Goal: Task Accomplishment & Management: Manage account settings

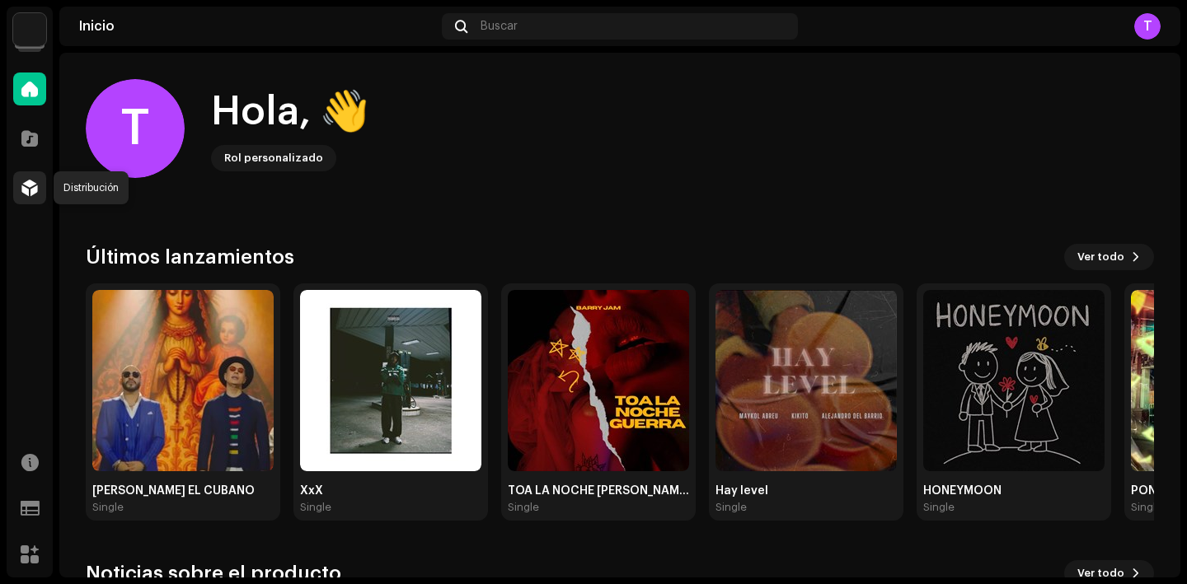
click at [26, 194] on span at bounding box center [29, 187] width 16 height 13
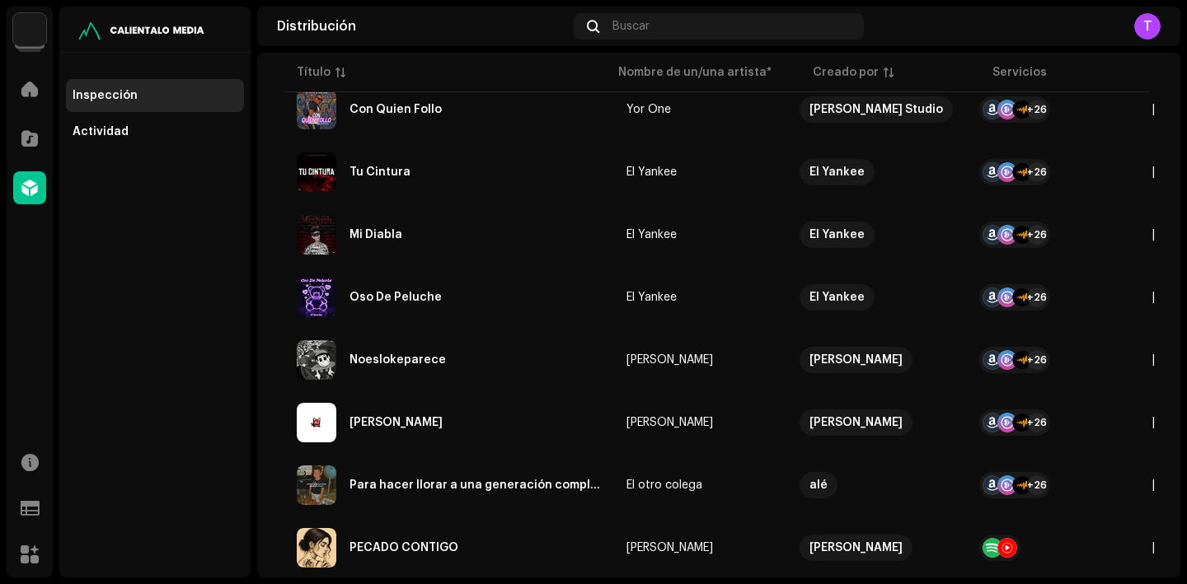
scroll to position [1041, 0]
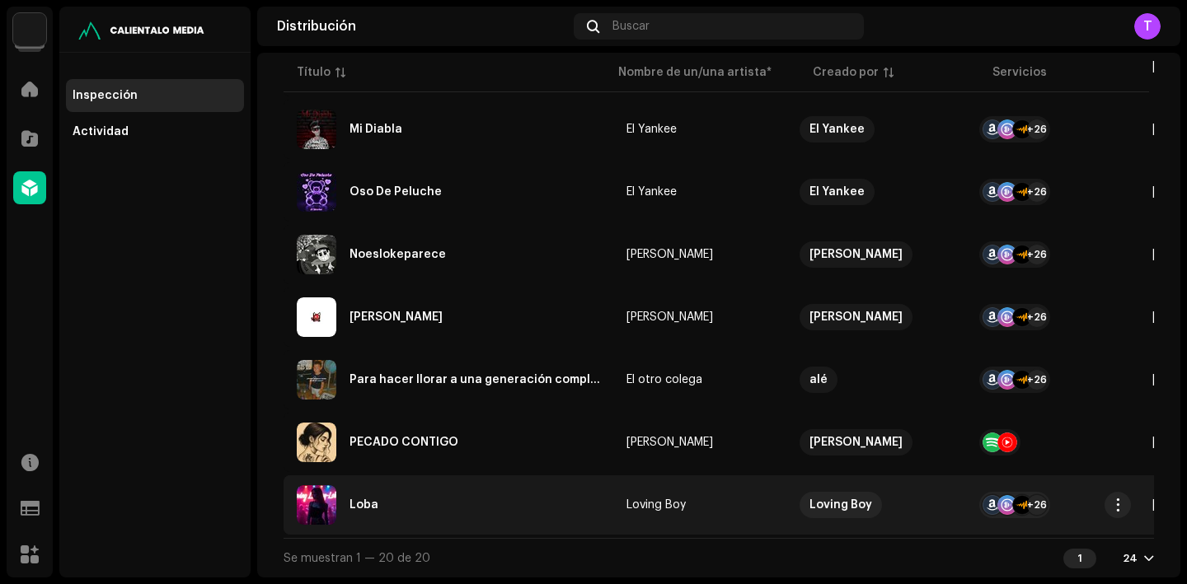
click at [364, 490] on div "Loba" at bounding box center [448, 505] width 303 height 40
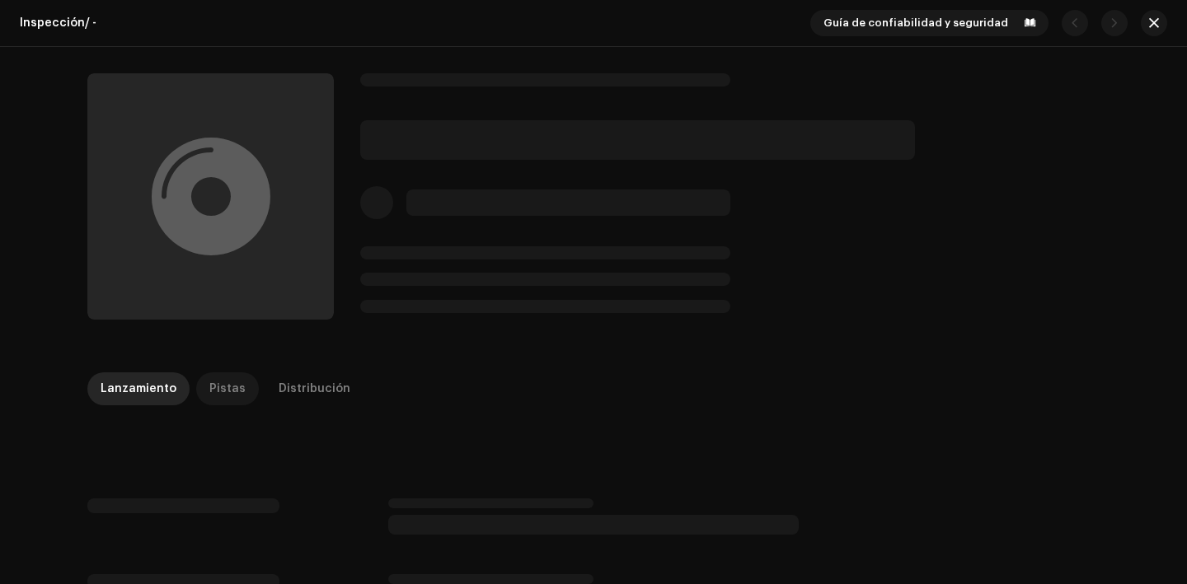
click at [209, 384] on div "Pistas" at bounding box center [227, 388] width 36 height 33
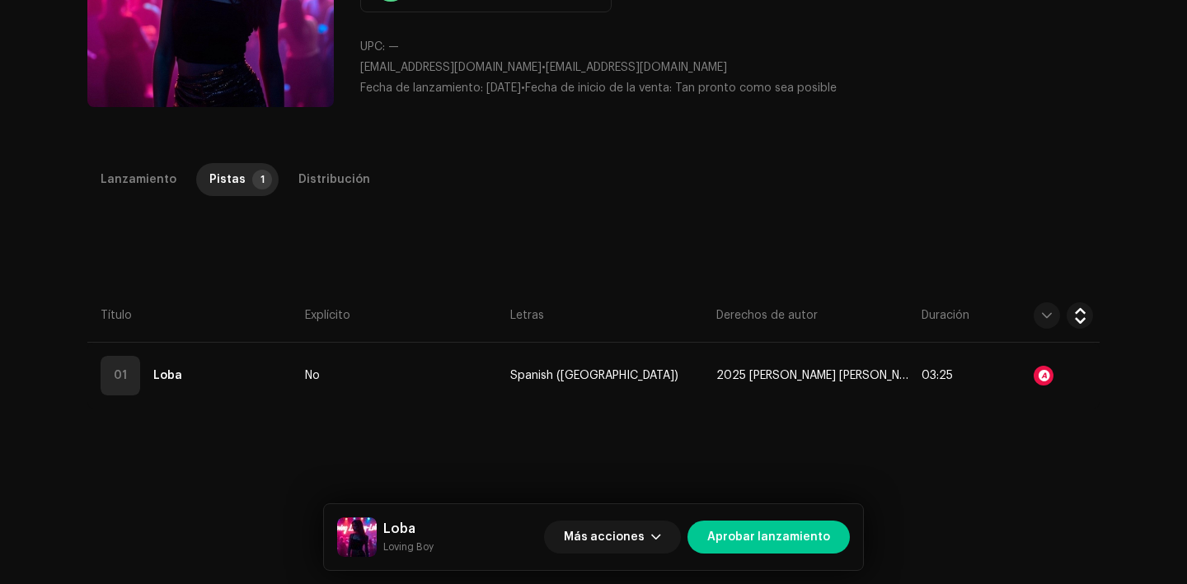
scroll to position [247, 0]
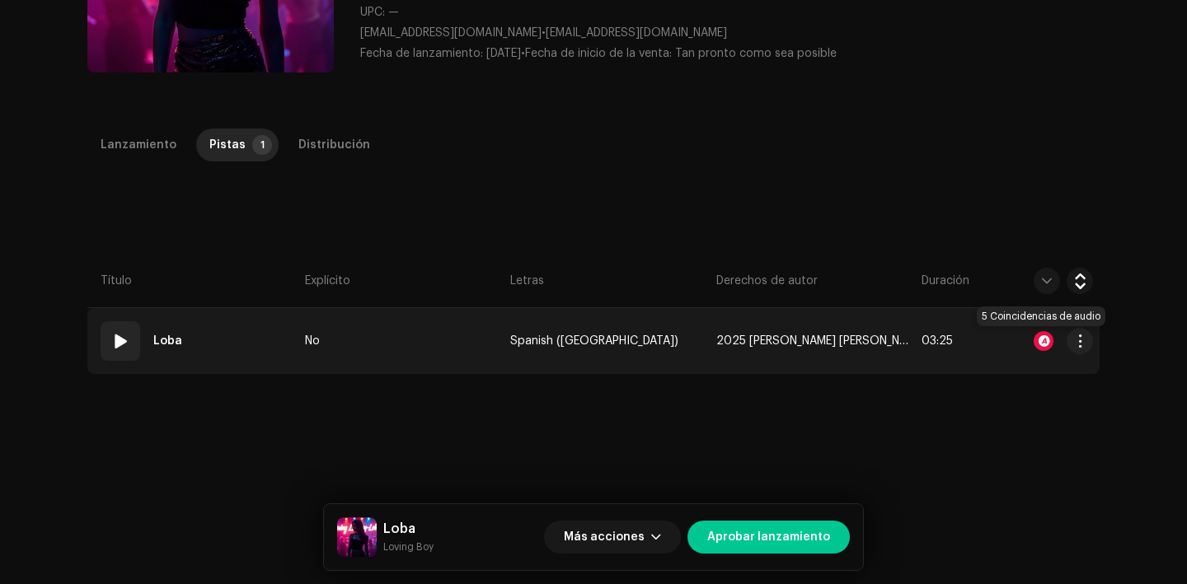
click at [1042, 340] on div at bounding box center [1043, 341] width 20 height 20
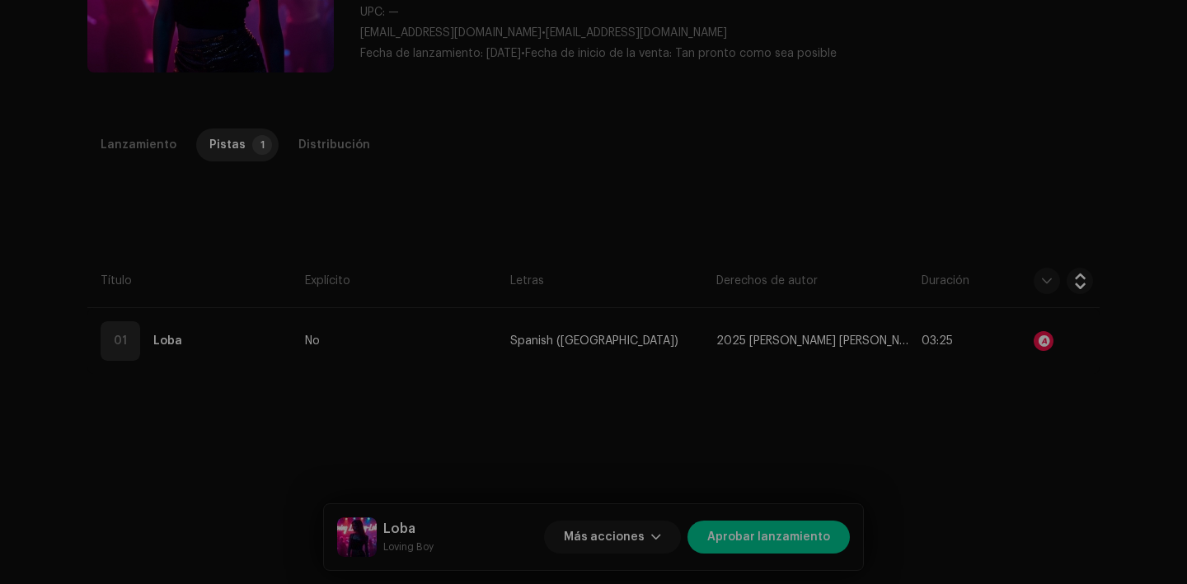
click at [988, 342] on div "Reconocimiento de audio por Remezclas o muestras 4 Canción versionada 1 Todos l…" at bounding box center [593, 292] width 1187 height 584
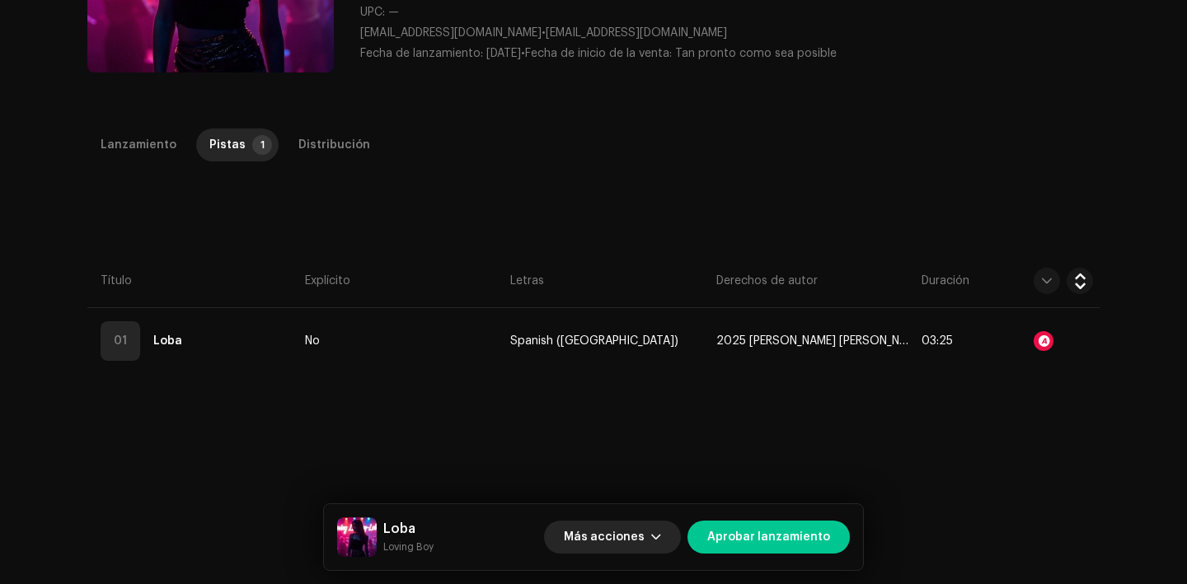
click at [627, 537] on span "Más acciones" at bounding box center [604, 537] width 81 height 33
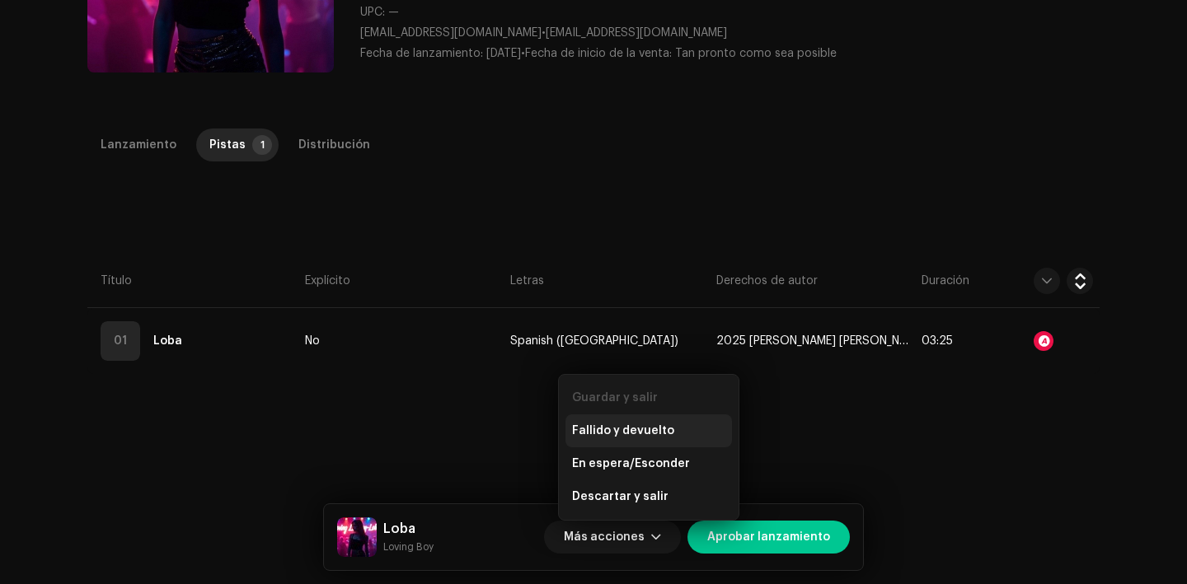
click at [603, 444] on div "Fallido y devuelto" at bounding box center [648, 430] width 166 height 33
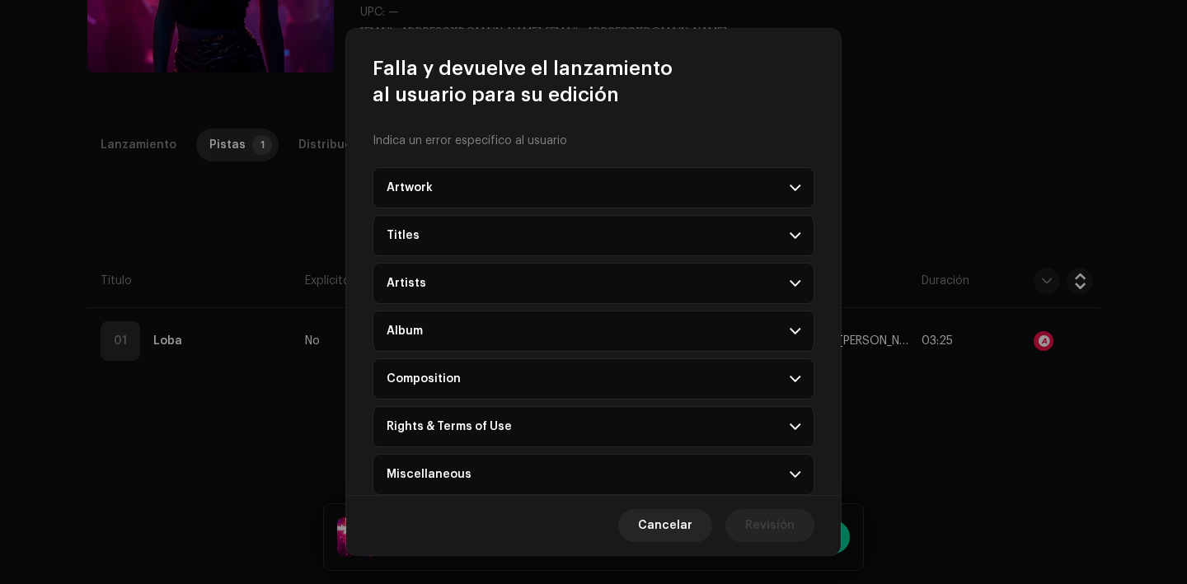
click at [573, 430] on p-accordion-header "Rights & Terms of Use" at bounding box center [593, 426] width 442 height 41
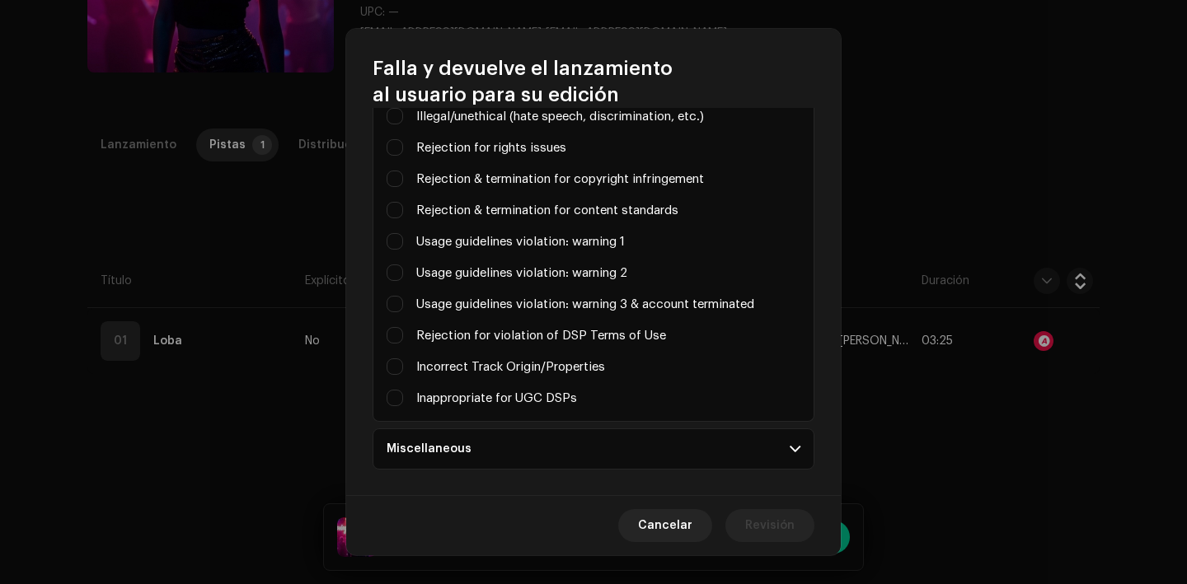
scroll to position [476, 0]
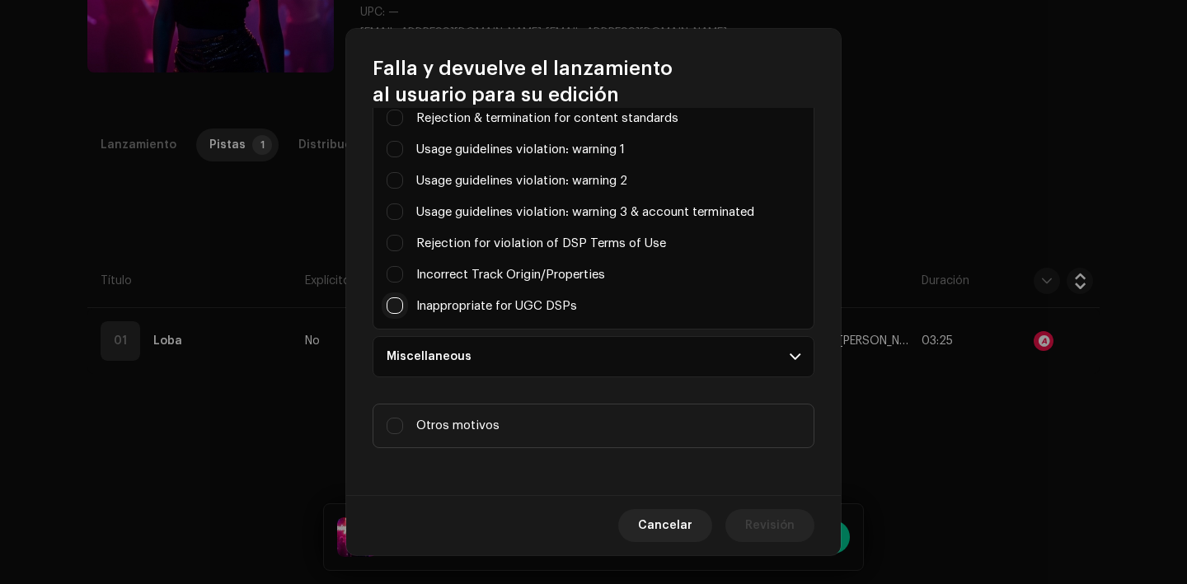
click at [392, 303] on input "Parental advisory on art, but not explicit in metadata" at bounding box center [394, 305] width 16 height 16
checkbox input "true"
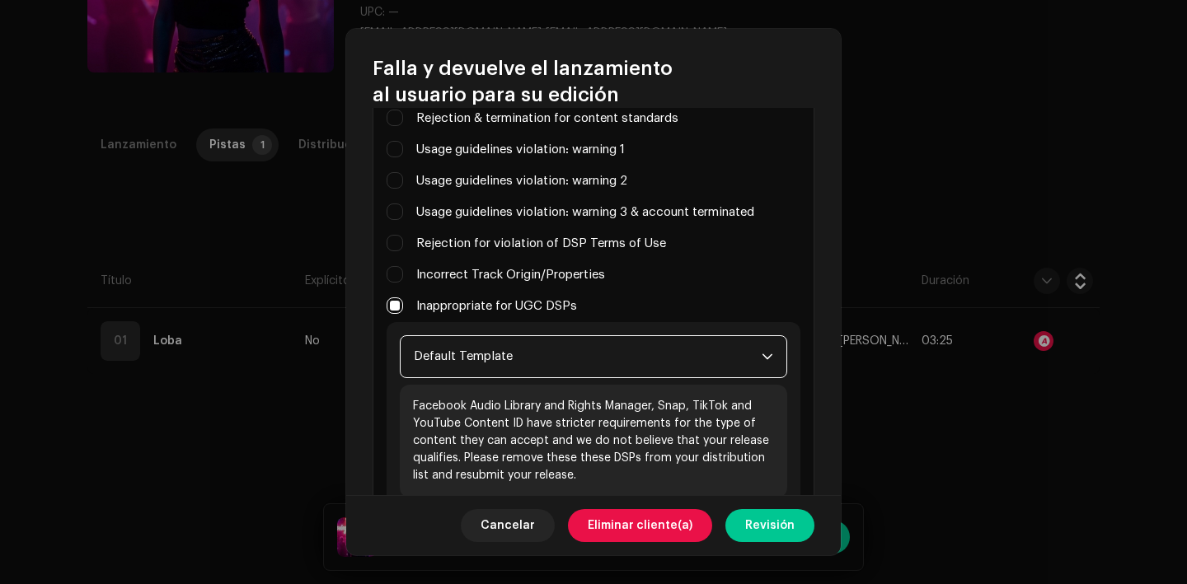
click at [444, 367] on span "Default Template" at bounding box center [588, 356] width 348 height 41
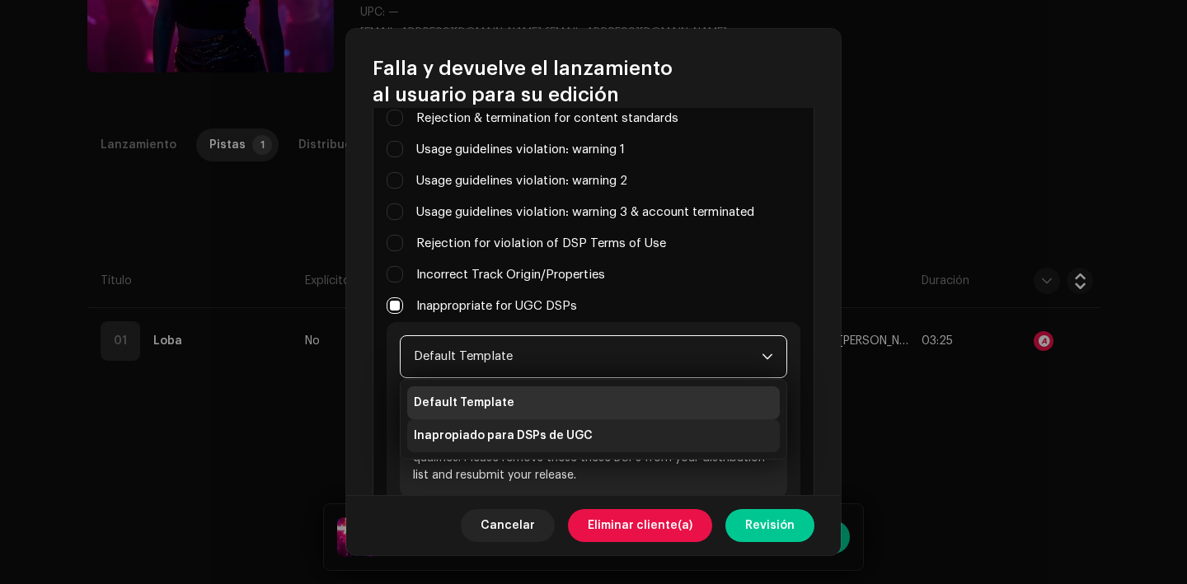
click at [485, 442] on span "Inapropiado para DSPs de UGC" at bounding box center [503, 436] width 179 height 16
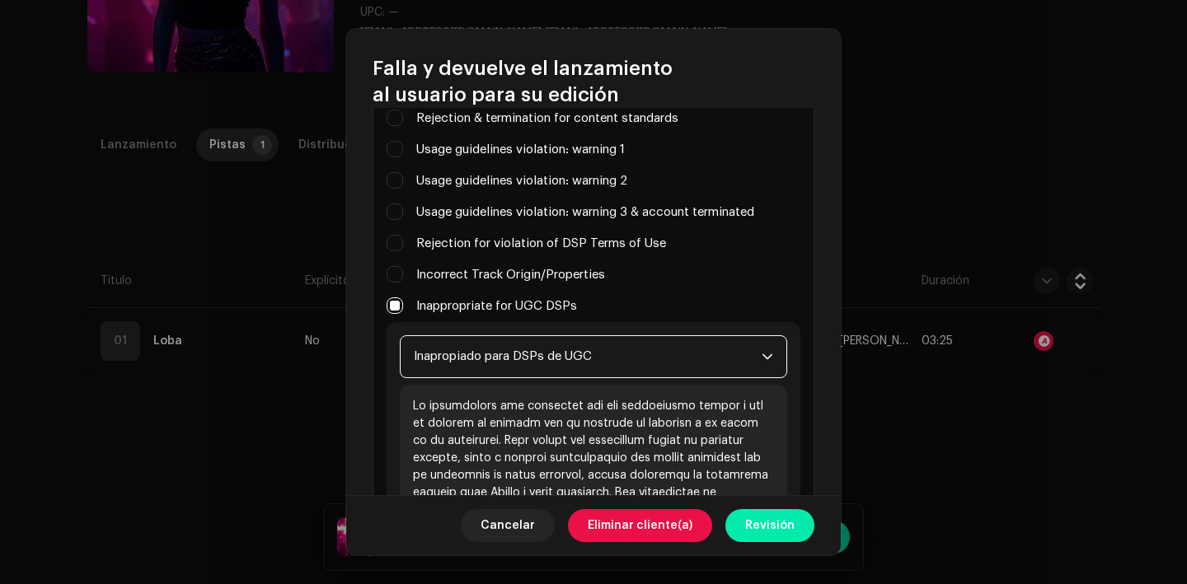
click at [751, 527] on span "Revisión" at bounding box center [769, 525] width 49 height 33
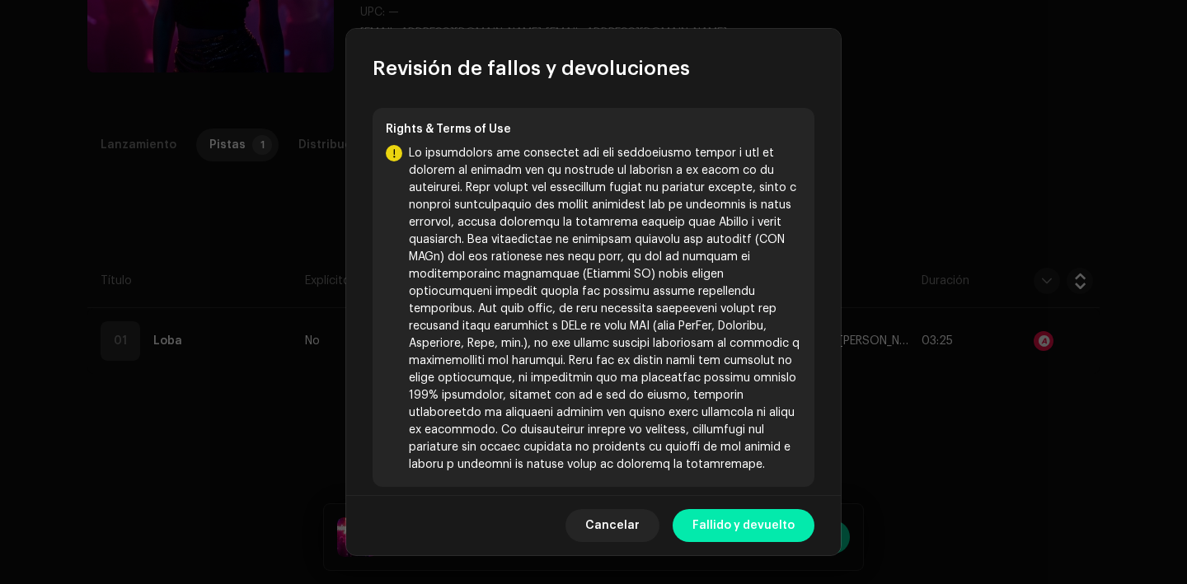
click at [751, 513] on span "Fallido y devuelto" at bounding box center [743, 525] width 102 height 33
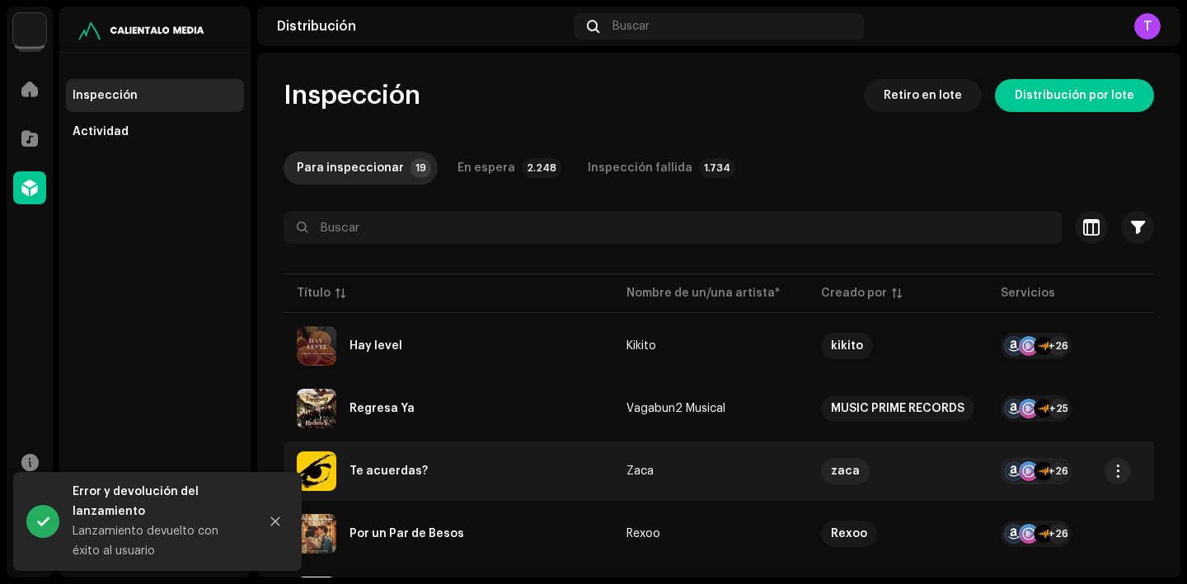
scroll to position [979, 0]
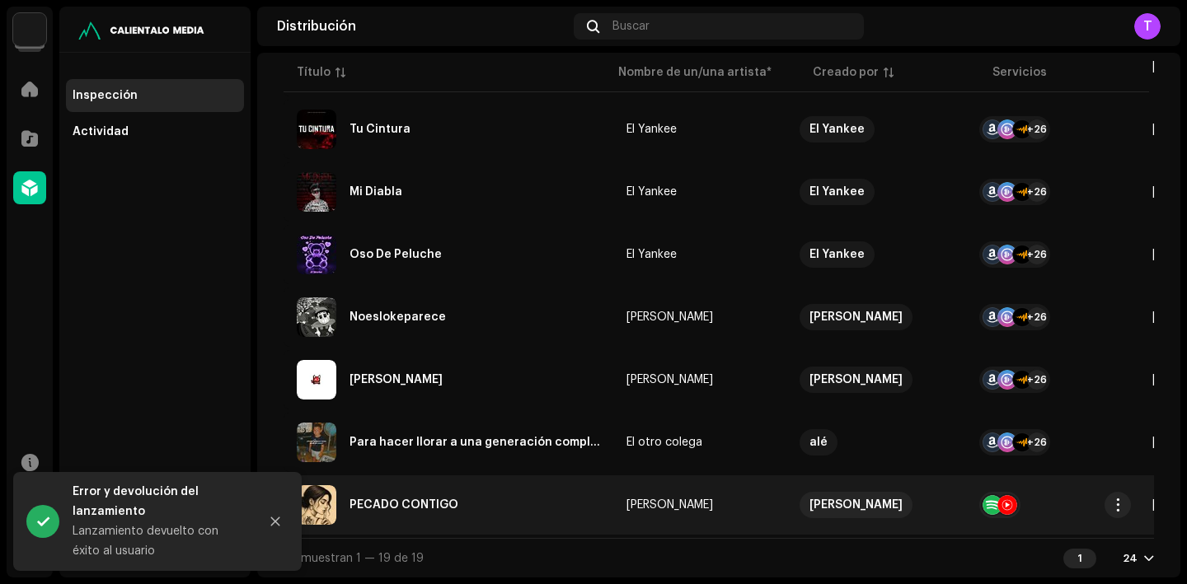
click at [424, 499] on div "PECADO CONTIGO" at bounding box center [403, 505] width 109 height 12
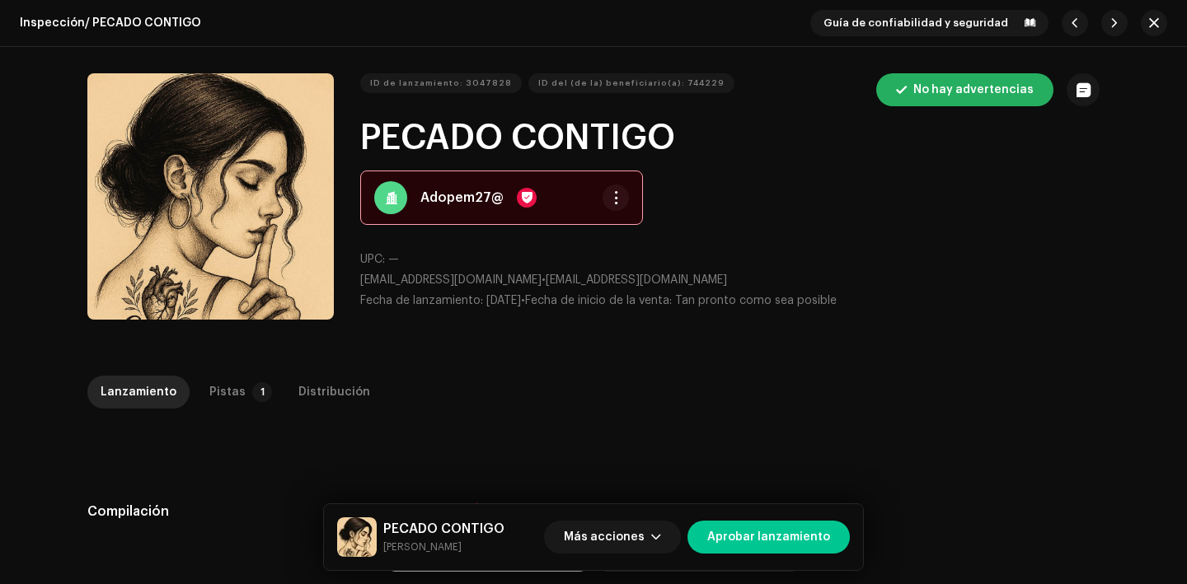
click at [242, 374] on div "Inspección / PECADO CONTIGO Guía de confiabilidad y seguridad ID de lanzamiento…" at bounding box center [593, 292] width 1187 height 584
click at [242, 380] on p-tab "Pistas 1" at bounding box center [237, 392] width 82 height 33
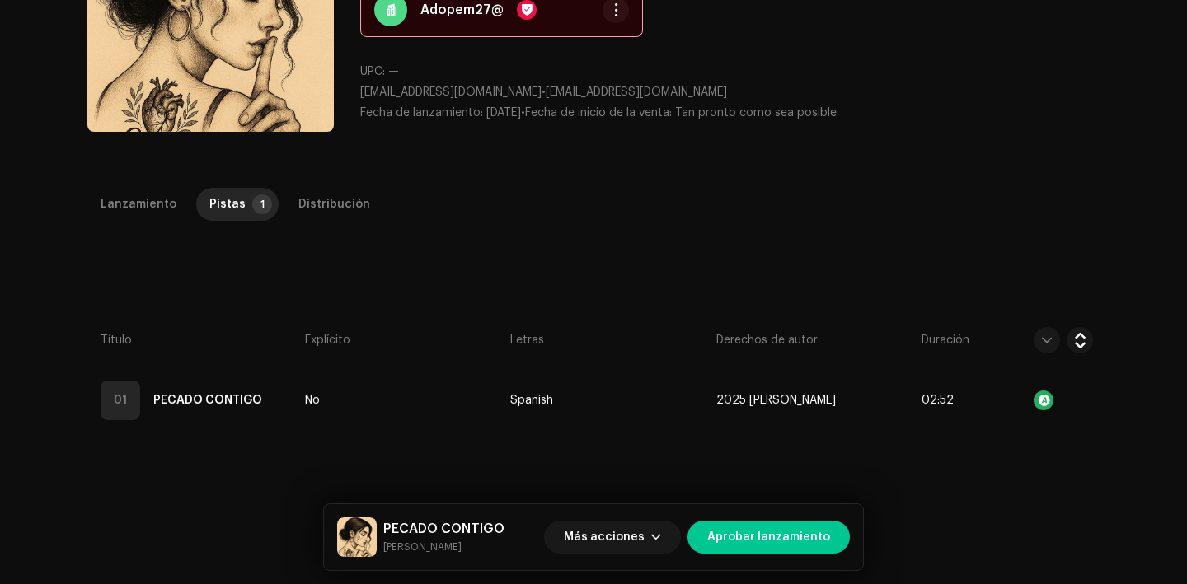
scroll to position [187, 0]
click at [306, 209] on div "Distribución" at bounding box center [334, 205] width 72 height 33
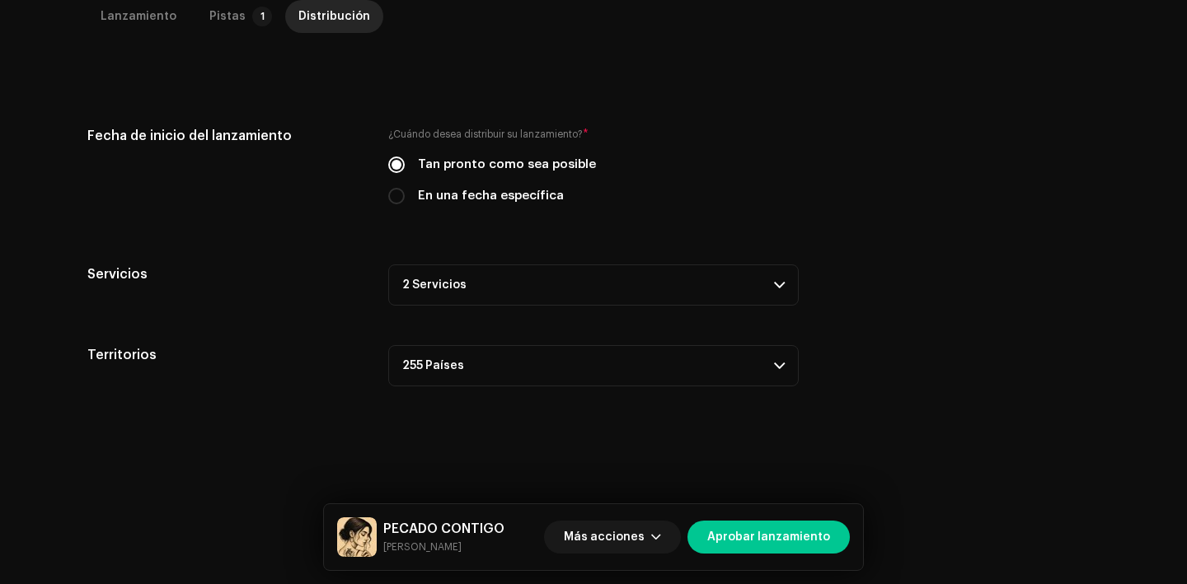
scroll to position [375, 0]
click at [485, 288] on p-accordion-header "2 Servicios" at bounding box center [593, 285] width 410 height 41
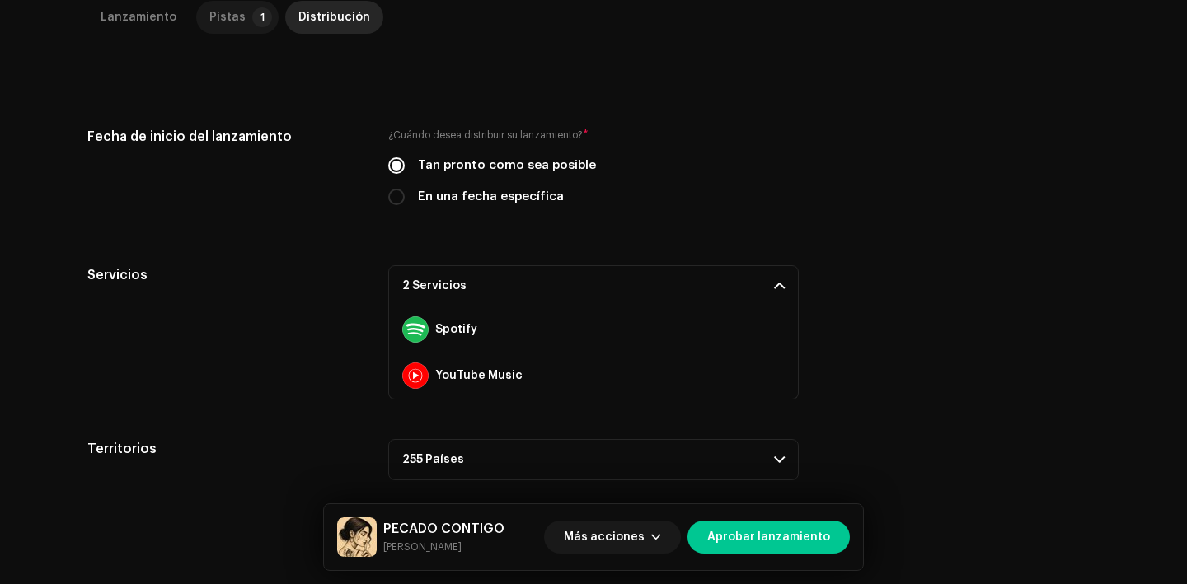
click at [226, 12] on div "Pistas" at bounding box center [227, 17] width 36 height 33
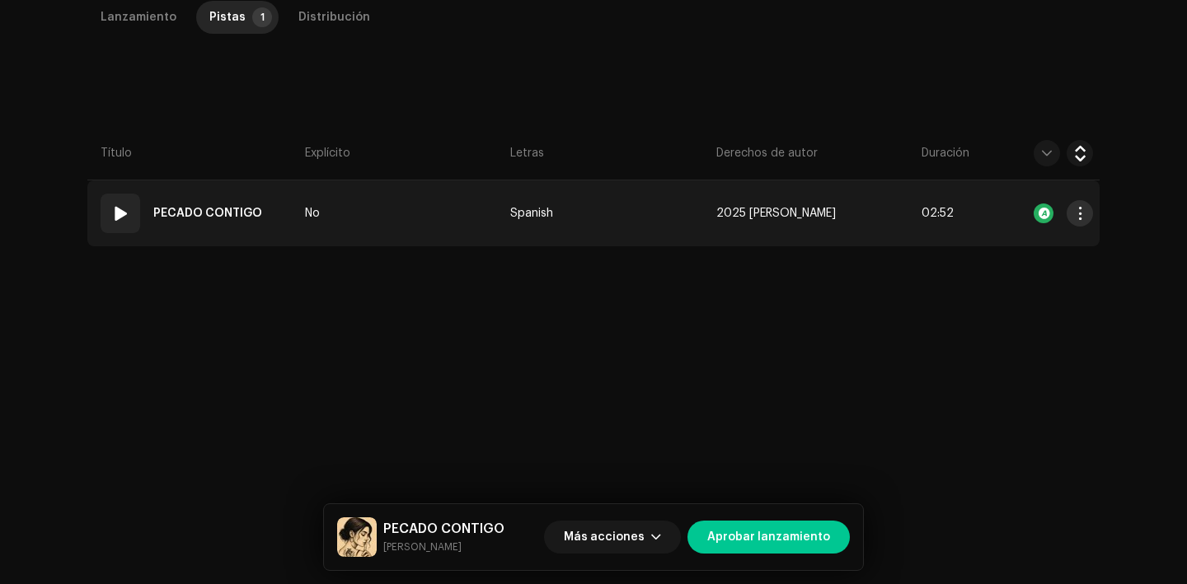
click at [1075, 210] on span "button" at bounding box center [1080, 213] width 12 height 13
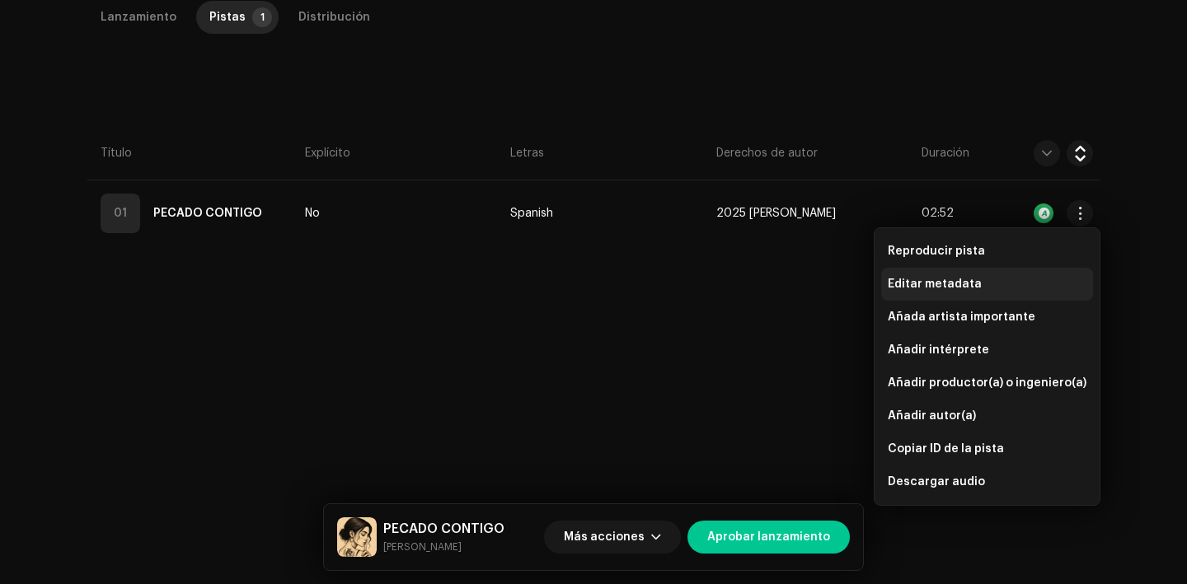
click at [992, 279] on div "Editar metadata" at bounding box center [986, 284] width 199 height 13
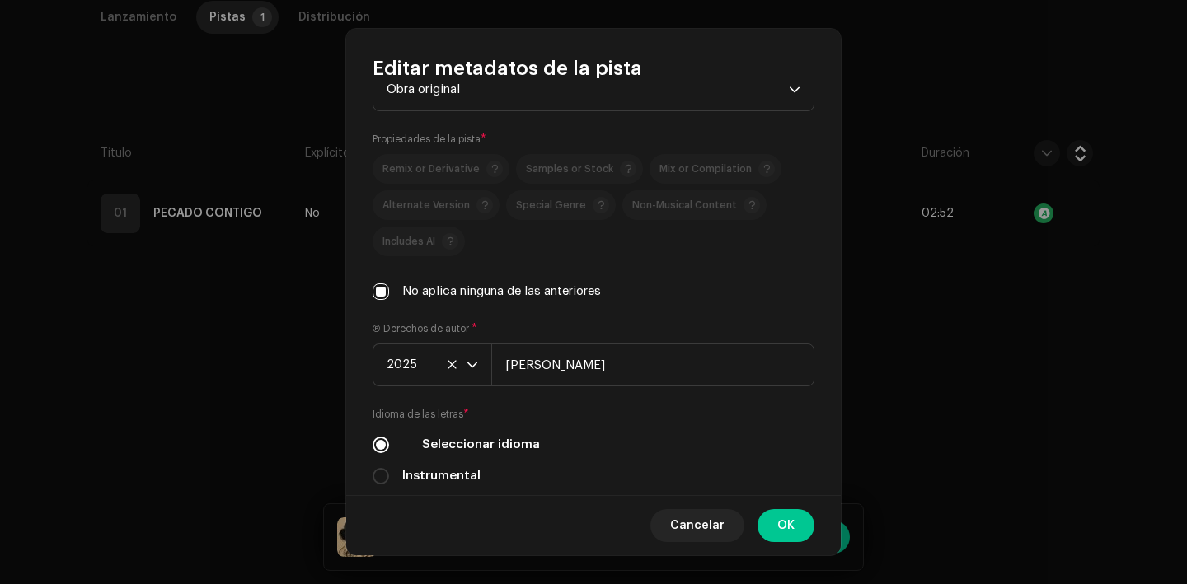
scroll to position [355, 0]
click at [378, 297] on input "No aplica ninguna de las anteriores" at bounding box center [380, 292] width 16 height 16
checkbox input "false"
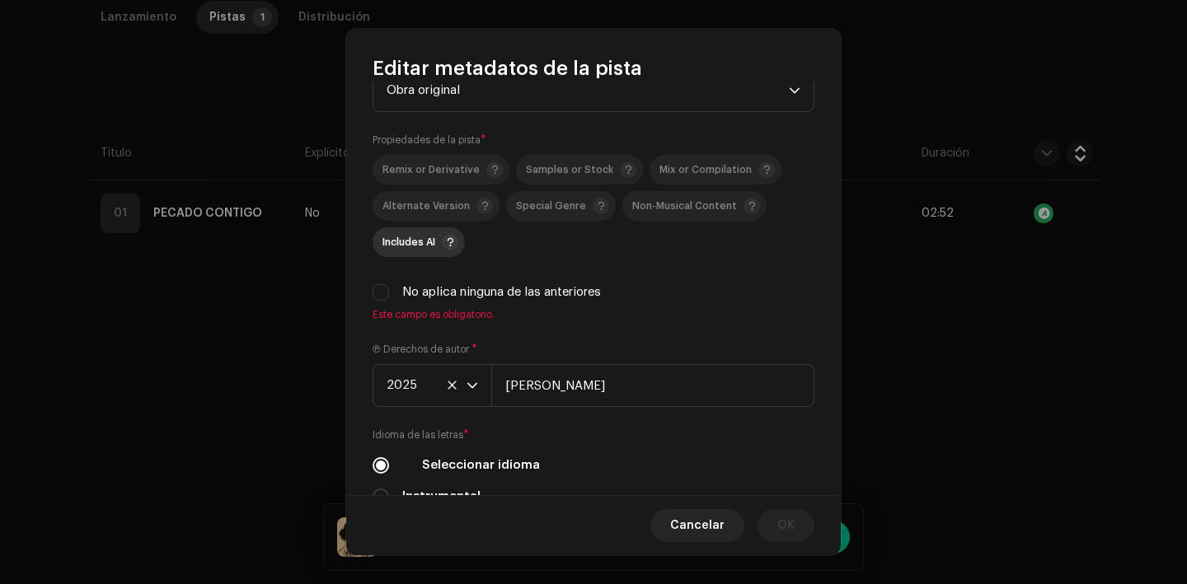
click at [400, 252] on span "Includes AI" at bounding box center [420, 242] width 76 height 20
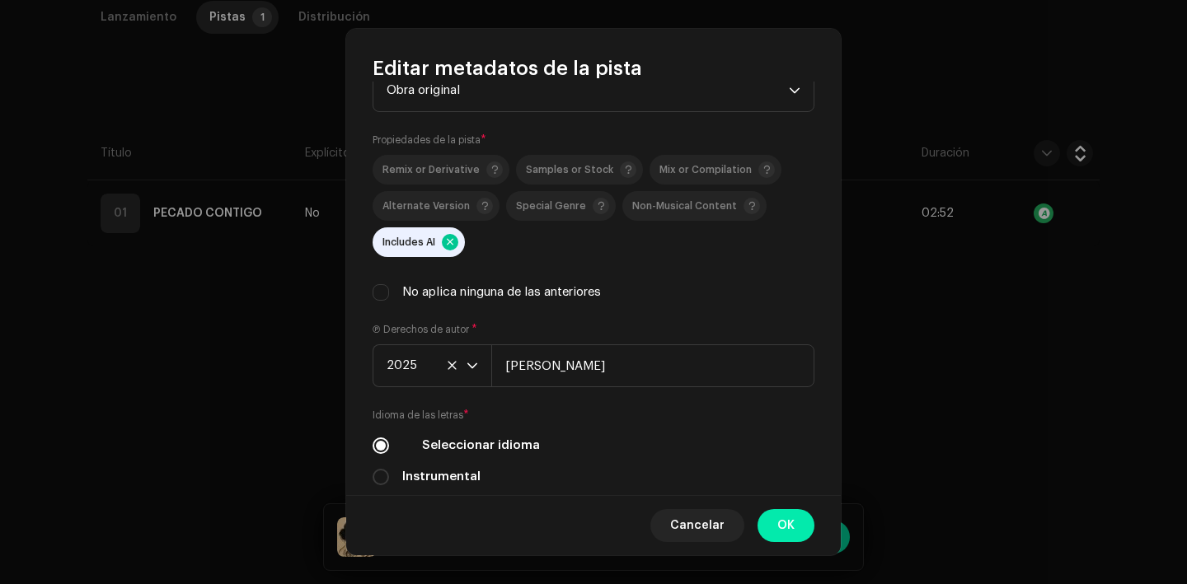
click at [768, 517] on button "OK" at bounding box center [785, 525] width 57 height 33
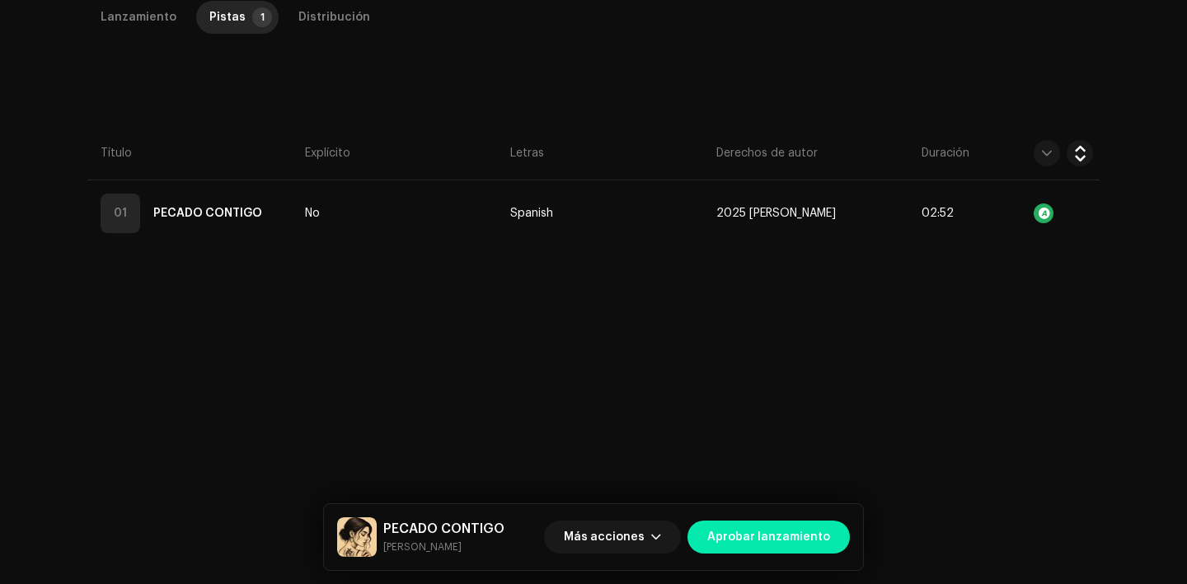
click at [772, 532] on span "Aprobar lanzamiento" at bounding box center [768, 537] width 123 height 33
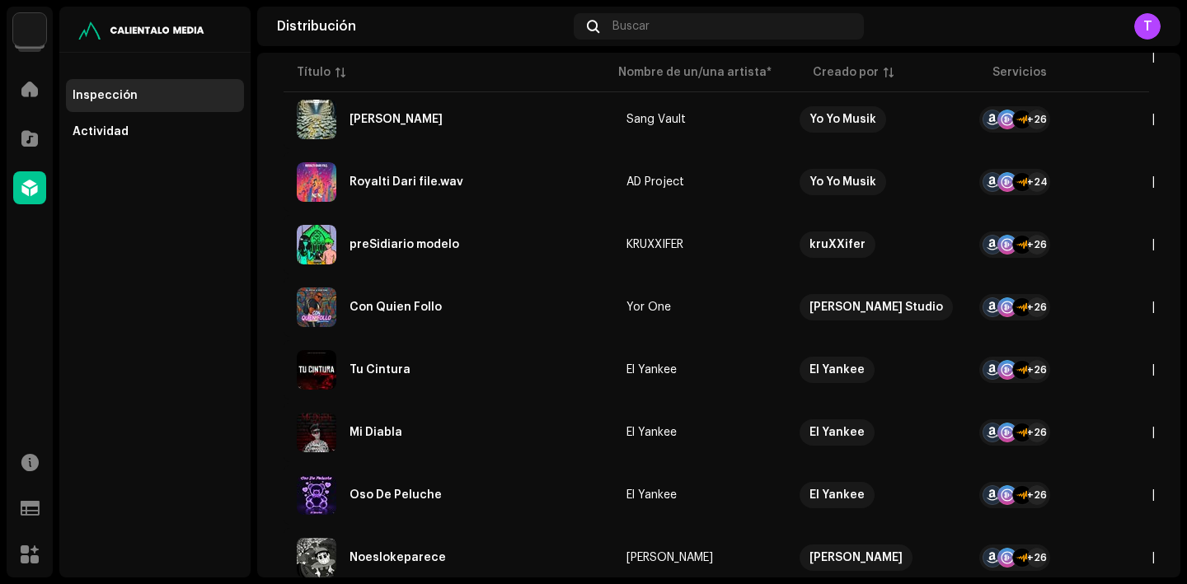
scroll to position [916, 0]
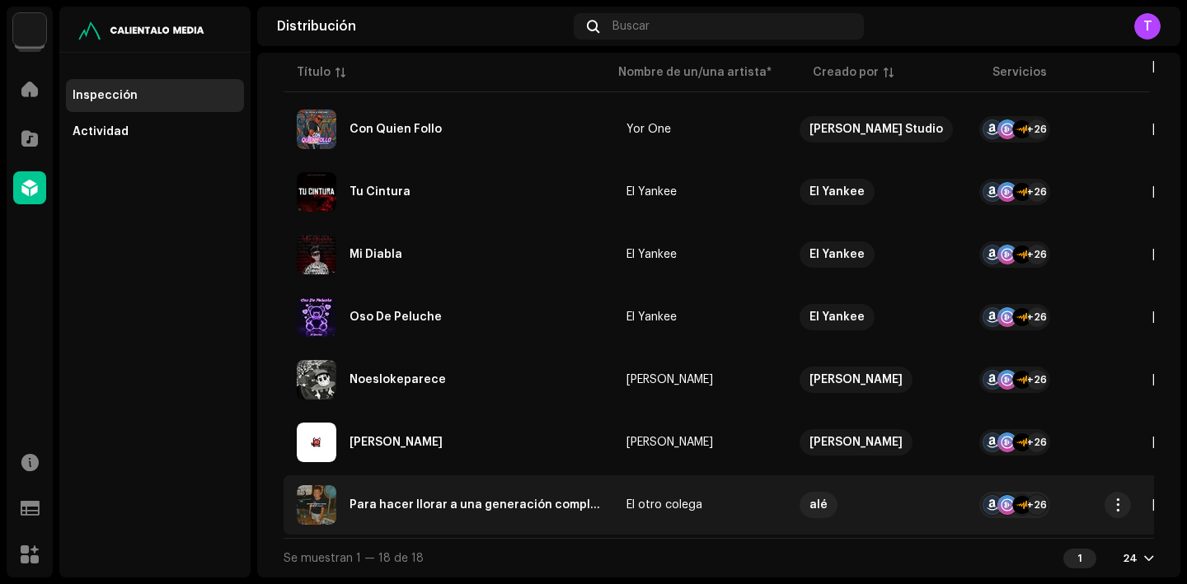
click at [383, 505] on div "Para hacer llorar a una generación completa" at bounding box center [448, 505] width 303 height 40
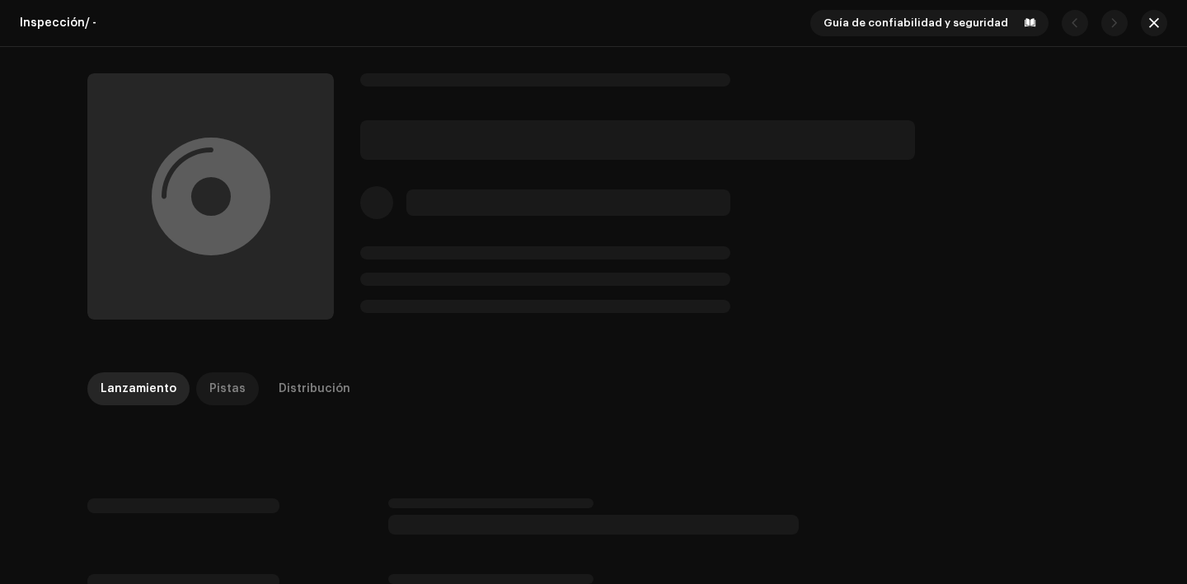
click at [214, 398] on div "Pistas" at bounding box center [227, 388] width 36 height 33
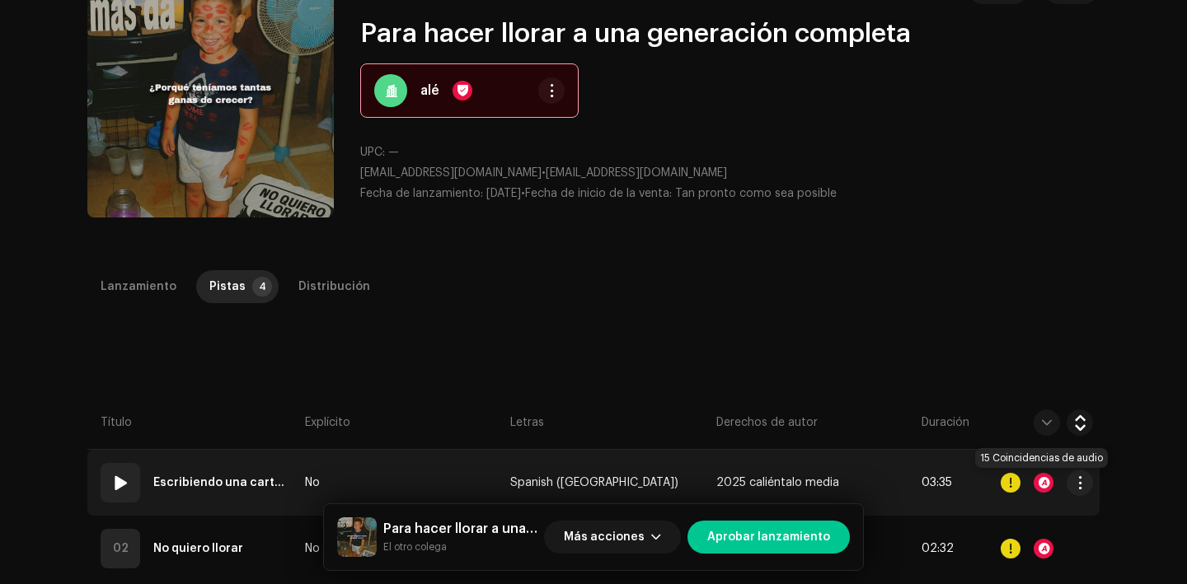
scroll to position [372, 0]
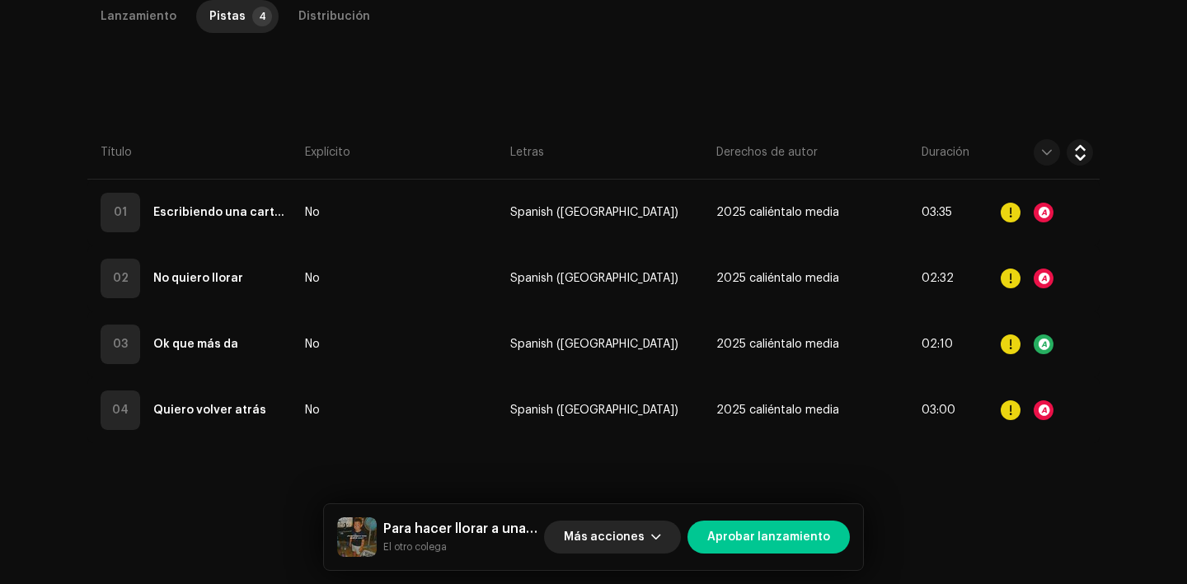
click at [606, 541] on span "Más acciones" at bounding box center [604, 537] width 81 height 33
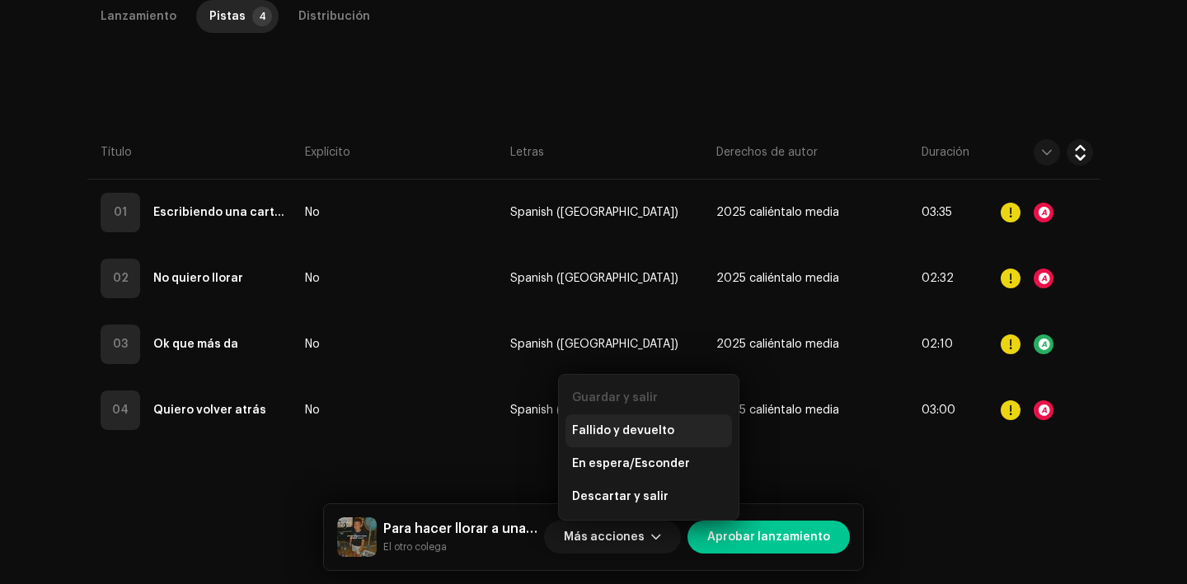
click at [599, 428] on span "Fallido y devuelto" at bounding box center [623, 430] width 102 height 13
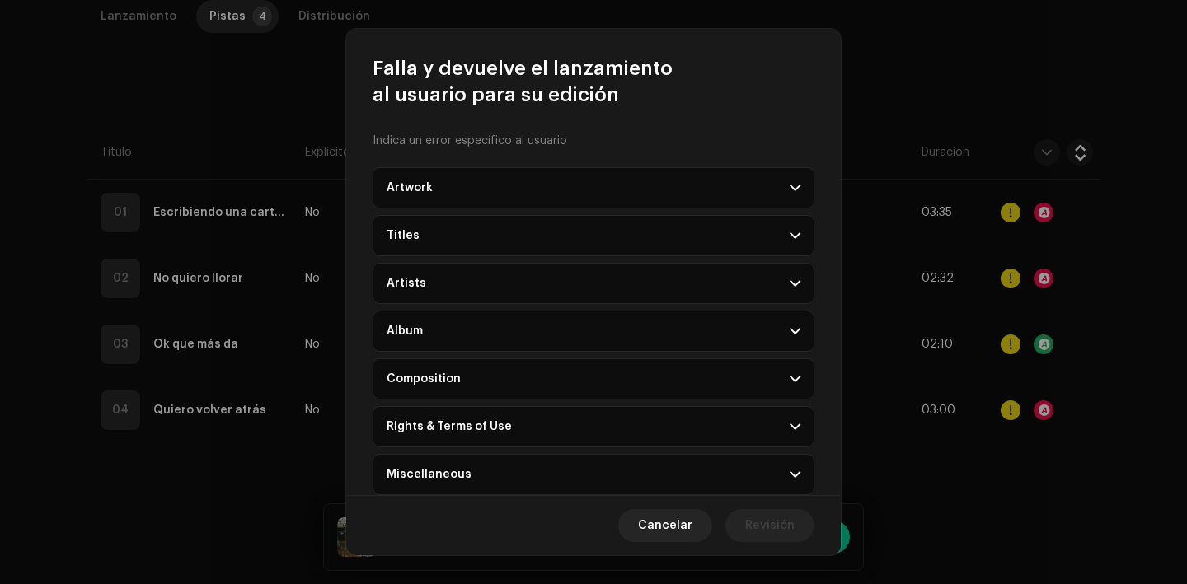
click at [449, 422] on div "Rights & Terms of Use" at bounding box center [448, 426] width 125 height 13
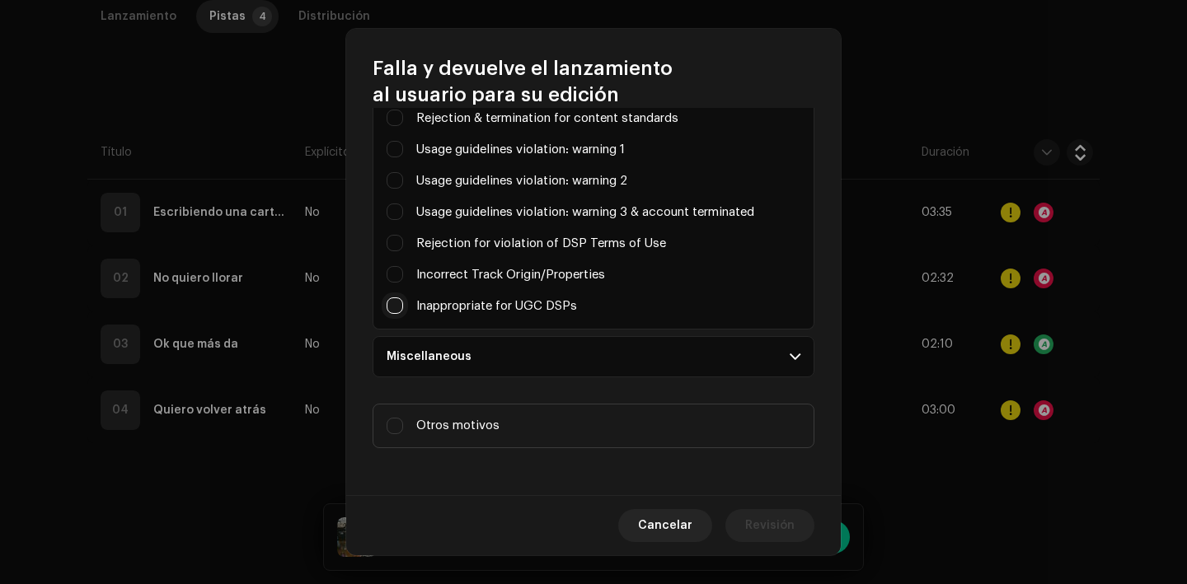
click at [398, 304] on input "Parental advisory on art, but not explicit in metadata" at bounding box center [394, 305] width 16 height 16
checkbox input "true"
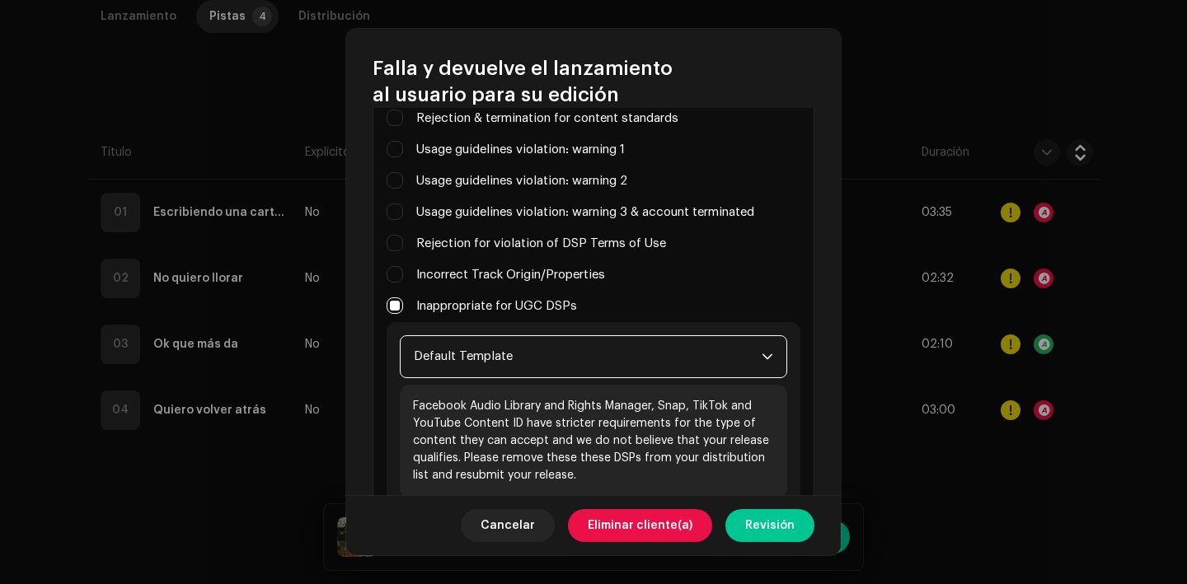
click at [444, 366] on span "Default Template" at bounding box center [588, 356] width 348 height 41
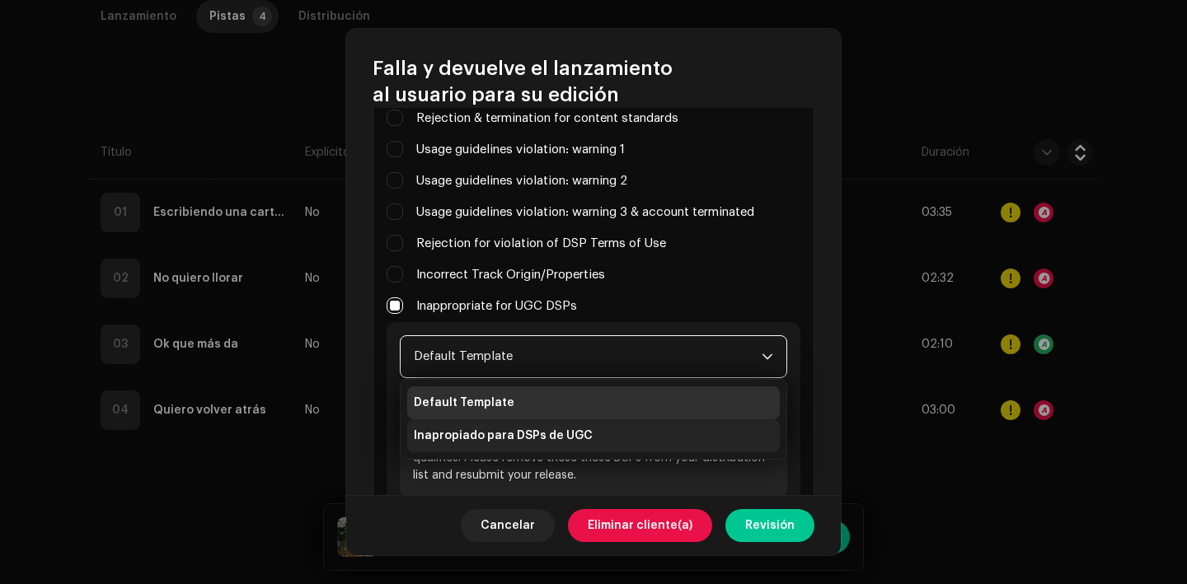
click at [489, 440] on span "Inapropiado para DSPs de UGC" at bounding box center [503, 436] width 179 height 16
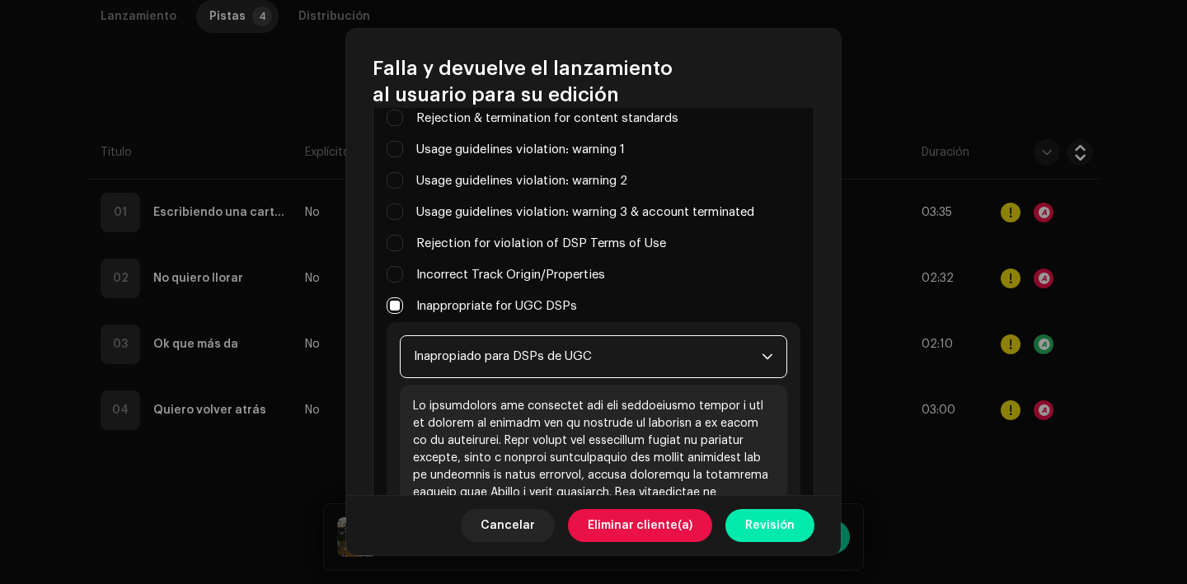
click at [802, 536] on button "Revisión" at bounding box center [769, 525] width 89 height 33
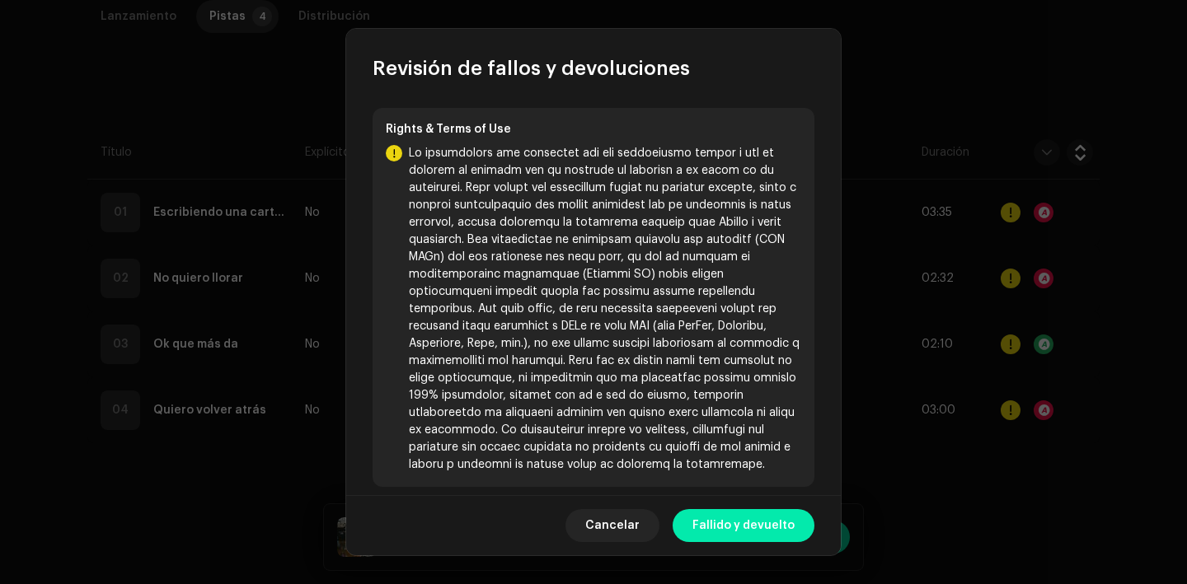
click at [722, 519] on span "Fallido y devuelto" at bounding box center [743, 525] width 102 height 33
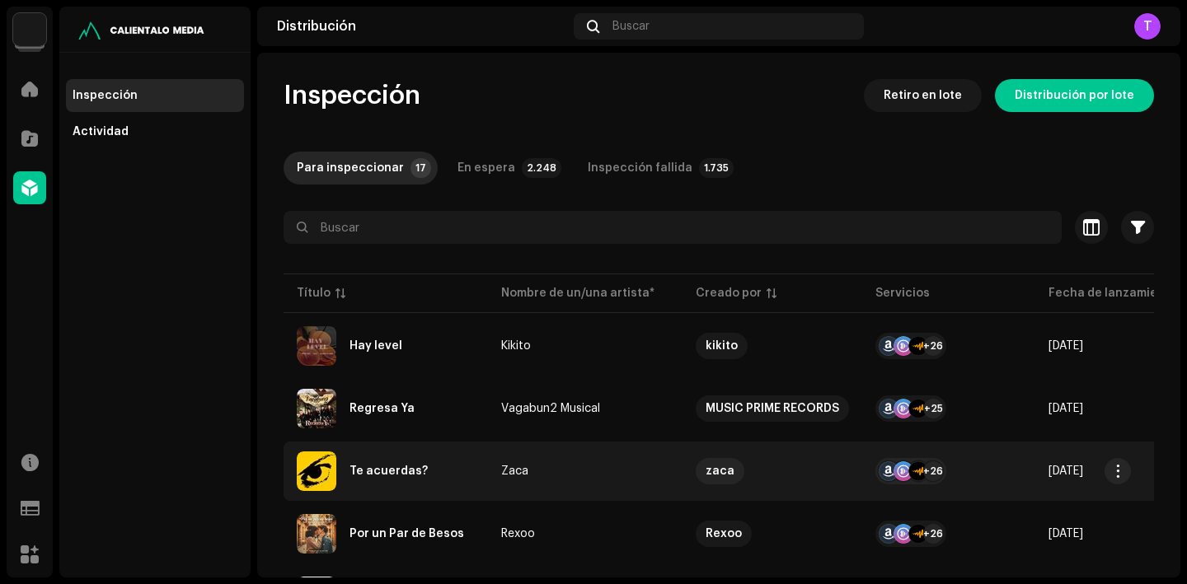
scroll to position [854, 0]
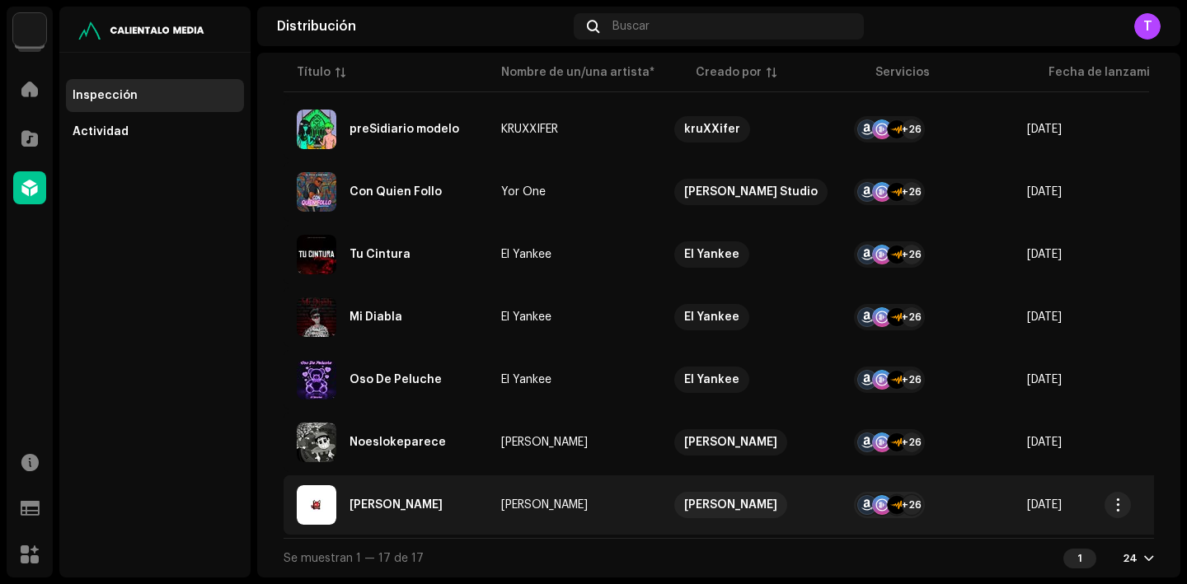
click at [383, 501] on div "NAO NAO" at bounding box center [395, 505] width 93 height 12
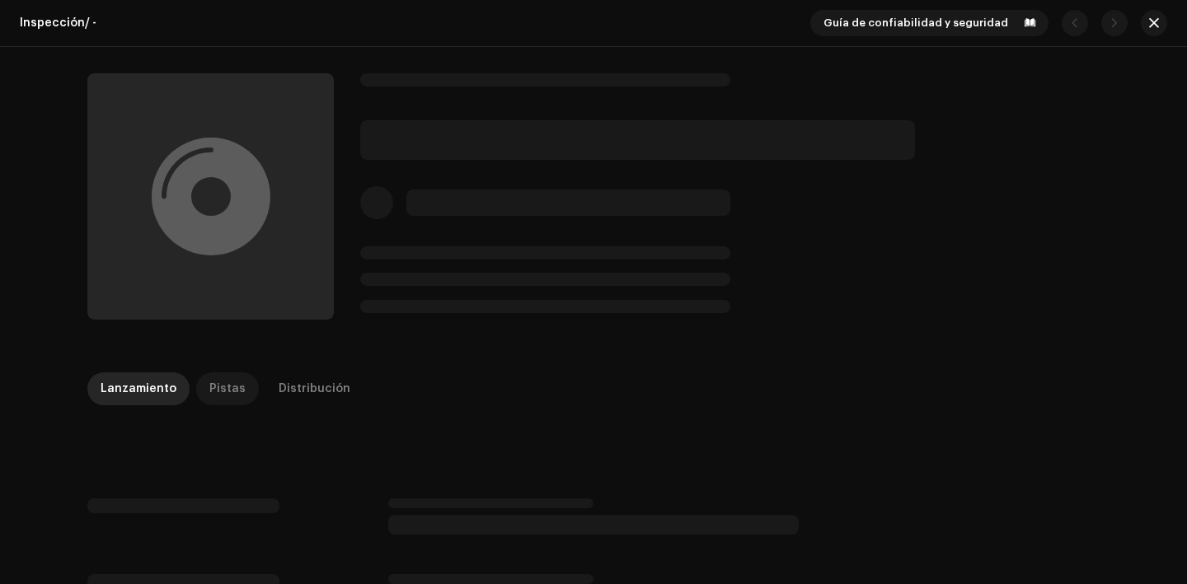
click at [209, 394] on div "Pistas" at bounding box center [227, 388] width 36 height 33
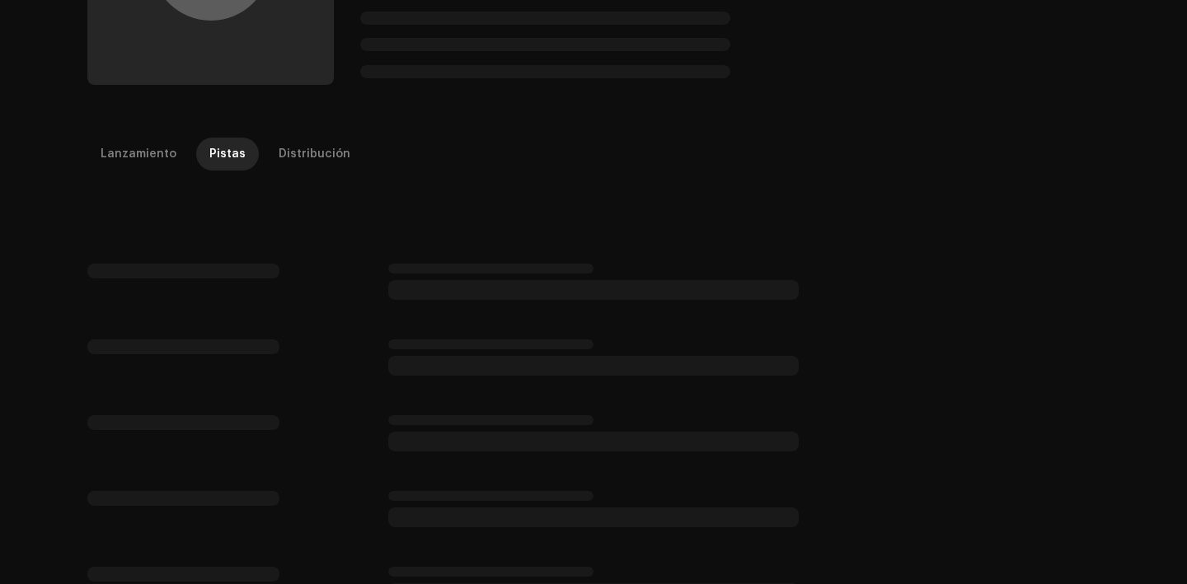
scroll to position [236, 0]
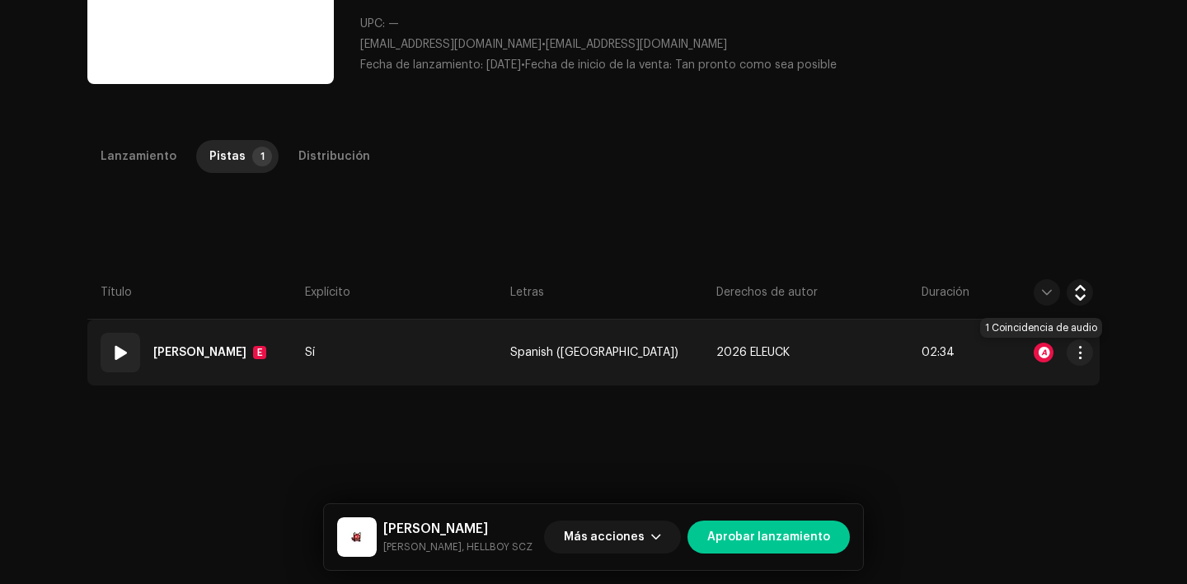
click at [1043, 358] on div at bounding box center [1043, 353] width 20 height 20
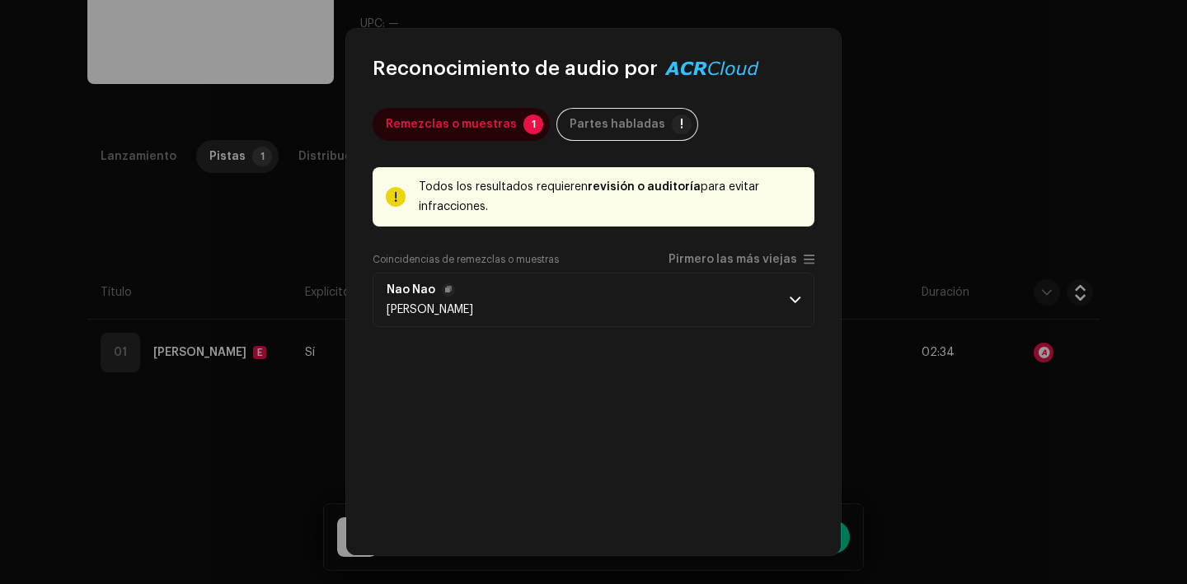
click at [639, 316] on p-accordion-header "Nao Nao ELEUCK" at bounding box center [593, 300] width 442 height 54
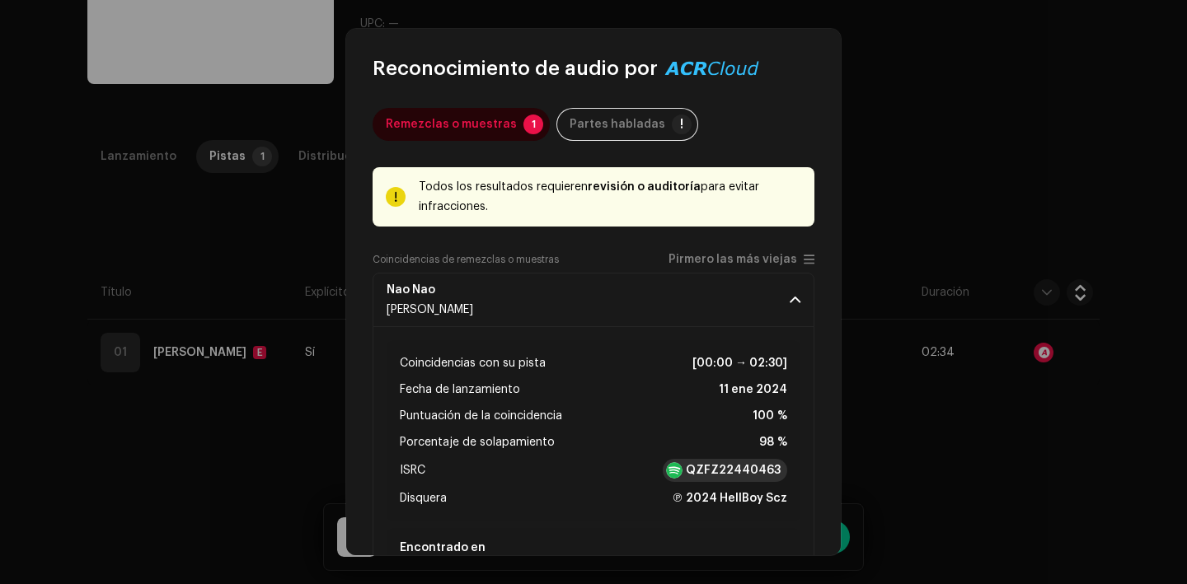
click at [709, 474] on strong "QZFZ22440463" at bounding box center [733, 470] width 95 height 16
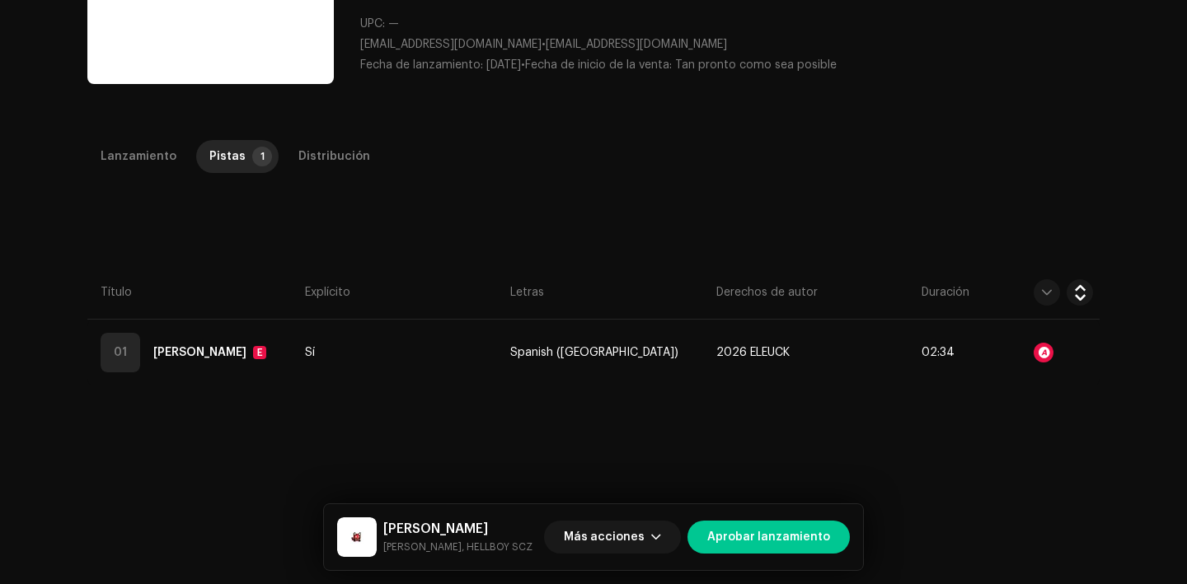
click at [194, 71] on div "Reconocimiento de audio por Remezclas o muestras 1 Partes habladas ! Todos los …" at bounding box center [593, 292] width 1187 height 584
click at [130, 158] on div "Lanzamiento" at bounding box center [139, 156] width 76 height 33
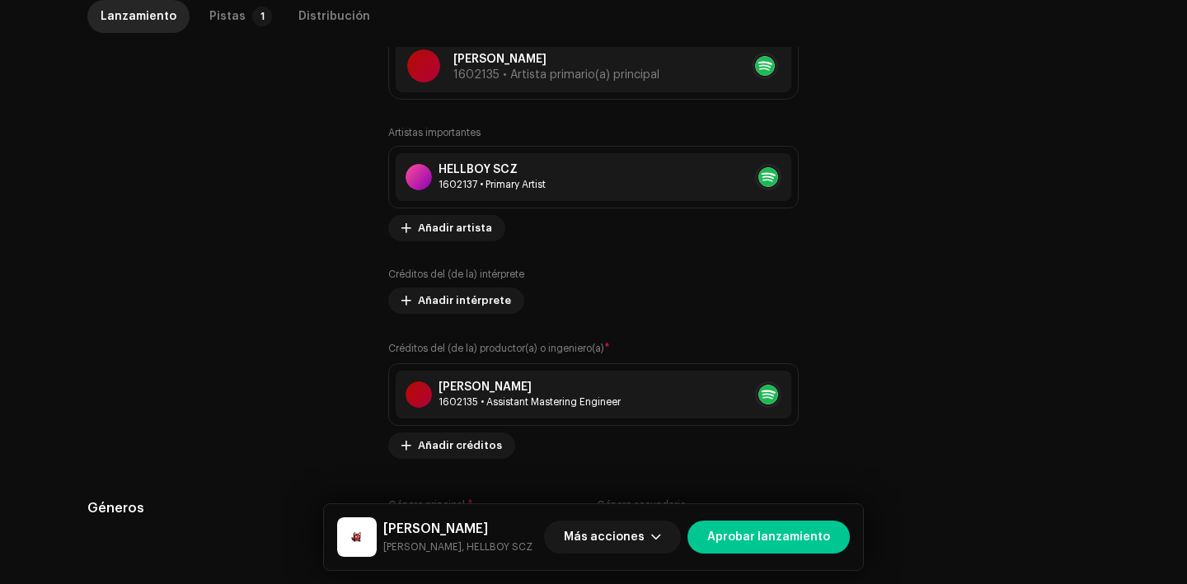
scroll to position [1679, 0]
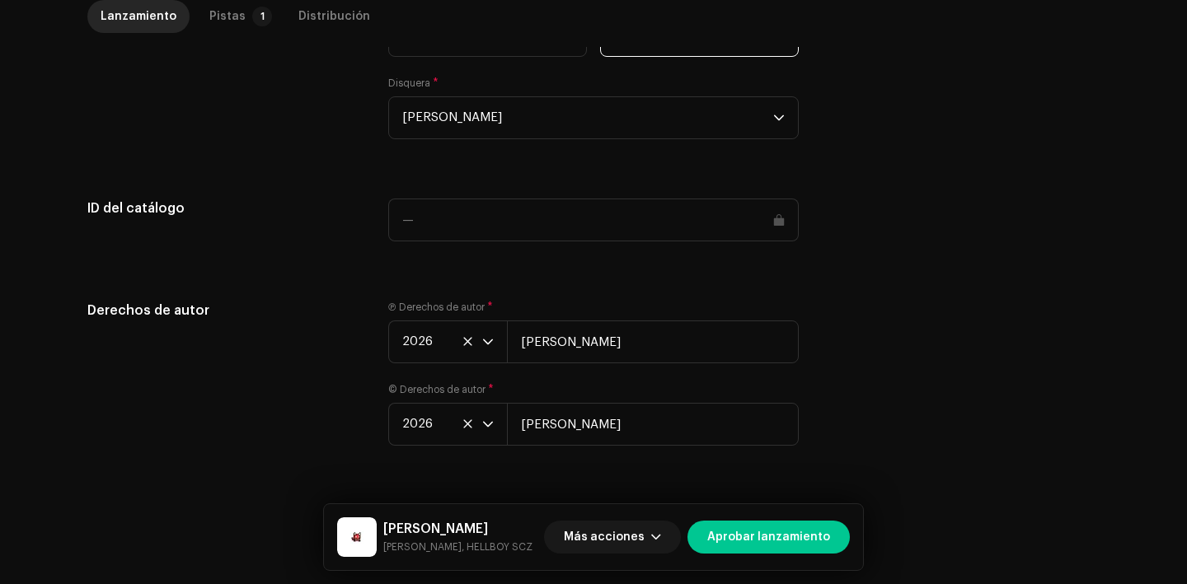
click at [788, 519] on div "Más acciones Aprobar lanzamiento" at bounding box center [697, 537] width 306 height 40
click at [791, 530] on span "Aprobar lanzamiento" at bounding box center [768, 537] width 123 height 33
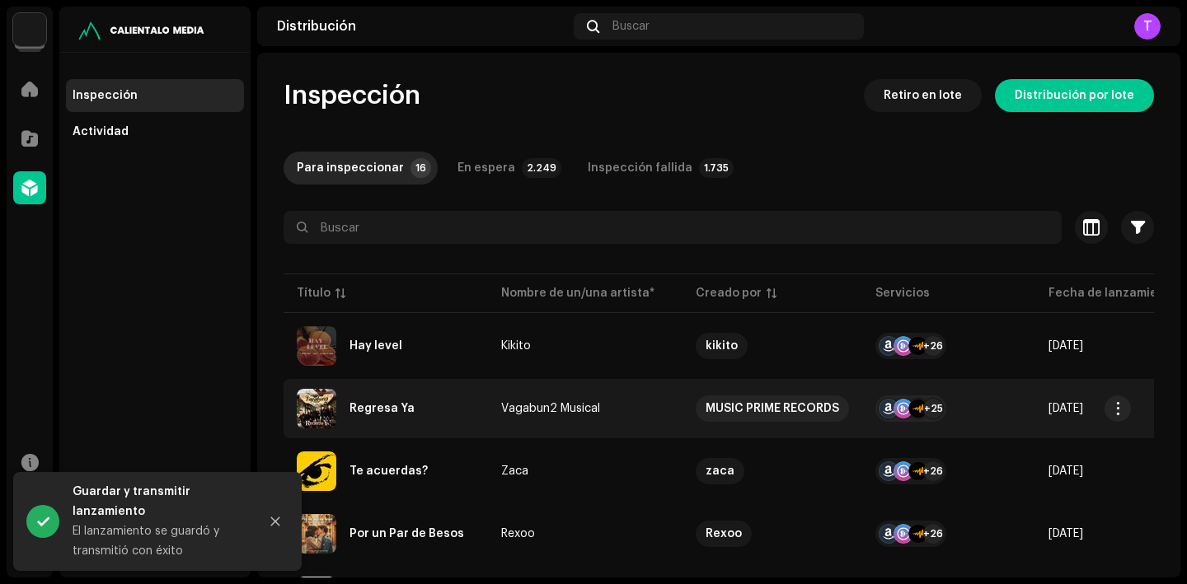
scroll to position [791, 0]
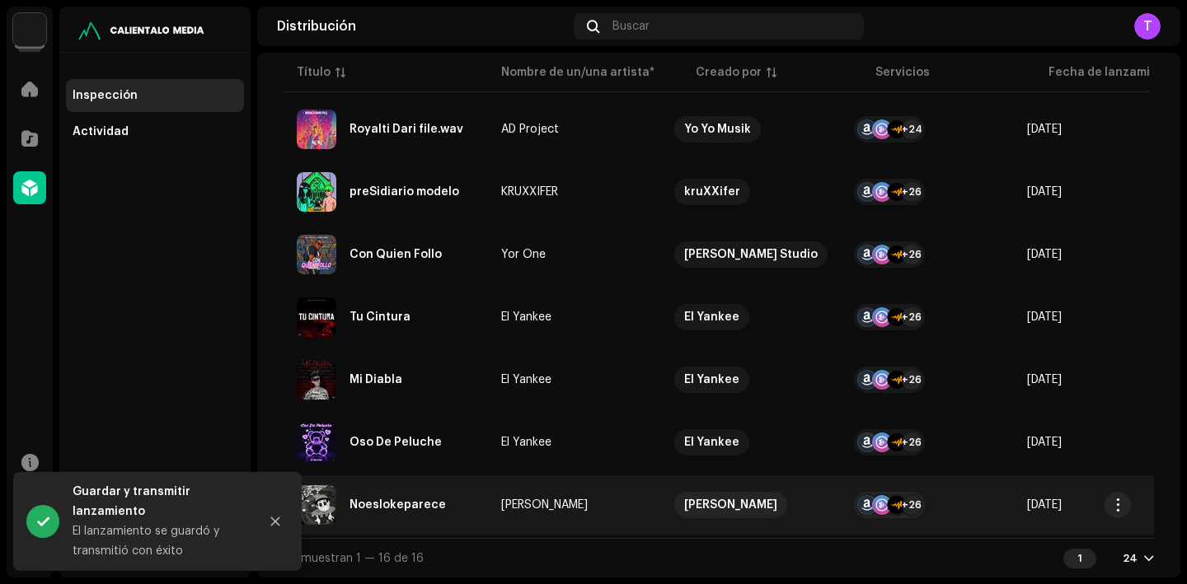
click at [417, 489] on div "Noeslokeparece" at bounding box center [386, 505] width 178 height 40
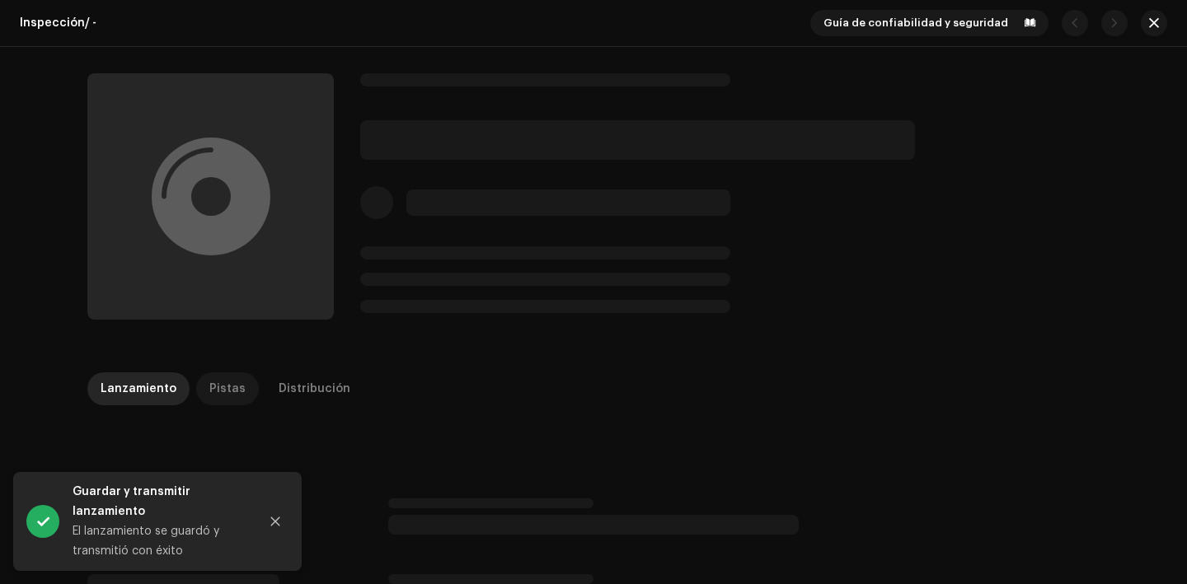
click at [224, 386] on div "Pistas" at bounding box center [227, 388] width 36 height 33
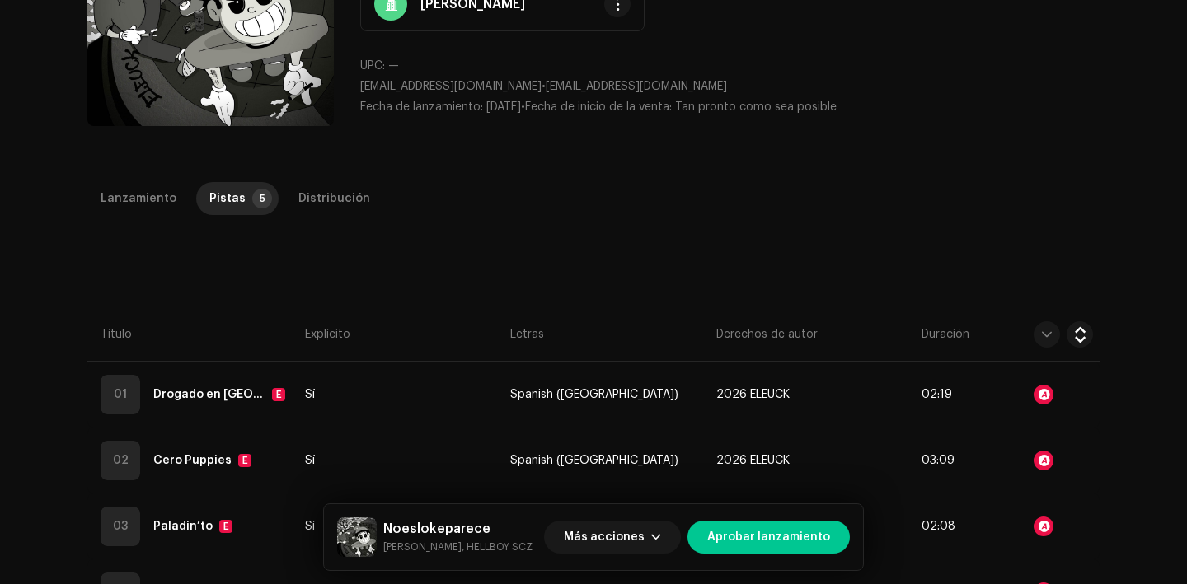
scroll to position [419, 0]
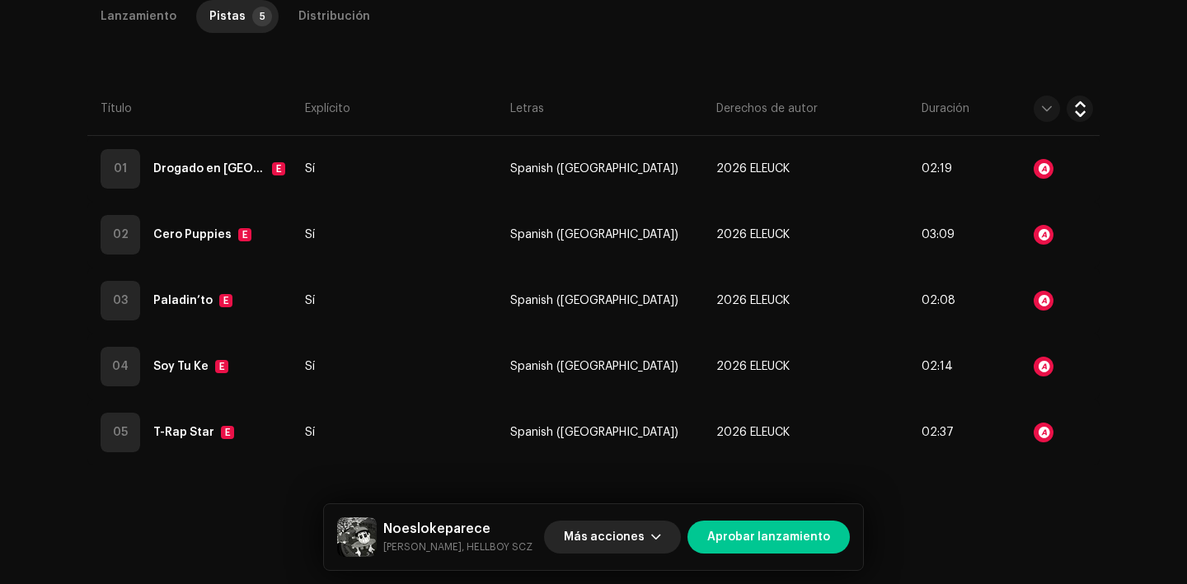
click at [616, 541] on span "Más acciones" at bounding box center [604, 537] width 81 height 33
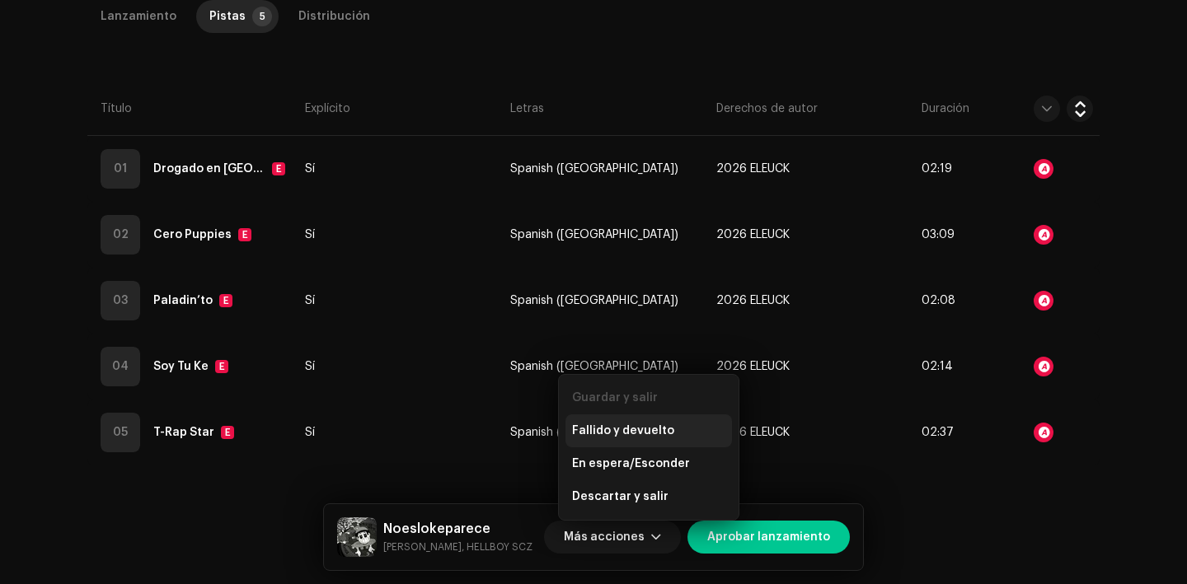
click at [597, 430] on span "Fallido y devuelto" at bounding box center [623, 430] width 102 height 13
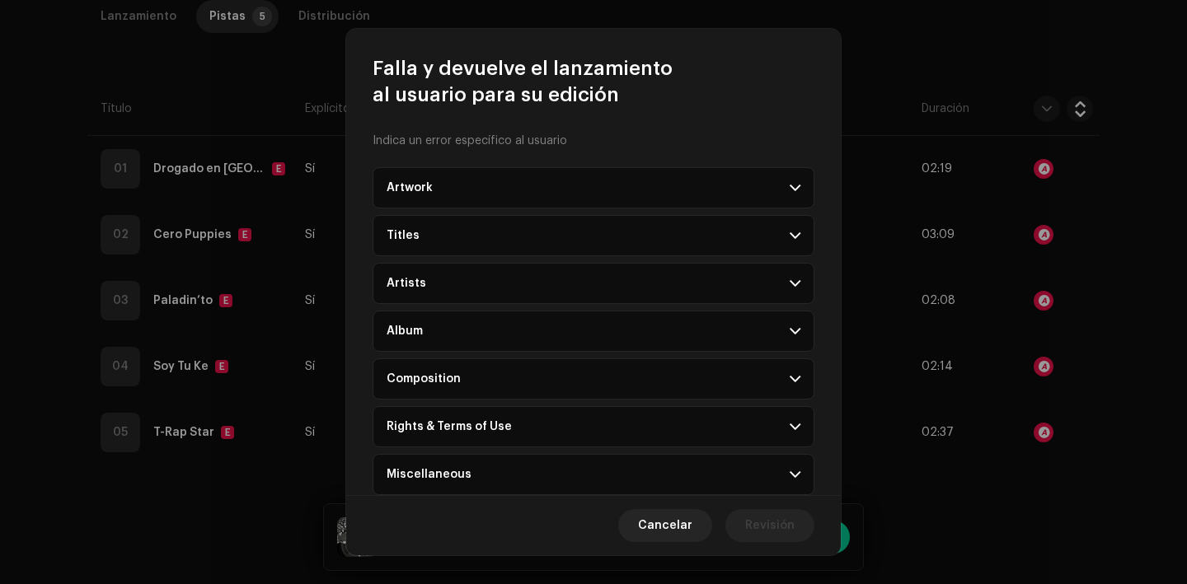
click at [596, 426] on p-accordion-header "Rights & Terms of Use" at bounding box center [593, 426] width 442 height 41
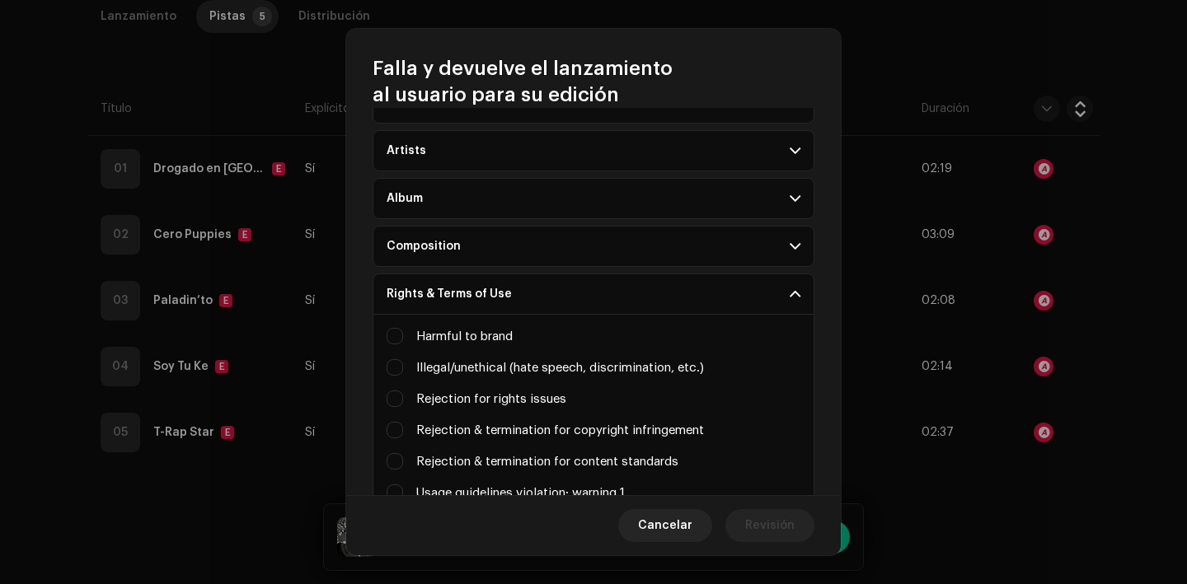
scroll to position [476, 0]
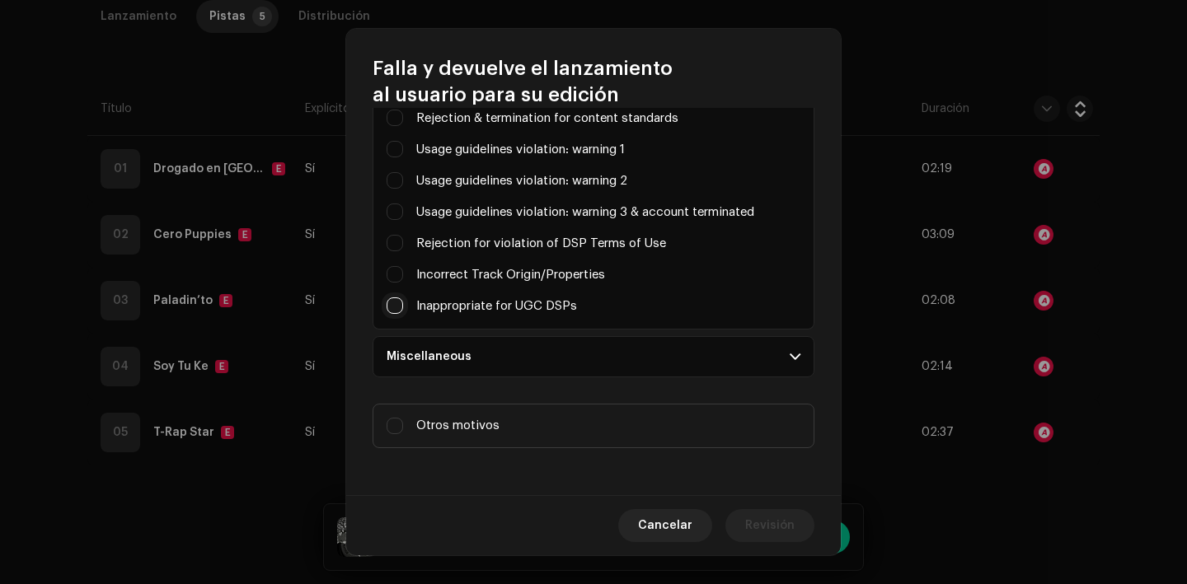
click at [396, 308] on input "Parental advisory on art, but not explicit in metadata" at bounding box center [394, 305] width 16 height 16
checkbox input "true"
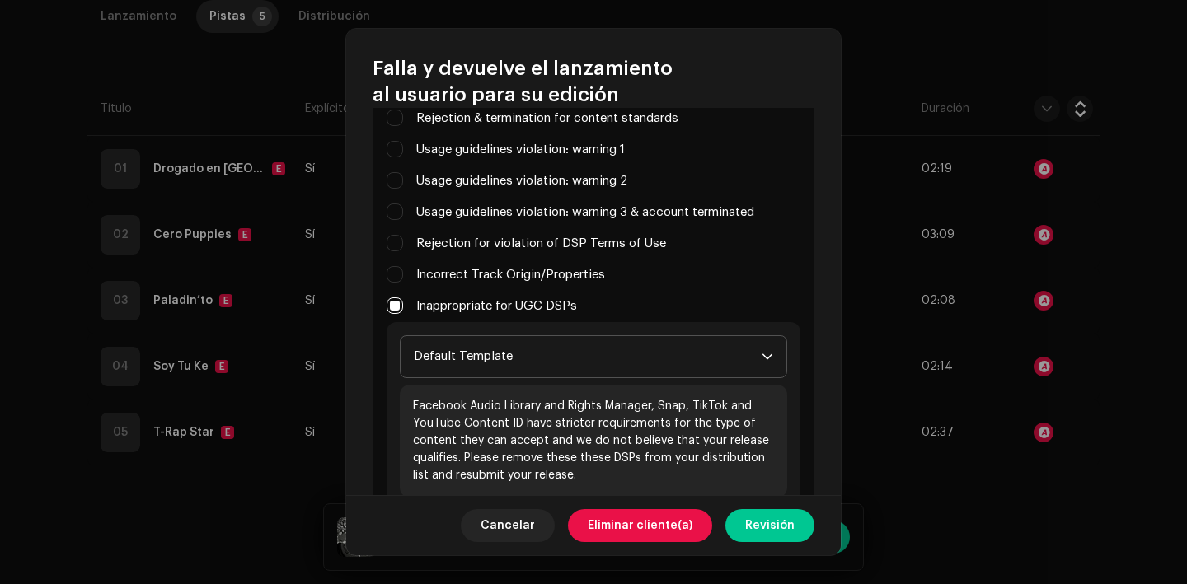
click at [432, 356] on span "Default Template" at bounding box center [588, 356] width 348 height 41
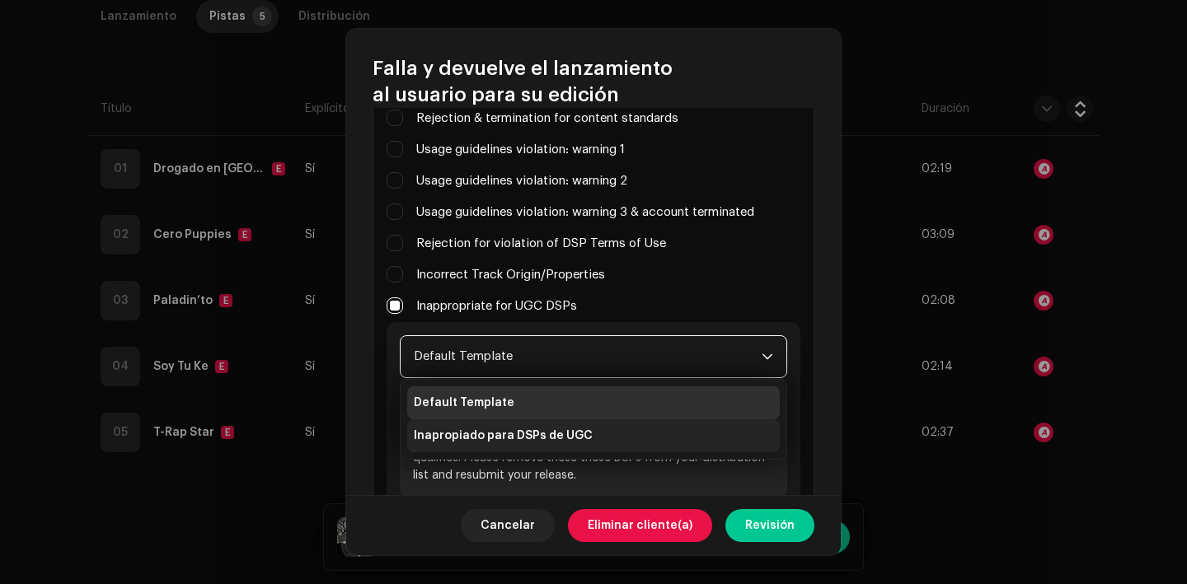
click at [464, 431] on span "Inapropiado para DSPs de UGC" at bounding box center [503, 436] width 179 height 16
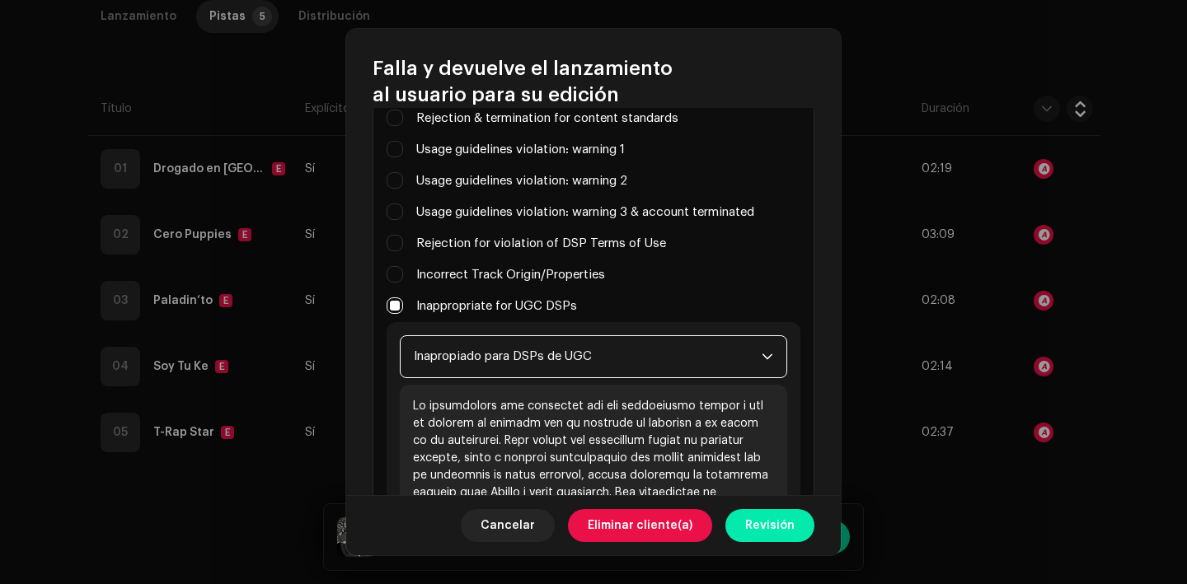
click at [783, 522] on span "Revisión" at bounding box center [769, 525] width 49 height 33
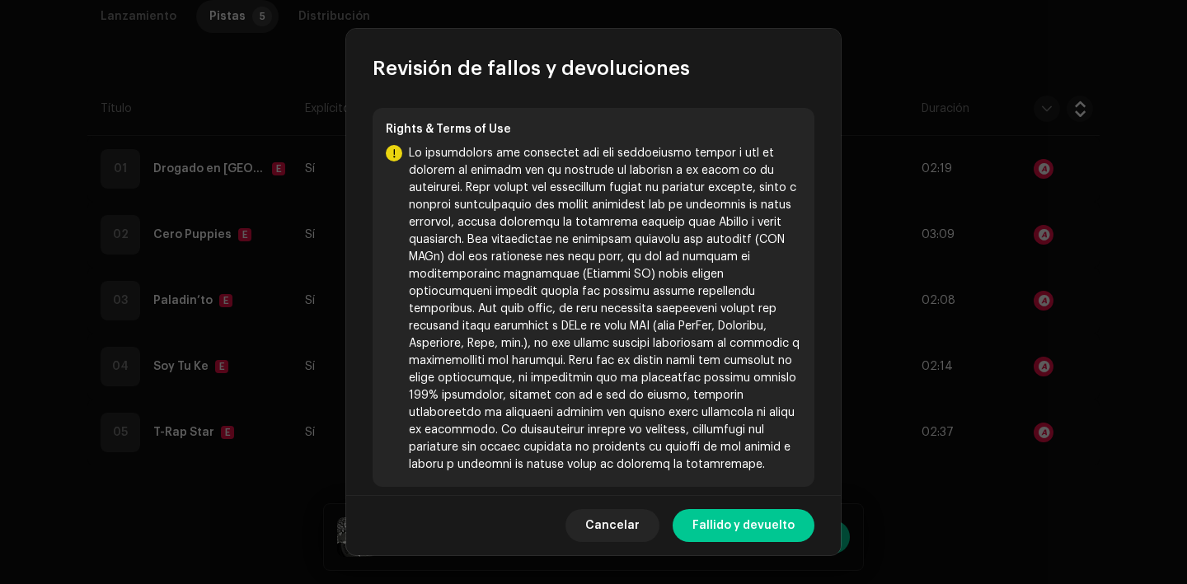
click at [783, 522] on span "Fallido y devuelto" at bounding box center [743, 525] width 102 height 33
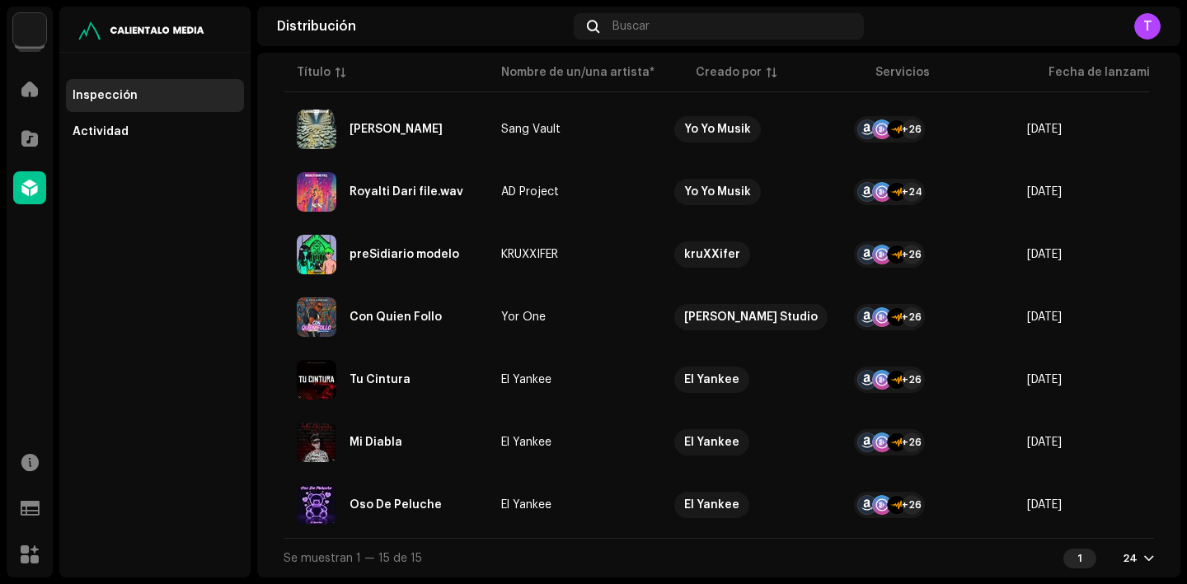
scroll to position [728, 0]
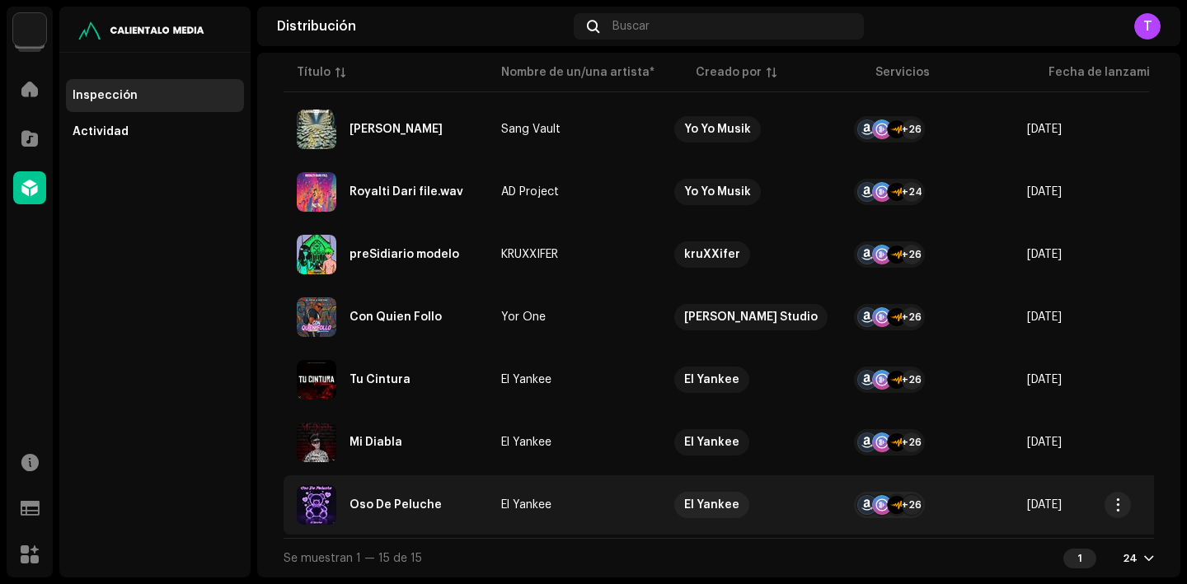
click at [413, 499] on div "Oso De Peluche" at bounding box center [395, 505] width 92 height 12
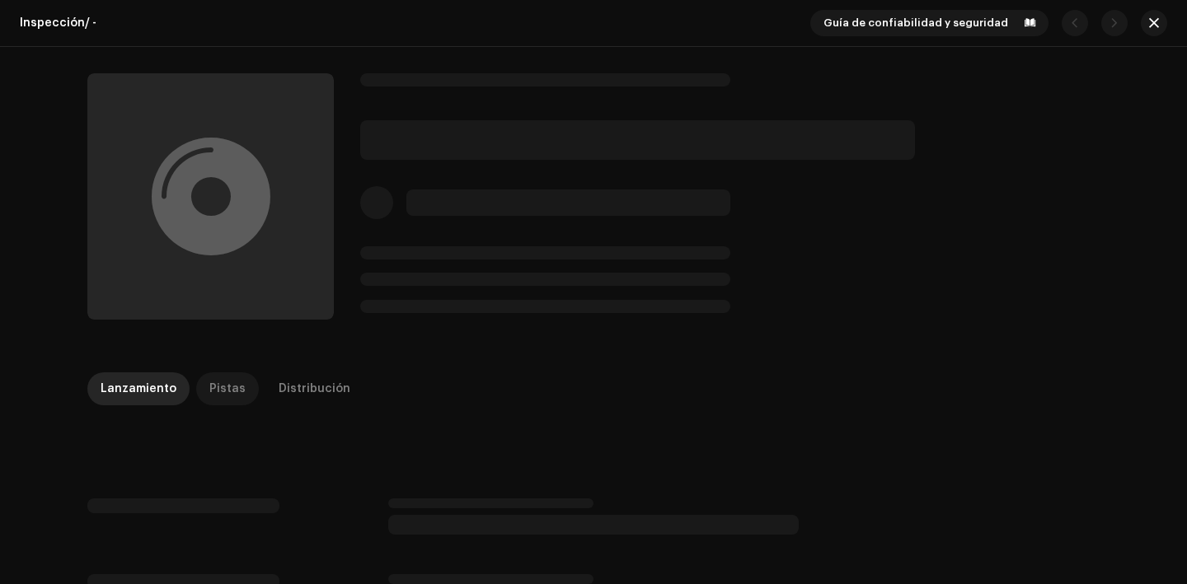
click at [232, 387] on p-tab "Pistas" at bounding box center [227, 388] width 63 height 33
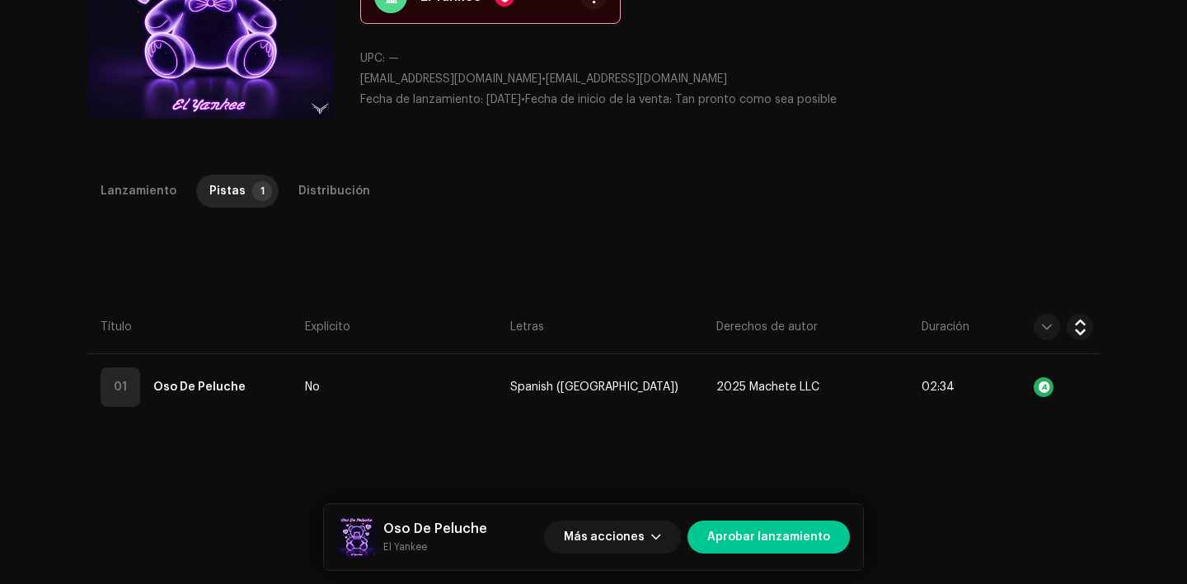
scroll to position [204, 0]
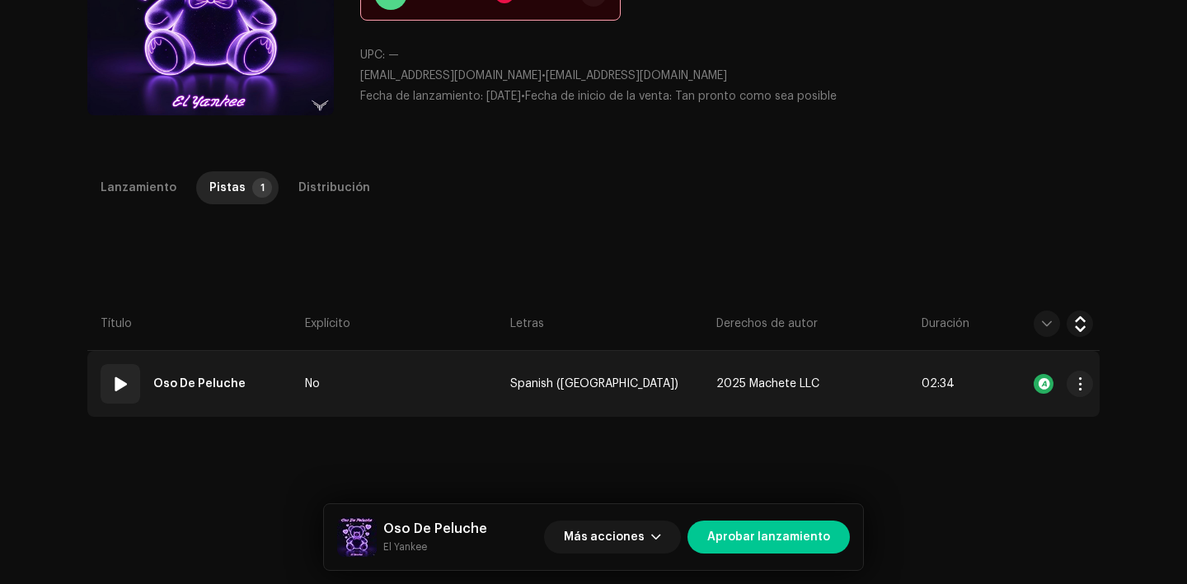
click at [124, 377] on span at bounding box center [120, 384] width 20 height 20
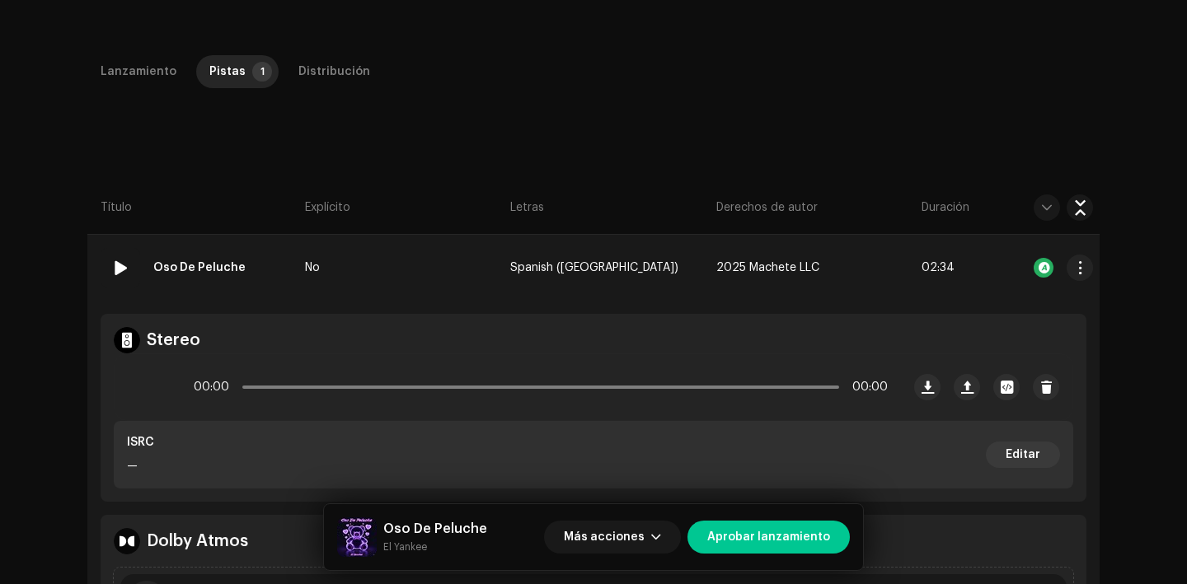
scroll to position [345, 0]
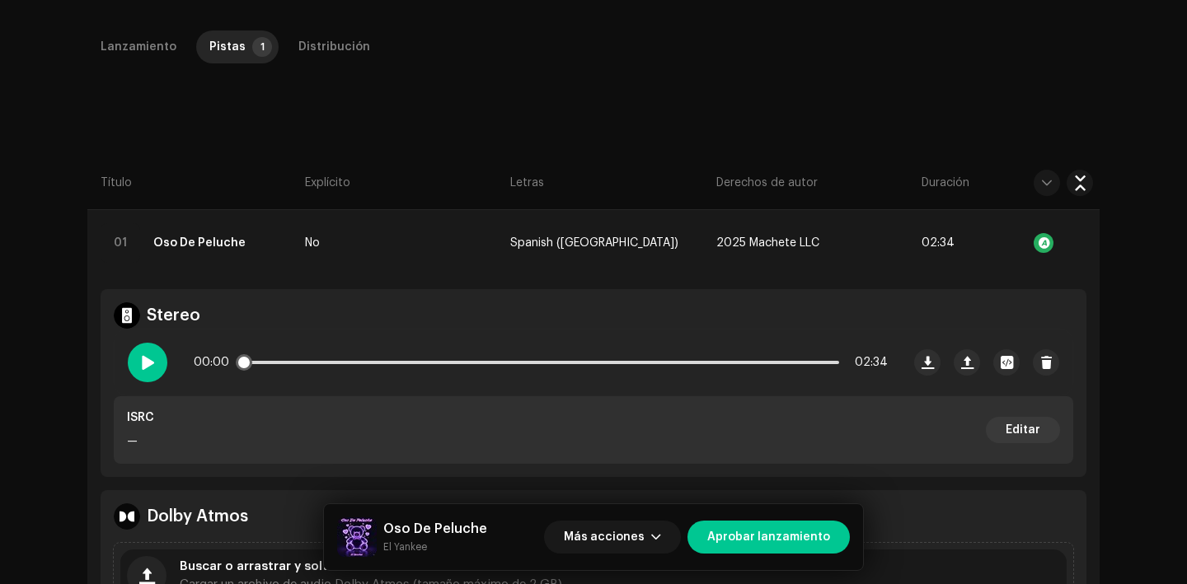
click at [140, 370] on div at bounding box center [148, 363] width 40 height 40
drag, startPoint x: 246, startPoint y: 363, endPoint x: 439, endPoint y: 339, distance: 195.0
click at [434, 340] on div "00:01 02:34" at bounding box center [508, 363] width 786 height 66
click at [144, 357] on span at bounding box center [147, 362] width 14 height 13
click at [161, 41] on div "Lanzamiento" at bounding box center [139, 46] width 76 height 33
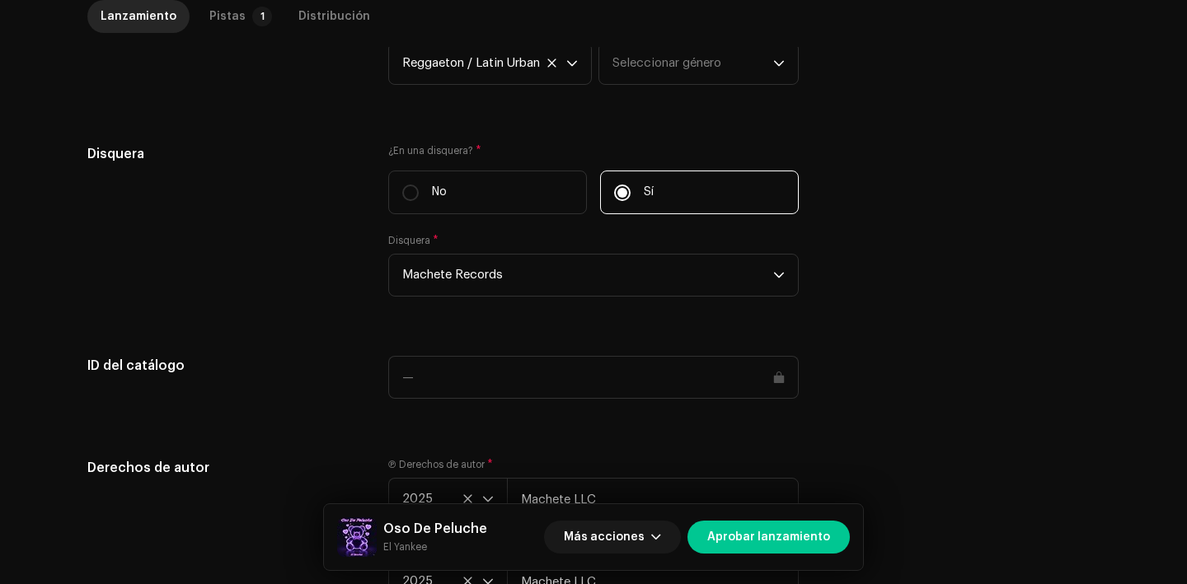
scroll to position [1610, 0]
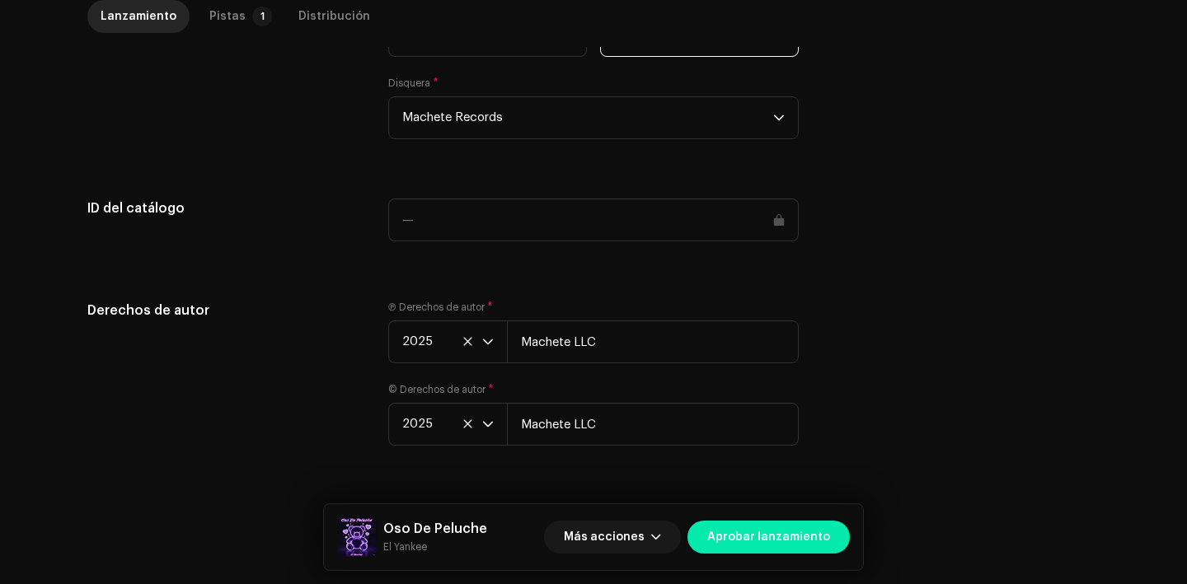
click at [779, 550] on span "Aprobar lanzamiento" at bounding box center [768, 537] width 123 height 33
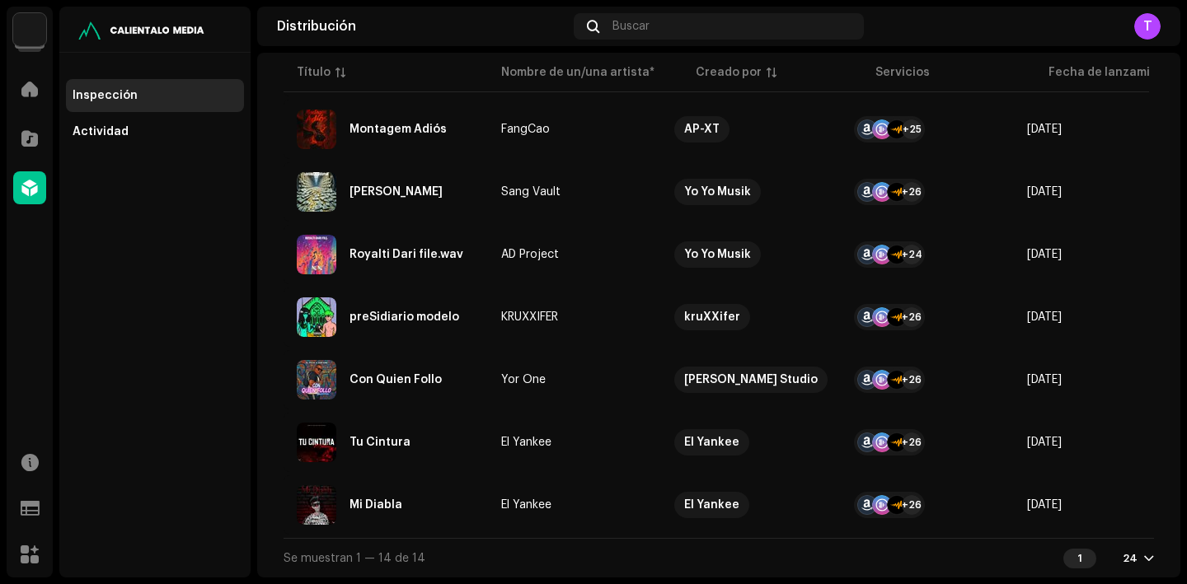
scroll to position [666, 0]
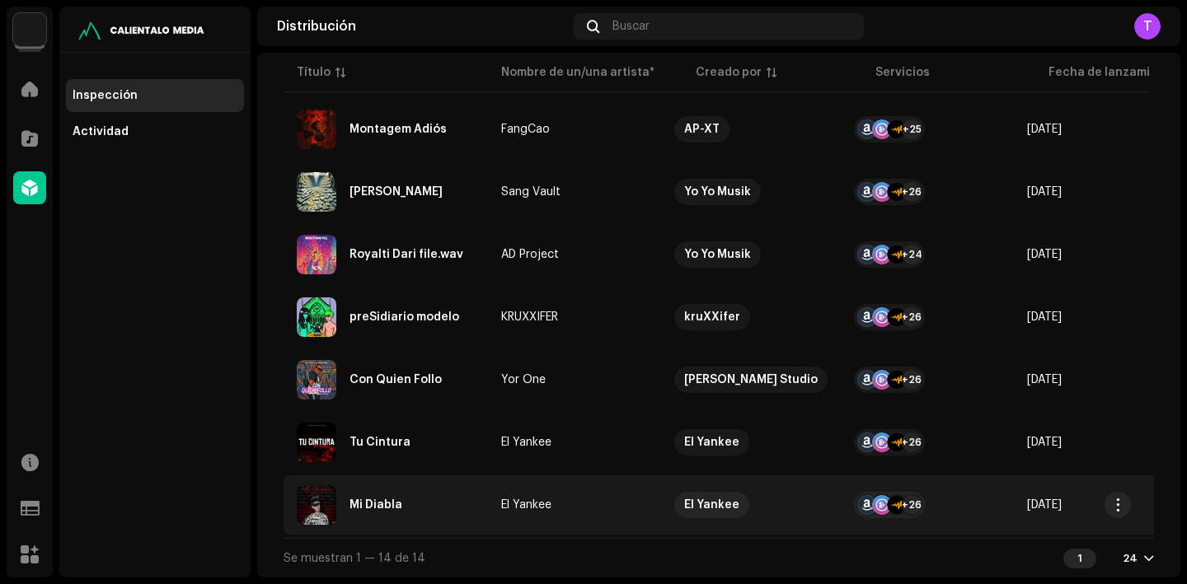
click at [372, 505] on div "Mi Diabla" at bounding box center [386, 505] width 178 height 40
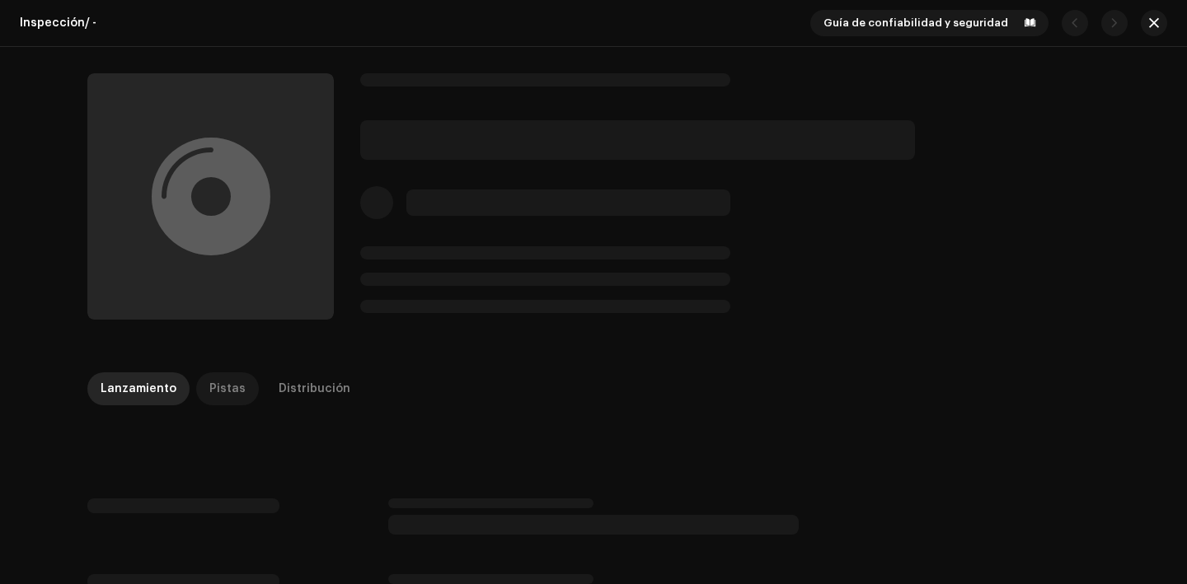
click at [228, 380] on div "Pistas" at bounding box center [227, 388] width 36 height 33
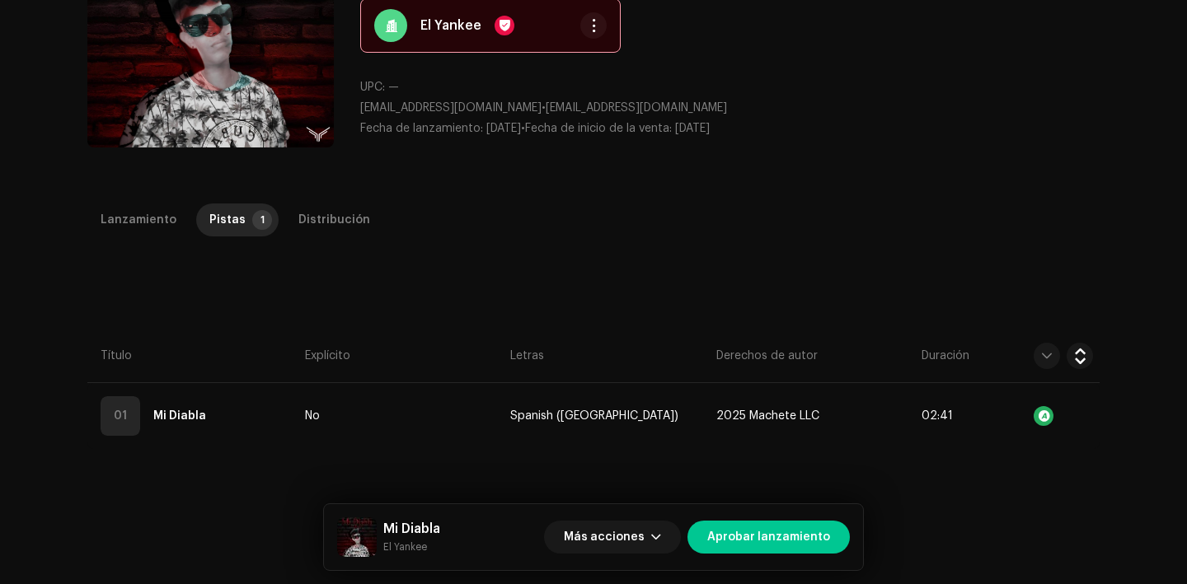
scroll to position [201, 0]
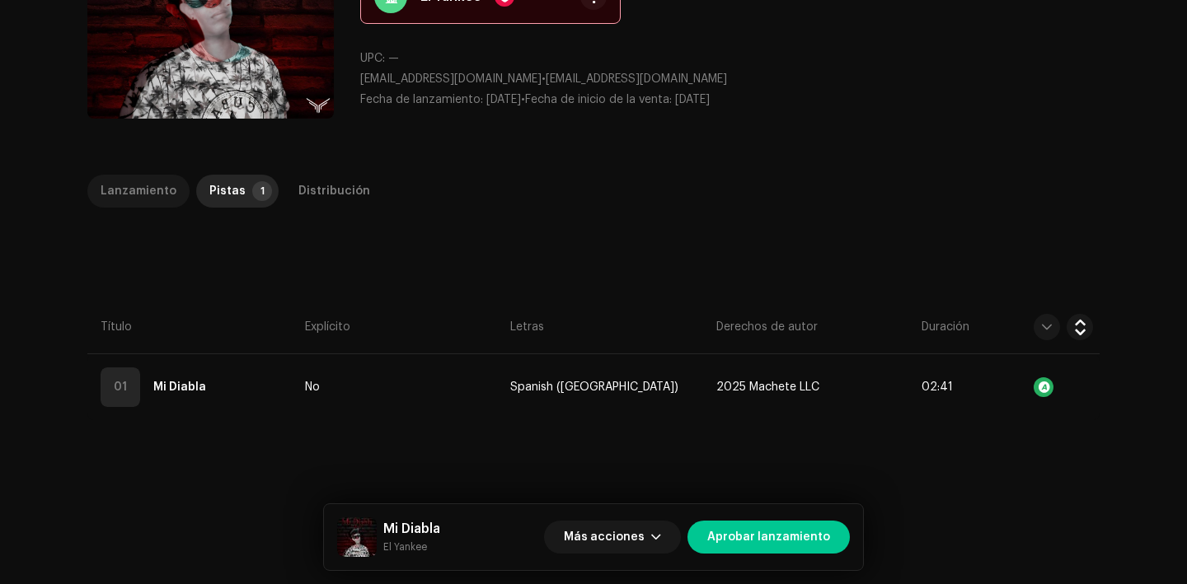
click at [151, 176] on div "Lanzamiento" at bounding box center [139, 191] width 76 height 33
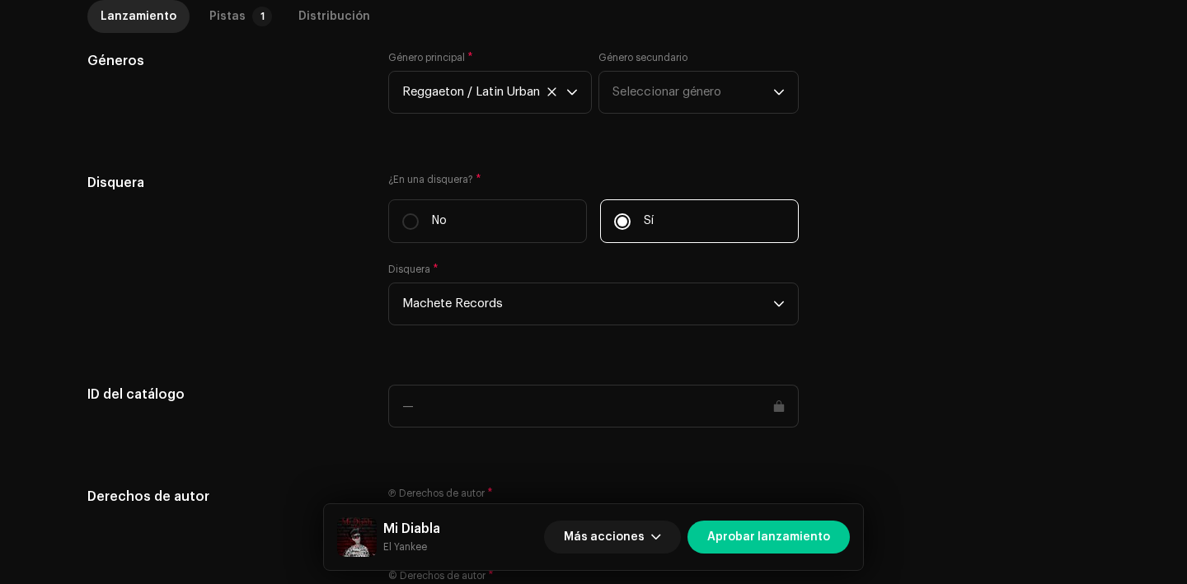
scroll to position [1610, 0]
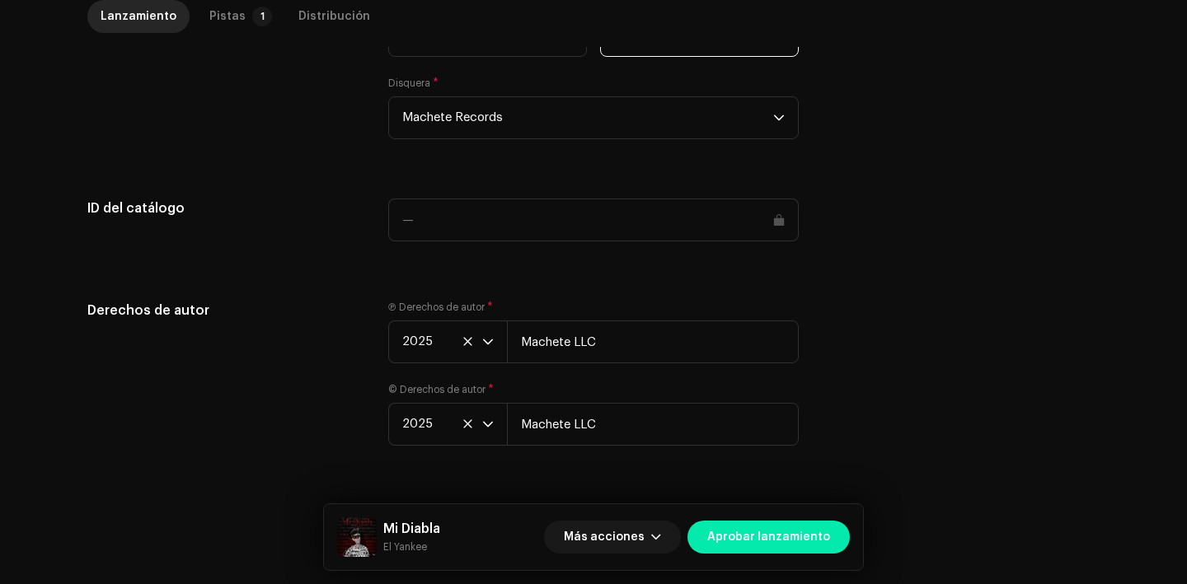
click at [821, 545] on span "Aprobar lanzamiento" at bounding box center [768, 537] width 123 height 33
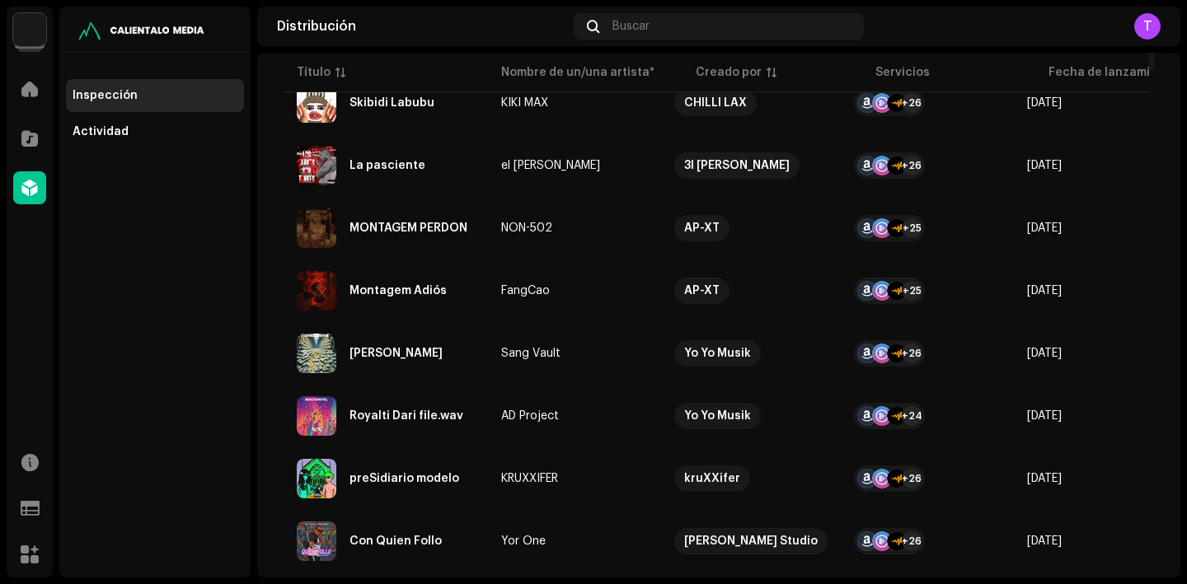
scroll to position [603, 0]
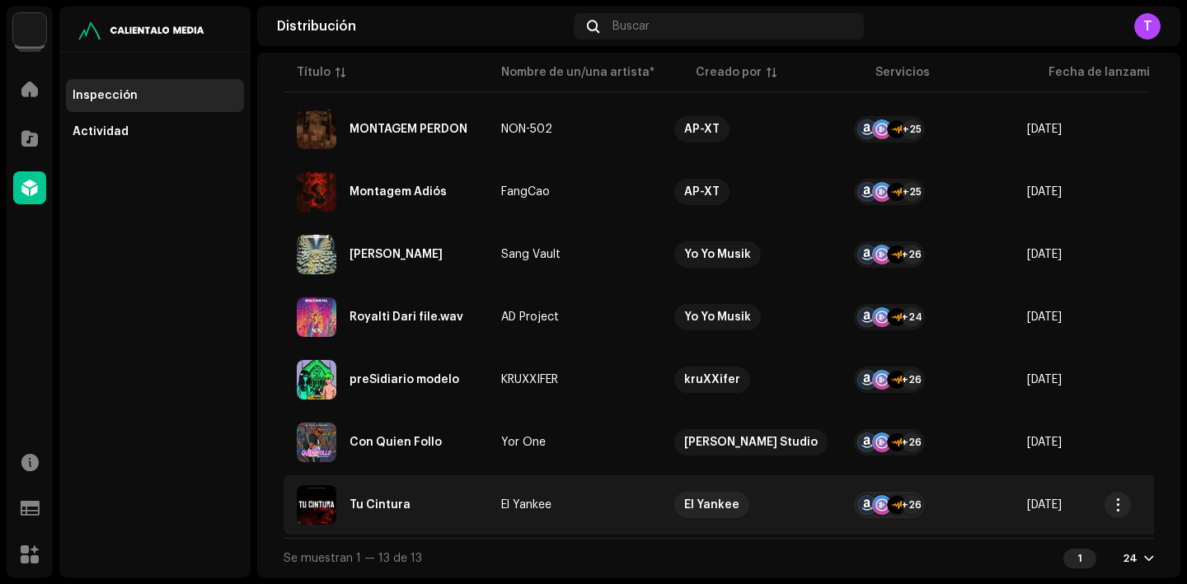
click at [391, 499] on div "Tu Cintura" at bounding box center [379, 505] width 61 height 12
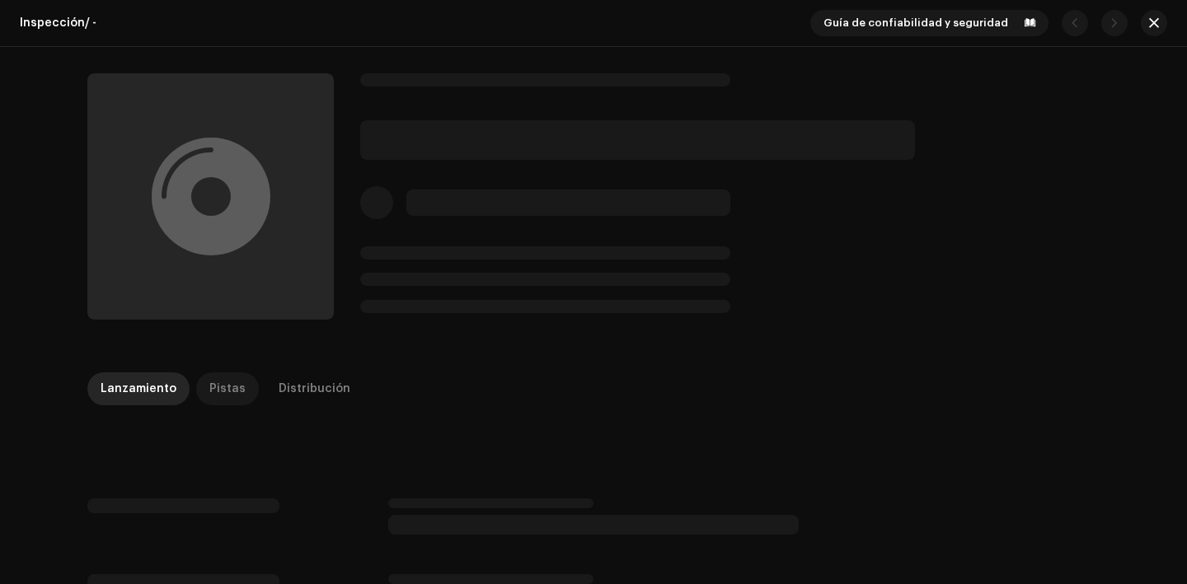
click at [225, 391] on div "Pistas" at bounding box center [227, 388] width 36 height 33
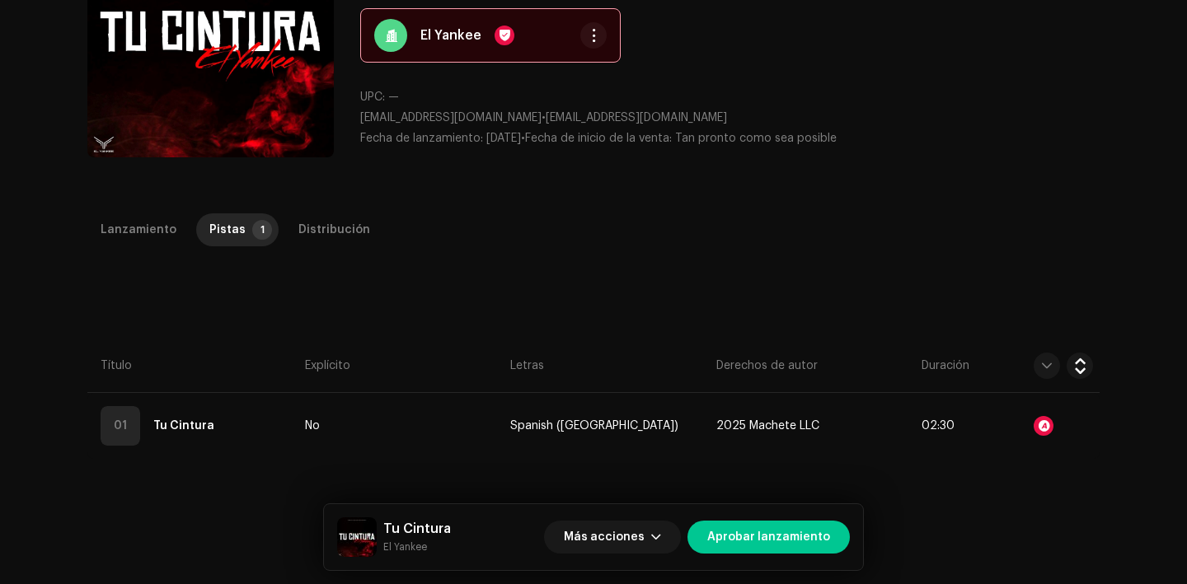
scroll to position [163, 0]
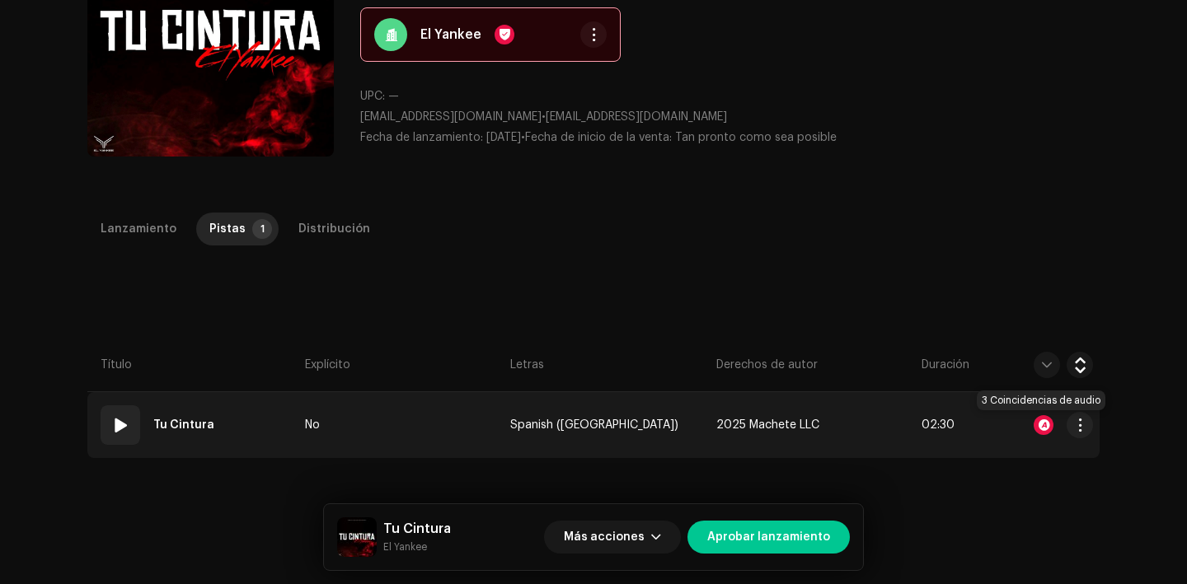
click at [1040, 424] on div at bounding box center [1043, 425] width 20 height 20
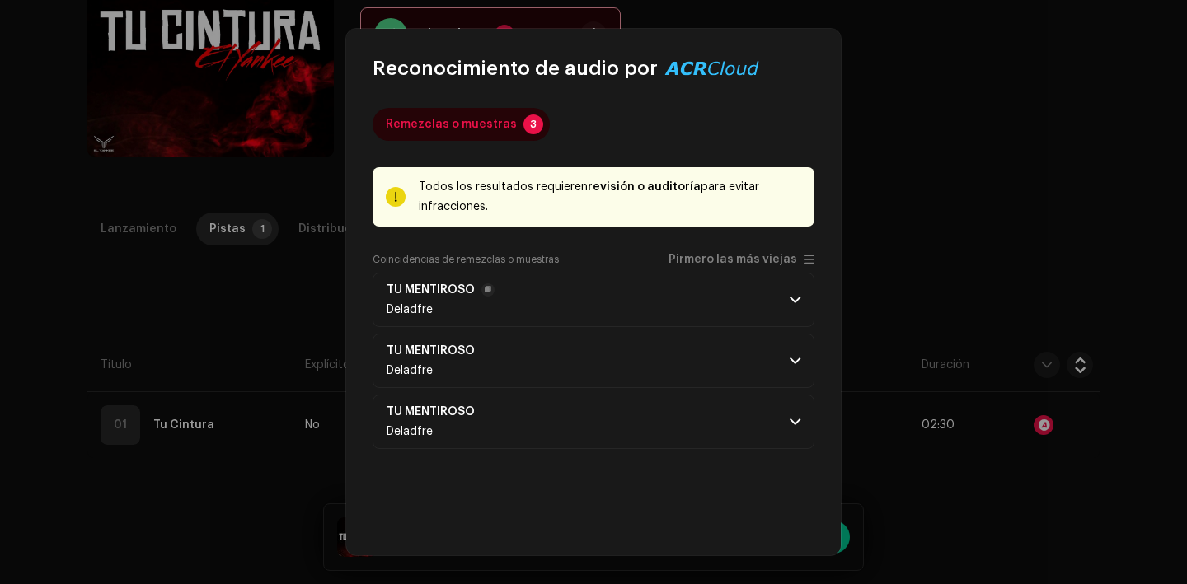
click at [779, 297] on p-accordion-header "TU MENTIROSO Deladfre" at bounding box center [593, 300] width 442 height 54
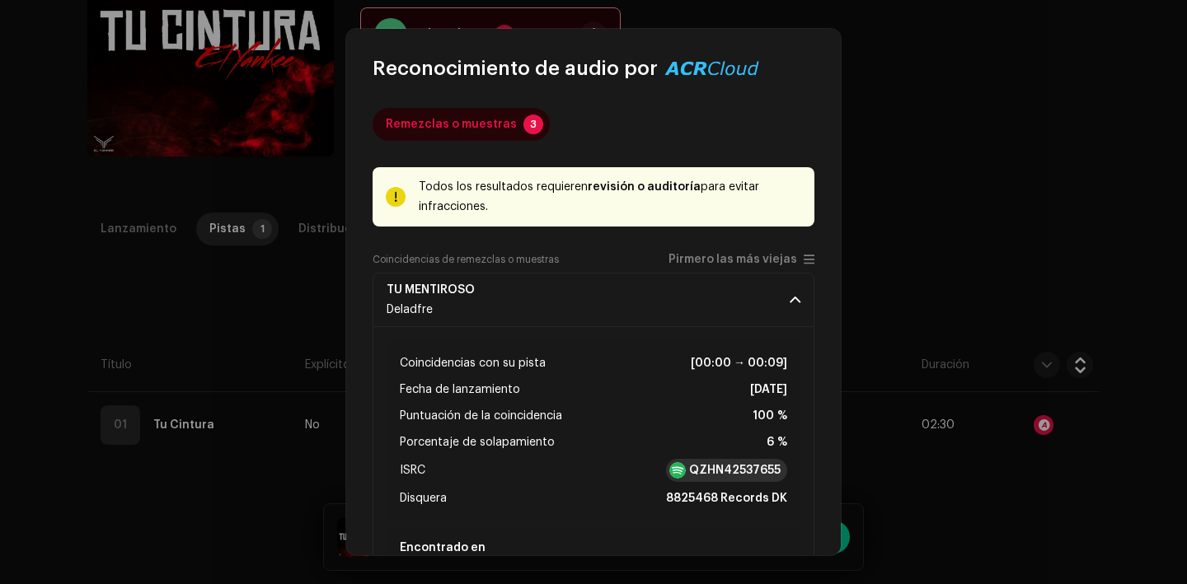
click at [702, 467] on strong "QZHN42537655" at bounding box center [734, 470] width 91 height 16
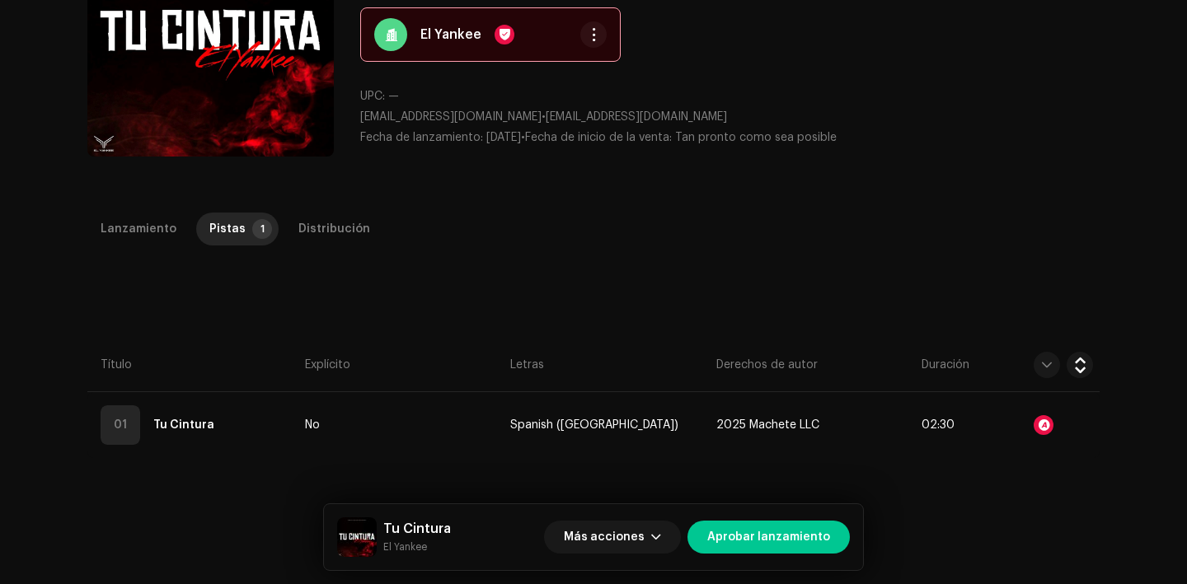
click at [656, 5] on div "Reconocimiento de audio por Remezclas o muestras 3 Todos los resultados requier…" at bounding box center [593, 292] width 1187 height 584
click at [614, 545] on span "Más acciones" at bounding box center [604, 537] width 81 height 33
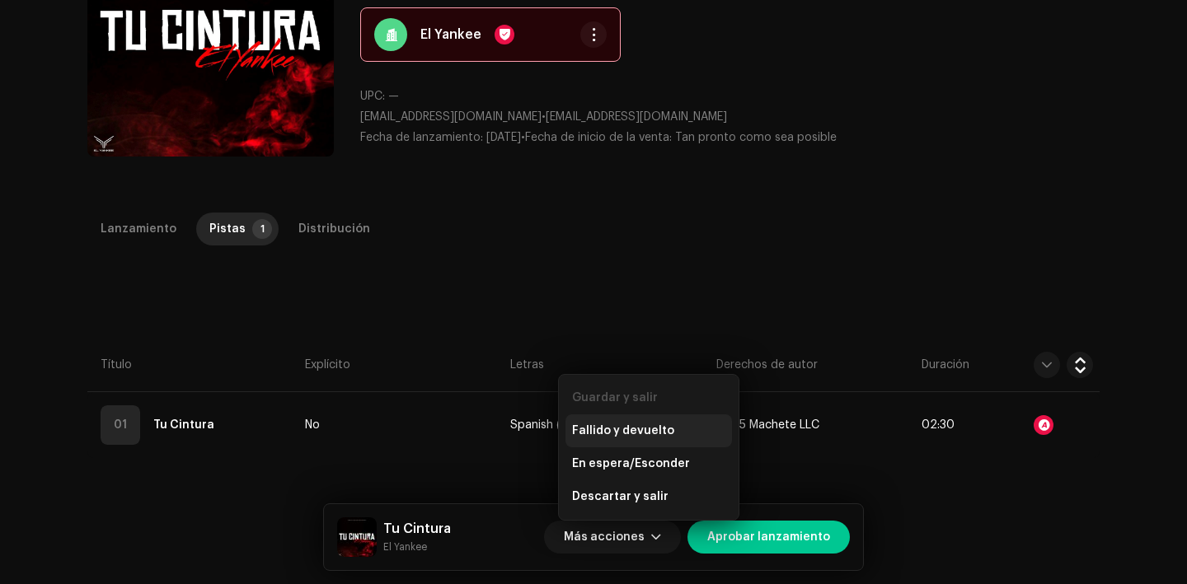
click at [607, 435] on span "Fallido y devuelto" at bounding box center [623, 430] width 102 height 13
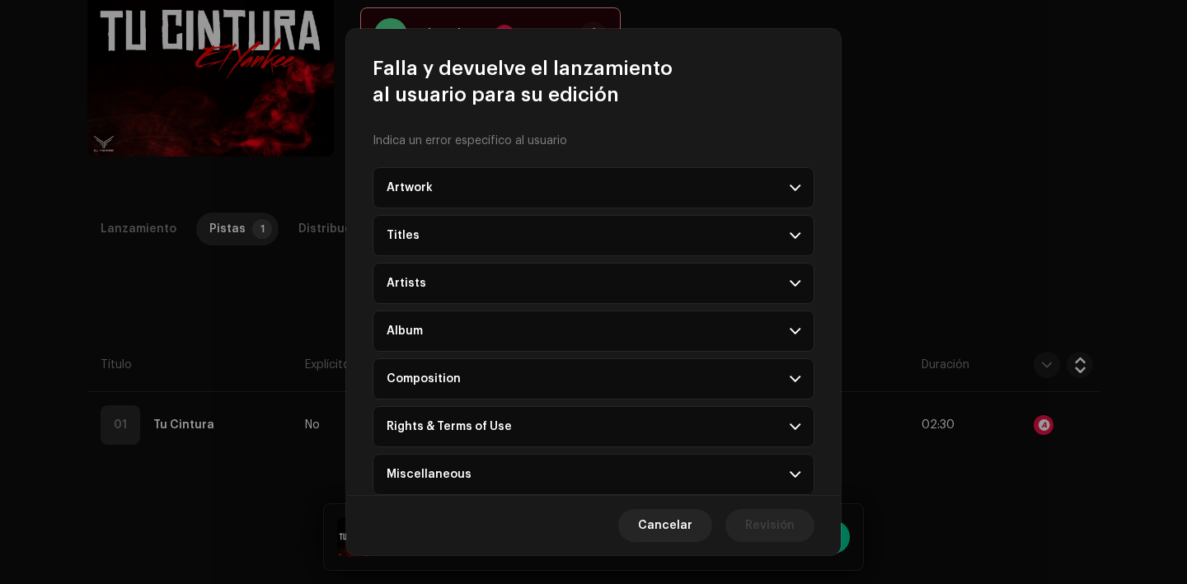
click at [576, 432] on p-accordion-header "Rights & Terms of Use" at bounding box center [593, 426] width 442 height 41
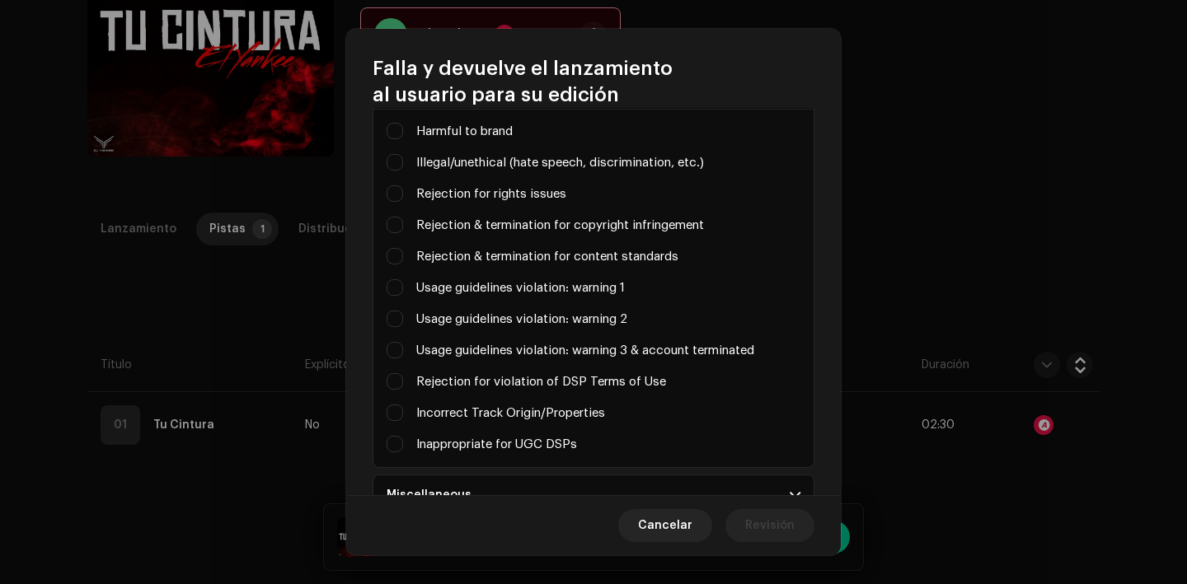
scroll to position [476, 0]
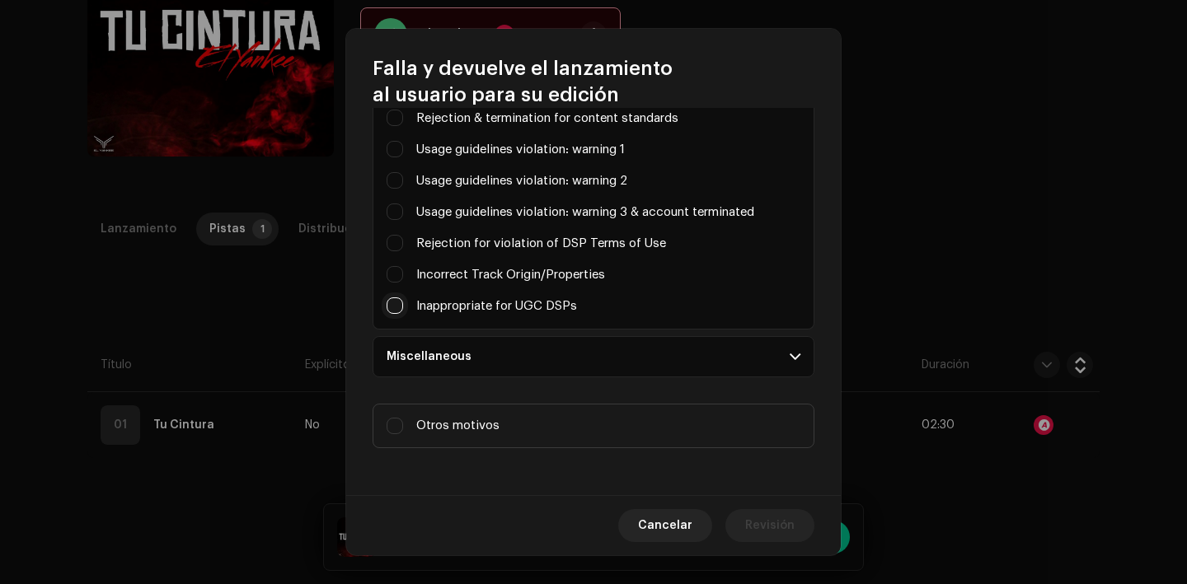
click at [389, 304] on input "Parental advisory on art, but not explicit in metadata" at bounding box center [394, 305] width 16 height 16
checkbox input "true"
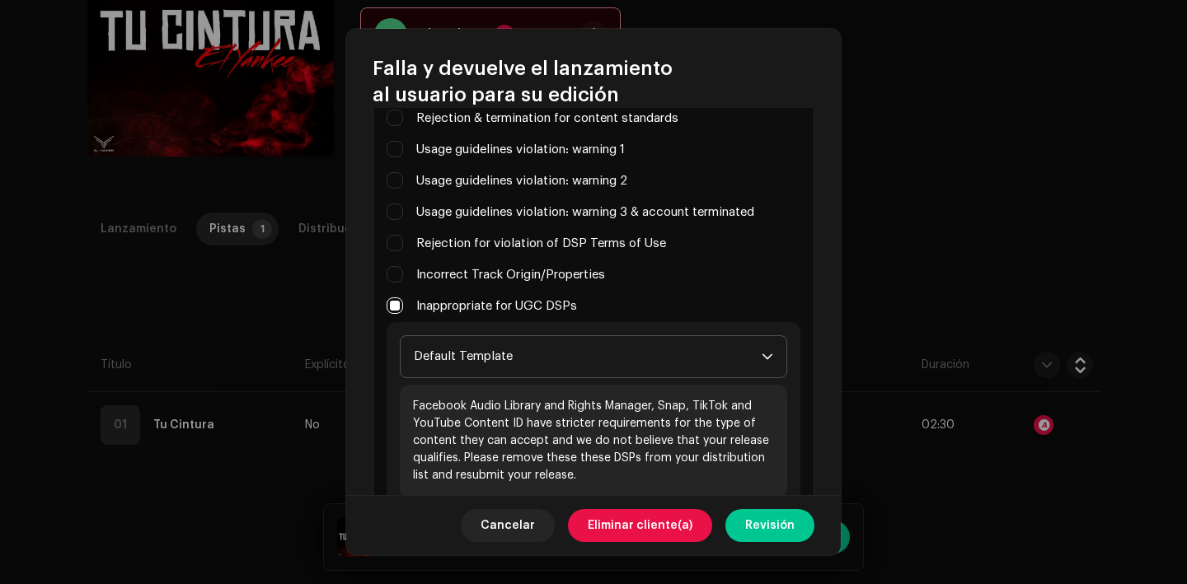
click at [503, 367] on span "Default Template" at bounding box center [588, 356] width 348 height 41
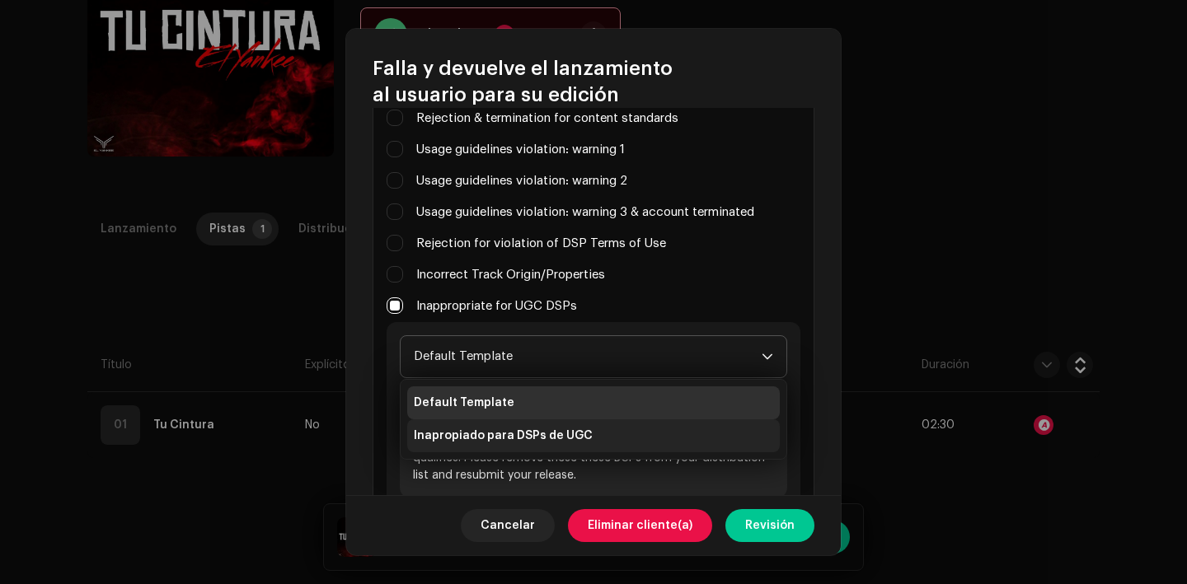
click at [523, 425] on li "Inapropiado para DSPs de UGC" at bounding box center [593, 435] width 372 height 33
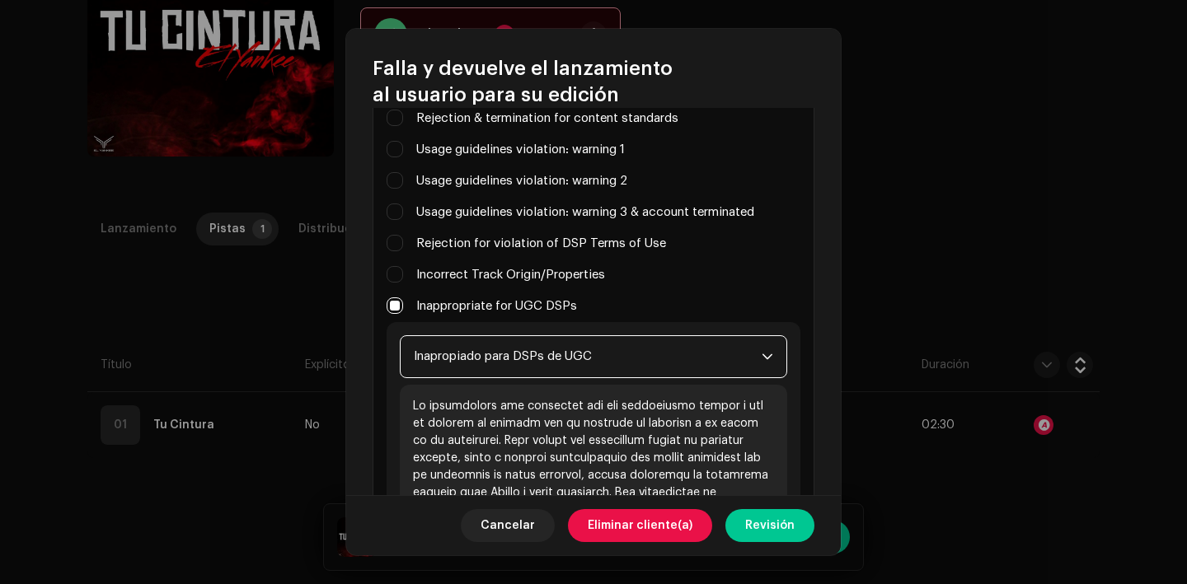
scroll to position [948, 0]
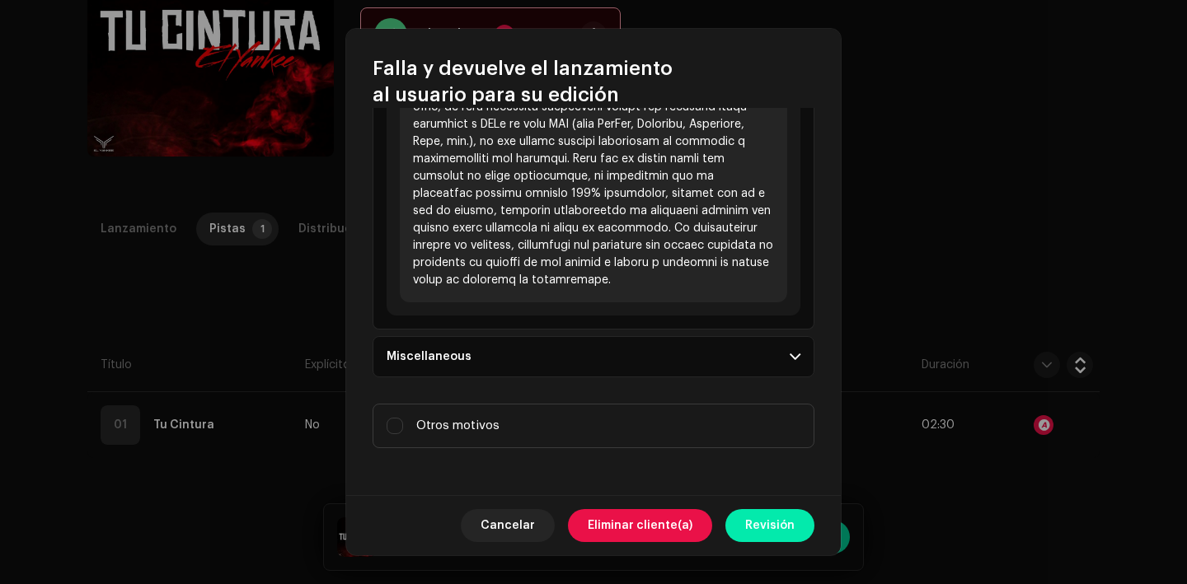
click at [784, 530] on span "Revisión" at bounding box center [769, 525] width 49 height 33
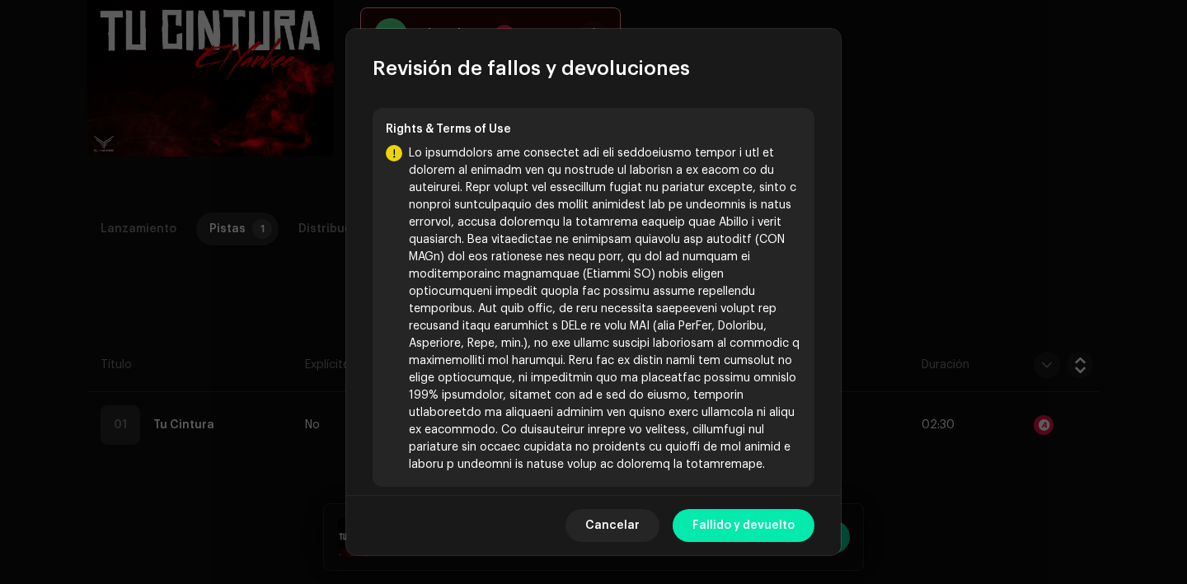
click at [756, 527] on span "Fallido y devuelto" at bounding box center [743, 525] width 102 height 33
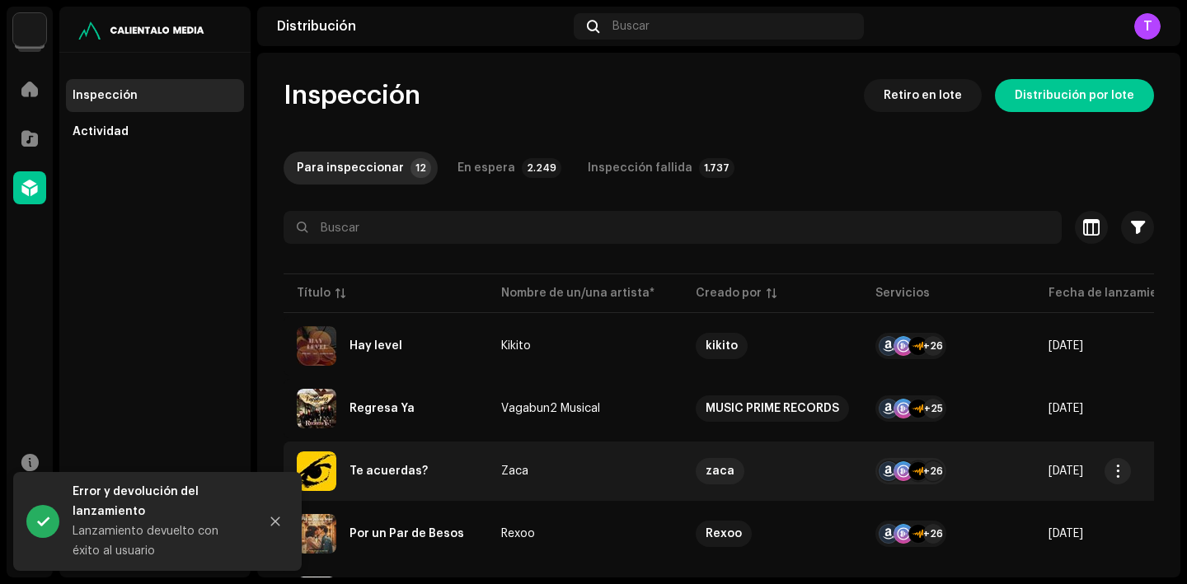
scroll to position [541, 0]
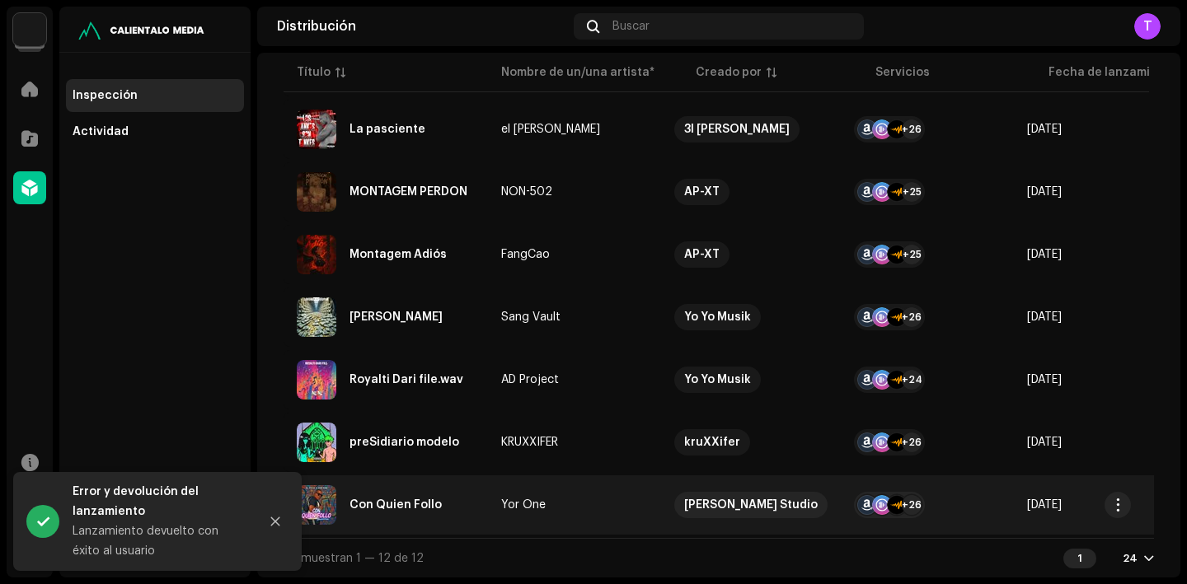
click at [419, 489] on div "Con Quien Follo" at bounding box center [386, 505] width 178 height 40
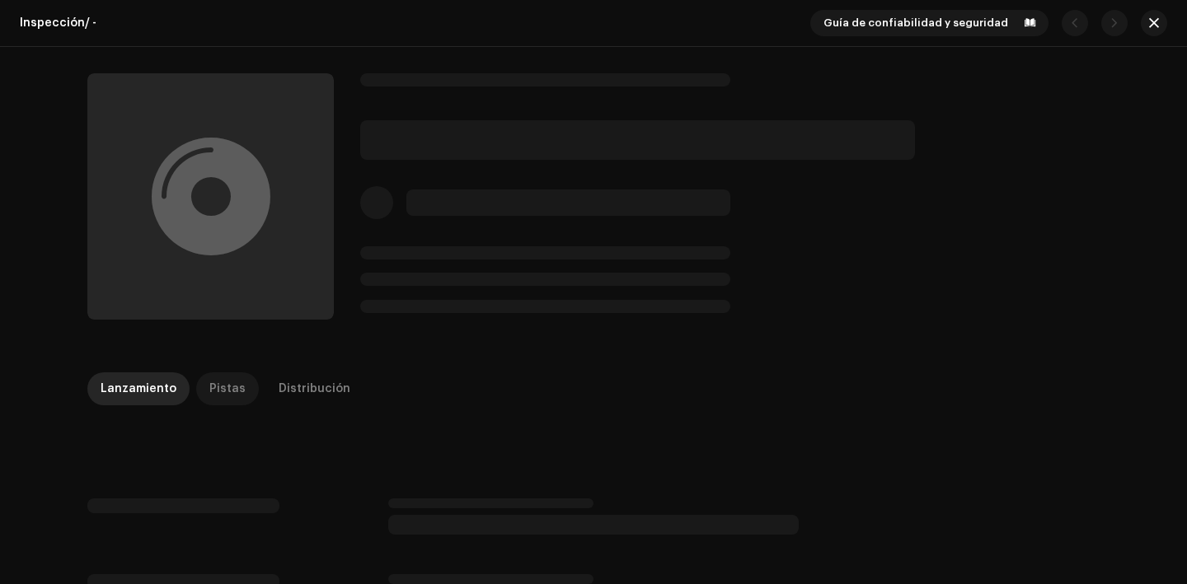
click at [222, 395] on div "Pistas" at bounding box center [227, 388] width 36 height 33
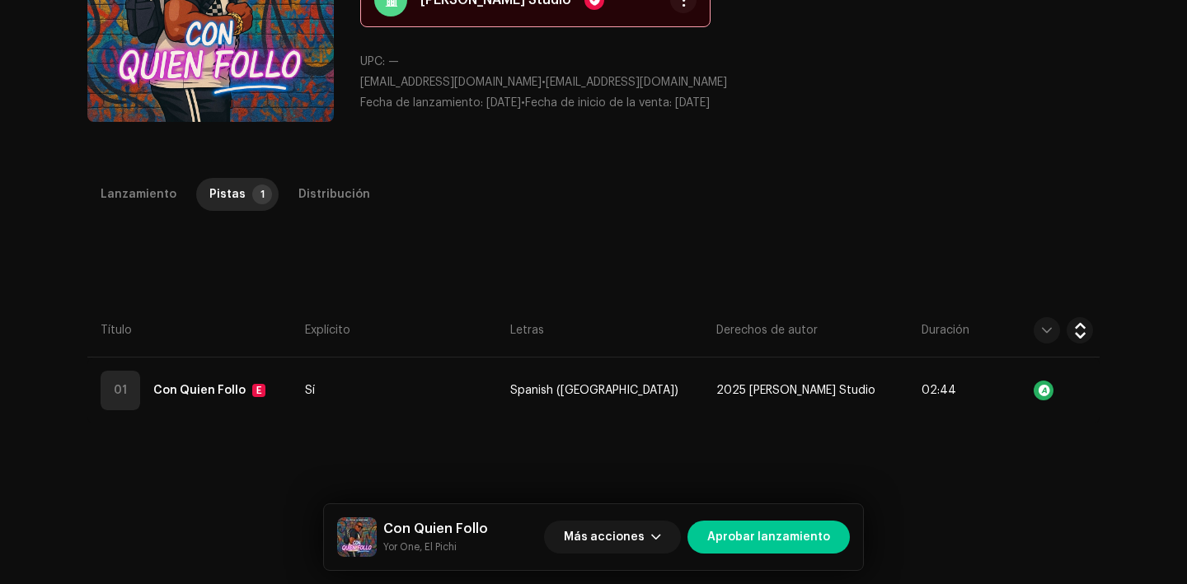
scroll to position [199, 0]
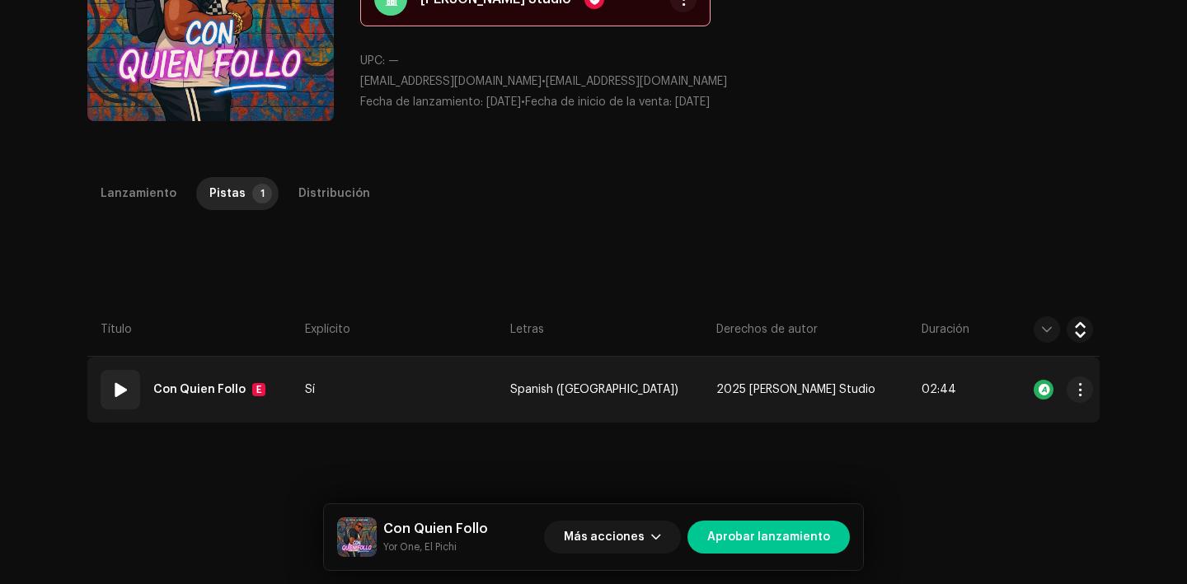
click at [112, 383] on span at bounding box center [120, 390] width 20 height 20
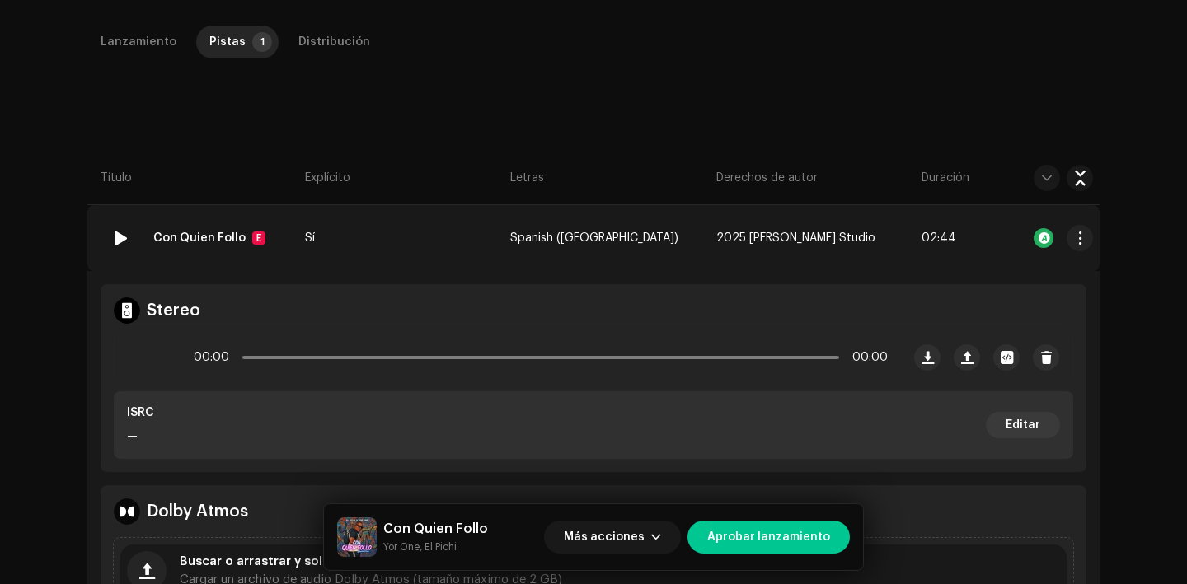
scroll to position [354, 0]
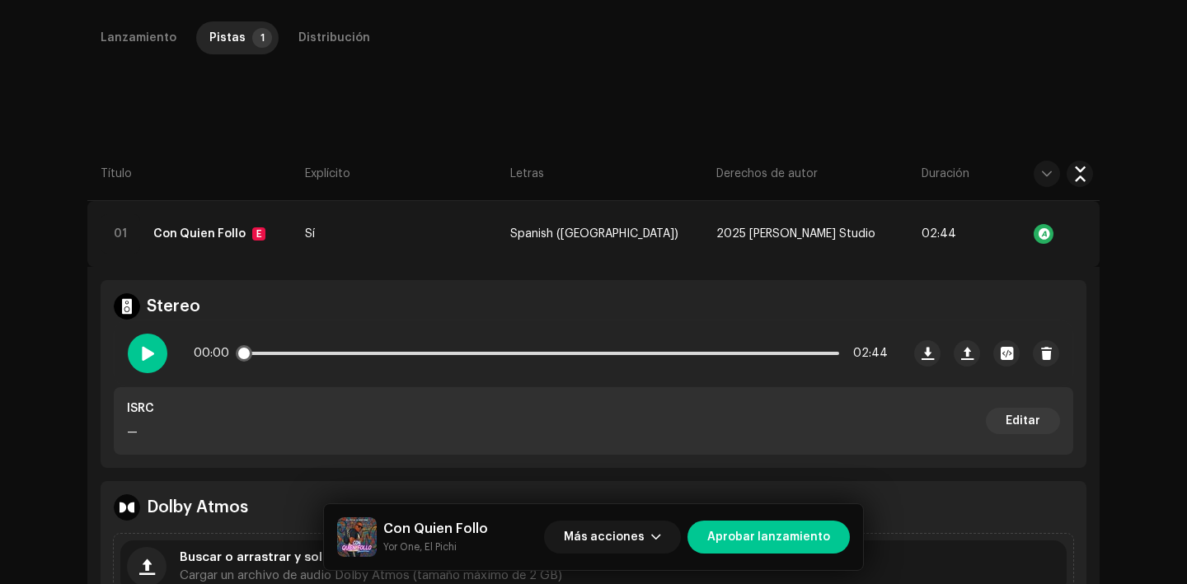
click at [134, 363] on div at bounding box center [148, 354] width 40 height 40
drag, startPoint x: 242, startPoint y: 356, endPoint x: 410, endPoint y: 353, distance: 168.1
click at [409, 353] on span at bounding box center [400, 353] width 16 height 16
click at [149, 40] on div "Lanzamiento" at bounding box center [139, 37] width 76 height 33
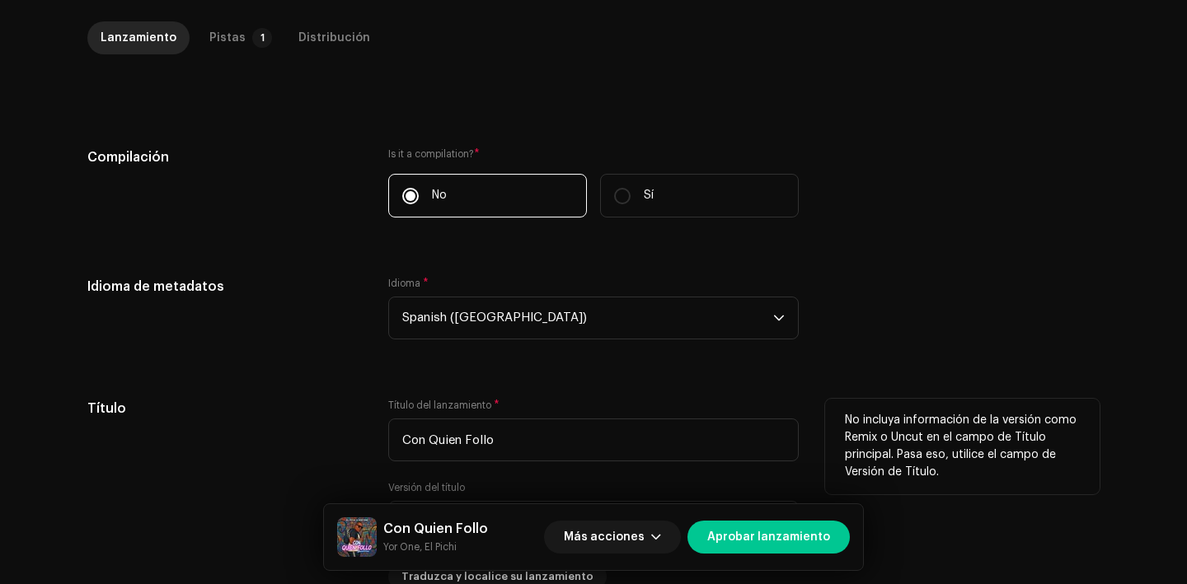
scroll to position [1734, 0]
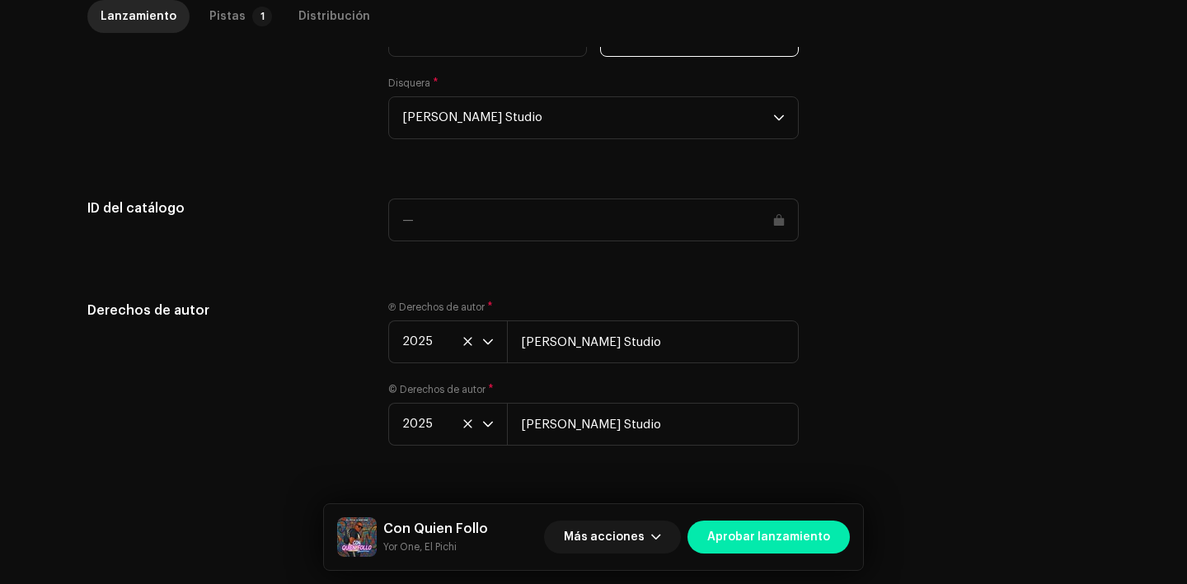
click at [784, 545] on span "Aprobar lanzamiento" at bounding box center [768, 537] width 123 height 33
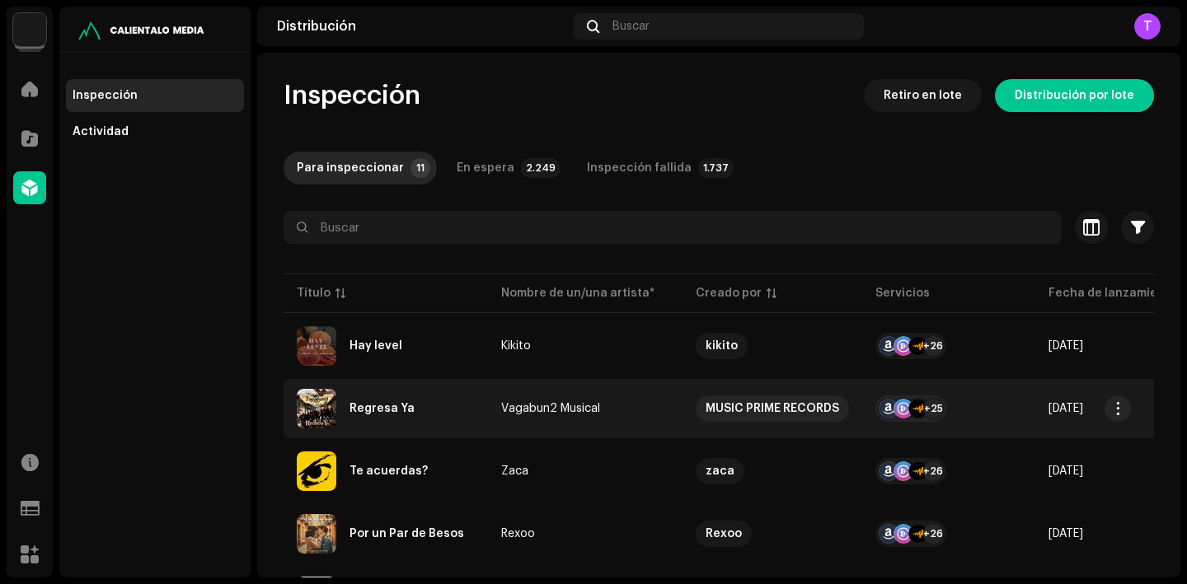
scroll to position [478, 0]
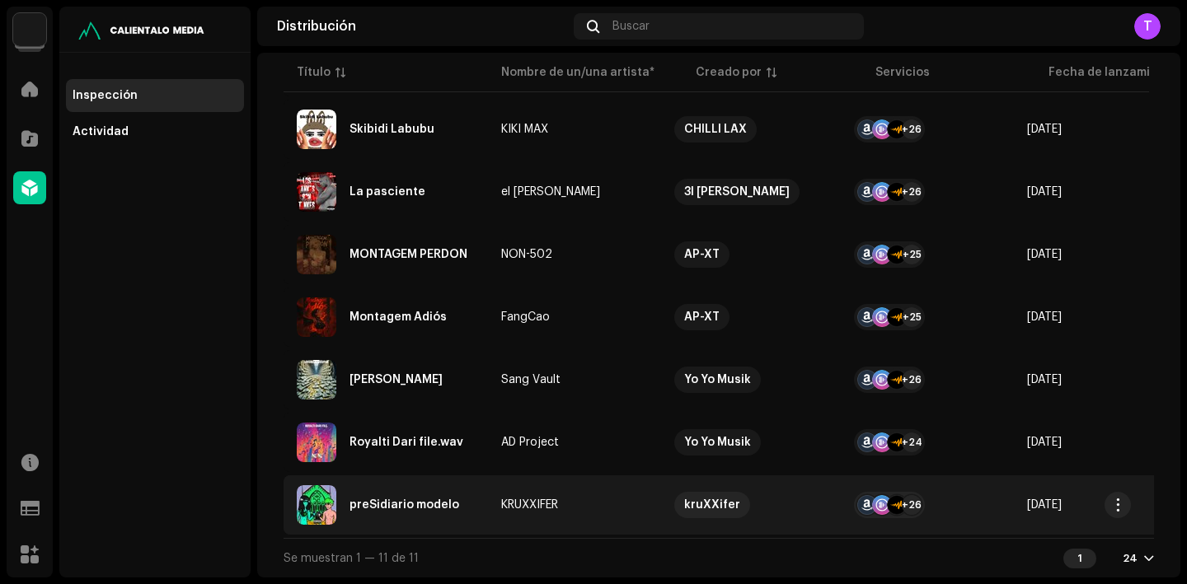
click at [396, 503] on div "preSidiario modelo" at bounding box center [404, 505] width 110 height 12
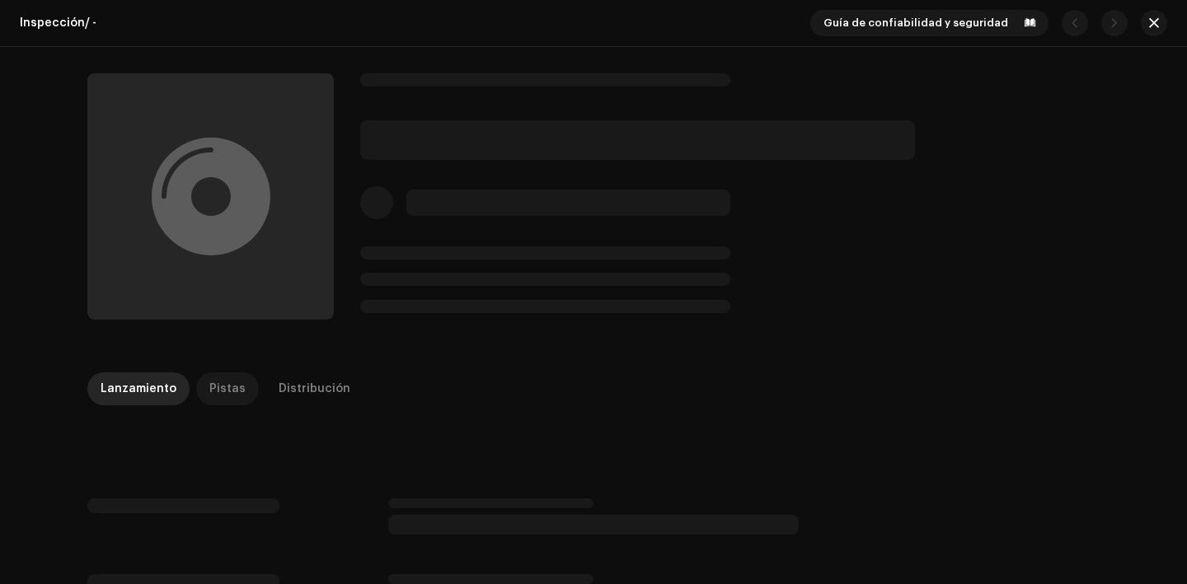
click at [221, 384] on div "Pistas" at bounding box center [227, 388] width 36 height 33
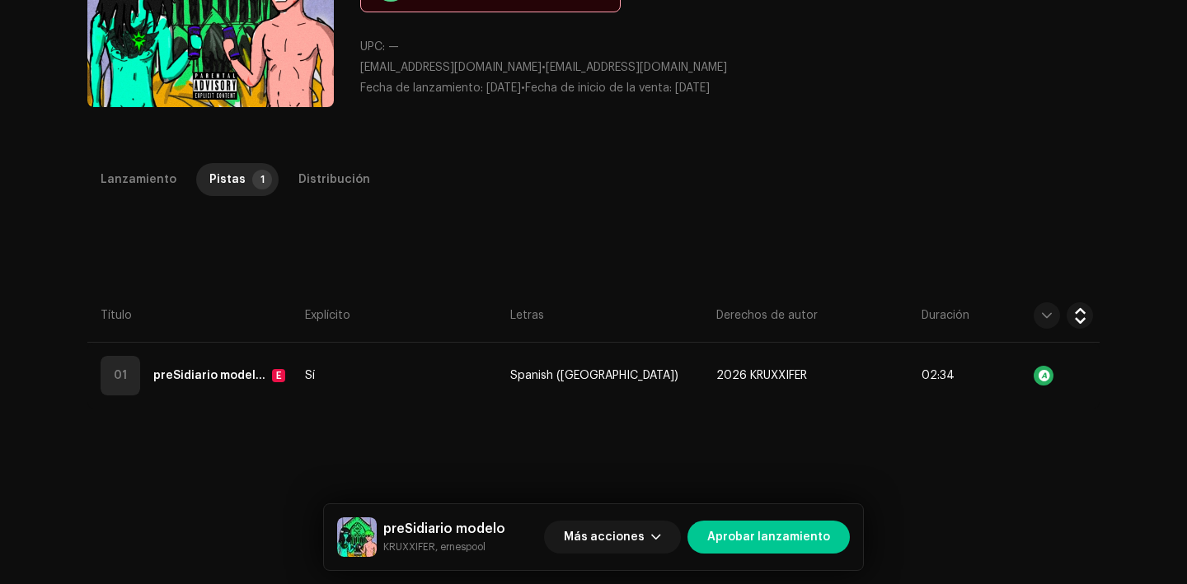
scroll to position [213, 0]
click at [147, 179] on div "Lanzamiento" at bounding box center [139, 179] width 76 height 33
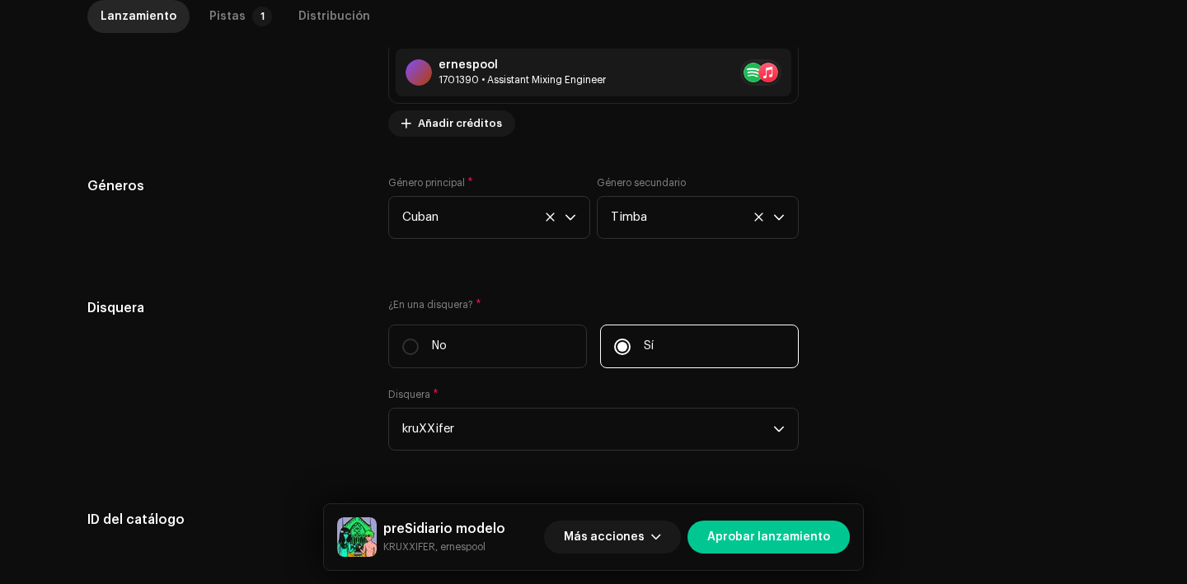
scroll to position [1679, 0]
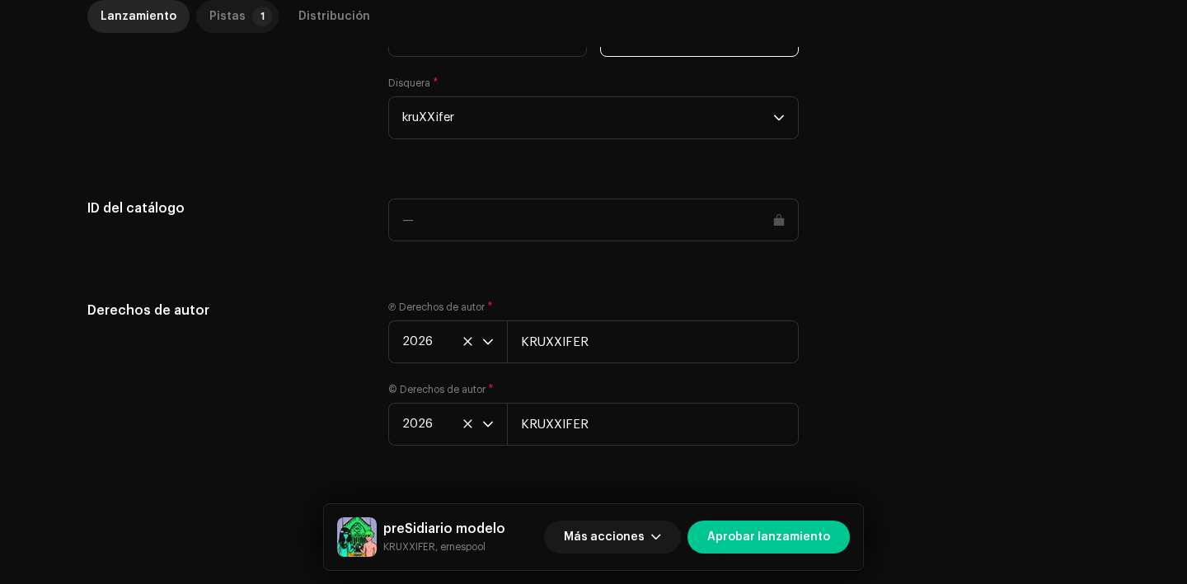
click at [237, 14] on p-tab "Pistas 1" at bounding box center [237, 16] width 82 height 33
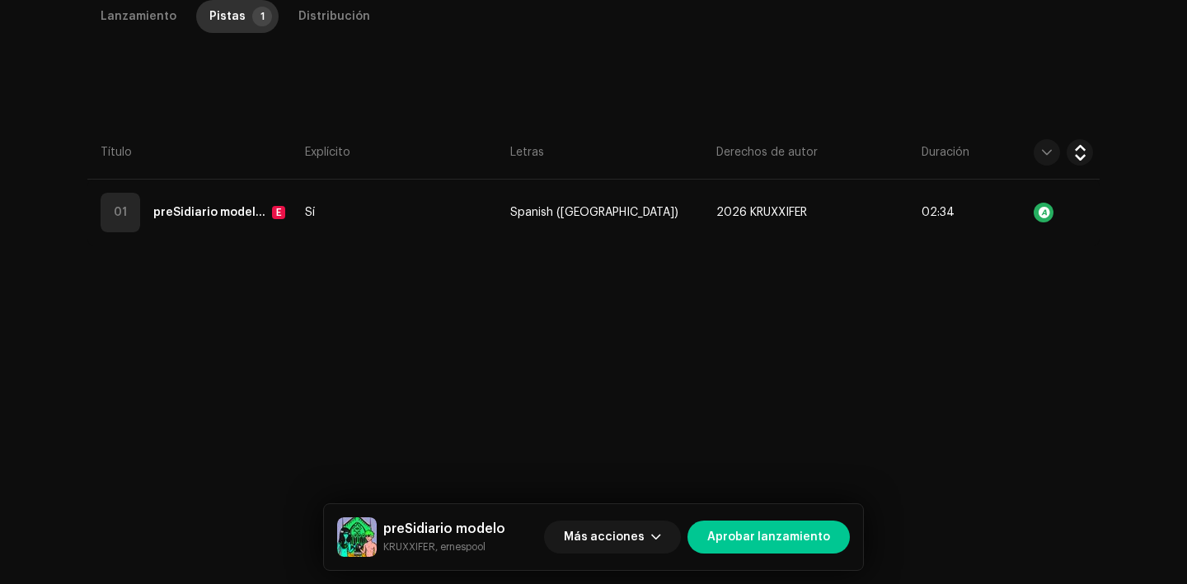
scroll to position [376, 0]
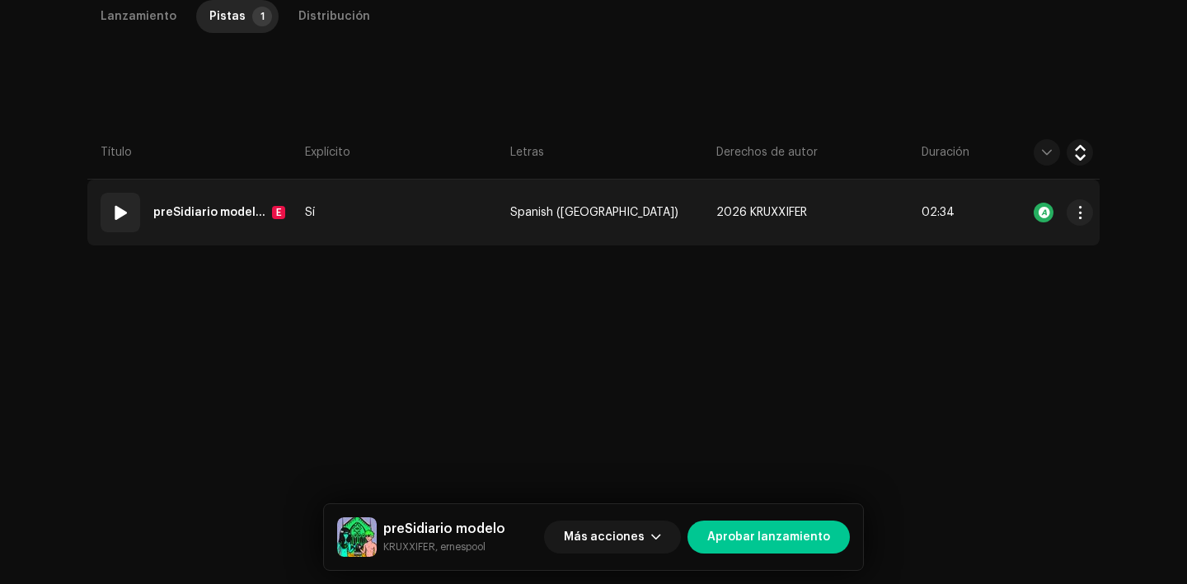
click at [105, 219] on div "01" at bounding box center [121, 213] width 40 height 40
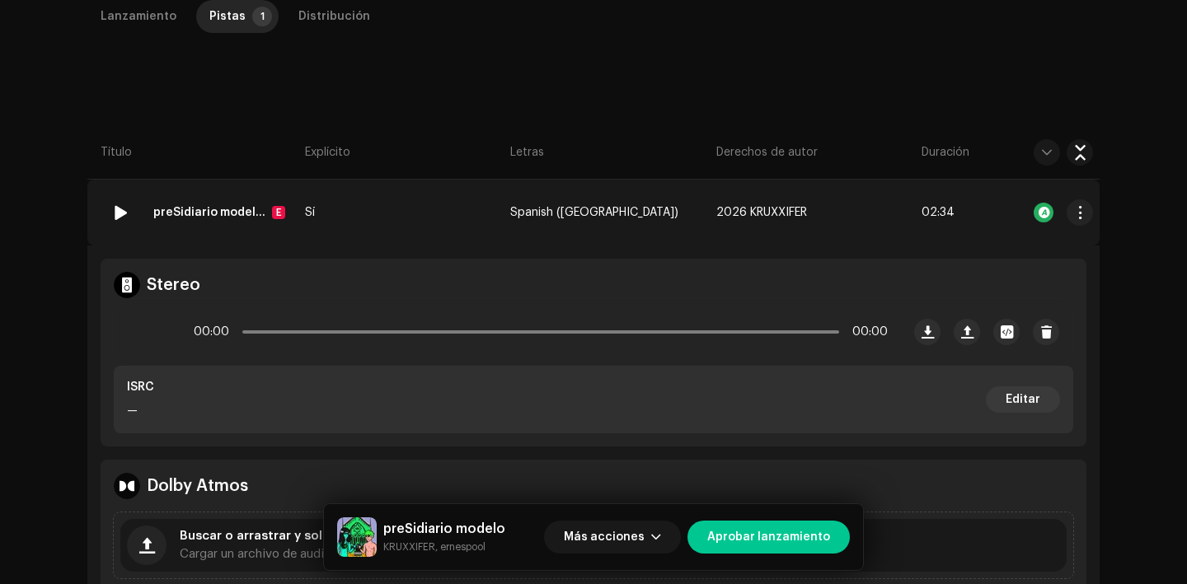
scroll to position [461, 0]
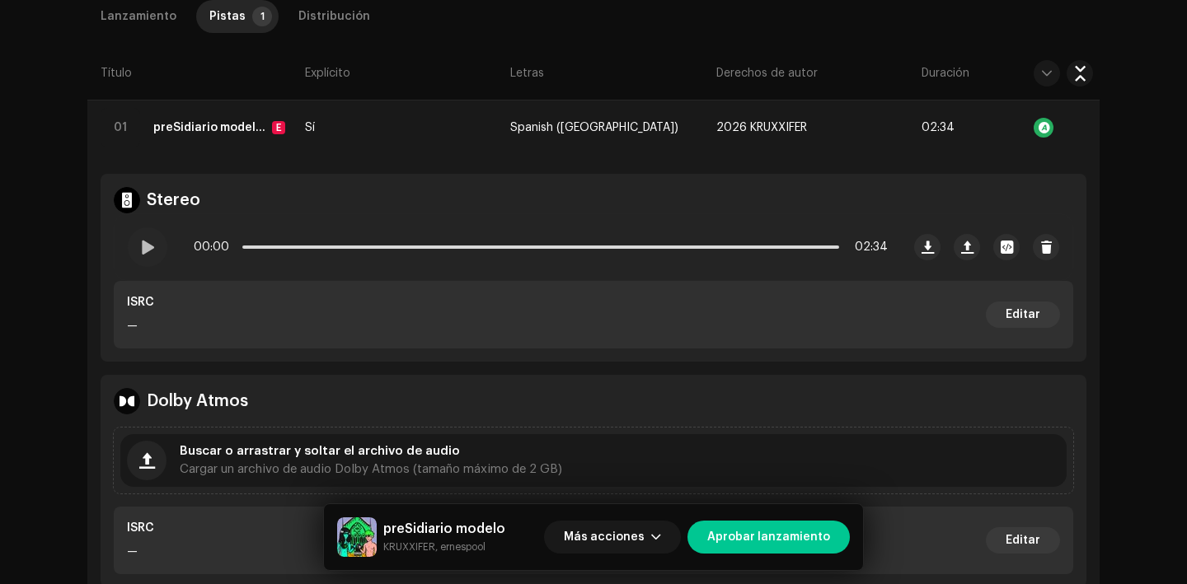
click at [143, 241] on span at bounding box center [147, 247] width 14 height 13
drag, startPoint x: 241, startPoint y: 249, endPoint x: 461, endPoint y: 237, distance: 219.5
click at [461, 237] on div "00:30 02:34" at bounding box center [541, 247] width 694 height 33
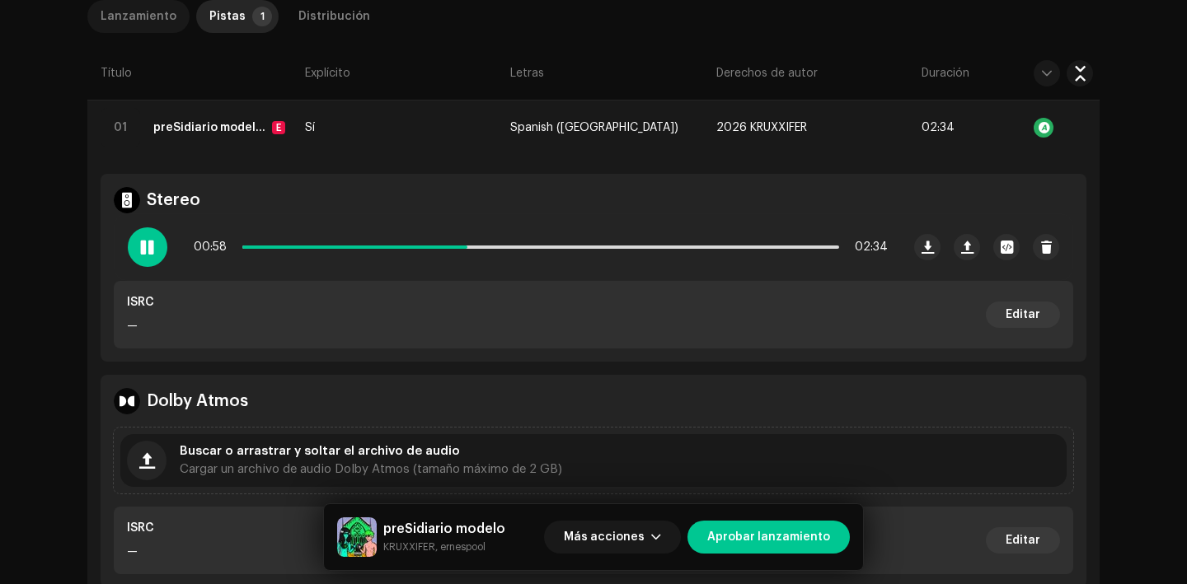
click at [134, 22] on div "Lanzamiento" at bounding box center [139, 16] width 76 height 33
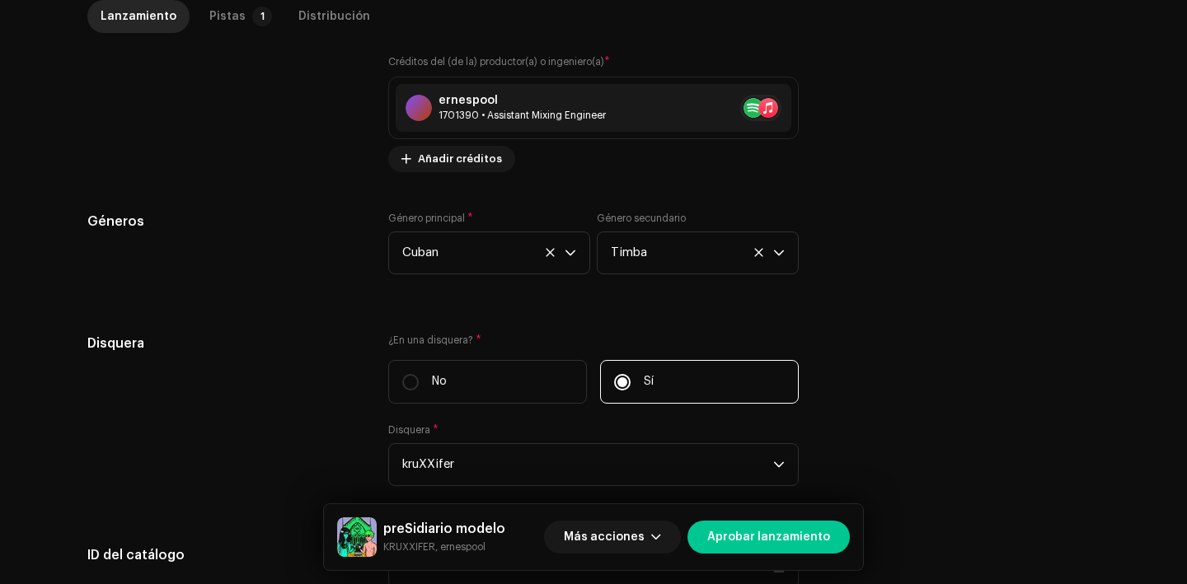
scroll to position [1679, 0]
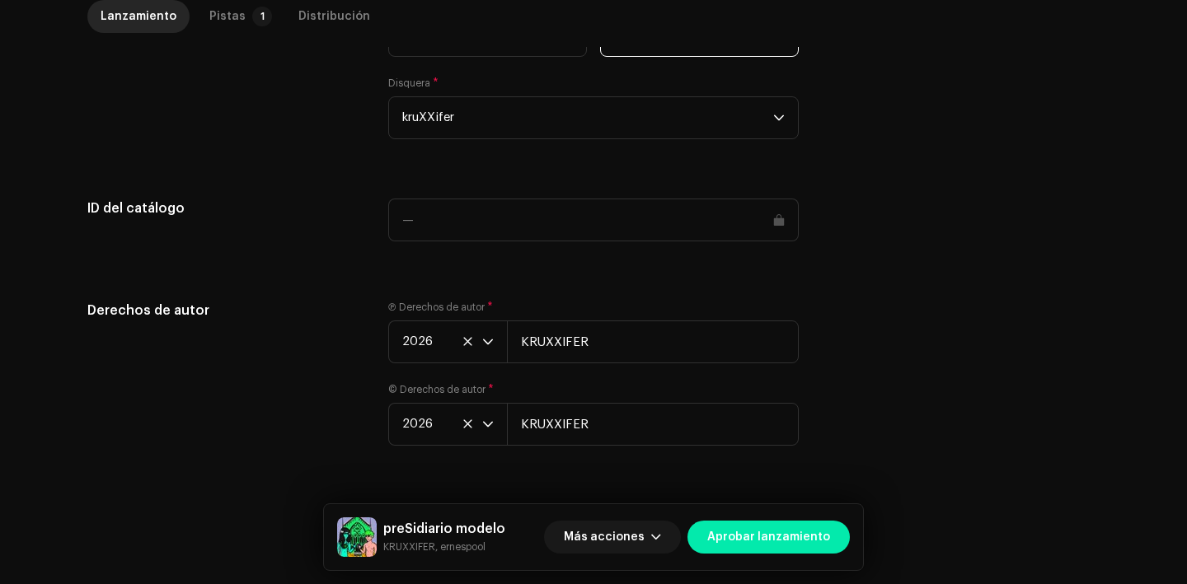
click at [761, 540] on span "Aprobar lanzamiento" at bounding box center [768, 537] width 123 height 33
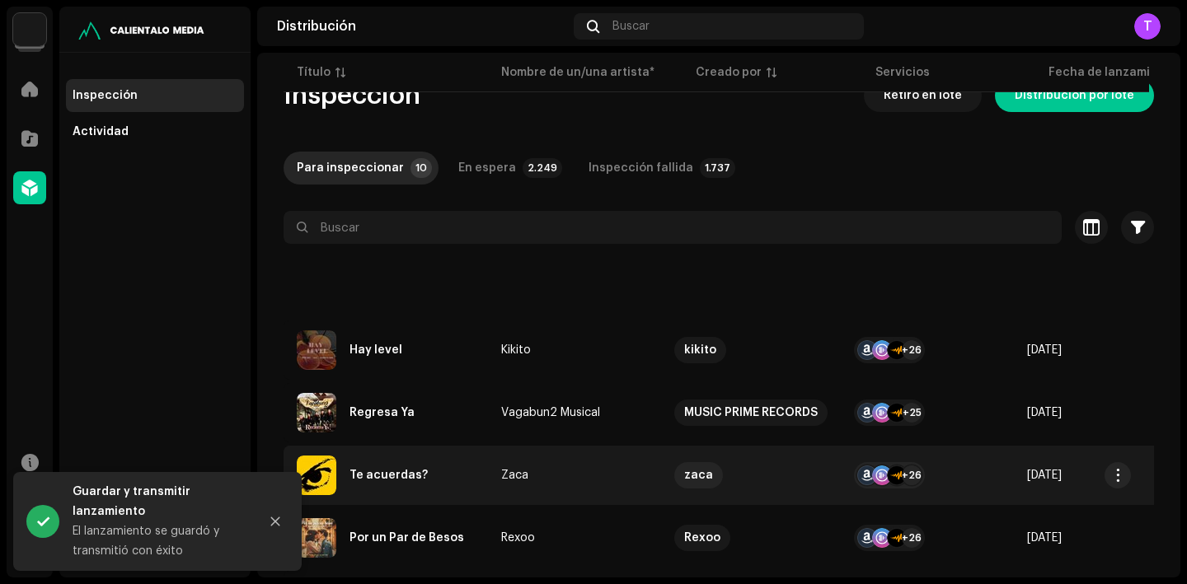
scroll to position [415, 0]
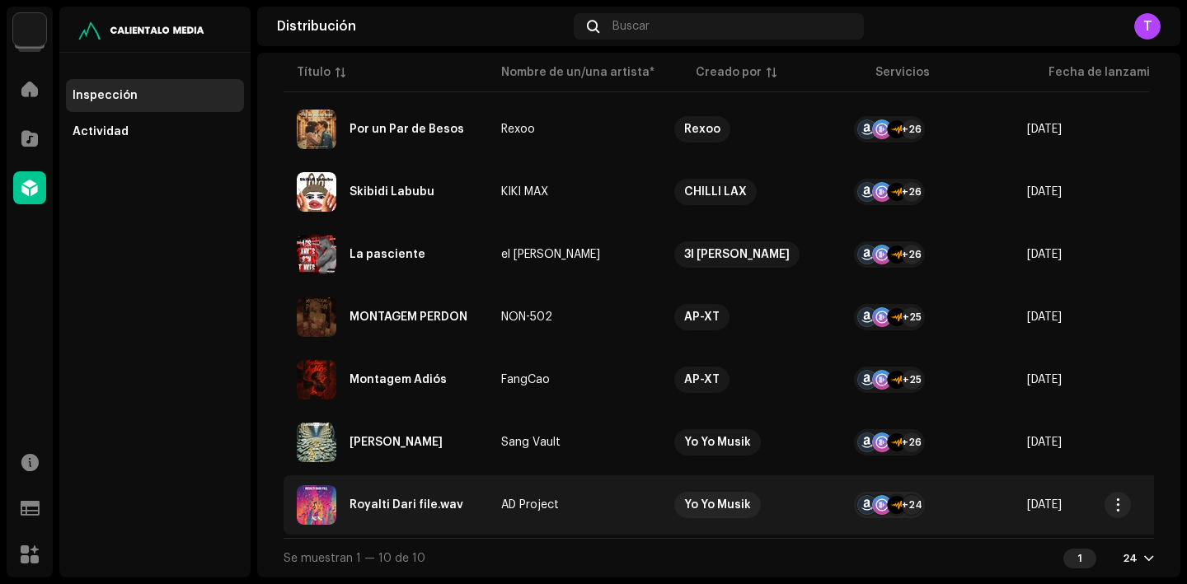
click at [401, 500] on div "Royalti Dari file.wav" at bounding box center [406, 505] width 114 height 12
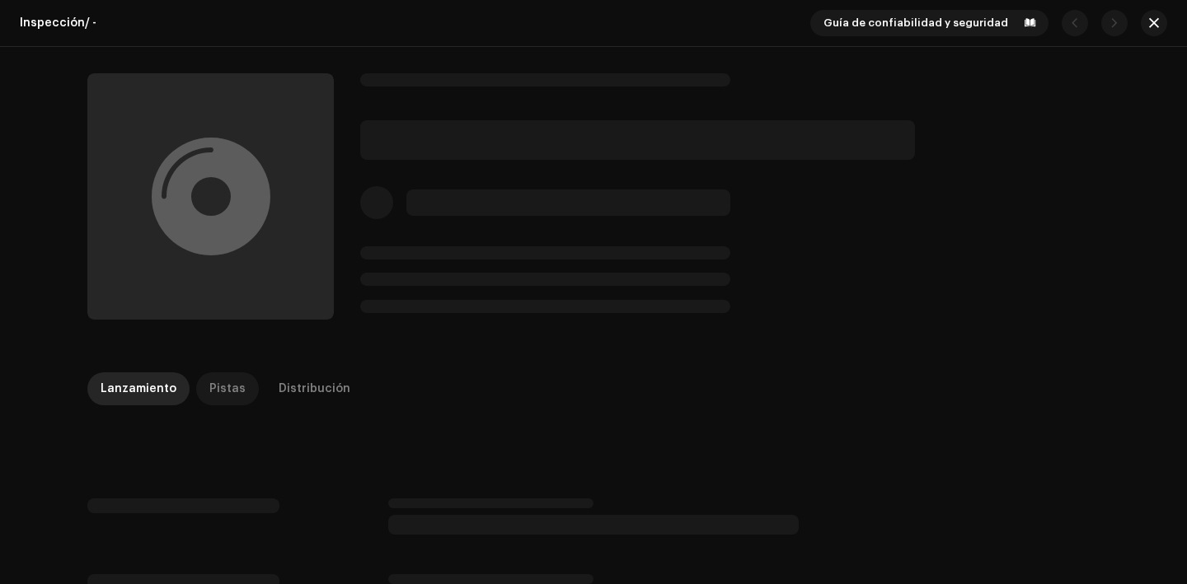
click at [225, 378] on div "Pistas" at bounding box center [227, 388] width 36 height 33
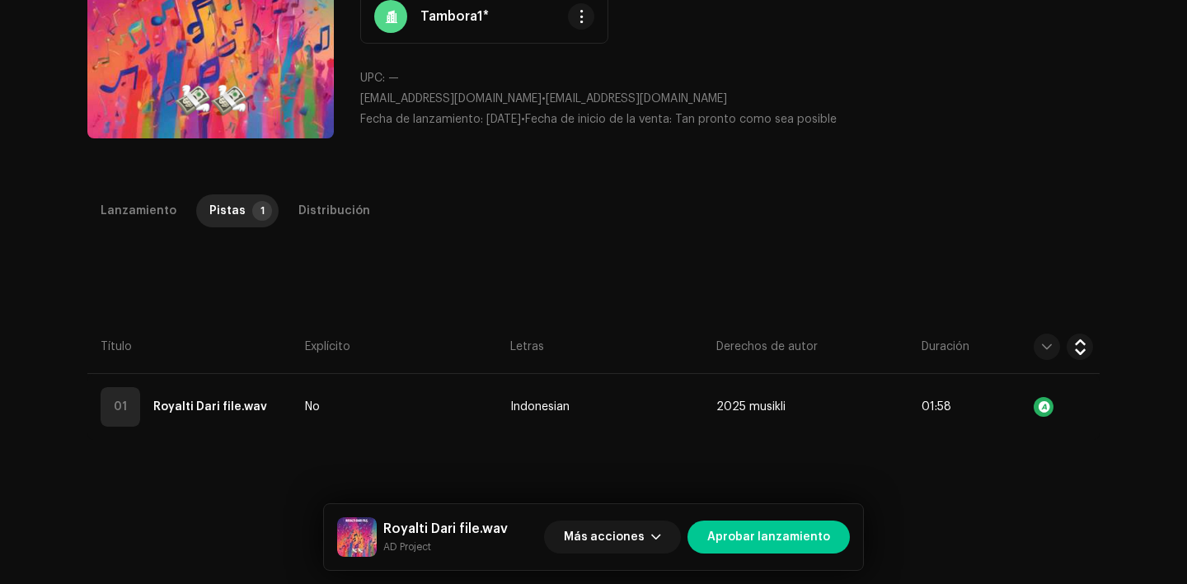
scroll to position [190, 0]
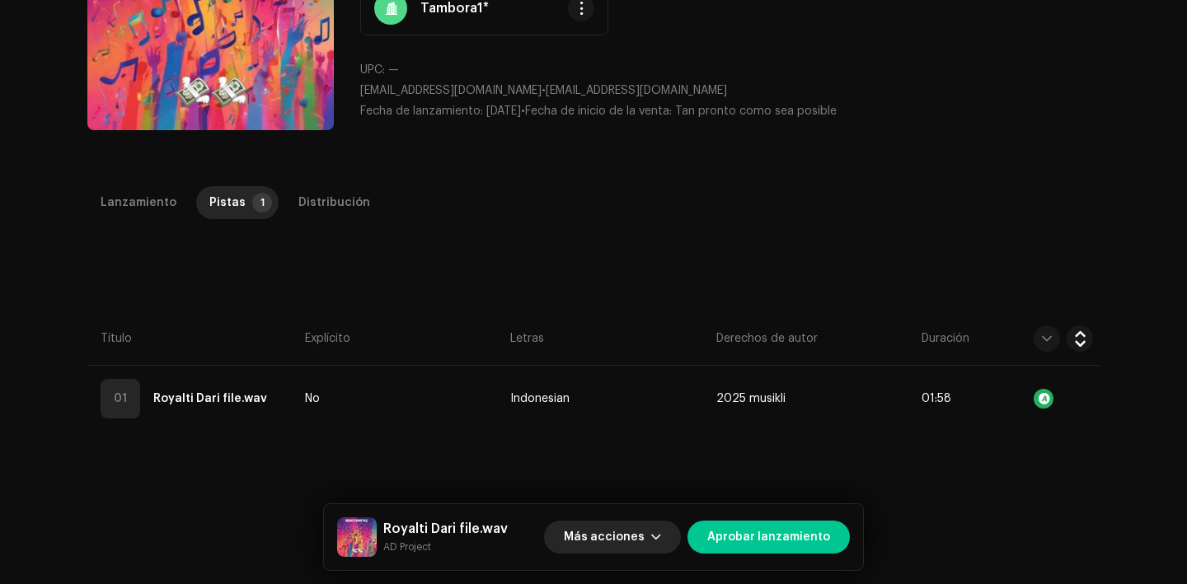
click at [644, 532] on span "Más acciones" at bounding box center [604, 537] width 81 height 33
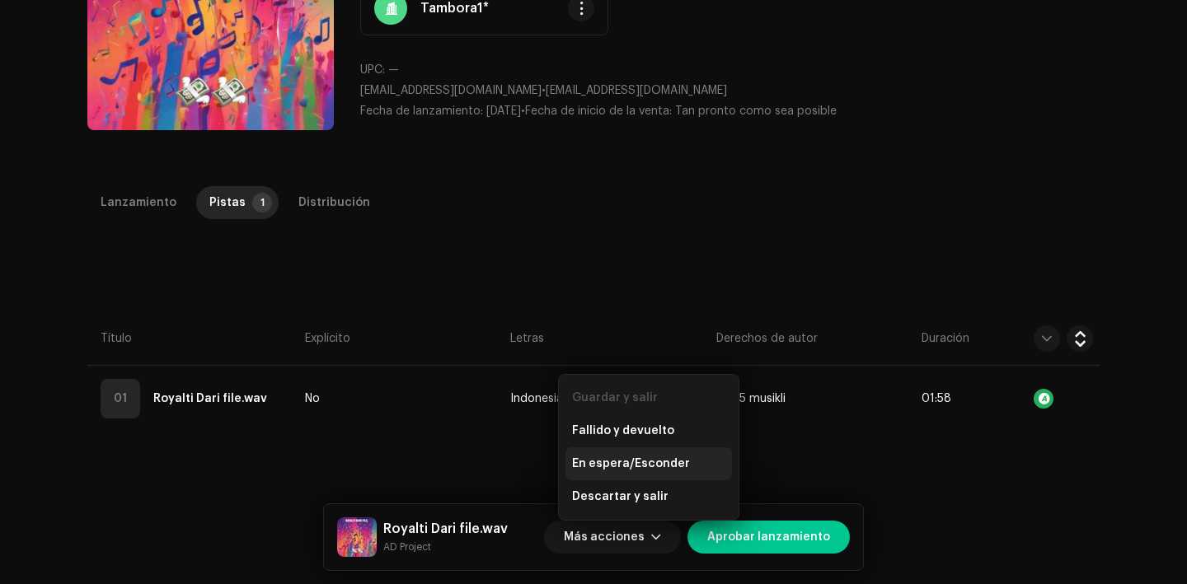
click at [650, 461] on span "En espera/Esconder" at bounding box center [631, 463] width 118 height 13
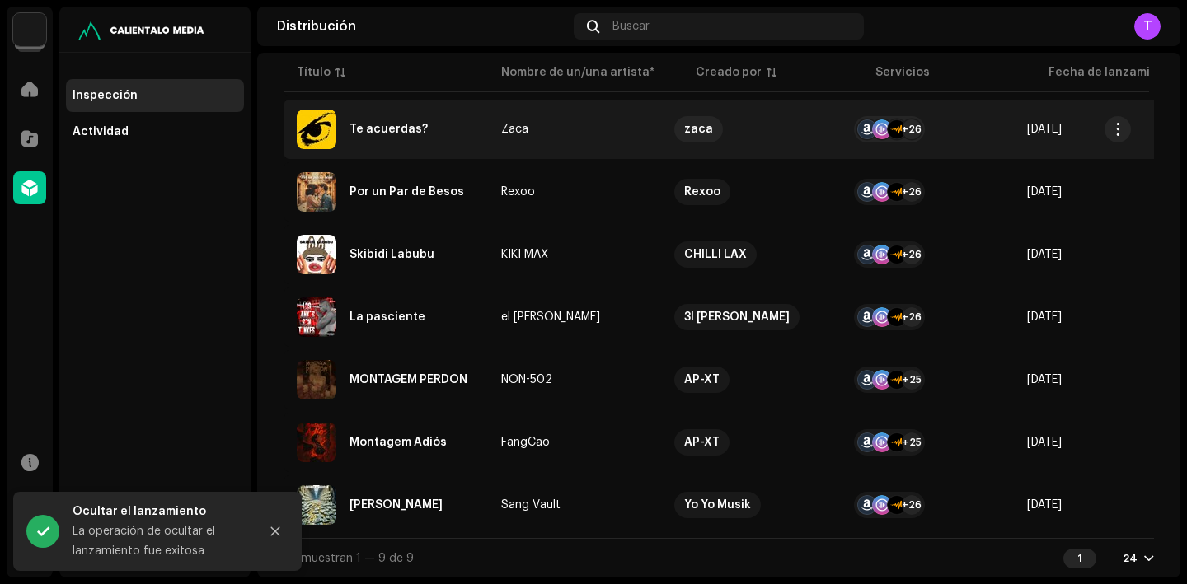
scroll to position [353, 0]
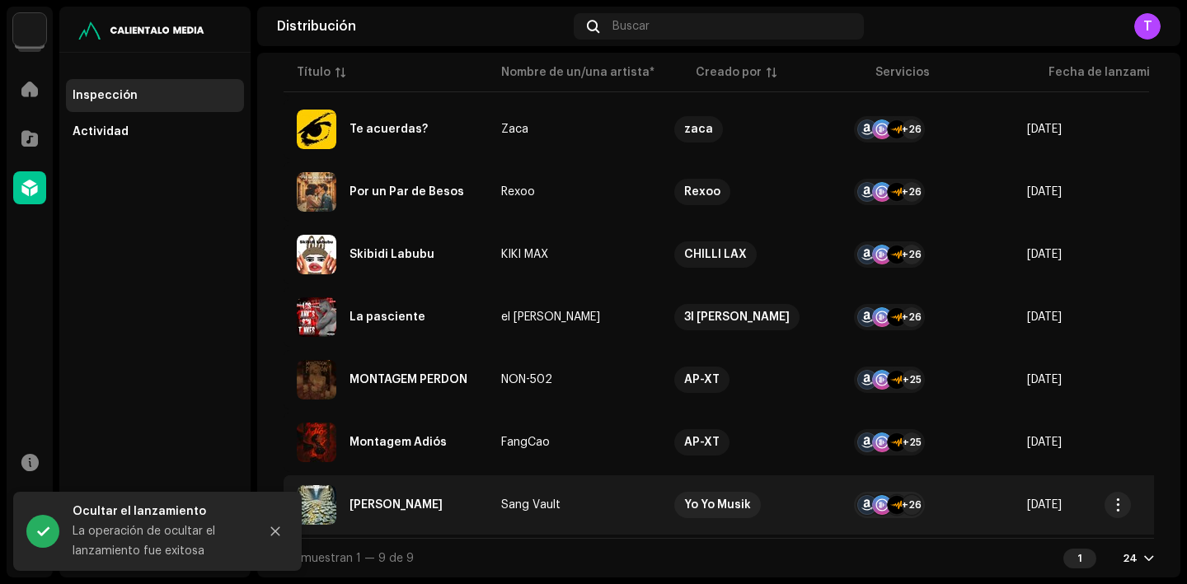
click at [383, 506] on div "Lorong Kehidupan" at bounding box center [386, 505] width 178 height 40
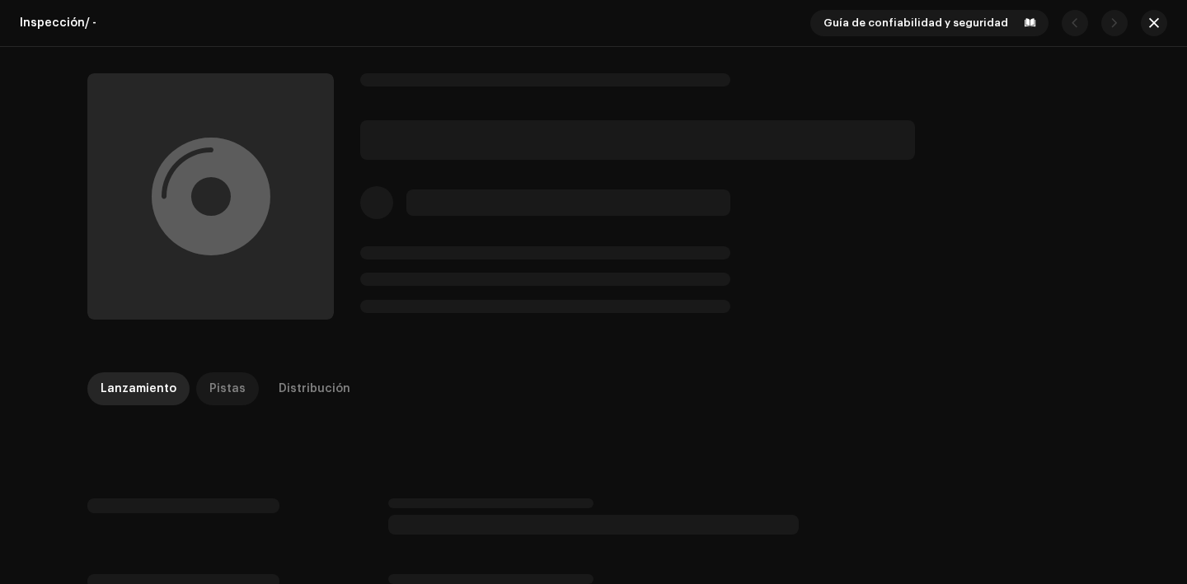
click at [228, 396] on div "Pistas" at bounding box center [227, 388] width 36 height 33
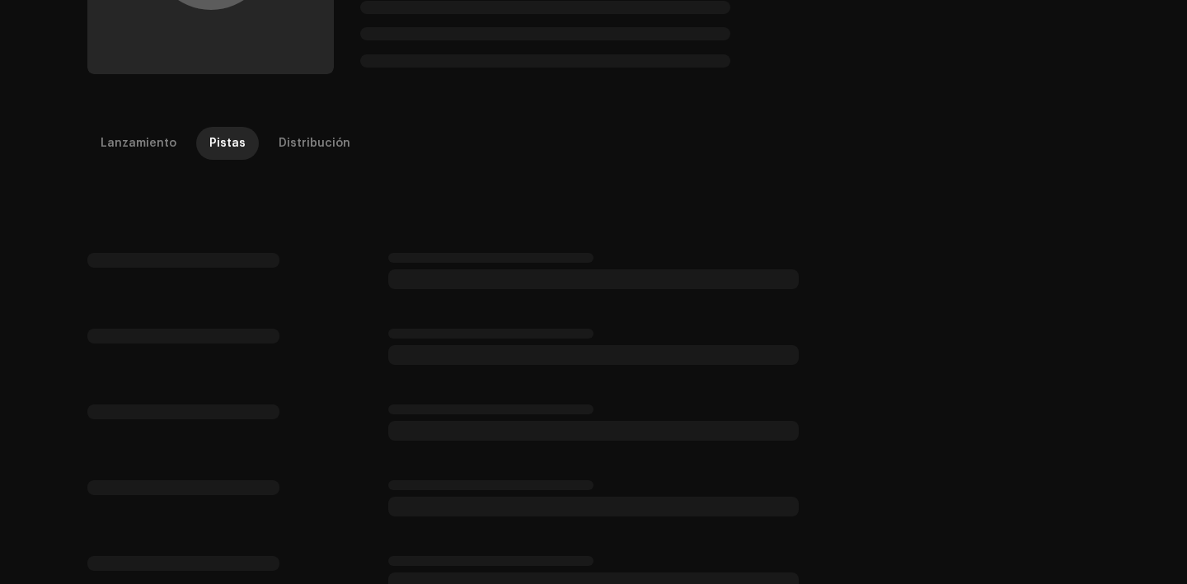
scroll to position [244, 0]
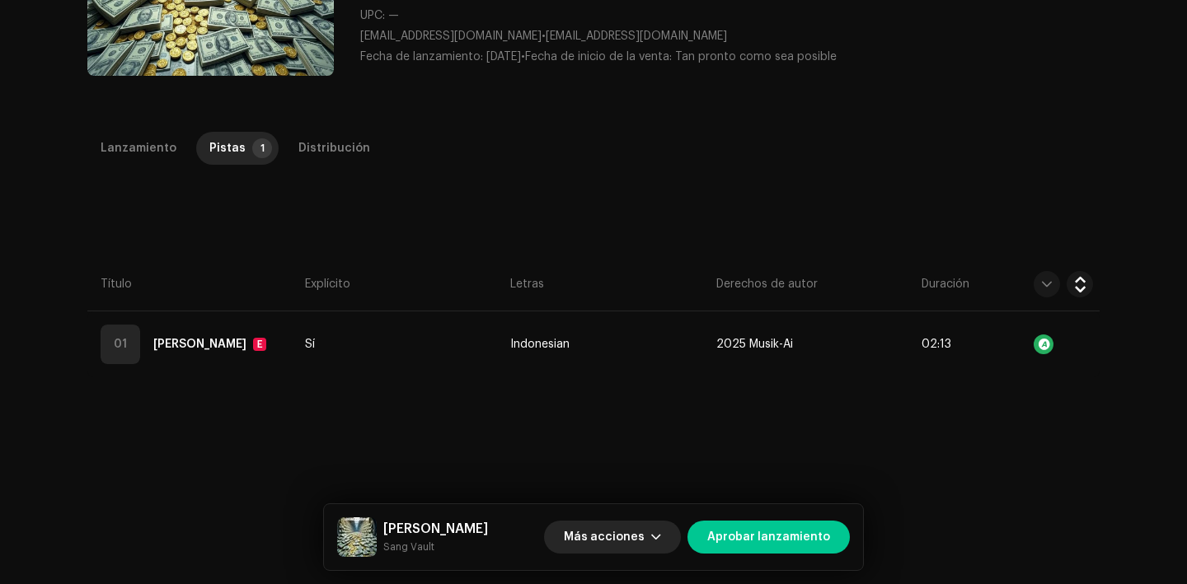
click at [644, 533] on span "Más acciones" at bounding box center [604, 537] width 81 height 33
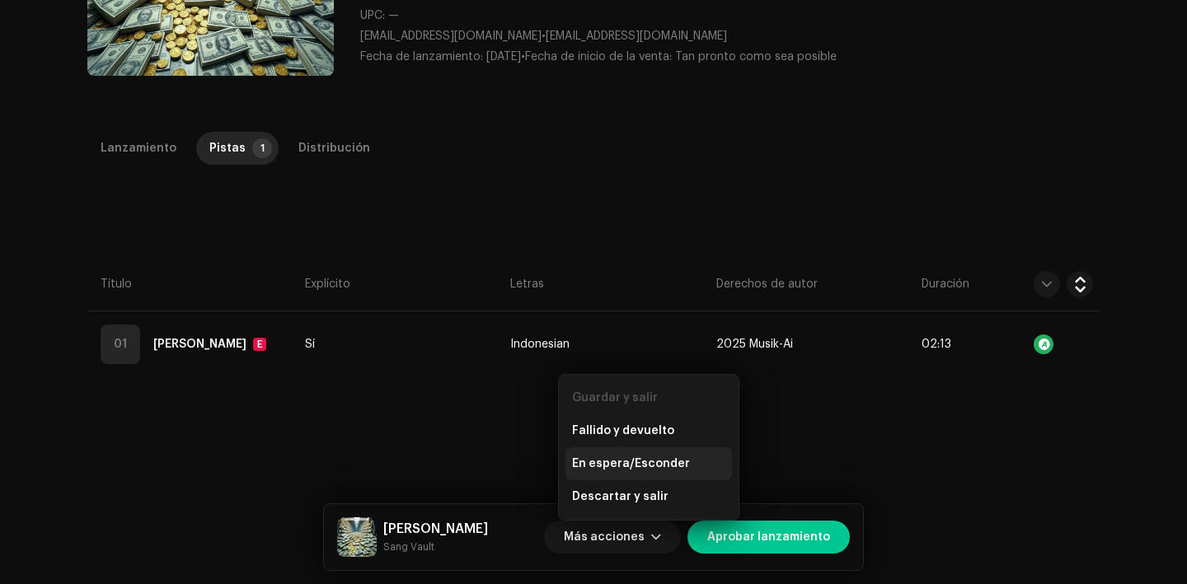
click at [643, 460] on span "En espera/Esconder" at bounding box center [631, 463] width 118 height 13
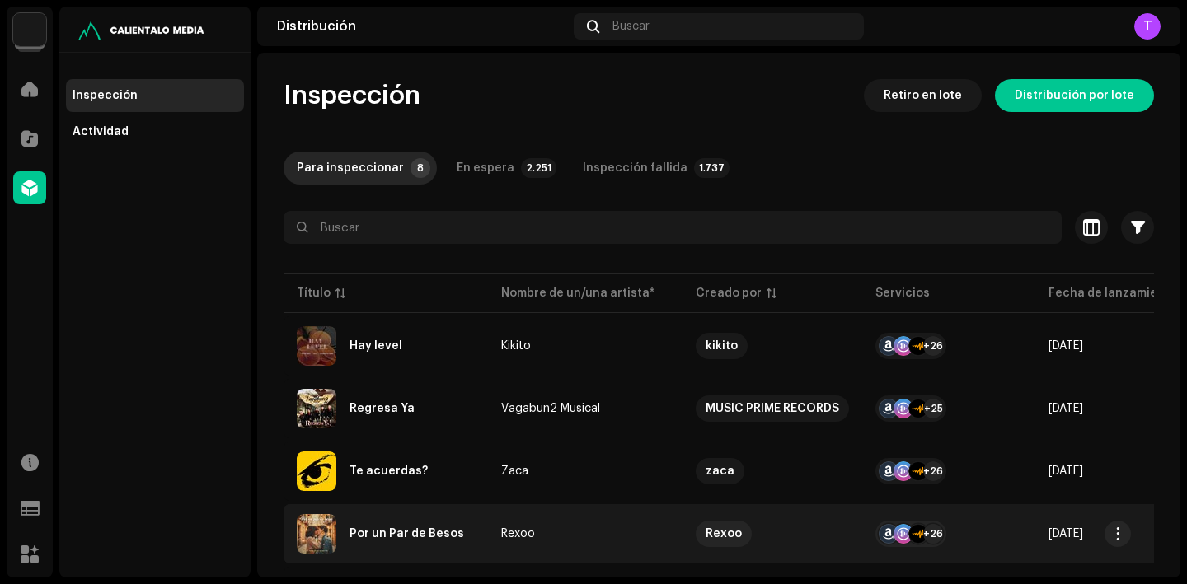
scroll to position [290, 0]
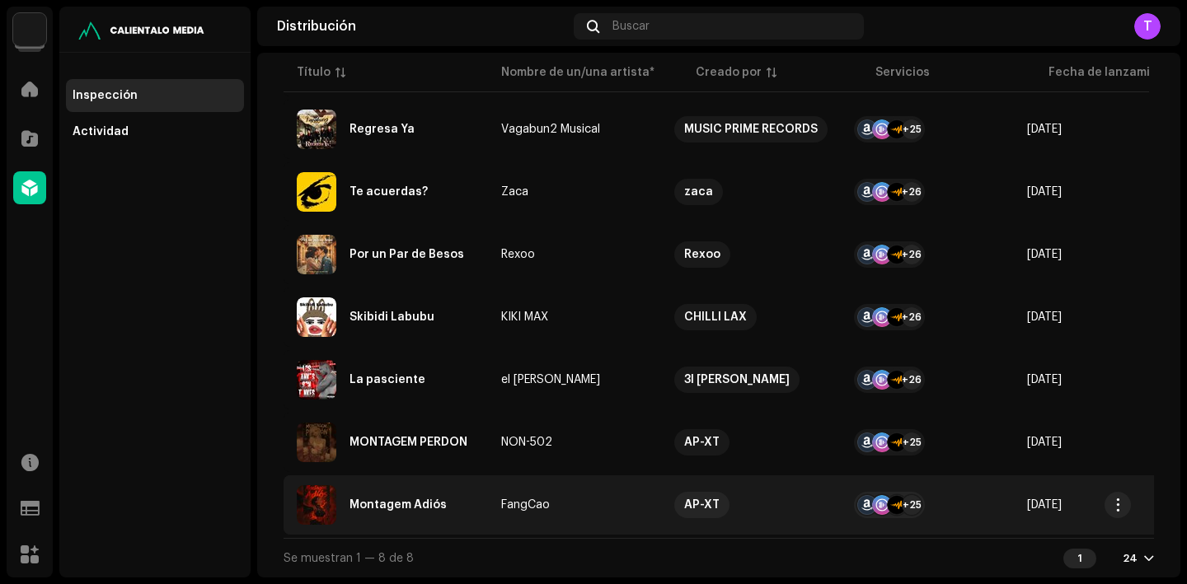
click at [399, 505] on div "Montagem Adiós" at bounding box center [386, 505] width 178 height 40
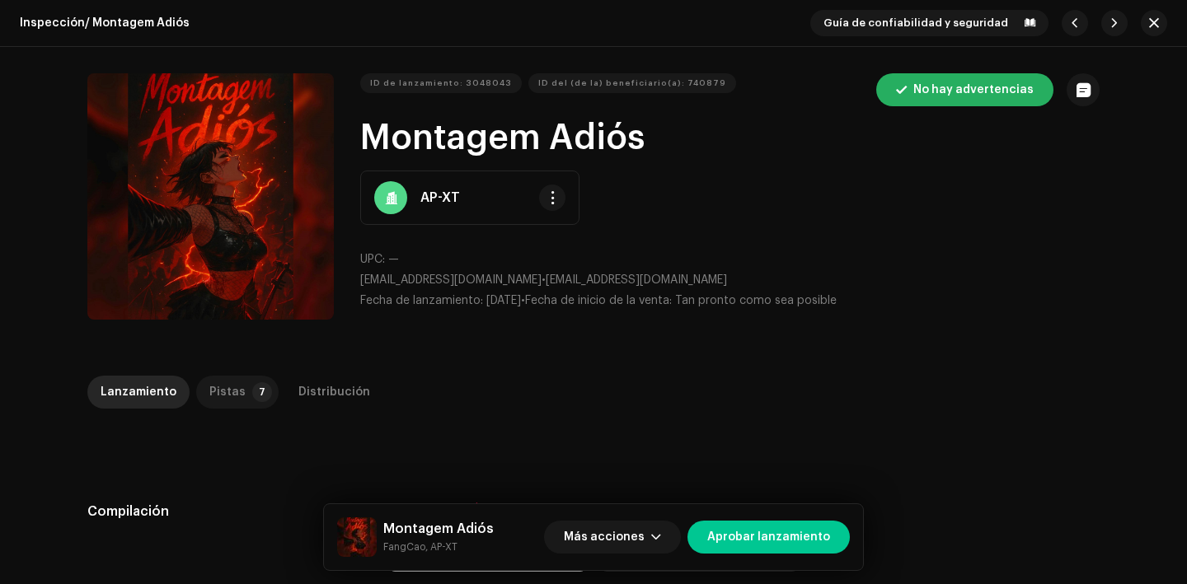
click at [199, 405] on p-tab "Pistas 7" at bounding box center [237, 392] width 82 height 33
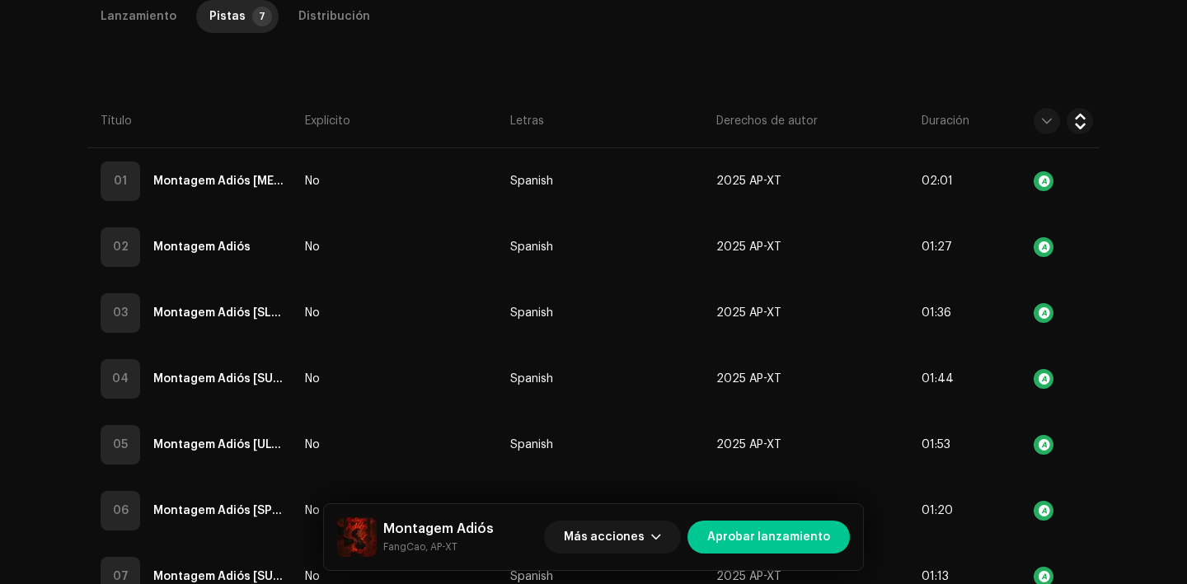
scroll to position [551, 0]
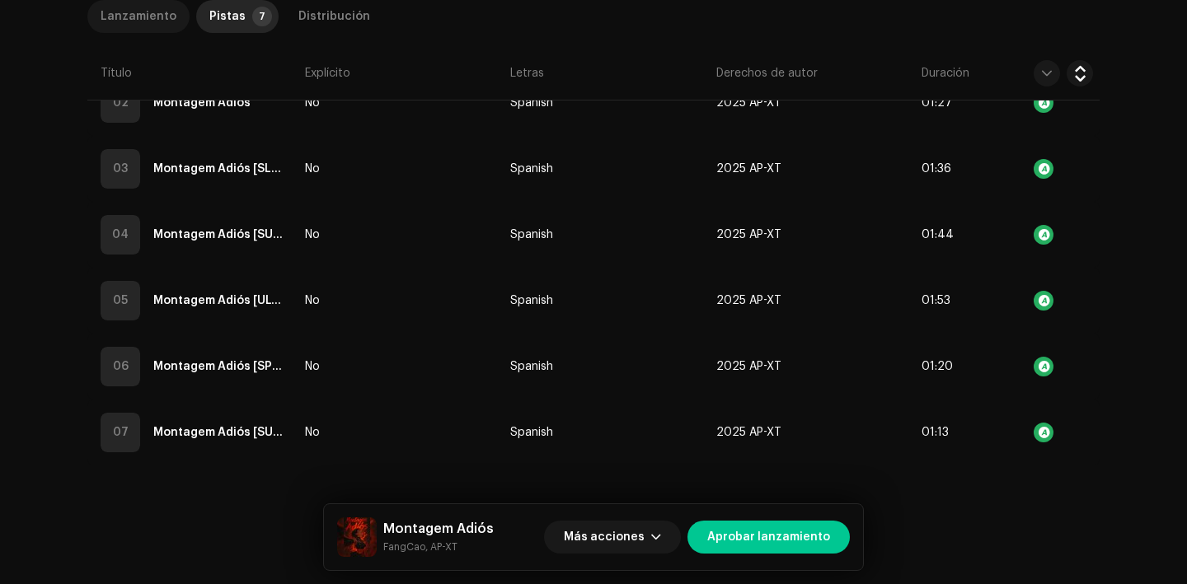
click at [129, 15] on div "Lanzamiento" at bounding box center [139, 16] width 76 height 33
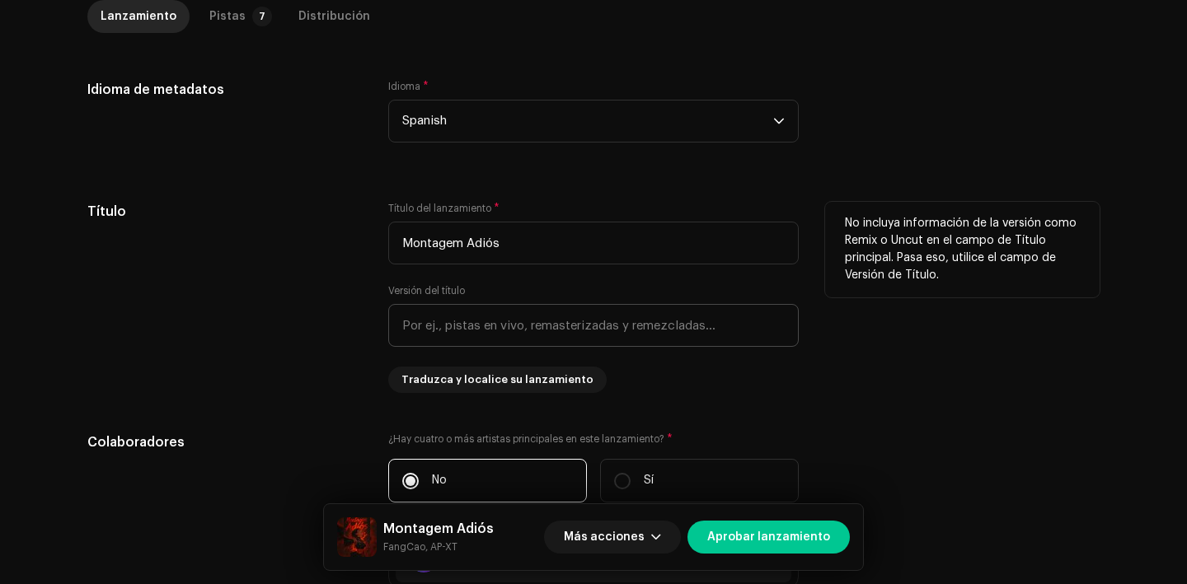
scroll to position [1679, 0]
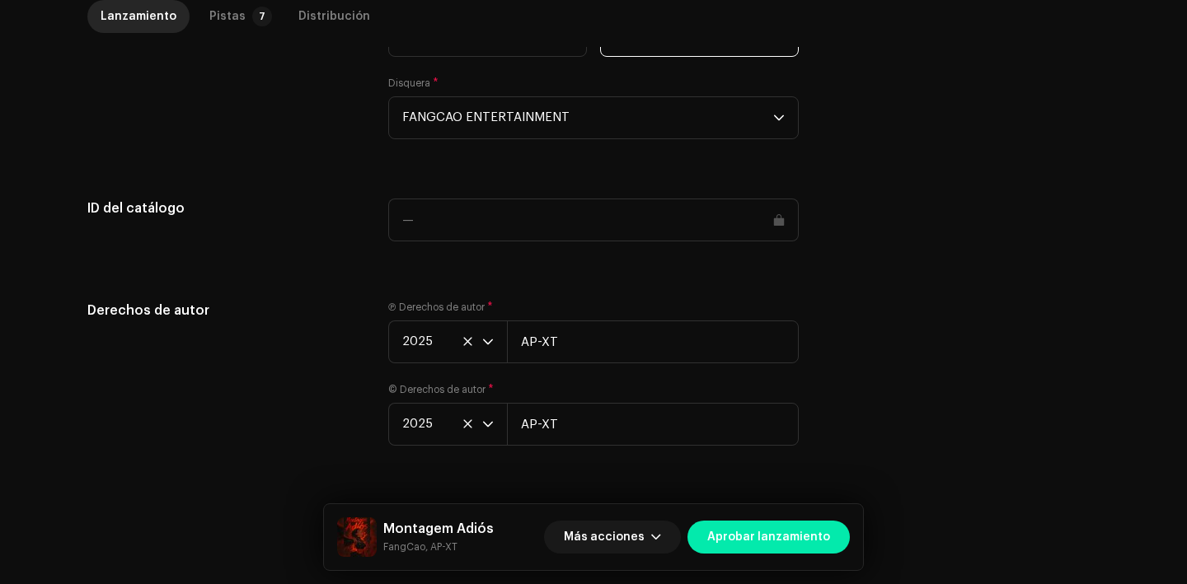
click at [832, 532] on button "Aprobar lanzamiento" at bounding box center [768, 537] width 162 height 33
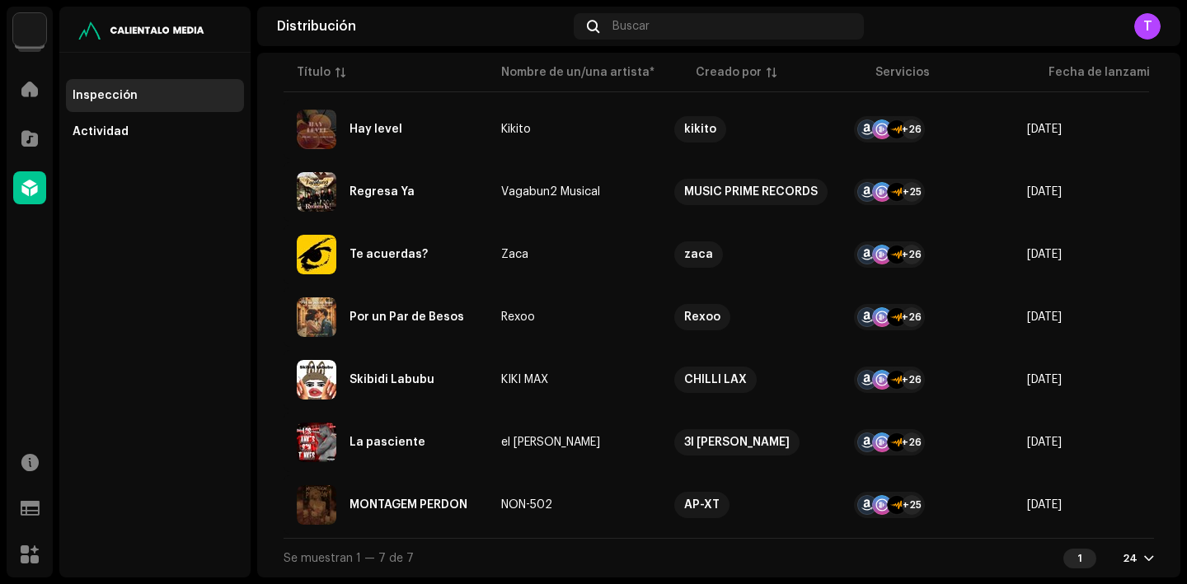
scroll to position [227, 0]
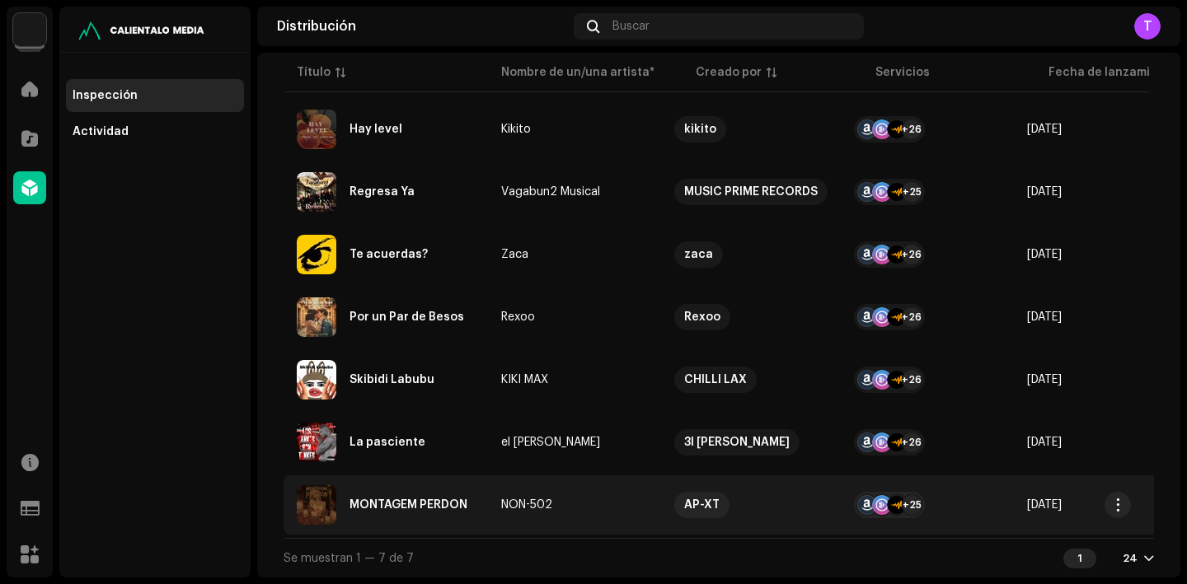
click at [412, 508] on div "MONTAGEM PERDÓN" at bounding box center [386, 505] width 178 height 40
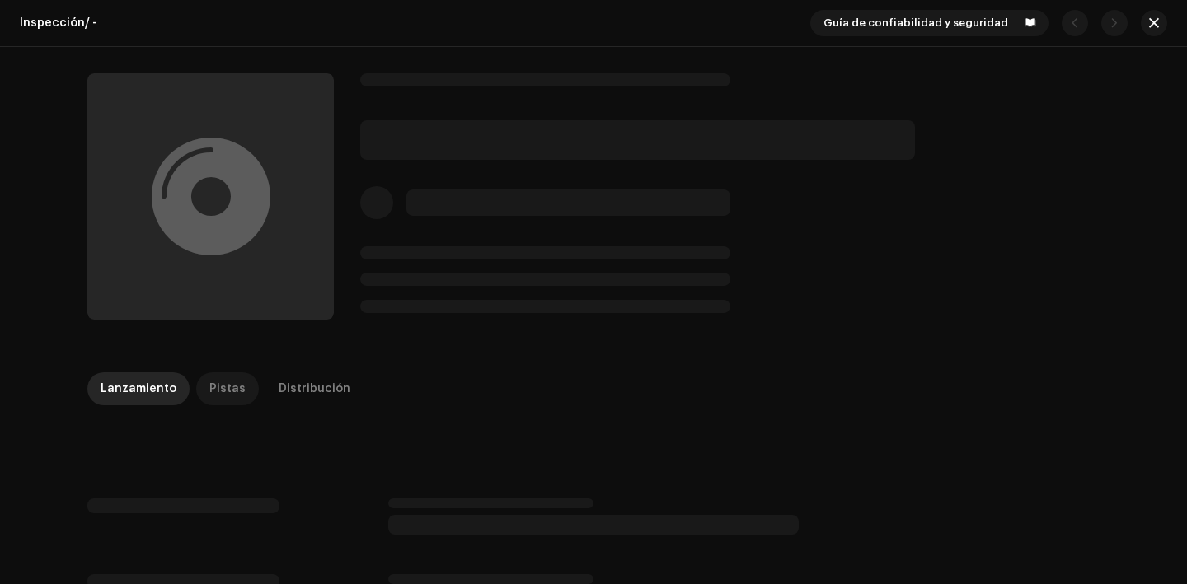
click at [220, 391] on div "Pistas" at bounding box center [227, 388] width 36 height 33
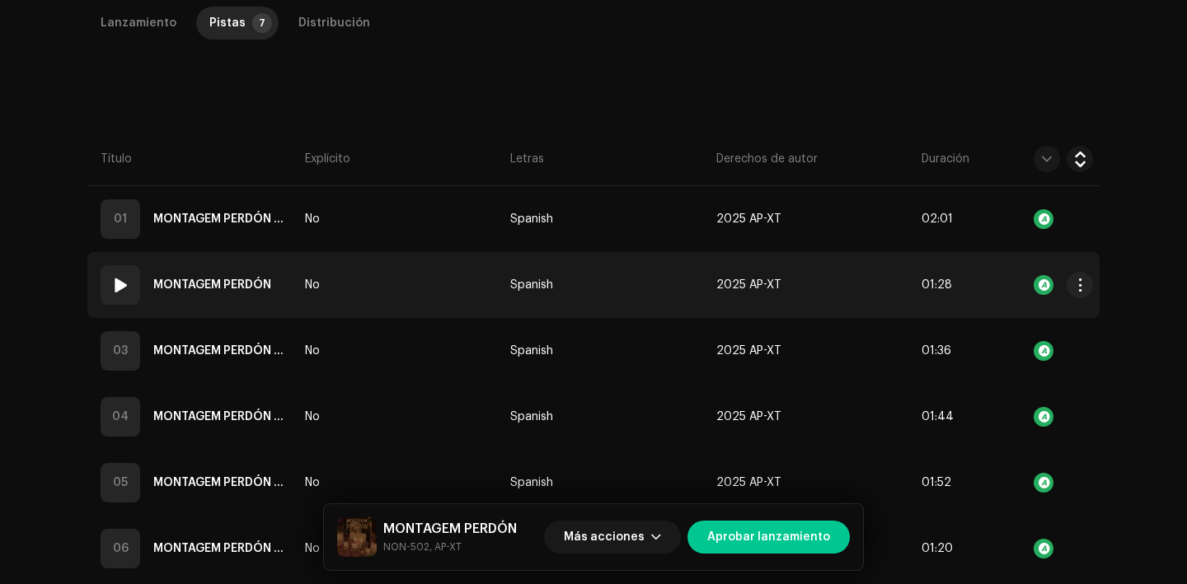
scroll to position [358, 0]
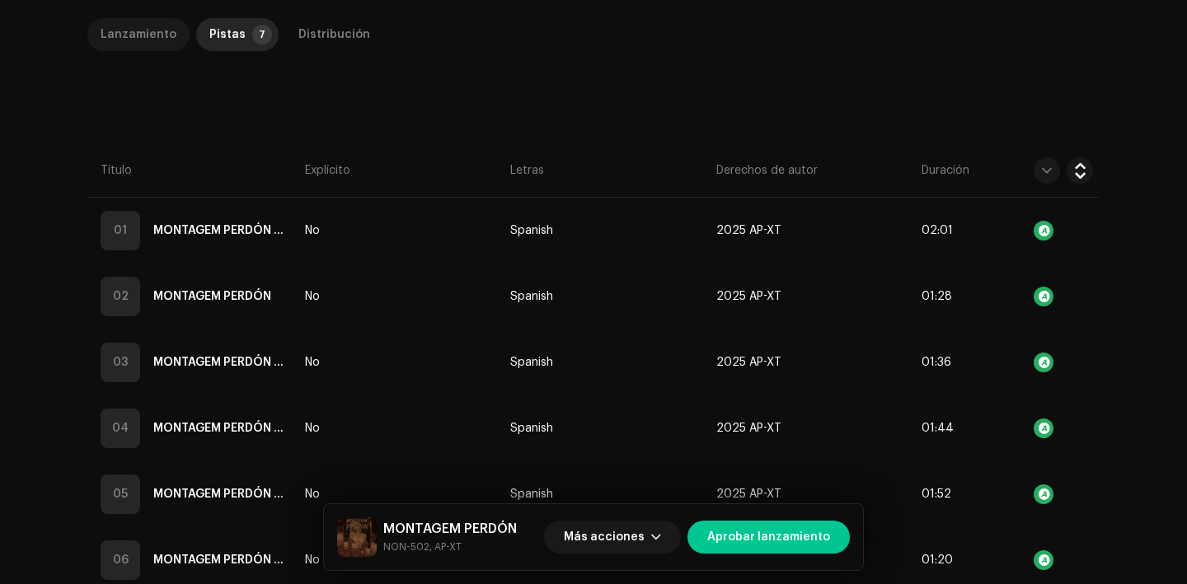
click at [164, 35] on div "Lanzamiento" at bounding box center [139, 34] width 76 height 33
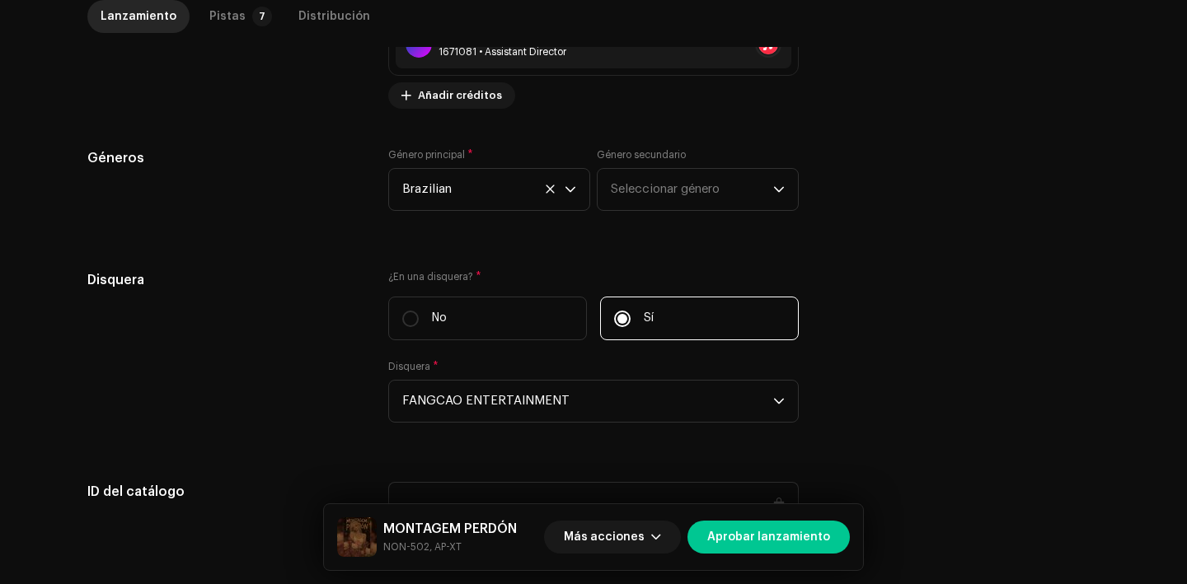
scroll to position [1679, 0]
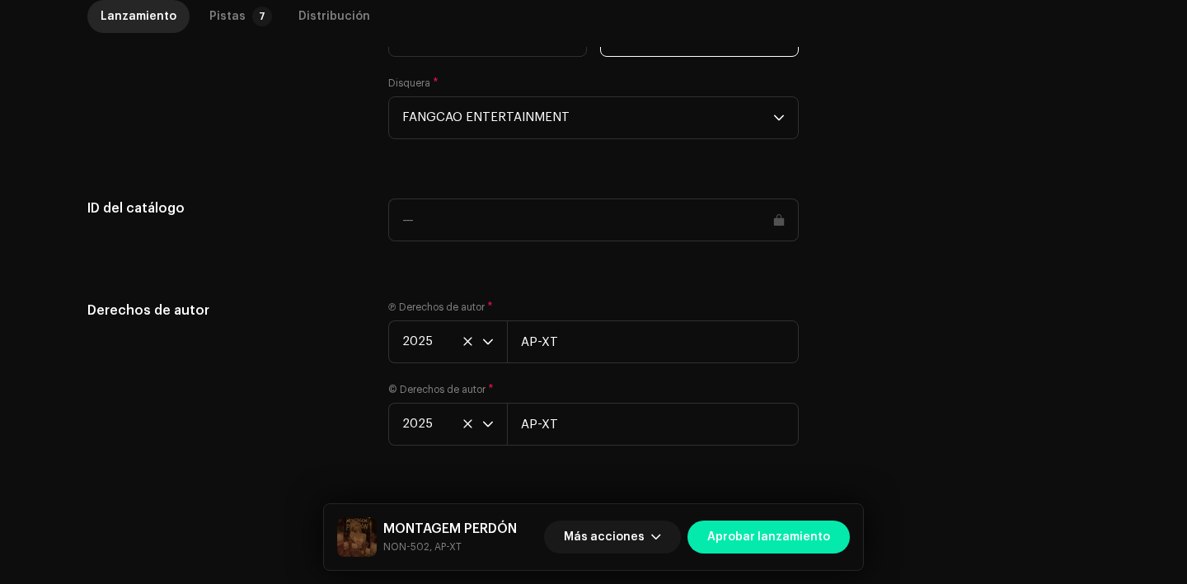
click at [827, 544] on span "Aprobar lanzamiento" at bounding box center [768, 537] width 123 height 33
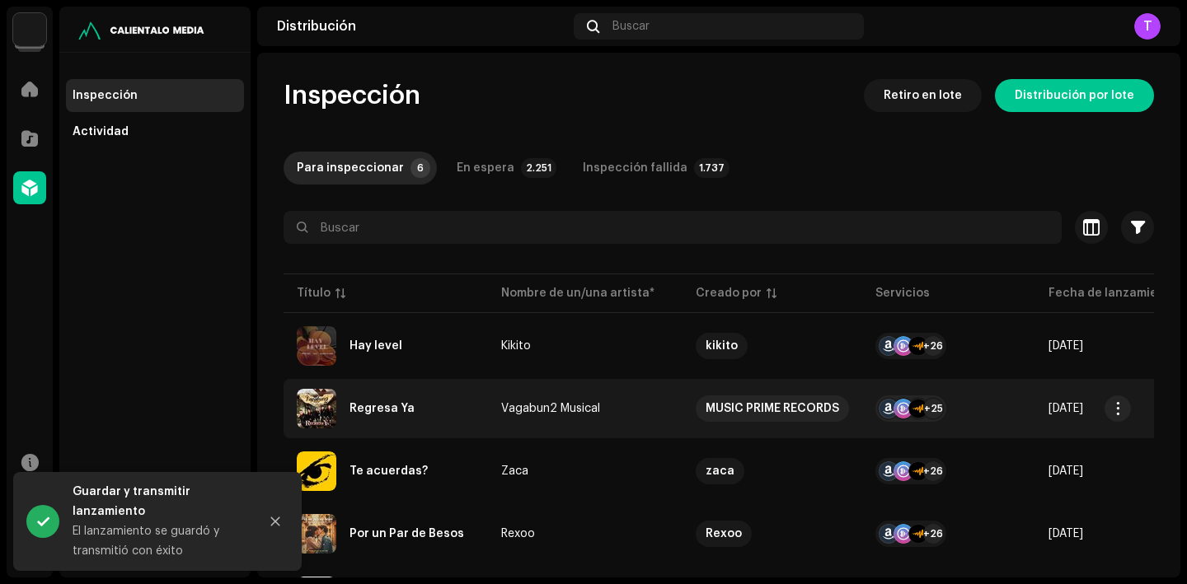
scroll to position [161, 0]
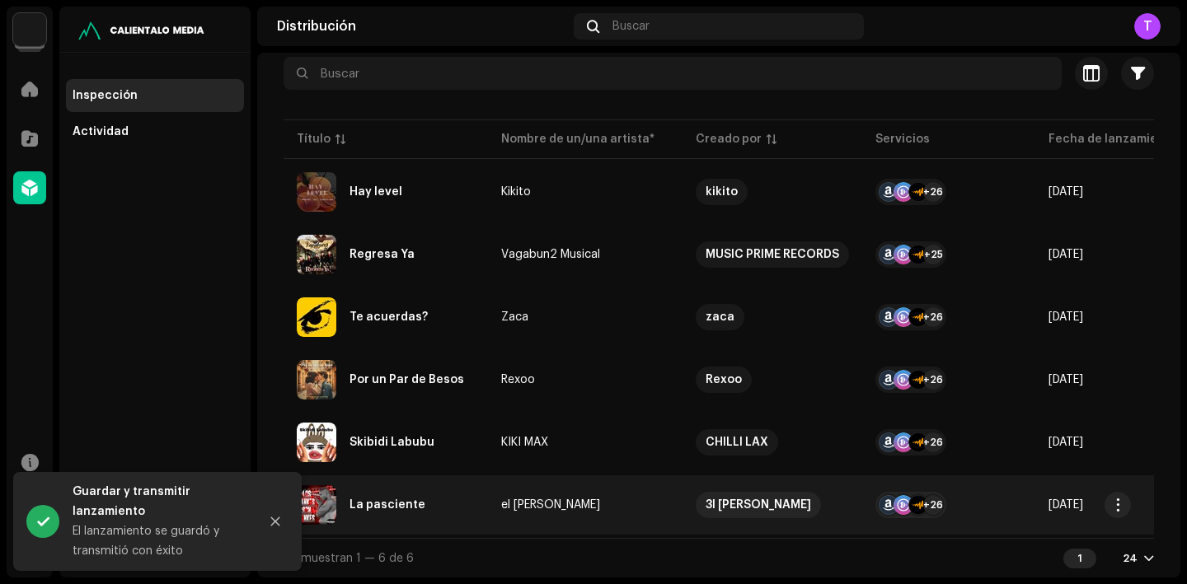
click at [389, 499] on div "La pasciente" at bounding box center [387, 505] width 76 height 12
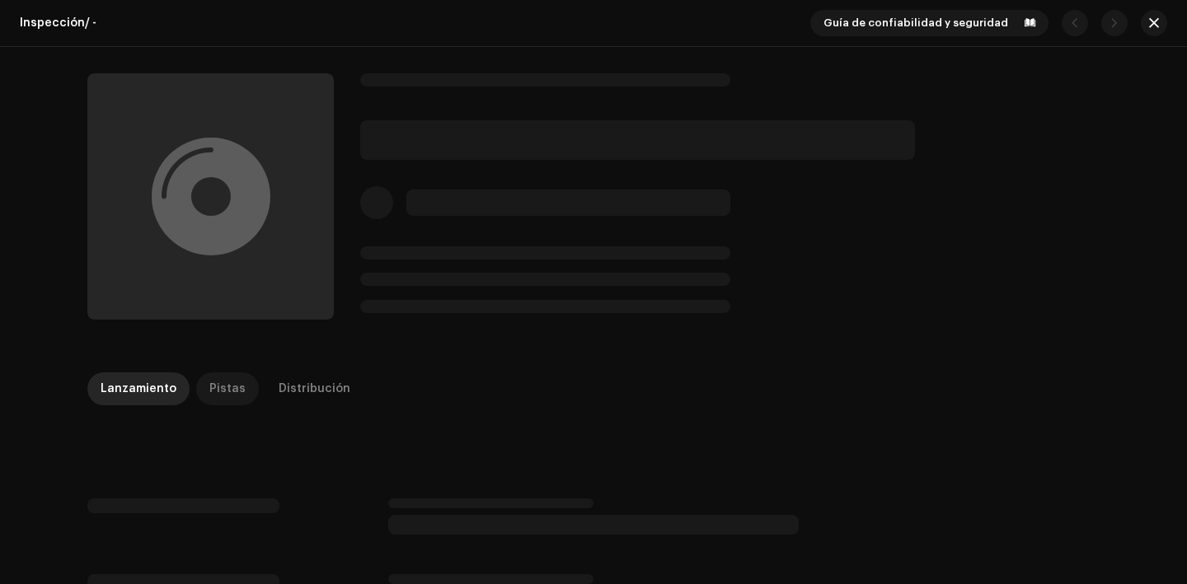
click at [209, 395] on div "Pistas" at bounding box center [227, 388] width 36 height 33
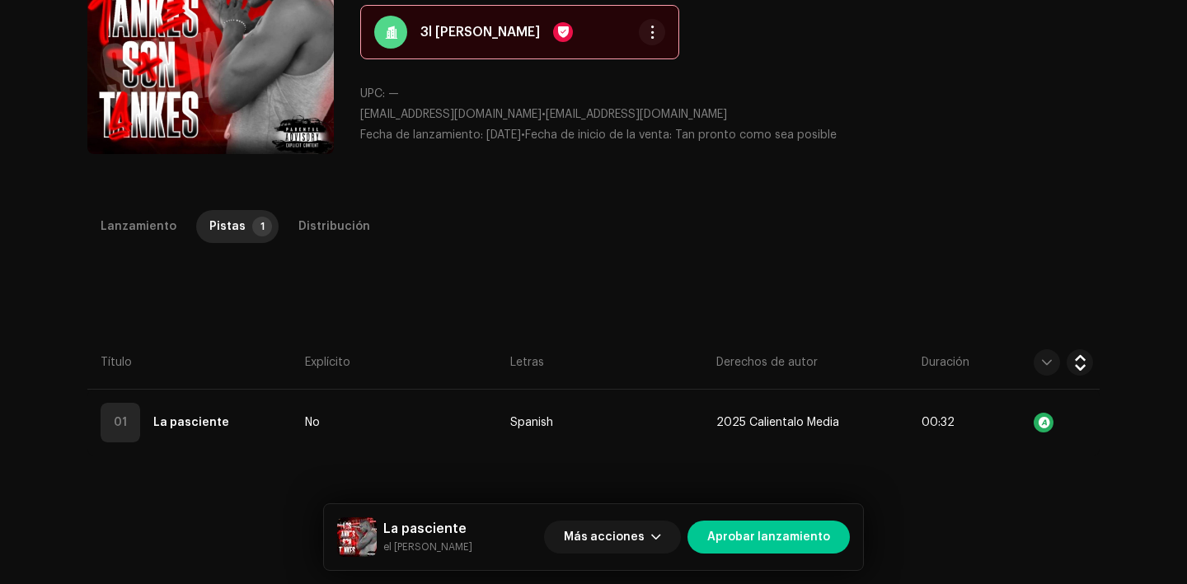
scroll to position [163, 0]
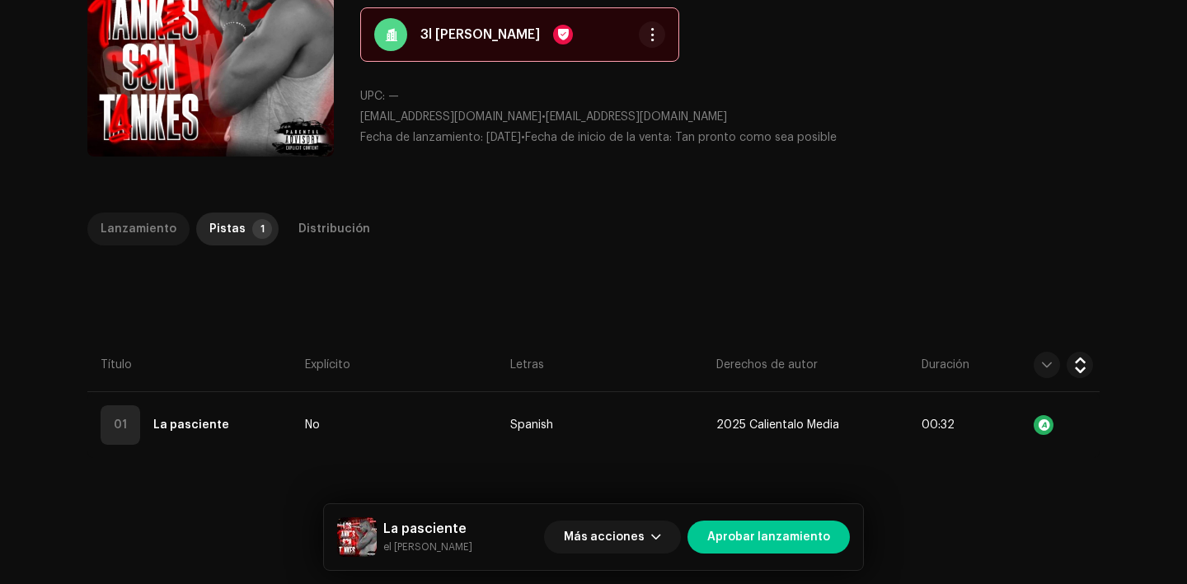
click at [149, 232] on div "Lanzamiento" at bounding box center [139, 229] width 76 height 33
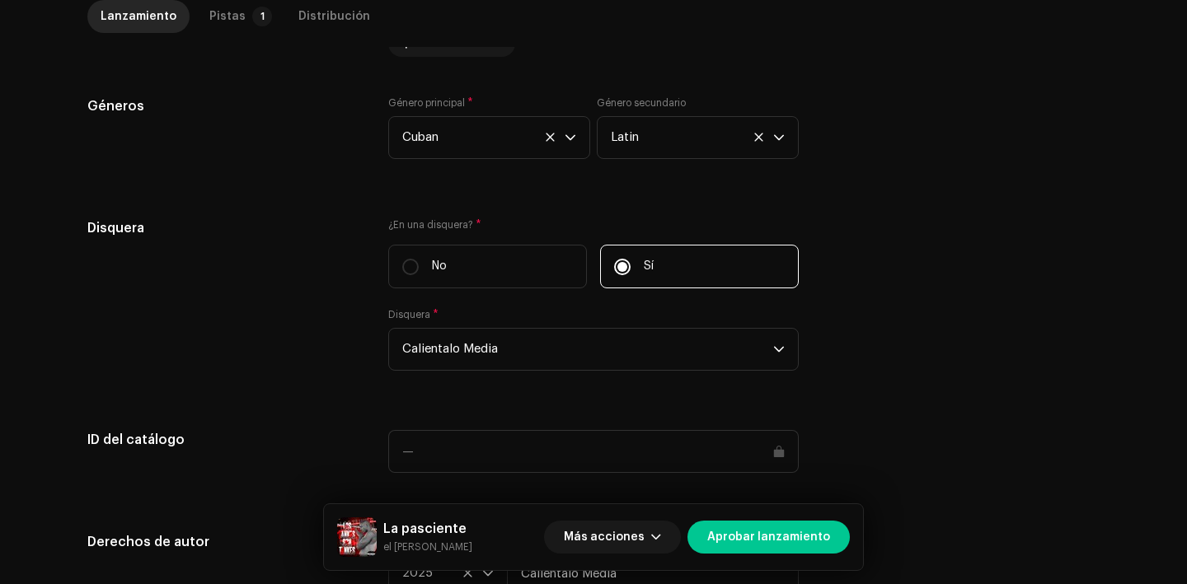
scroll to position [1364, 0]
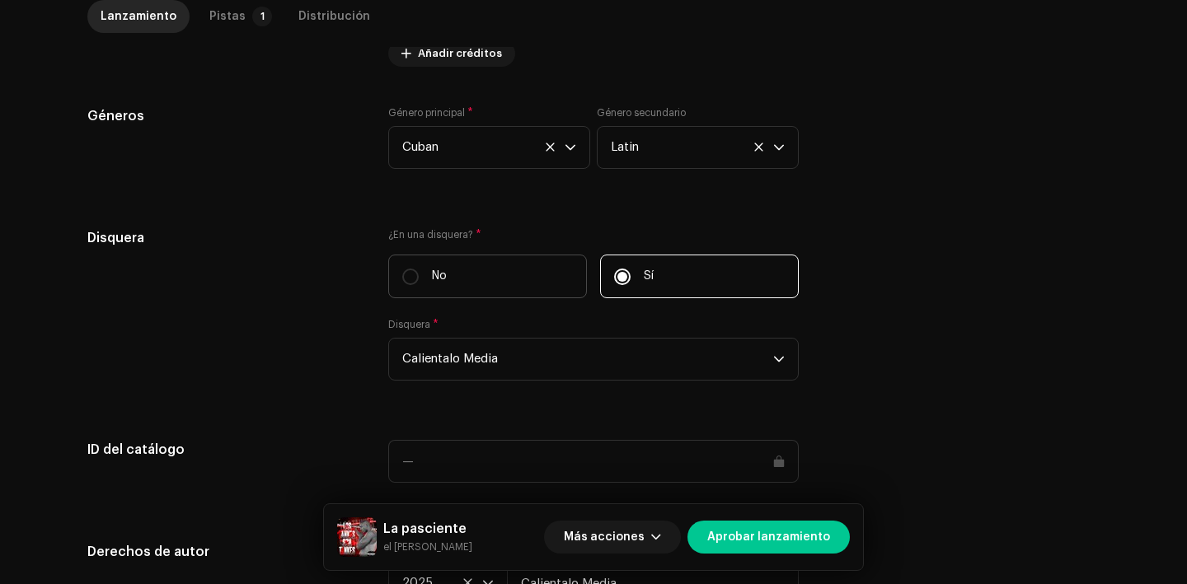
click at [439, 291] on label "No" at bounding box center [487, 277] width 199 height 44
click at [419, 285] on input "No" at bounding box center [410, 277] width 16 height 16
radio input "true"
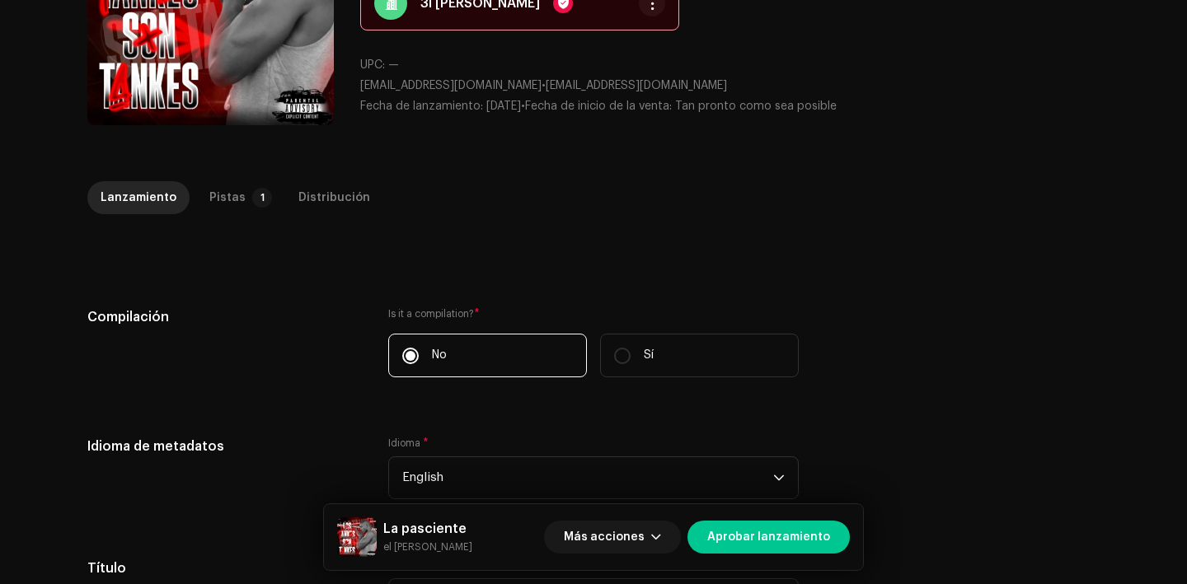
scroll to position [0, 0]
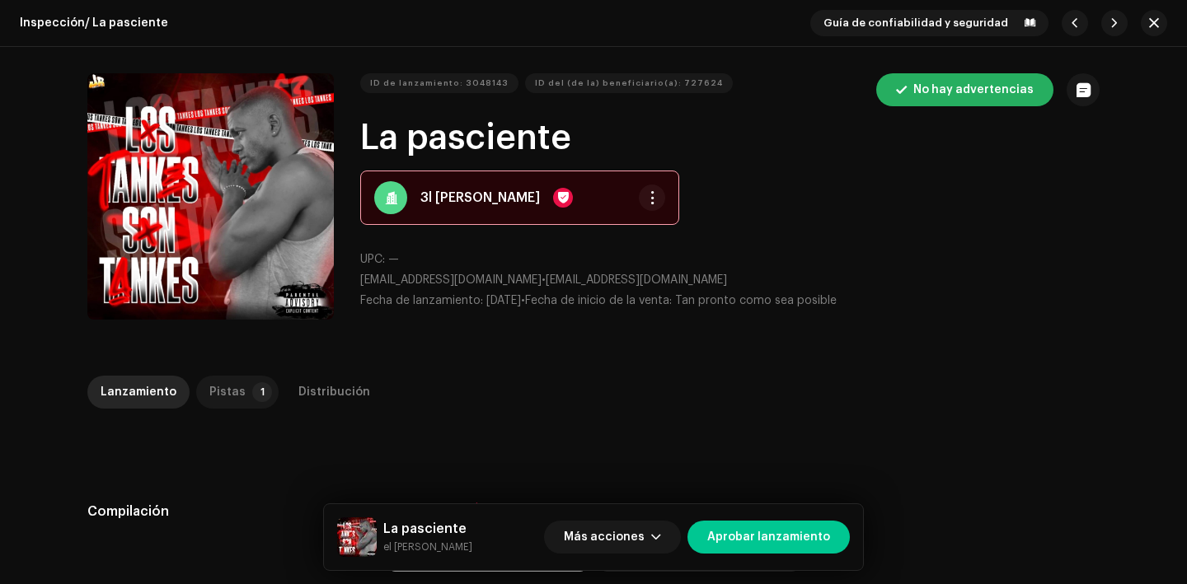
click at [213, 392] on div "Pistas" at bounding box center [227, 392] width 36 height 33
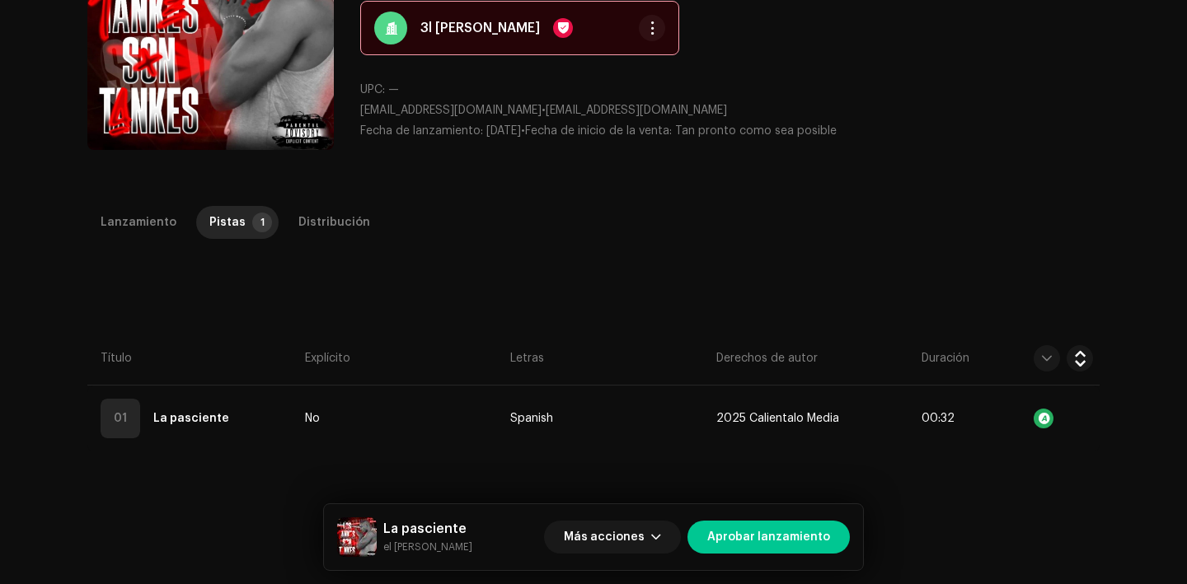
scroll to position [179, 0]
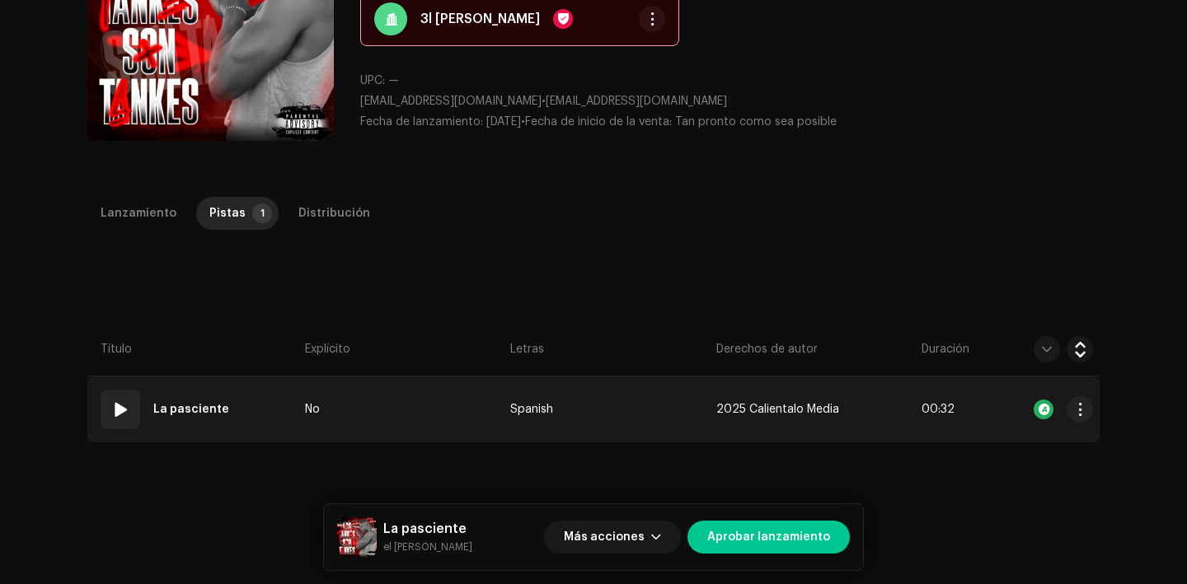
click at [122, 407] on span at bounding box center [120, 410] width 20 height 20
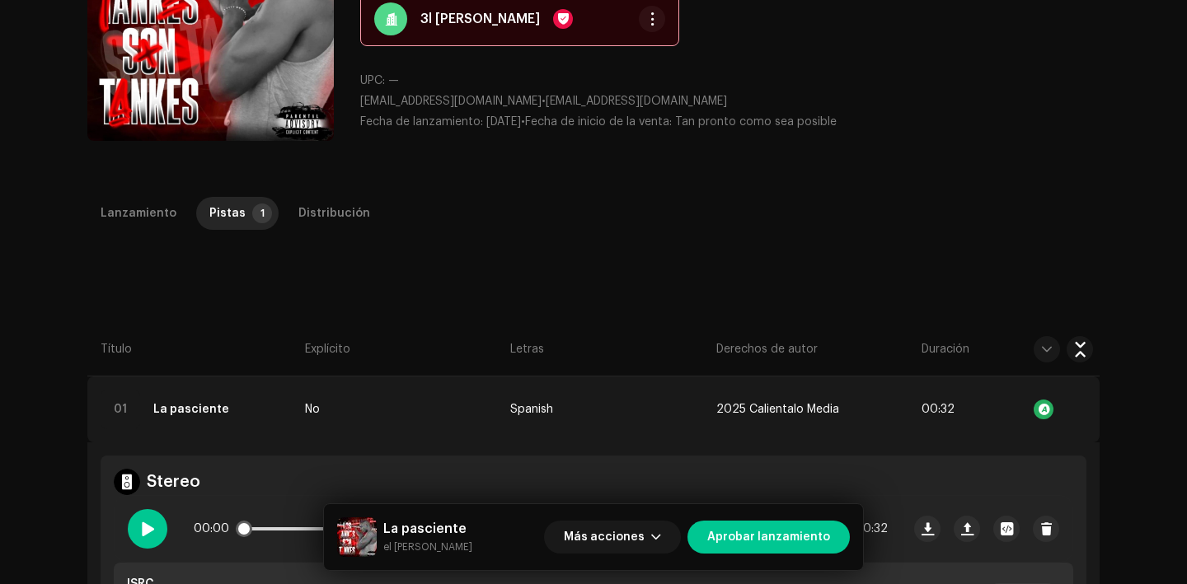
click at [140, 528] on span at bounding box center [147, 528] width 14 height 13
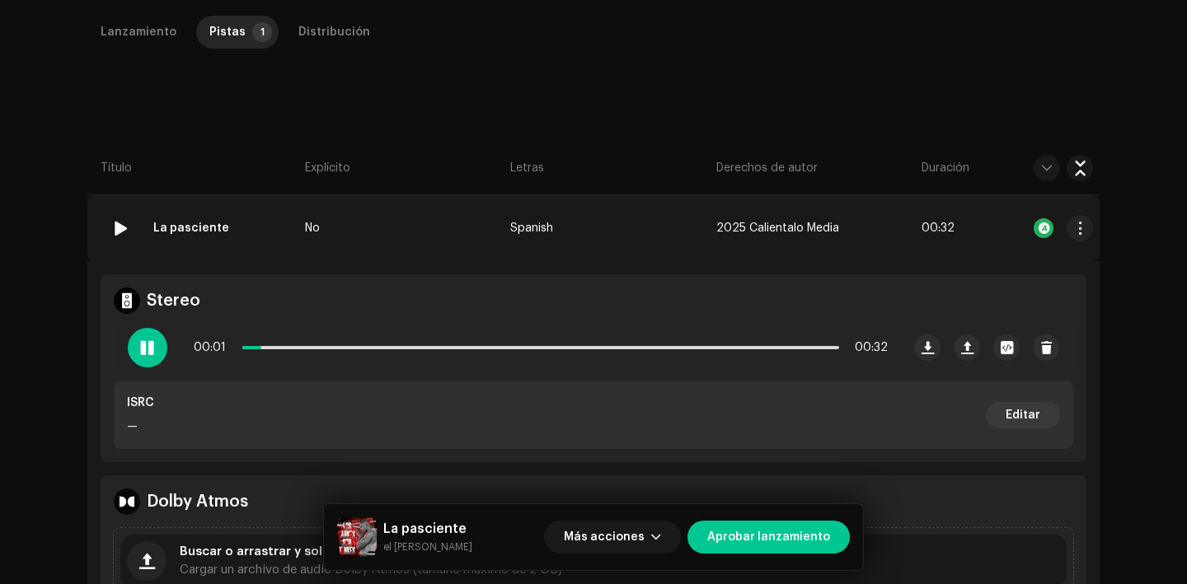
scroll to position [367, 0]
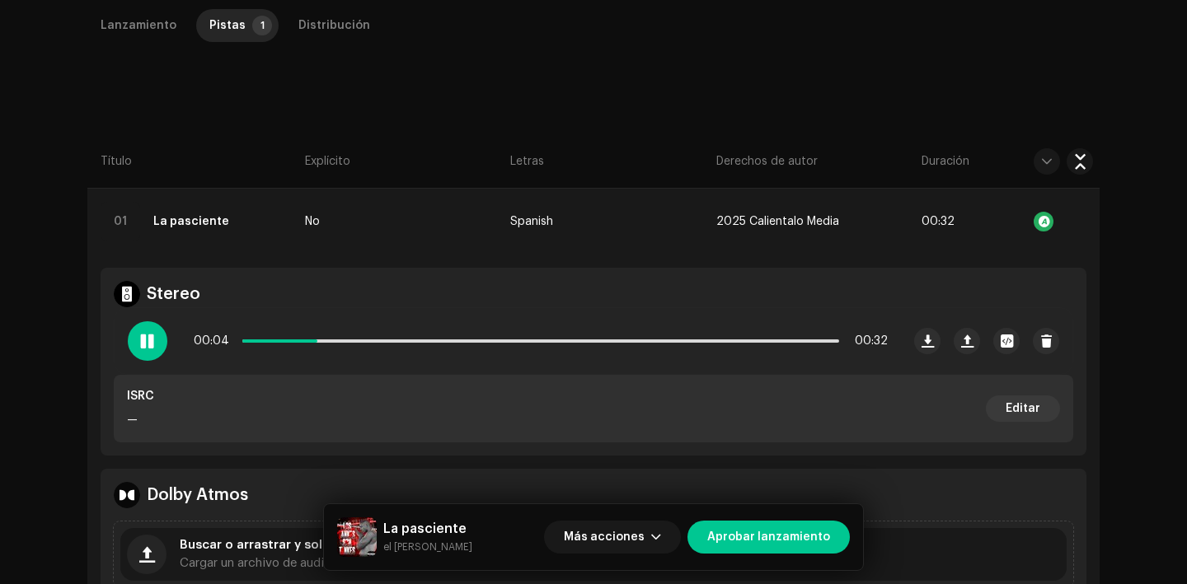
drag, startPoint x: 459, startPoint y: 337, endPoint x: 589, endPoint y: 307, distance: 133.7
click at [589, 307] on div "Stereo 00:04 00:32 ISRC — Editar" at bounding box center [593, 362] width 985 height 188
click at [628, 547] on span "Más acciones" at bounding box center [604, 537] width 81 height 33
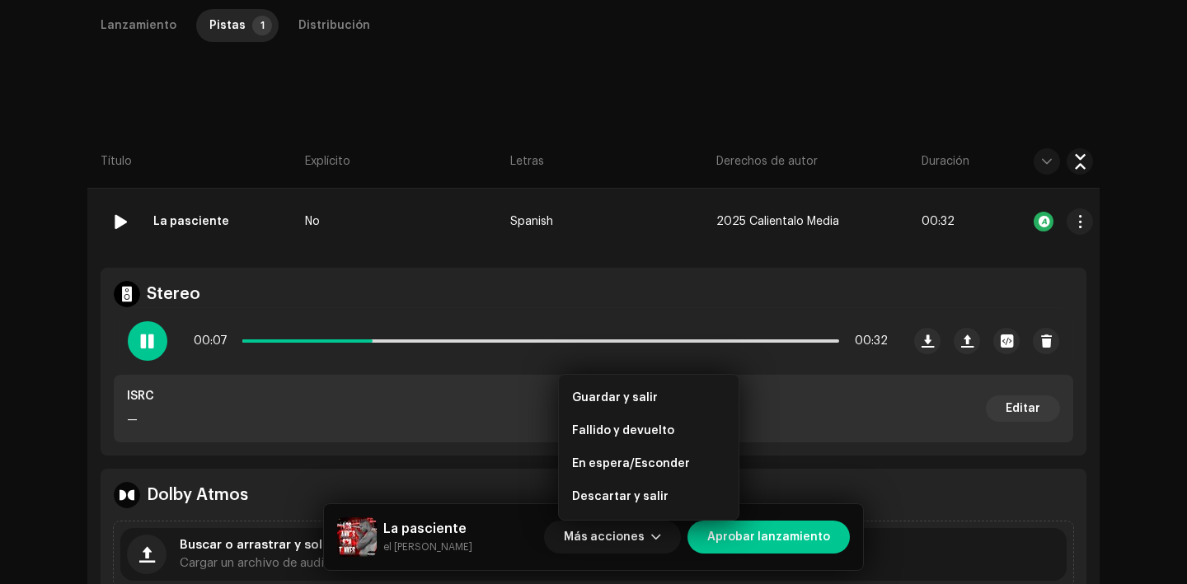
click at [434, 246] on td "No" at bounding box center [400, 222] width 205 height 66
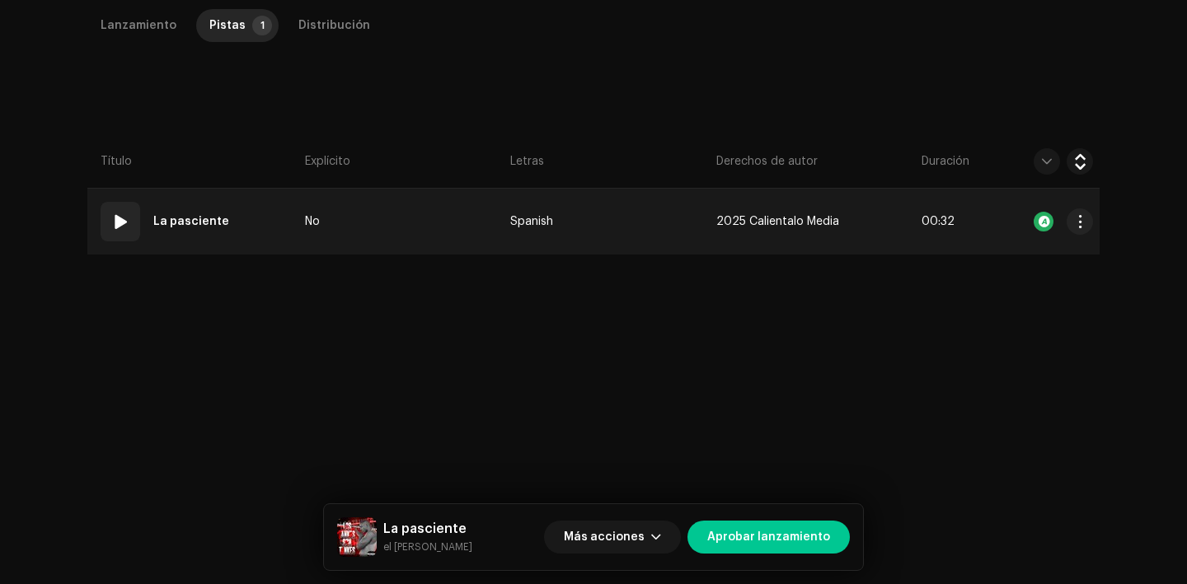
click at [433, 247] on td "No" at bounding box center [400, 222] width 205 height 66
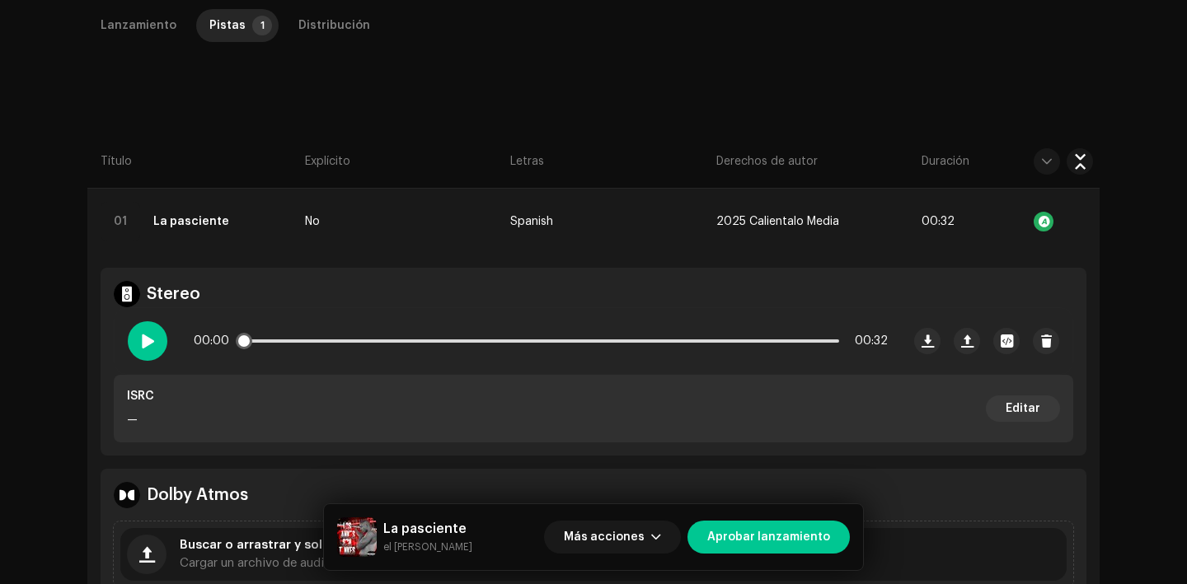
click at [144, 339] on span at bounding box center [147, 341] width 14 height 13
drag, startPoint x: 261, startPoint y: 337, endPoint x: 582, endPoint y: 363, distance: 321.6
click at [581, 365] on div "00:16 00:32" at bounding box center [508, 341] width 786 height 66
click at [631, 527] on span "Más acciones" at bounding box center [604, 537] width 81 height 33
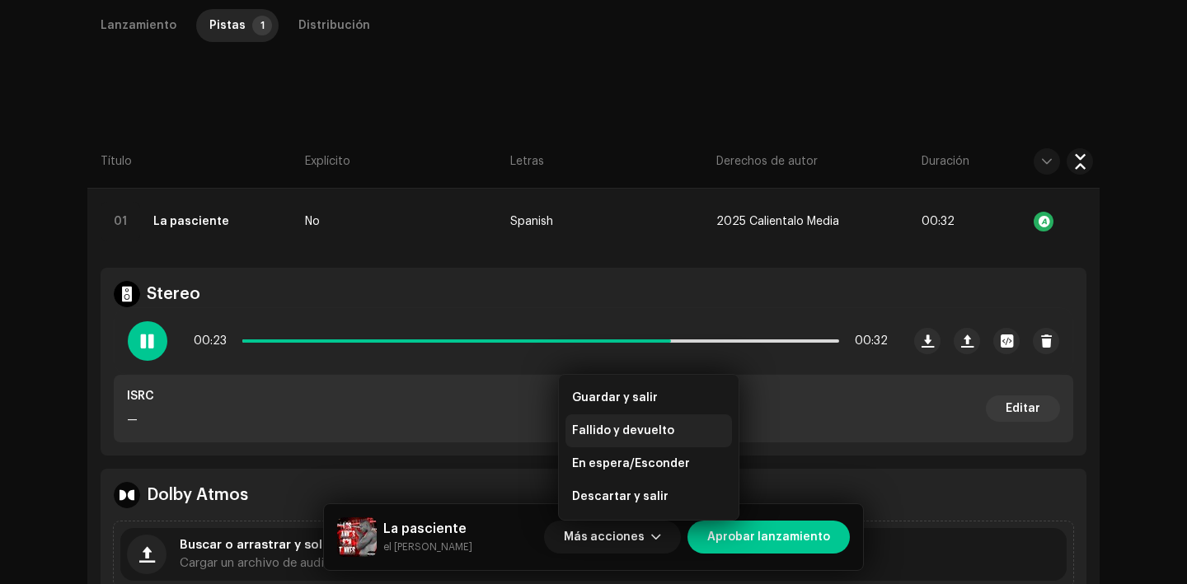
click at [624, 428] on span "Fallido y devuelto" at bounding box center [623, 430] width 102 height 13
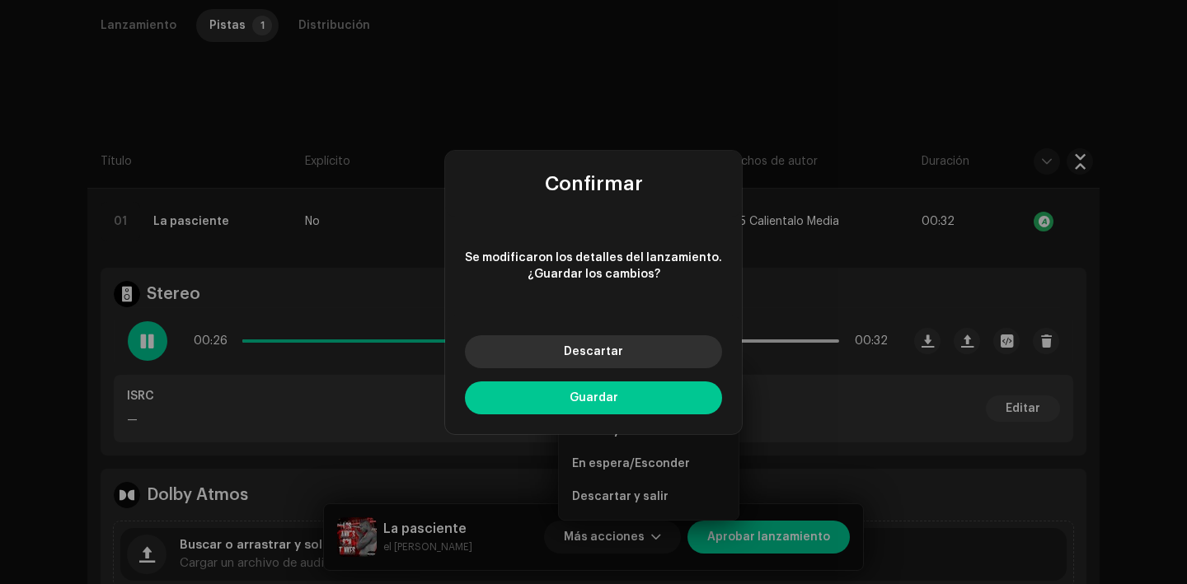
click at [564, 355] on button "Descartar" at bounding box center [593, 351] width 257 height 33
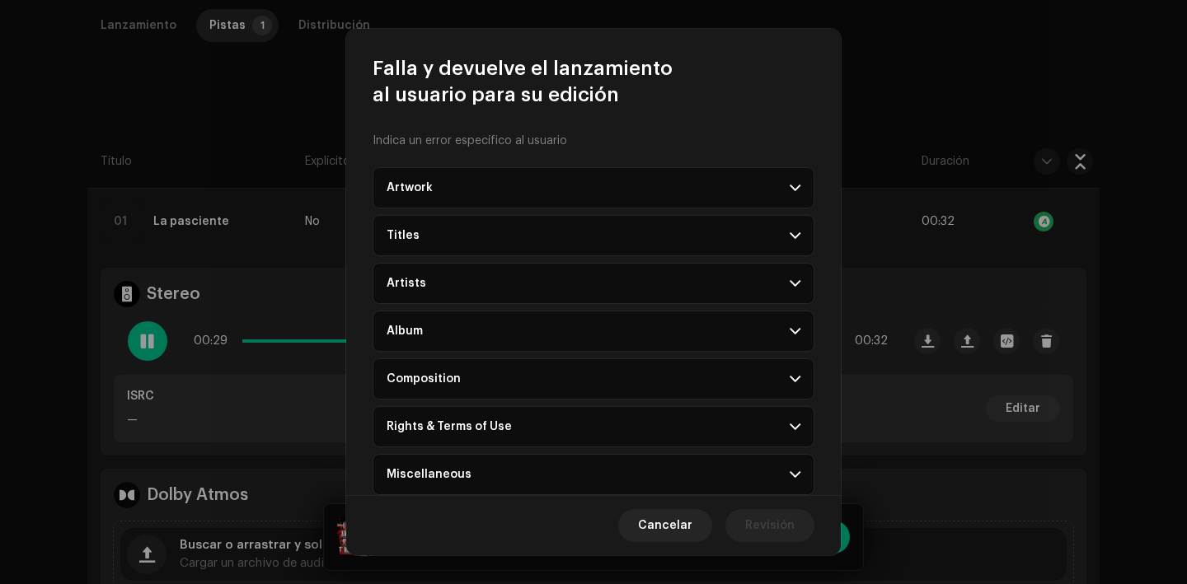
click at [534, 414] on p-accordion-header "Rights & Terms of Use" at bounding box center [593, 426] width 442 height 41
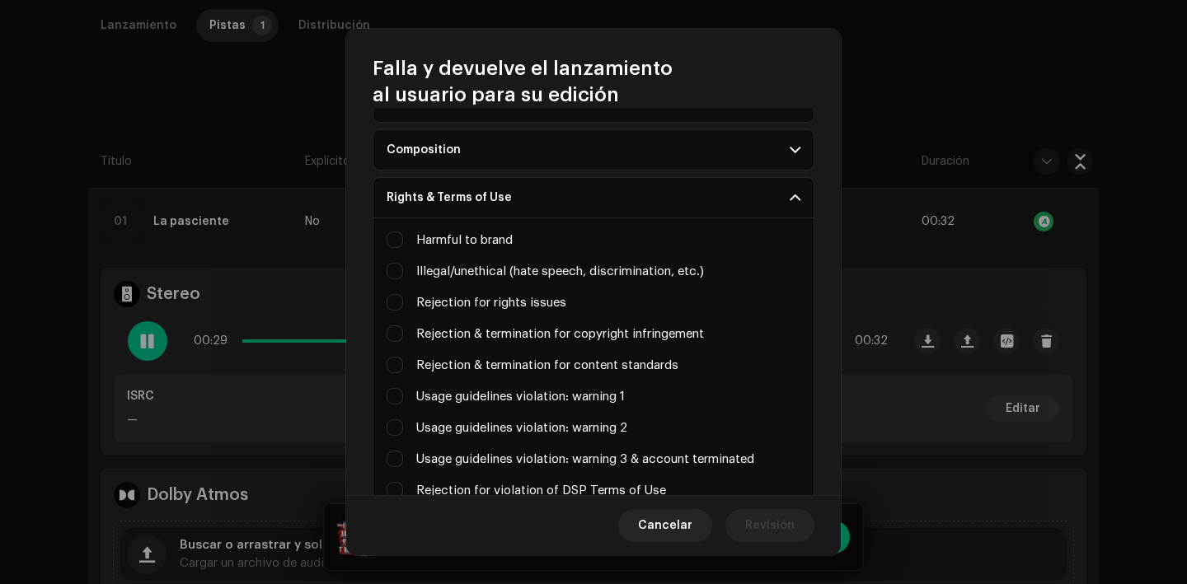
scroll to position [476, 0]
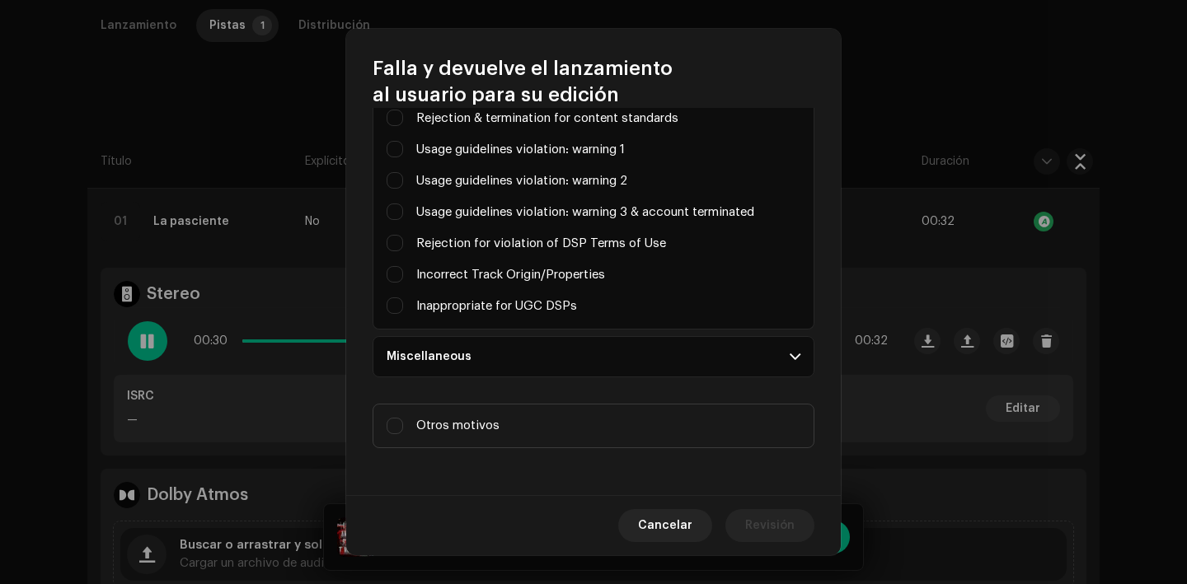
click at [466, 312] on label "Inappropriate for UGC DSPs" at bounding box center [496, 306] width 161 height 18
click at [403, 75] on input "Parental advisory on art, but not explicit in metadata" at bounding box center [394, 67] width 16 height 16
checkbox input "true"
click at [397, 308] on input "Parental advisory on art, but not explicit in metadata" at bounding box center [394, 305] width 16 height 16
checkbox input "true"
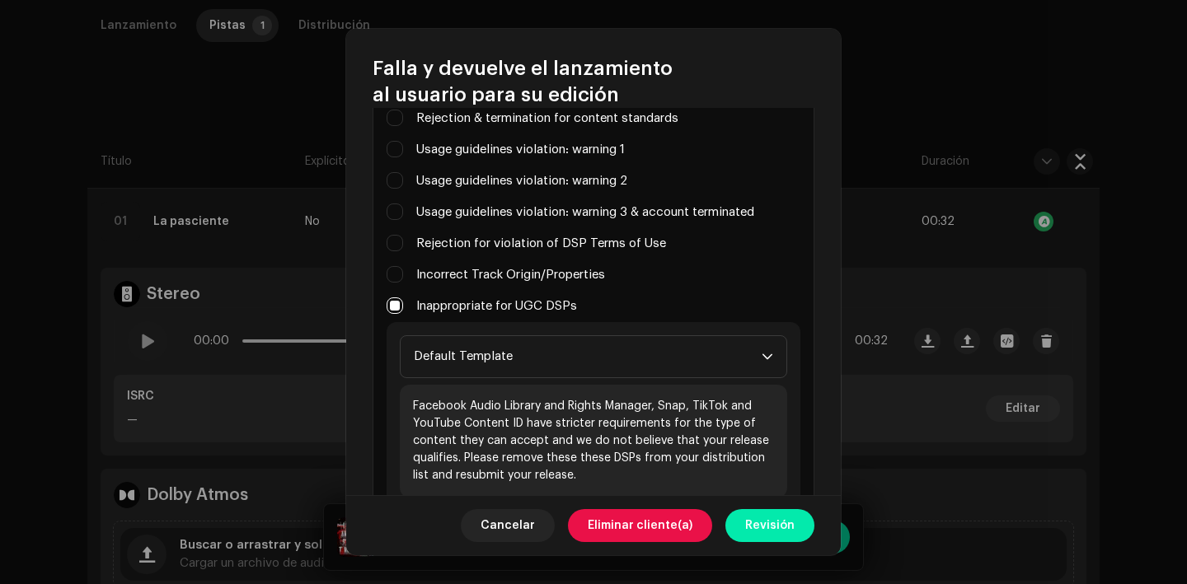
click at [747, 532] on button "Revisión" at bounding box center [769, 525] width 89 height 33
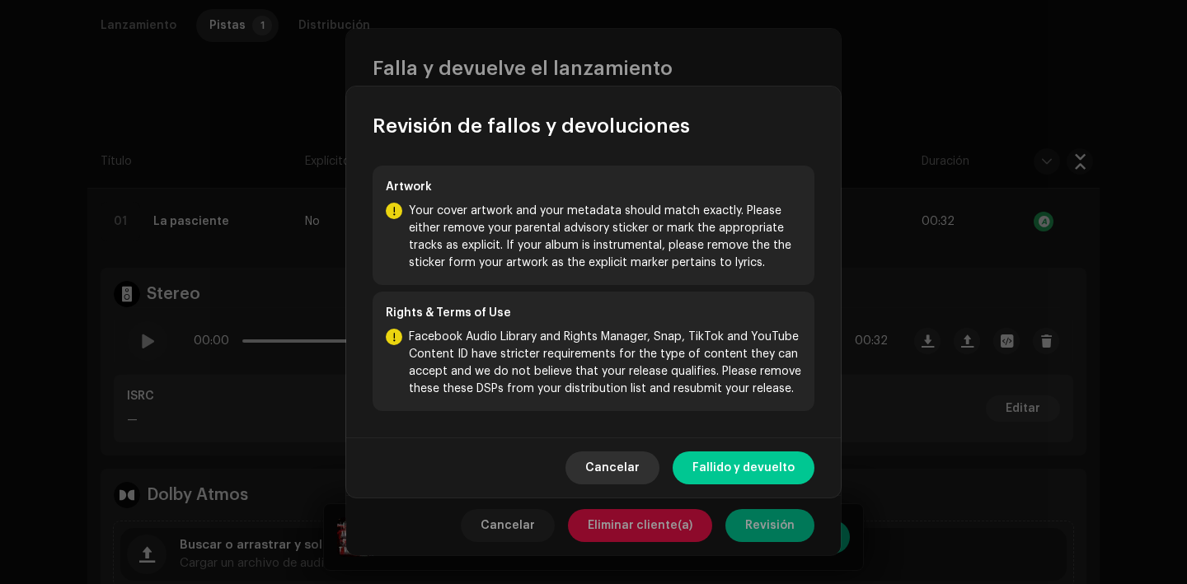
click at [649, 461] on button "Cancelar" at bounding box center [612, 468] width 94 height 33
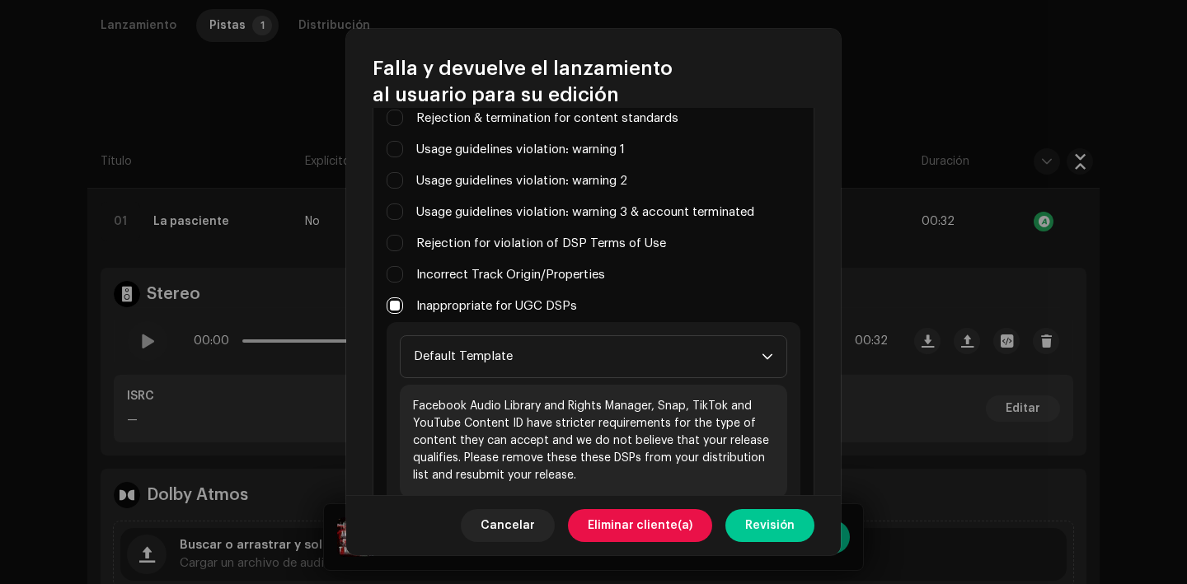
click at [497, 303] on label "Inappropriate for UGC DSPs" at bounding box center [496, 306] width 161 height 18
click at [403, 75] on input "Parental advisory on art, but not explicit in metadata" at bounding box center [394, 67] width 16 height 16
checkbox input "false"
click at [786, 524] on span "Revisión" at bounding box center [769, 525] width 49 height 33
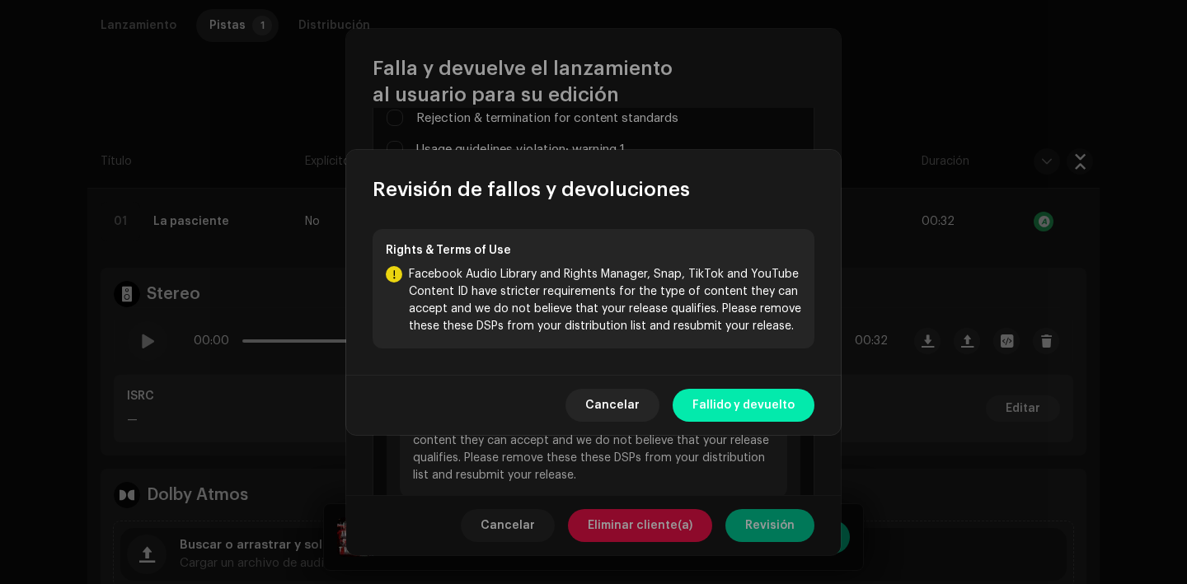
click at [752, 402] on span "Fallido y devuelto" at bounding box center [743, 405] width 102 height 33
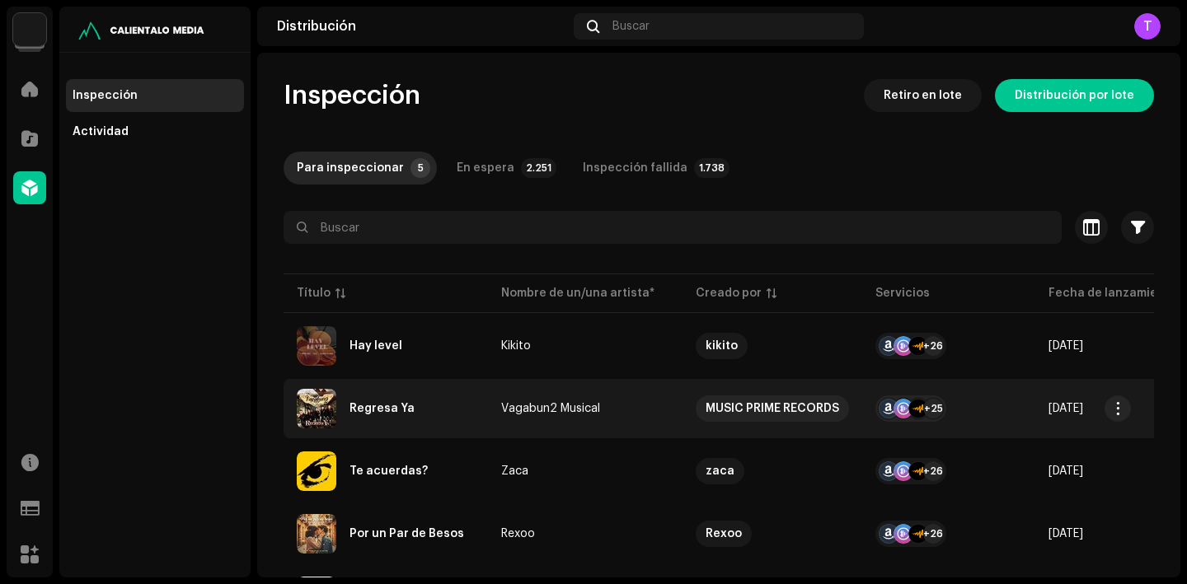
scroll to position [98, 0]
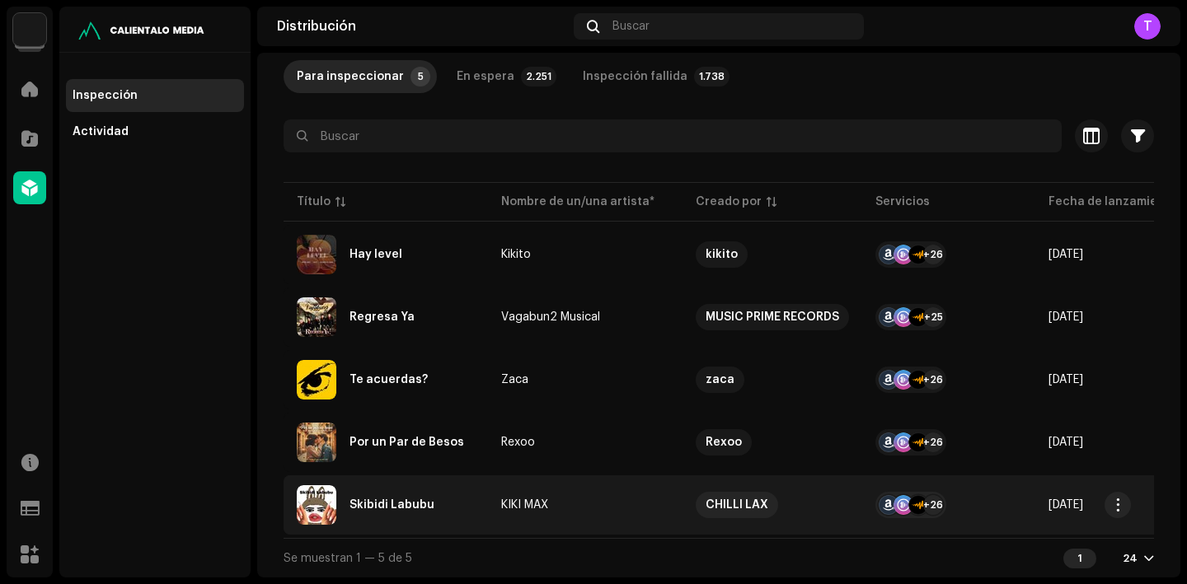
click at [378, 499] on div "Skibidi Labubu" at bounding box center [391, 505] width 85 height 12
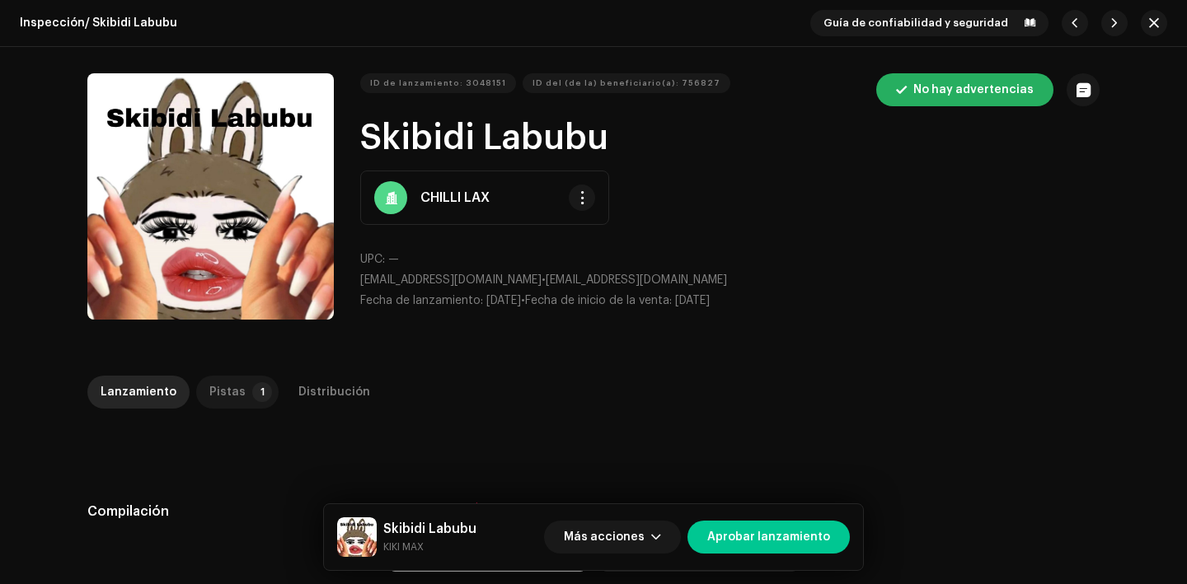
click at [243, 402] on p-tab "Pistas 1" at bounding box center [237, 392] width 82 height 33
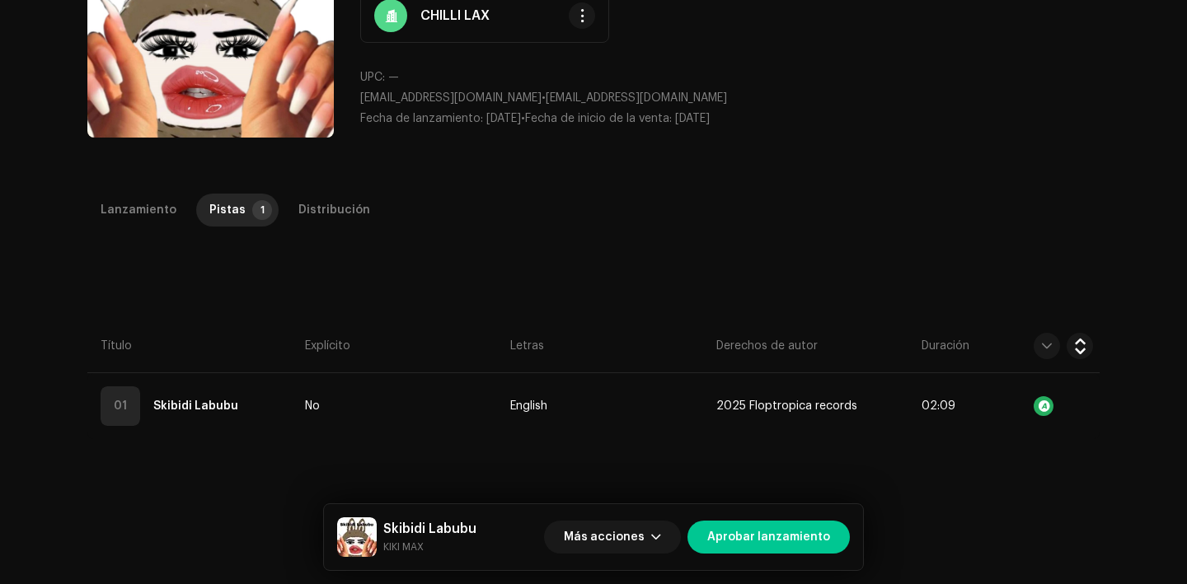
scroll to position [187, 0]
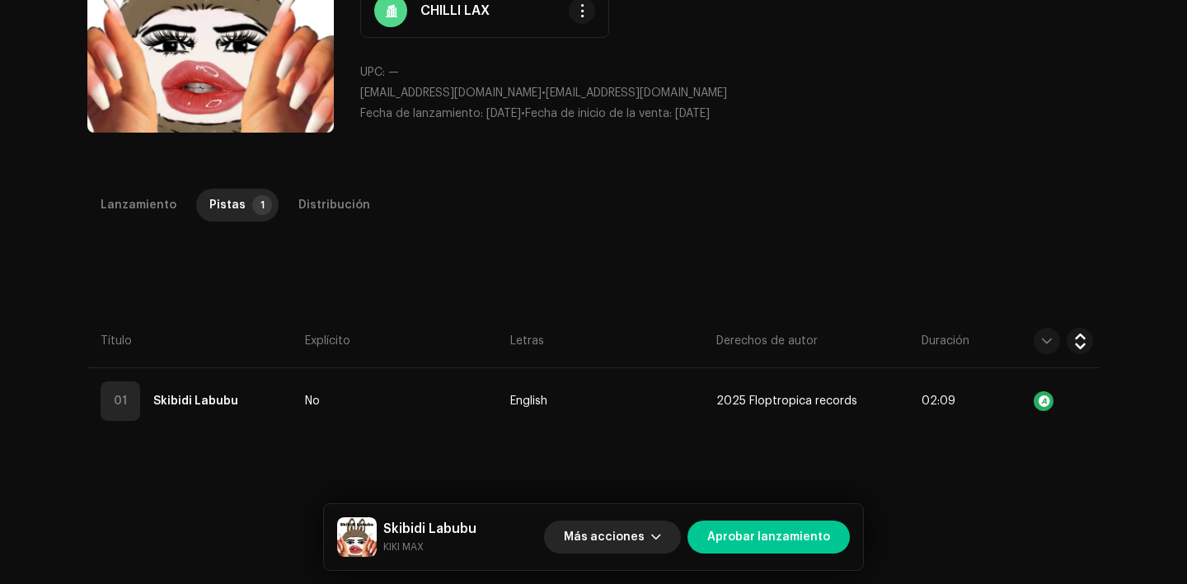
click at [644, 536] on span "Más acciones" at bounding box center [604, 537] width 81 height 33
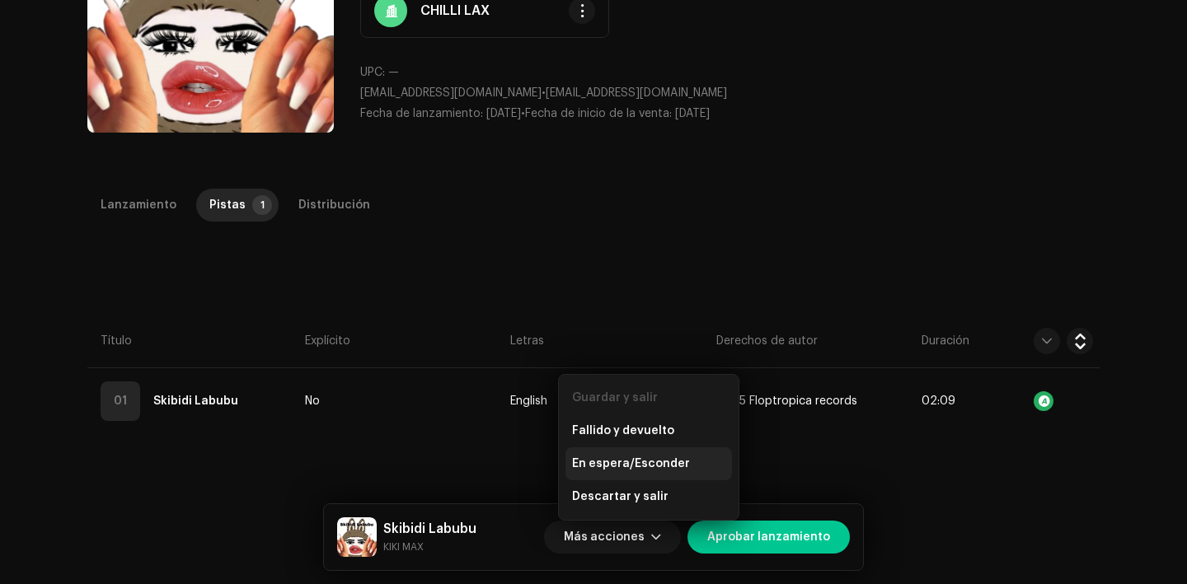
click at [662, 460] on span "En espera/Esconder" at bounding box center [631, 463] width 118 height 13
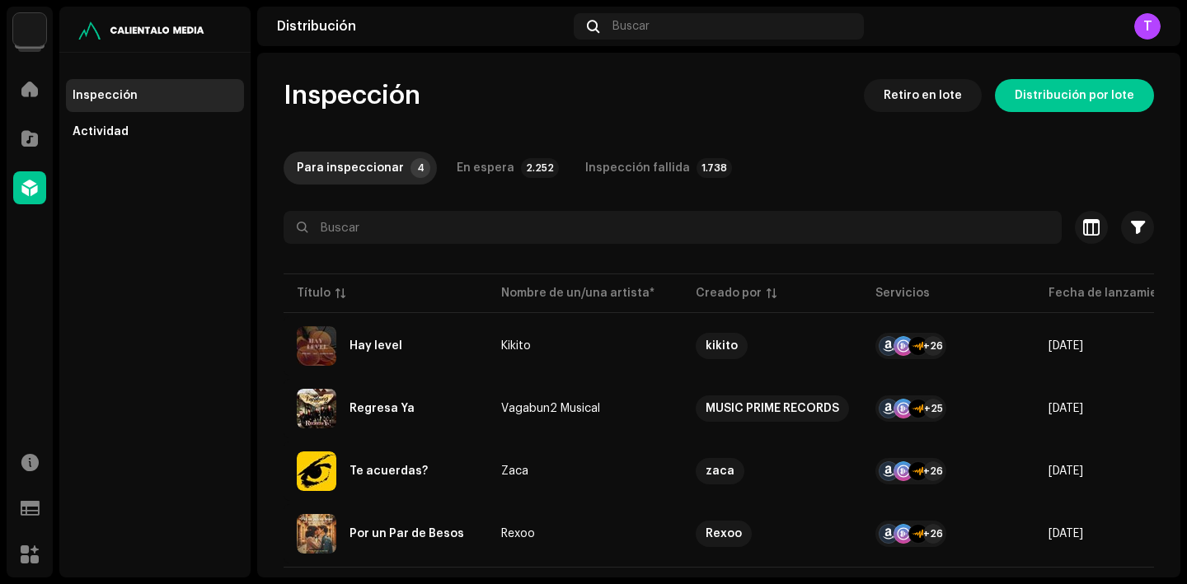
scroll to position [35, 0]
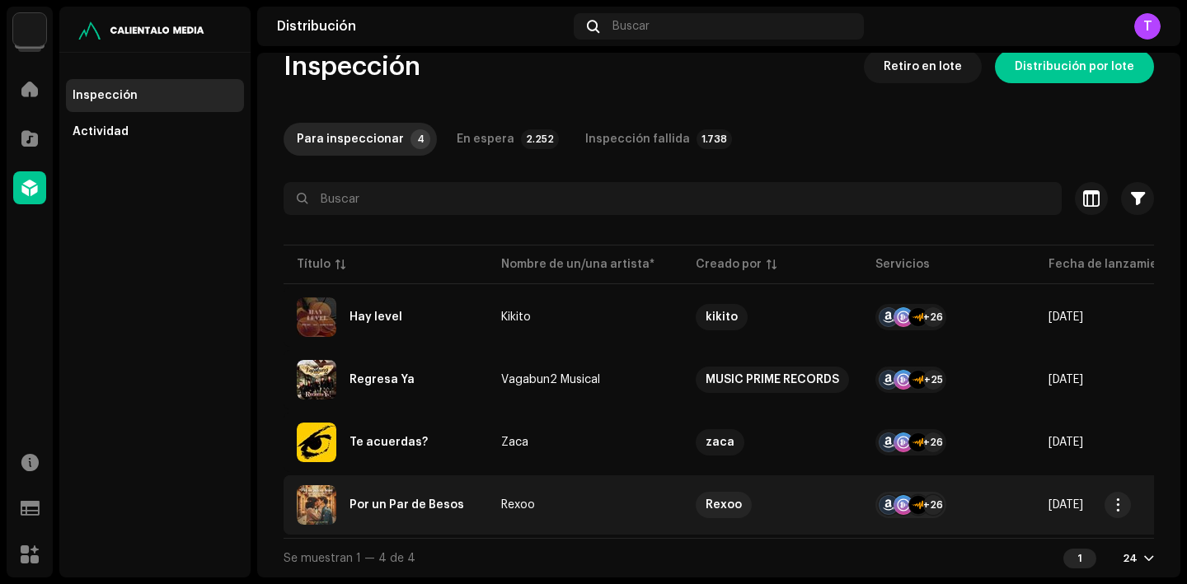
click at [408, 490] on div "Por un Par de Besos" at bounding box center [386, 505] width 178 height 40
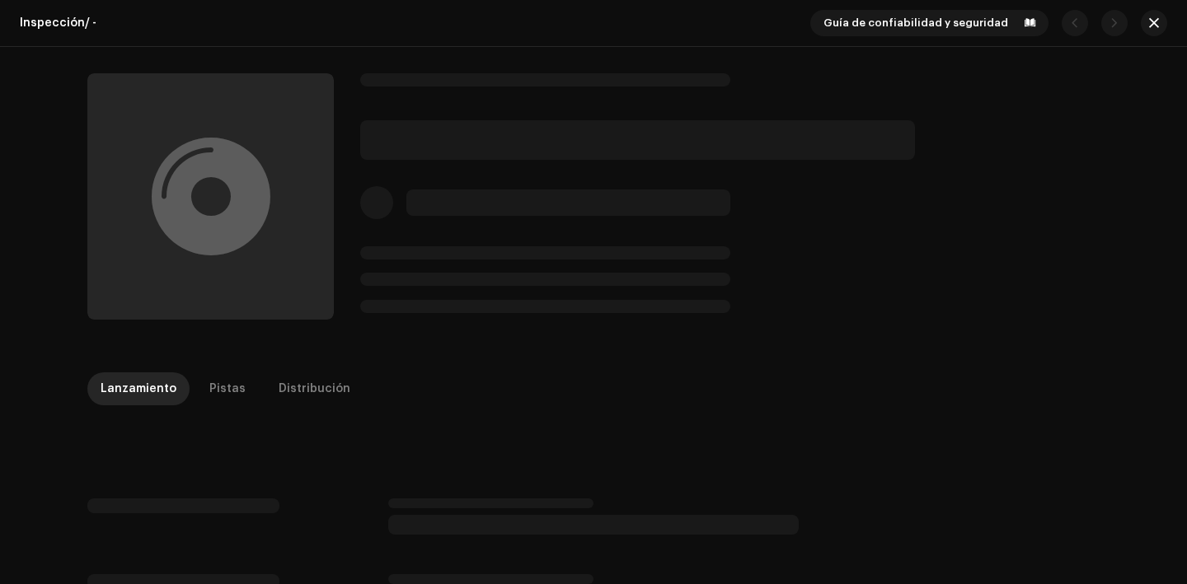
click at [213, 369] on div "Inspección / - Guía de confiabilidad y seguridad Lanzamiento Pistas Distribución" at bounding box center [593, 292] width 1187 height 584
click at [214, 382] on div "Pistas" at bounding box center [227, 388] width 36 height 33
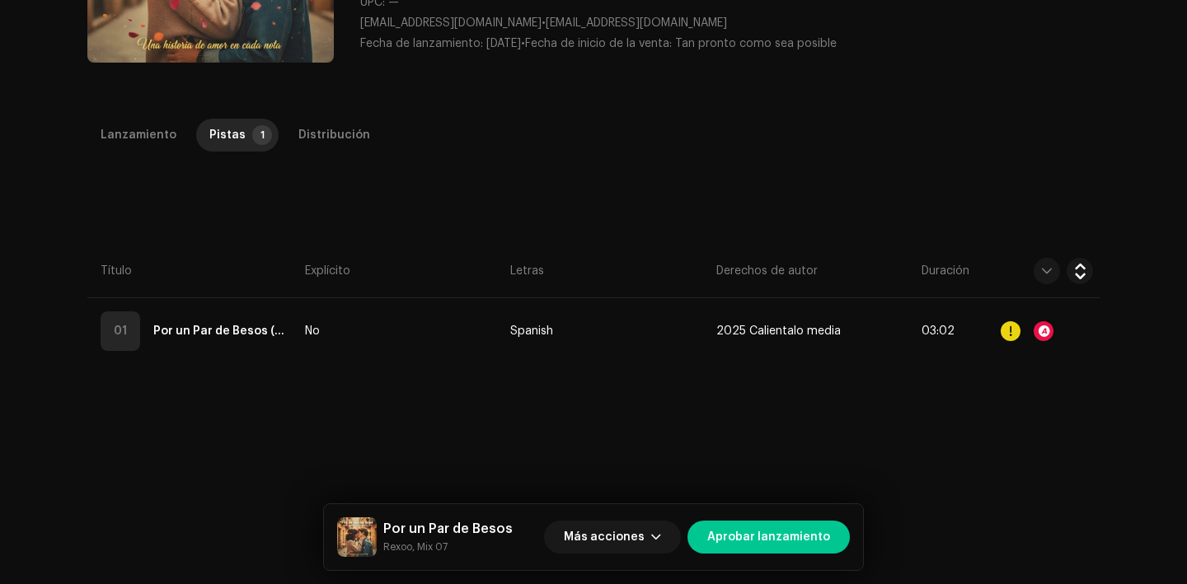
scroll to position [256, 0]
click at [636, 538] on span "Más acciones" at bounding box center [604, 537] width 81 height 33
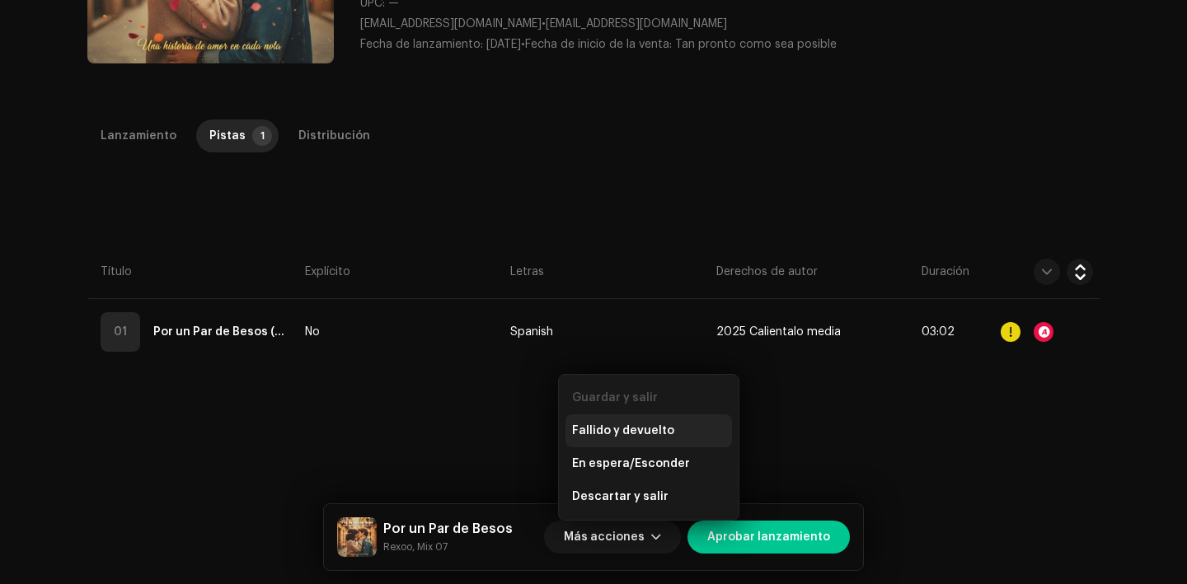
click at [642, 430] on span "Fallido y devuelto" at bounding box center [623, 430] width 102 height 13
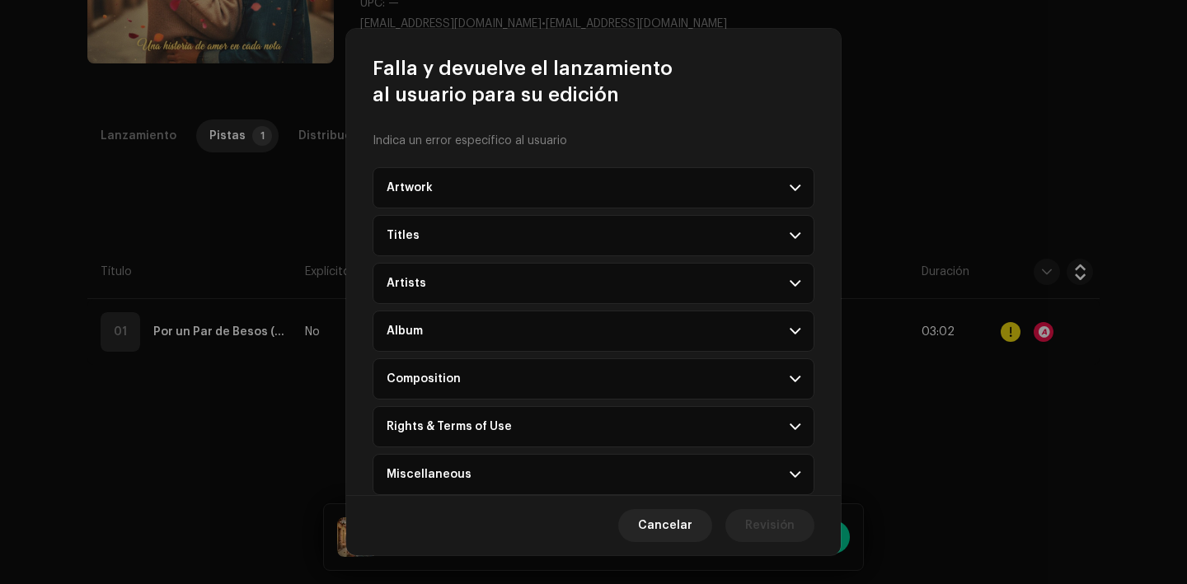
click at [493, 424] on div "Rights & Terms of Use" at bounding box center [448, 426] width 125 height 13
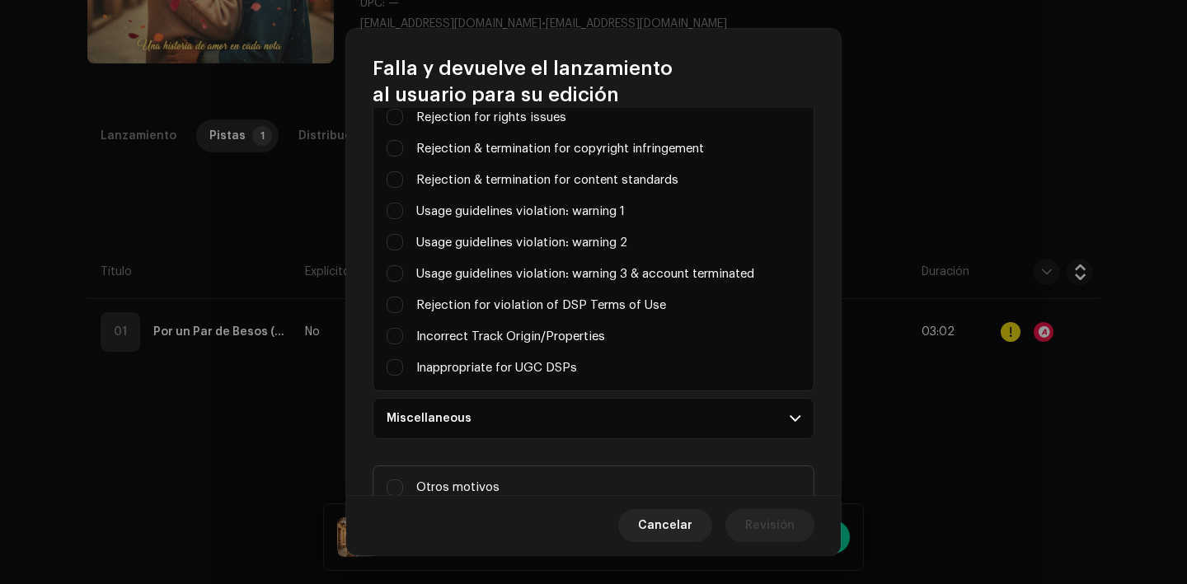
scroll to position [475, 0]
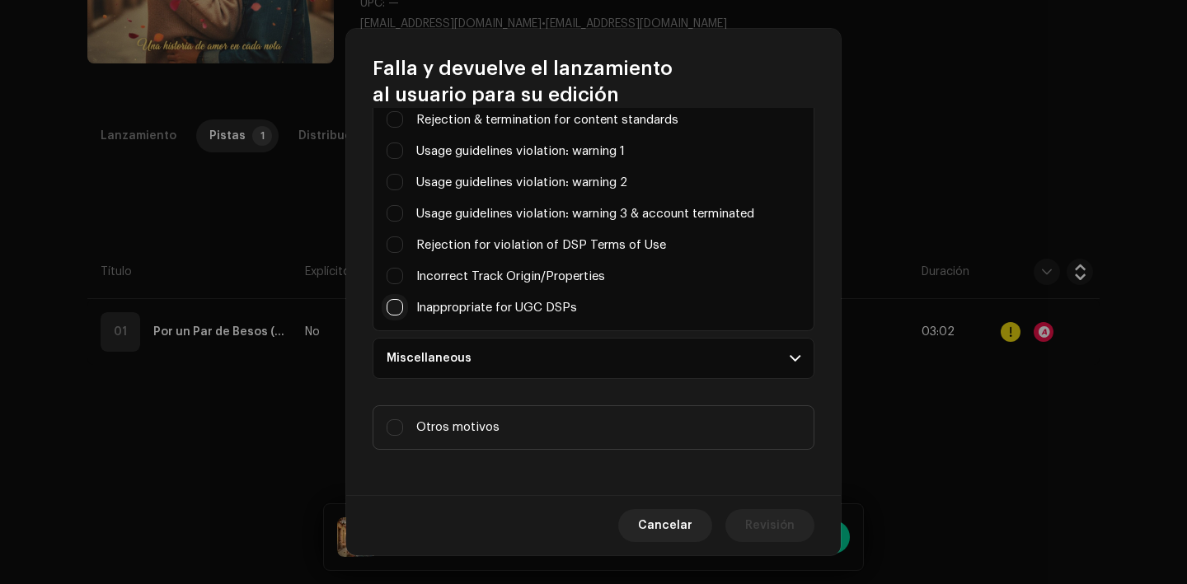
click at [393, 308] on input "Parental advisory on art, but not explicit in metadata" at bounding box center [394, 307] width 16 height 16
checkbox input "true"
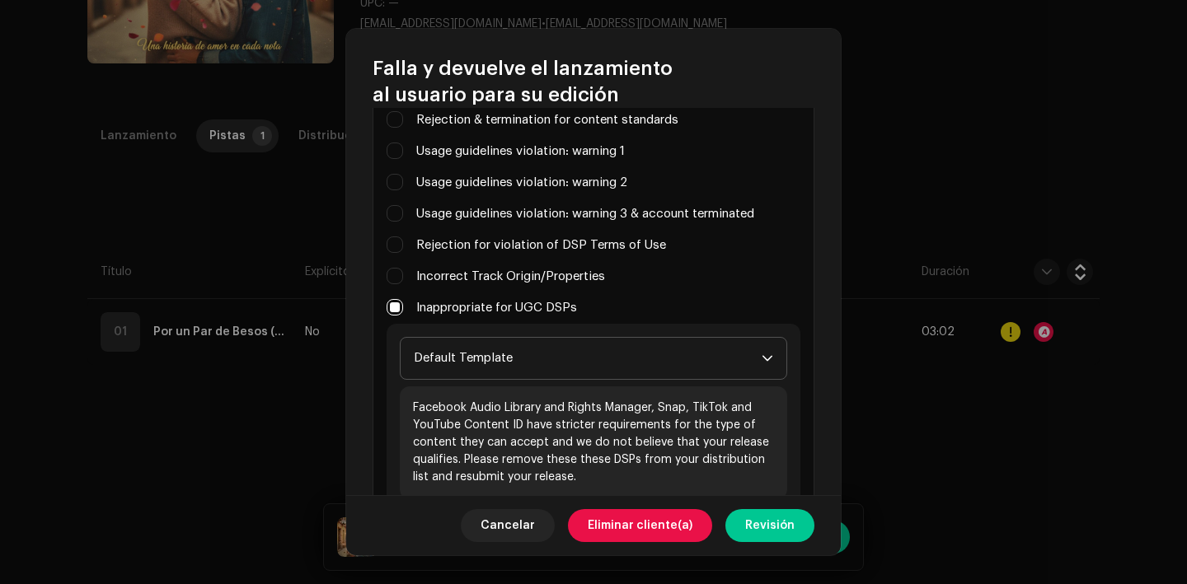
click at [460, 348] on span "Default Template" at bounding box center [588, 358] width 348 height 41
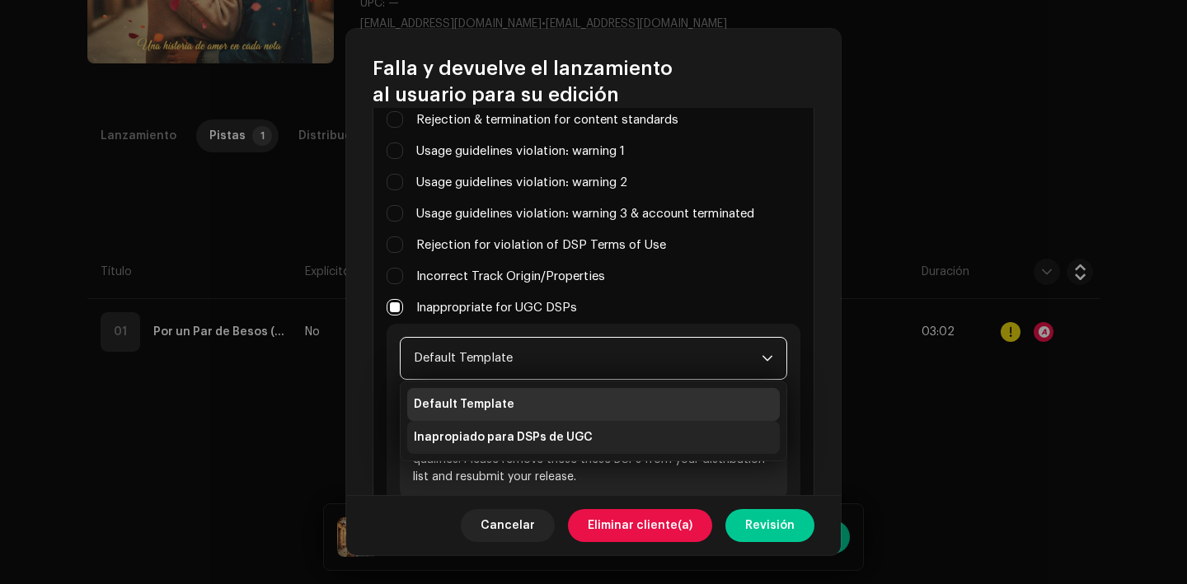
click at [517, 448] on li "Inapropiado para DSPs de UGC" at bounding box center [593, 437] width 372 height 33
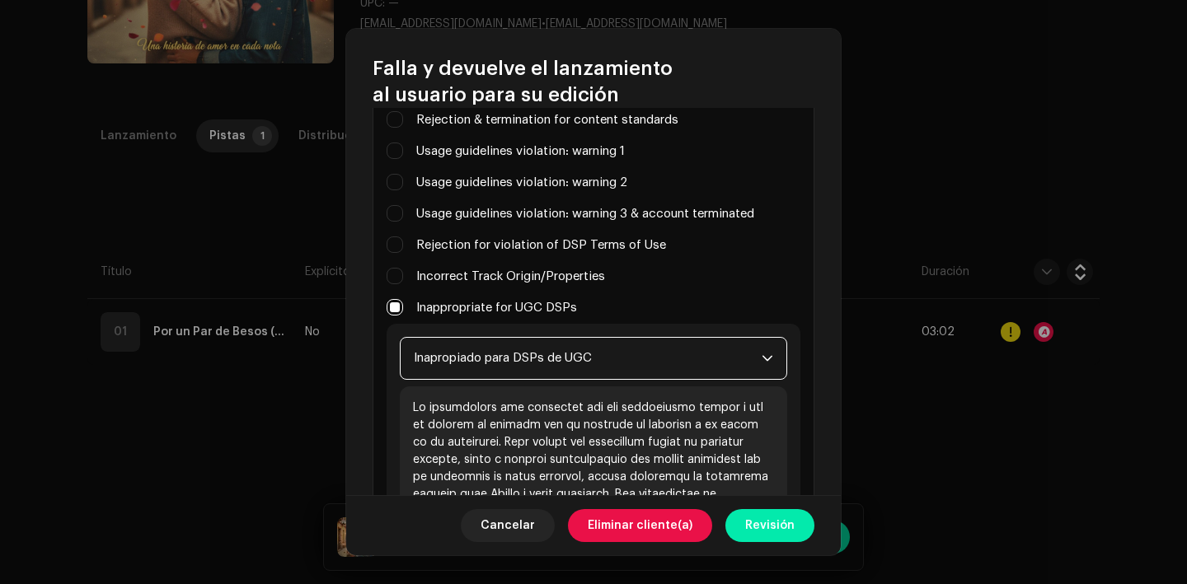
click at [765, 521] on span "Revisión" at bounding box center [769, 525] width 49 height 33
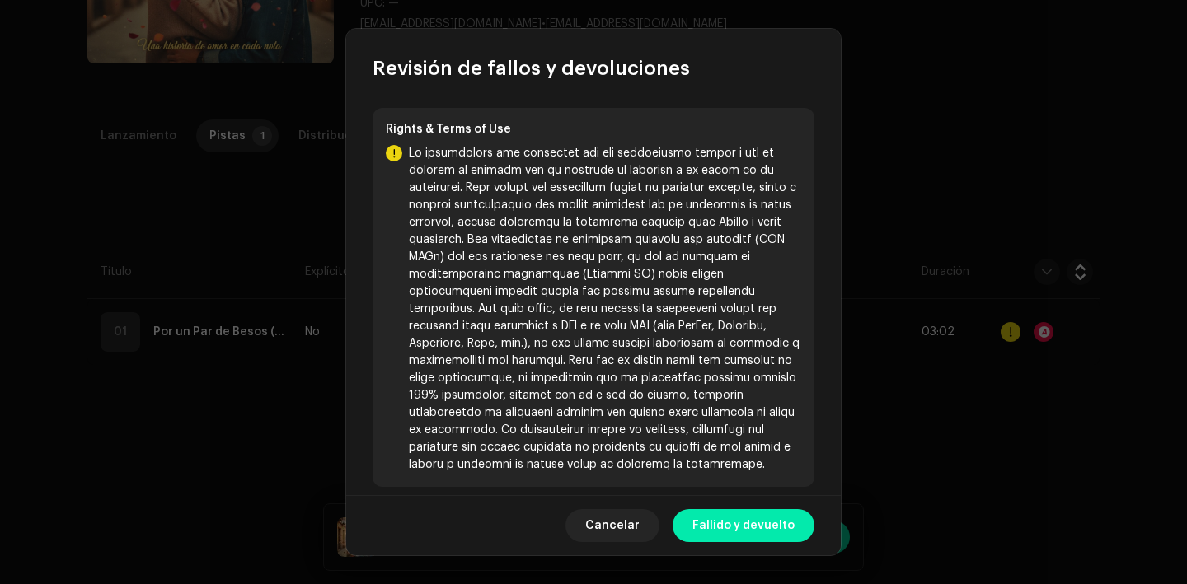
click at [766, 524] on span "Fallido y devuelto" at bounding box center [743, 525] width 102 height 33
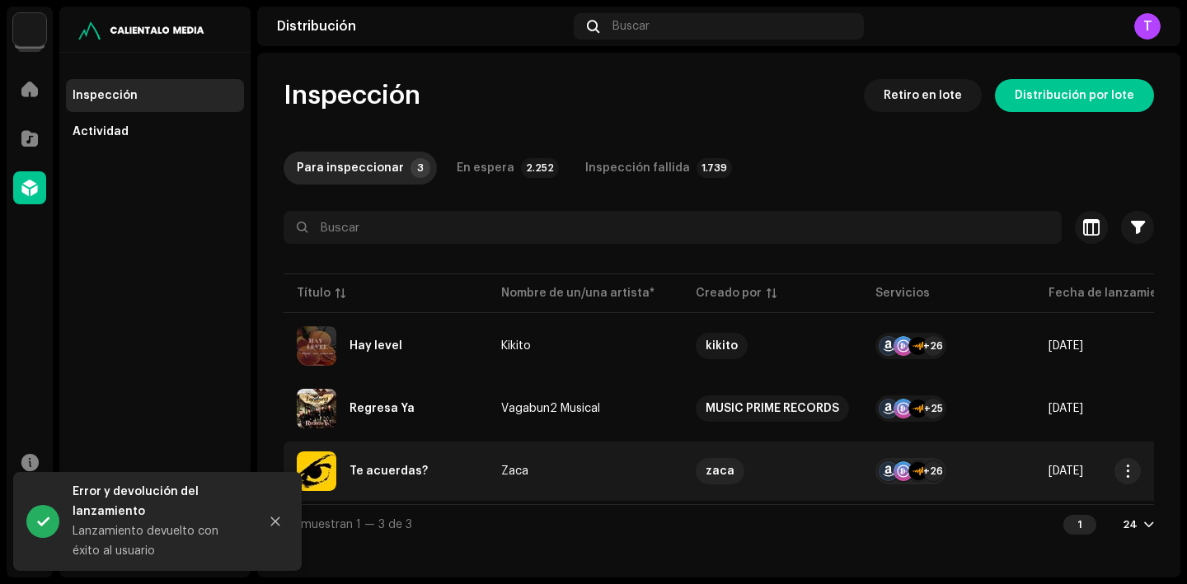
click at [372, 466] on div "Te acuerdas?" at bounding box center [388, 472] width 78 height 12
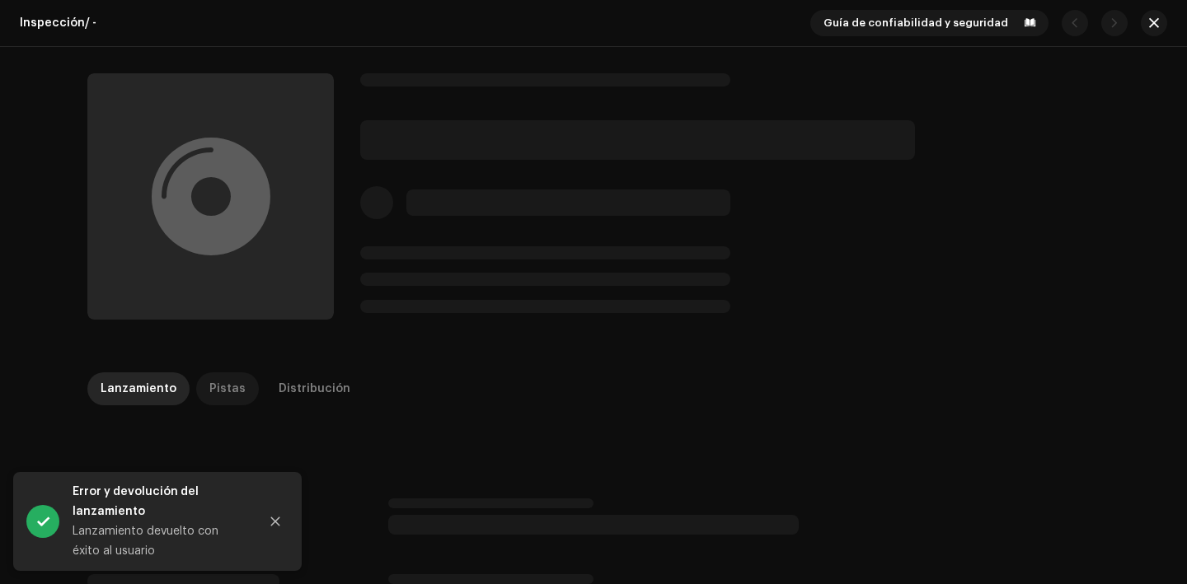
click at [227, 385] on div "Pistas" at bounding box center [227, 388] width 36 height 33
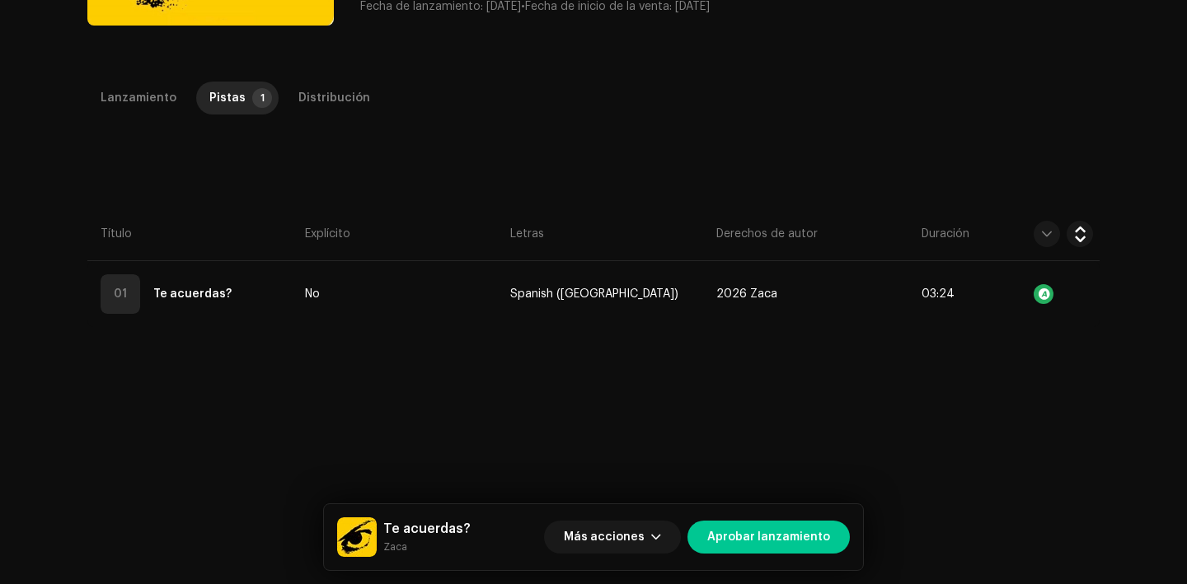
scroll to position [376, 0]
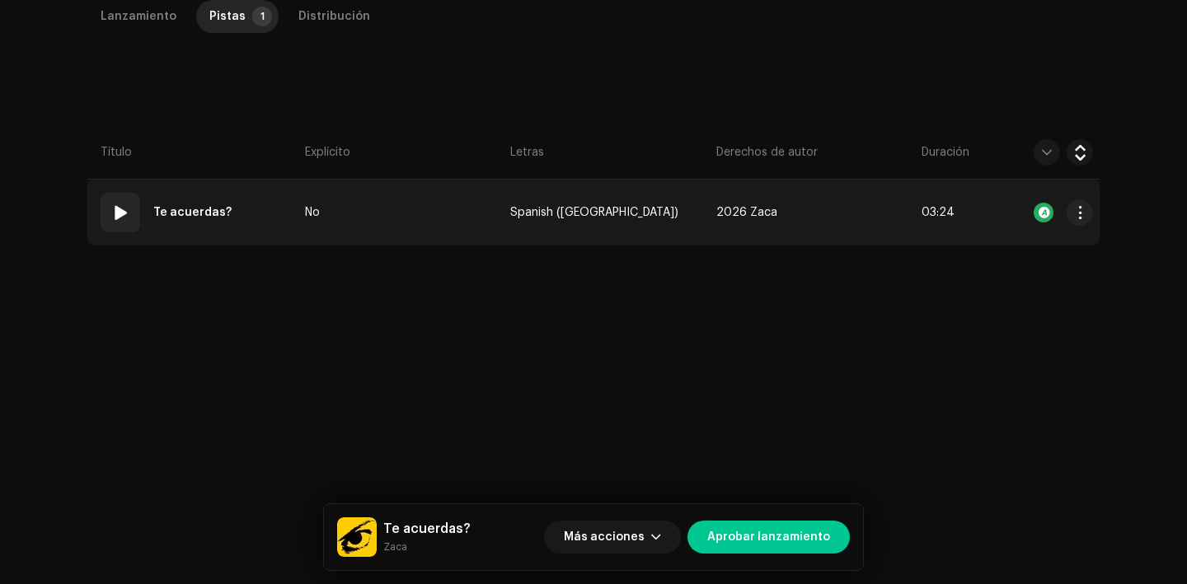
click at [115, 215] on span at bounding box center [120, 213] width 20 height 20
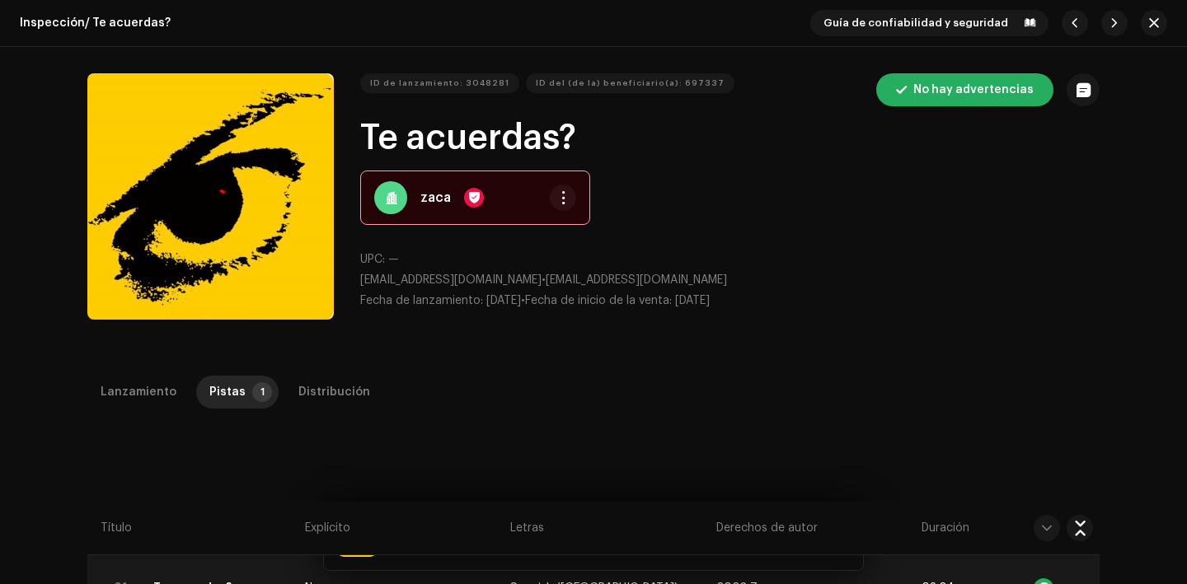
scroll to position [376, 0]
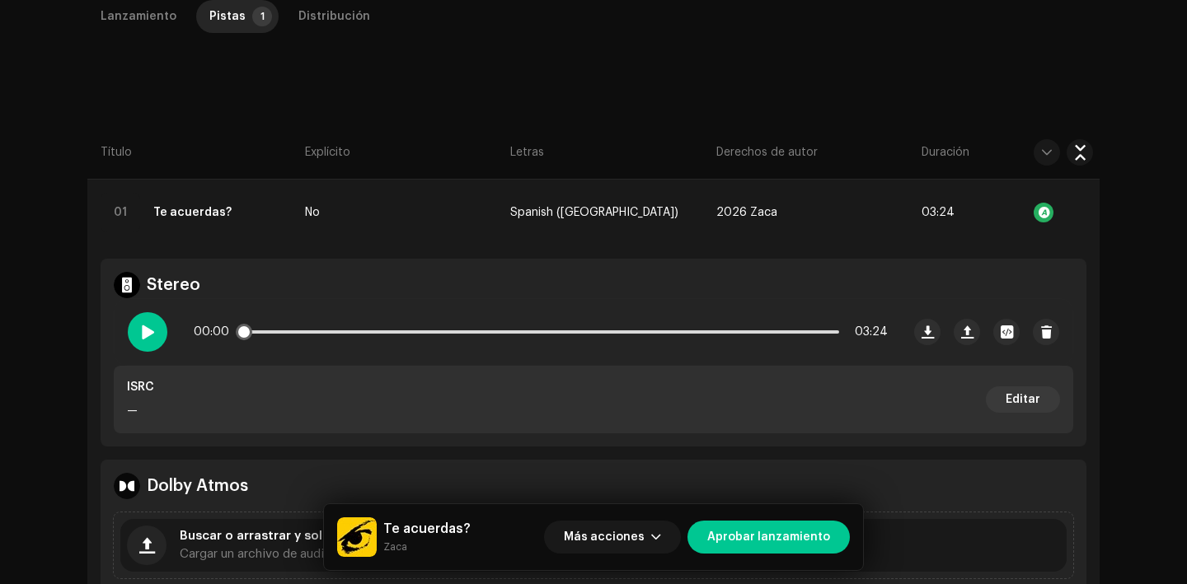
click at [151, 330] on span at bounding box center [147, 331] width 14 height 13
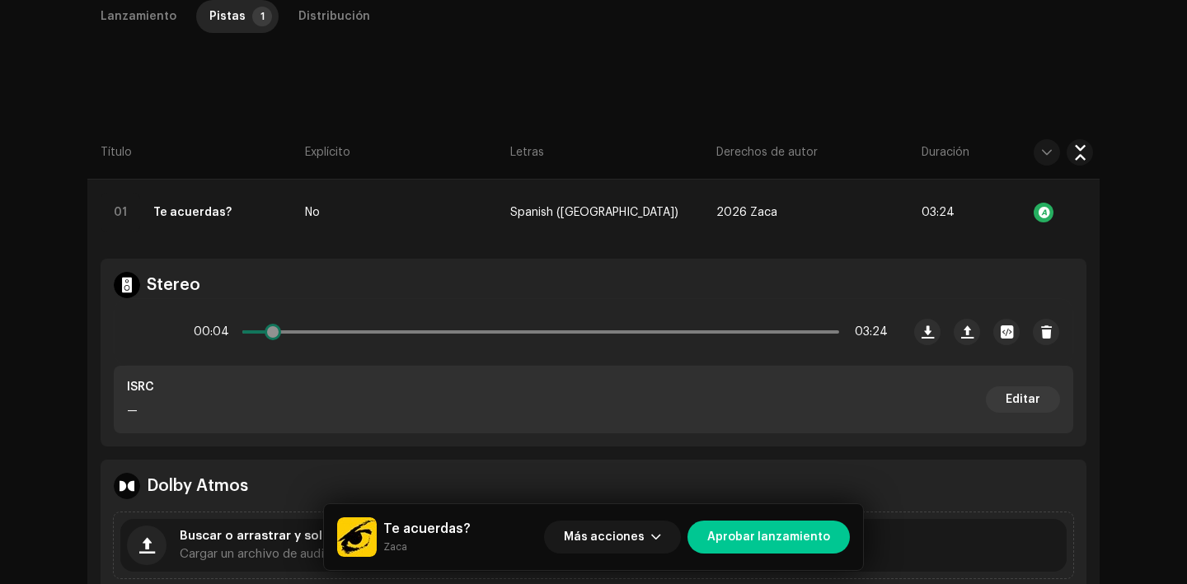
drag, startPoint x: 245, startPoint y: 330, endPoint x: 483, endPoint y: 321, distance: 238.3
click at [483, 321] on div "00:04 03:24" at bounding box center [541, 332] width 694 height 33
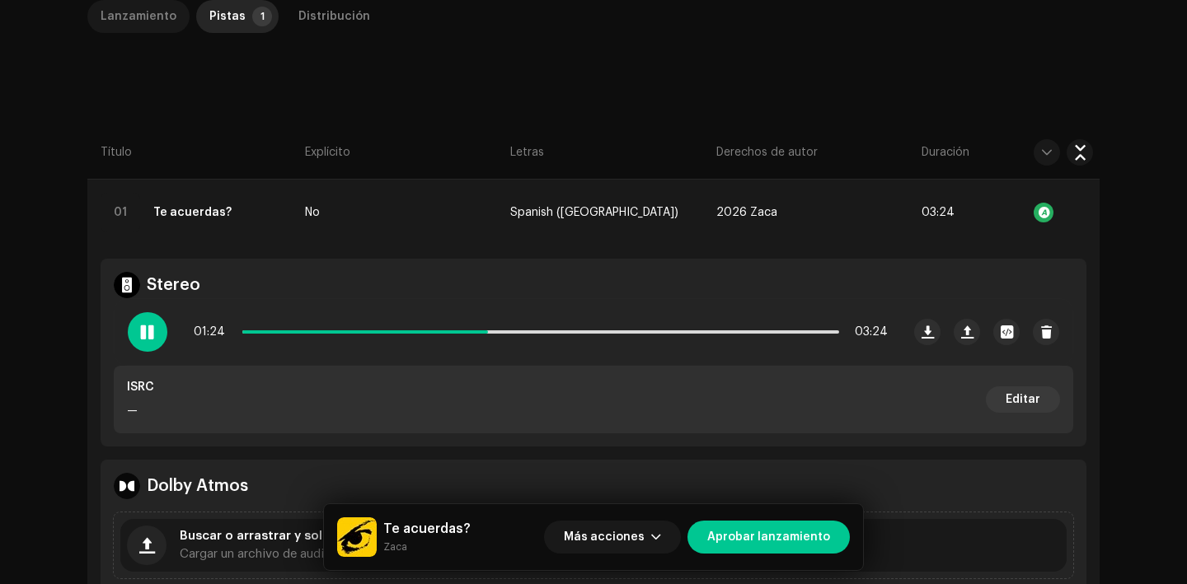
click at [139, 17] on div "Lanzamiento" at bounding box center [139, 16] width 76 height 33
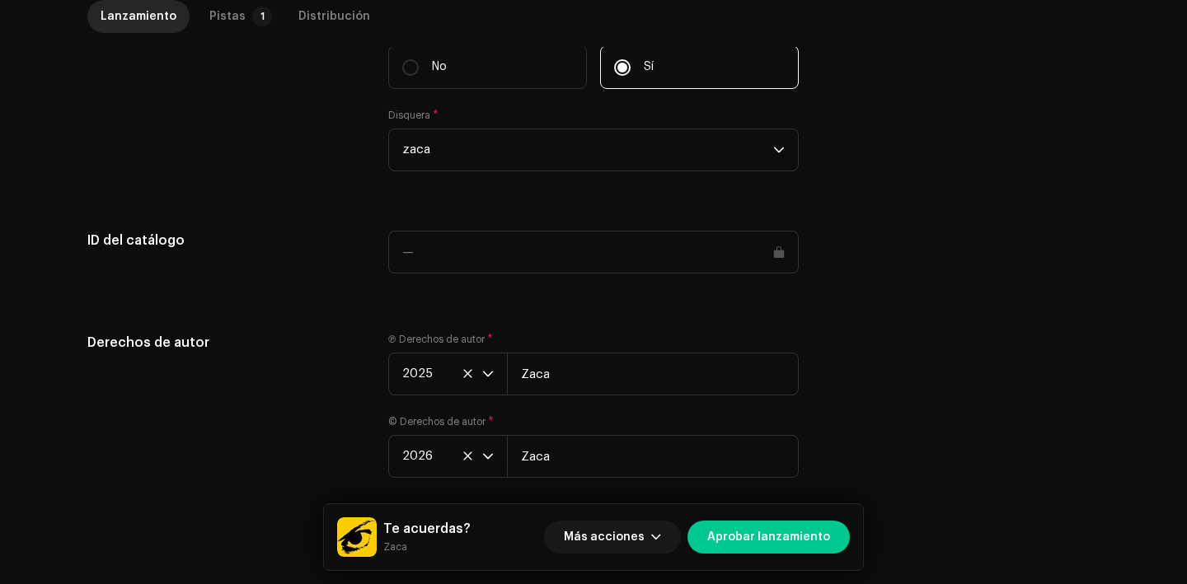
scroll to position [1610, 0]
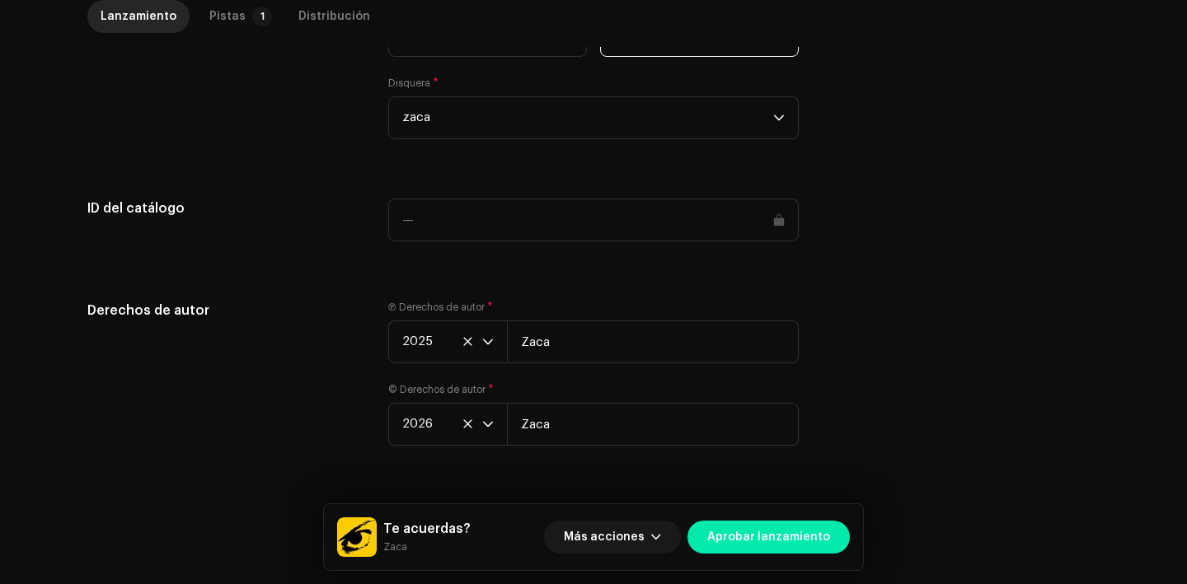
click at [821, 543] on span "Aprobar lanzamiento" at bounding box center [768, 537] width 123 height 33
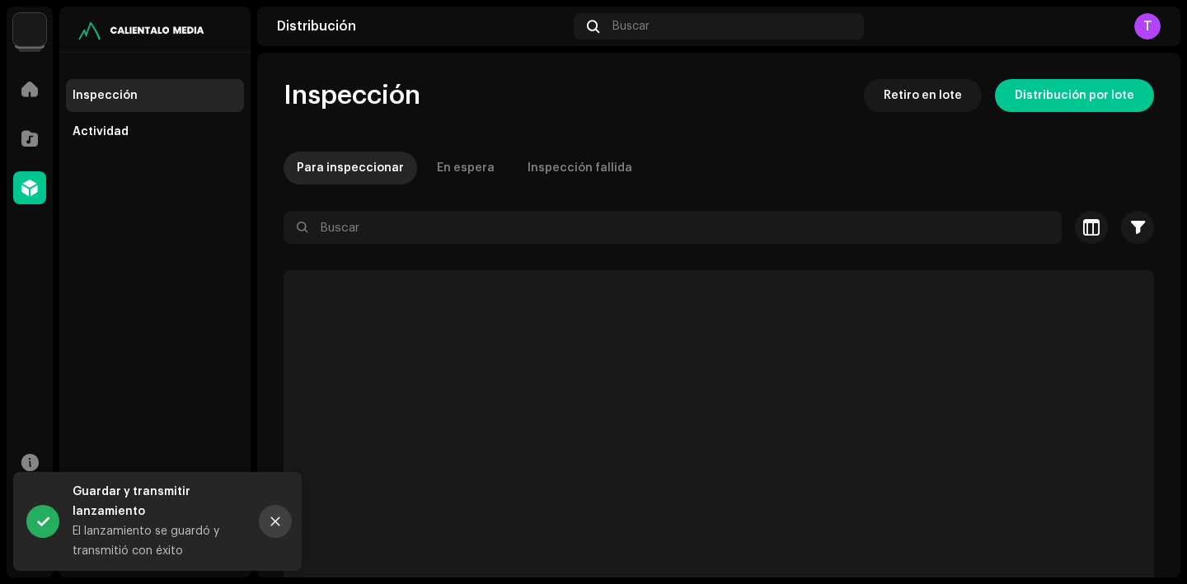
click at [274, 522] on icon "Close" at bounding box center [275, 521] width 9 height 9
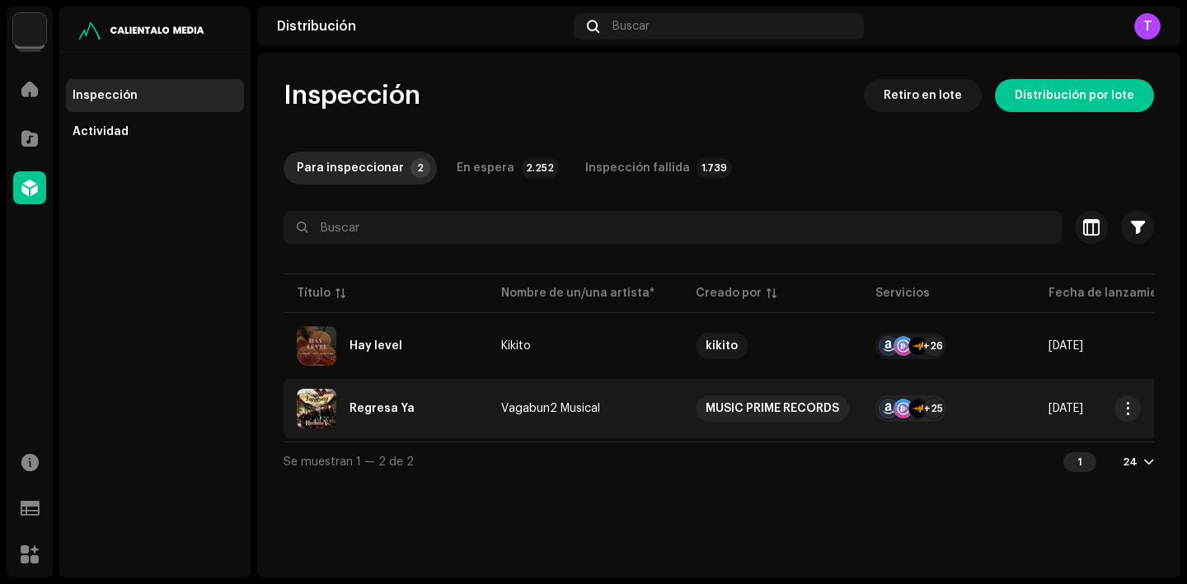
click at [377, 405] on div "Regresa Ya" at bounding box center [381, 409] width 65 height 12
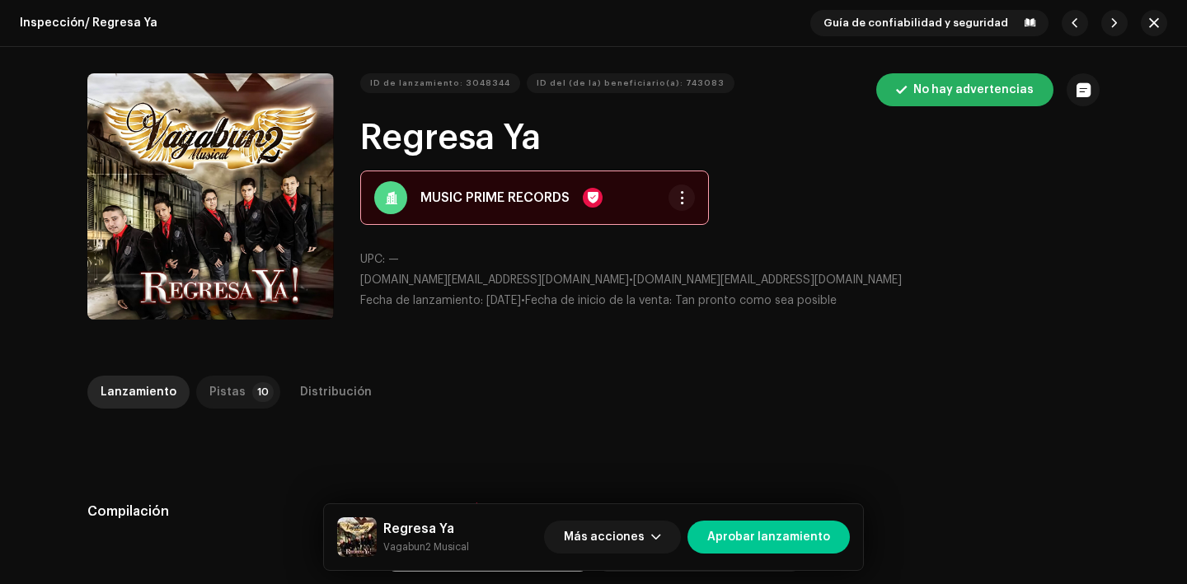
click at [252, 391] on p-badge "10" at bounding box center [262, 392] width 21 height 20
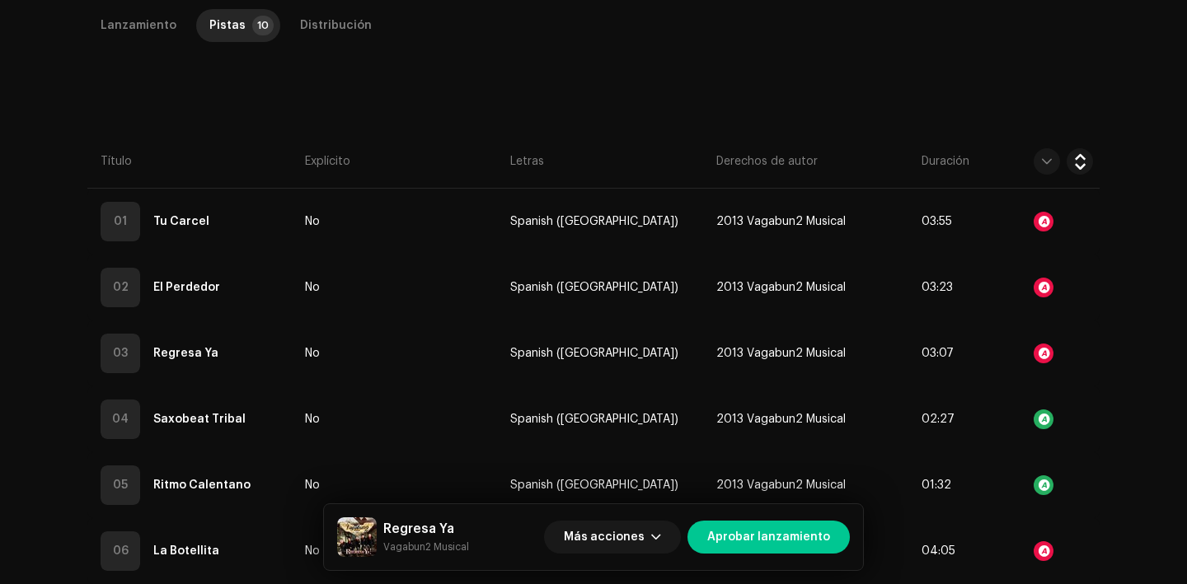
scroll to position [340, 0]
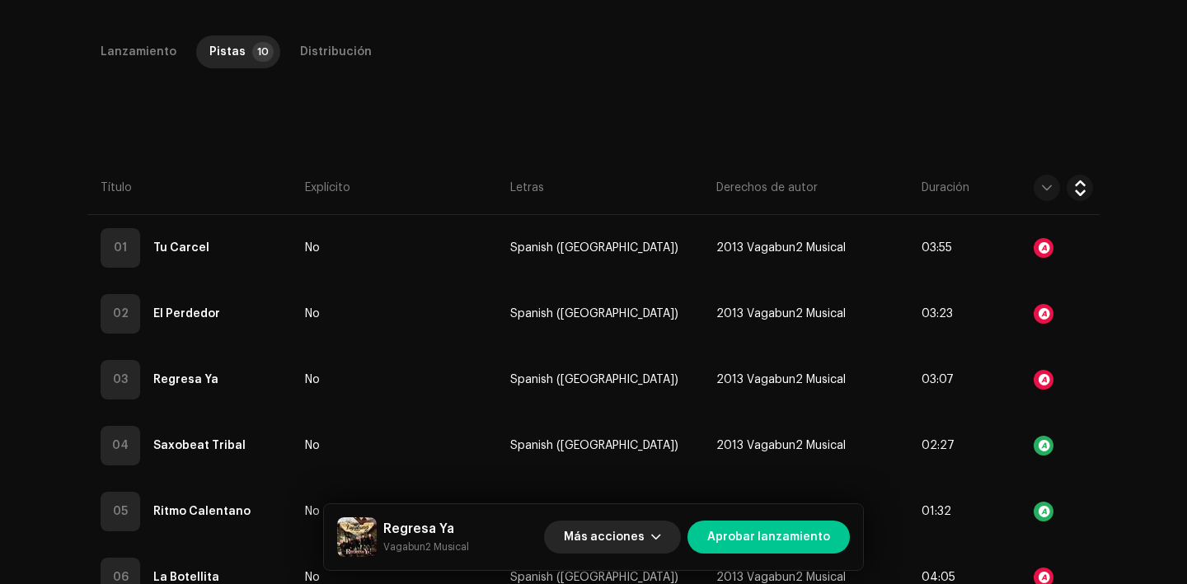
click at [637, 531] on span "Más acciones" at bounding box center [604, 537] width 81 height 33
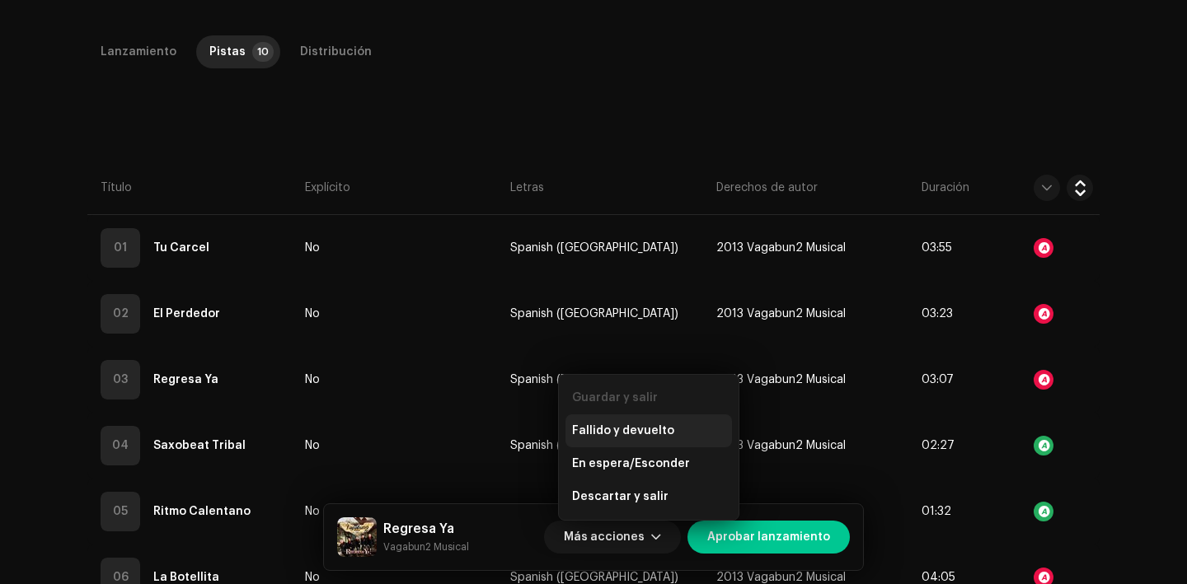
click at [603, 435] on span "Fallido y devuelto" at bounding box center [623, 430] width 102 height 13
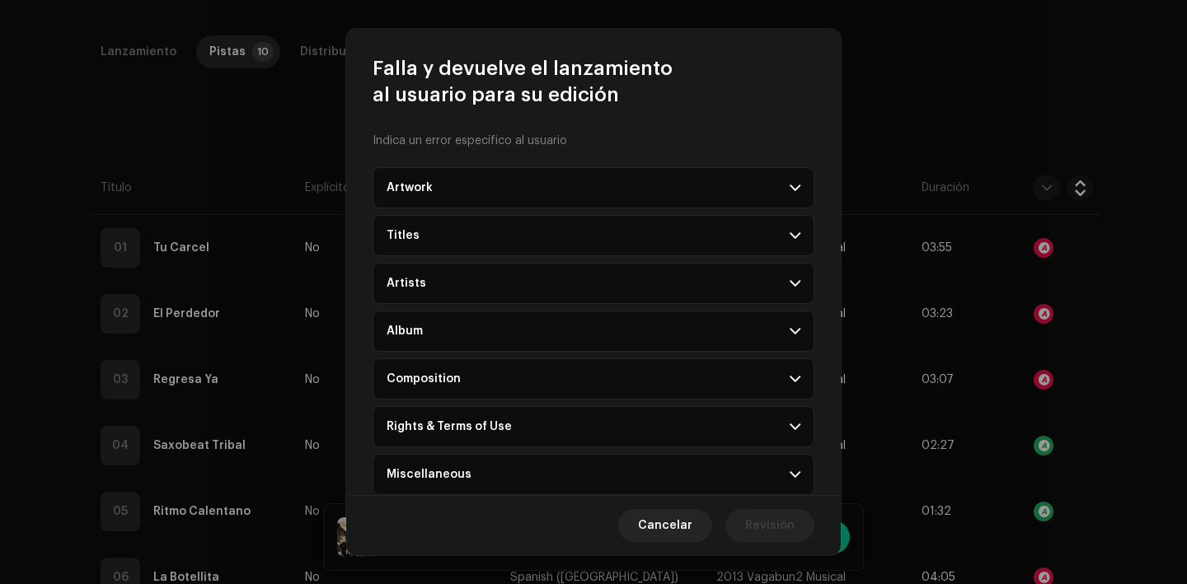
click at [482, 413] on p-accordion-header "Rights & Terms of Use" at bounding box center [593, 426] width 442 height 41
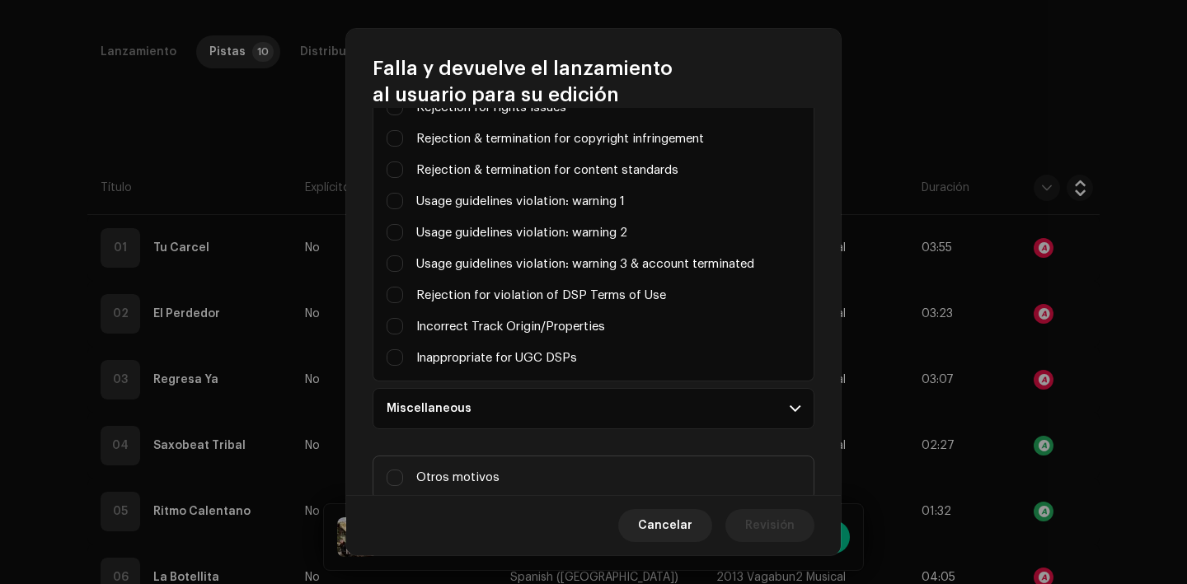
scroll to position [476, 0]
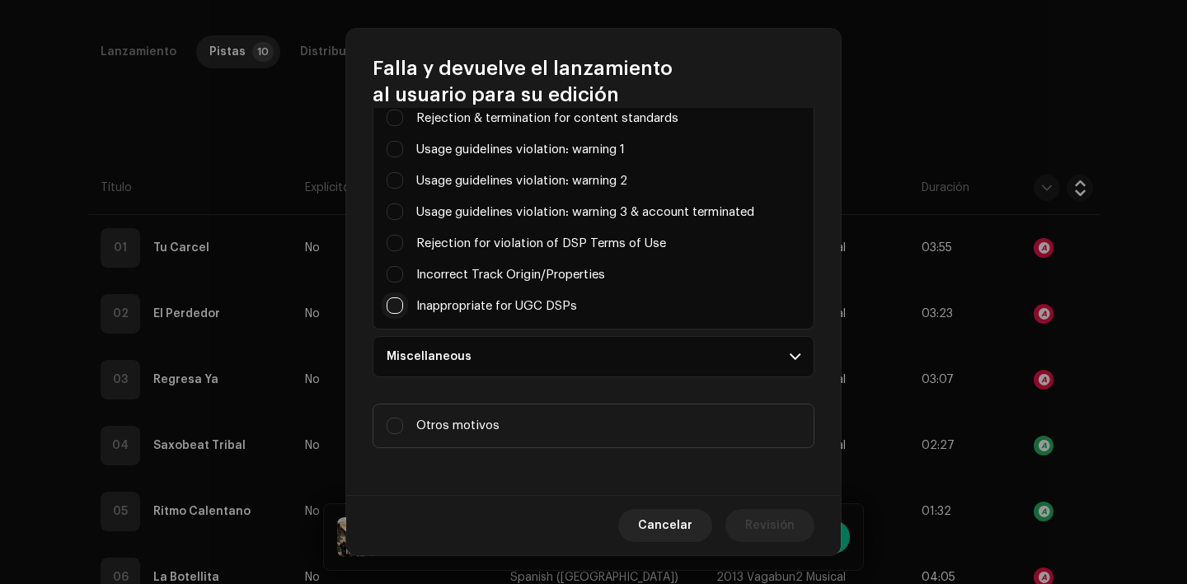
click at [397, 302] on input "Parental advisory on art, but not explicit in metadata" at bounding box center [394, 305] width 16 height 16
checkbox input "true"
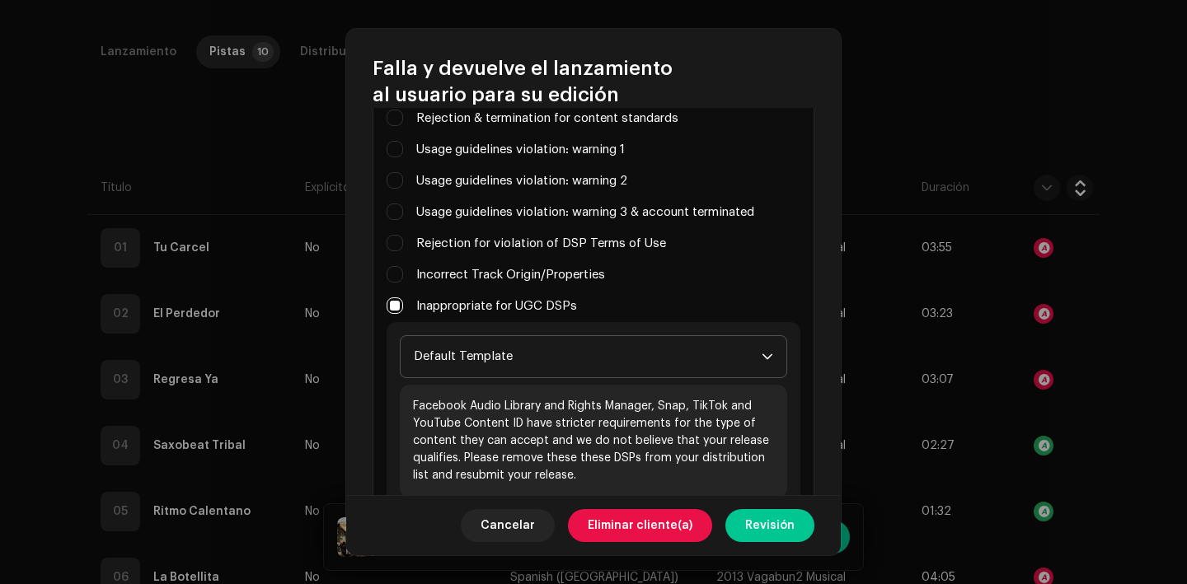
click at [428, 367] on span "Default Template" at bounding box center [588, 356] width 348 height 41
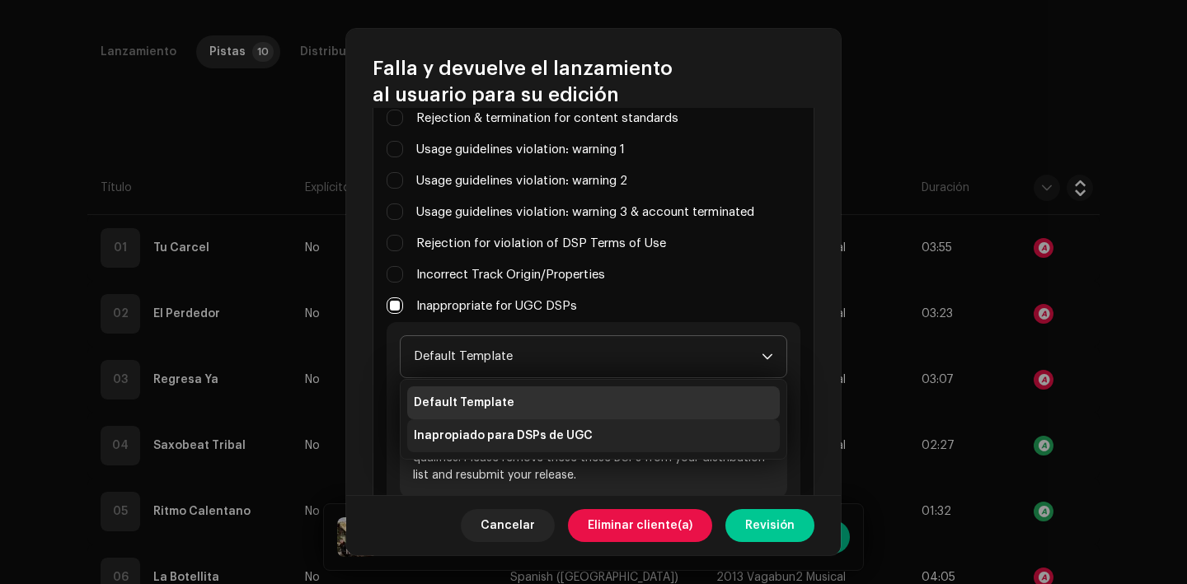
click at [474, 435] on span "Inapropiado para DSPs de UGC" at bounding box center [503, 436] width 179 height 16
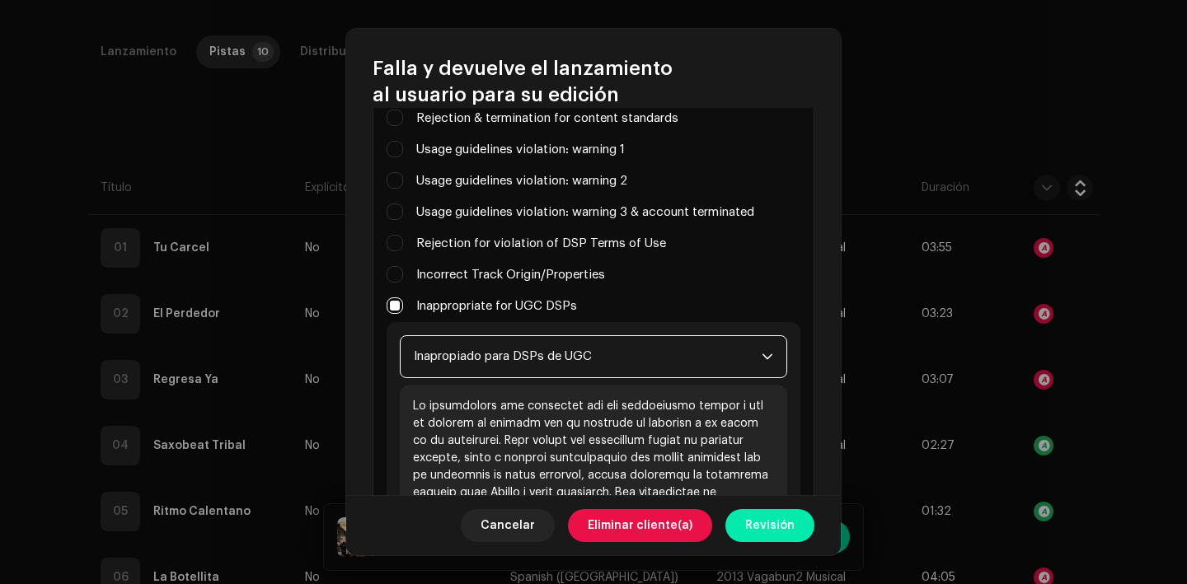
click at [757, 528] on span "Revisión" at bounding box center [769, 525] width 49 height 33
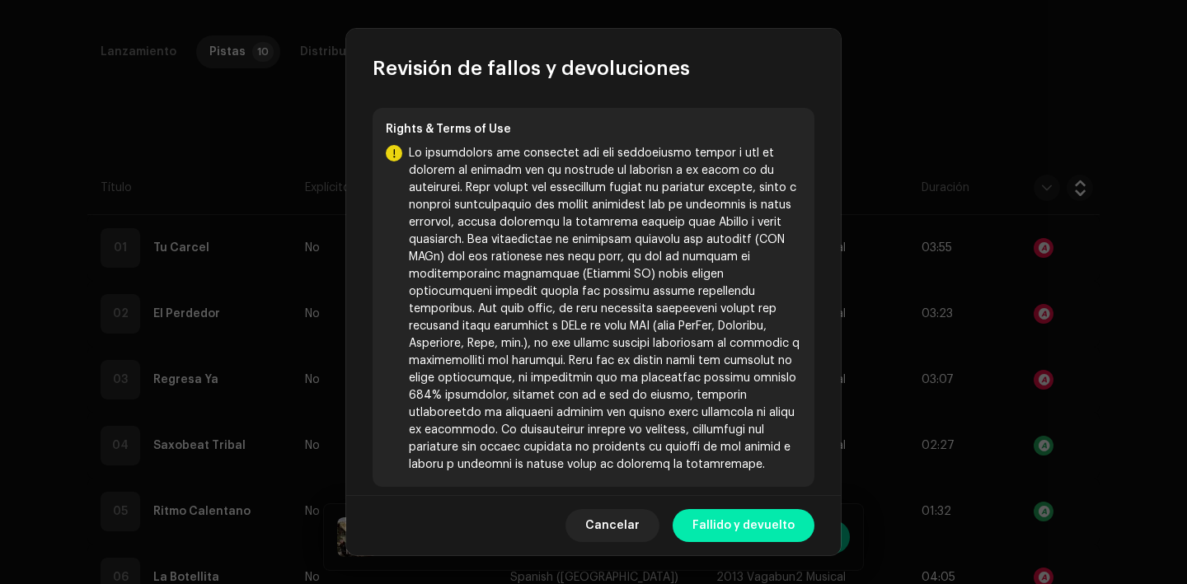
click at [763, 528] on span "Fallido y devuelto" at bounding box center [743, 525] width 102 height 33
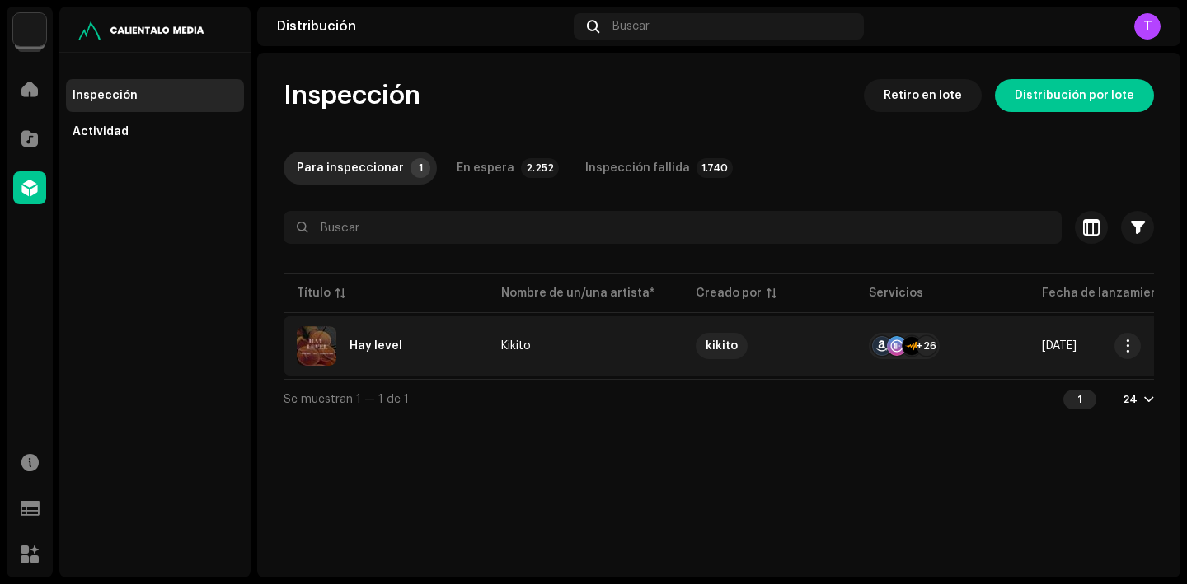
click at [381, 329] on div "Hay level" at bounding box center [386, 346] width 178 height 40
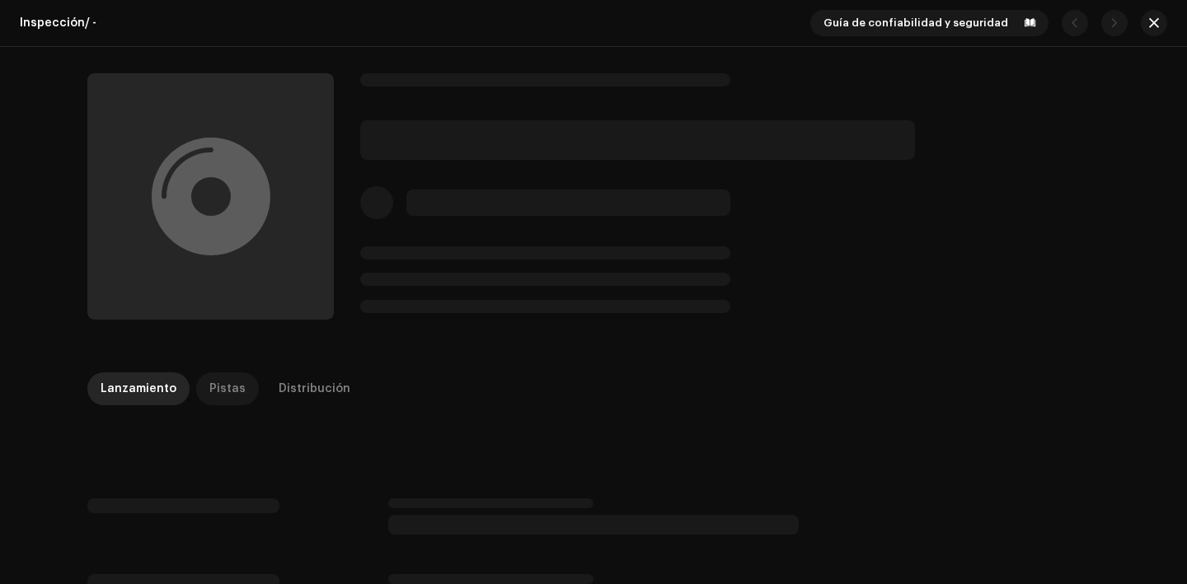
click at [235, 396] on p-tab "Pistas" at bounding box center [227, 388] width 63 height 33
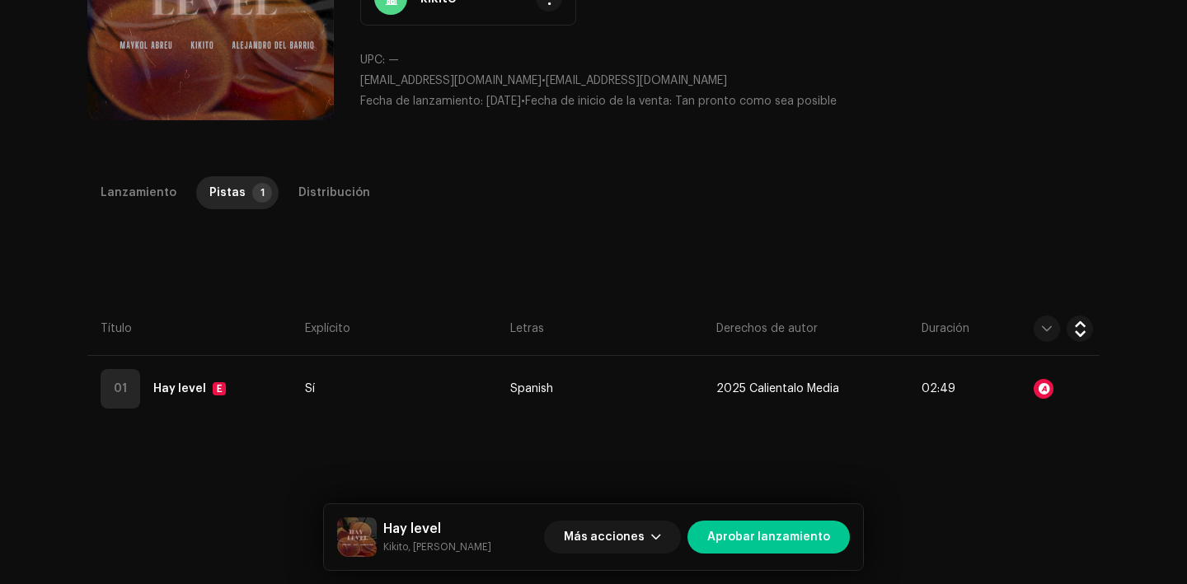
scroll to position [200, 0]
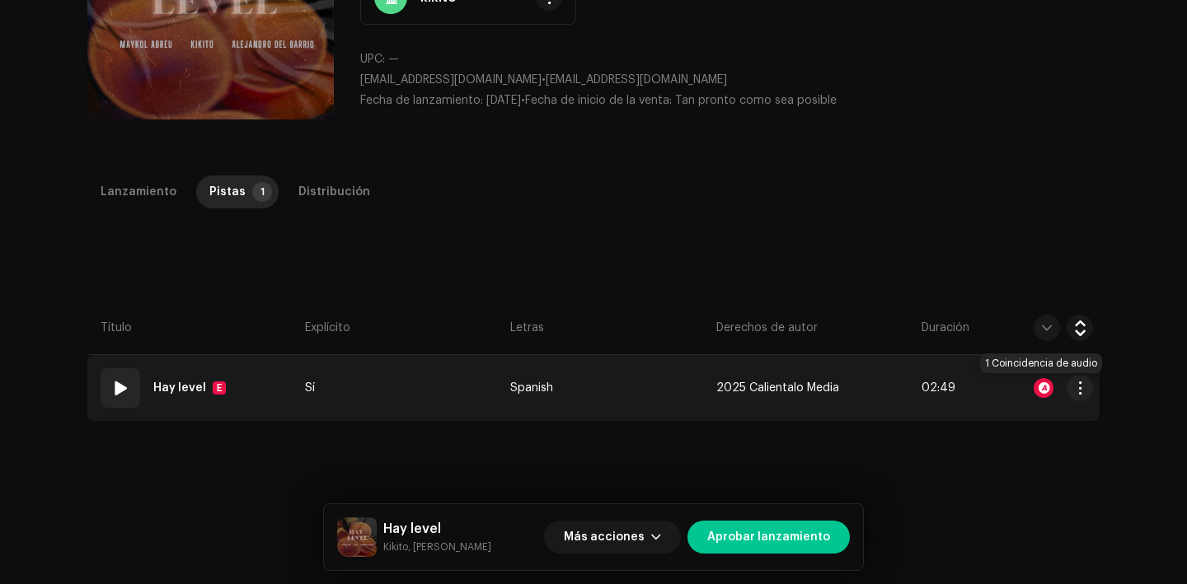
click at [1036, 388] on div at bounding box center [1043, 388] width 20 height 20
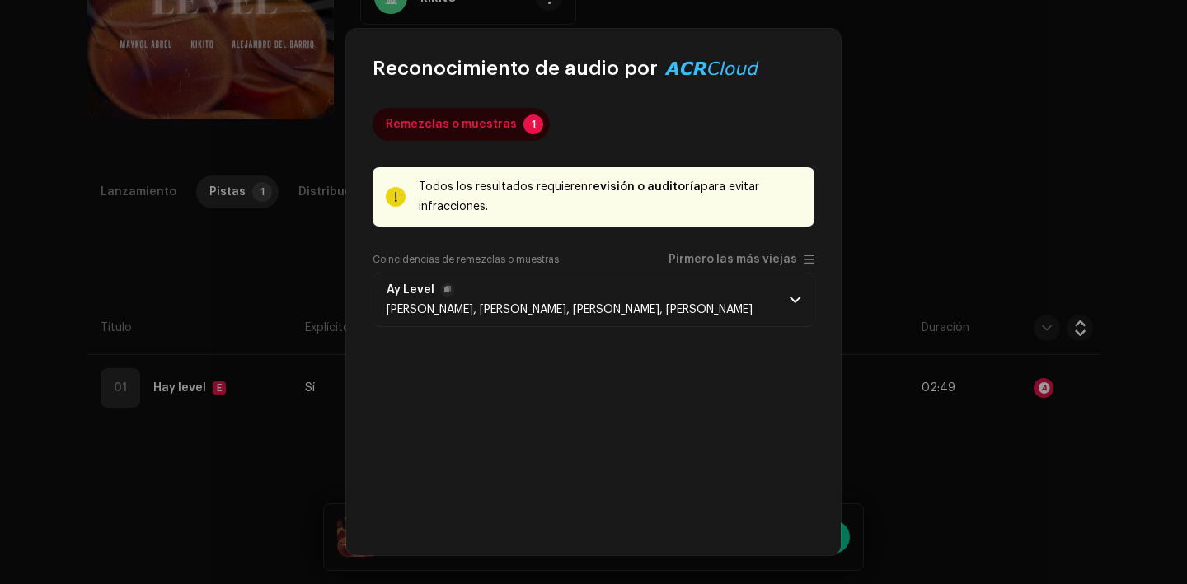
click at [738, 297] on p-accordion-header "Ay Level [PERSON_NAME], [PERSON_NAME], [PERSON_NAME], [PERSON_NAME]" at bounding box center [593, 300] width 442 height 54
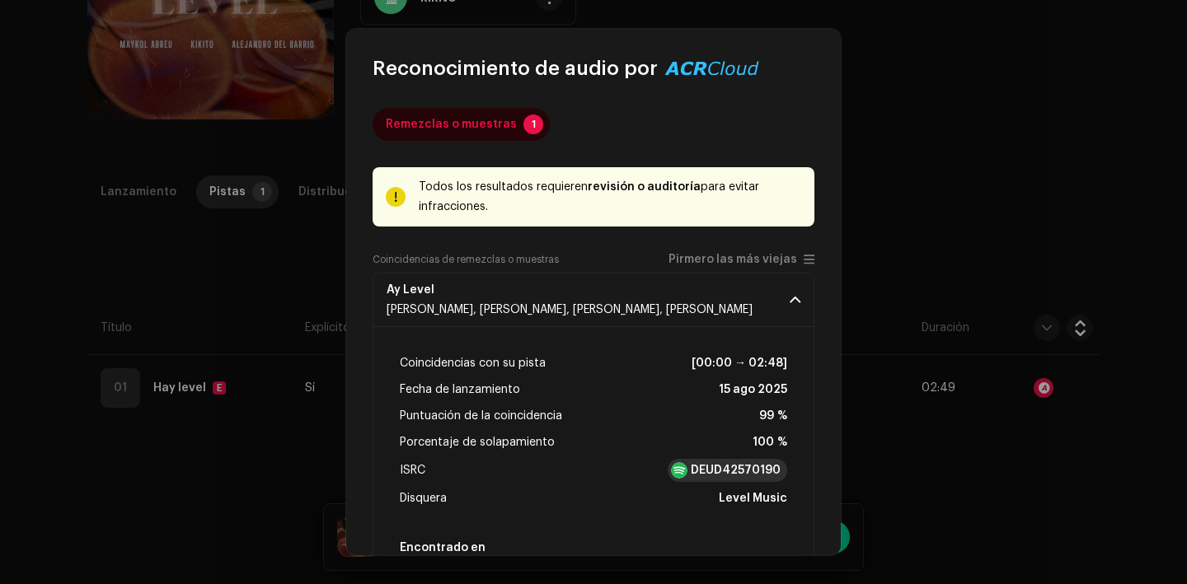
click at [728, 471] on strong "DEUD42570190" at bounding box center [735, 470] width 90 height 16
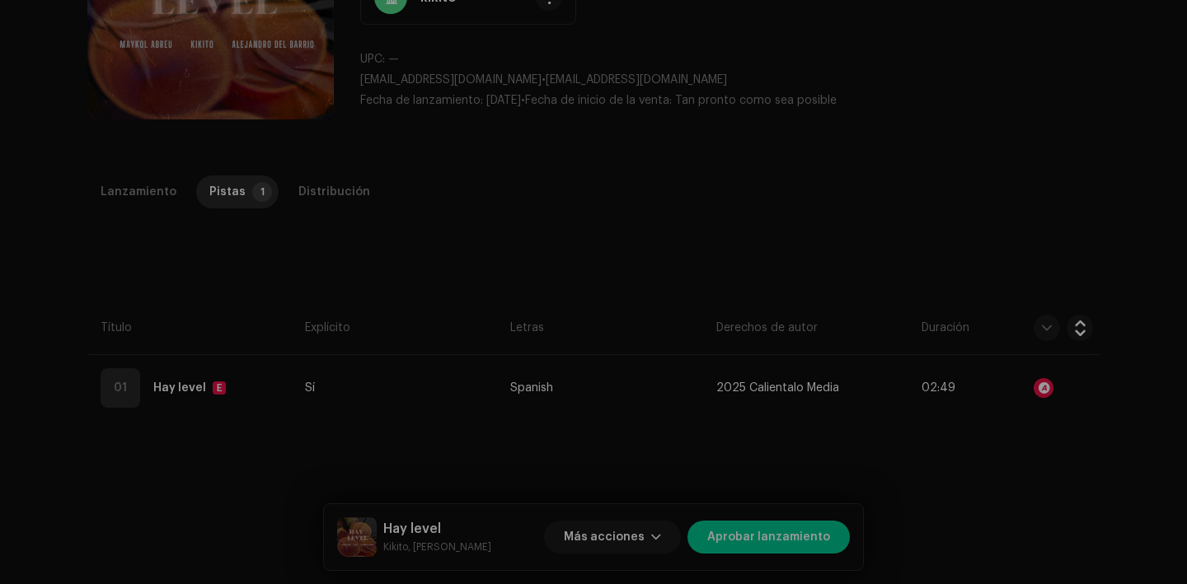
click at [306, 130] on div "Reconocimiento de audio por Remezclas o muestras 1 Todos los resultados requier…" at bounding box center [593, 292] width 1187 height 584
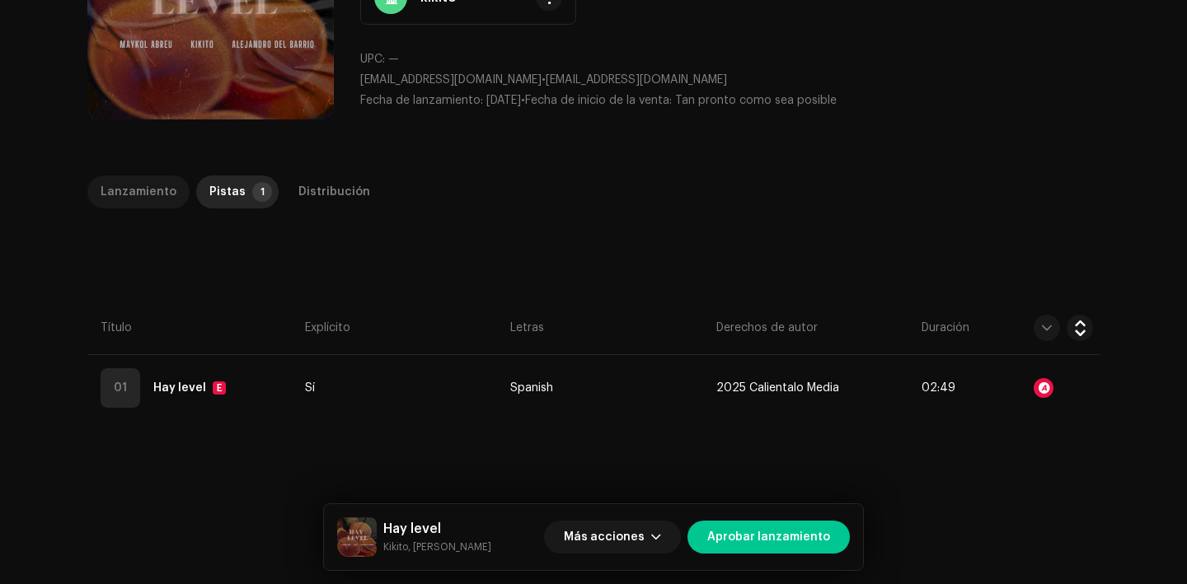
click at [142, 191] on div "Lanzamiento" at bounding box center [139, 192] width 76 height 33
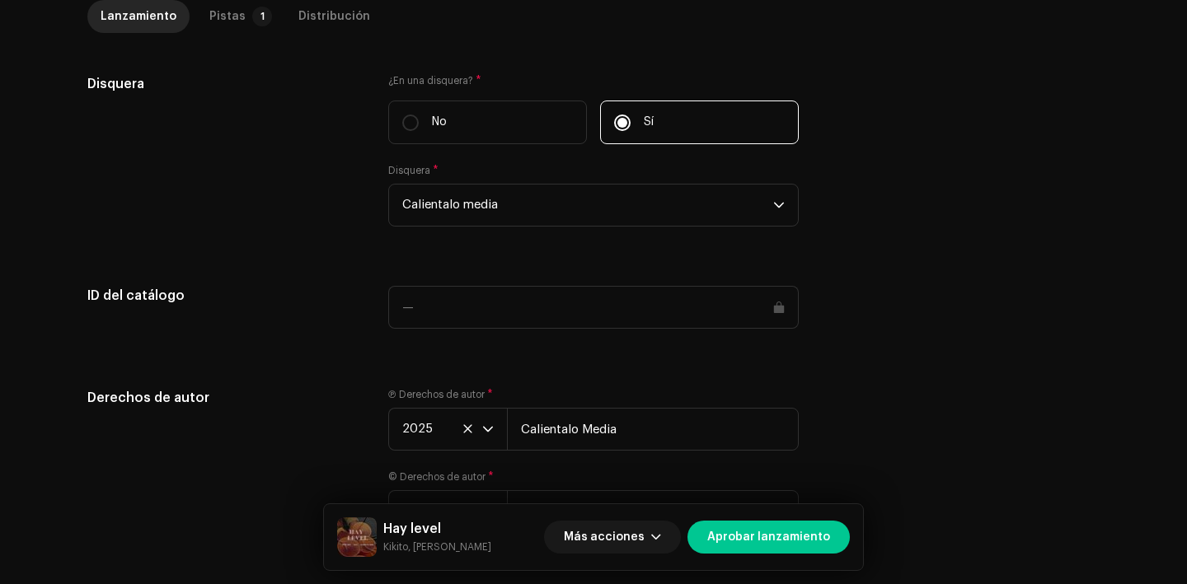
scroll to position [1729, 0]
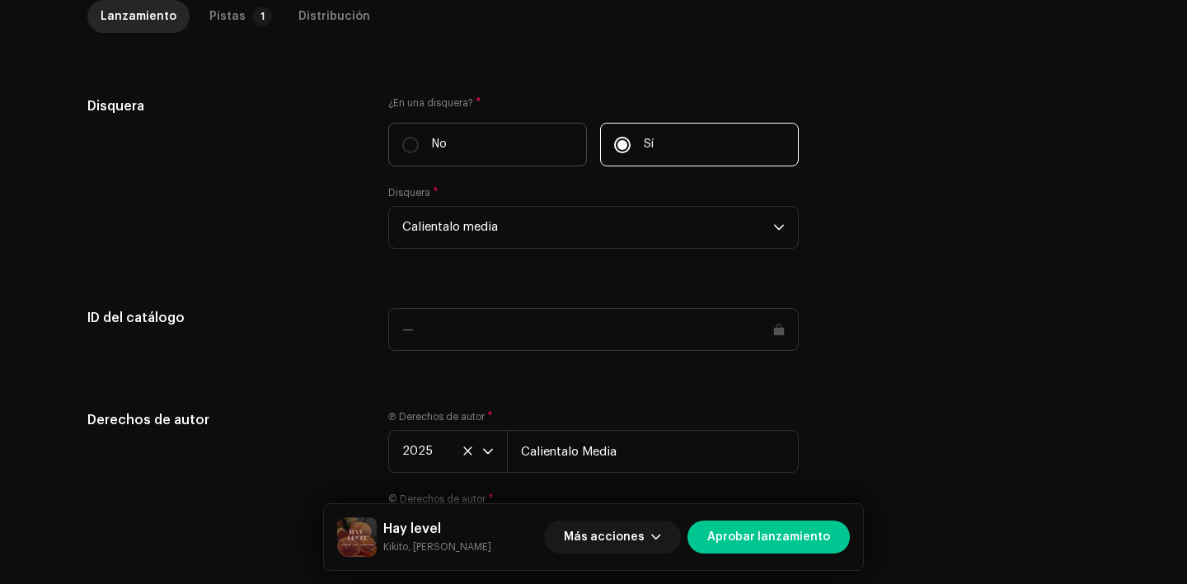
click at [416, 155] on label "No" at bounding box center [487, 145] width 199 height 44
click at [416, 153] on input "No" at bounding box center [410, 145] width 16 height 16
radio input "true"
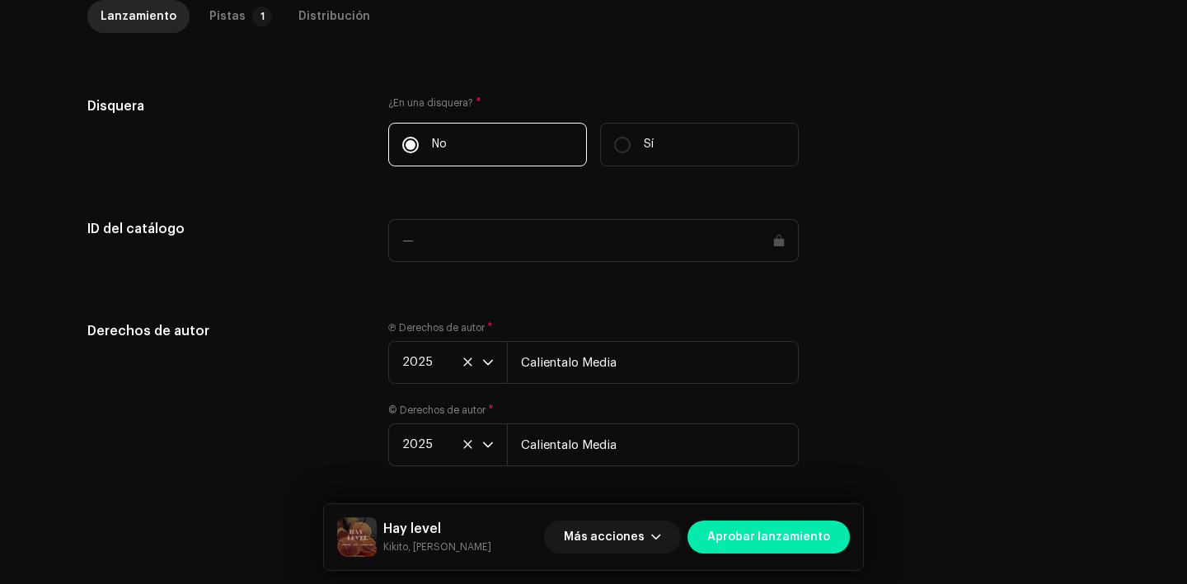
click at [778, 526] on span "Aprobar lanzamiento" at bounding box center [768, 537] width 123 height 33
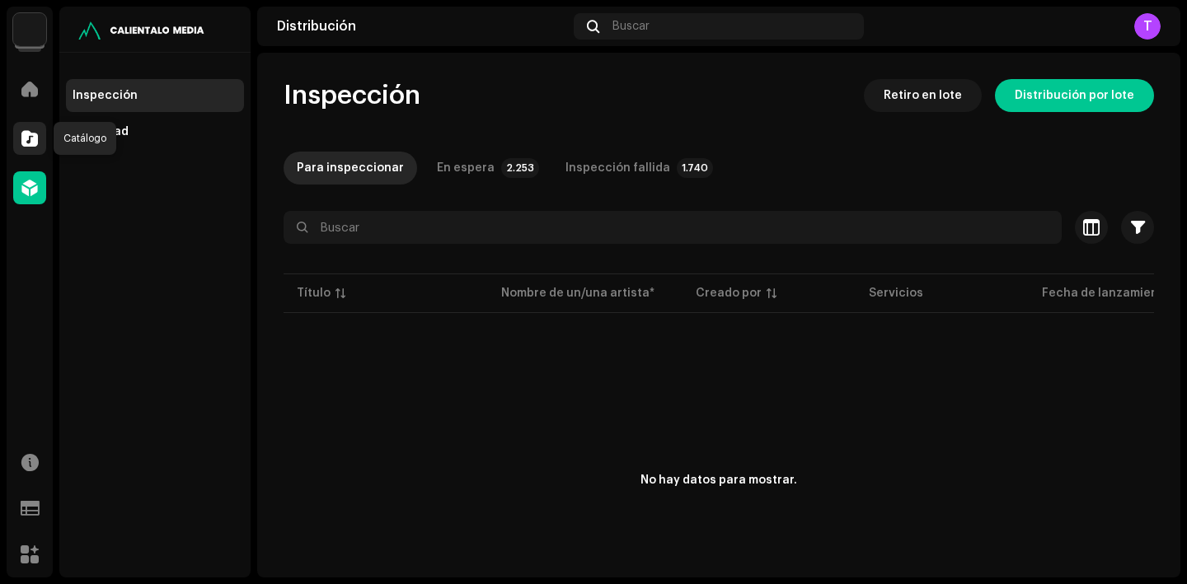
click at [35, 138] on span at bounding box center [29, 138] width 16 height 13
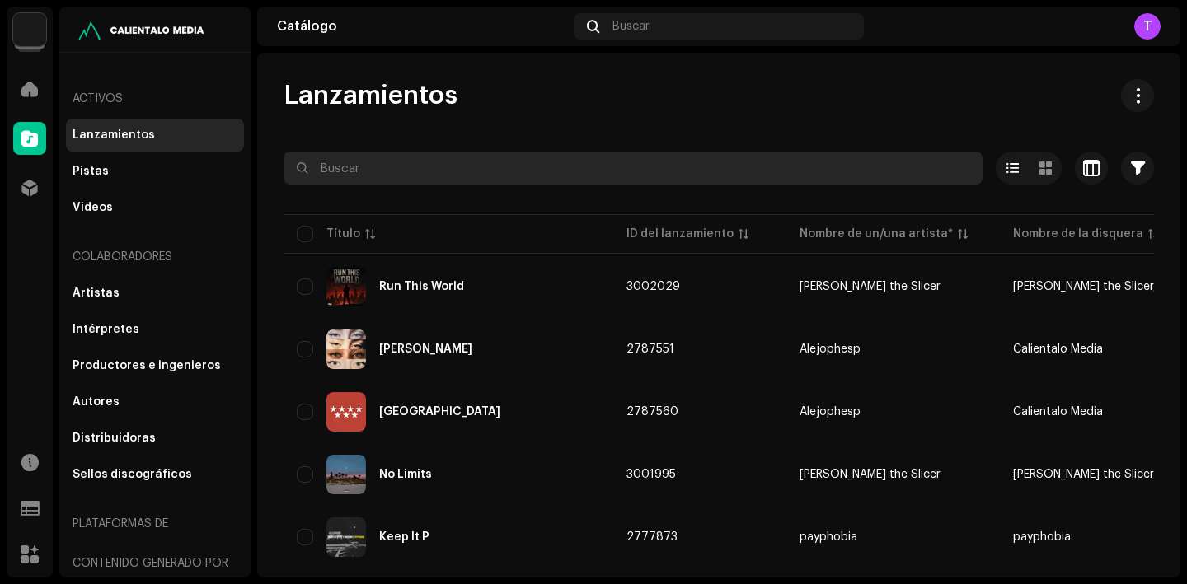
click at [356, 176] on input "text" at bounding box center [632, 168] width 699 height 33
type input "x amor"
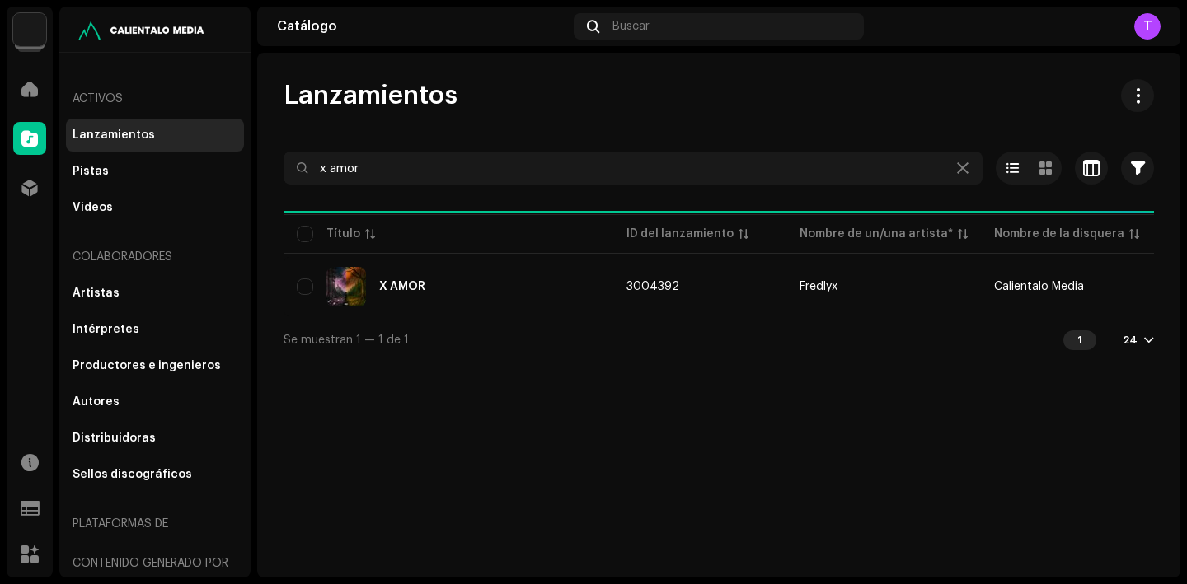
click at [381, 286] on div "X AMOR" at bounding box center [402, 287] width 46 height 12
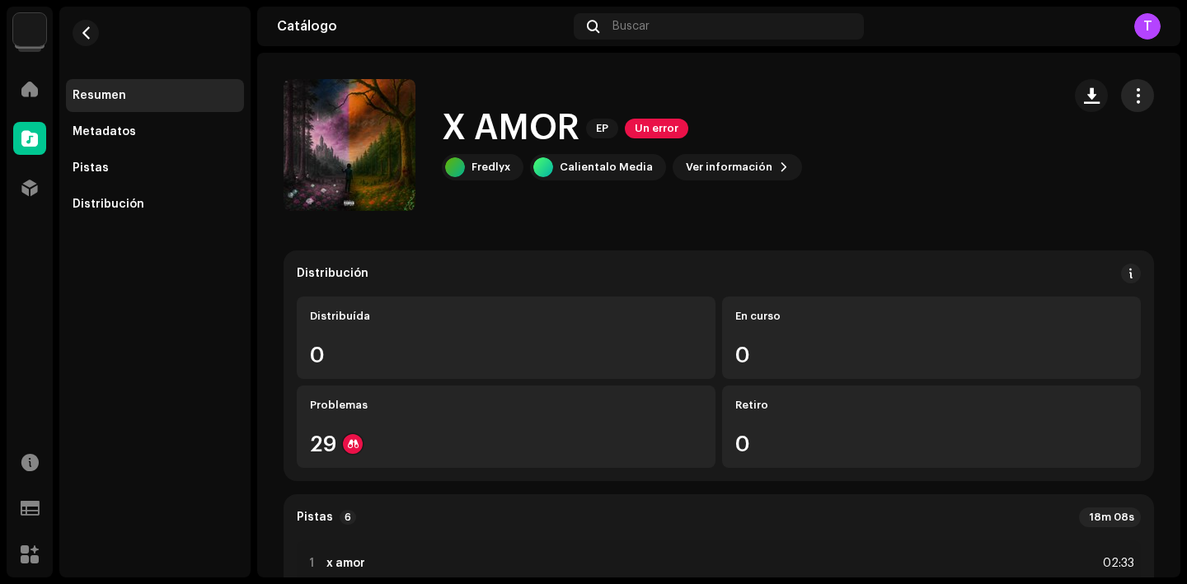
click at [1140, 96] on button "button" at bounding box center [1137, 95] width 33 height 33
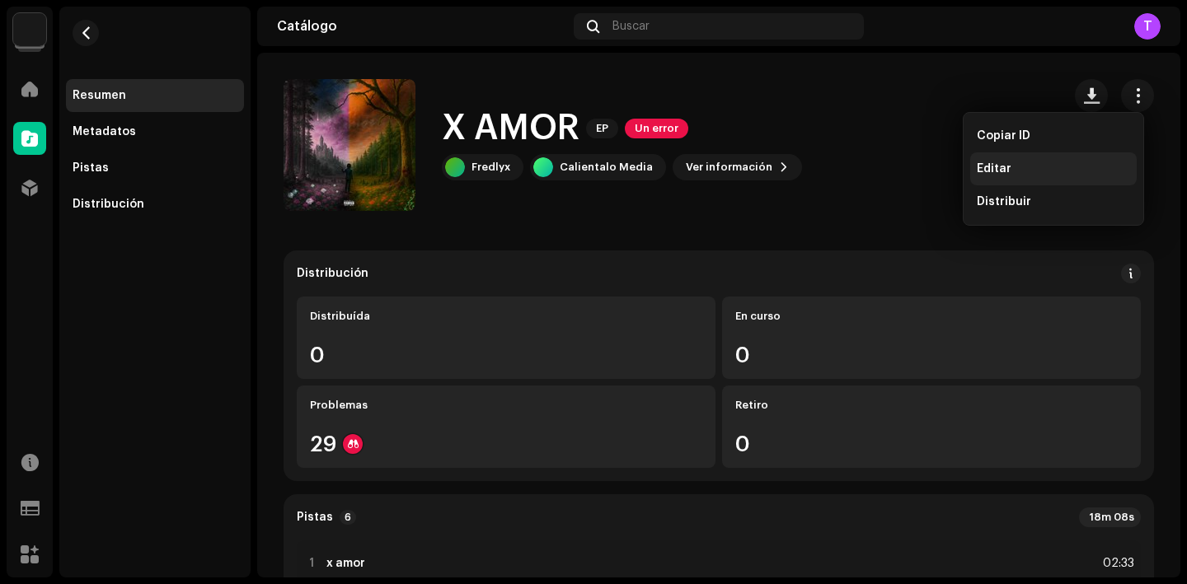
click at [1007, 172] on span "Editar" at bounding box center [993, 168] width 35 height 13
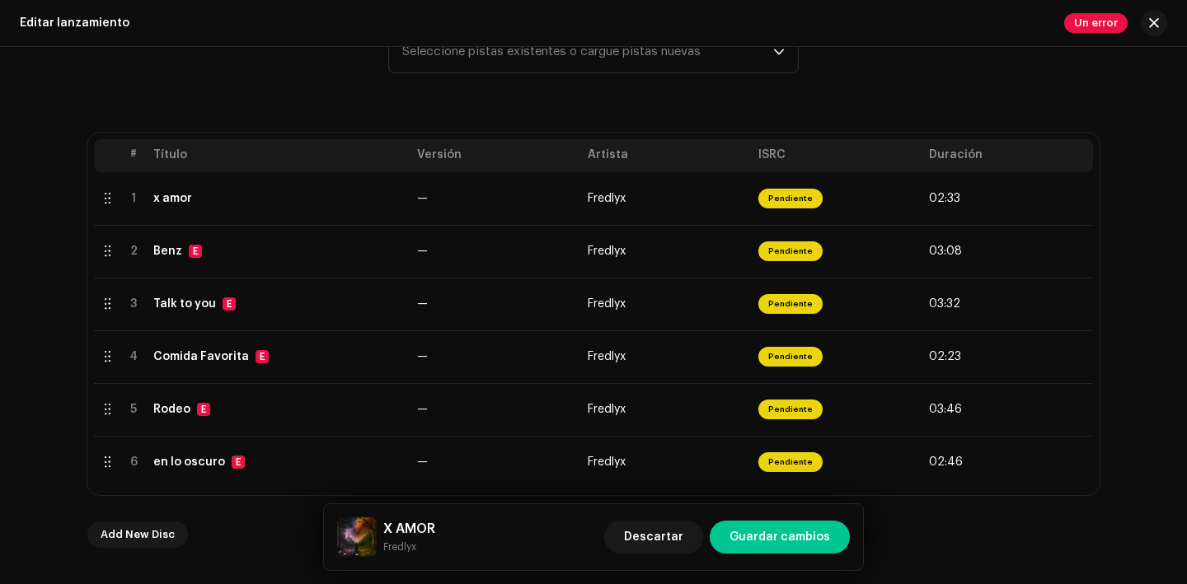
scroll to position [274, 0]
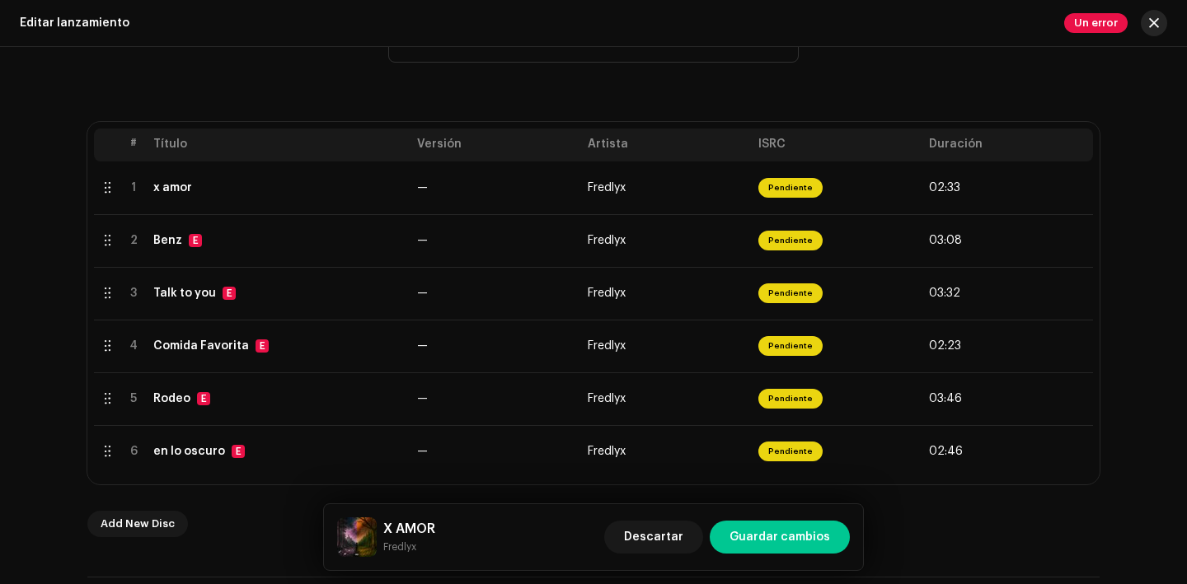
click at [1158, 16] on button "button" at bounding box center [1153, 23] width 26 height 26
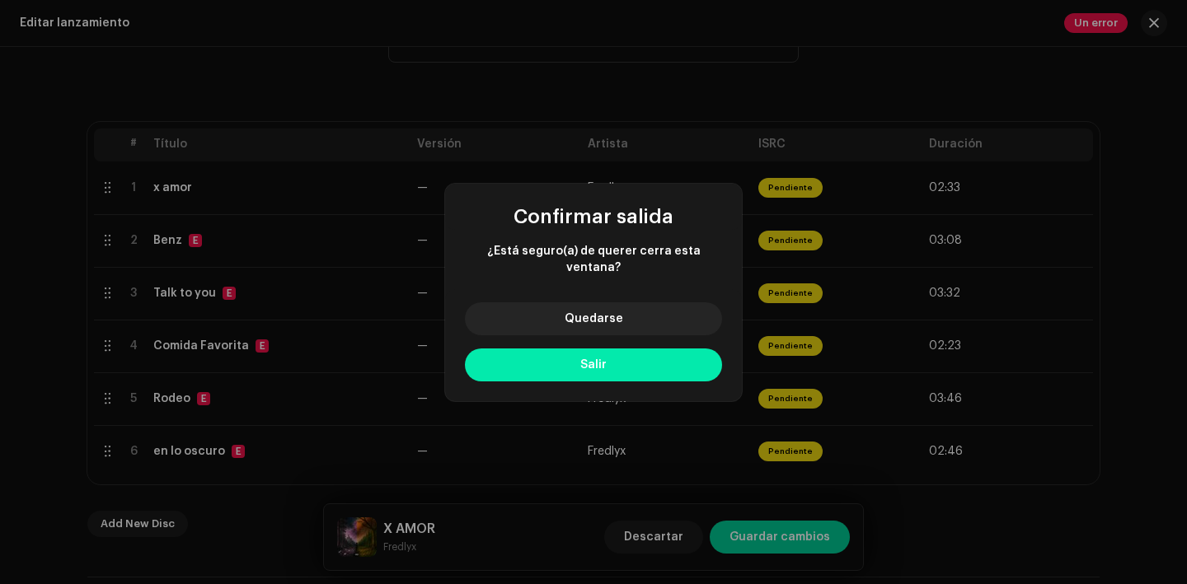
click at [646, 363] on button "Salir" at bounding box center [593, 365] width 257 height 33
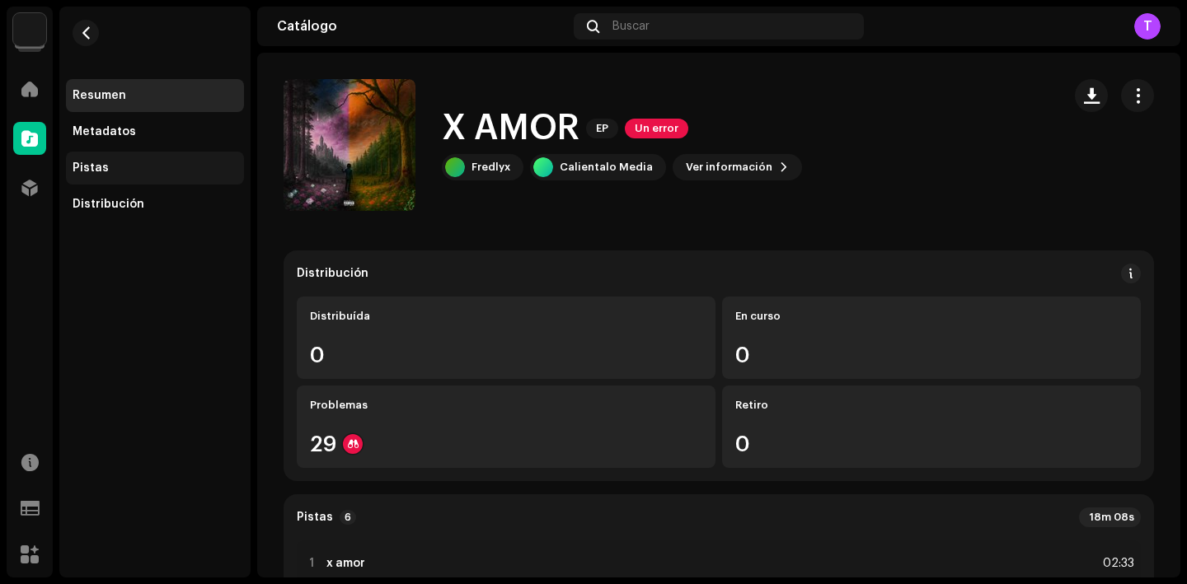
click at [158, 157] on div "Pistas" at bounding box center [155, 168] width 178 height 33
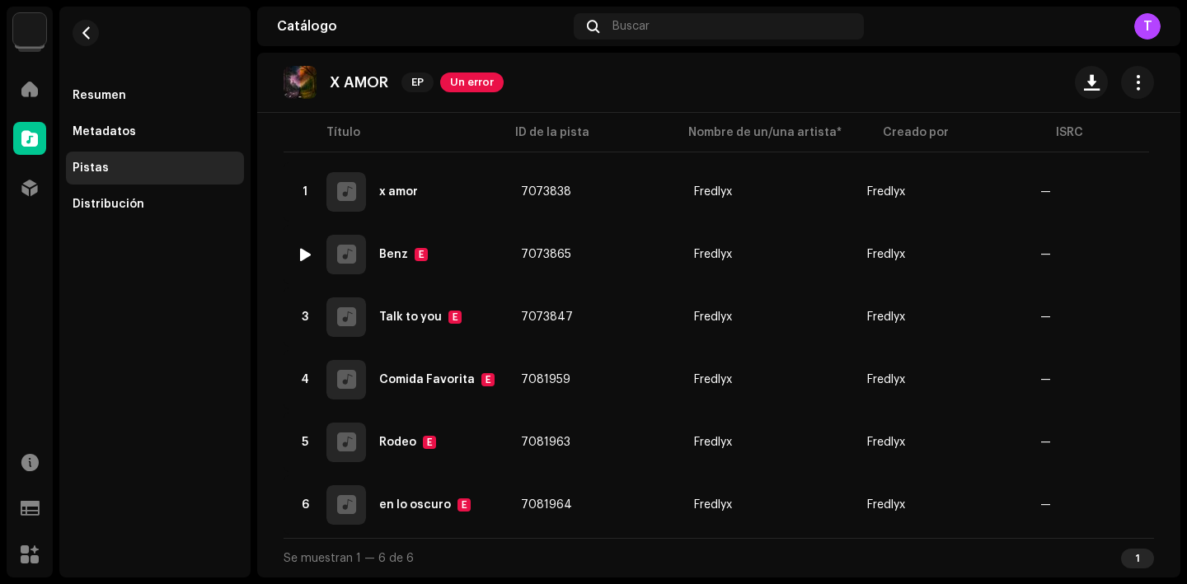
scroll to position [0, 622]
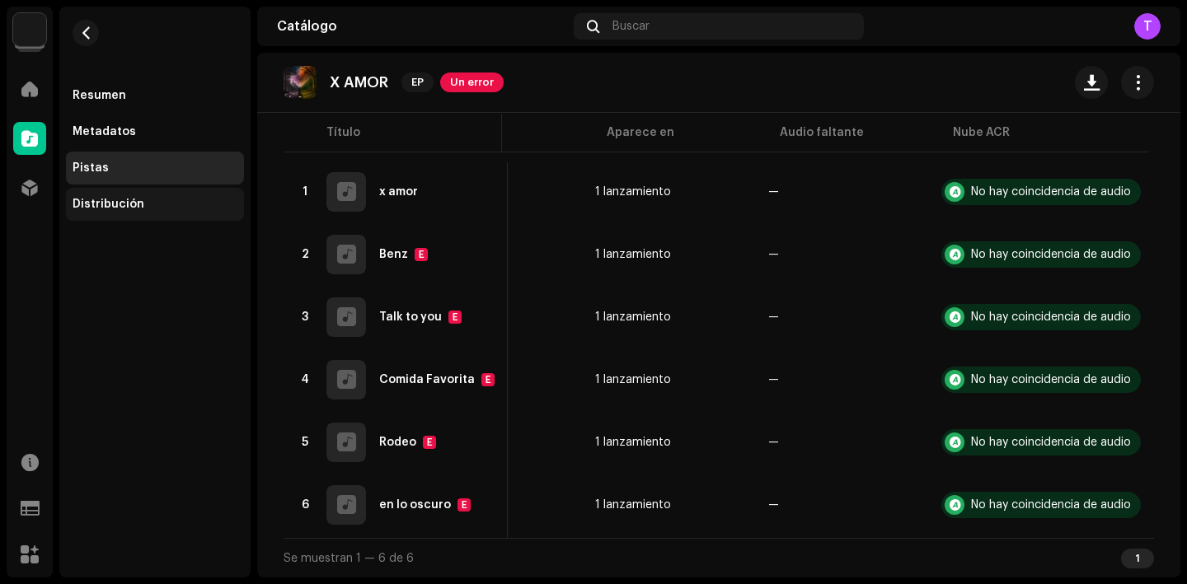
click at [147, 208] on div "Distribución" at bounding box center [155, 204] width 165 height 13
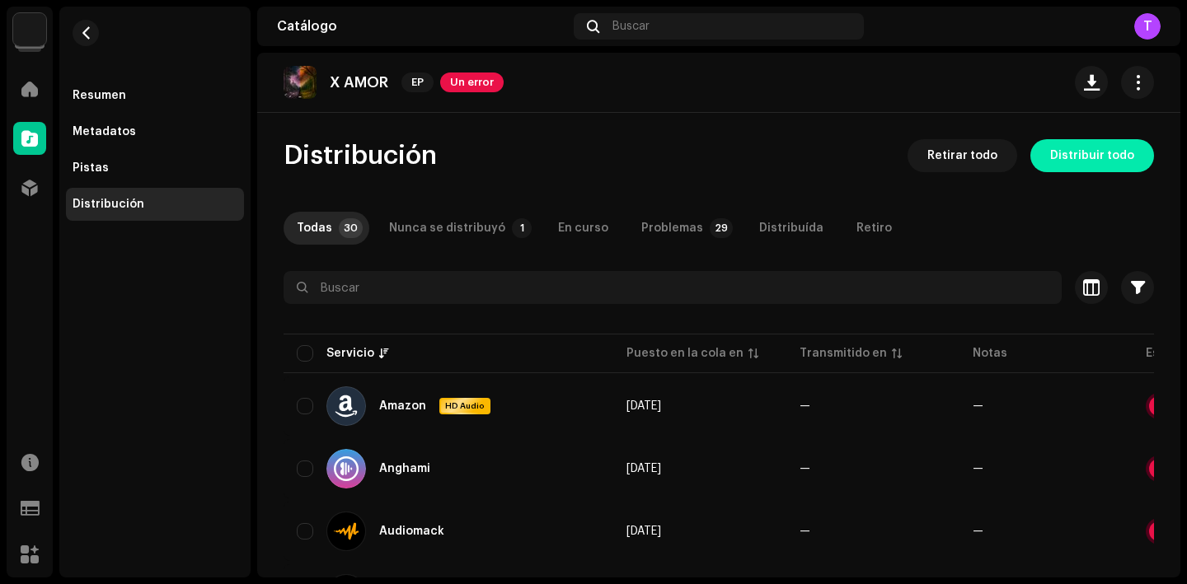
click at [1078, 165] on span "Distribuir todo" at bounding box center [1092, 155] width 84 height 33
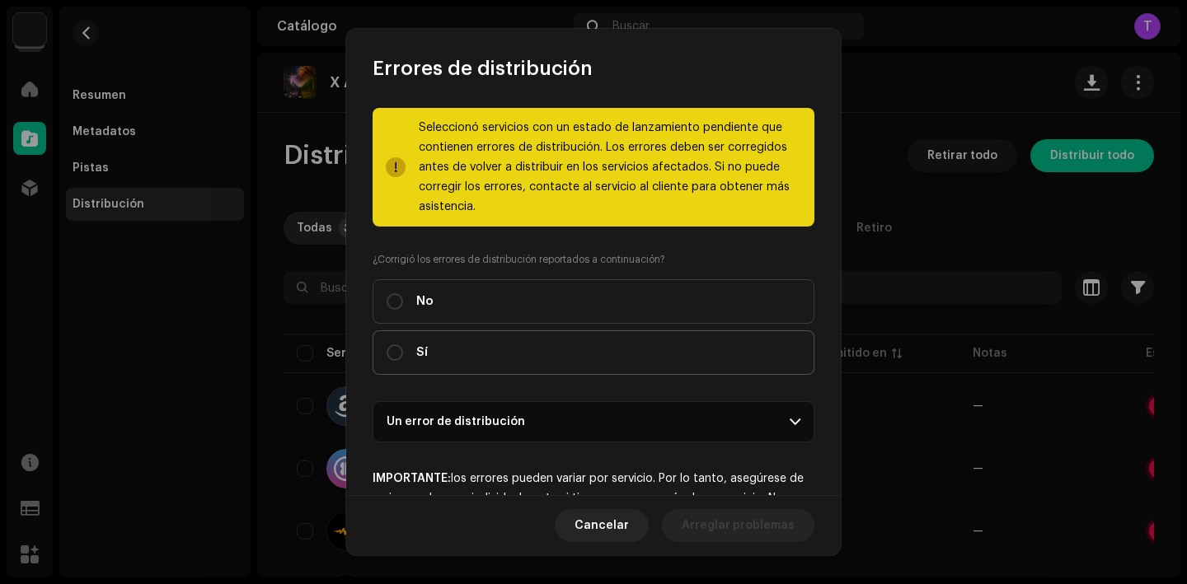
click at [620, 372] on label "Sí" at bounding box center [593, 352] width 442 height 44
click at [403, 361] on input "Sí" at bounding box center [394, 352] width 16 height 16
radio input "true"
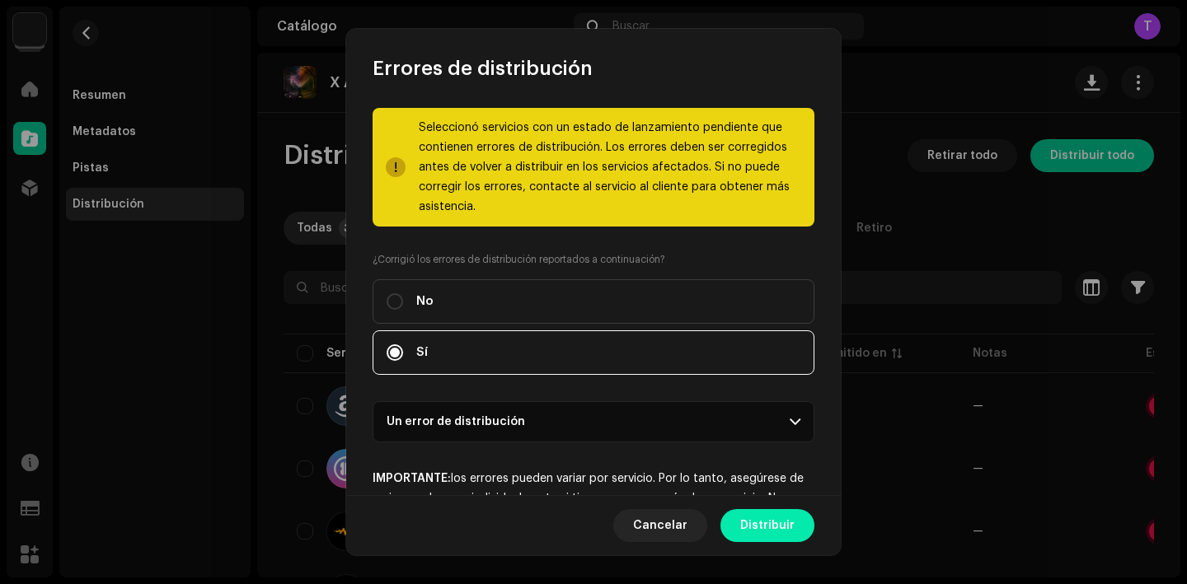
click at [770, 527] on span "Distribuir" at bounding box center [767, 525] width 54 height 33
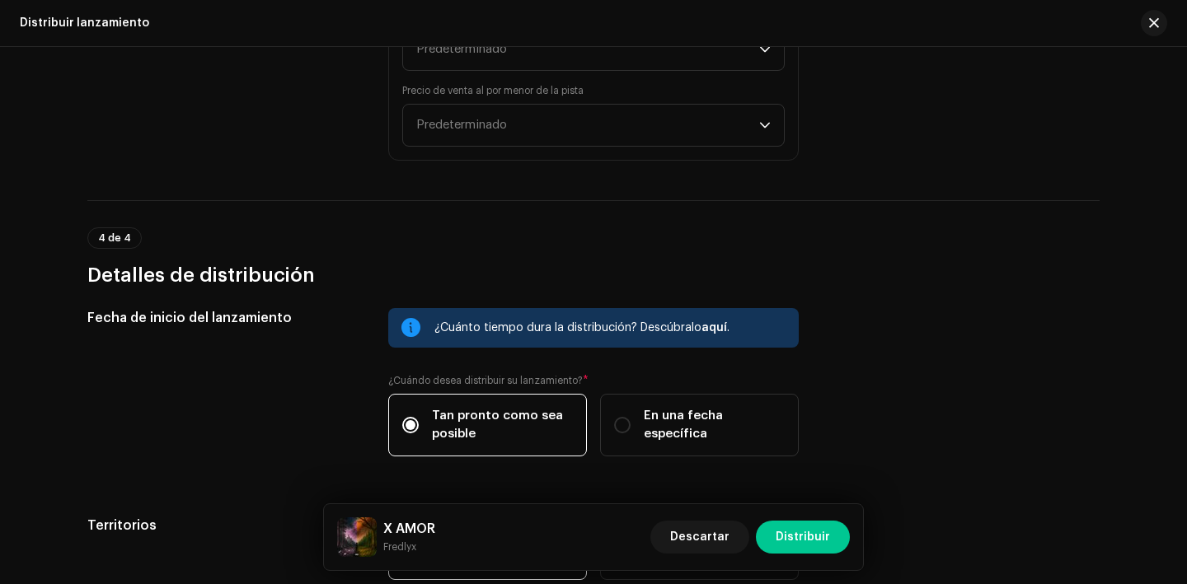
scroll to position [3344, 0]
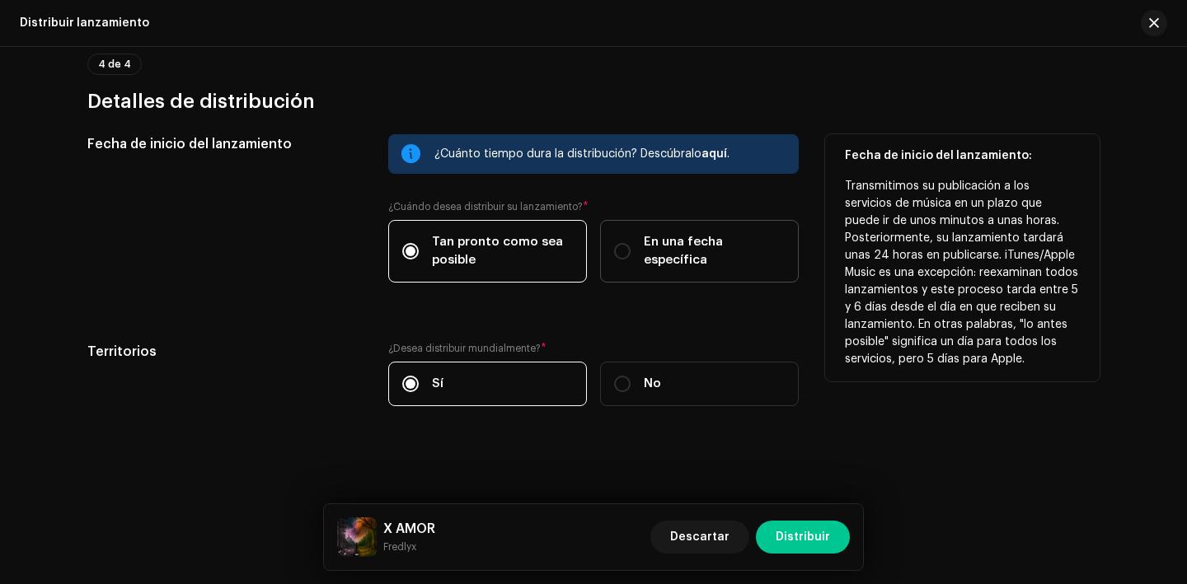
click at [667, 238] on label "En una fecha específica" at bounding box center [699, 251] width 199 height 63
click at [630, 243] on input "En una fecha específica" at bounding box center [622, 251] width 16 height 16
radio input "true"
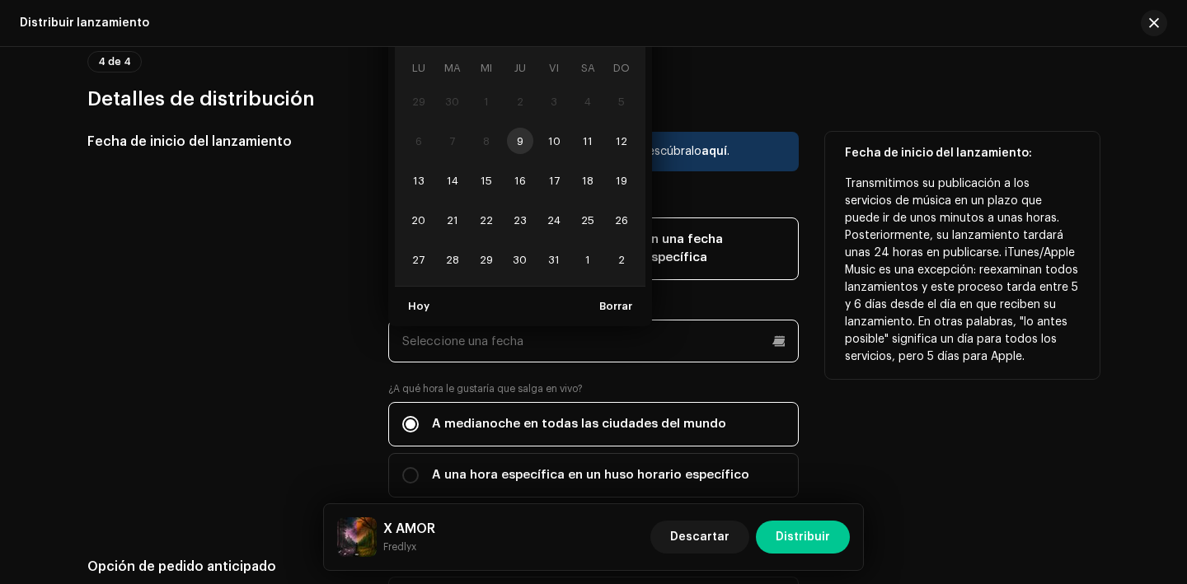
click at [559, 336] on input "text" at bounding box center [593, 341] width 410 height 43
click at [552, 139] on span "10" at bounding box center [554, 141] width 26 height 26
type input "10/10/2025"
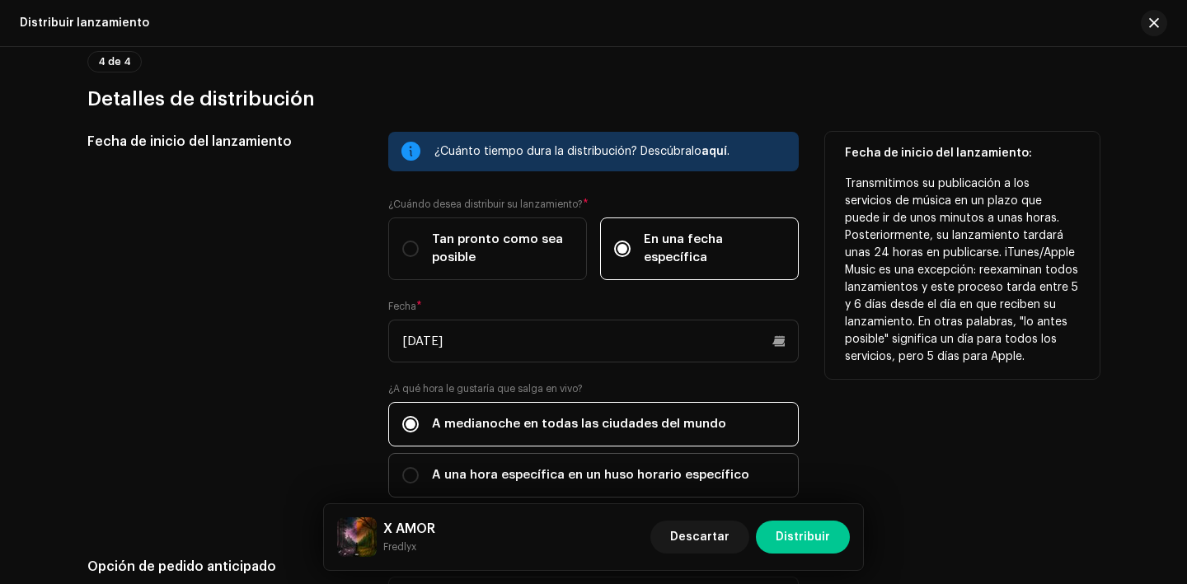
click at [546, 490] on label "A una hora específica en un huso horario específico" at bounding box center [593, 475] width 410 height 44
click at [419, 484] on input "A una hora específica en un huso horario específico" at bounding box center [410, 475] width 16 height 16
radio input "true"
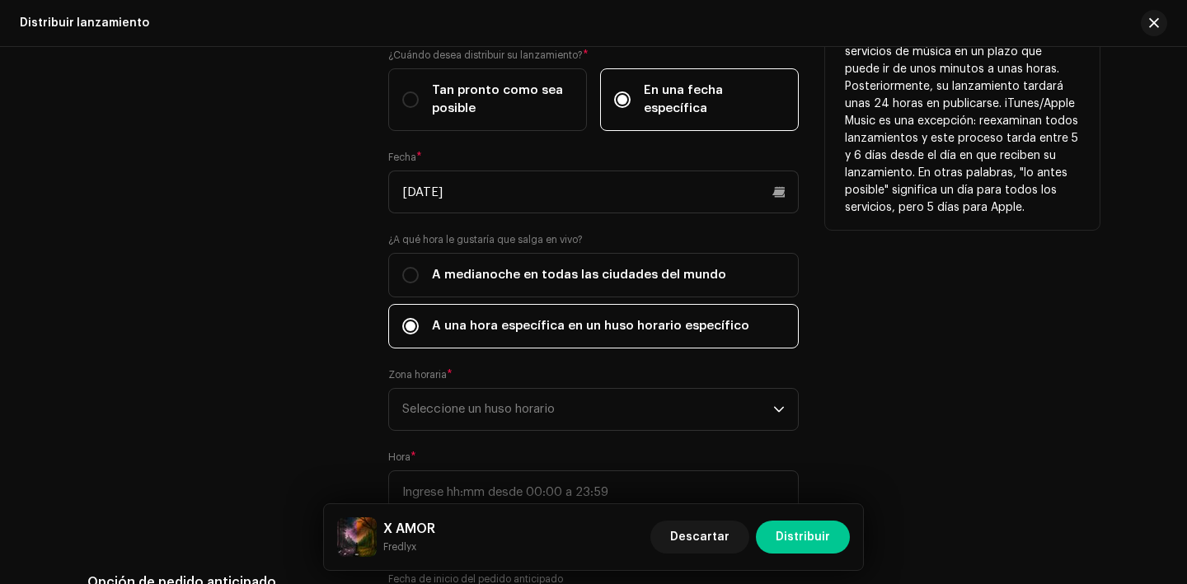
scroll to position [3505, 0]
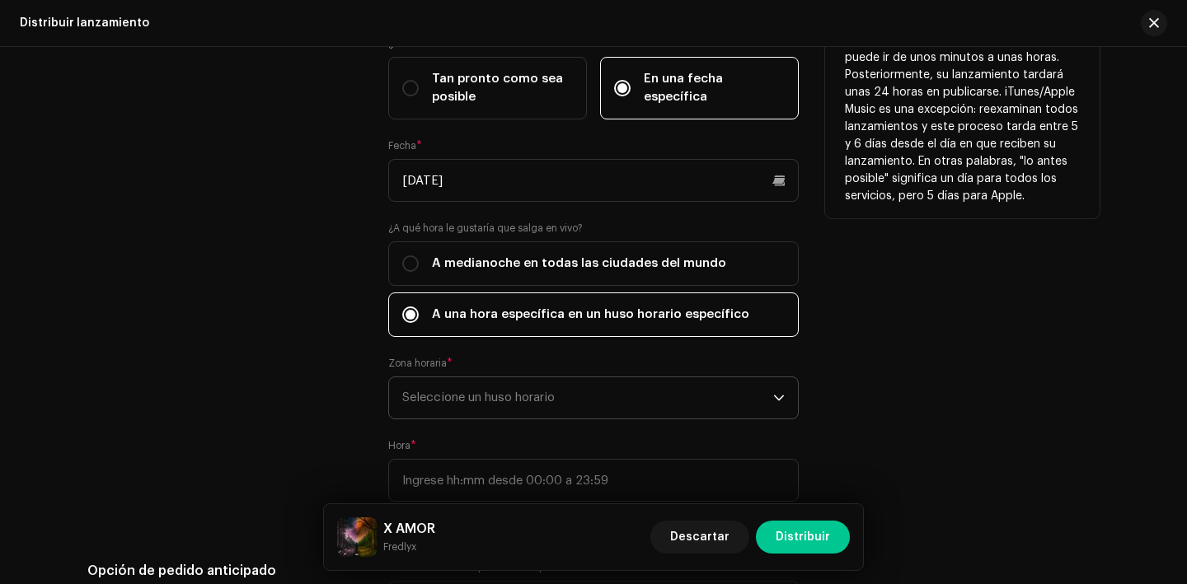
click at [541, 409] on span "Seleccione un huso horario" at bounding box center [587, 397] width 371 height 41
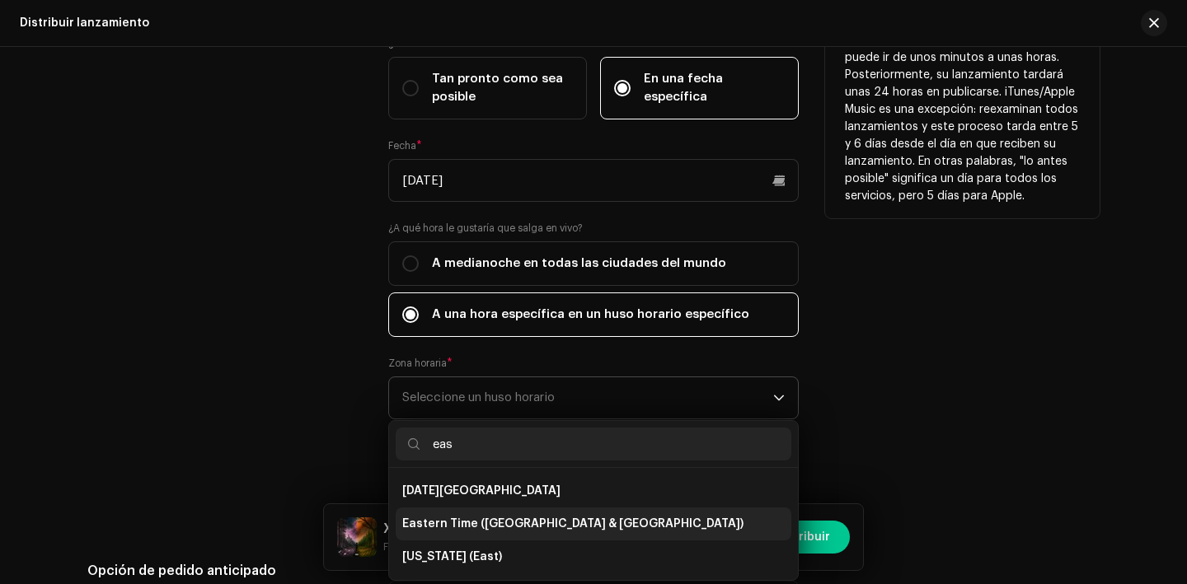
type input "eas"
click at [517, 519] on span "Eastern Time (US & Canada)" at bounding box center [572, 524] width 341 height 16
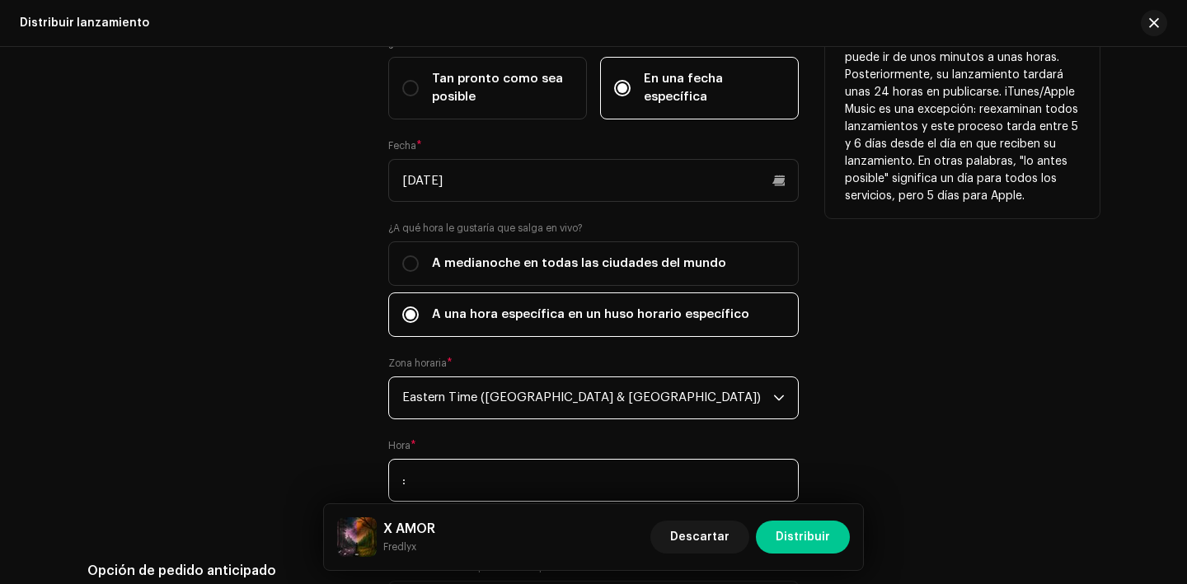
click at [459, 486] on input ":" at bounding box center [593, 480] width 410 height 43
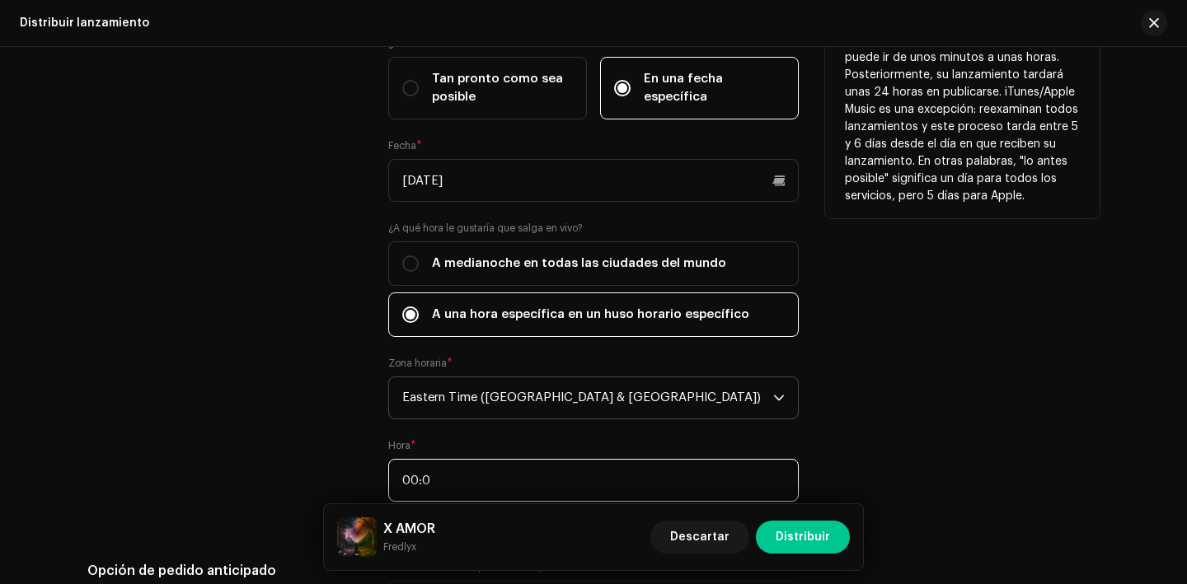
type input "00:00"
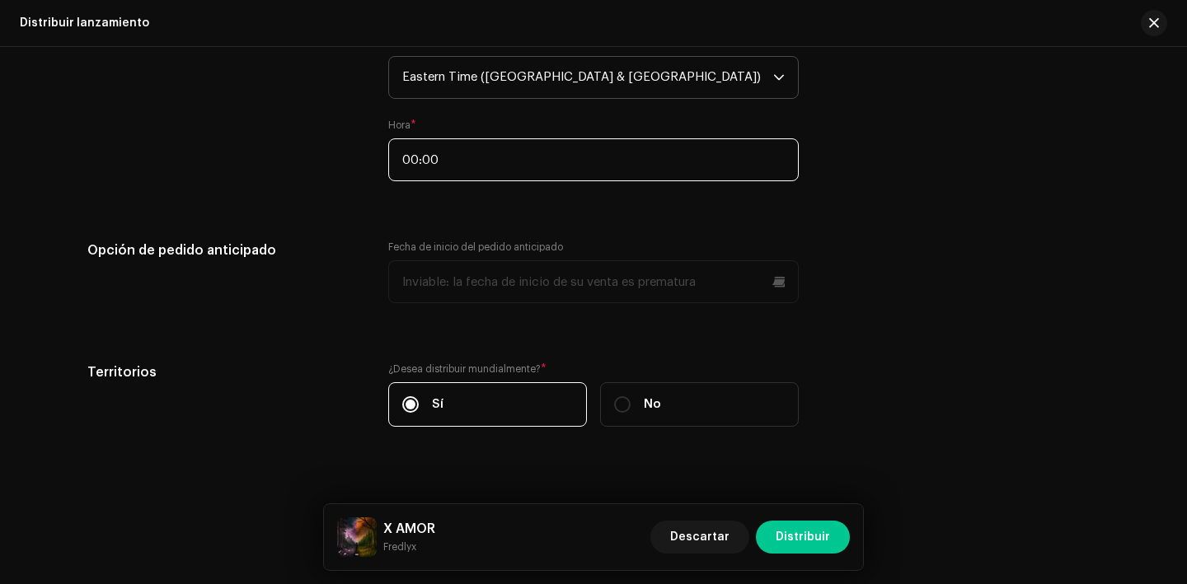
scroll to position [3850, 0]
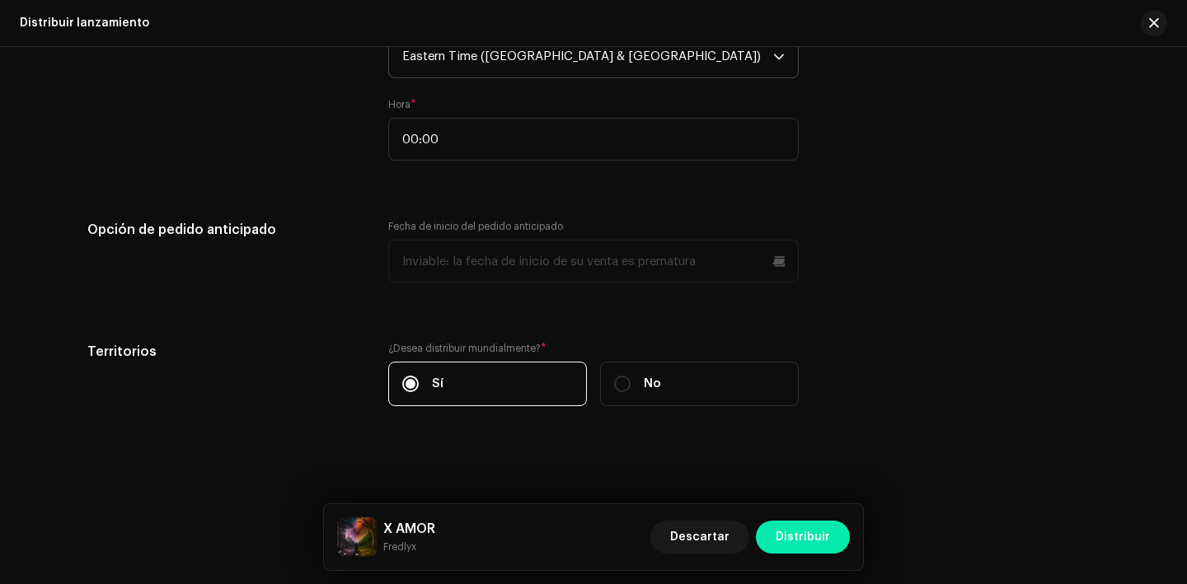
click at [789, 530] on span "Distribuir" at bounding box center [802, 537] width 54 height 33
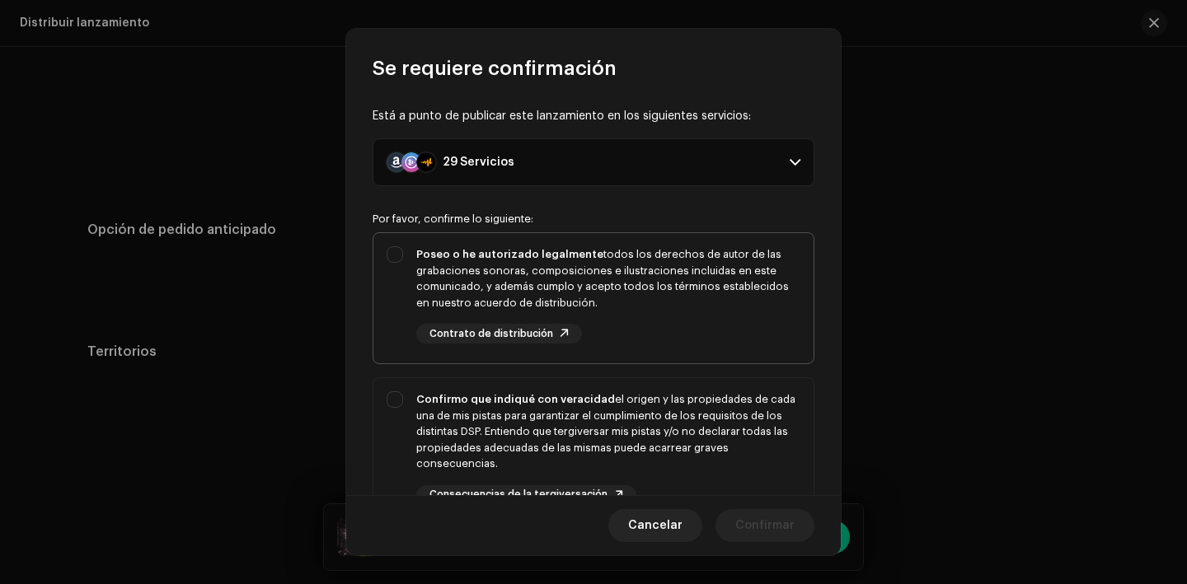
click at [630, 307] on div "Poseo o he autorizado legalmente todos los derechos de autor de las grabaciones…" at bounding box center [608, 278] width 384 height 64
checkbox input "true"
click at [658, 424] on div "Confirmo que indiqué con veracidad el origen y las propiedades de cada una de m…" at bounding box center [608, 431] width 384 height 81
checkbox input "true"
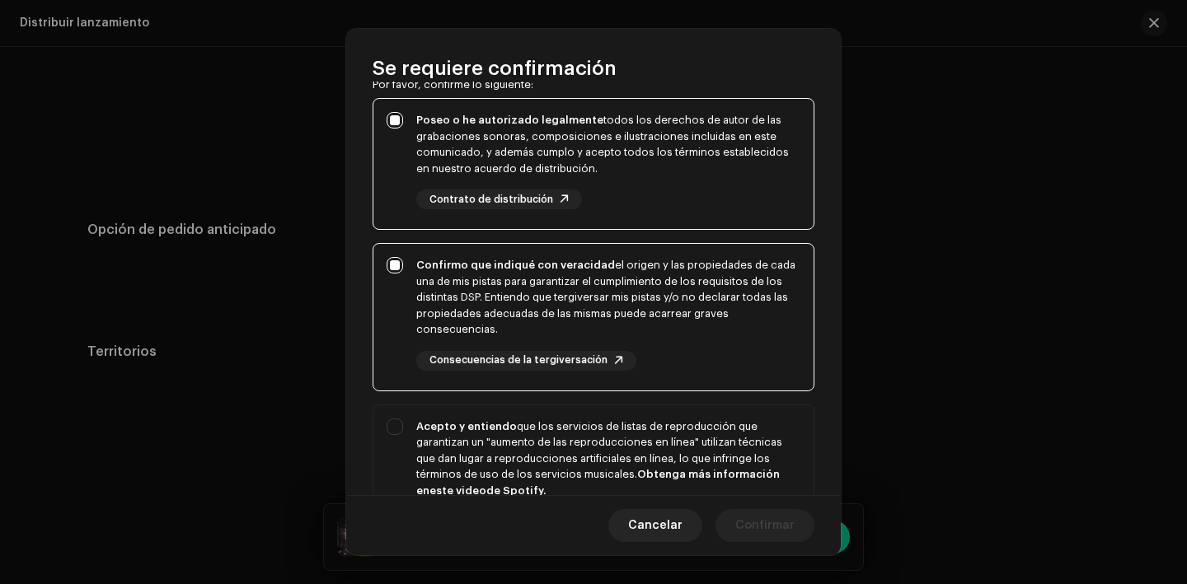
scroll to position [166, 0]
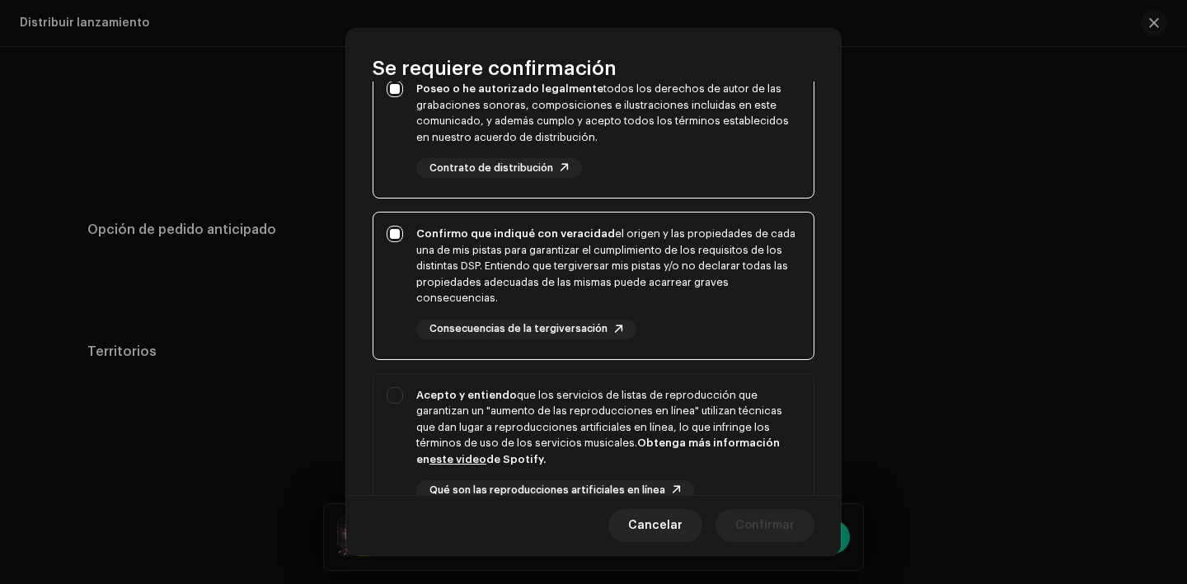
click at [658, 424] on div "Acepto y entiendo que los servicios de listas de reproducción que garantizan un…" at bounding box center [608, 427] width 384 height 81
checkbox input "true"
click at [765, 523] on span "Confirmar" at bounding box center [764, 525] width 59 height 33
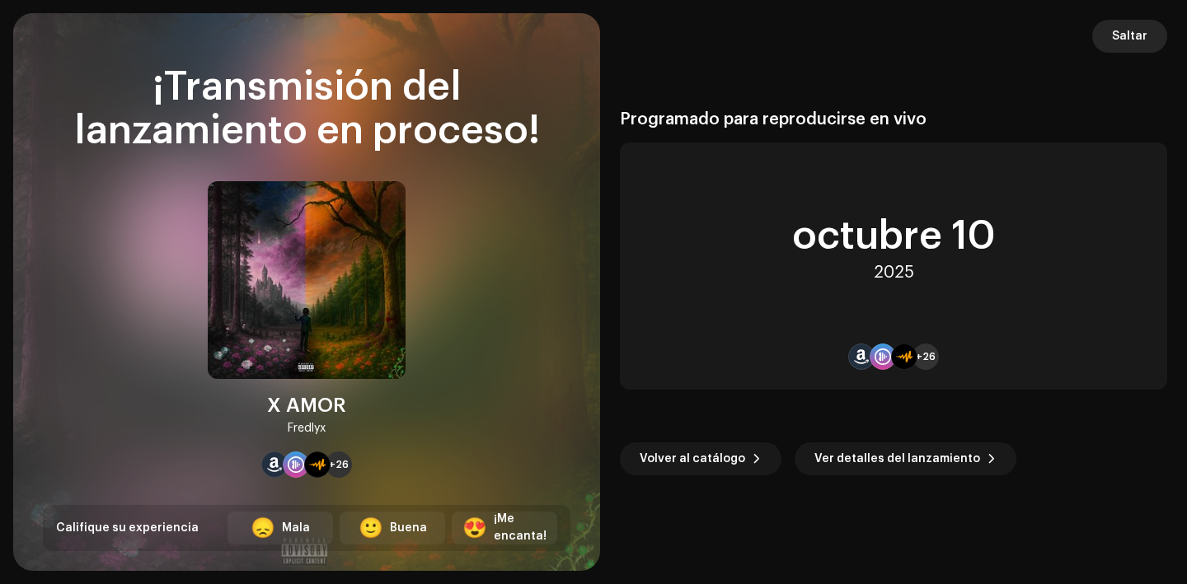
click at [1151, 39] on button "Saltar" at bounding box center [1129, 36] width 75 height 33
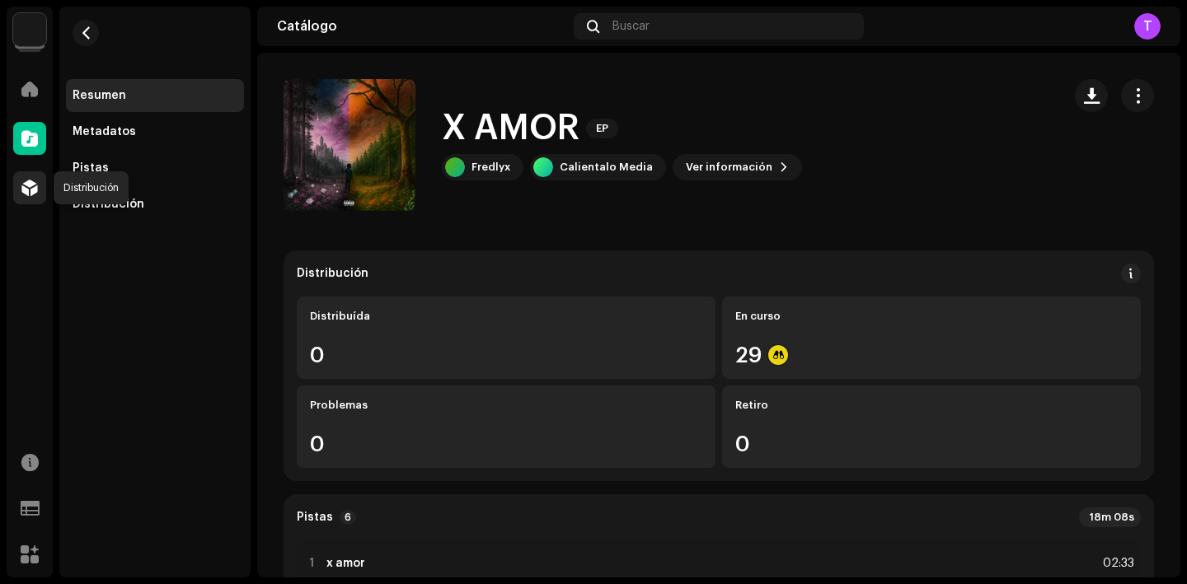
click at [37, 196] on div at bounding box center [29, 187] width 33 height 33
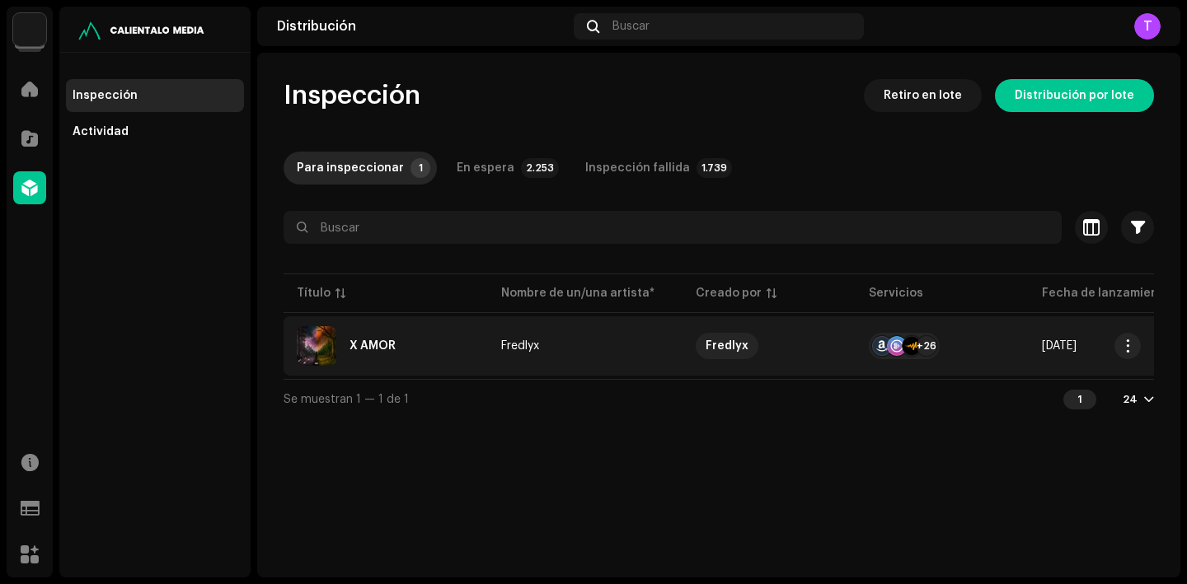
click at [362, 344] on div "X AMOR" at bounding box center [372, 346] width 46 height 12
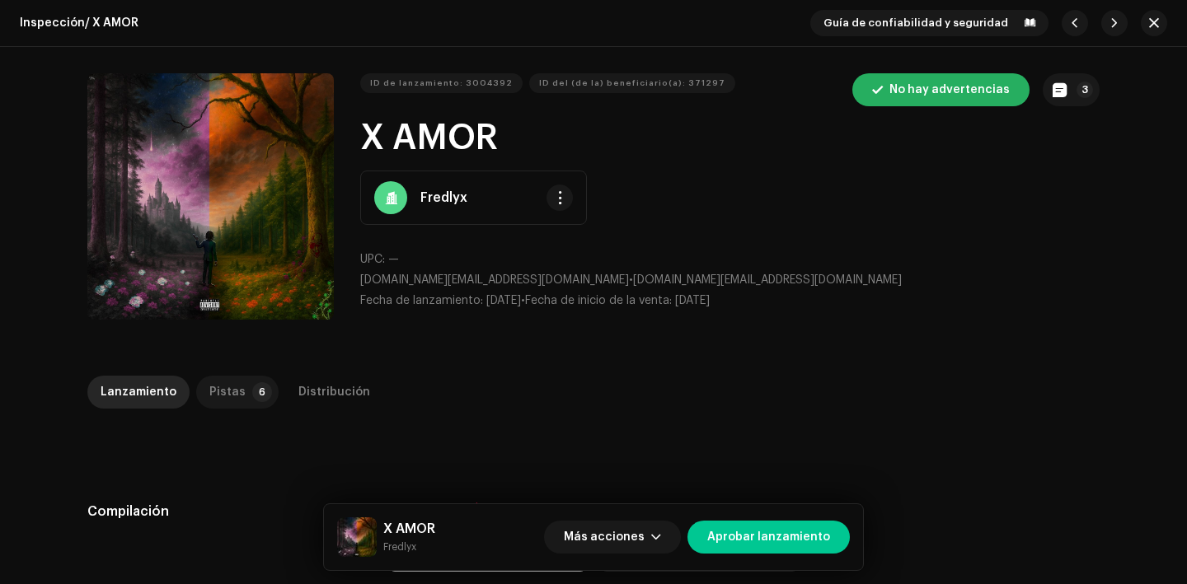
click at [232, 387] on div "Pistas" at bounding box center [227, 392] width 36 height 33
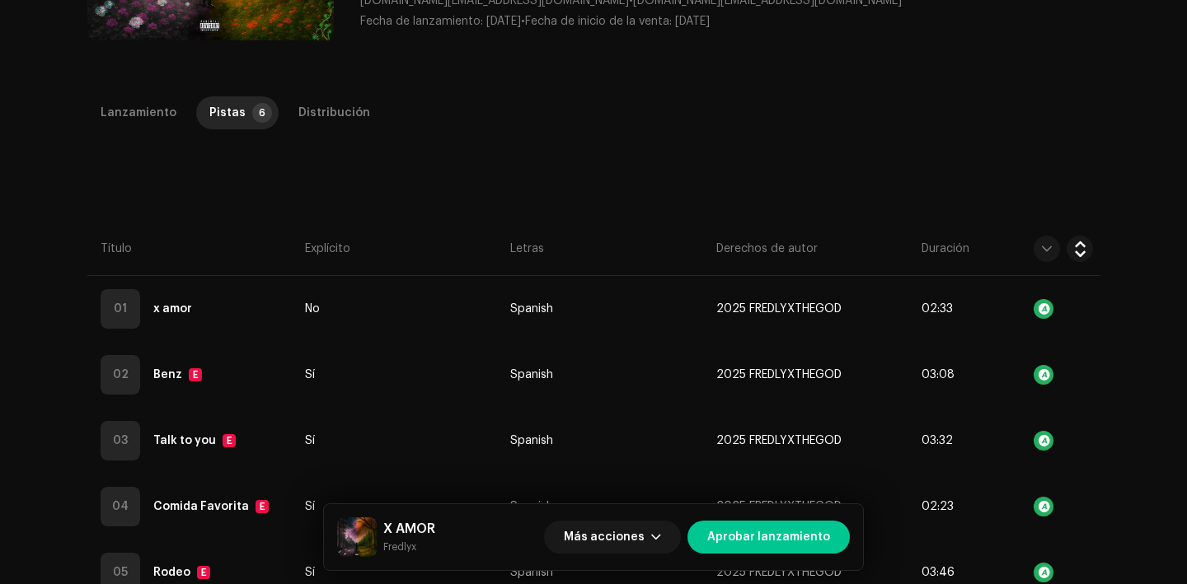
scroll to position [280, 0]
click at [341, 107] on div "Distribución" at bounding box center [334, 112] width 72 height 33
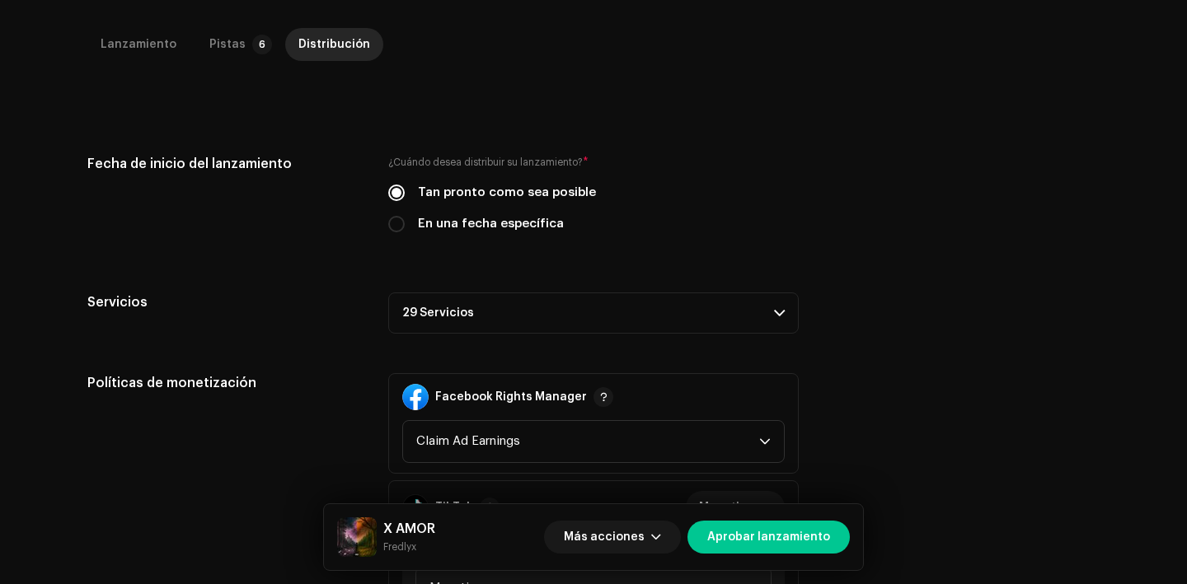
scroll to position [322, 0]
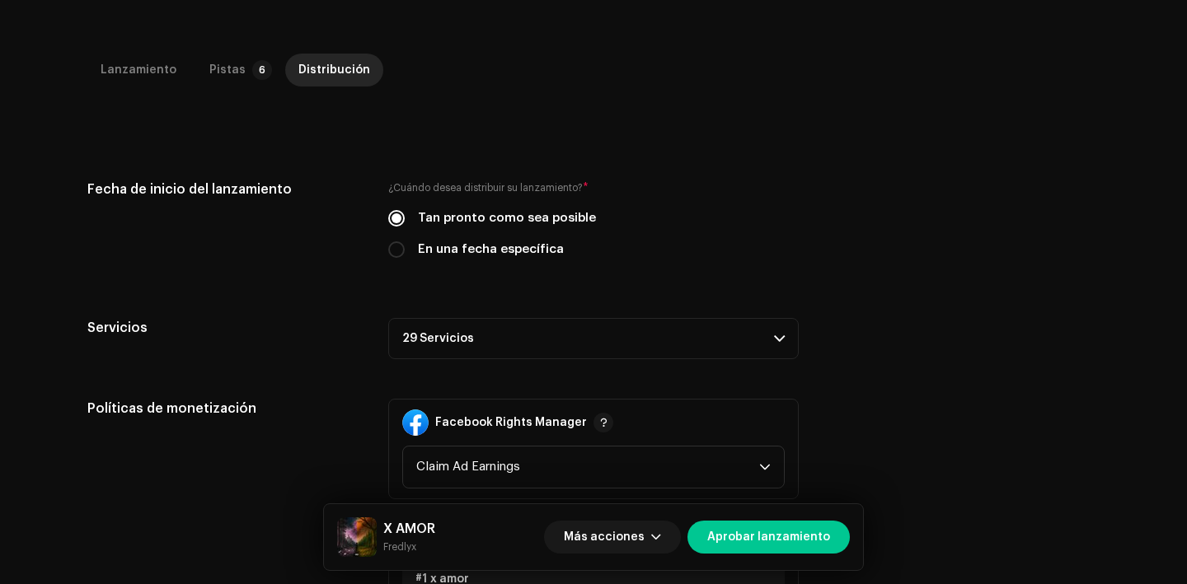
click at [487, 250] on label "En una fecha específica" at bounding box center [491, 250] width 146 height 18
click at [405, 250] on input "En una fecha específica" at bounding box center [396, 249] width 16 height 16
radio input "true"
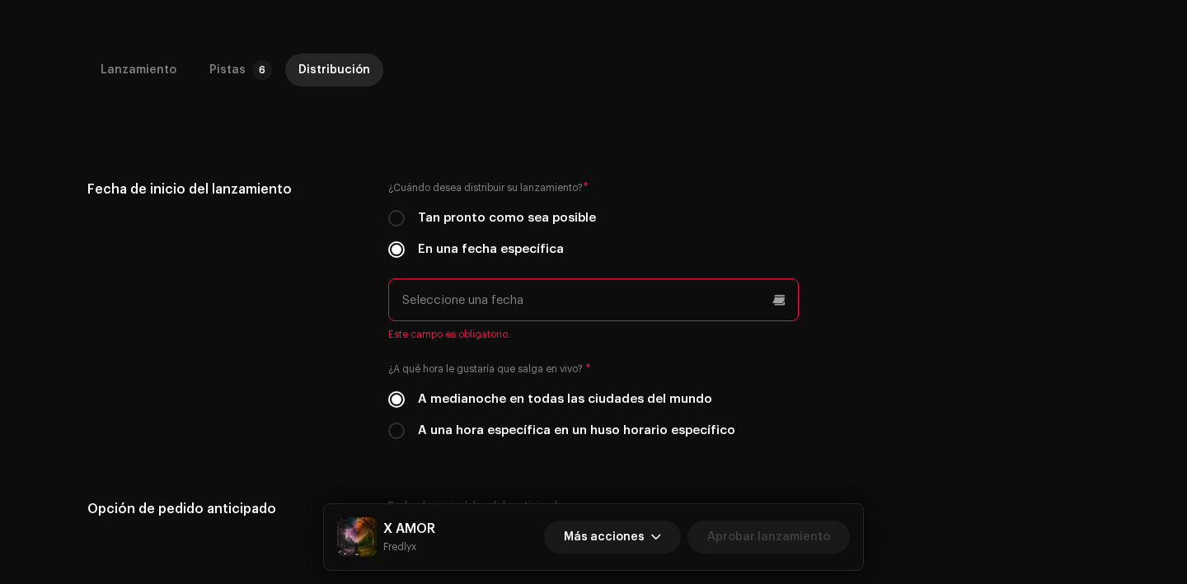
click at [487, 336] on span "Este campo es obligatorio." at bounding box center [593, 334] width 410 height 13
click at [487, 308] on input "text" at bounding box center [593, 300] width 410 height 43
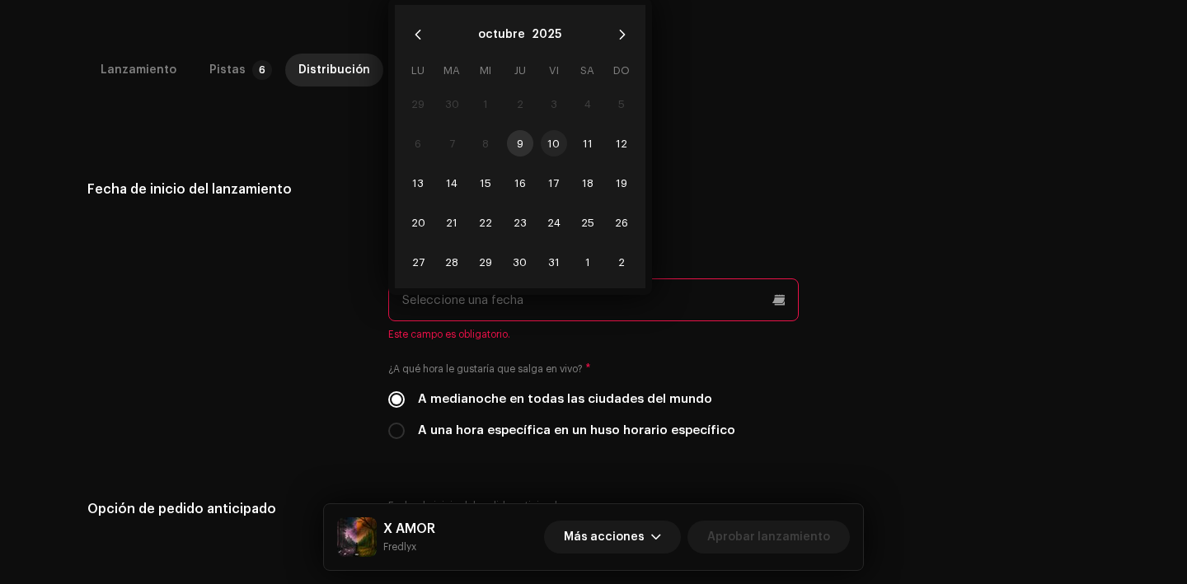
click at [546, 144] on span "10" at bounding box center [554, 143] width 26 height 26
type input "10/10/2025"
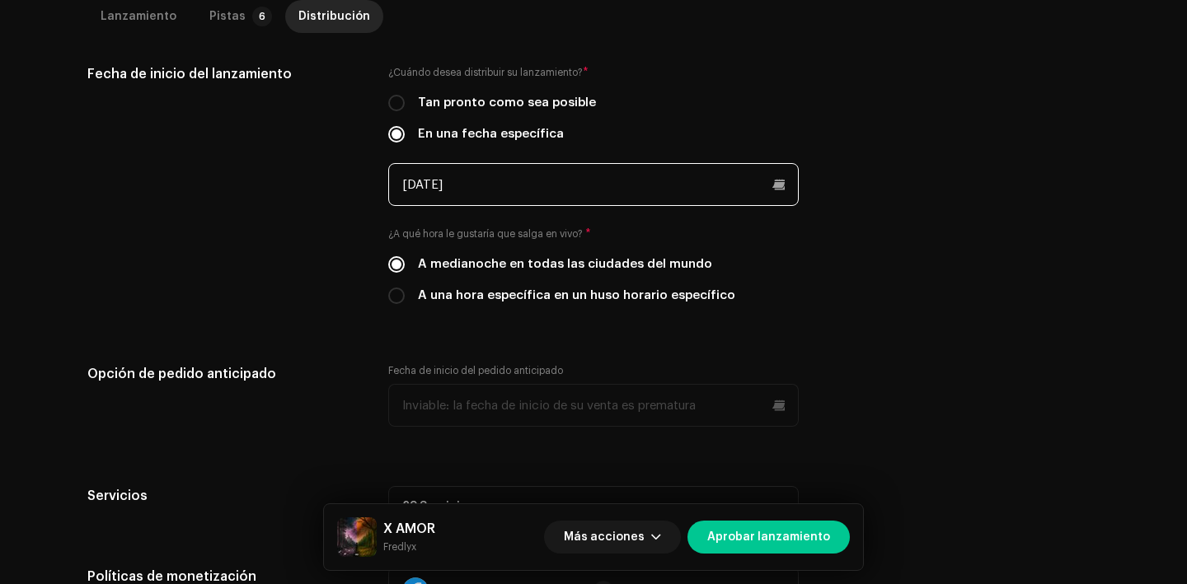
scroll to position [461, 0]
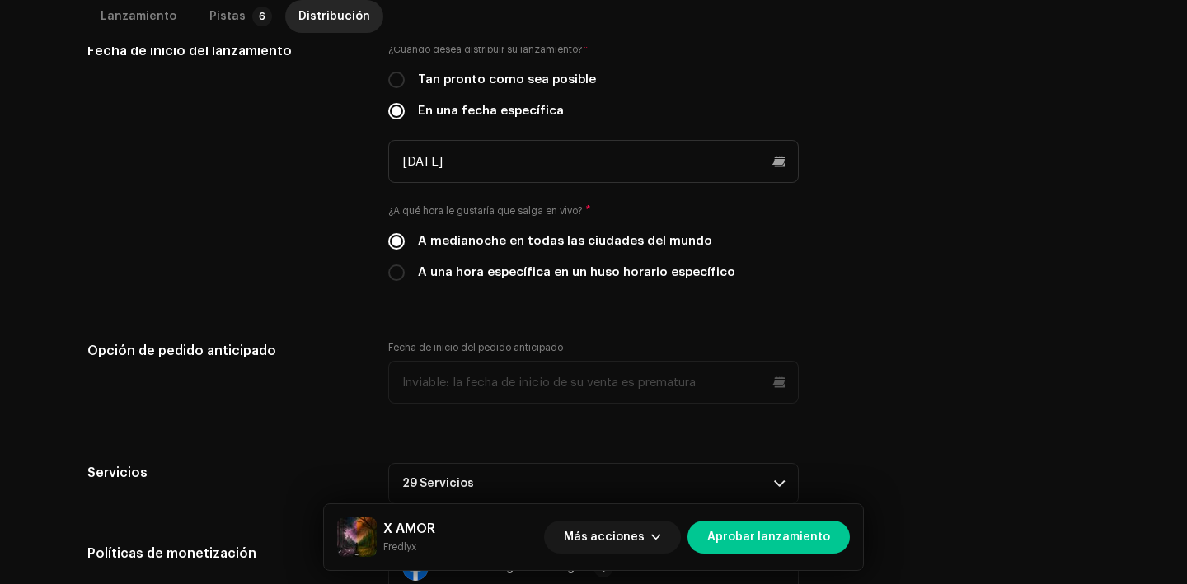
click at [523, 283] on div "¿Cuándo desea distribuir su lanzamiento? * Tan pronto como sea posible En una f…" at bounding box center [593, 171] width 410 height 260
click at [522, 277] on label "A una hora específica en un huso horario específico" at bounding box center [576, 273] width 317 height 18
click at [405, 277] on input "A una hora específica en un huso horario específico" at bounding box center [396, 272] width 16 height 16
radio input "true"
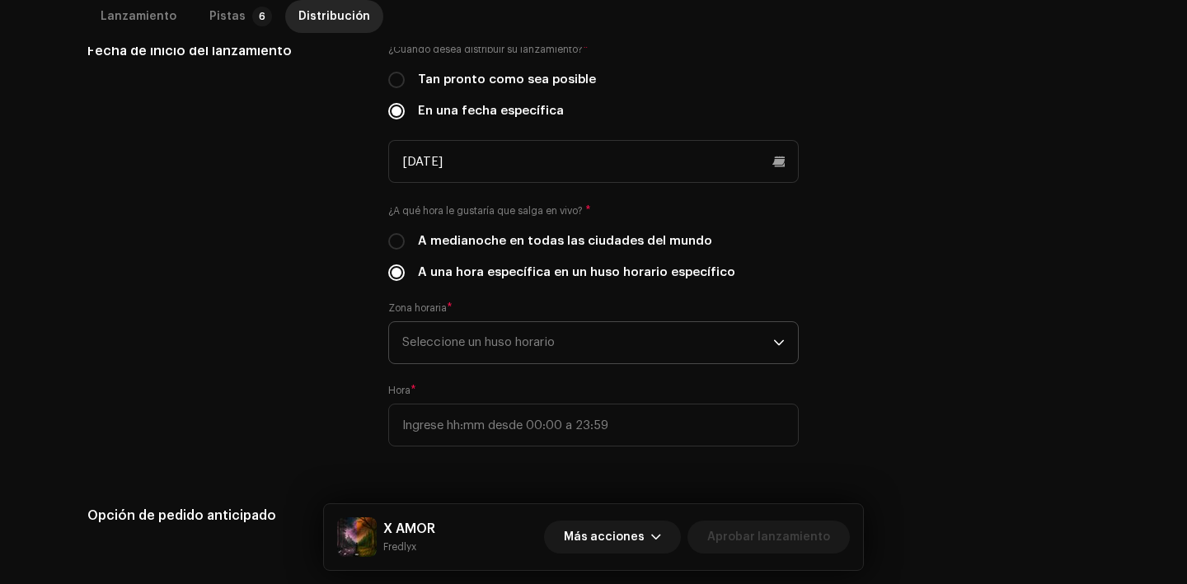
click at [507, 347] on span "Seleccione un huso horario" at bounding box center [587, 342] width 371 height 41
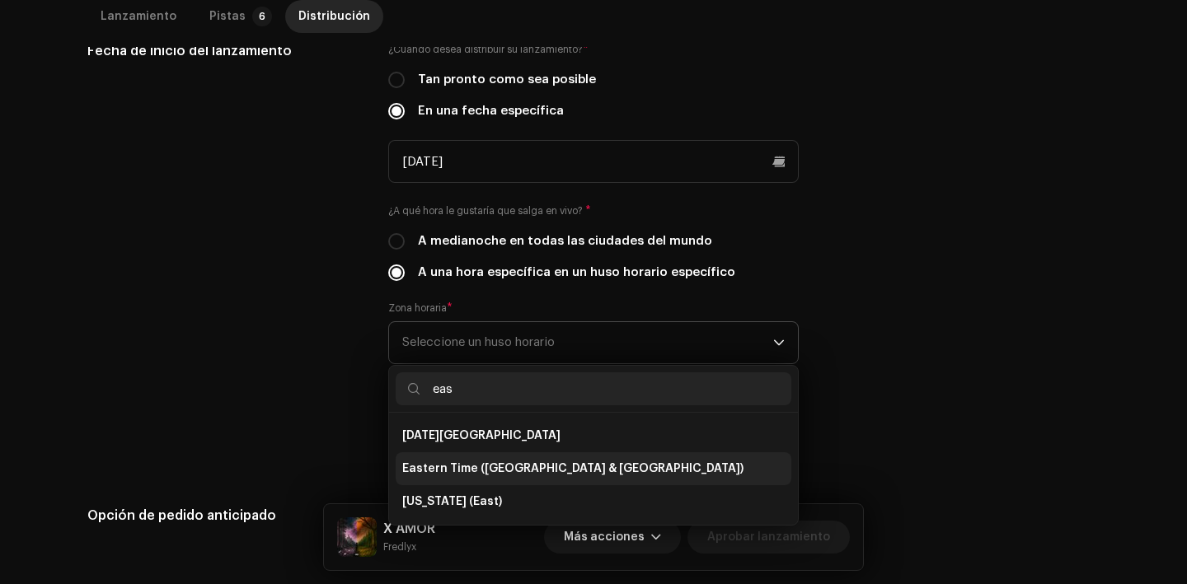
type input "eas"
click at [503, 462] on span "Eastern Time (US & Canada)" at bounding box center [572, 469] width 341 height 16
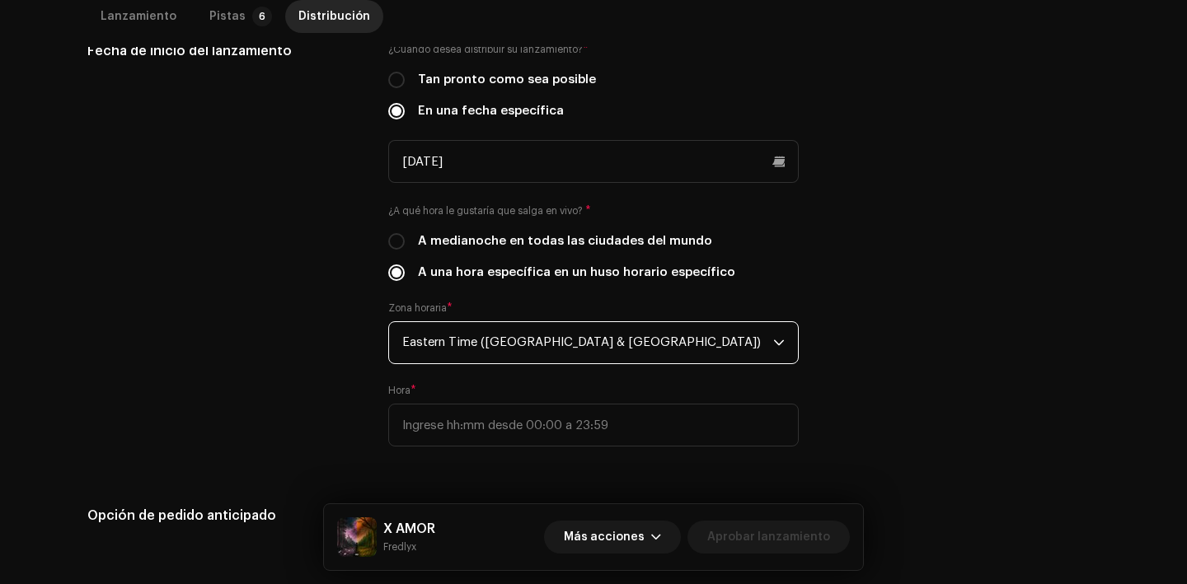
scroll to position [639, 0]
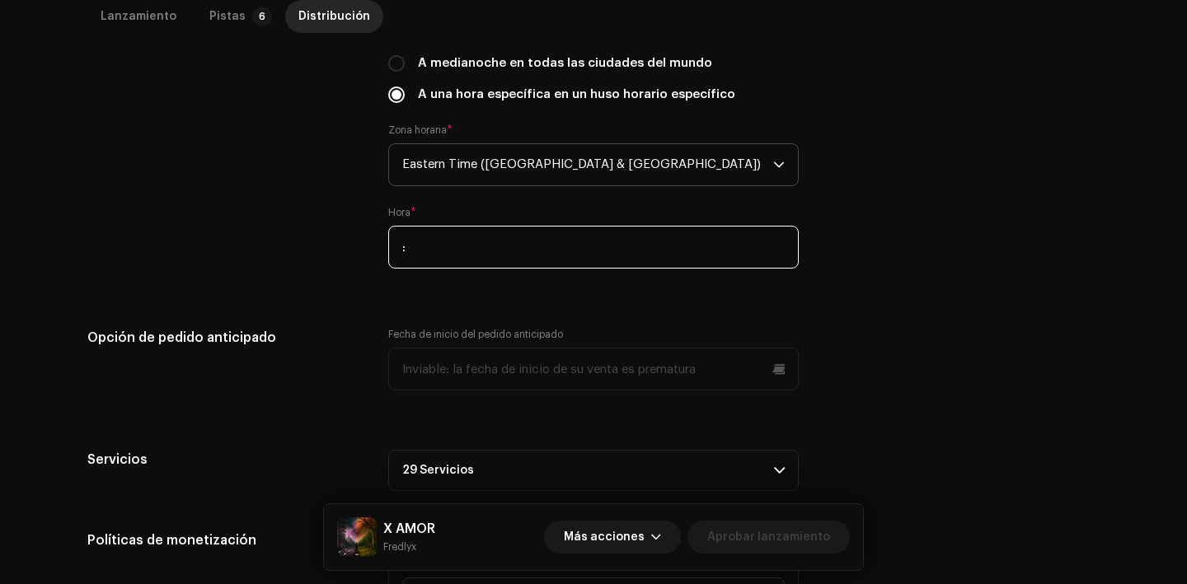
click at [399, 246] on input ":" at bounding box center [593, 247] width 410 height 43
type input "00:00"
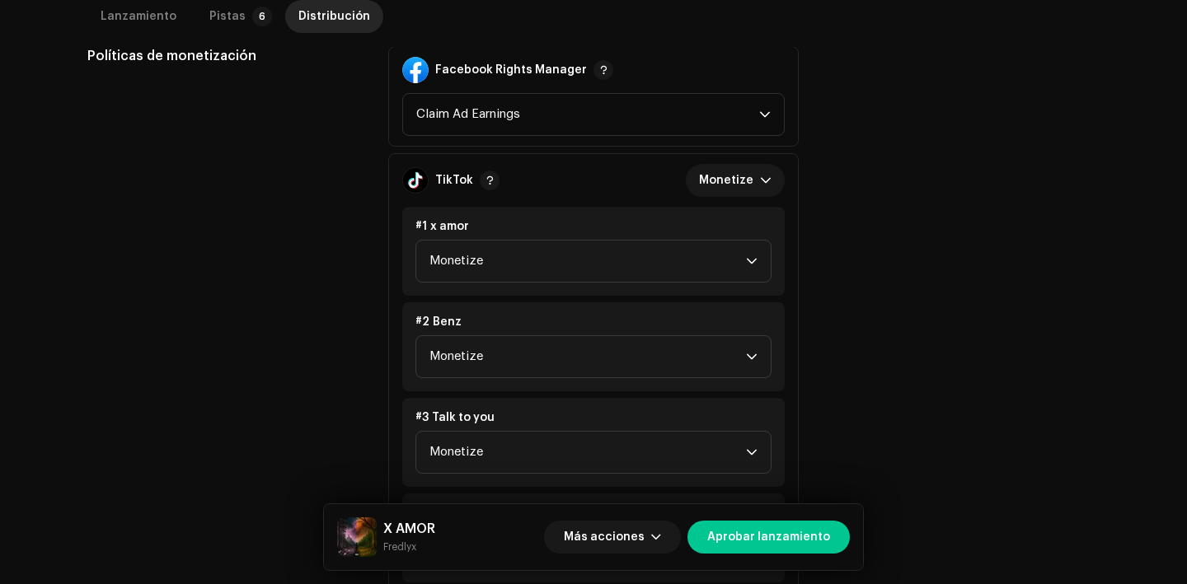
scroll to position [1631, 0]
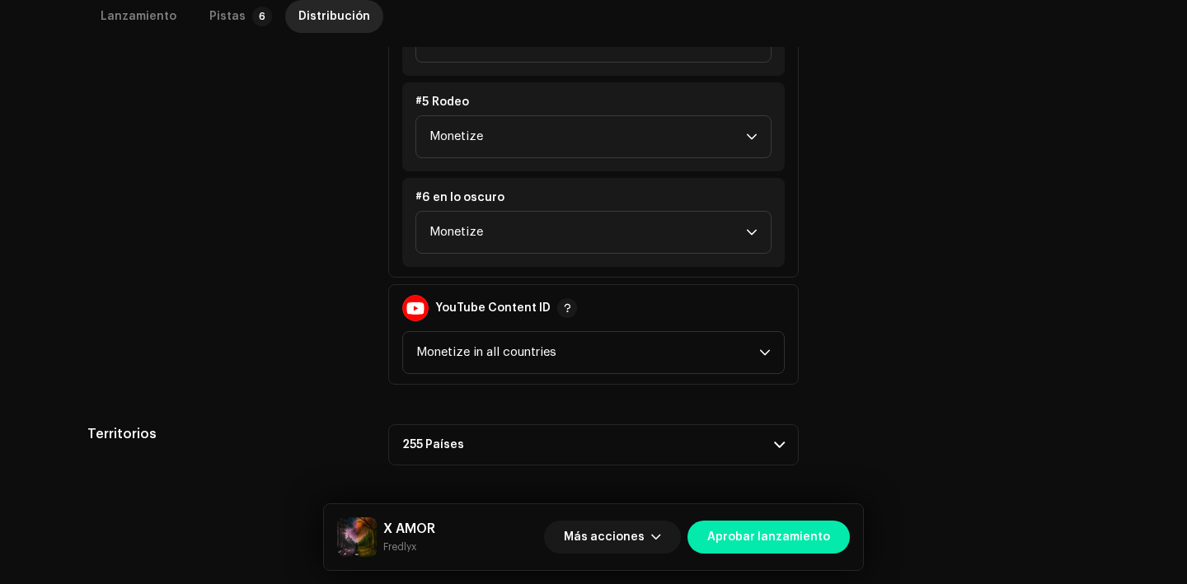
click at [828, 533] on span "Aprobar lanzamiento" at bounding box center [768, 537] width 123 height 33
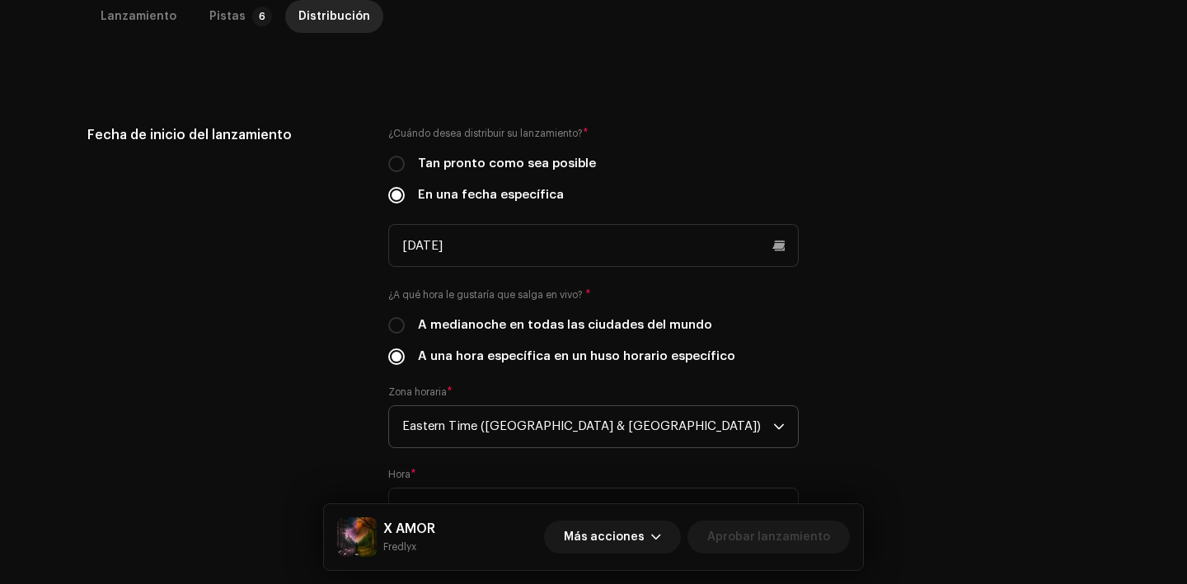
scroll to position [376, 0]
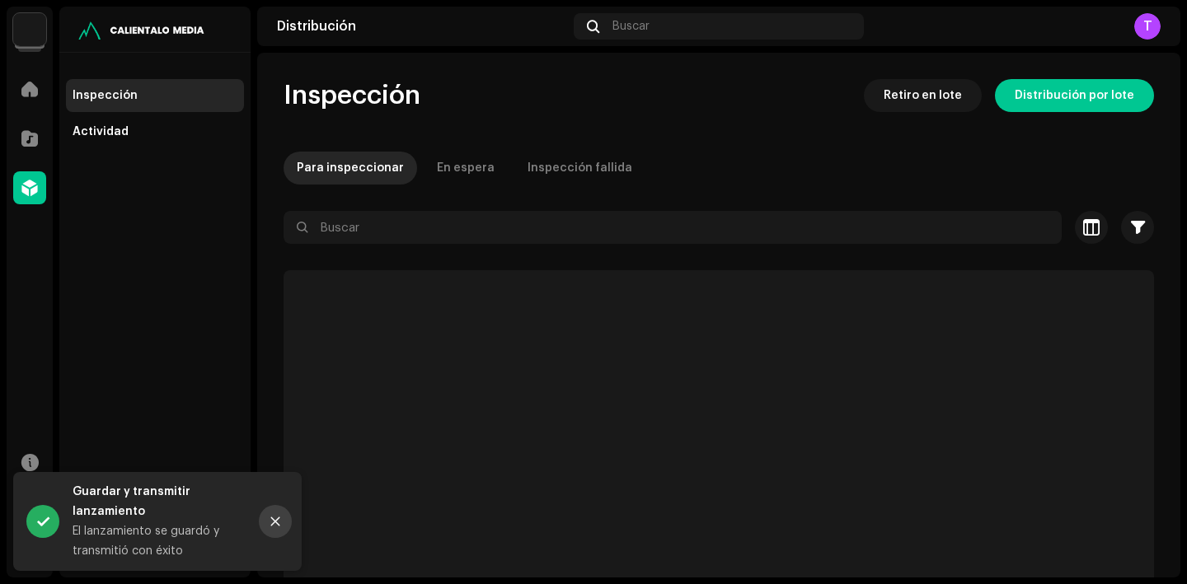
click at [280, 531] on button "Close" at bounding box center [275, 521] width 33 height 33
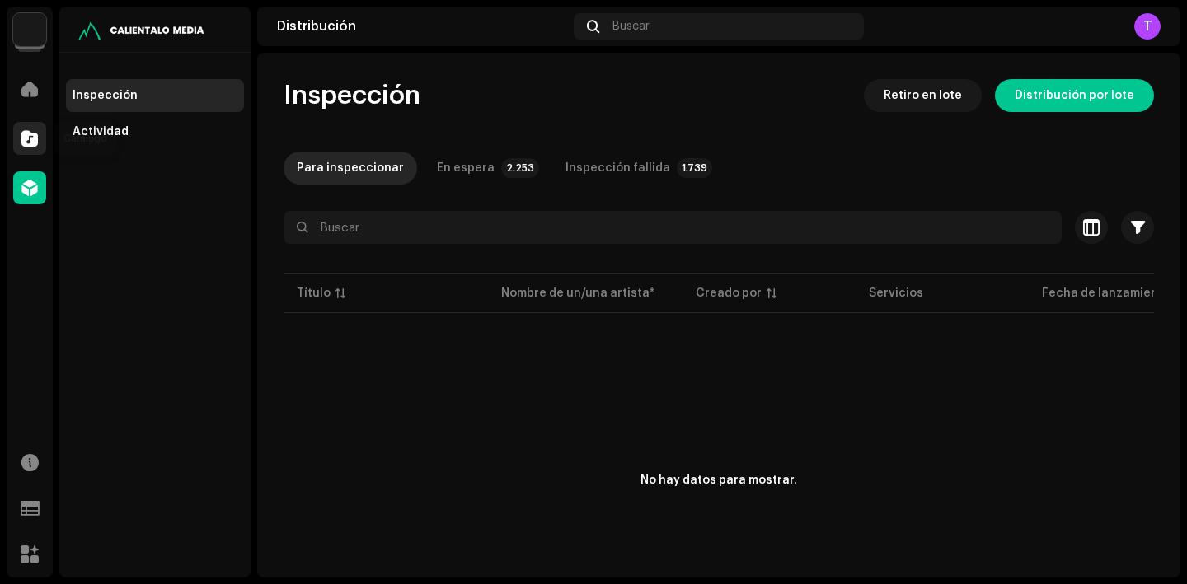
click at [27, 139] on span at bounding box center [29, 138] width 16 height 13
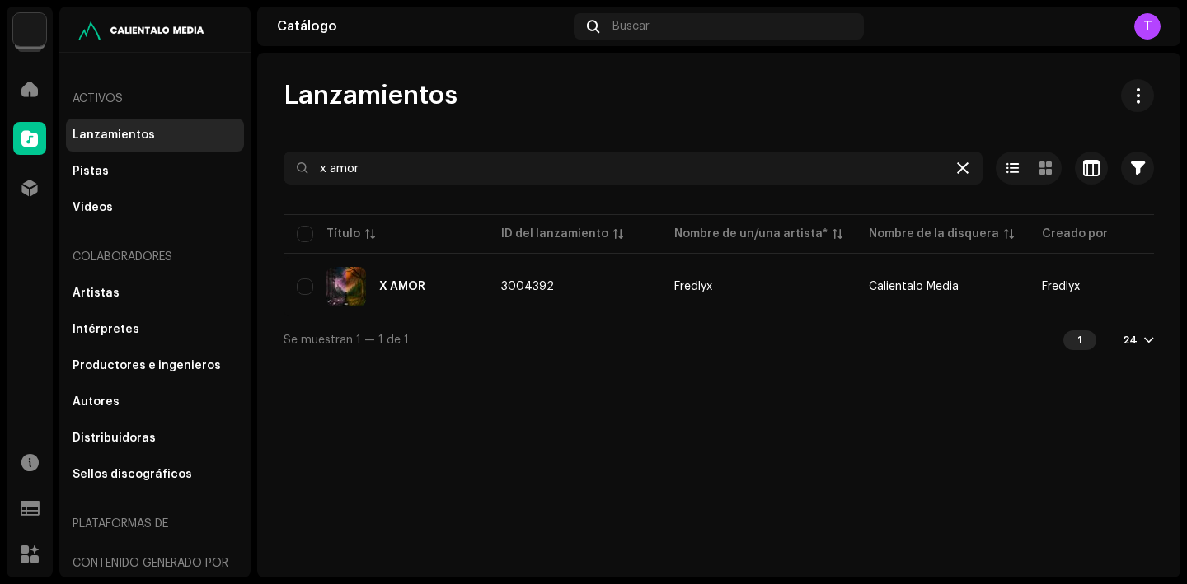
click at [962, 158] on div at bounding box center [963, 168] width 20 height 20
click at [962, 170] on icon at bounding box center [963, 167] width 12 height 13
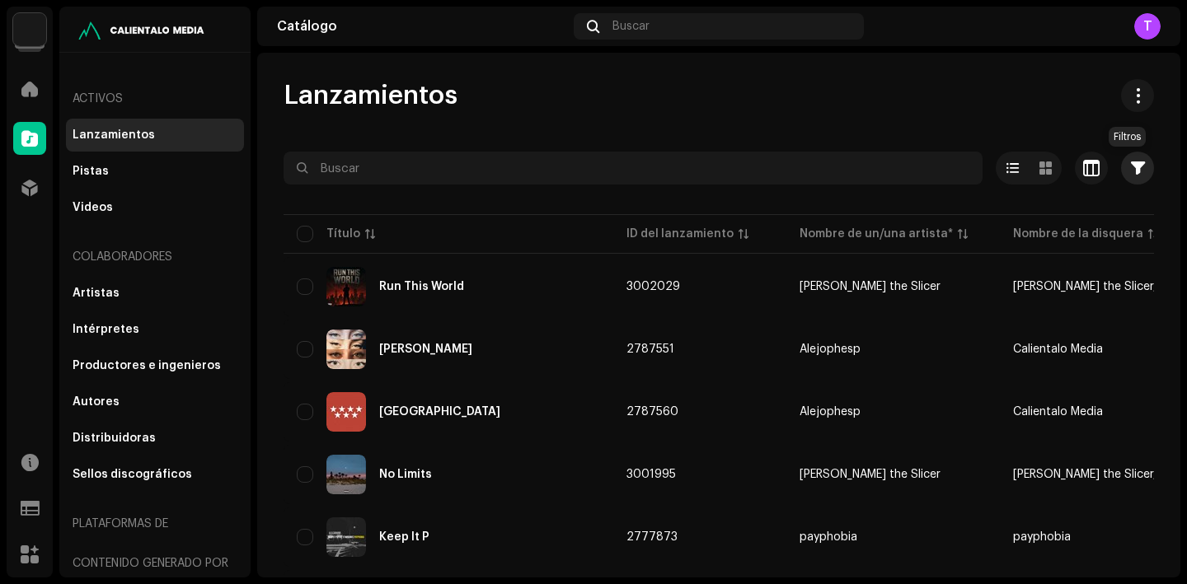
click at [1130, 170] on span "button" at bounding box center [1137, 167] width 14 height 13
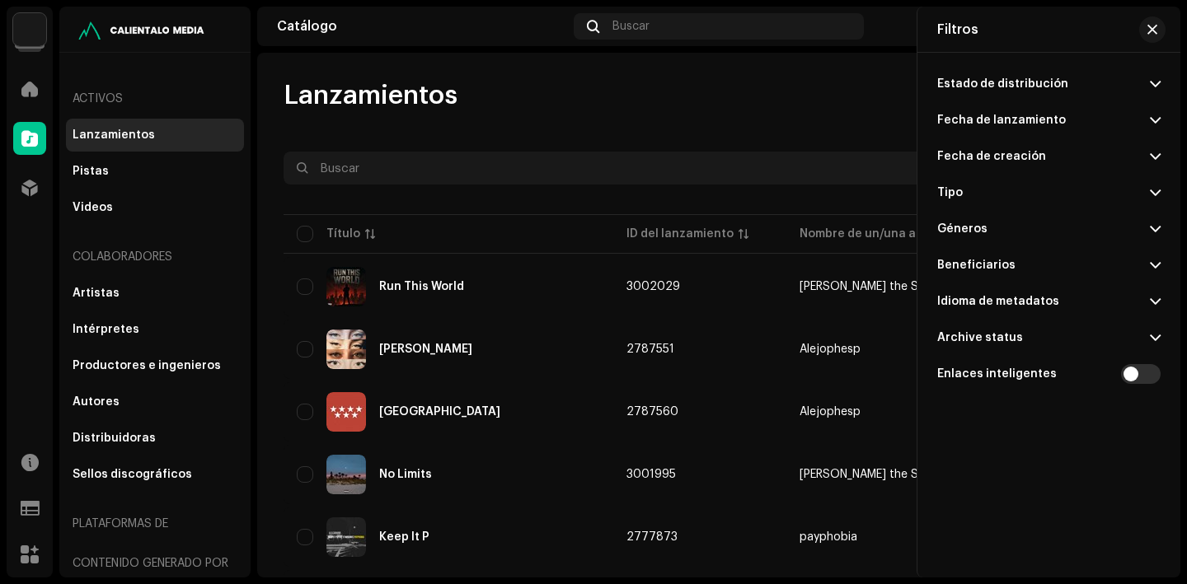
click at [1016, 99] on p-accordion-header "Estado de distribución" at bounding box center [1048, 84] width 223 height 36
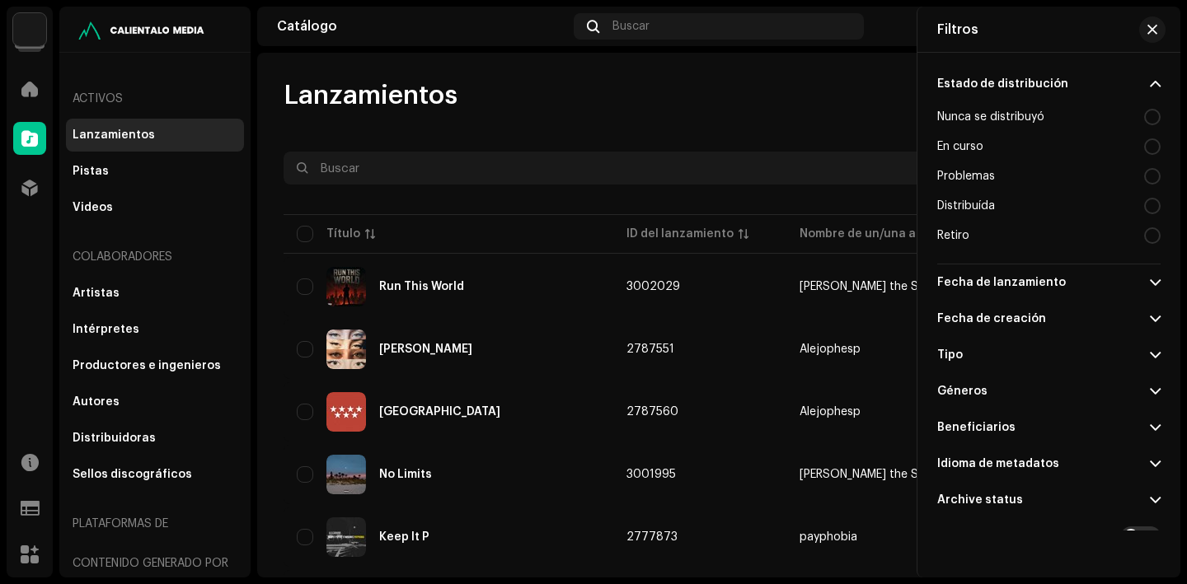
click at [1016, 99] on p-accordion-header "Estado de distribución" at bounding box center [1048, 84] width 223 height 36
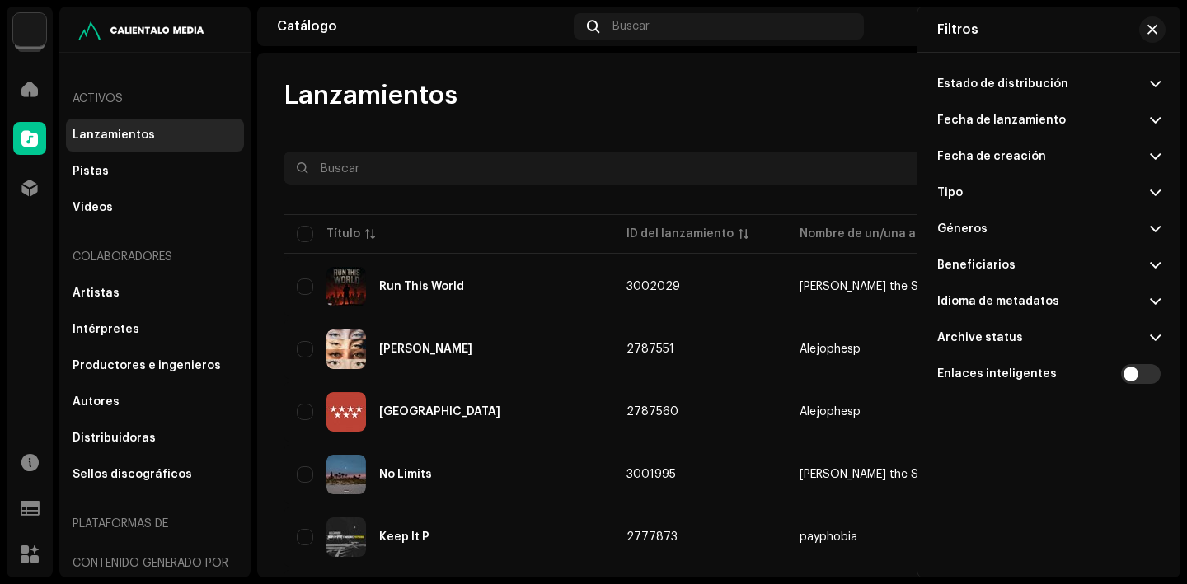
click at [1018, 140] on p-accordion-header "Fecha de creación" at bounding box center [1048, 156] width 223 height 36
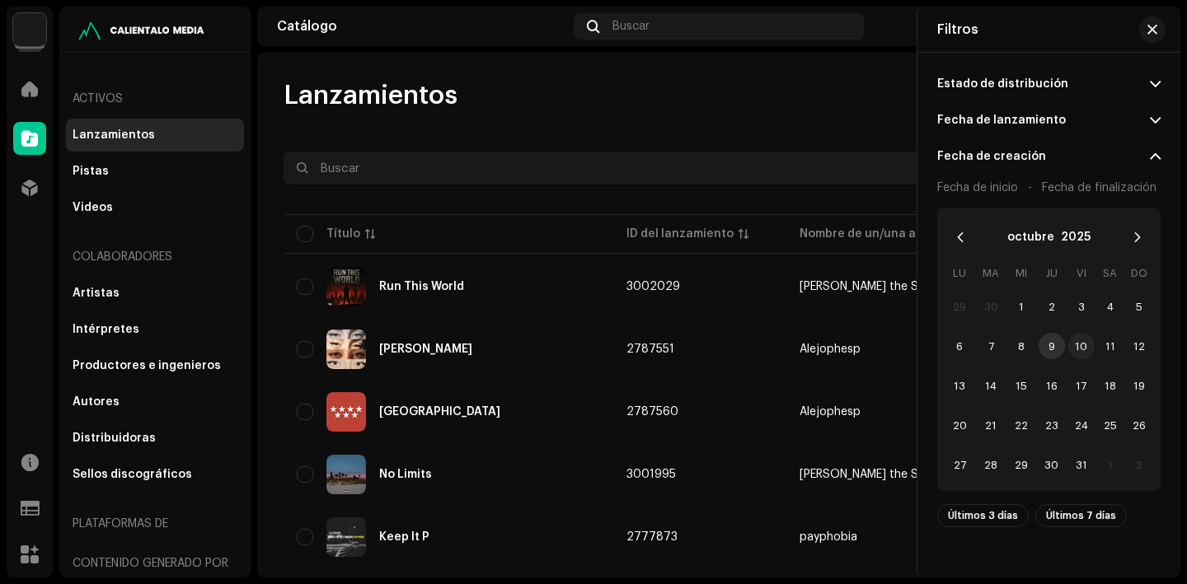
click at [1080, 348] on span "10" at bounding box center [1081, 346] width 26 height 26
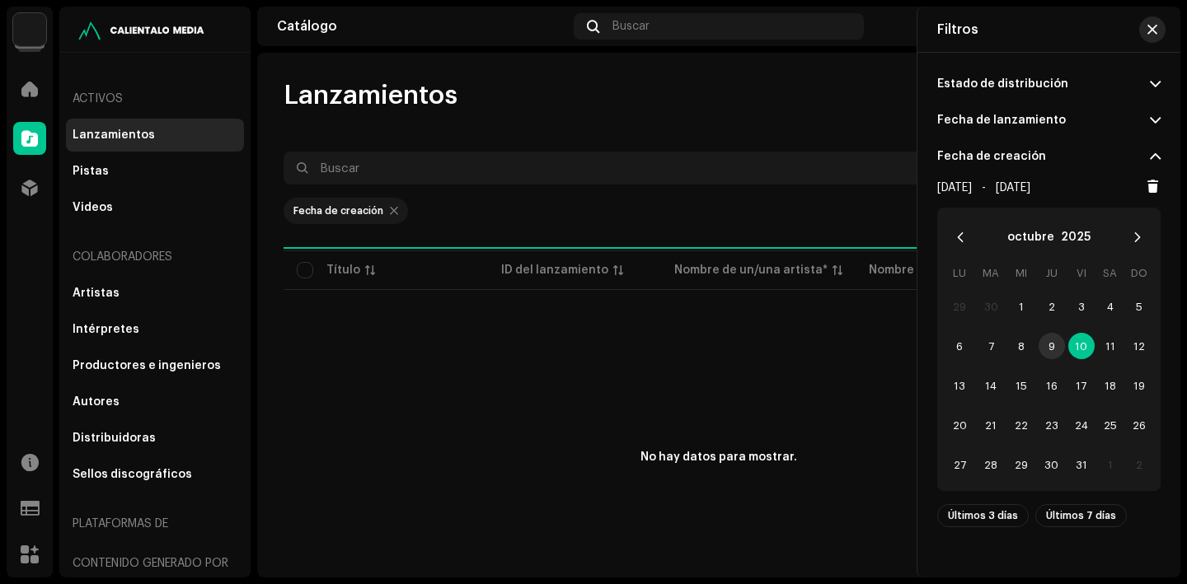
click at [1157, 30] on button "button" at bounding box center [1152, 29] width 26 height 26
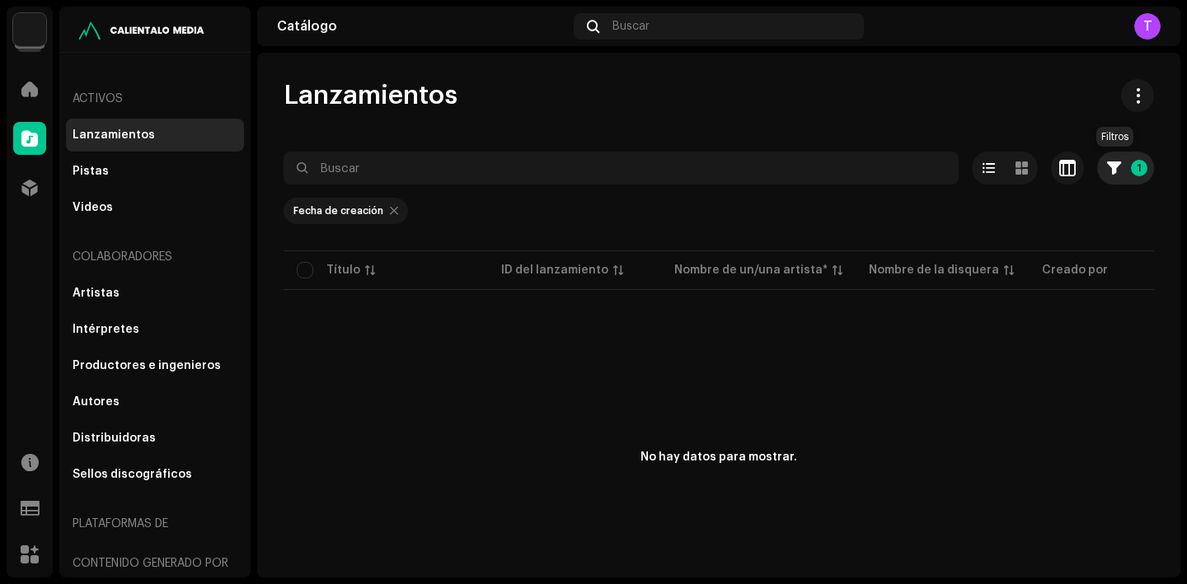
click at [1108, 166] on span "button" at bounding box center [1114, 167] width 14 height 13
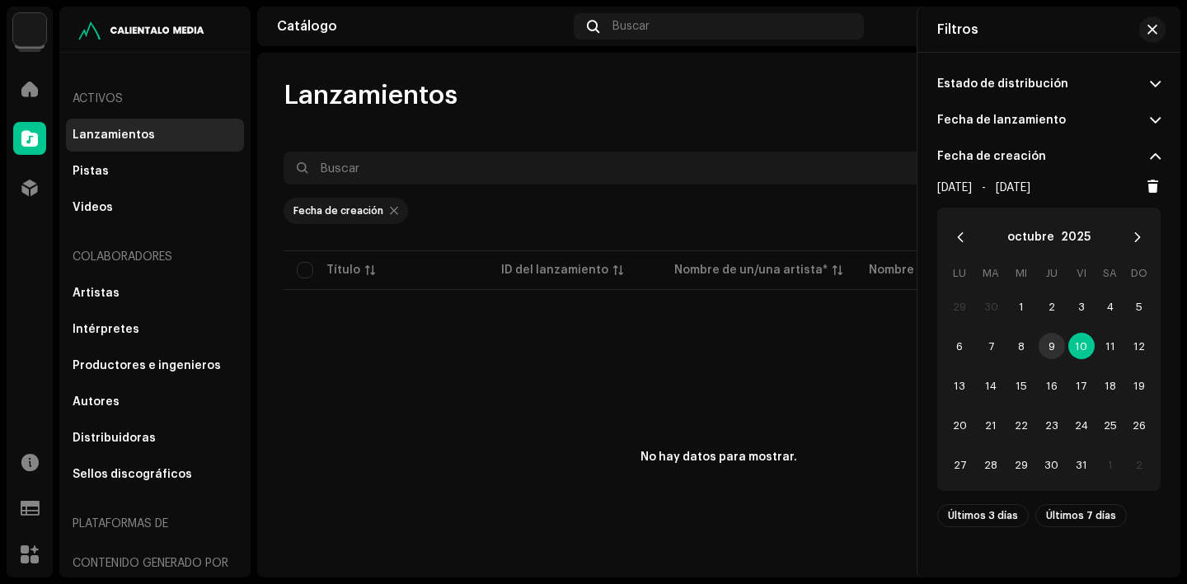
click at [1072, 344] on span "10" at bounding box center [1081, 346] width 26 height 26
click at [1152, 32] on span "button" at bounding box center [1152, 29] width 10 height 13
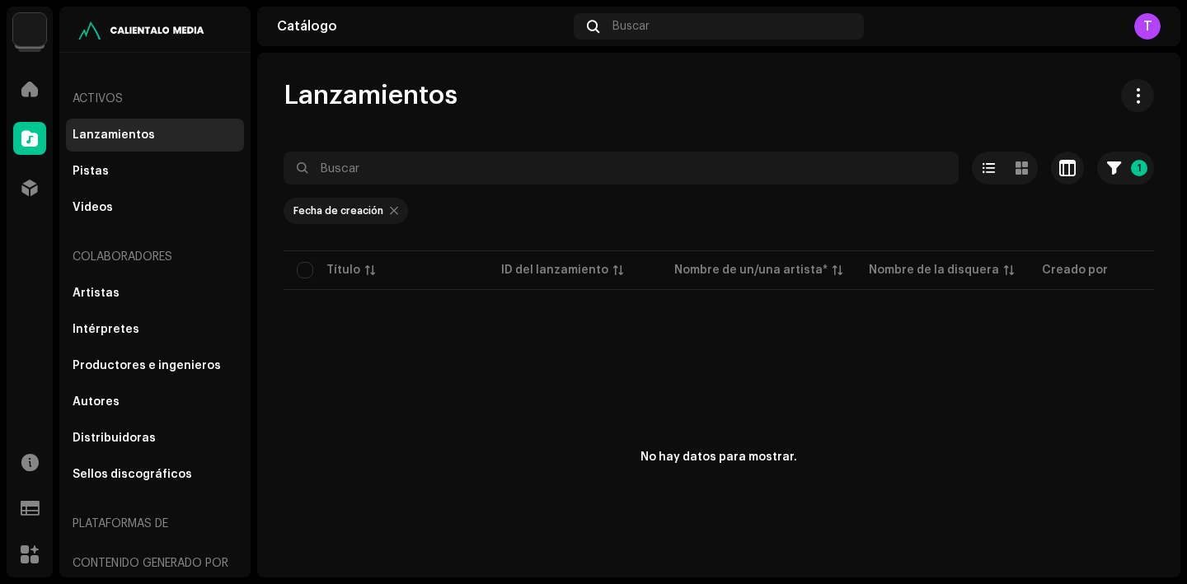
click at [391, 208] on div at bounding box center [394, 210] width 8 height 13
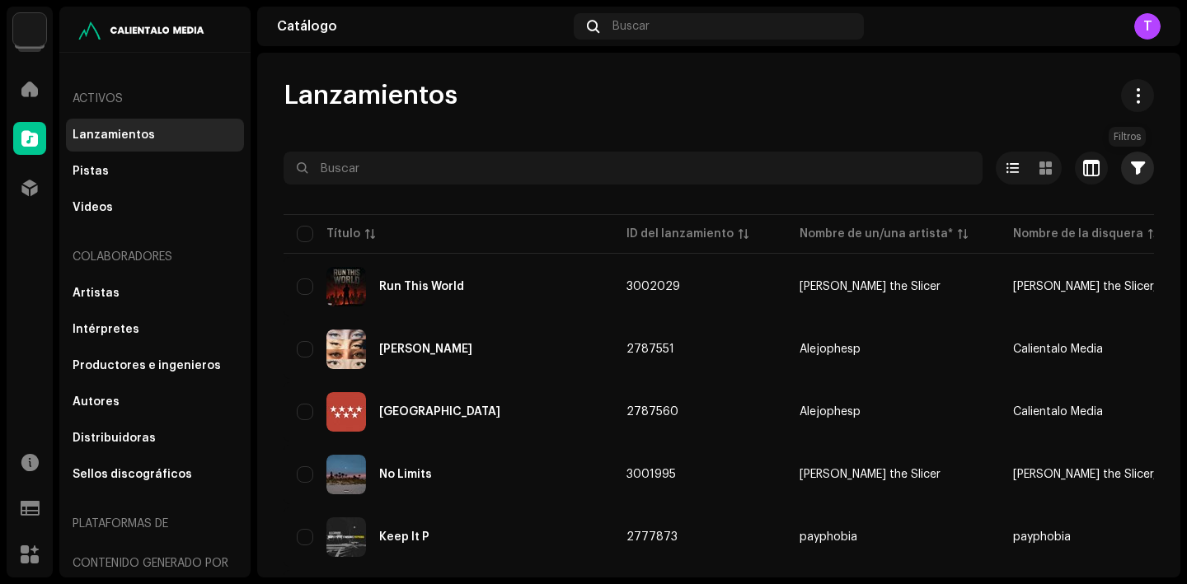
click at [1130, 168] on span "button" at bounding box center [1137, 167] width 14 height 13
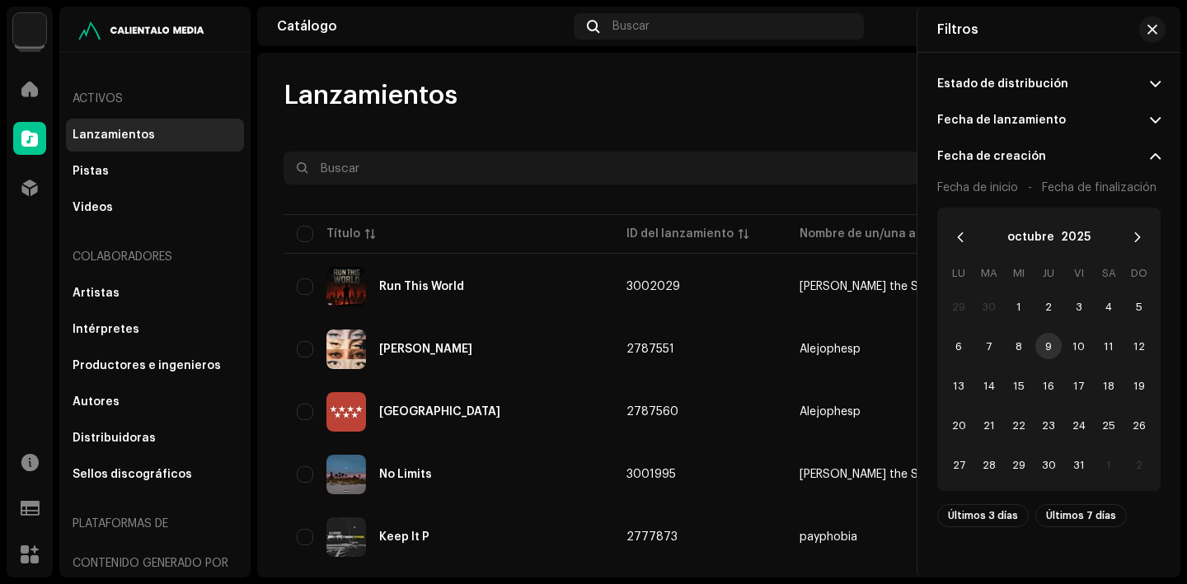
click at [1018, 121] on div "Fecha de lanzamiento" at bounding box center [1001, 120] width 129 height 13
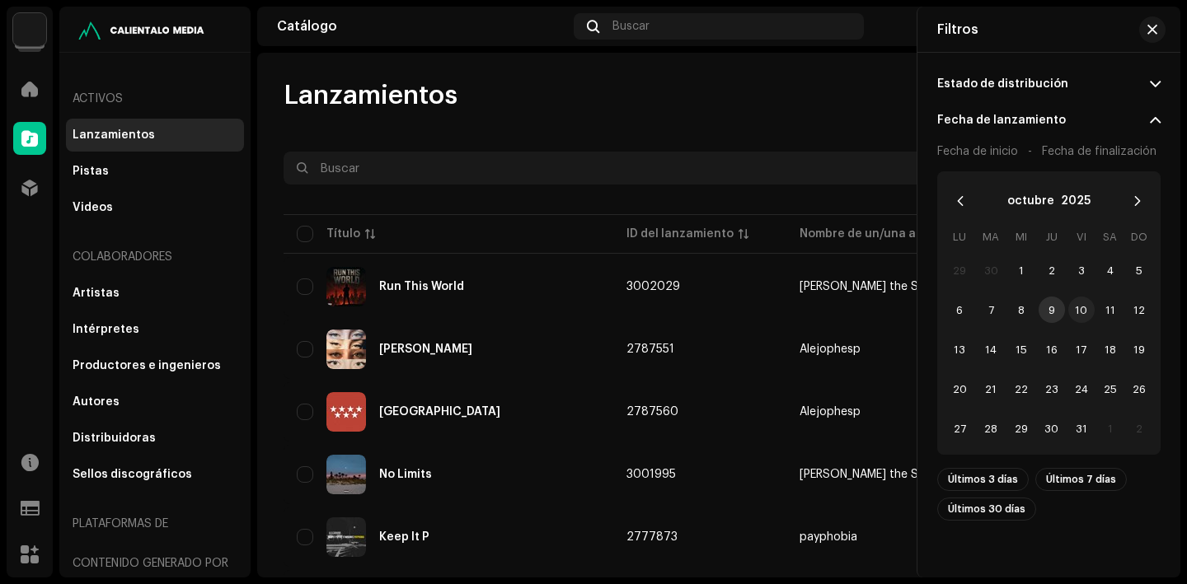
click at [1077, 314] on span "10" at bounding box center [1081, 310] width 26 height 26
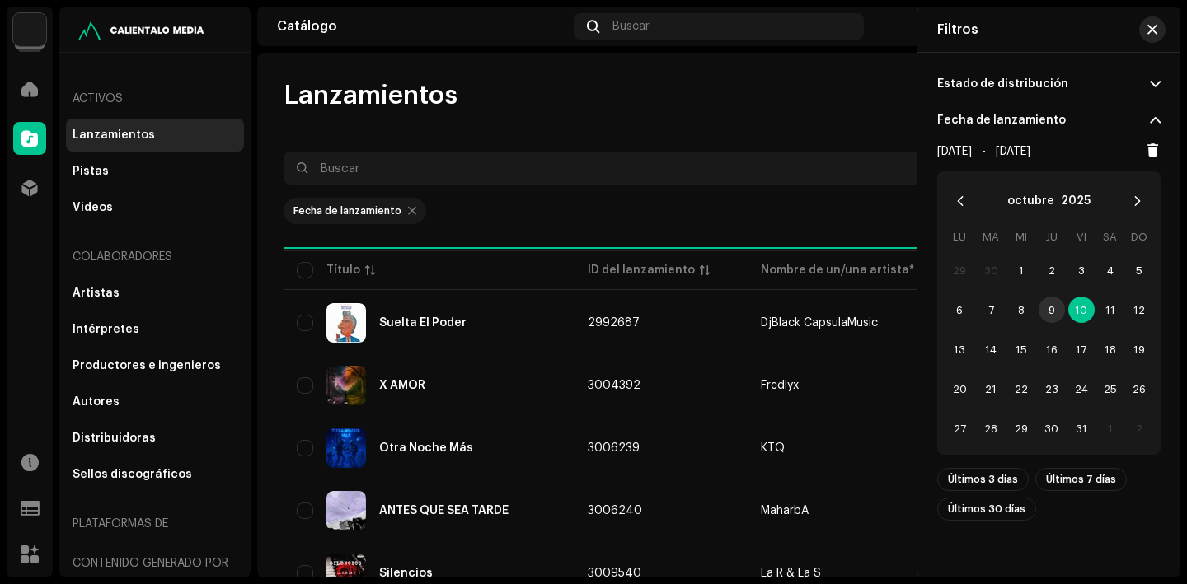
click at [1149, 25] on span "button" at bounding box center [1152, 29] width 10 height 13
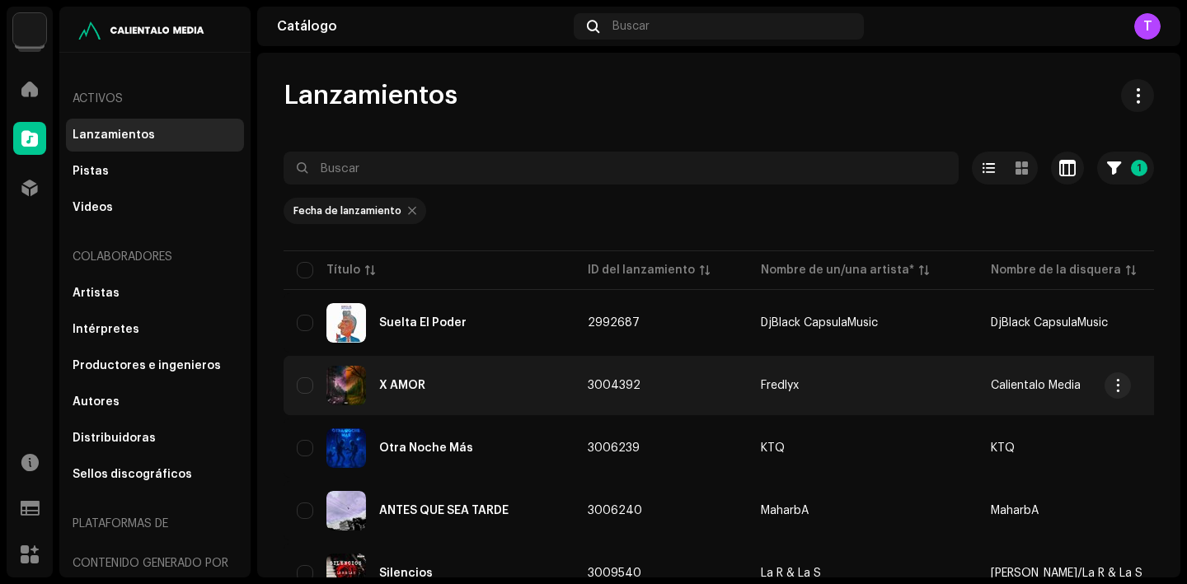
click at [394, 397] on div "X AMOR" at bounding box center [429, 386] width 264 height 40
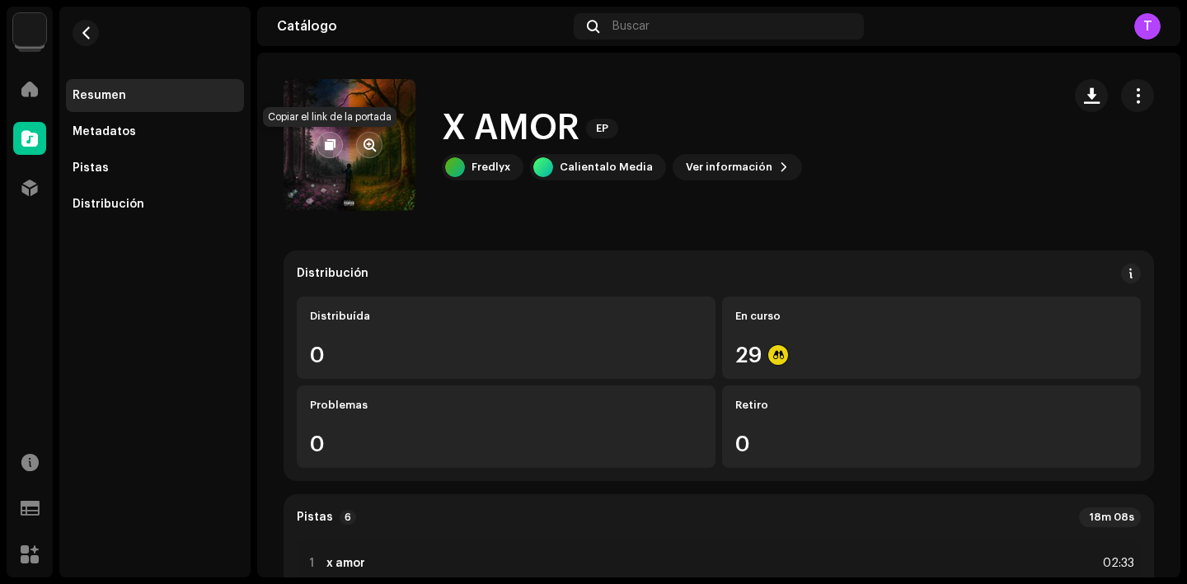
click at [335, 145] on span "button" at bounding box center [330, 144] width 11 height 13
click at [96, 29] on button "button" at bounding box center [86, 33] width 26 height 26
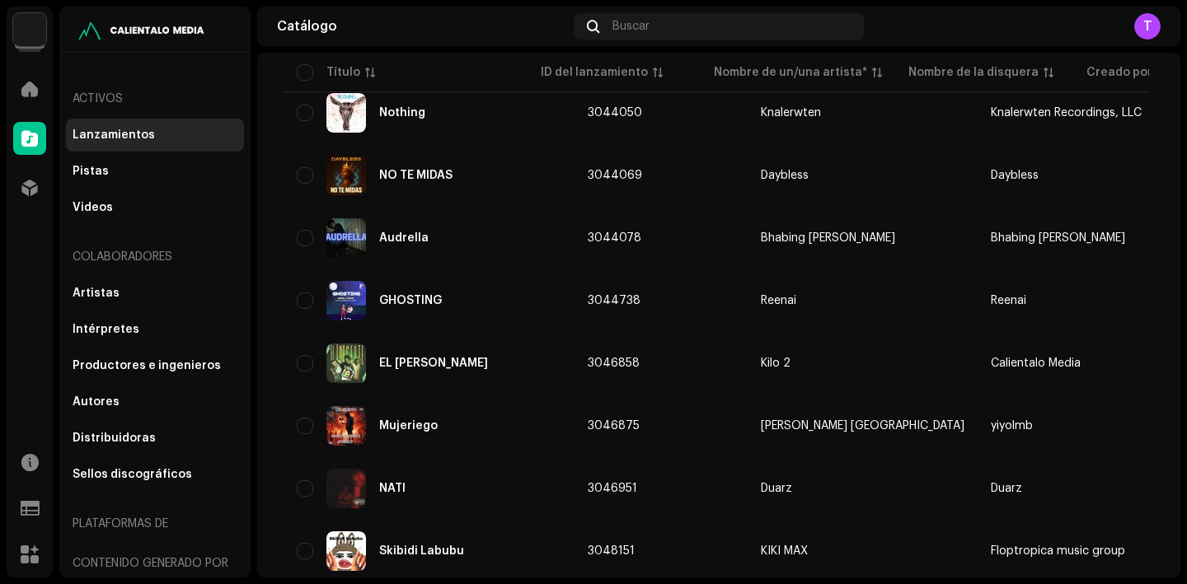
scroll to position [754, 0]
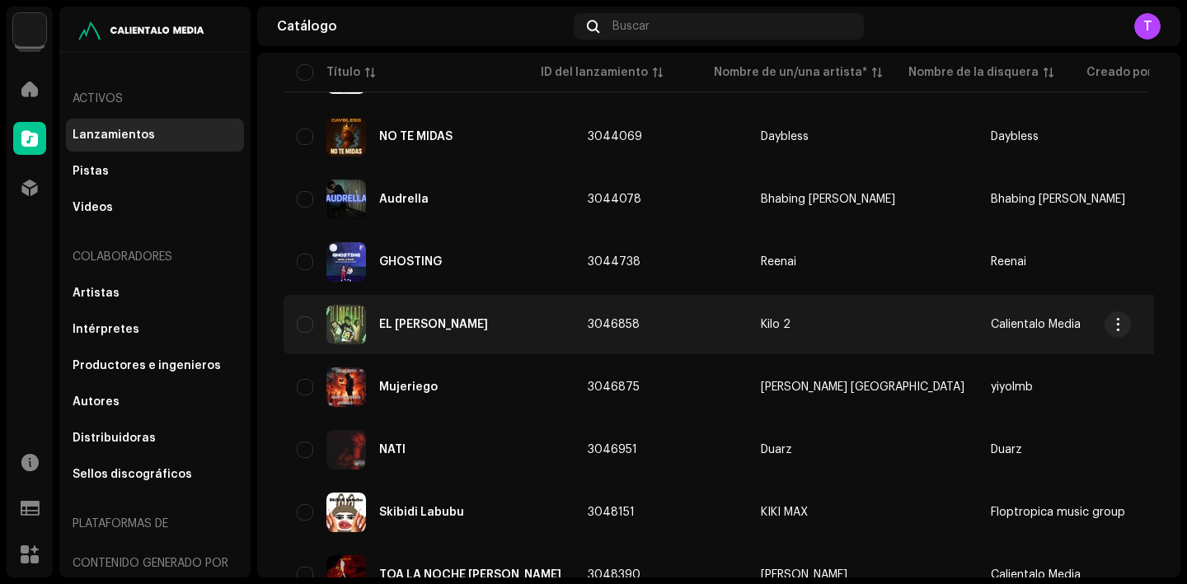
click at [429, 323] on div "EL INOCENTE" at bounding box center [433, 325] width 109 height 12
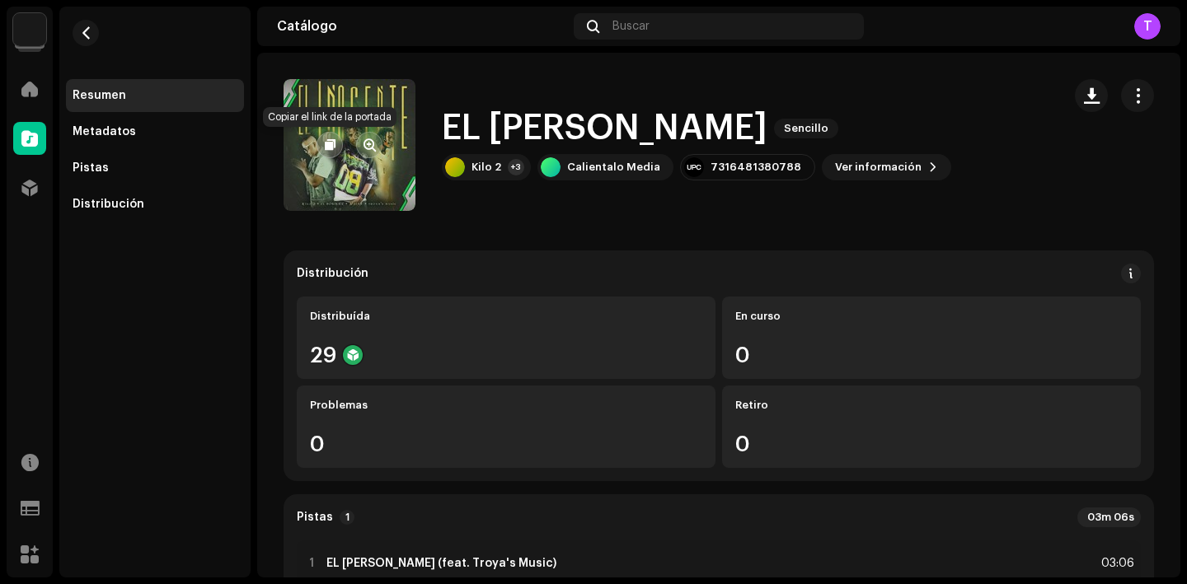
click at [322, 139] on button "button" at bounding box center [329, 145] width 26 height 26
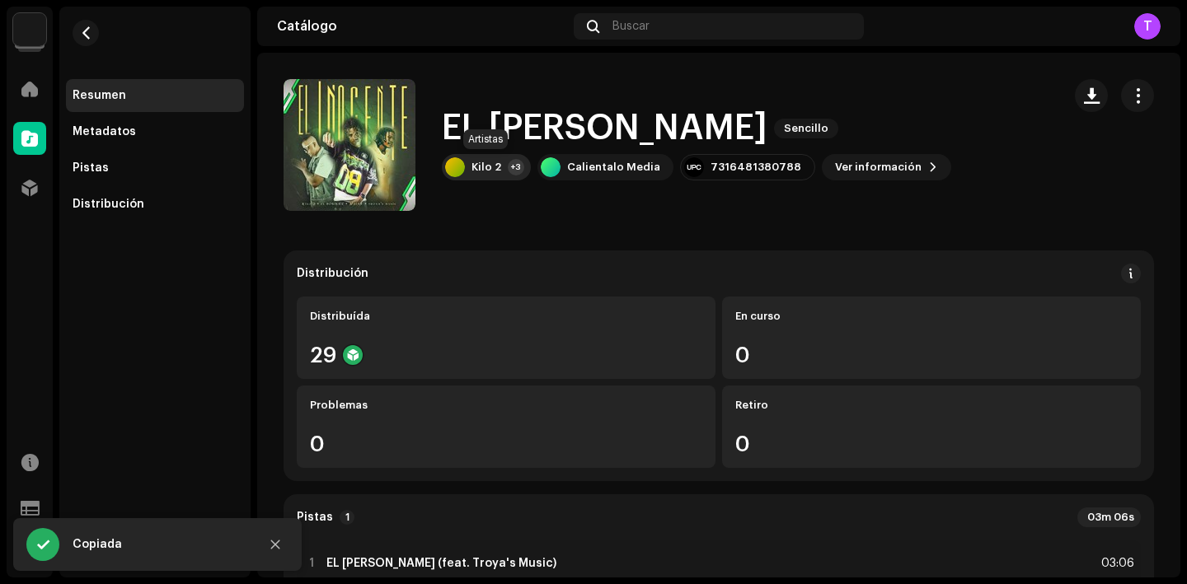
click at [488, 157] on div "Kilo 2 +3" at bounding box center [486, 167] width 89 height 26
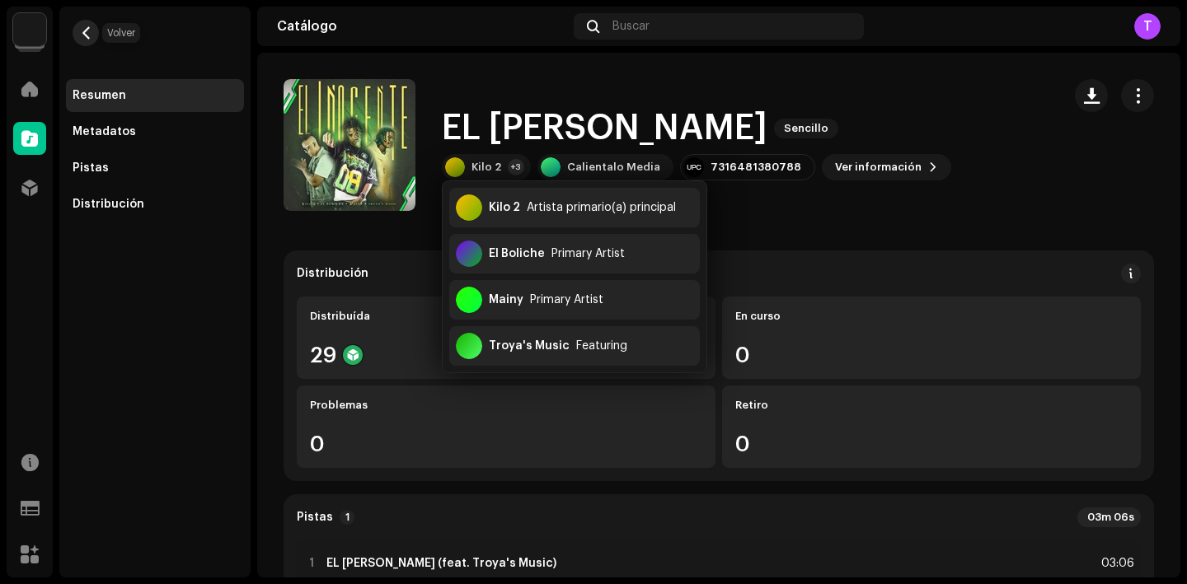
click at [82, 37] on span "button" at bounding box center [86, 32] width 12 height 13
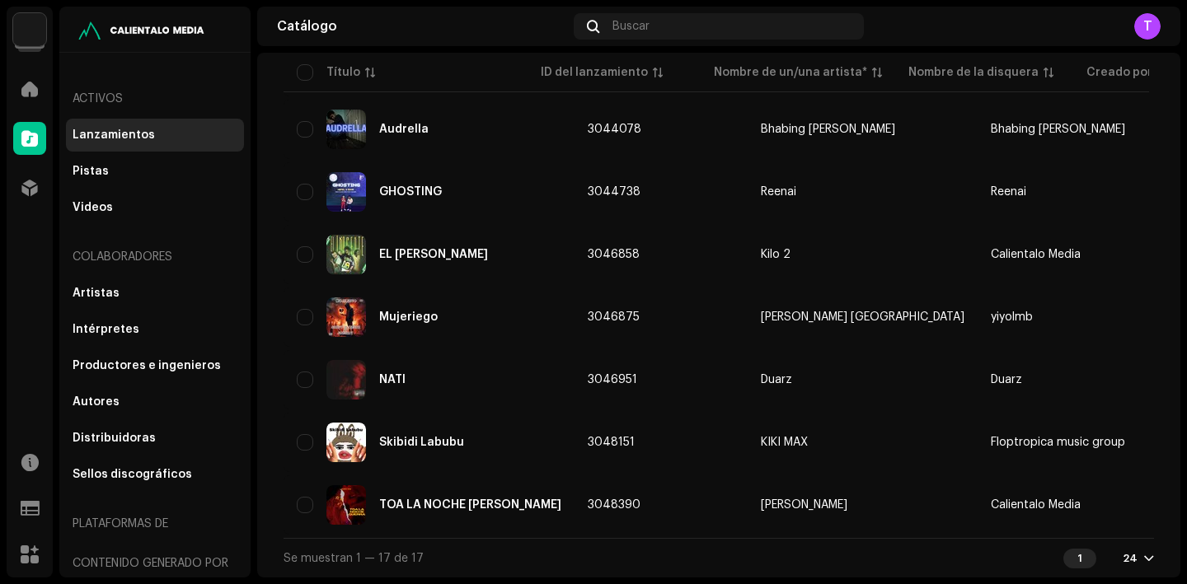
scroll to position [831, 0]
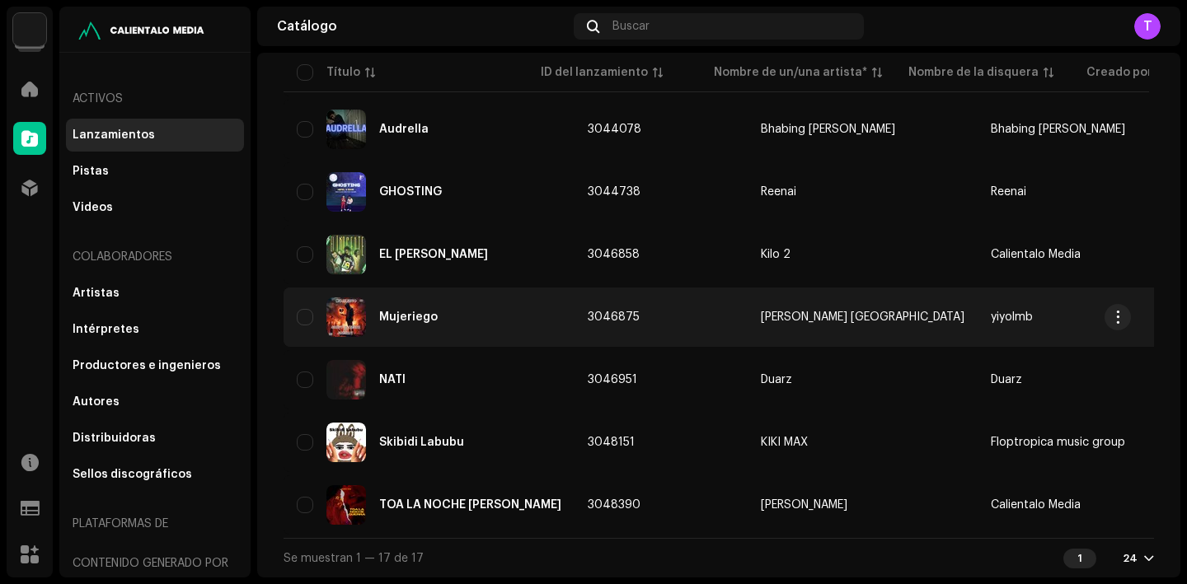
click at [391, 298] on div "Mujeriego" at bounding box center [429, 317] width 264 height 40
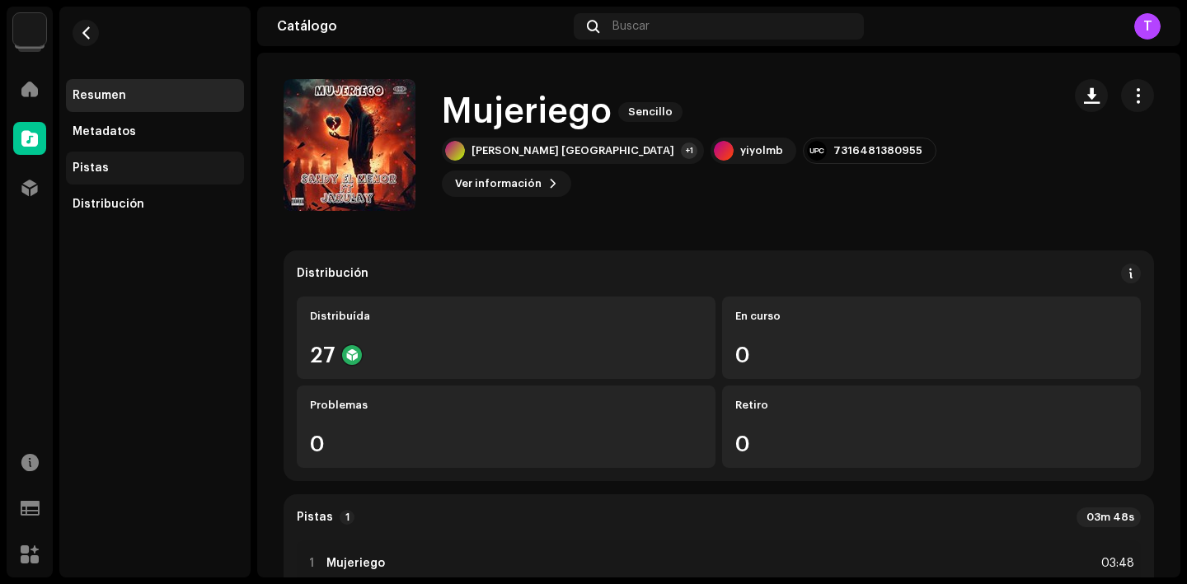
click at [126, 174] on div "Pistas" at bounding box center [155, 167] width 165 height 13
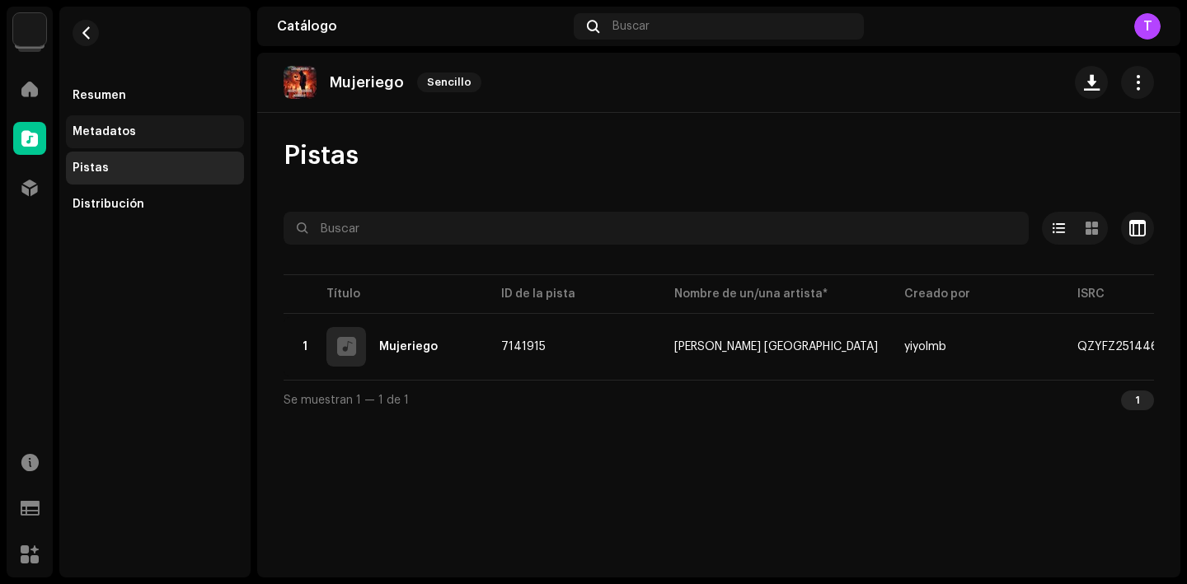
click at [136, 119] on div "Metadatos" at bounding box center [155, 131] width 178 height 33
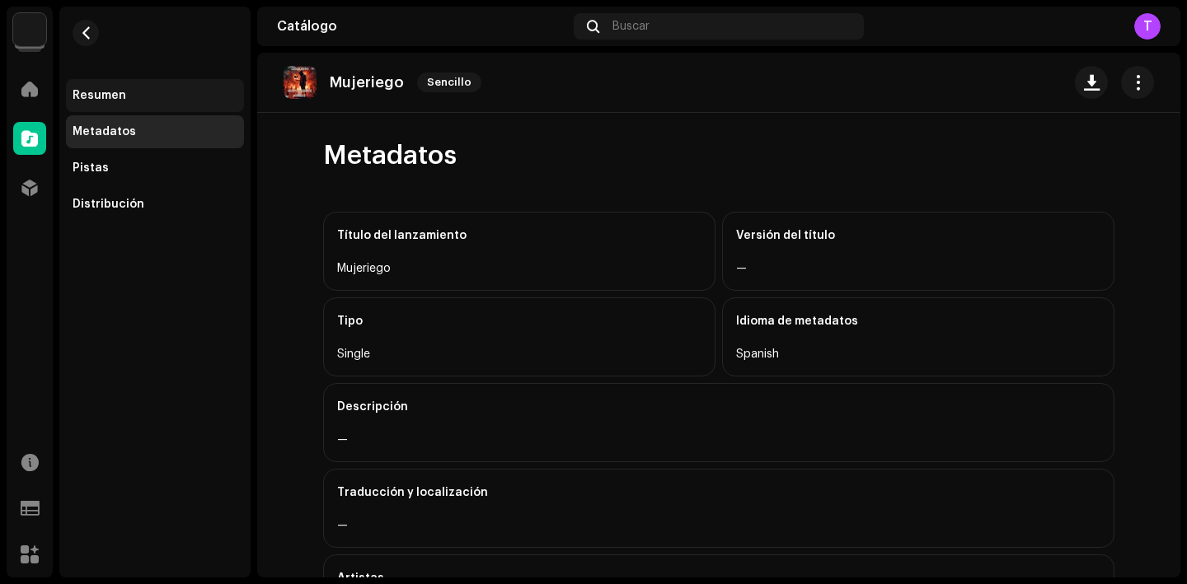
click at [136, 105] on div "Resumen" at bounding box center [155, 95] width 178 height 33
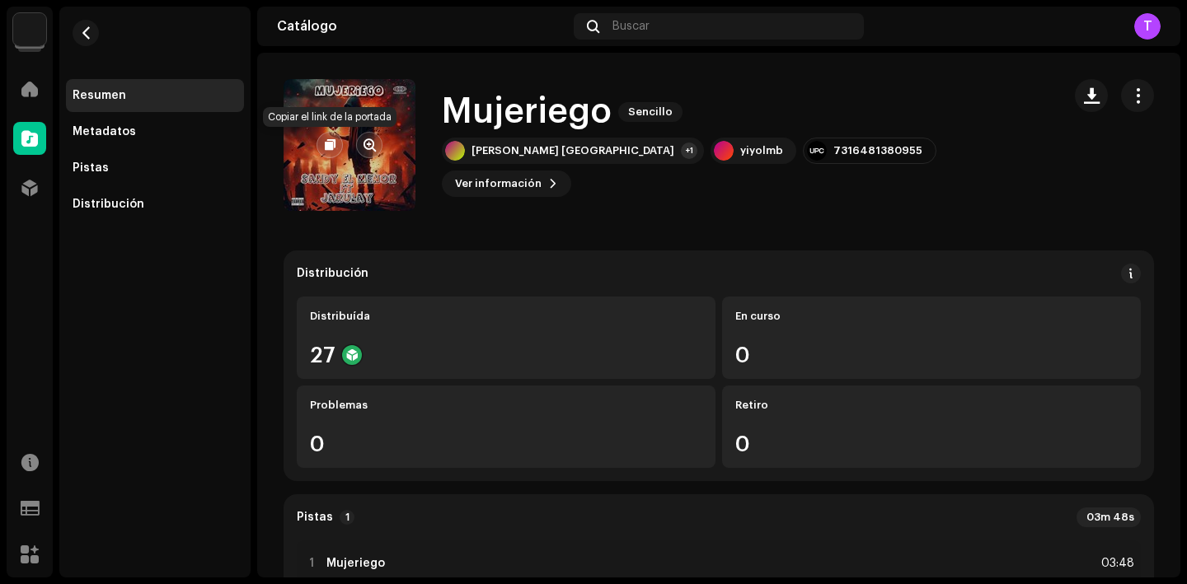
click at [326, 141] on span "button" at bounding box center [330, 144] width 11 height 13
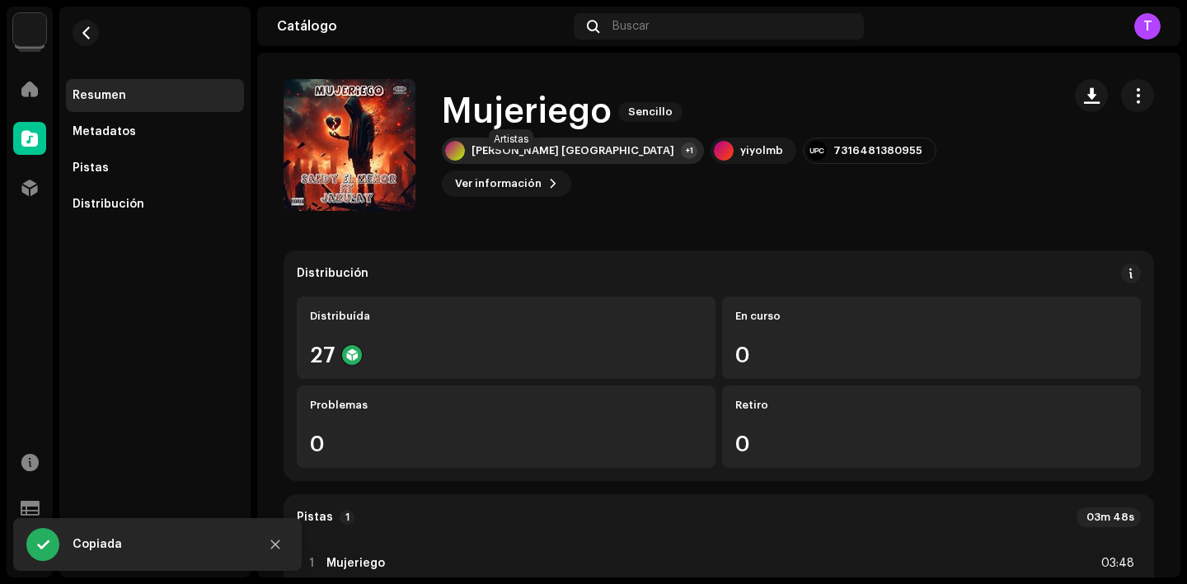
click at [494, 157] on div "Sandy El Menor" at bounding box center [572, 150] width 203 height 13
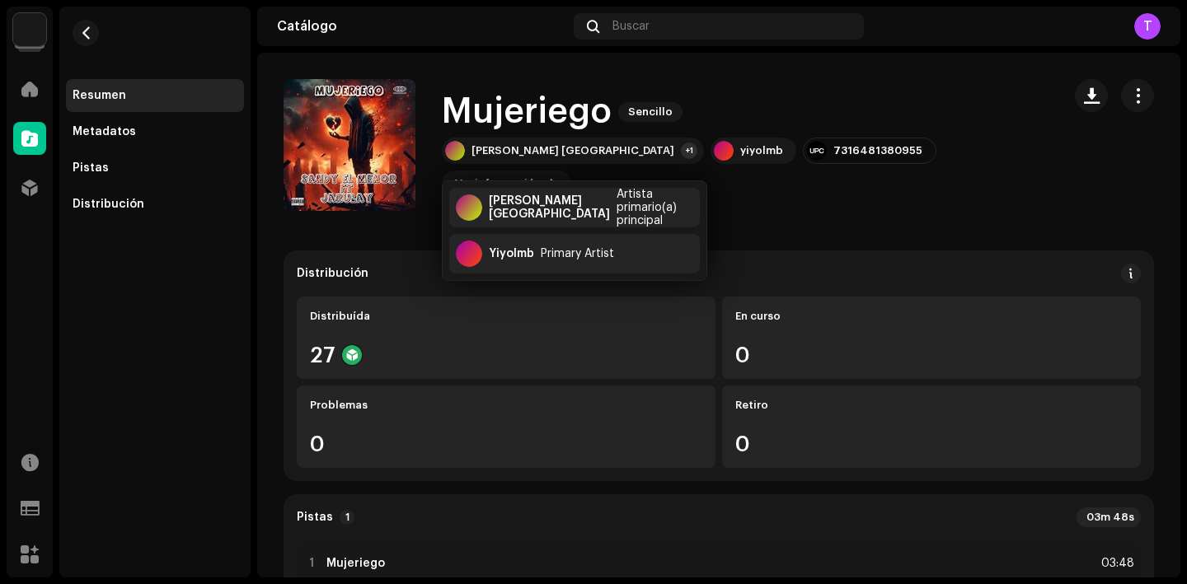
click at [813, 232] on catalog-releases-details-overview "Mujeriego Sencillo Mujeriego Sencillo Sandy El Menor +1 yiyolmb 7316481380955 V…" at bounding box center [718, 524] width 923 height 943
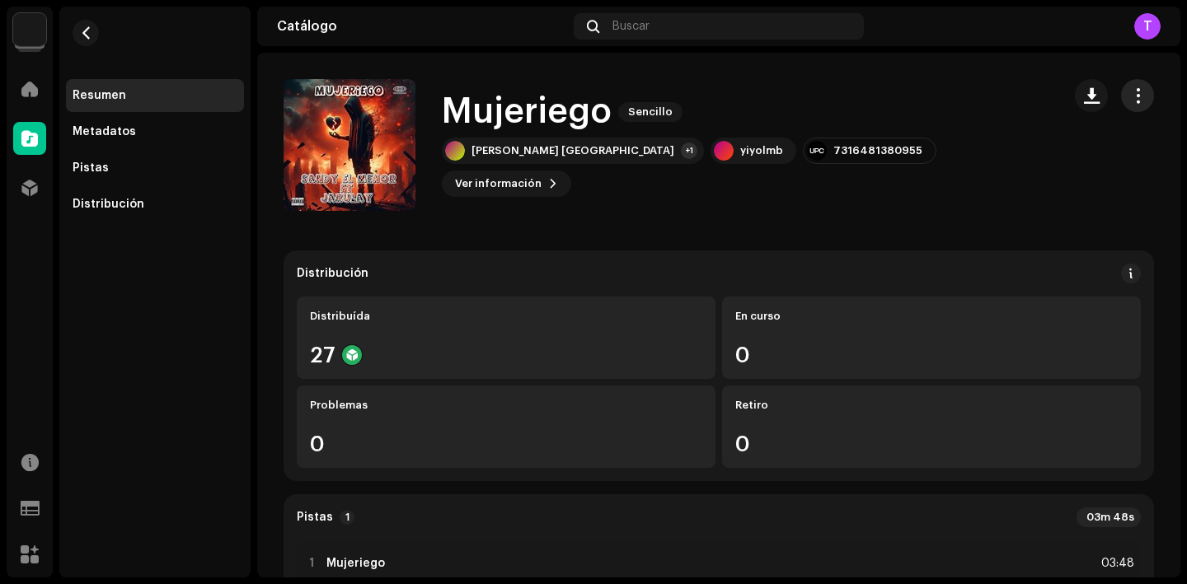
click at [1130, 93] on span "button" at bounding box center [1138, 95] width 16 height 13
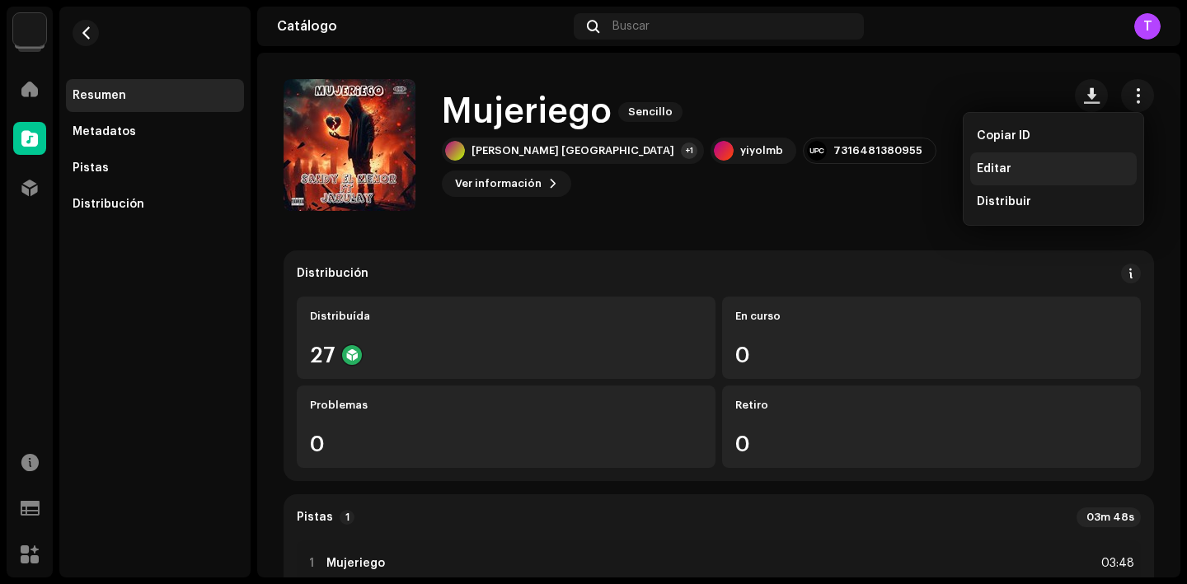
click at [996, 169] on span "Editar" at bounding box center [993, 168] width 35 height 13
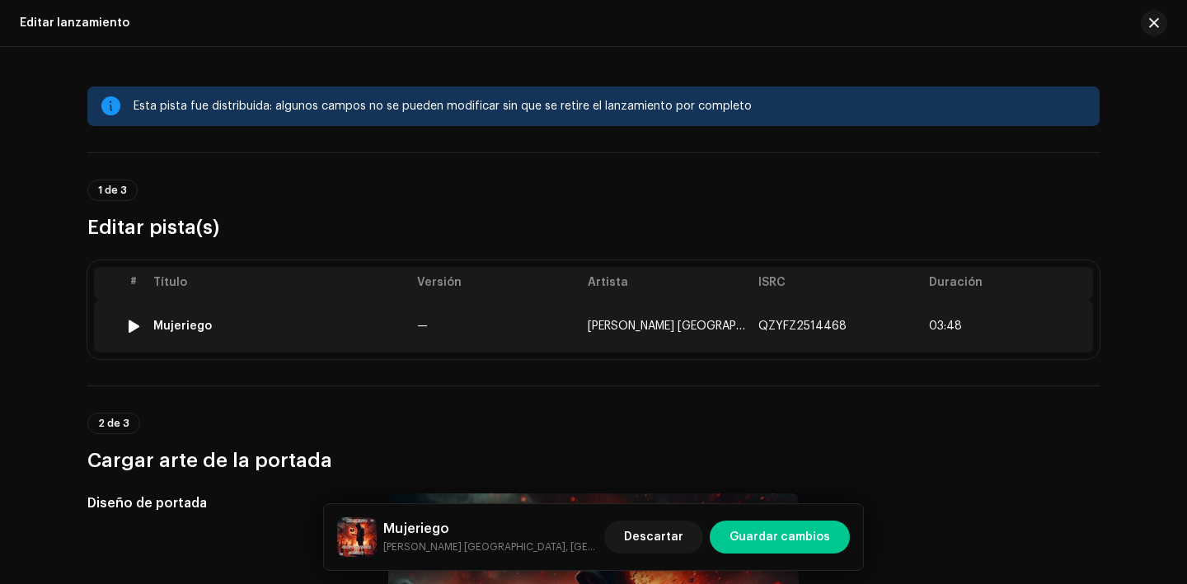
click at [129, 321] on div at bounding box center [134, 326] width 12 height 13
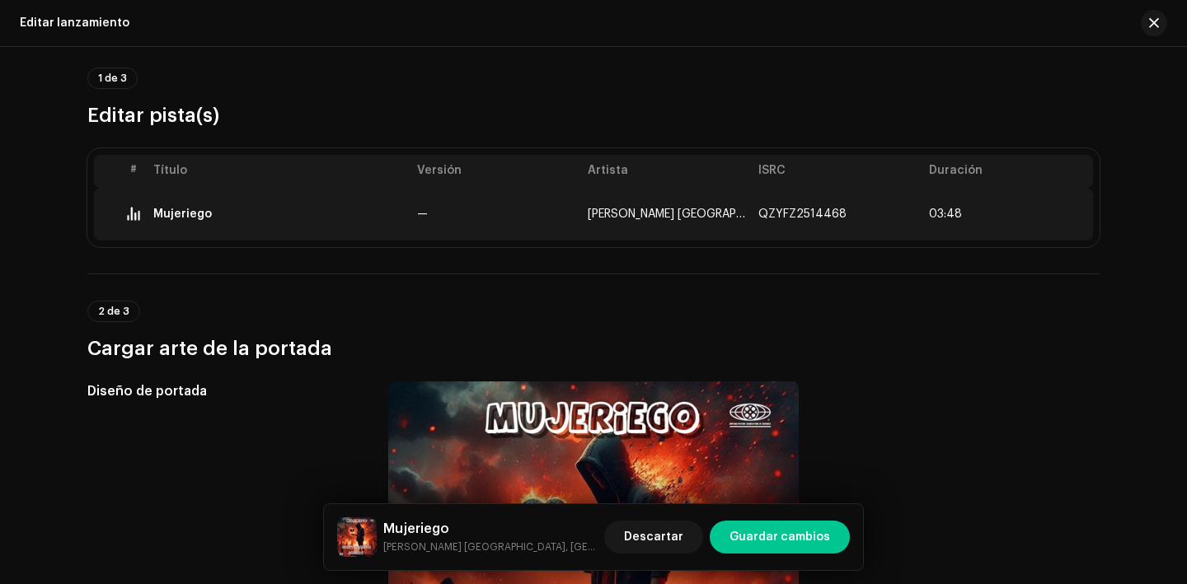
scroll to position [114, 0]
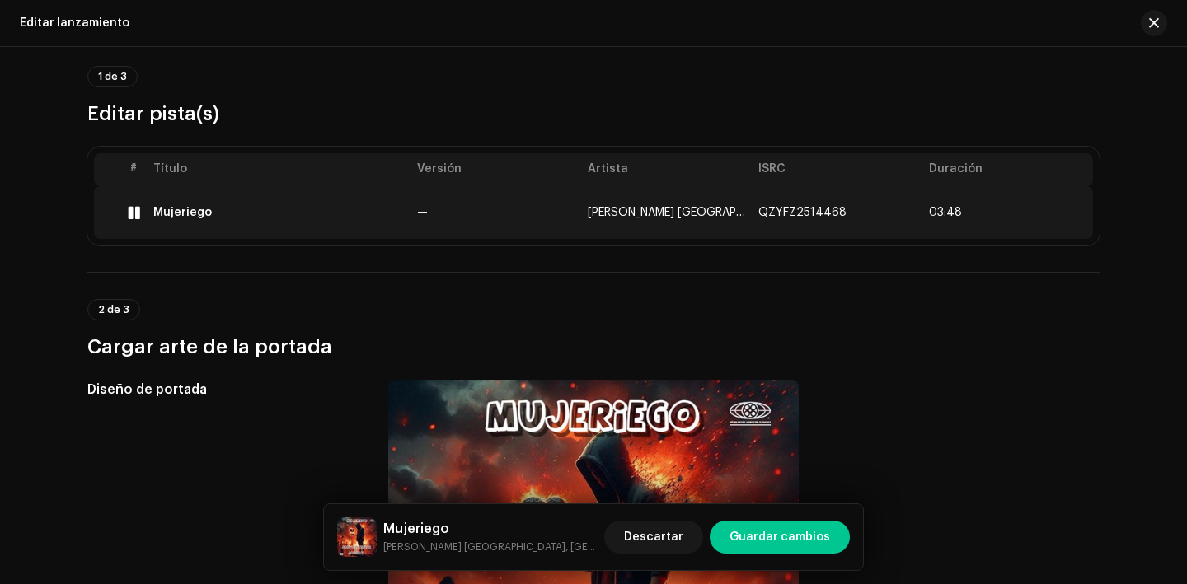
click at [203, 216] on div "Mujeriego" at bounding box center [182, 212] width 59 height 13
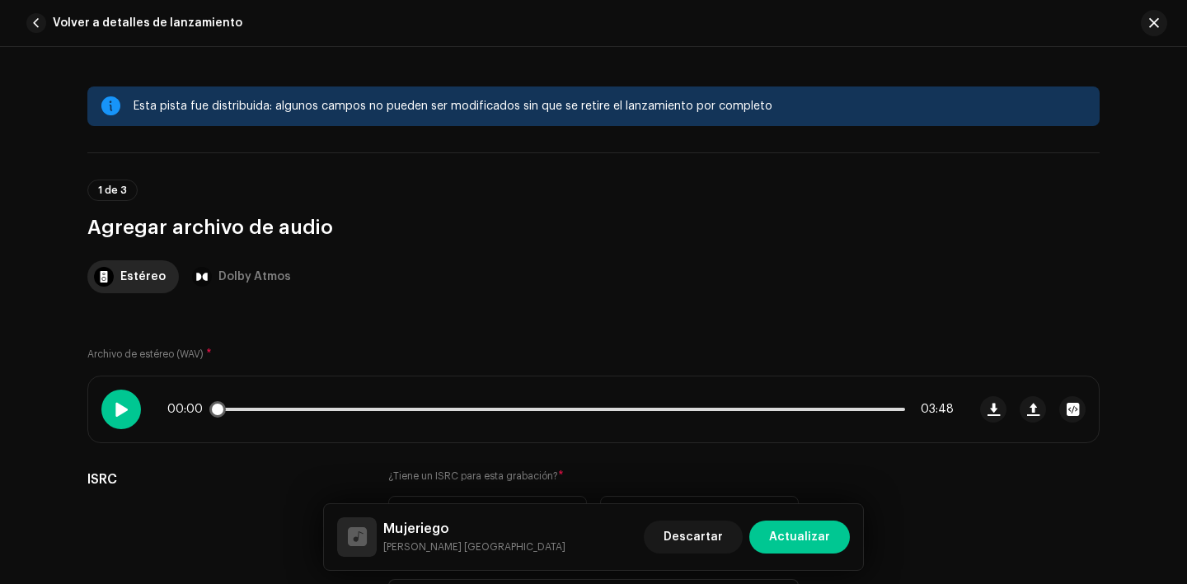
click at [110, 421] on div at bounding box center [121, 410] width 40 height 40
drag, startPoint x: 218, startPoint y: 412, endPoint x: 298, endPoint y: 412, distance: 79.9
click at [298, 412] on span at bounding box center [296, 409] width 16 height 16
drag, startPoint x: 310, startPoint y: 413, endPoint x: 360, endPoint y: 412, distance: 50.3
click at [360, 412] on span at bounding box center [362, 409] width 16 height 16
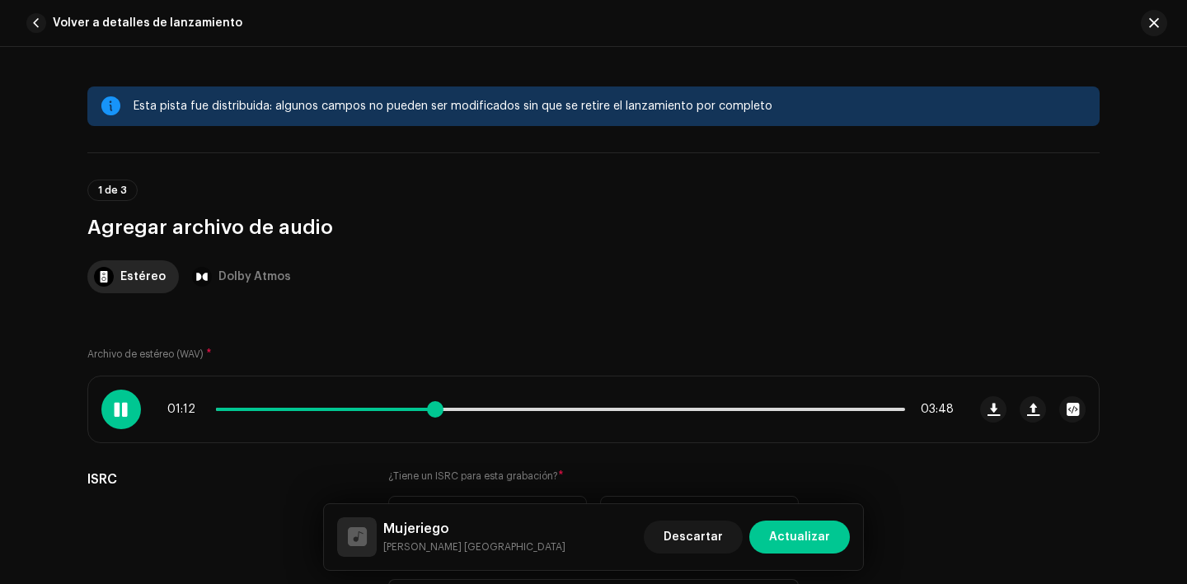
drag, startPoint x: 372, startPoint y: 411, endPoint x: 434, endPoint y: 411, distance: 62.6
click at [434, 411] on span at bounding box center [435, 409] width 16 height 16
click at [1156, 16] on span "button" at bounding box center [1154, 22] width 10 height 13
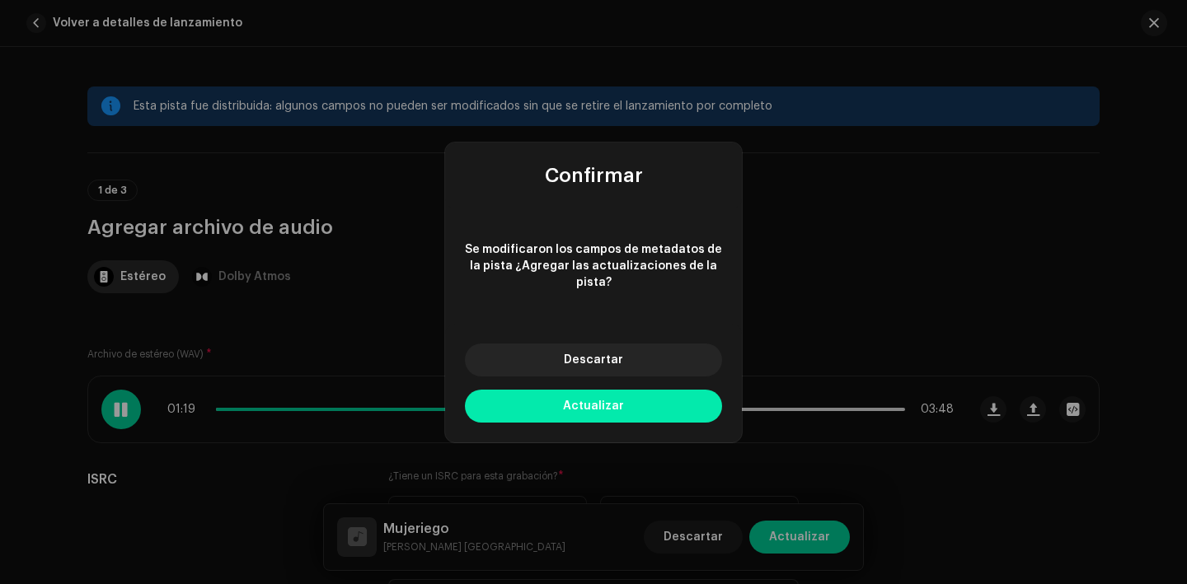
click at [581, 400] on span "Actualizar" at bounding box center [593, 406] width 61 height 12
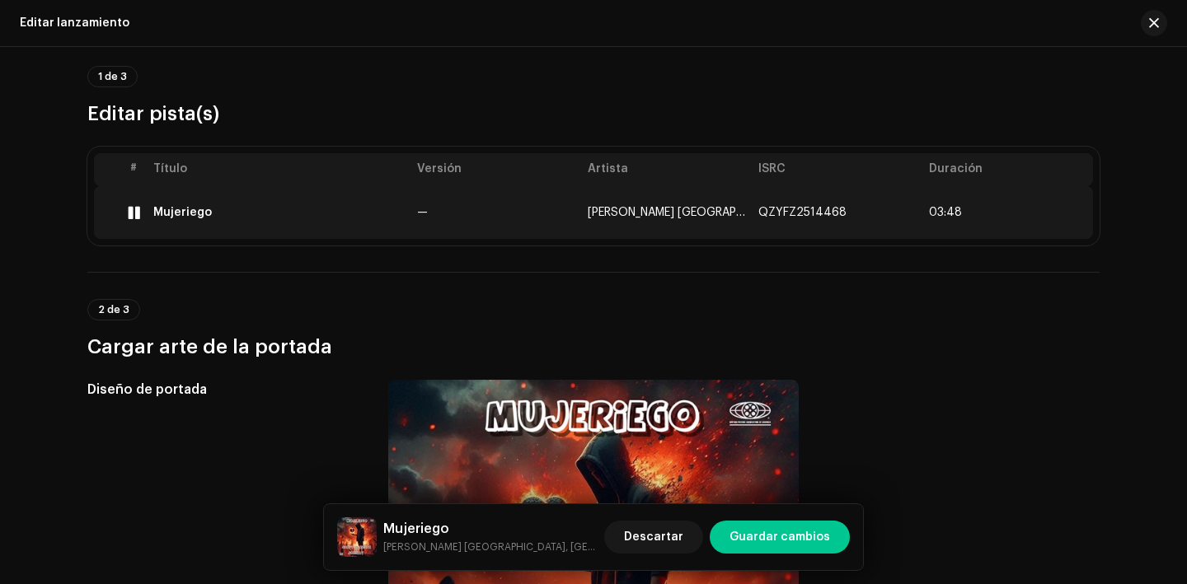
click at [133, 208] on div at bounding box center [134, 212] width 12 height 13
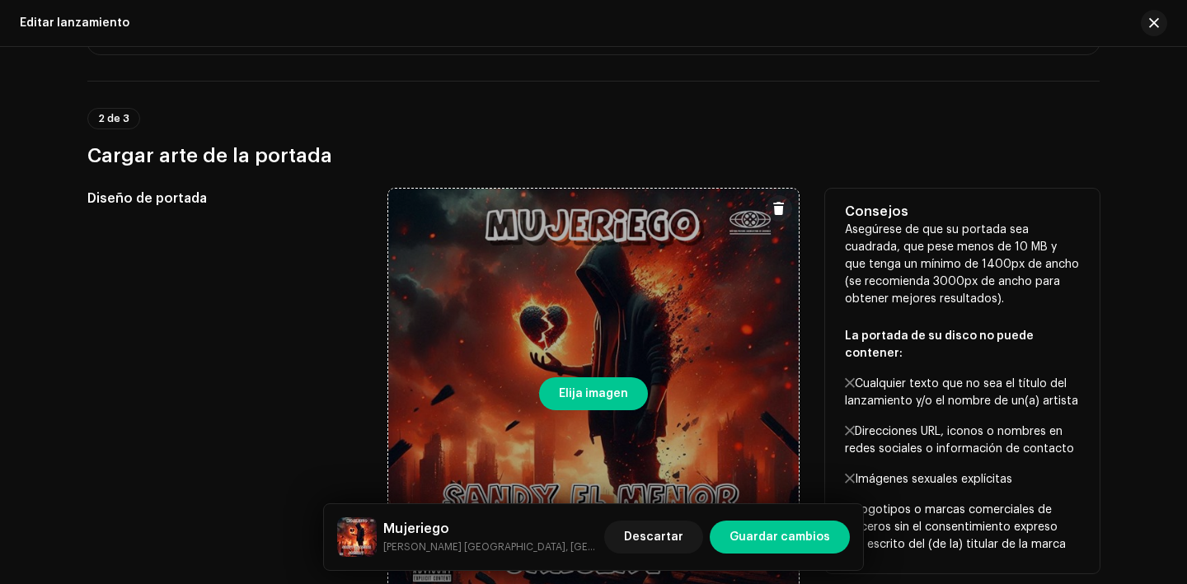
scroll to position [306, 0]
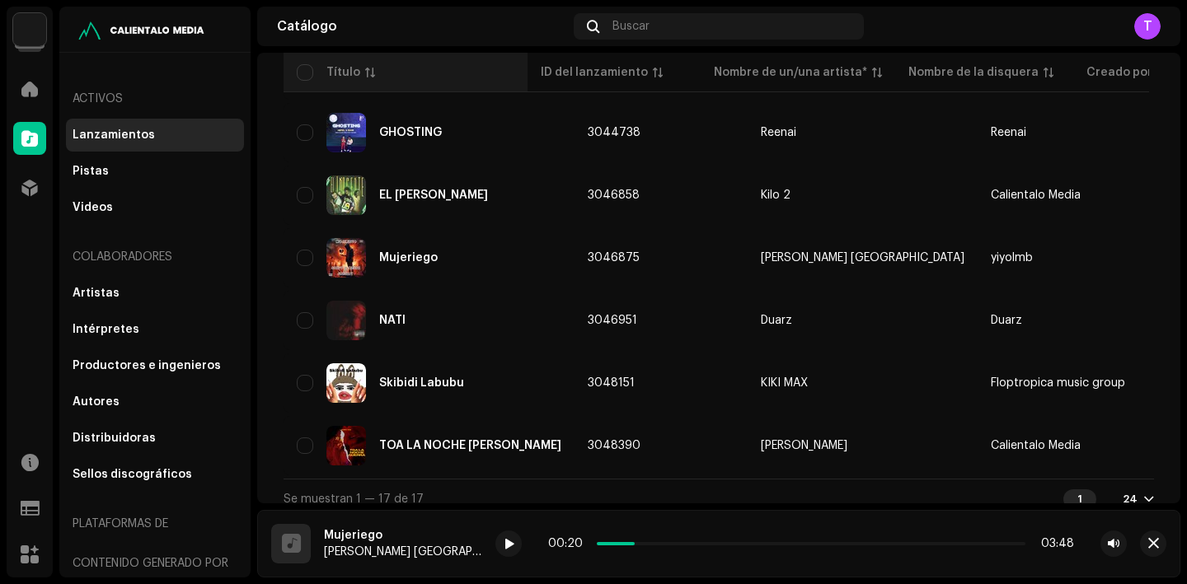
scroll to position [905, 0]
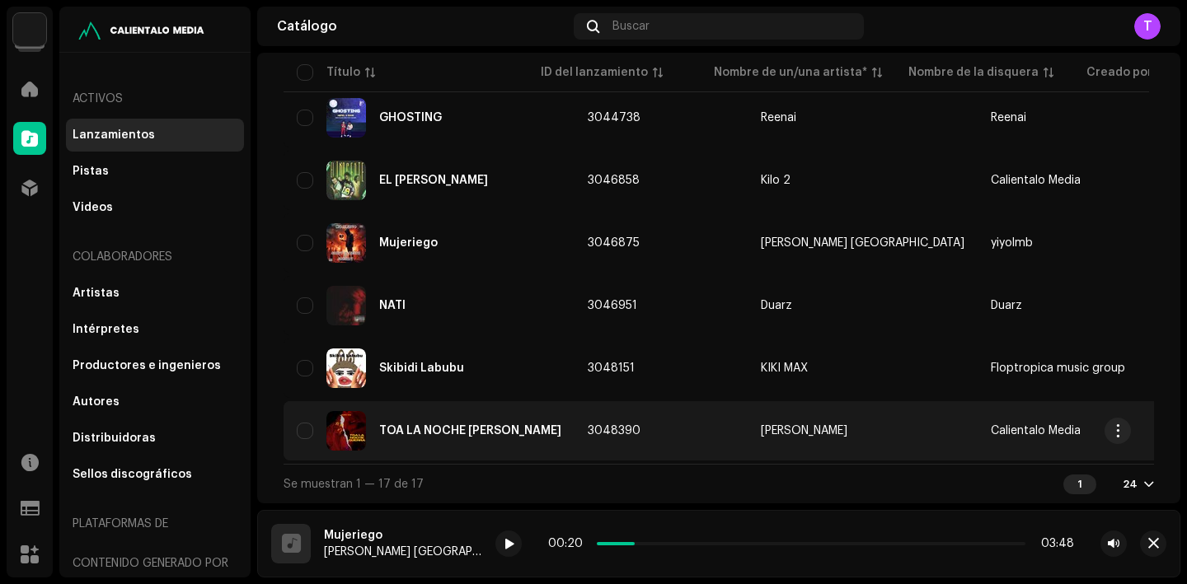
click at [447, 432] on div "TOA LA NOCHE GUERRA" at bounding box center [429, 431] width 264 height 40
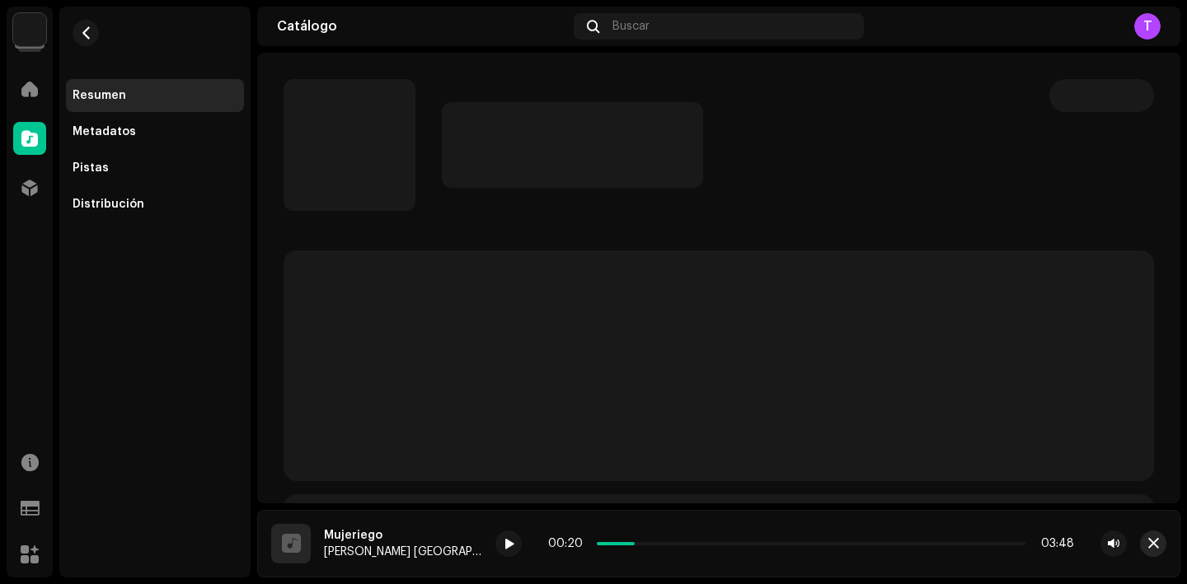
click at [1159, 548] on button "button" at bounding box center [1153, 544] width 26 height 26
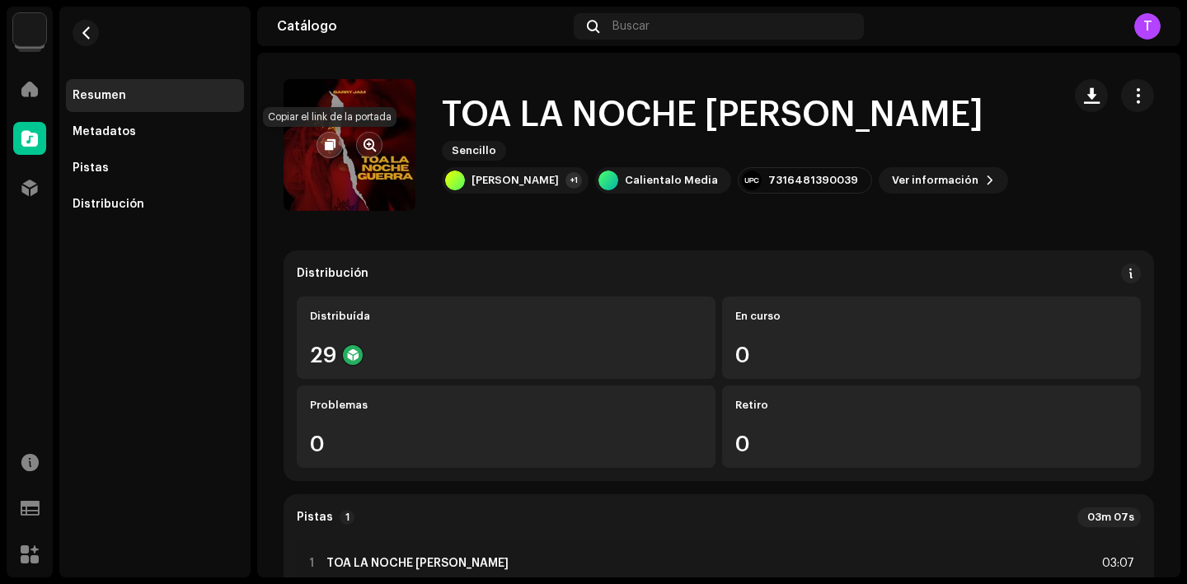
click at [327, 144] on span "button" at bounding box center [330, 144] width 11 height 13
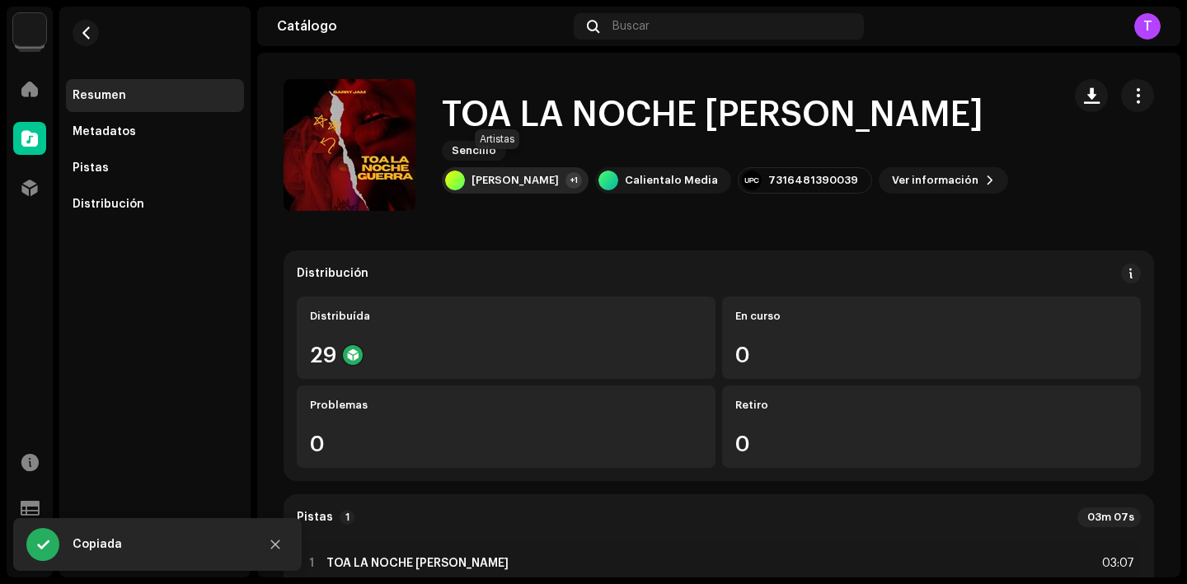
click at [565, 172] on div "+1" at bounding box center [573, 180] width 16 height 16
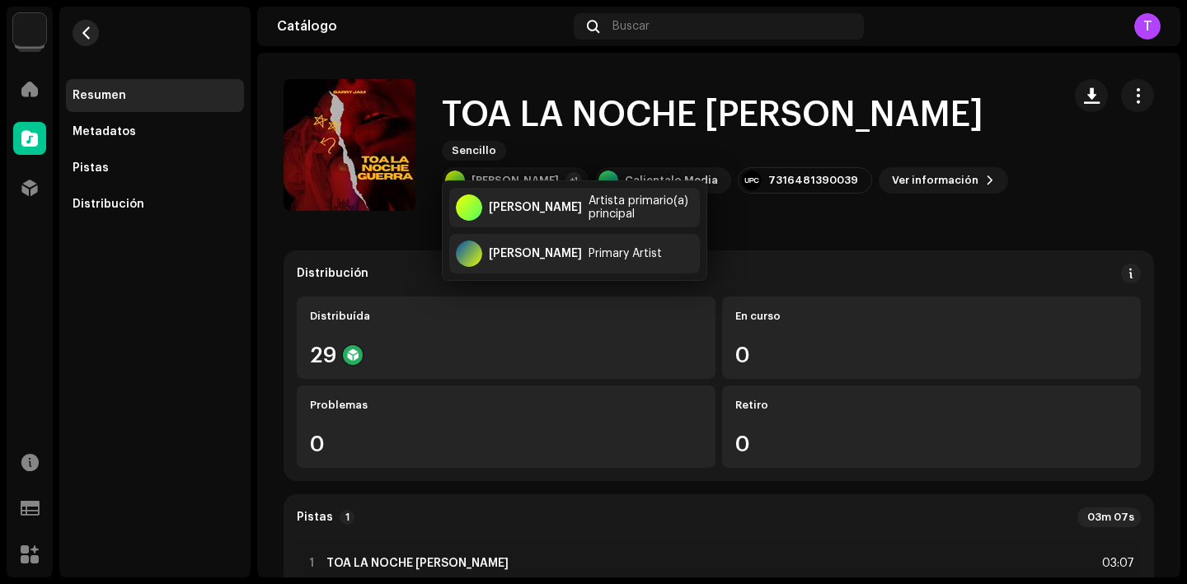
click at [87, 26] on button "button" at bounding box center [86, 33] width 26 height 26
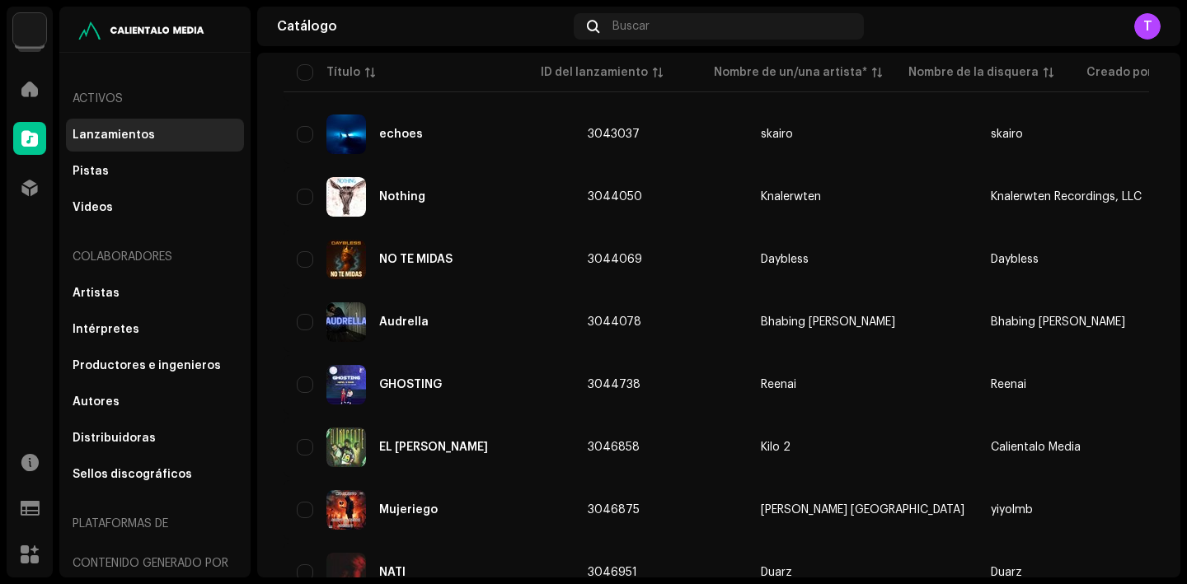
scroll to position [831, 0]
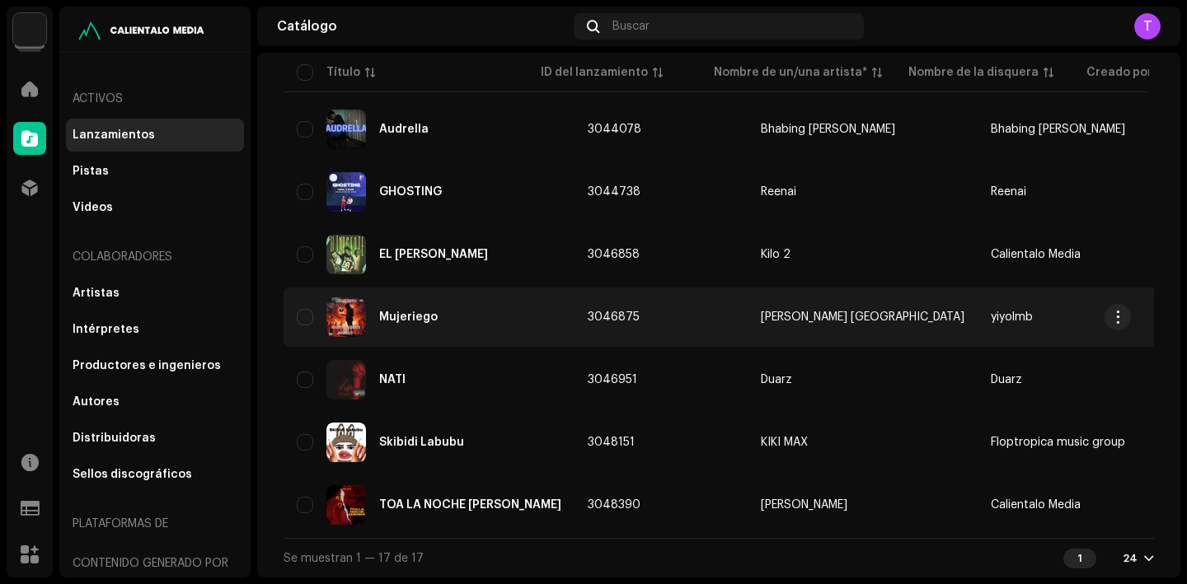
click at [425, 311] on div "Mujeriego" at bounding box center [408, 317] width 59 height 12
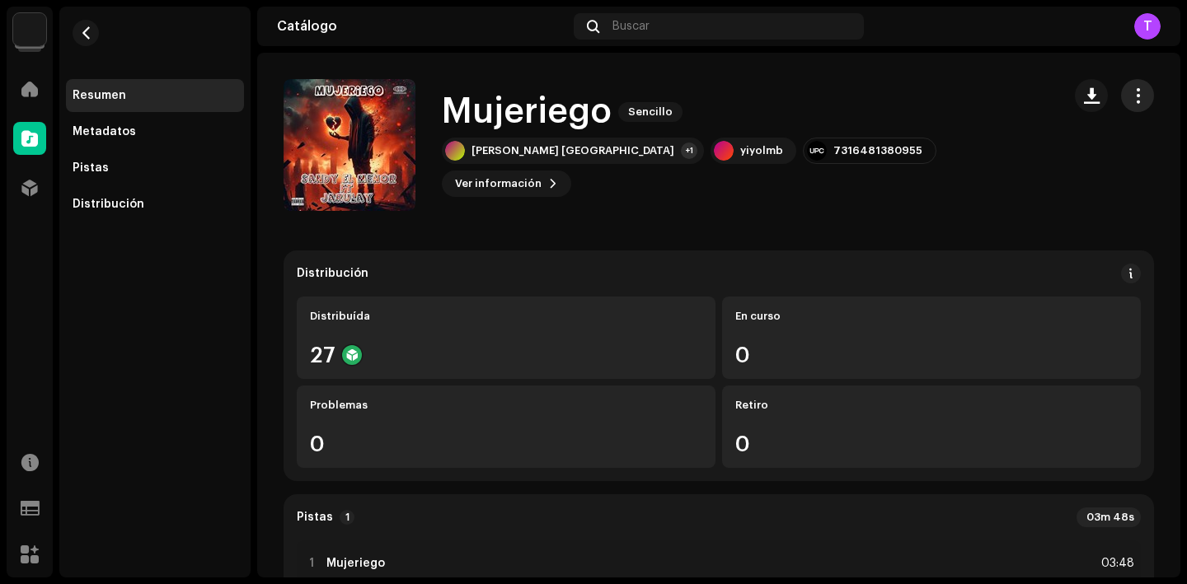
click at [1124, 81] on button "button" at bounding box center [1137, 95] width 33 height 33
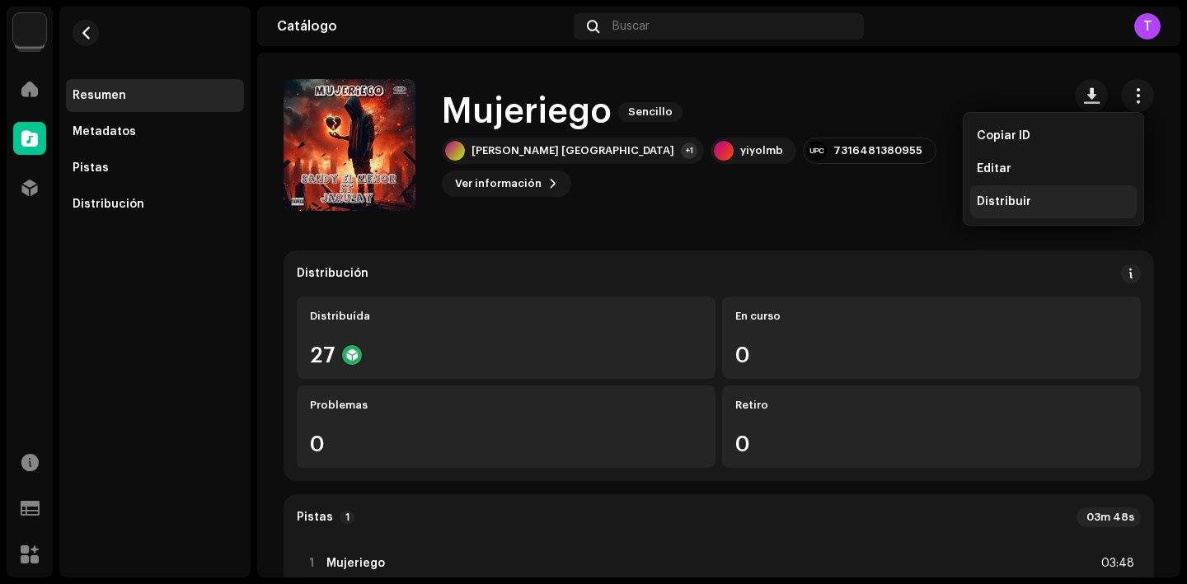
click at [996, 204] on span "Distribuir" at bounding box center [1003, 201] width 54 height 13
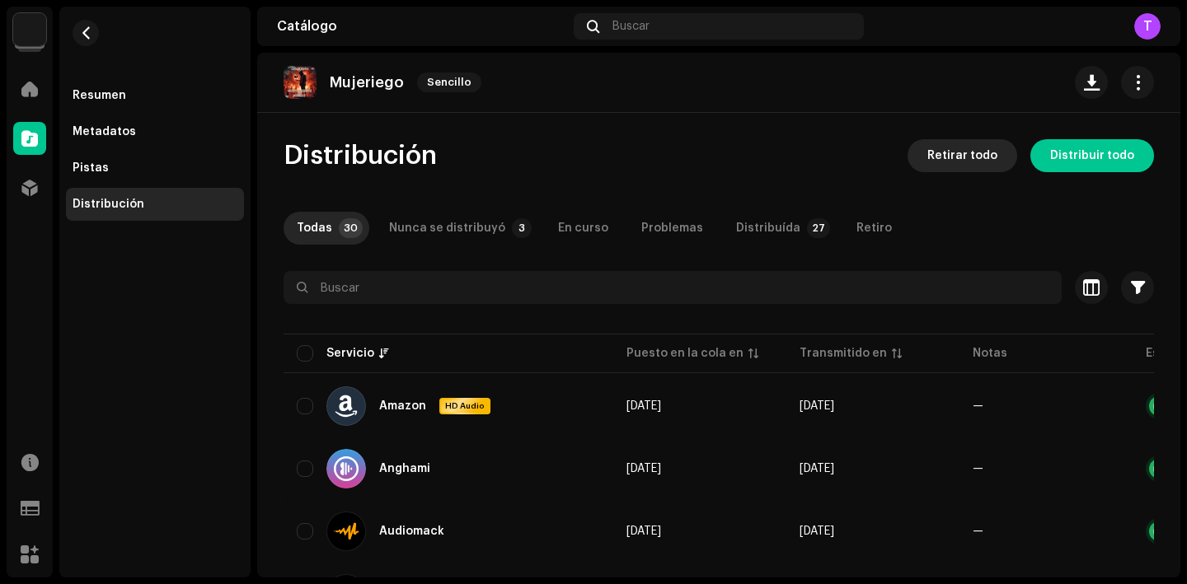
click at [965, 157] on span "Retirar todo" at bounding box center [962, 155] width 70 height 33
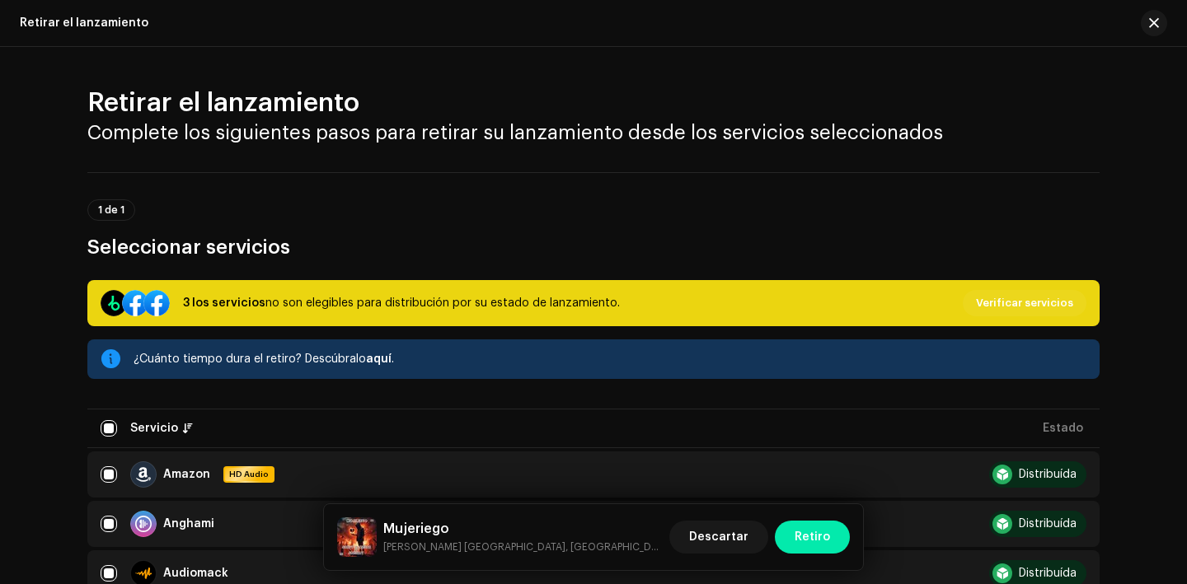
click at [823, 552] on span "Retiro" at bounding box center [811, 537] width 35 height 33
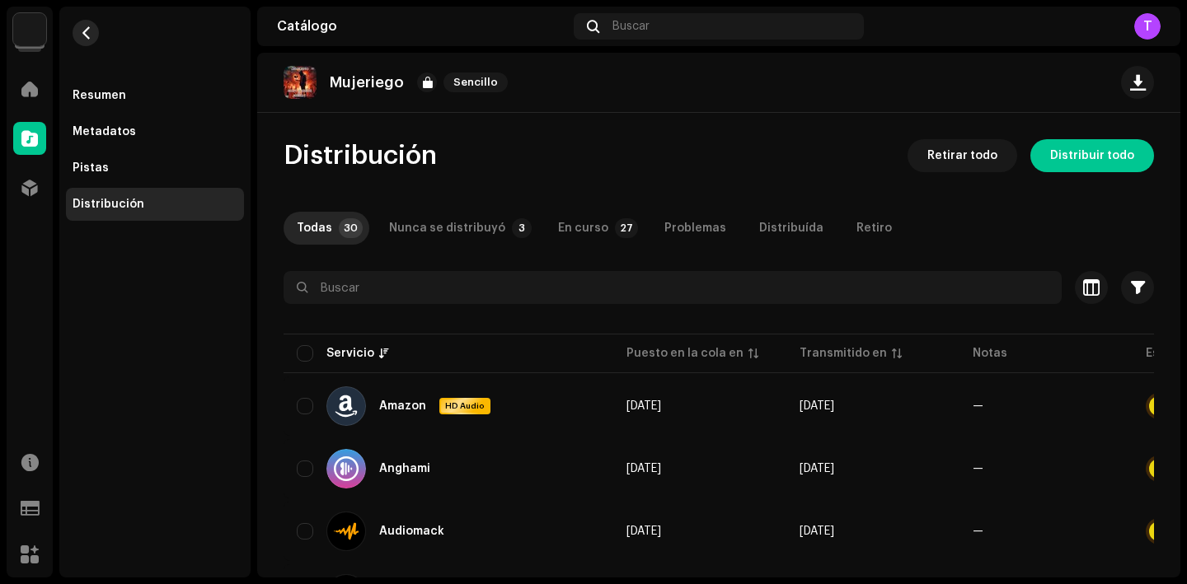
click at [90, 30] on span "button" at bounding box center [86, 32] width 12 height 13
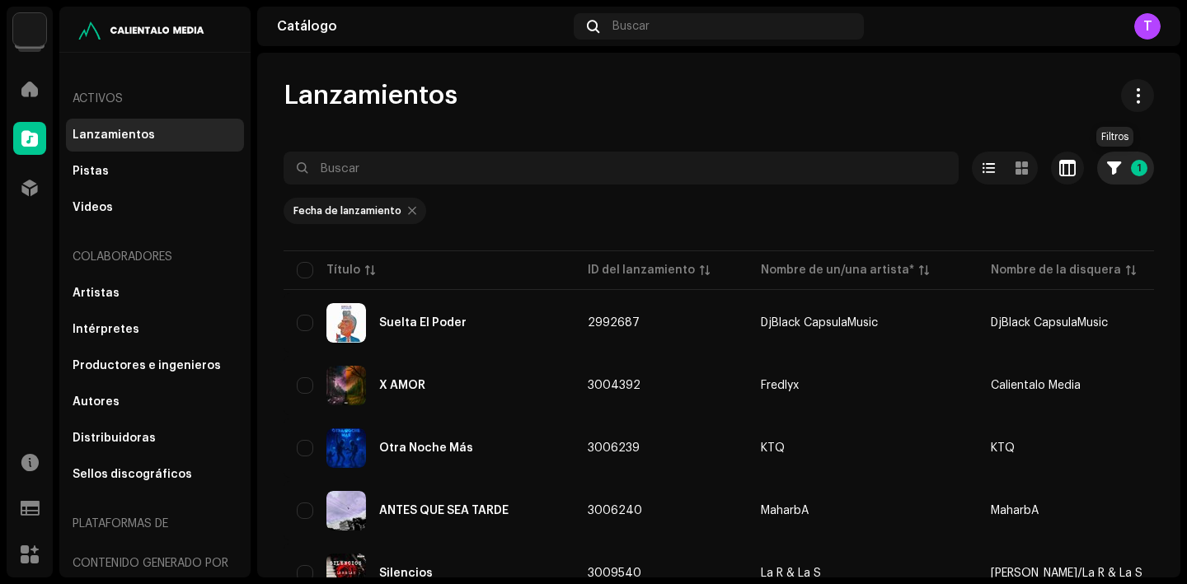
click at [1130, 166] on p-badge "1" at bounding box center [1138, 168] width 16 height 16
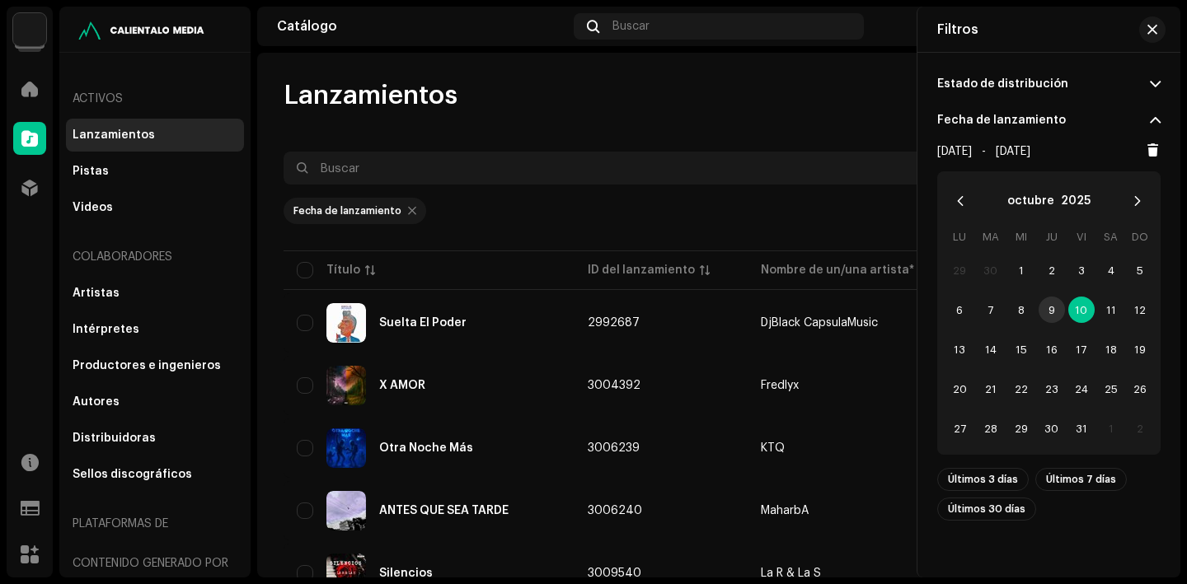
click at [1052, 302] on span "9" at bounding box center [1051, 310] width 26 height 26
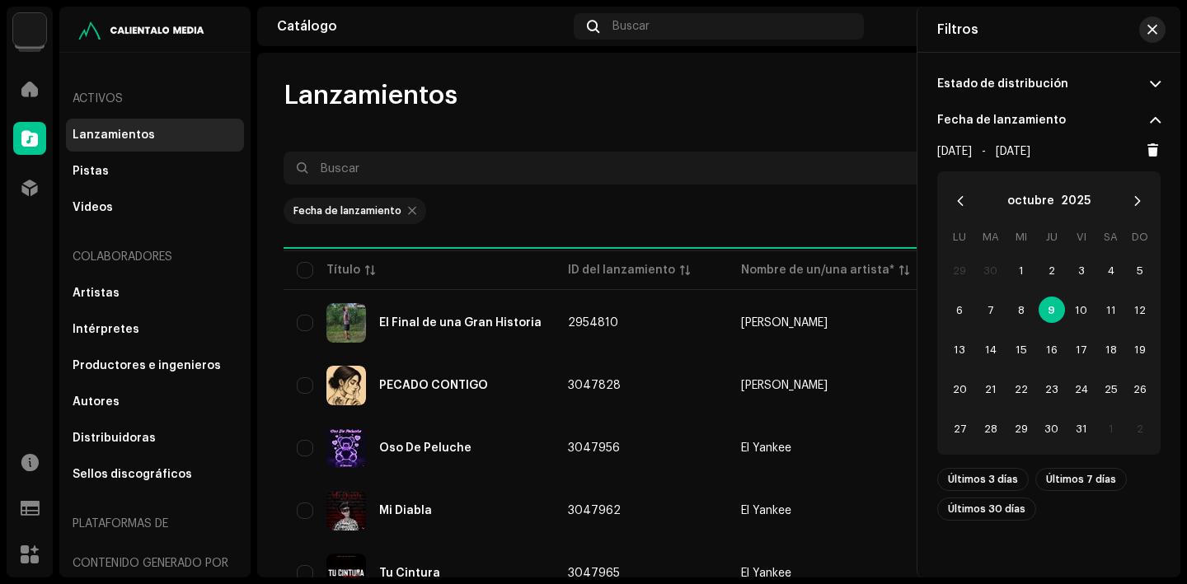
click at [1154, 24] on span "button" at bounding box center [1152, 29] width 10 height 13
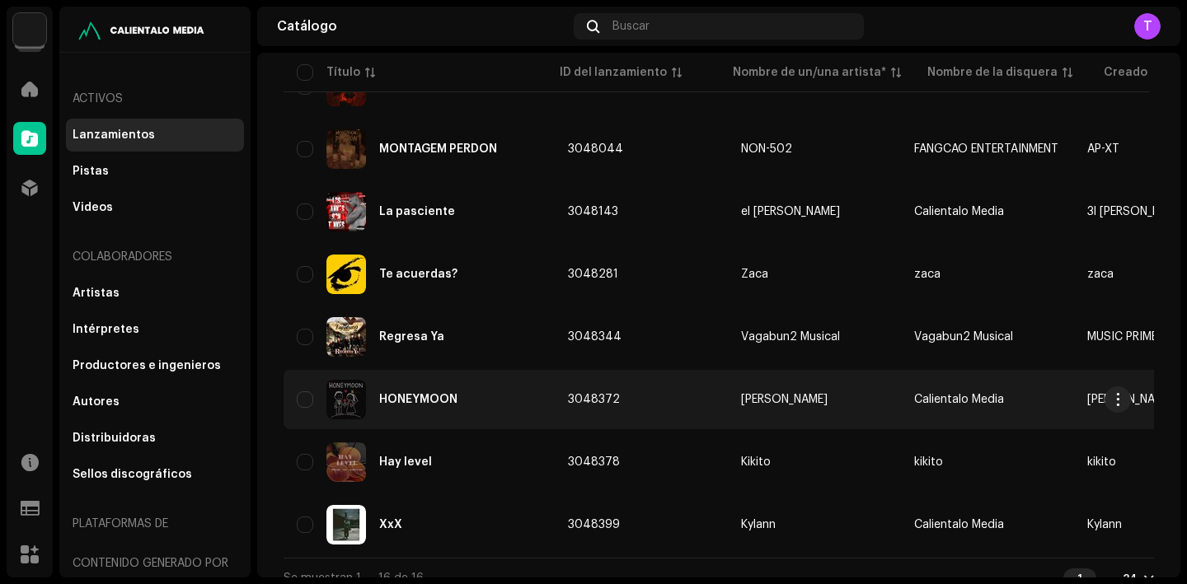
click at [412, 389] on div "HONEYMOON" at bounding box center [419, 400] width 245 height 40
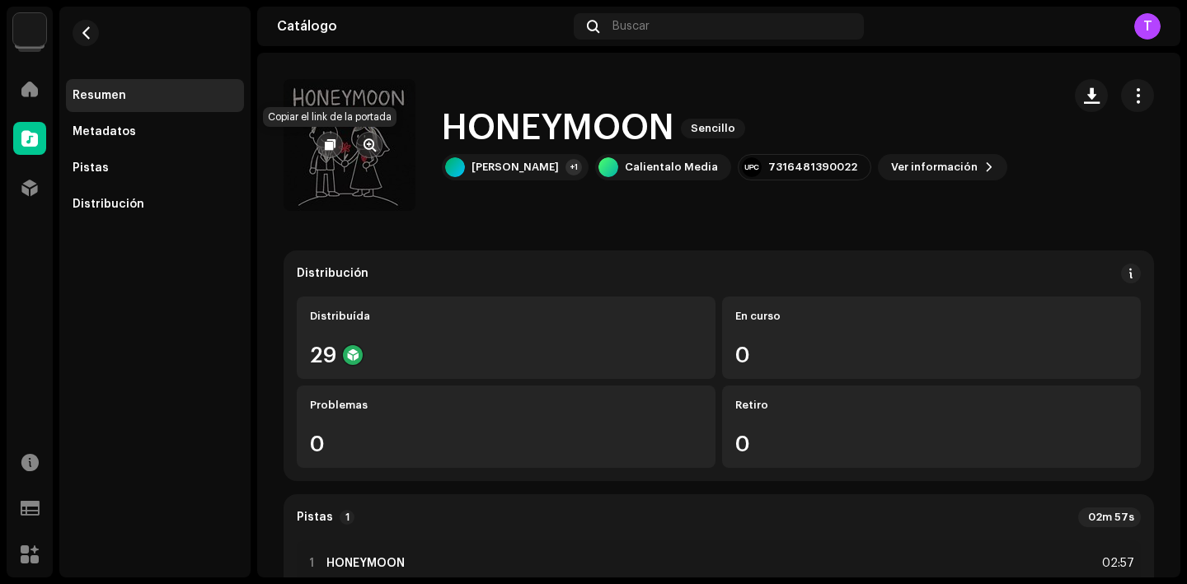
click at [326, 150] on span "button" at bounding box center [330, 144] width 11 height 13
click at [83, 32] on span "button" at bounding box center [86, 32] width 12 height 13
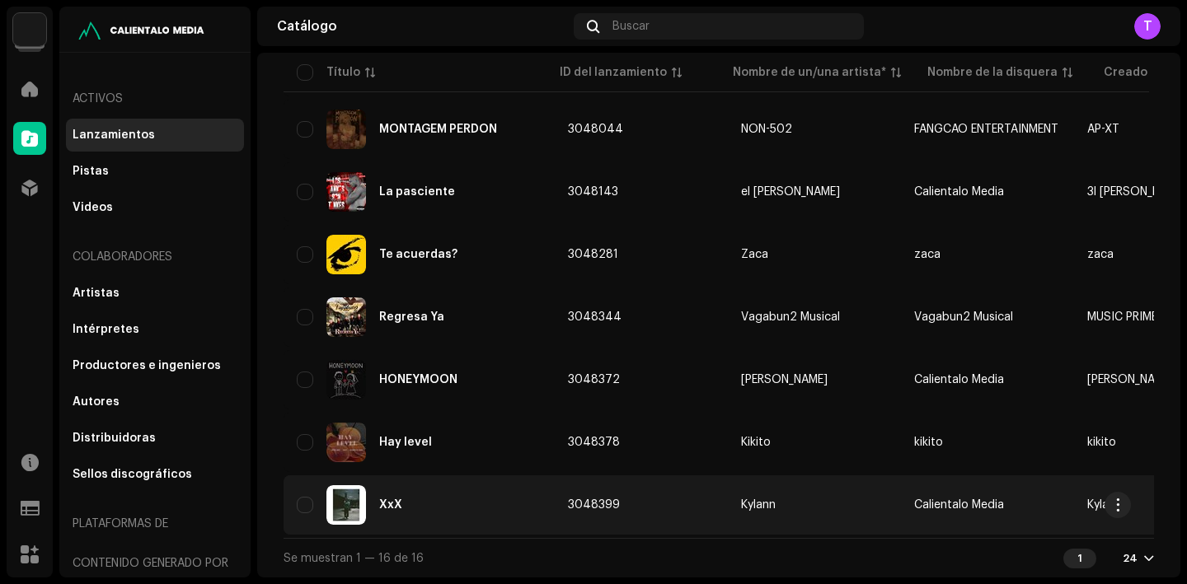
click at [415, 498] on div "XxX" at bounding box center [419, 505] width 245 height 40
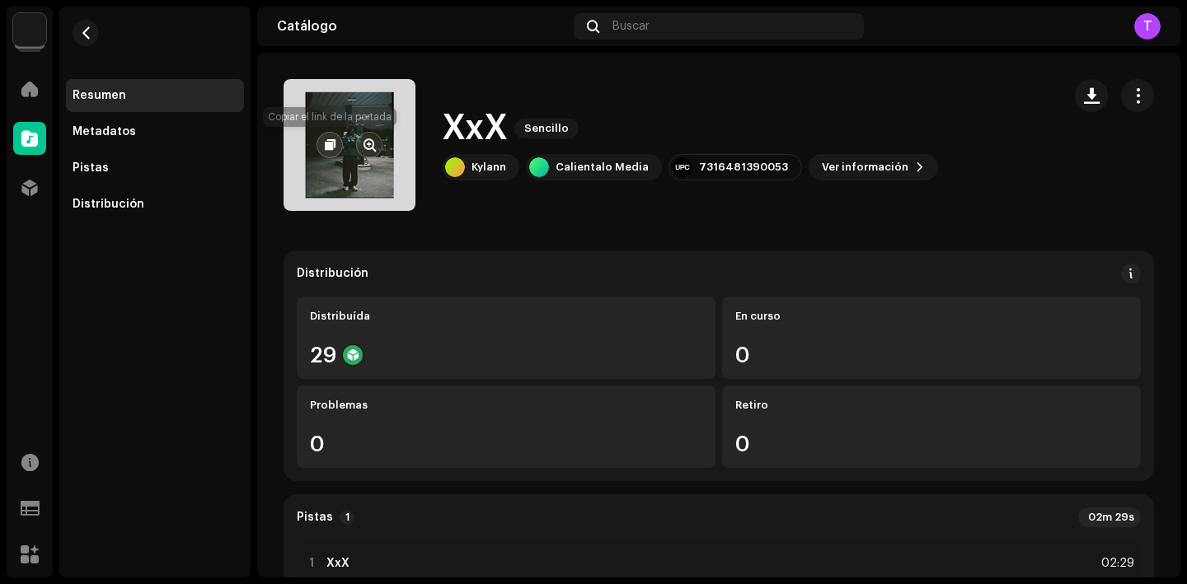
click at [325, 152] on button "button" at bounding box center [329, 145] width 26 height 26
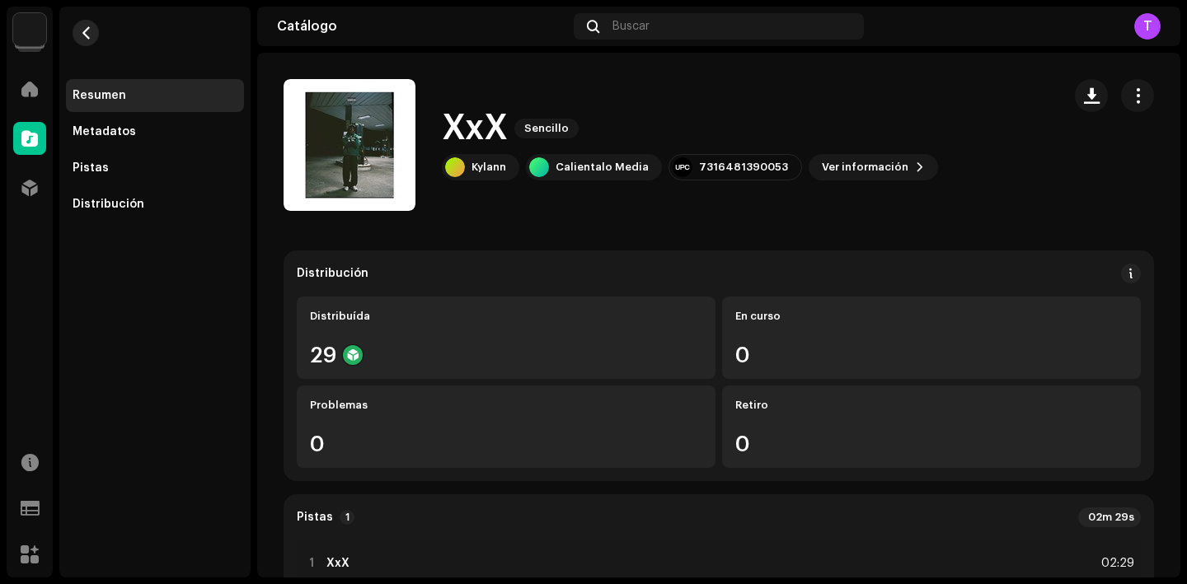
click at [85, 30] on span "button" at bounding box center [86, 32] width 12 height 13
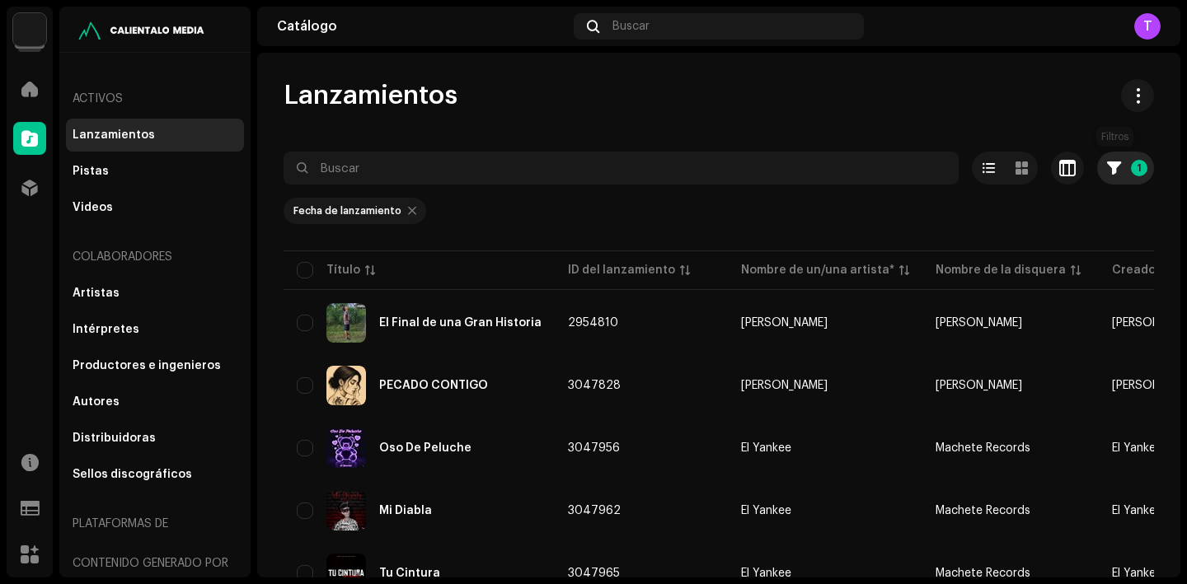
click at [1107, 171] on span "button" at bounding box center [1114, 167] width 14 height 13
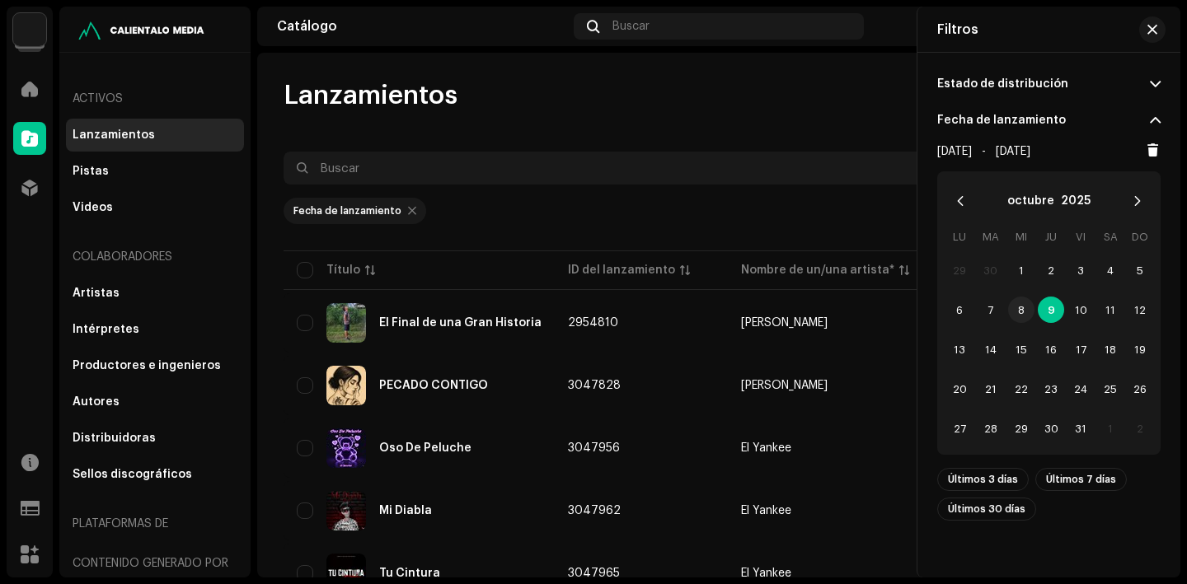
click at [1018, 301] on span "8" at bounding box center [1021, 310] width 26 height 26
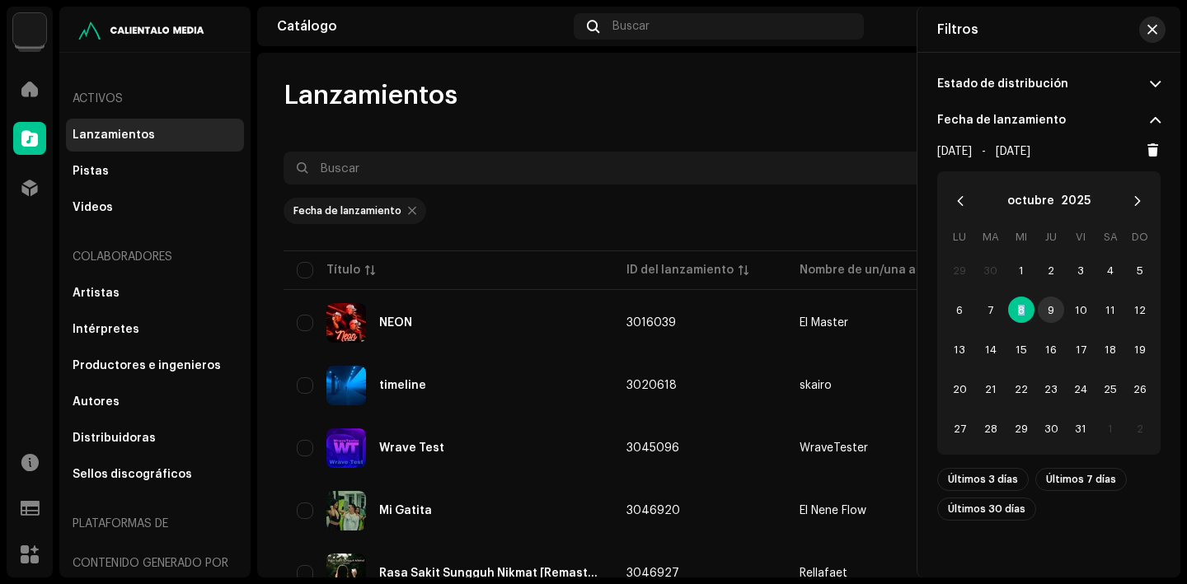
click at [1160, 23] on button "button" at bounding box center [1152, 29] width 26 height 26
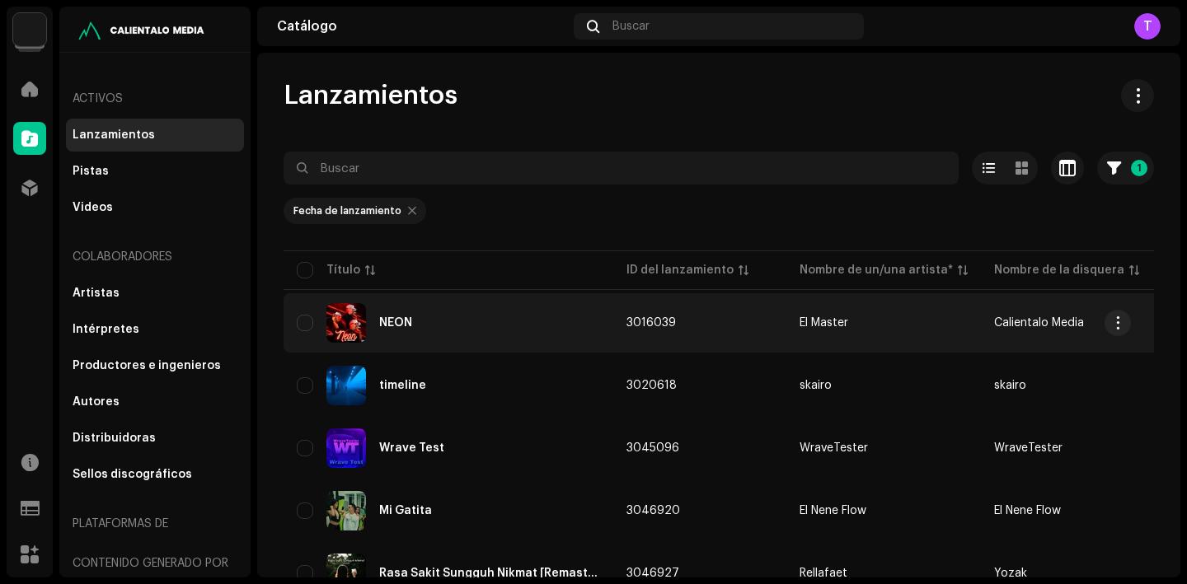
click at [411, 311] on div "NEÓN" at bounding box center [448, 323] width 303 height 40
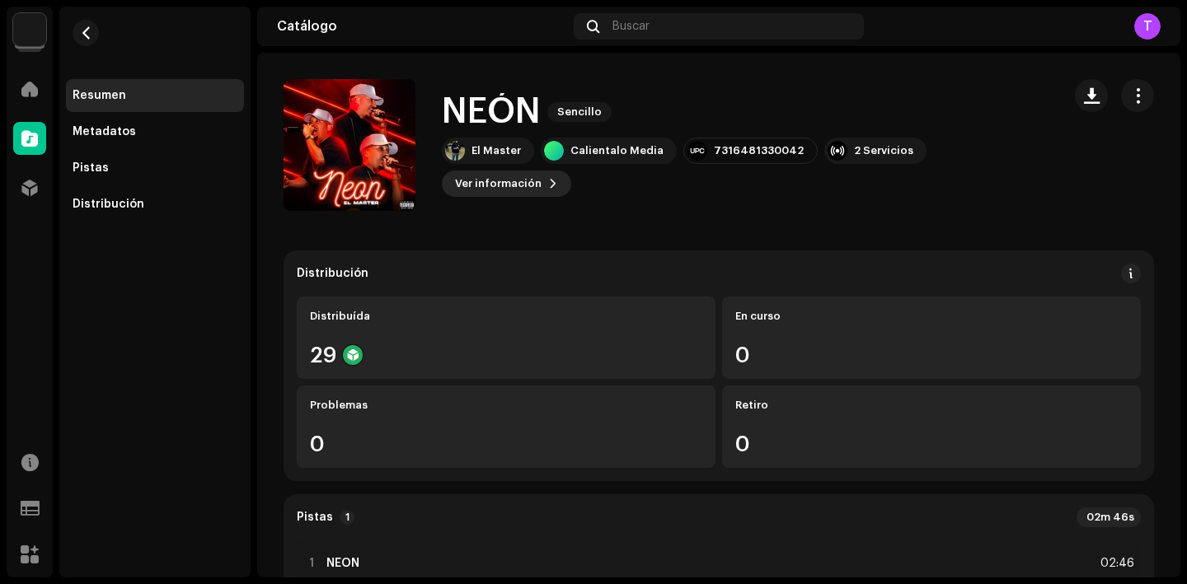
click at [541, 167] on span "Ver información" at bounding box center [498, 183] width 87 height 33
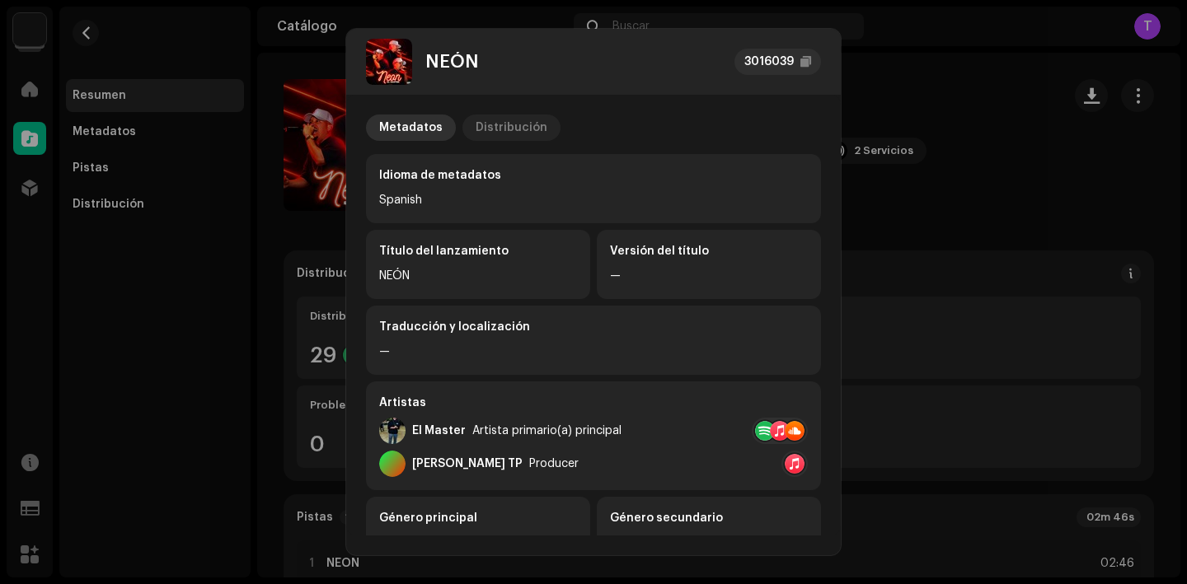
click at [491, 130] on div "Distribución" at bounding box center [511, 128] width 72 height 26
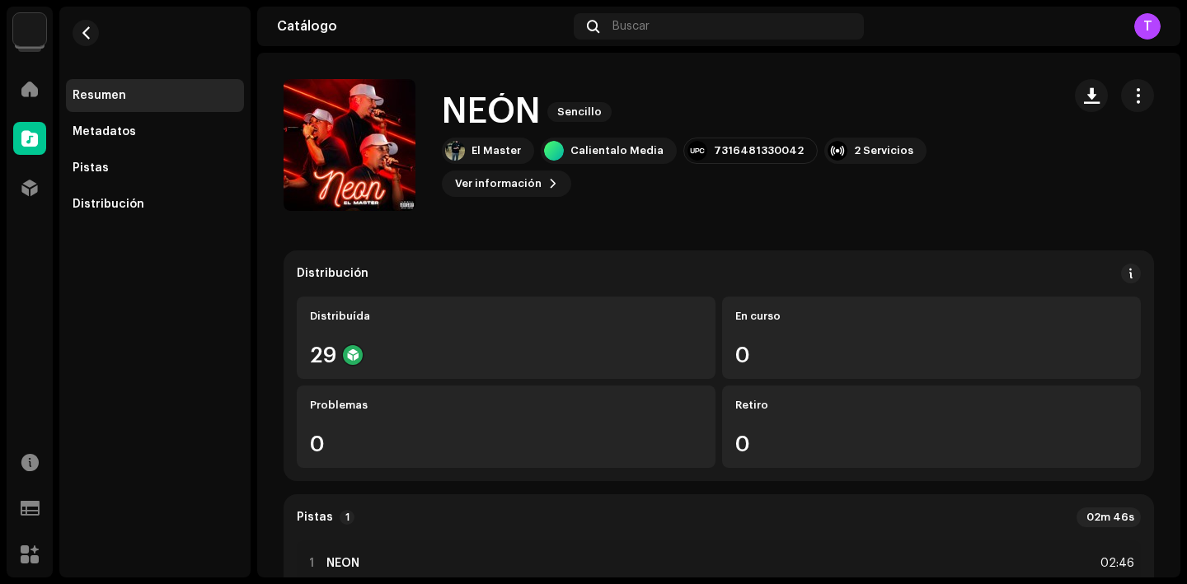
click at [978, 163] on div "NEÓN 3016039 Metadatos Distribución Fecha de lanzamiento 8 oct 2025, undefined …" at bounding box center [593, 292] width 1187 height 584
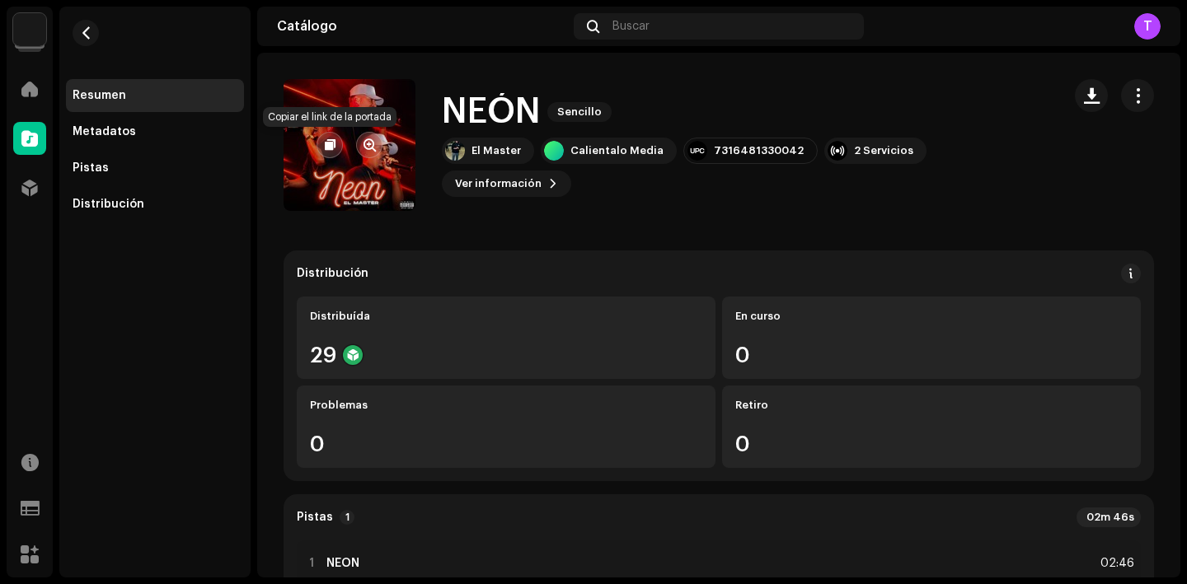
click at [335, 147] on button "button" at bounding box center [329, 145] width 26 height 26
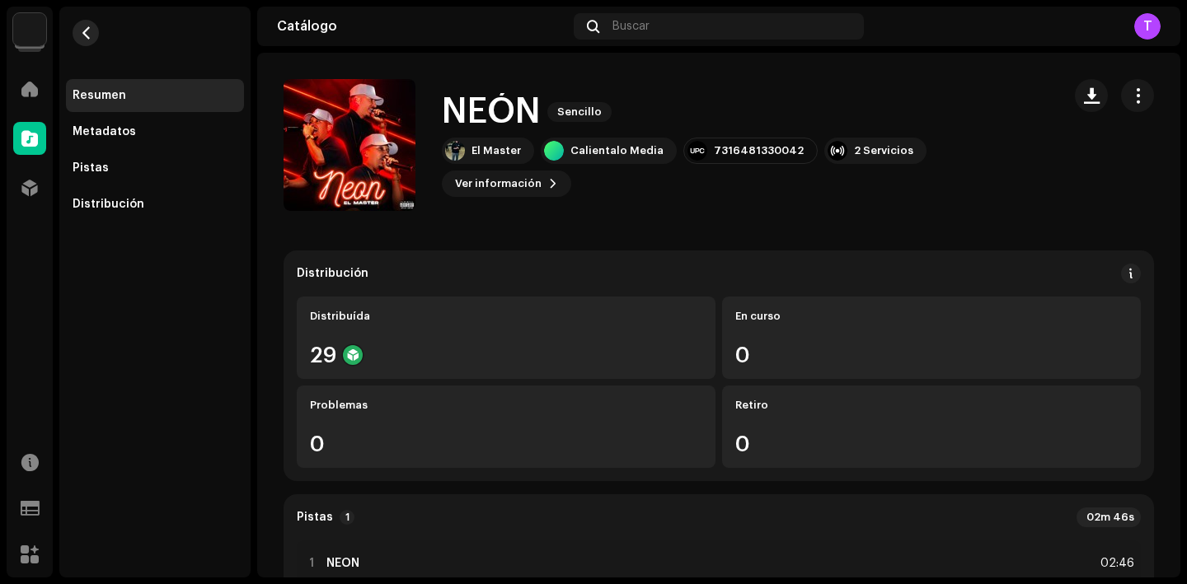
click at [97, 29] on button "button" at bounding box center [86, 33] width 26 height 26
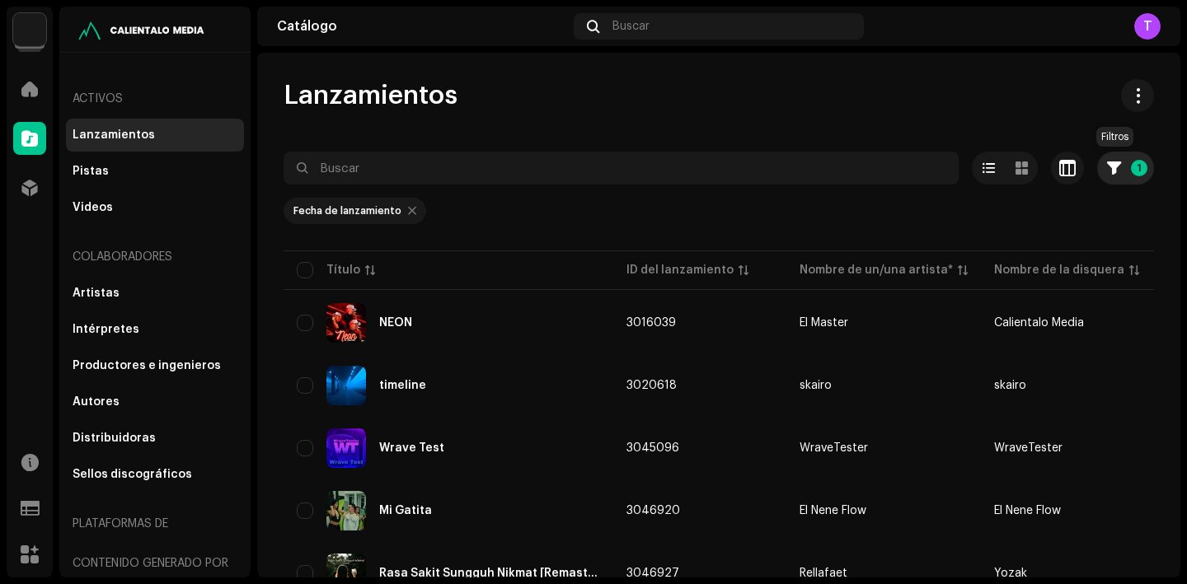
click at [1107, 174] on span "button" at bounding box center [1114, 167] width 14 height 13
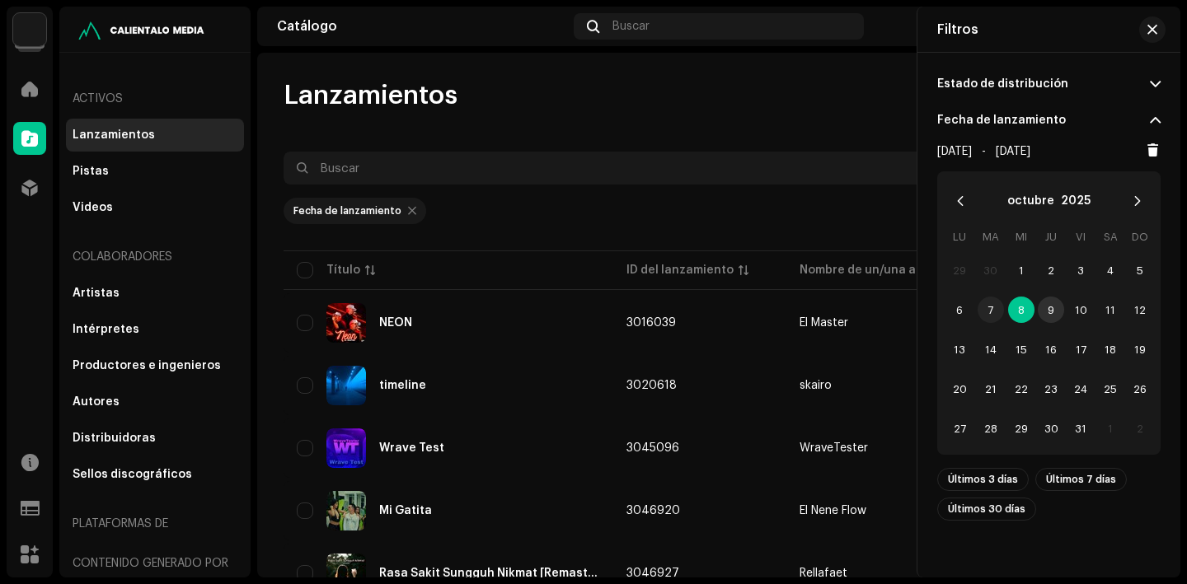
click at [989, 316] on span "7" at bounding box center [990, 310] width 26 height 26
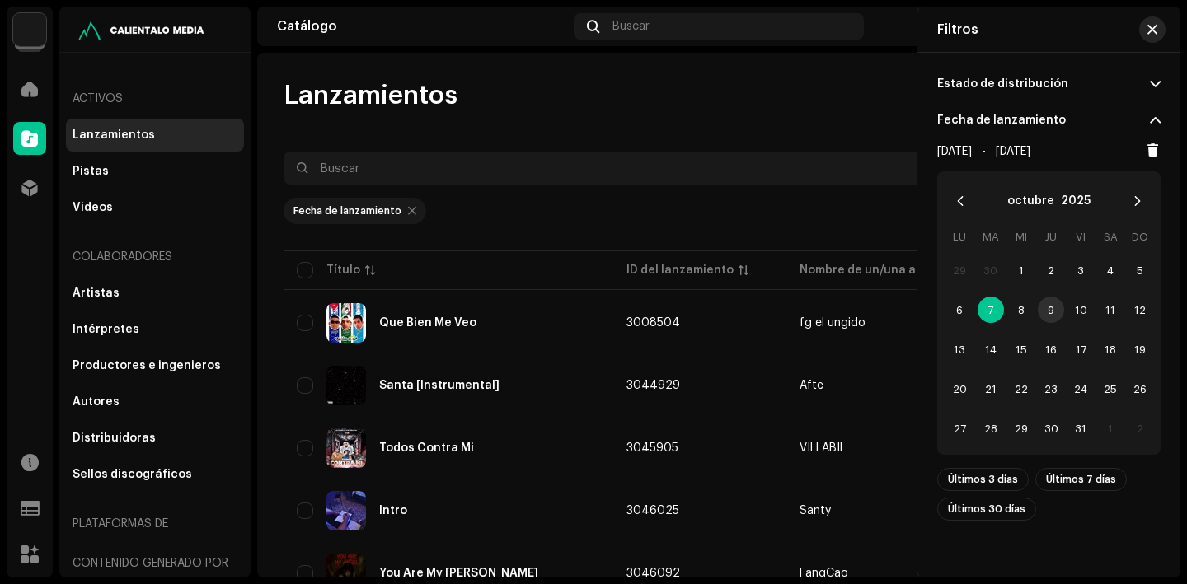
click at [1154, 26] on span "button" at bounding box center [1152, 29] width 10 height 13
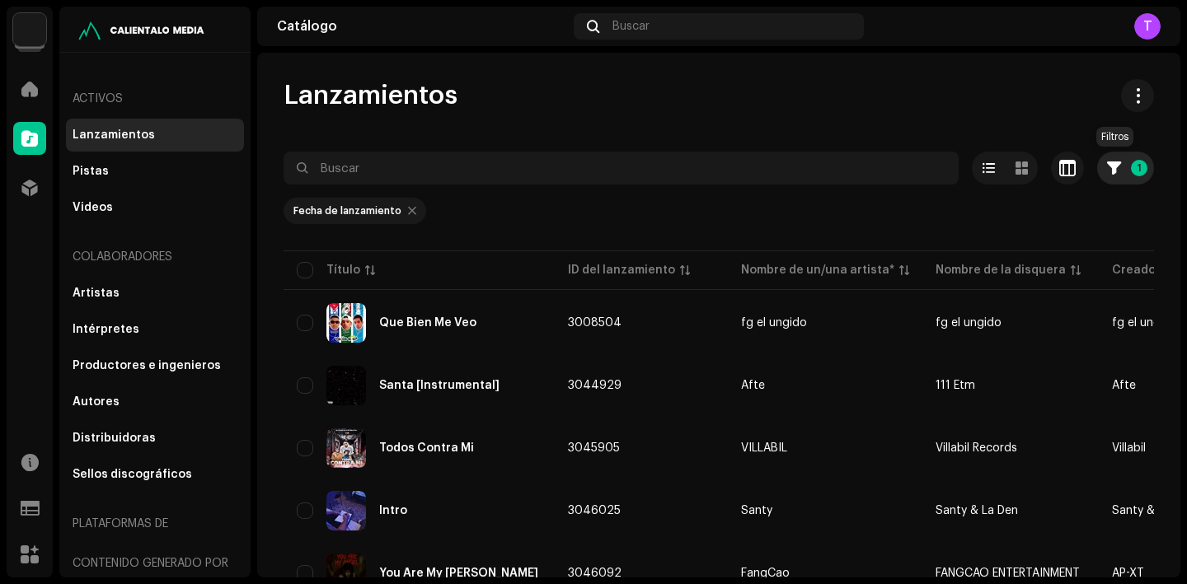
click at [1107, 162] on span "button" at bounding box center [1114, 167] width 14 height 13
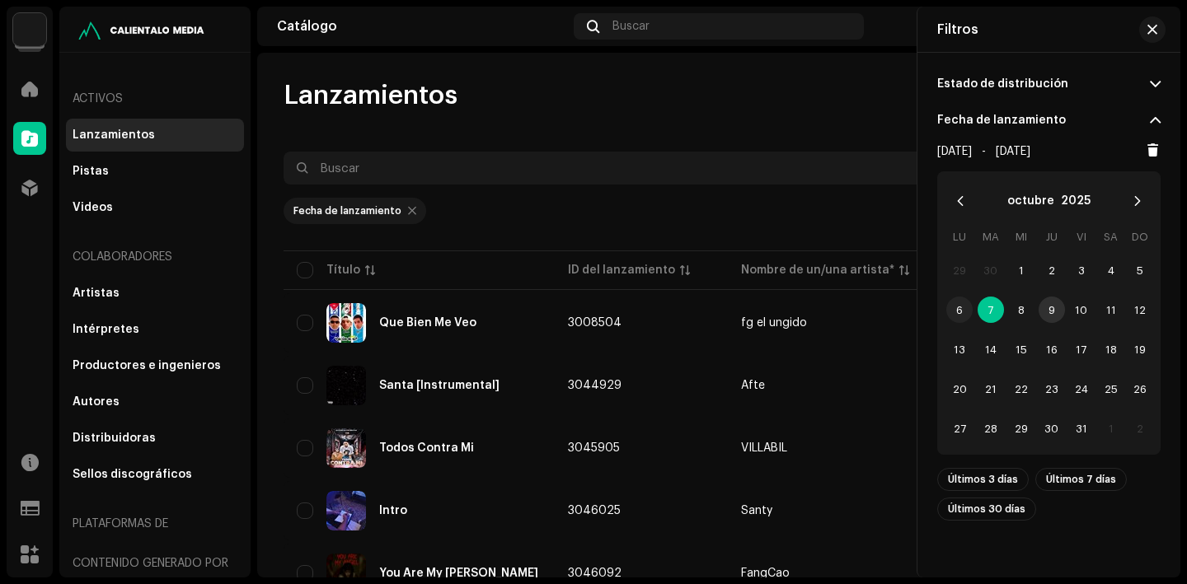
click at [959, 310] on span "6" at bounding box center [959, 310] width 26 height 26
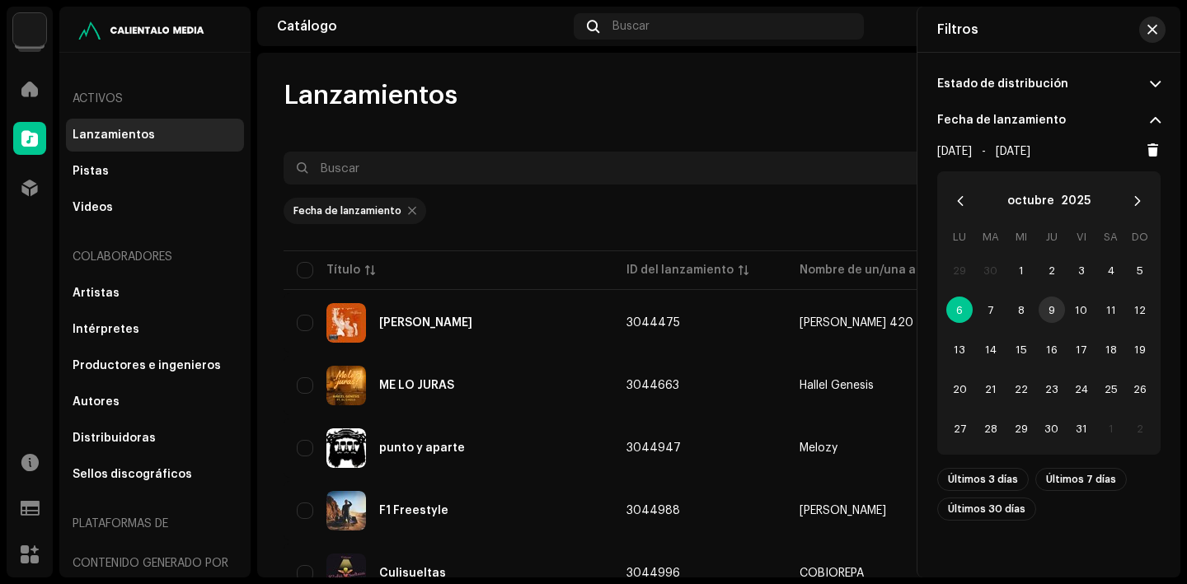
click at [1155, 28] on span "button" at bounding box center [1152, 29] width 10 height 13
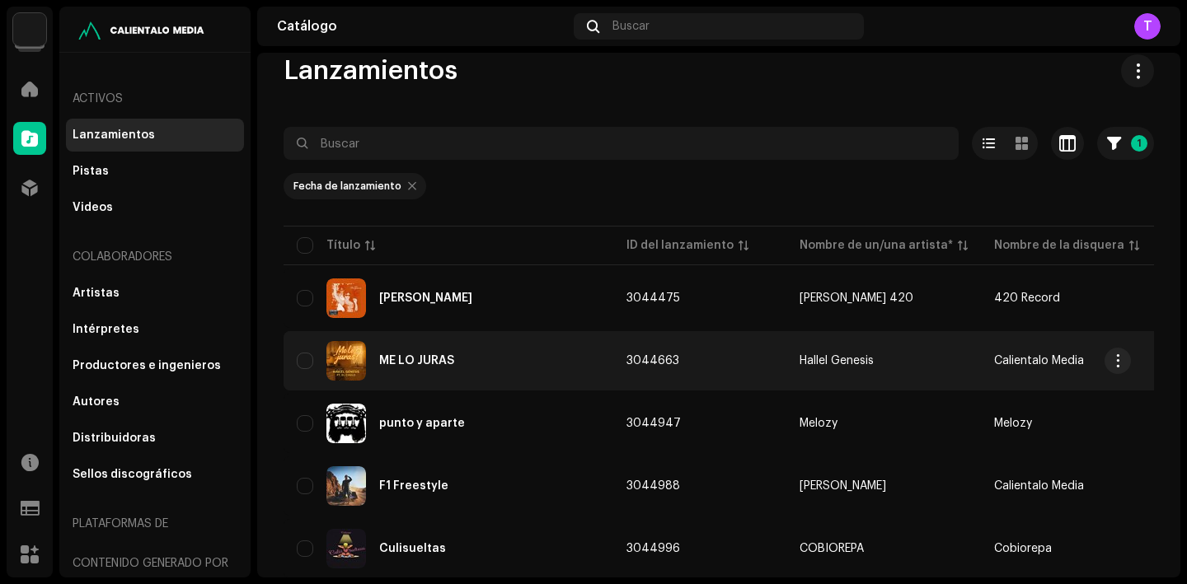
scroll to position [27, 0]
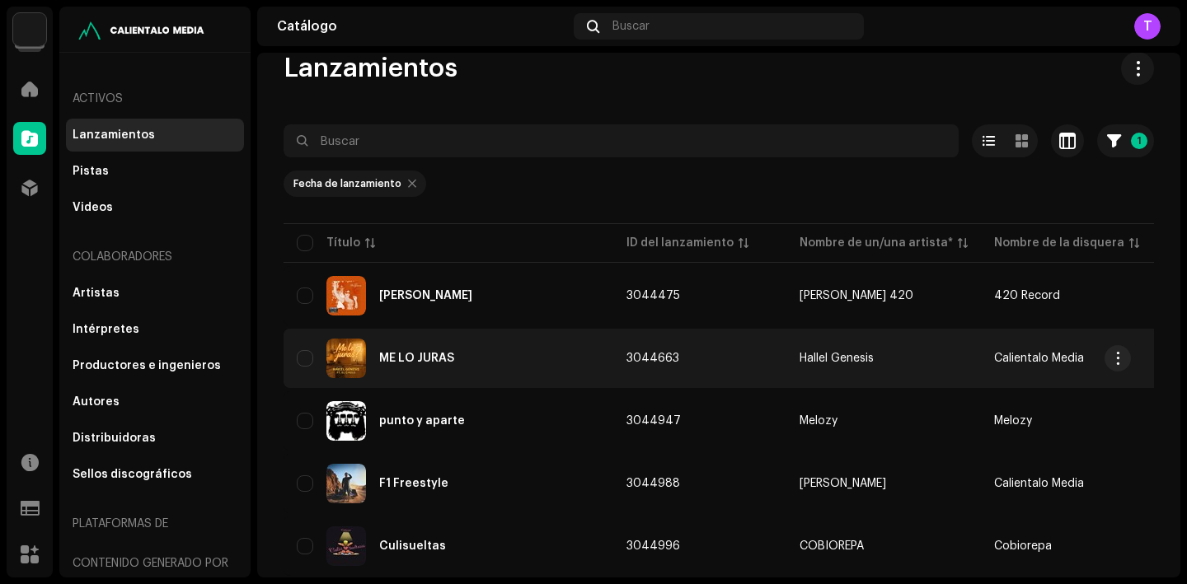
click at [435, 363] on div "ME LO JURAS" at bounding box center [416, 359] width 75 height 12
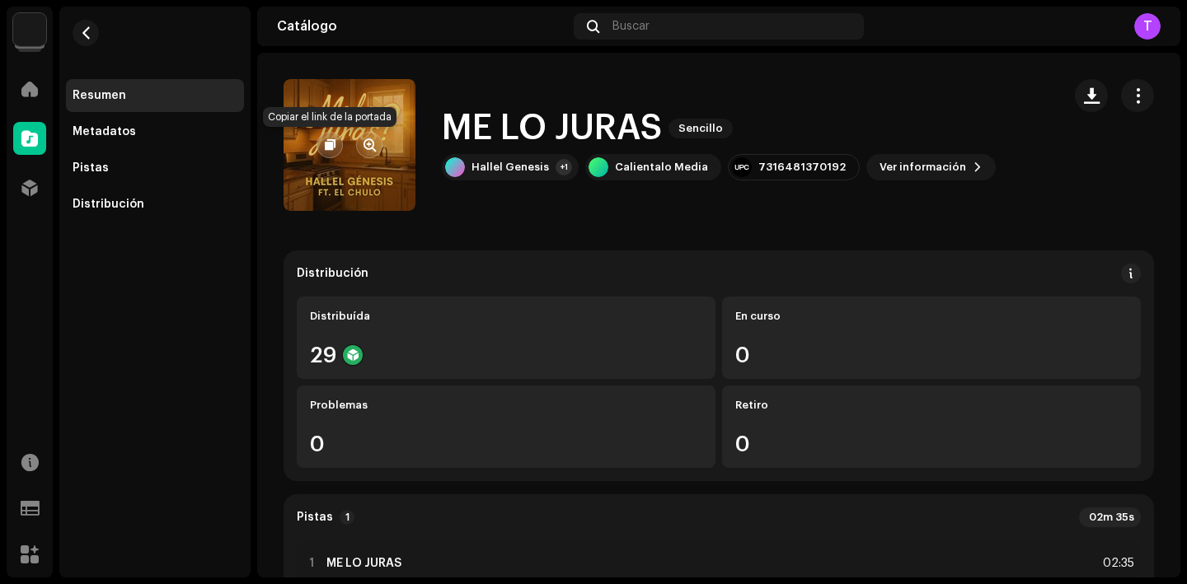
click at [330, 153] on button "button" at bounding box center [329, 145] width 26 height 26
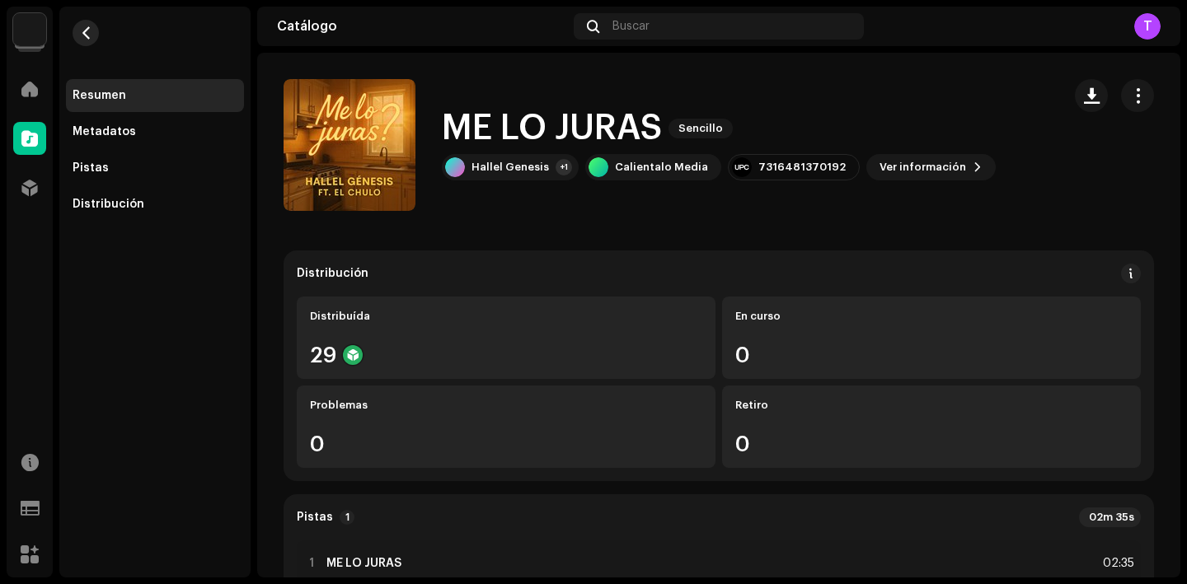
click at [81, 29] on span "button" at bounding box center [86, 32] width 12 height 13
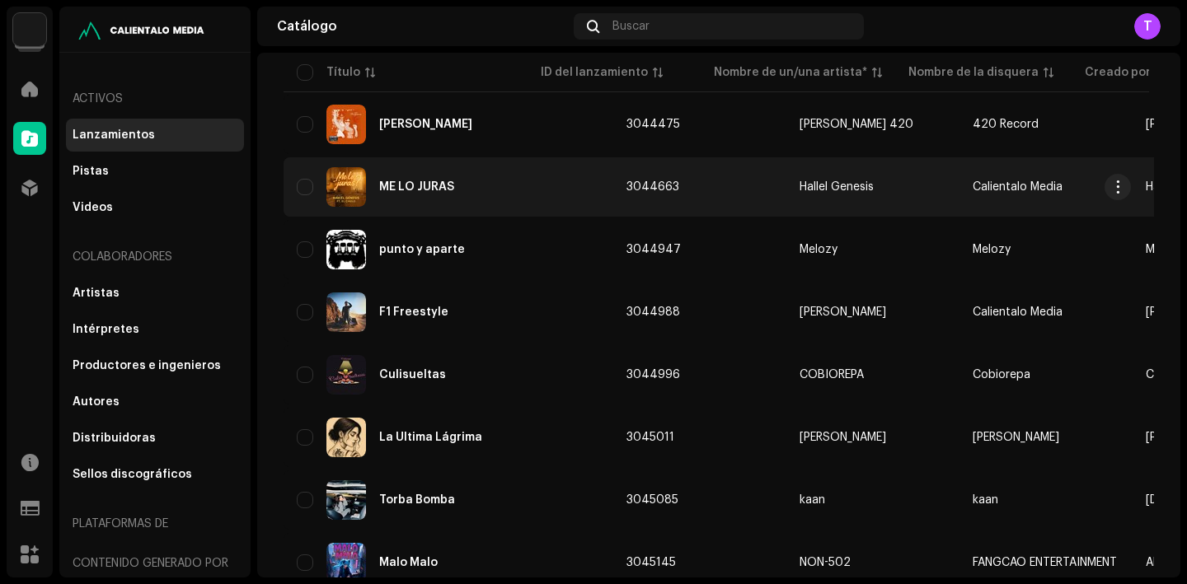
scroll to position [208, 0]
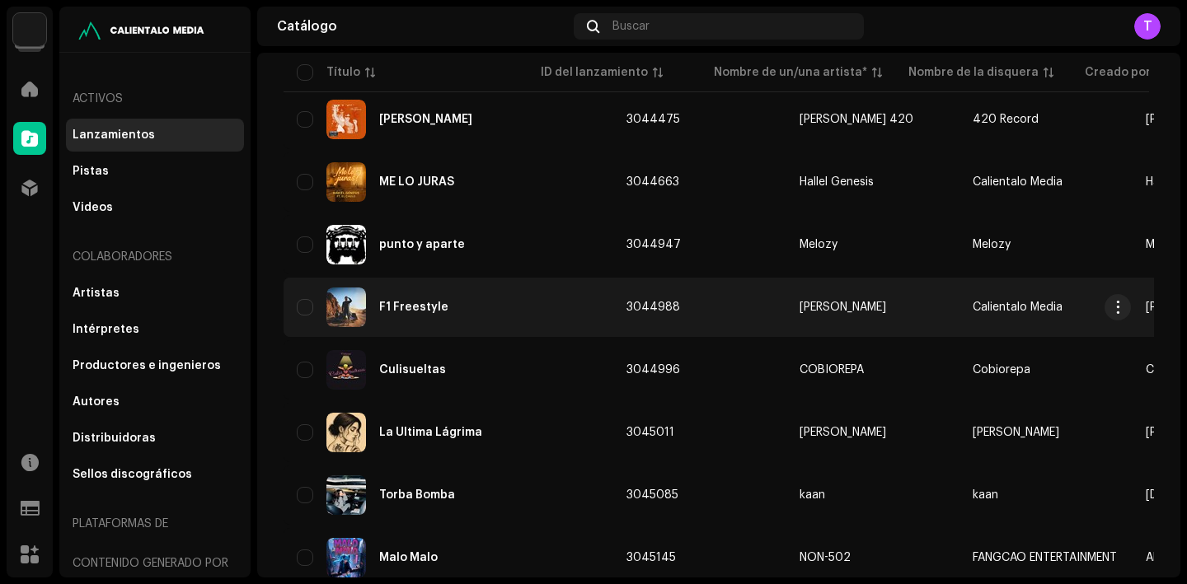
click at [439, 314] on div "F1 Freestyle" at bounding box center [448, 308] width 303 height 40
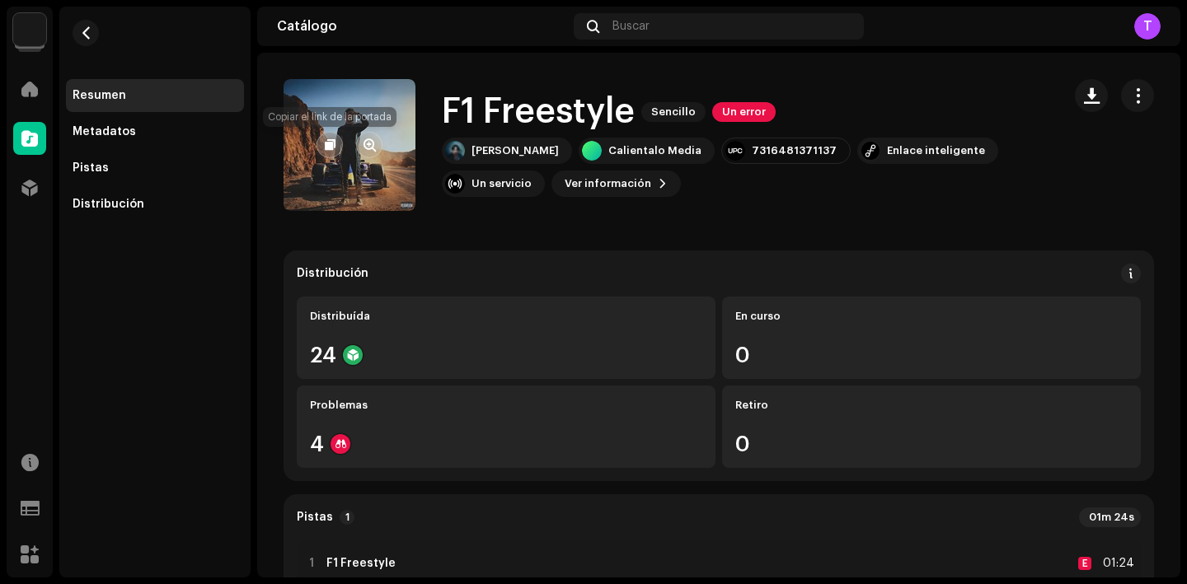
click at [329, 148] on span "button" at bounding box center [330, 144] width 11 height 13
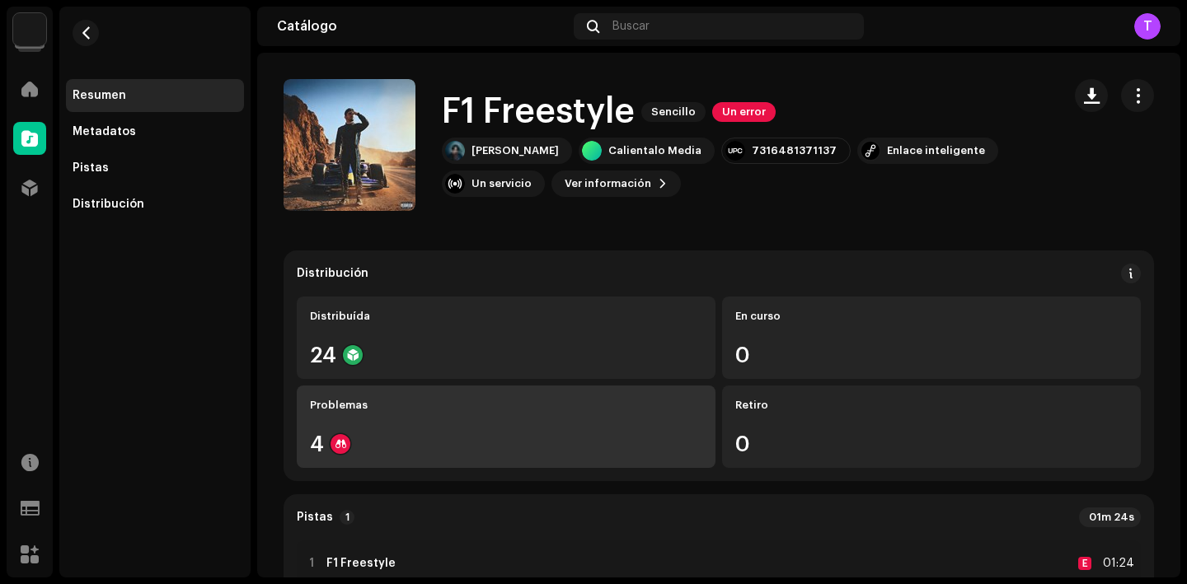
click at [423, 427] on div "Problemas 4" at bounding box center [506, 427] width 419 height 82
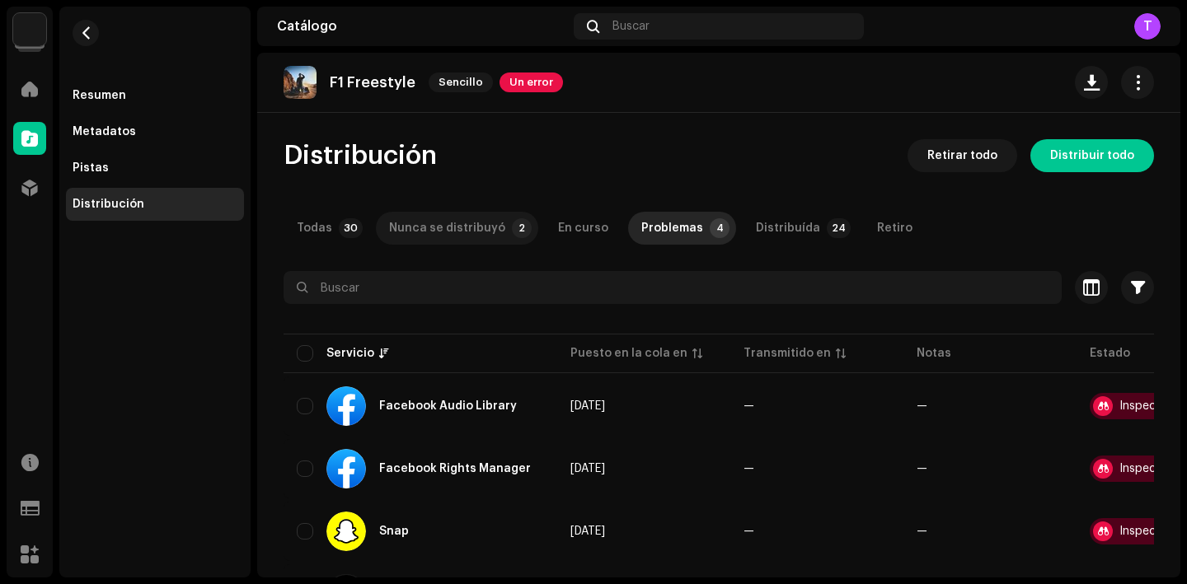
click at [480, 218] on div "Nunca se distribuyó" at bounding box center [447, 228] width 116 height 33
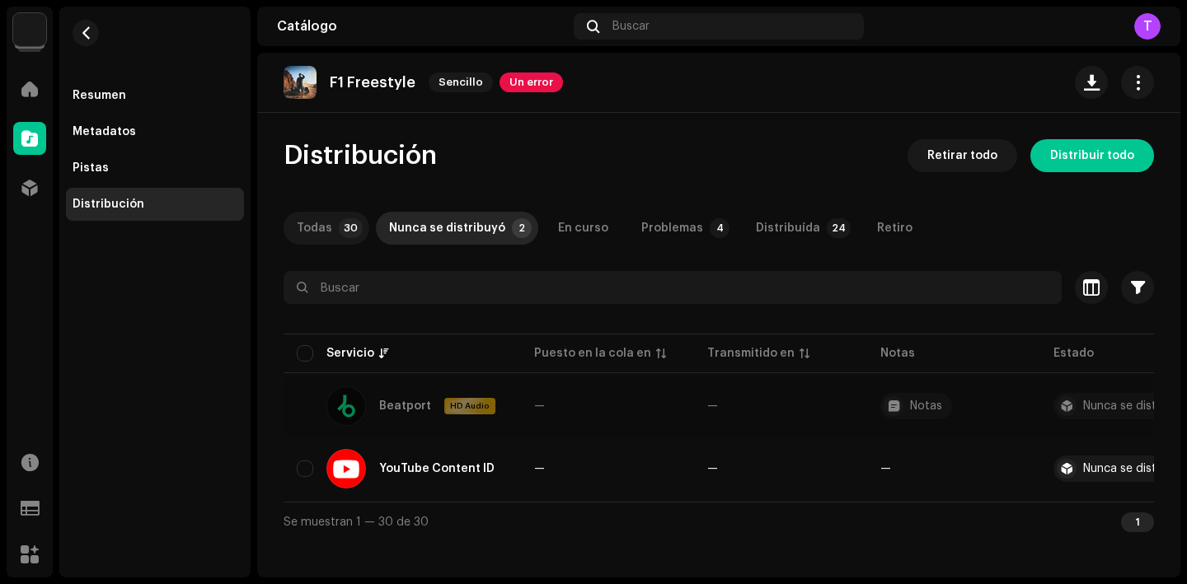
click at [343, 239] on p-tab "Todas 30" at bounding box center [326, 228] width 86 height 33
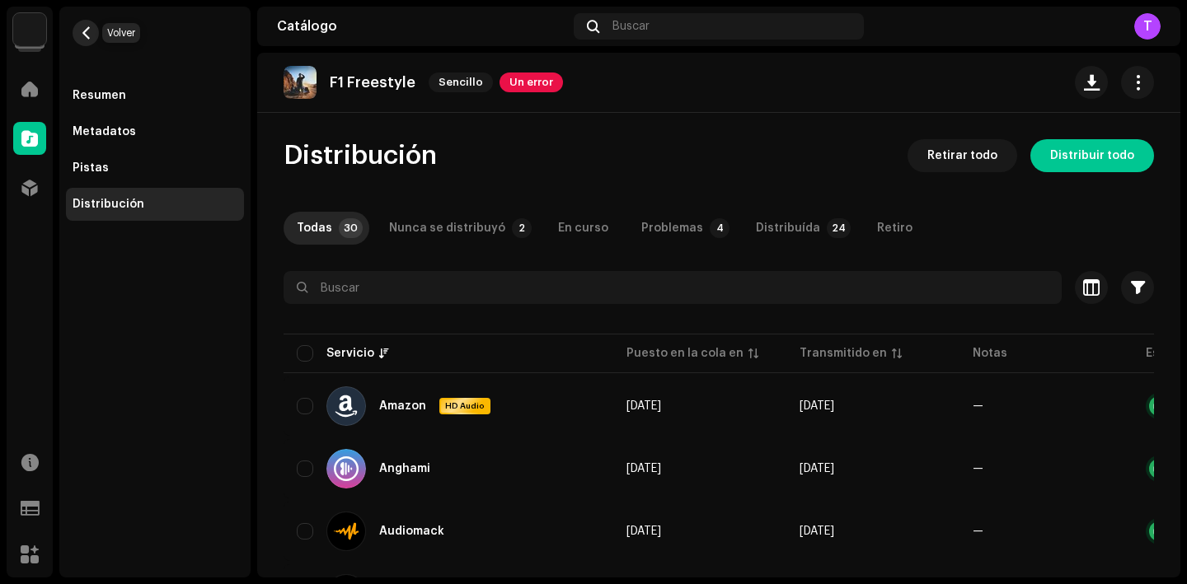
click at [81, 21] on button "button" at bounding box center [86, 33] width 26 height 26
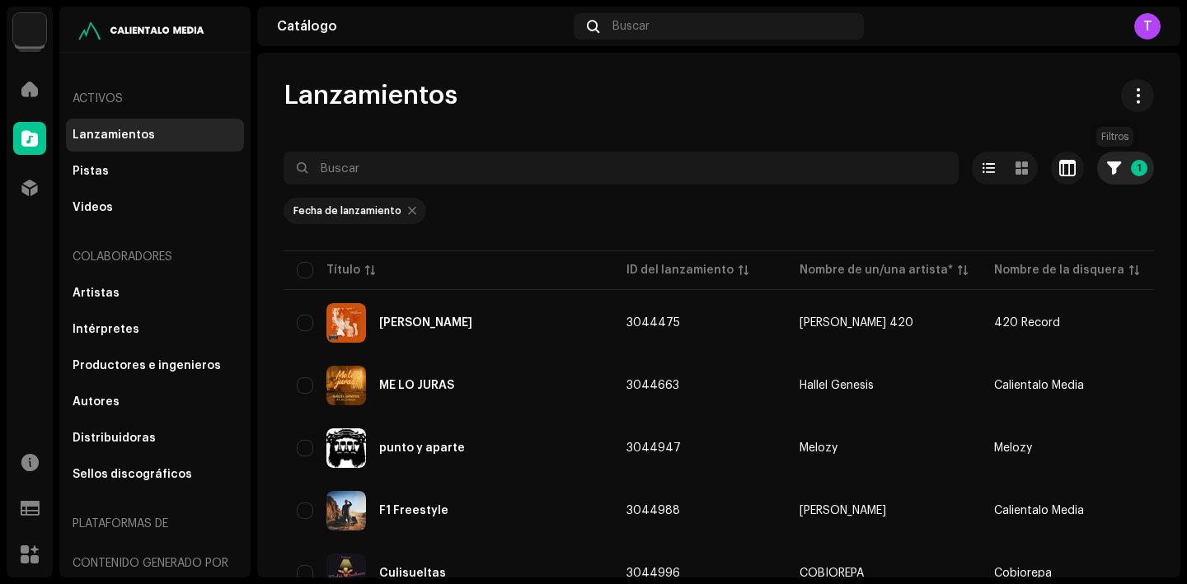
click at [1107, 174] on span "button" at bounding box center [1114, 167] width 14 height 13
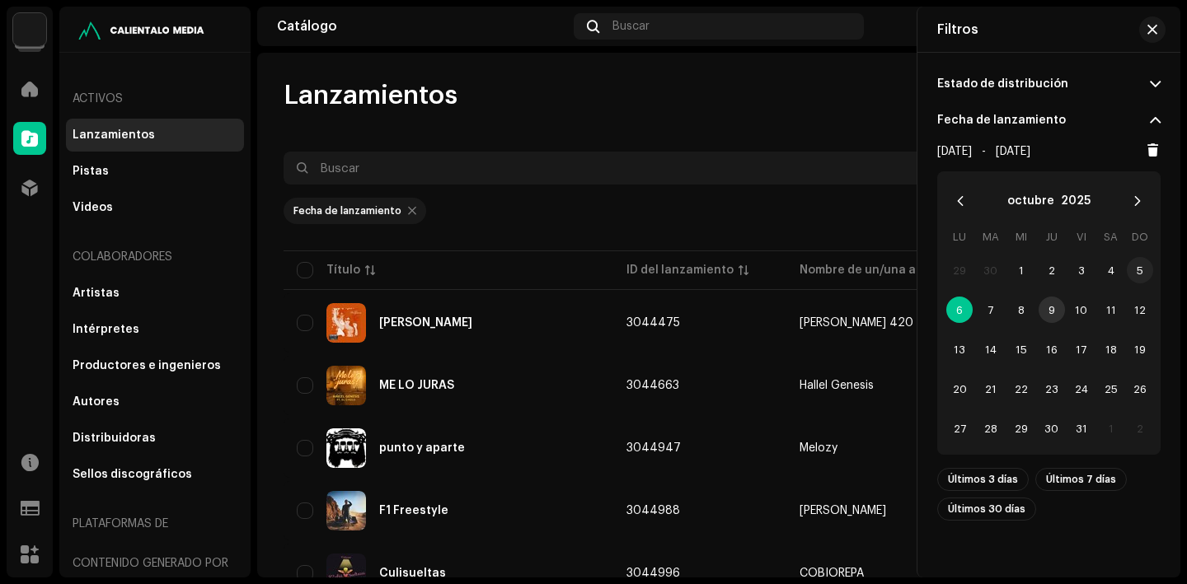
click at [1140, 267] on span "5" at bounding box center [1139, 270] width 26 height 26
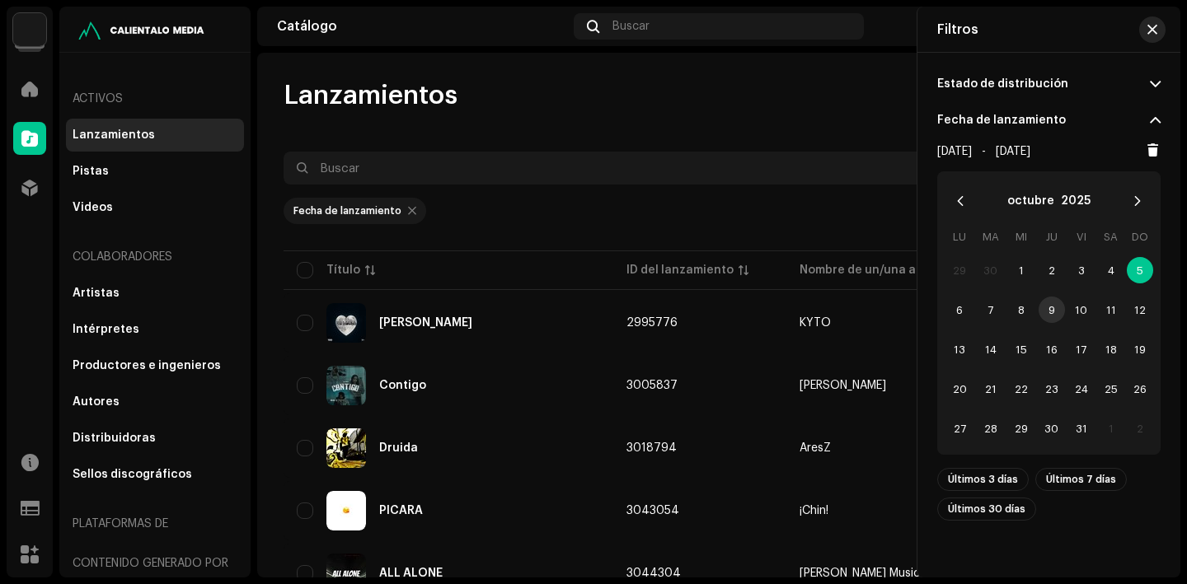
click at [1157, 24] on button "button" at bounding box center [1152, 29] width 26 height 26
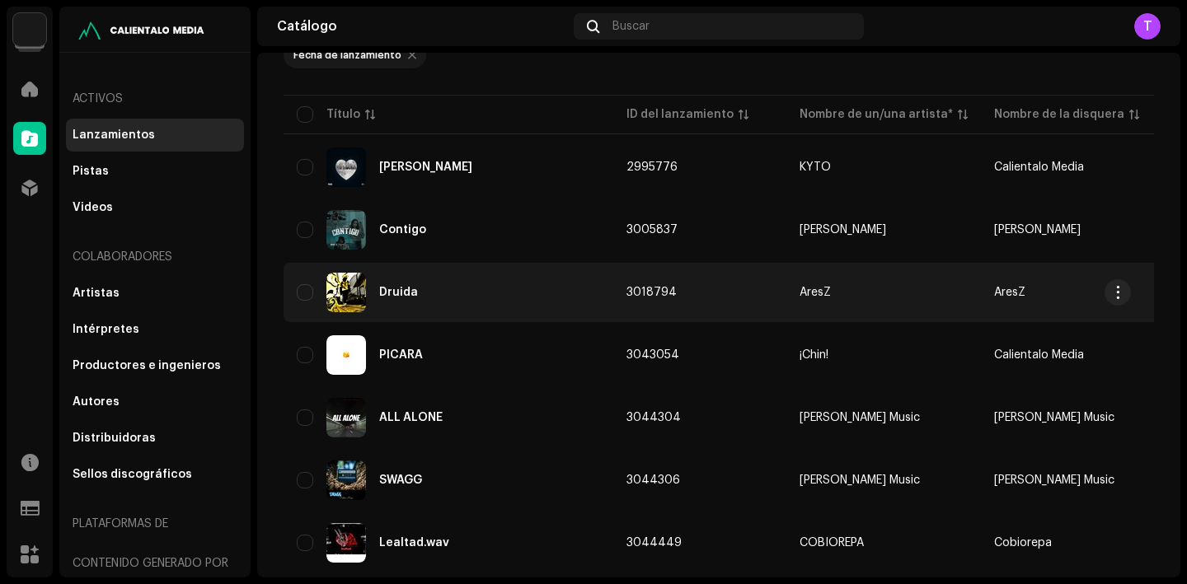
scroll to position [157, 0]
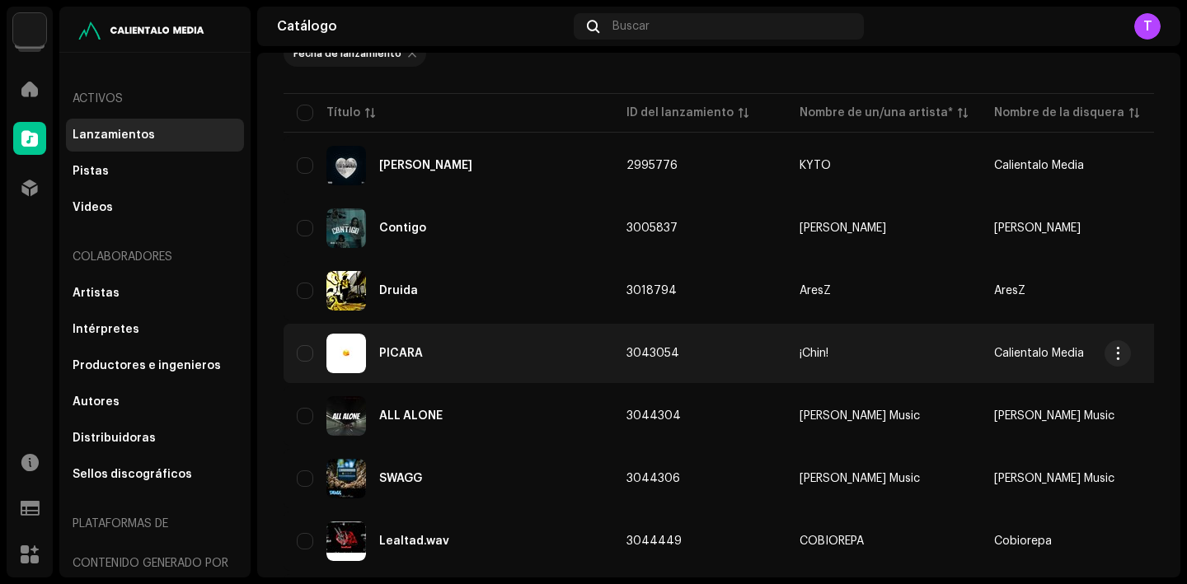
click at [487, 339] on div "PÍCARA" at bounding box center [448, 354] width 303 height 40
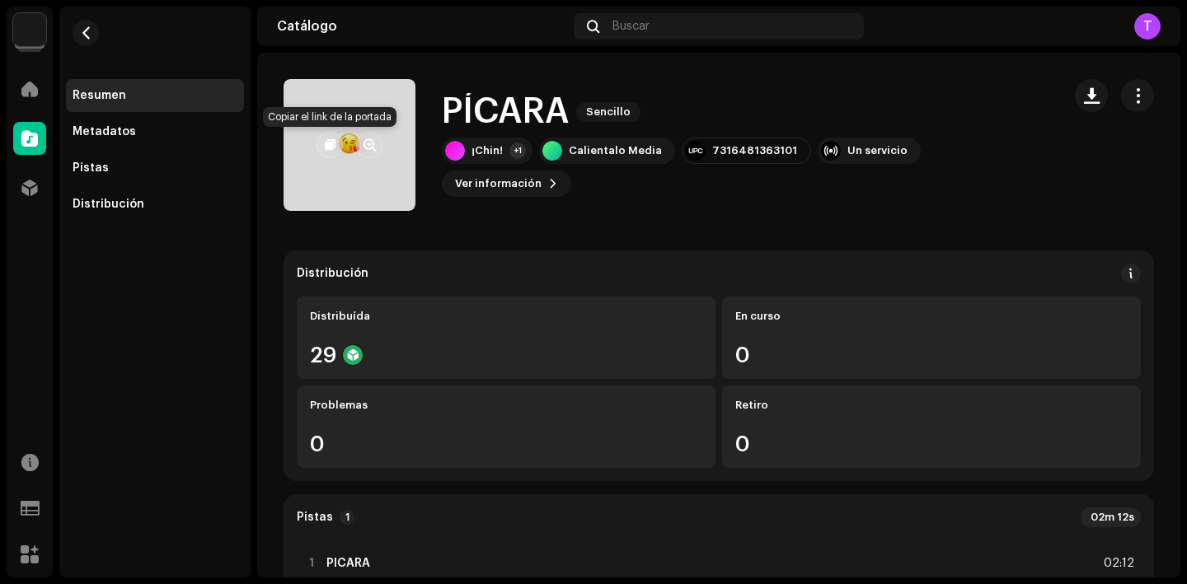
click at [332, 145] on span "button" at bounding box center [330, 144] width 11 height 13
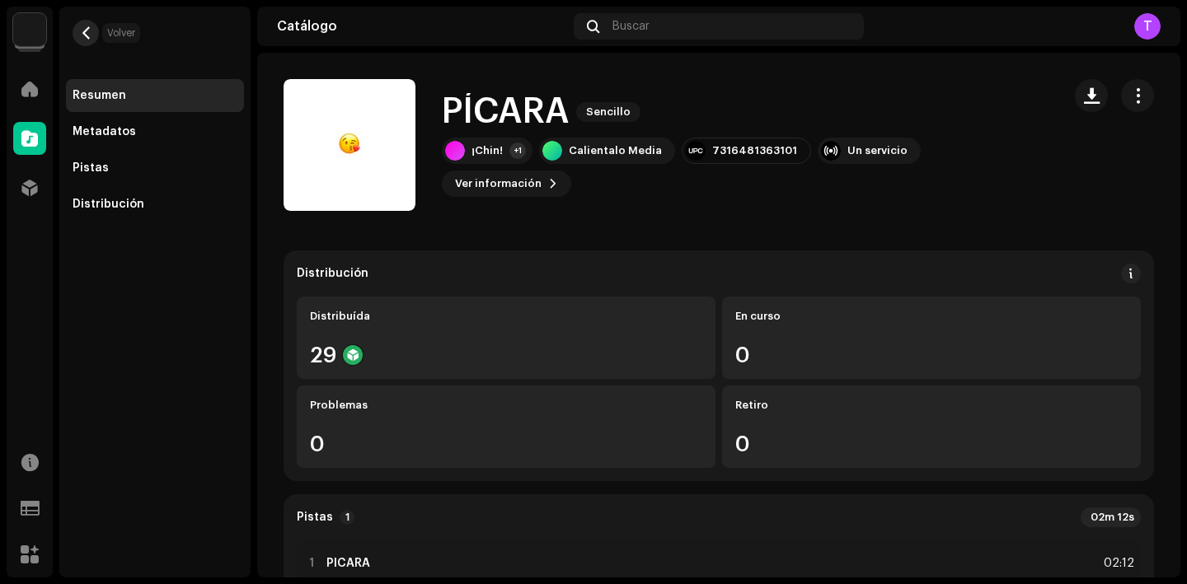
click at [85, 30] on span "button" at bounding box center [86, 32] width 12 height 13
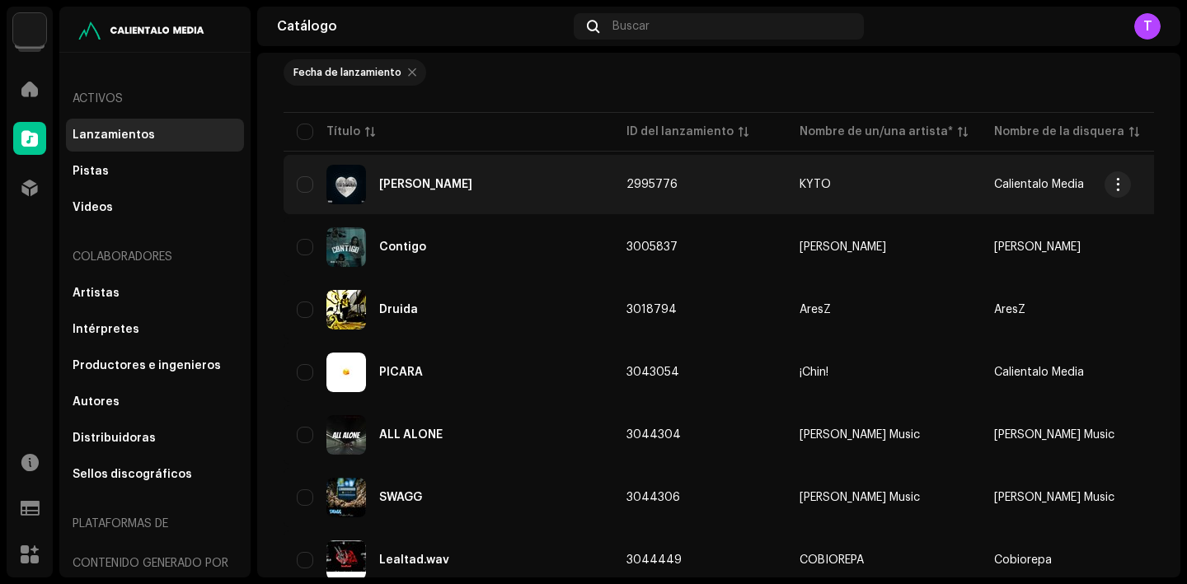
scroll to position [147, 0]
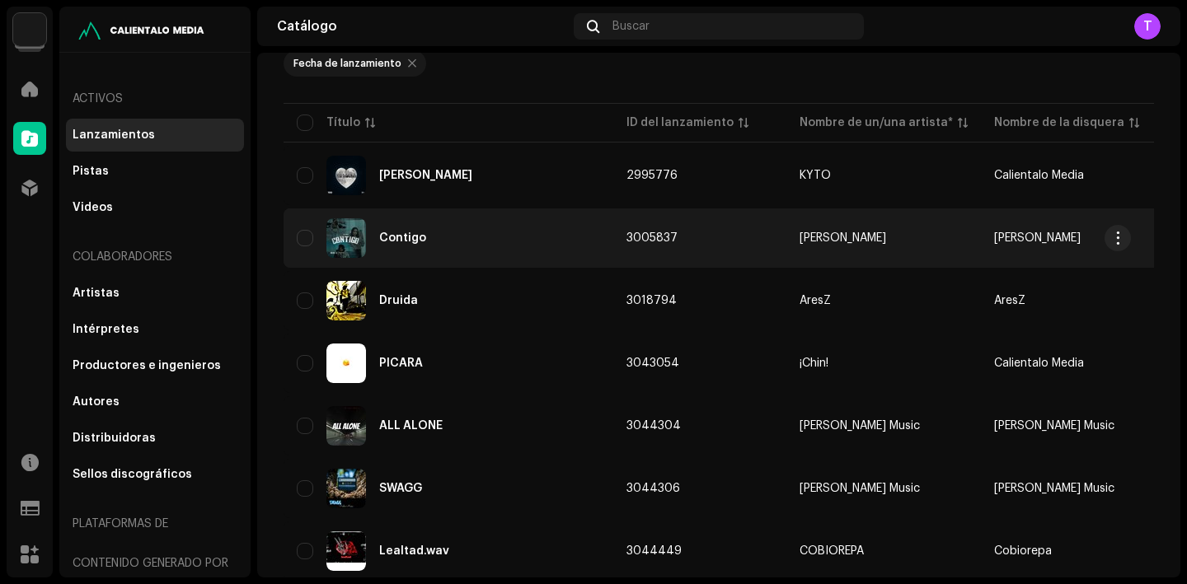
click at [419, 236] on div "Contigo" at bounding box center [402, 238] width 47 height 12
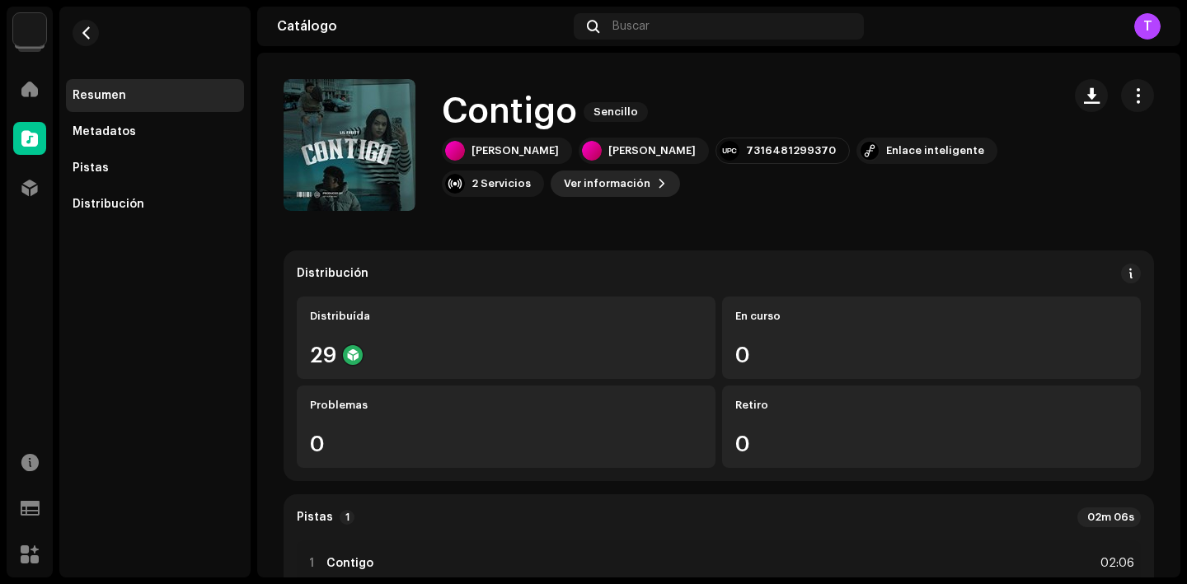
click at [564, 178] on span "Ver información" at bounding box center [607, 183] width 87 height 33
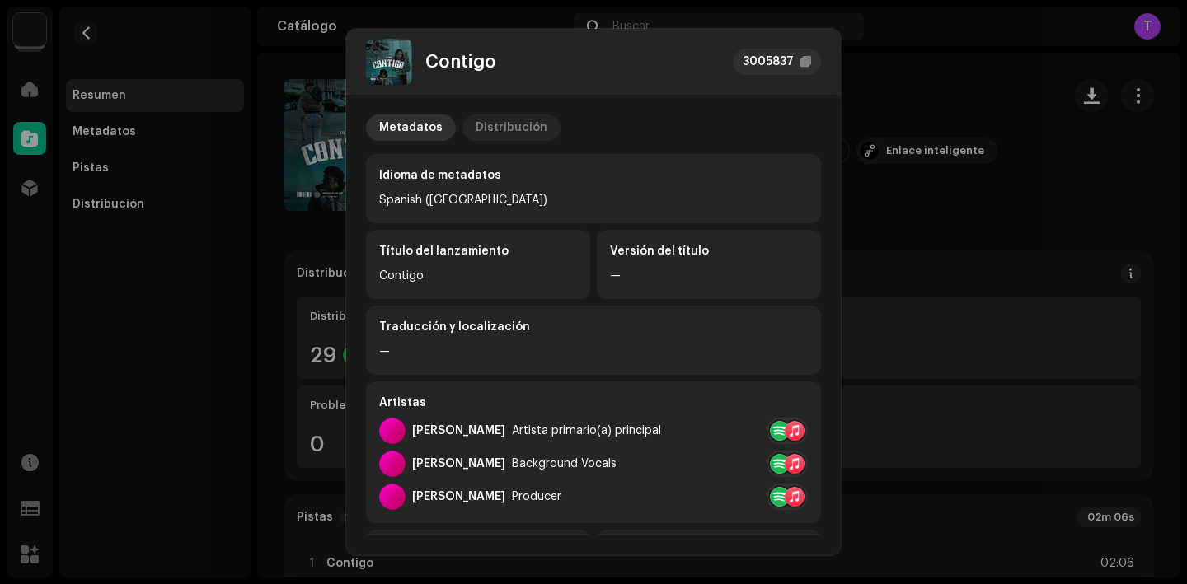
click at [475, 120] on div "Distribución" at bounding box center [511, 128] width 72 height 26
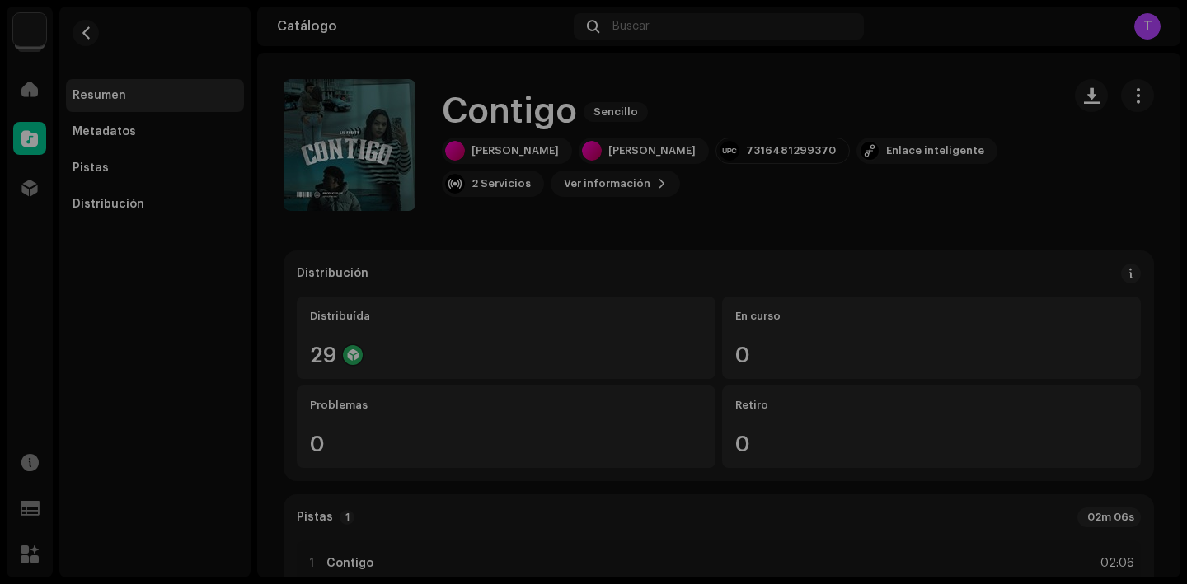
click at [920, 165] on div "Contigo 3005837 Metadatos Distribución Fecha de lanzamiento 5 oct 2025 (Mediano…" at bounding box center [593, 292] width 1187 height 584
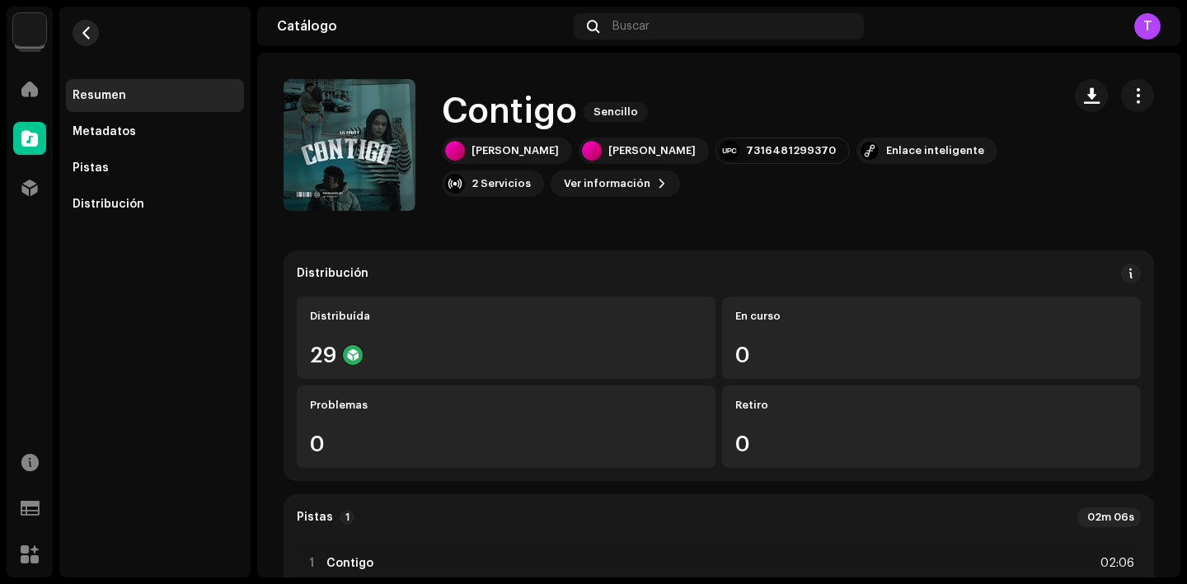
click at [95, 35] on button "button" at bounding box center [86, 33] width 26 height 26
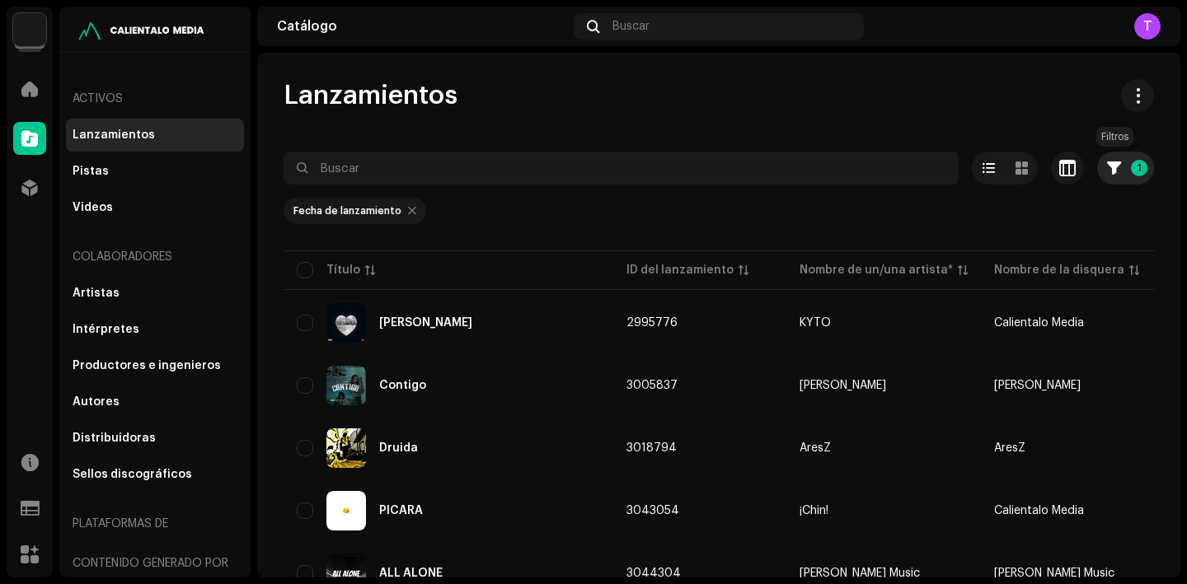
click at [1107, 163] on span "button" at bounding box center [1114, 167] width 14 height 13
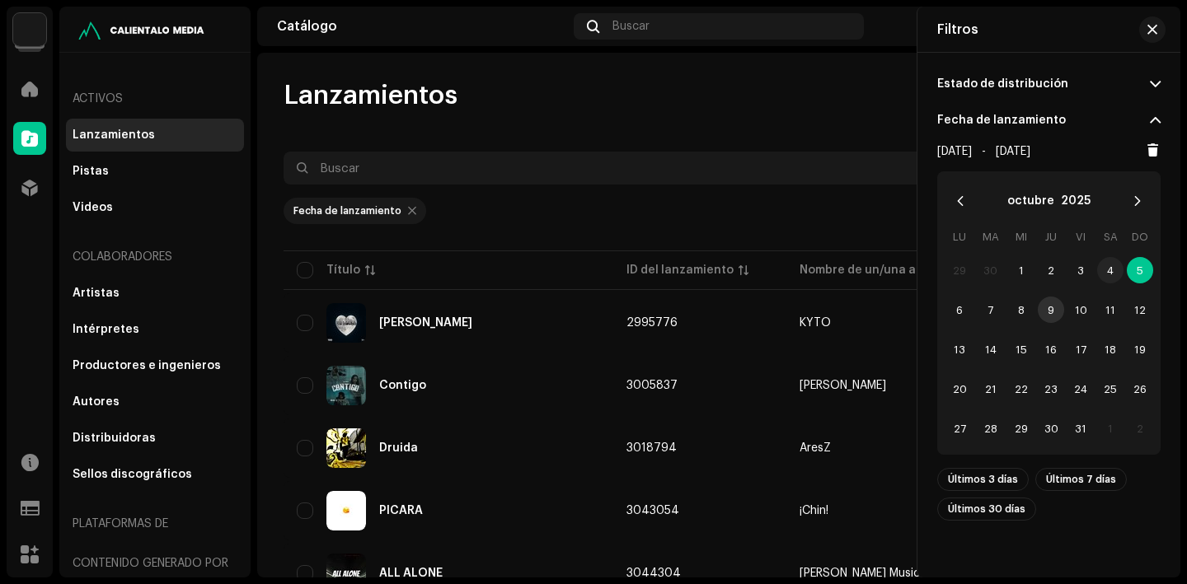
click at [1107, 270] on span "4" at bounding box center [1110, 270] width 26 height 26
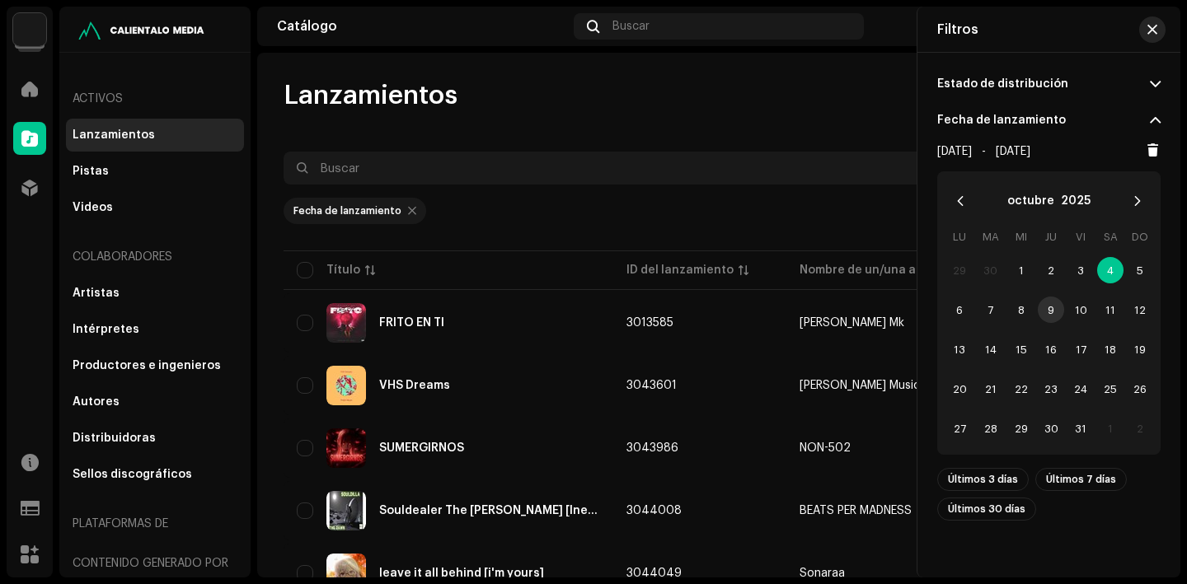
click at [1153, 23] on span "button" at bounding box center [1152, 29] width 10 height 13
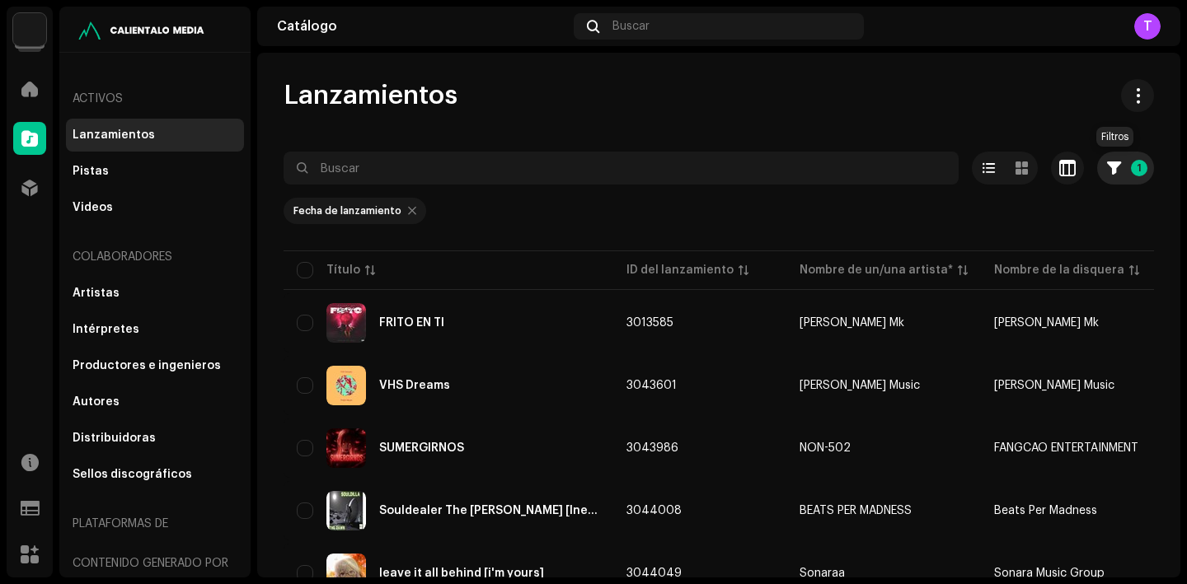
click at [1108, 162] on span "button" at bounding box center [1114, 167] width 14 height 13
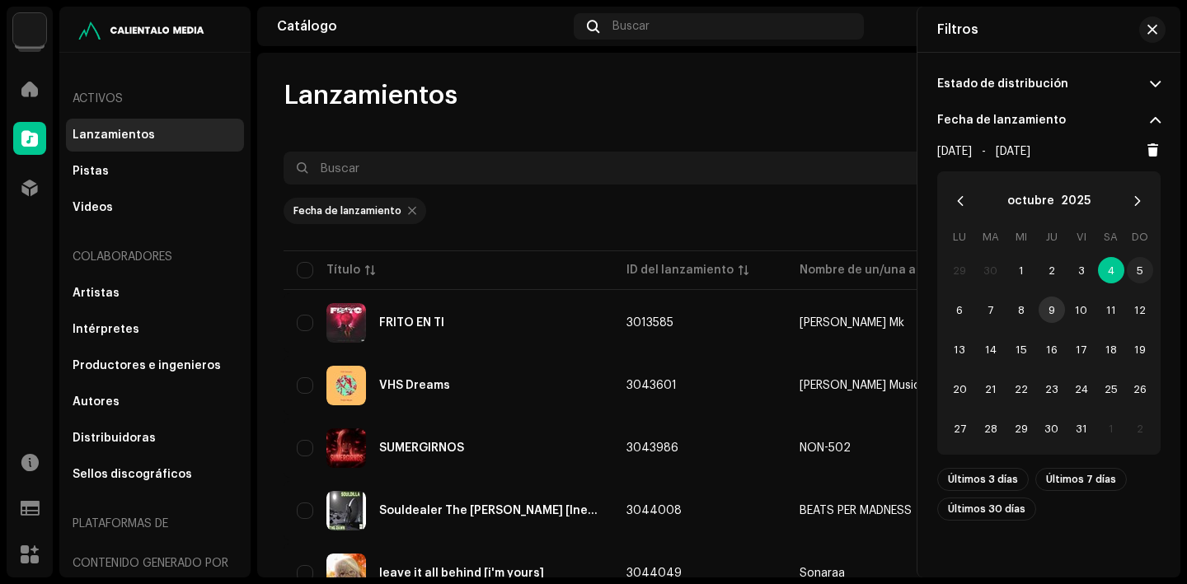
click at [1139, 264] on span "5" at bounding box center [1139, 270] width 26 height 26
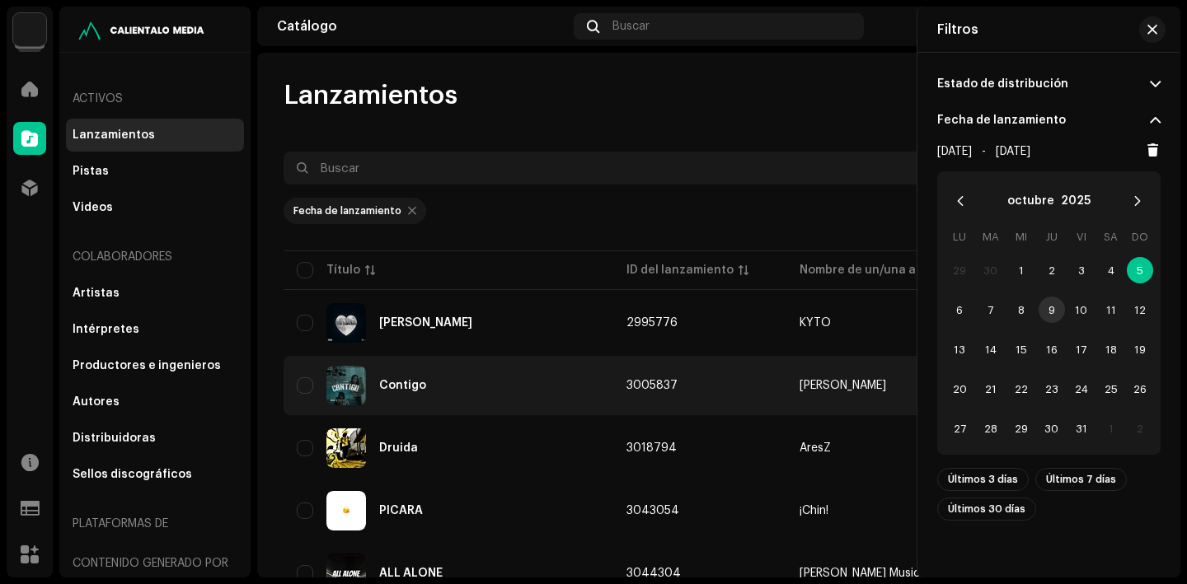
click at [374, 385] on div "Contigo" at bounding box center [448, 386] width 303 height 40
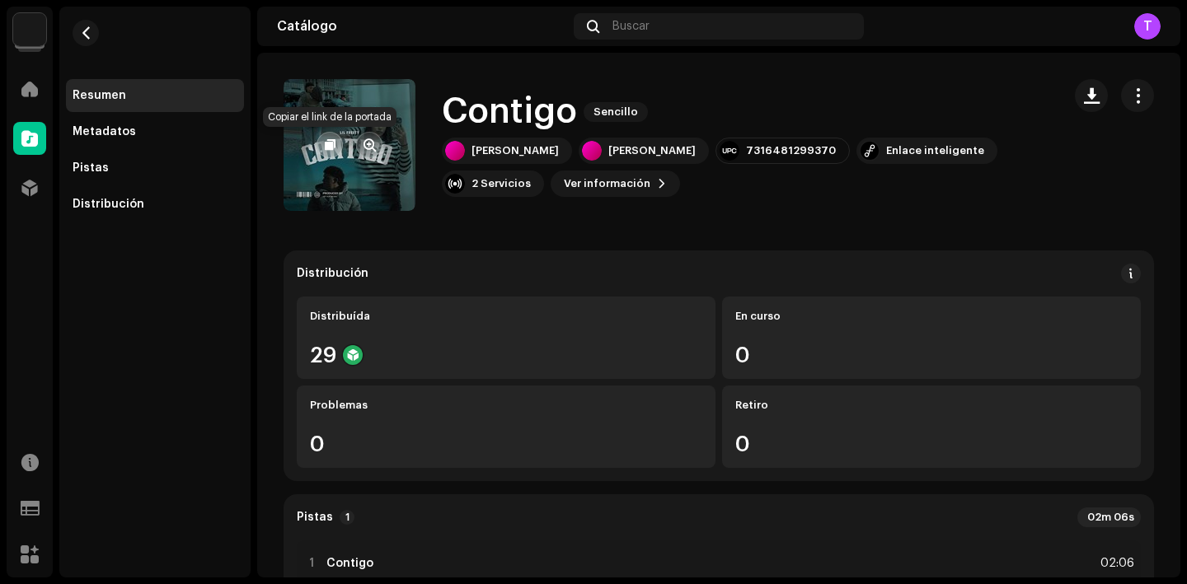
click at [328, 137] on button "button" at bounding box center [329, 145] width 26 height 26
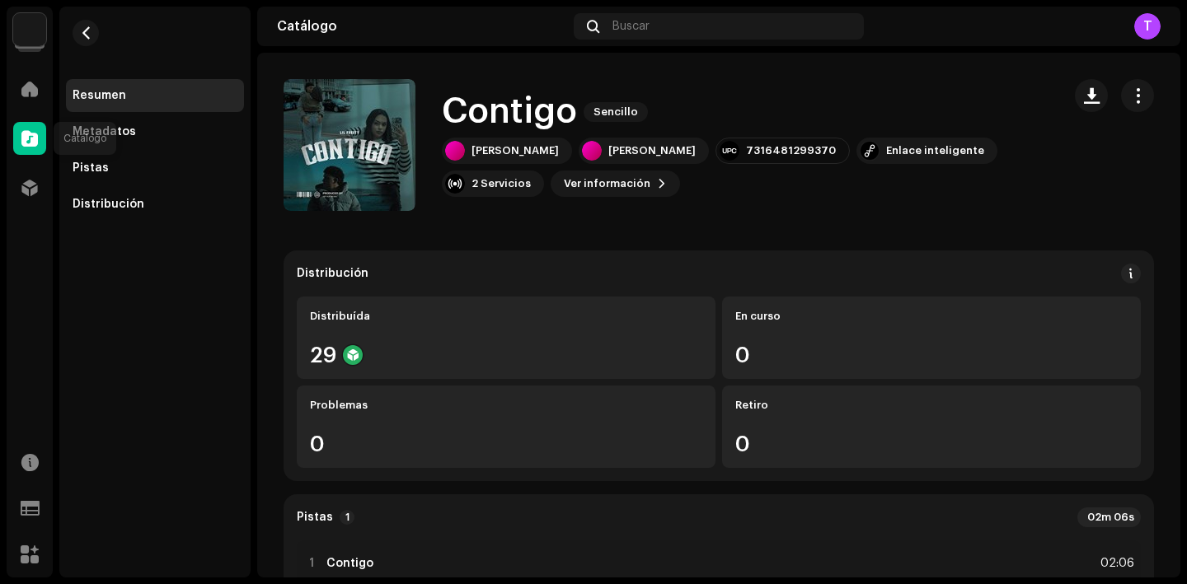
click at [29, 132] on span at bounding box center [29, 138] width 16 height 13
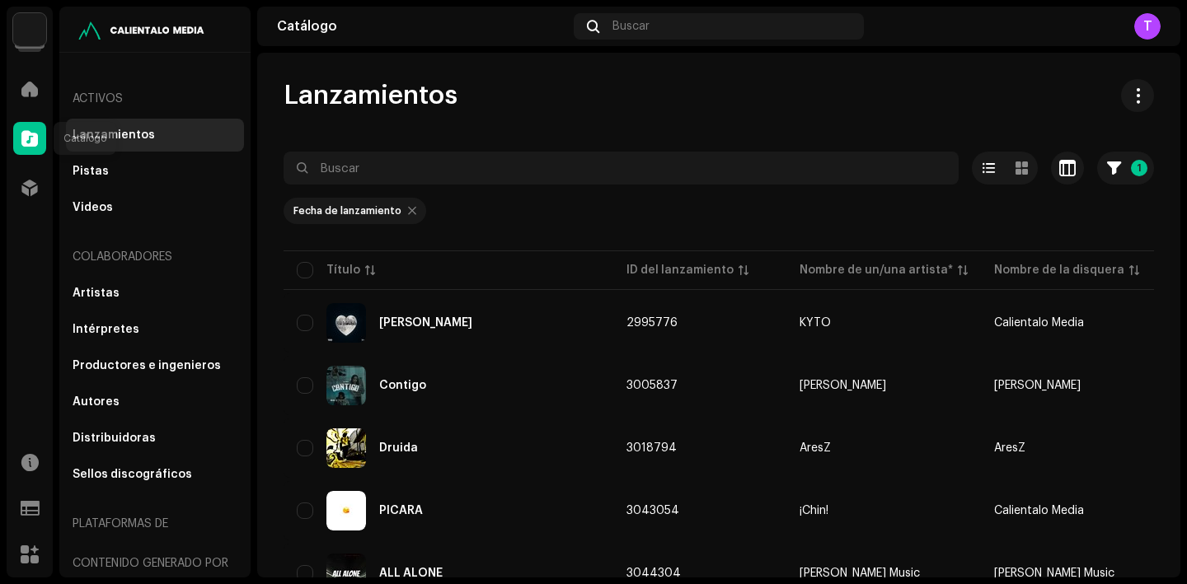
click at [41, 133] on div at bounding box center [29, 138] width 33 height 33
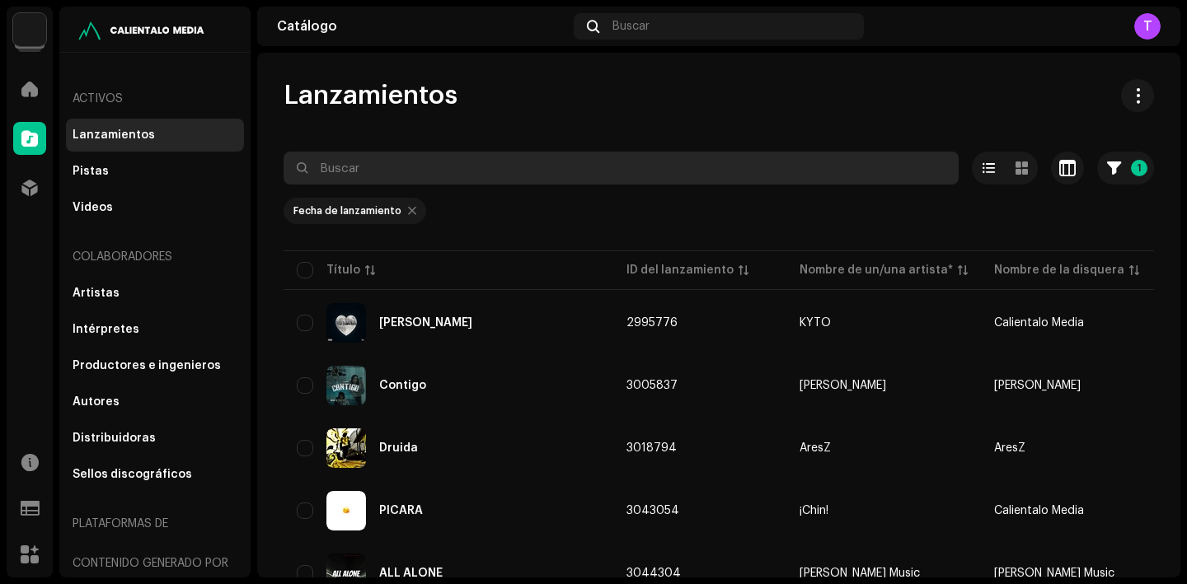
click at [374, 161] on input "text" at bounding box center [620, 168] width 675 height 33
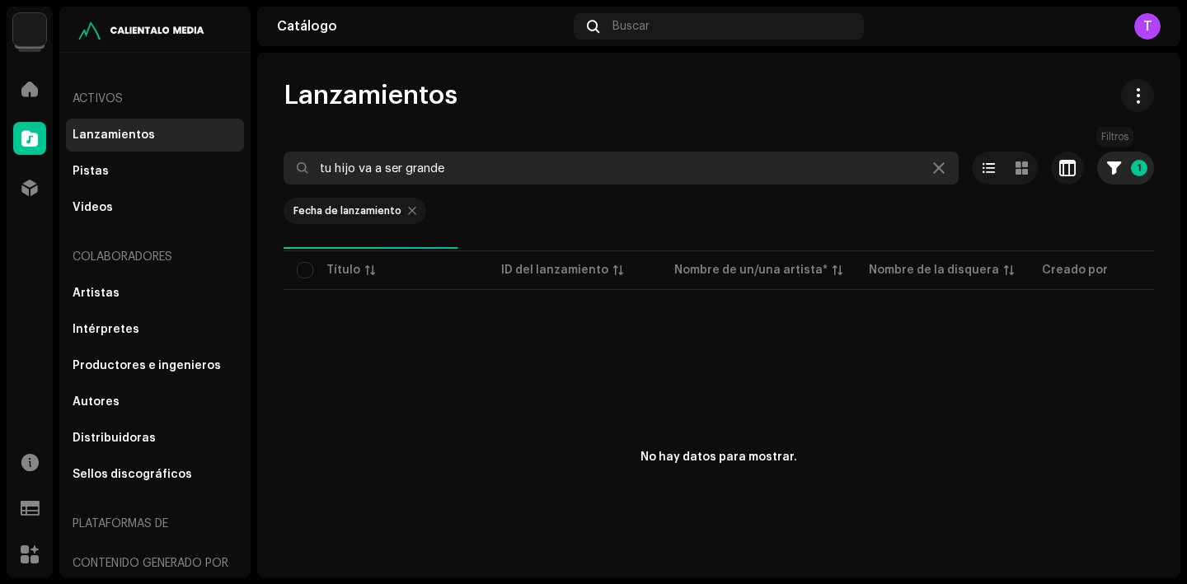
type input "tu hijo va a ser grande"
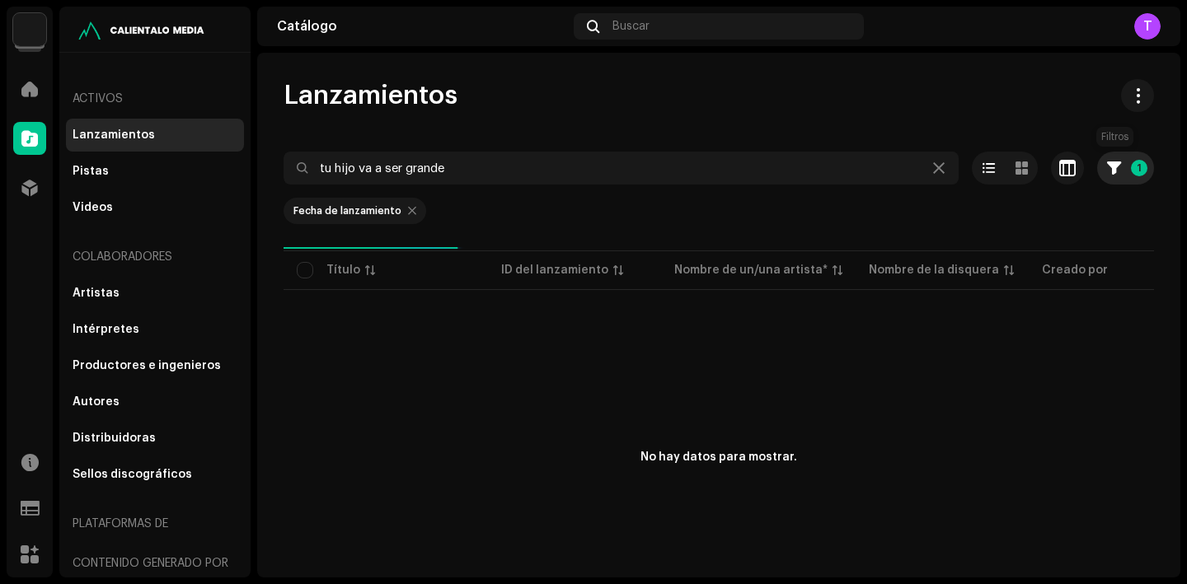
click at [1119, 181] on button "1" at bounding box center [1125, 168] width 57 height 33
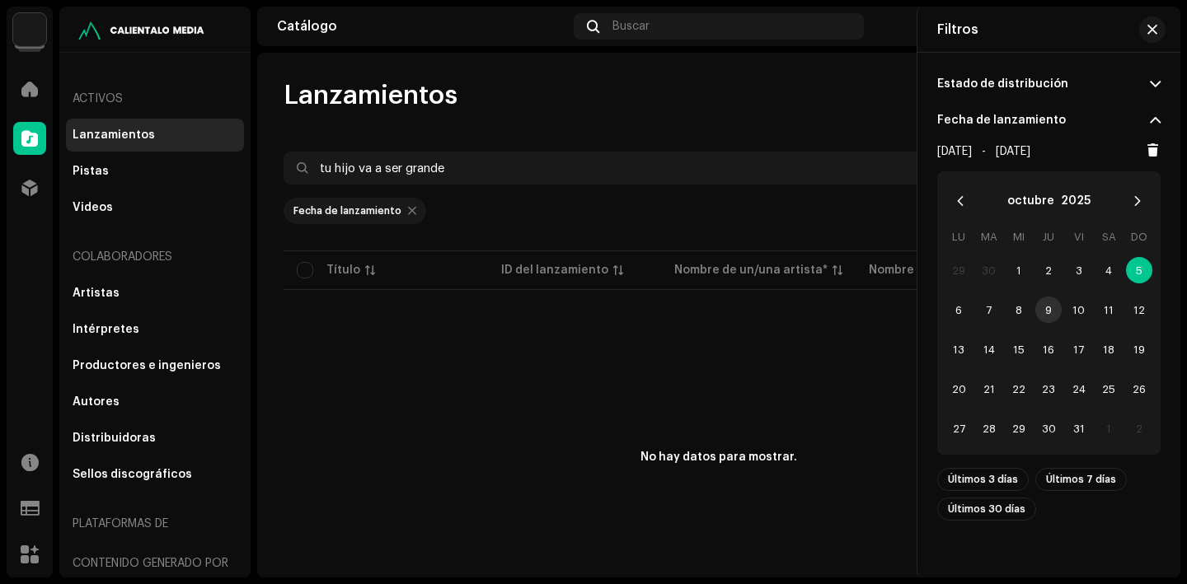
click at [1146, 150] on span at bounding box center [1152, 151] width 12 height 17
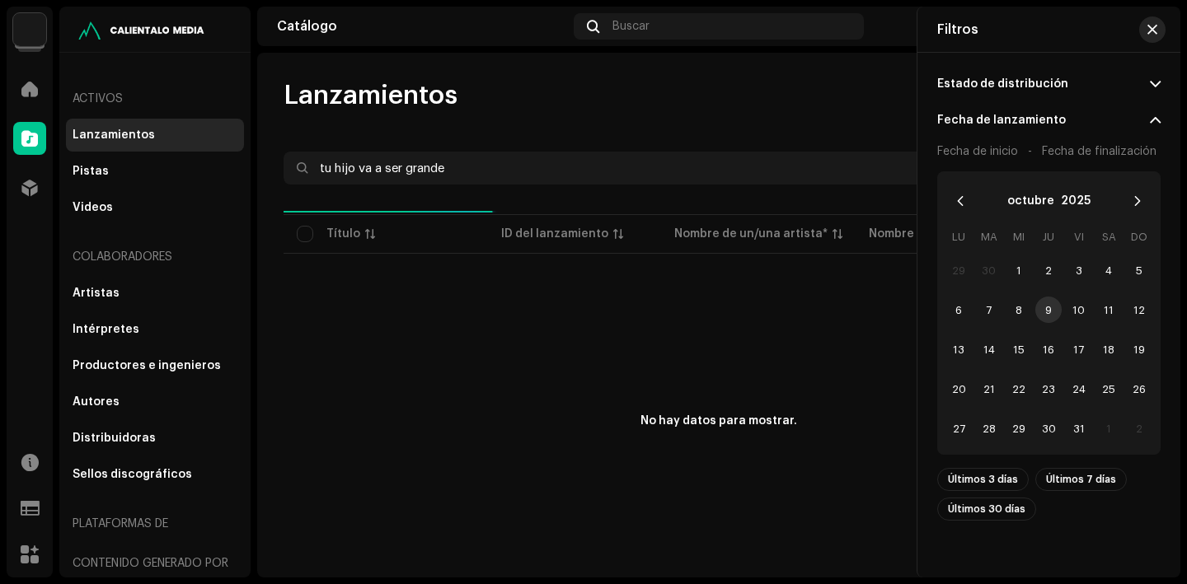
click at [1151, 30] on span "button" at bounding box center [1152, 29] width 10 height 13
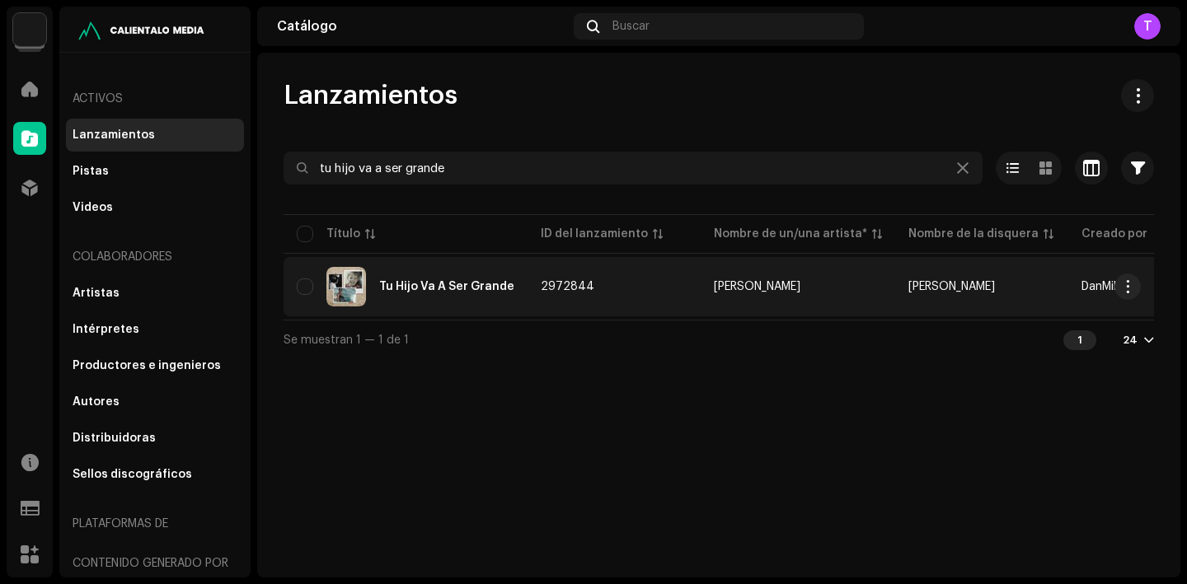
click at [446, 286] on div "Tu Hijo Va A Ser Grande" at bounding box center [446, 287] width 135 height 12
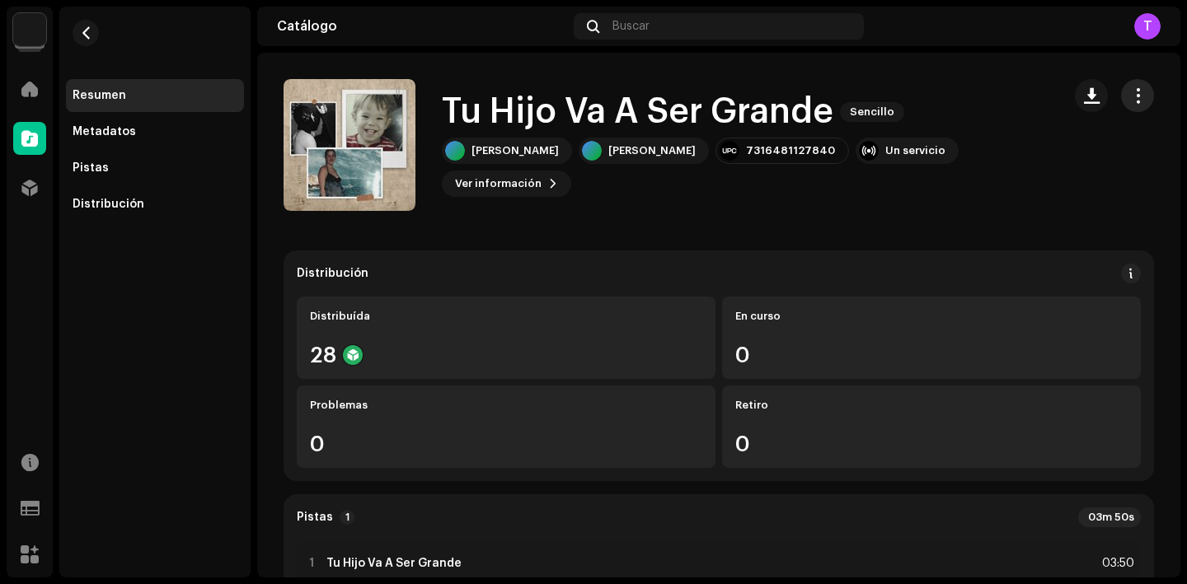
click at [1132, 94] on span "button" at bounding box center [1138, 95] width 16 height 13
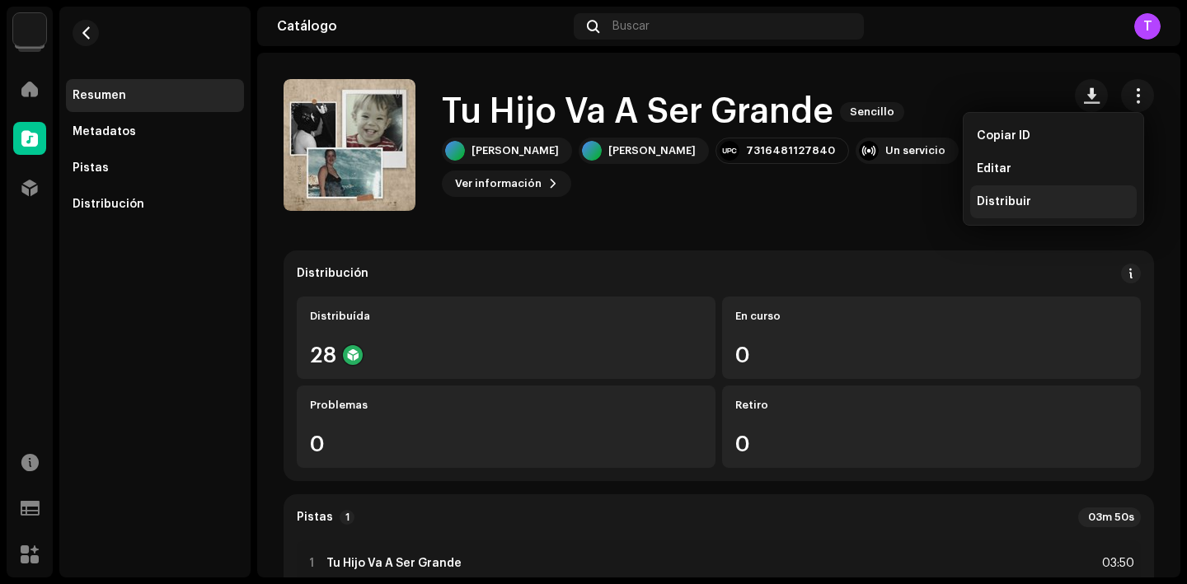
click at [1033, 194] on div "Distribuir" at bounding box center [1053, 201] width 166 height 33
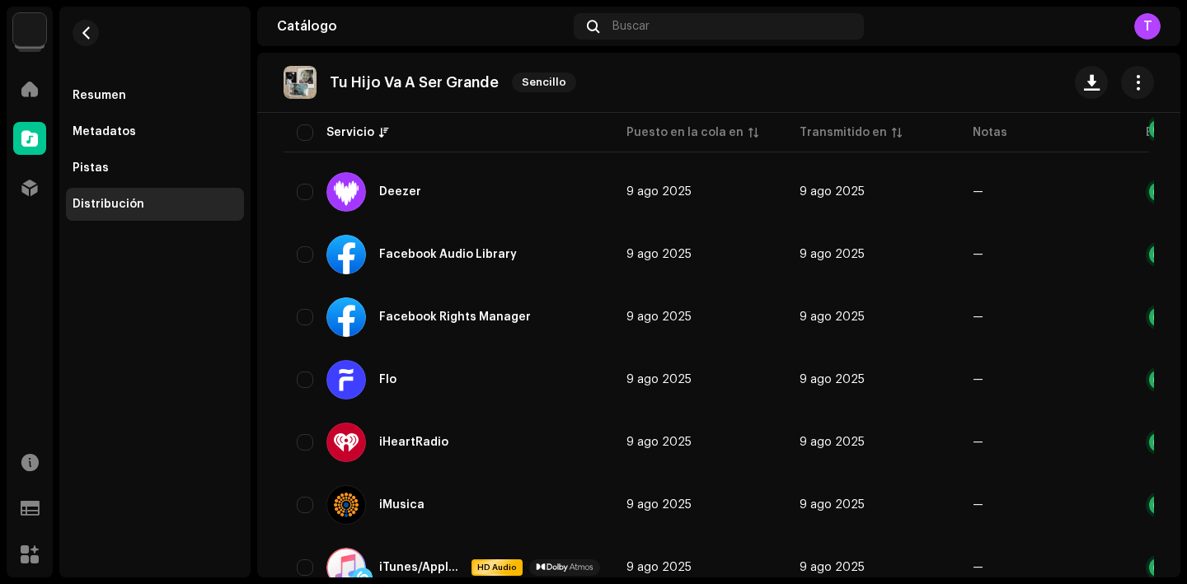
scroll to position [592, 0]
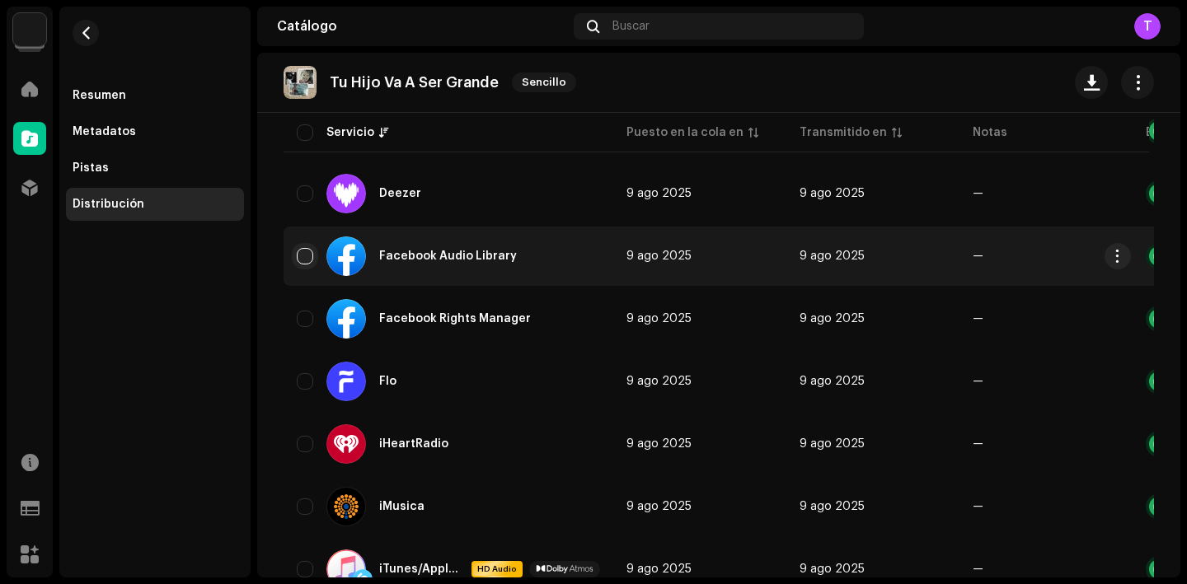
click at [308, 249] on input "checkbox" at bounding box center [305, 256] width 16 height 16
checkbox input "true"
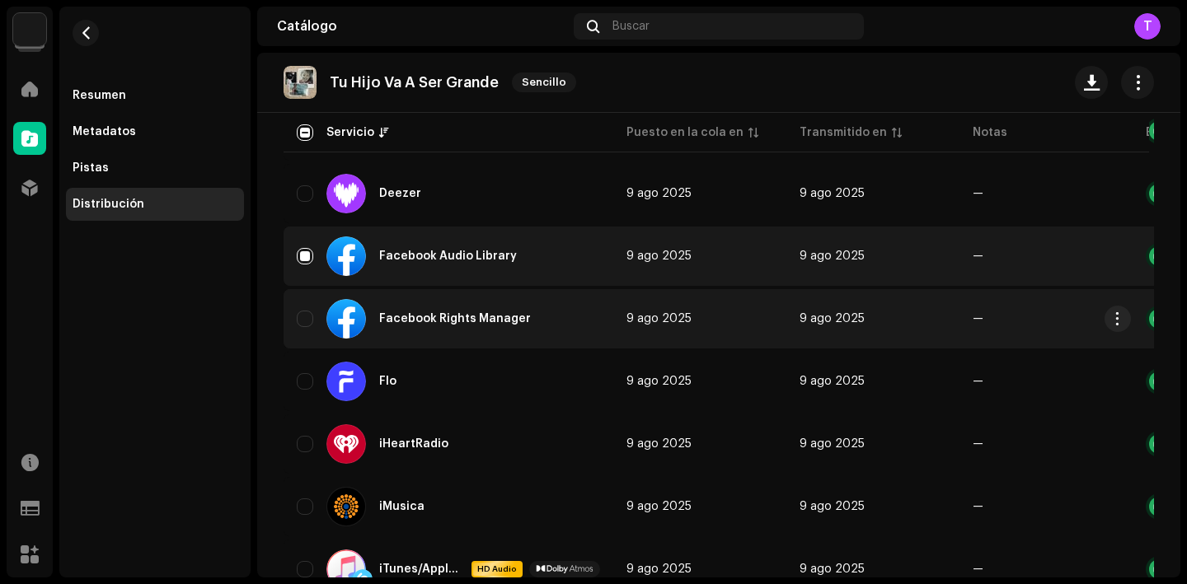
click at [308, 310] on div "Facebook Rights Manager" at bounding box center [448, 319] width 303 height 40
click at [307, 313] on input "Row Unselected" at bounding box center [305, 319] width 16 height 16
checkbox input "true"
click at [1116, 254] on span "button" at bounding box center [1118, 256] width 12 height 13
click at [870, 86] on div "Tu Hijo Va A Ser Grande Sencillo" at bounding box center [718, 82] width 870 height 33
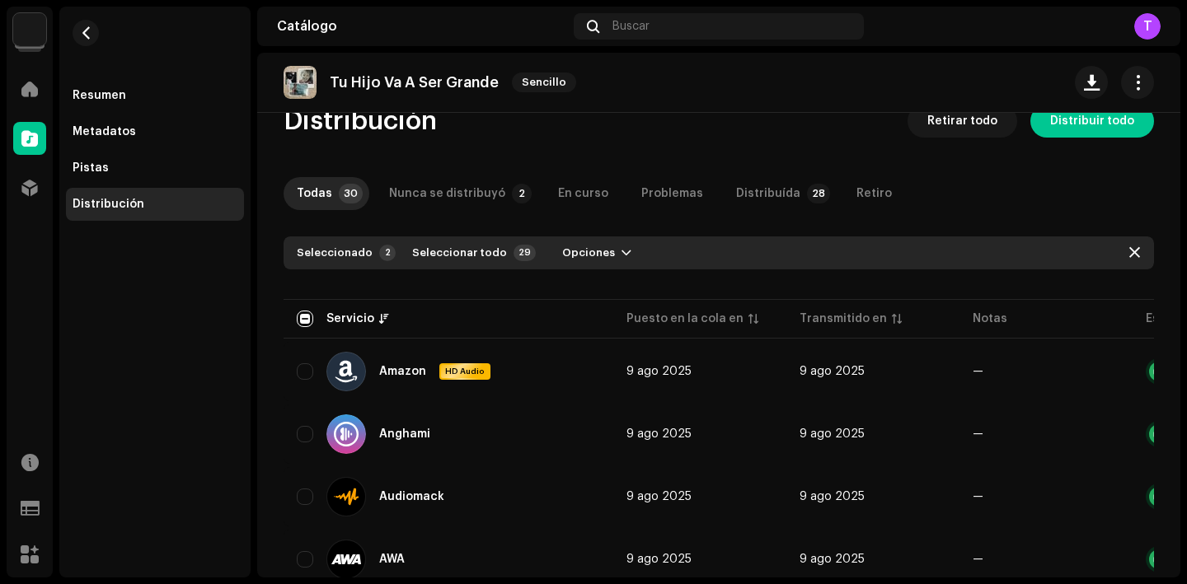
scroll to position [0, 0]
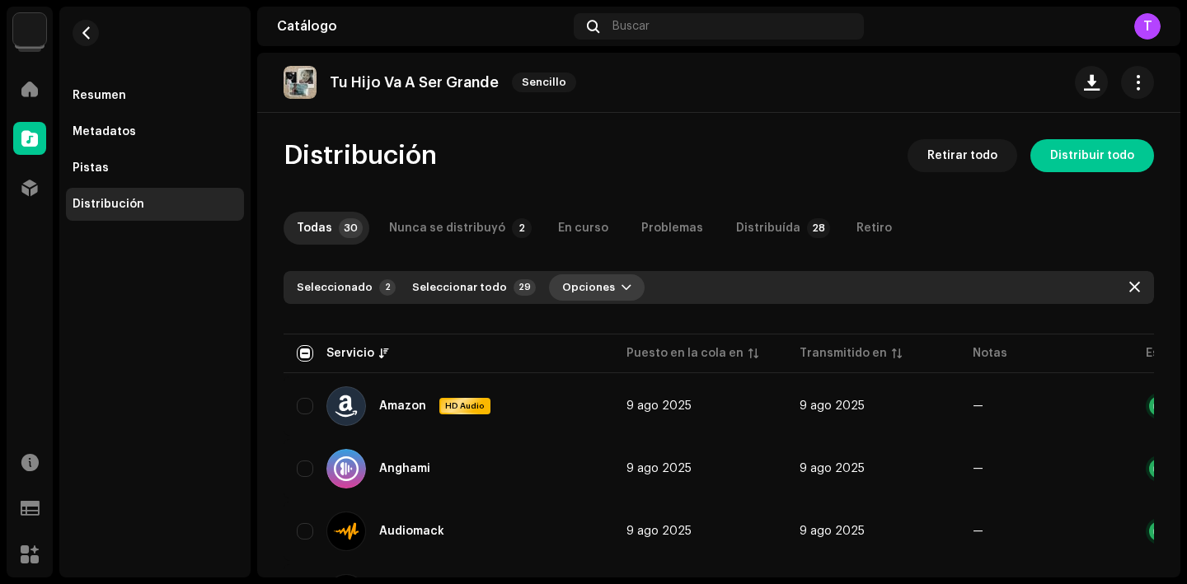
click at [573, 288] on span "Opciones" at bounding box center [588, 287] width 53 height 33
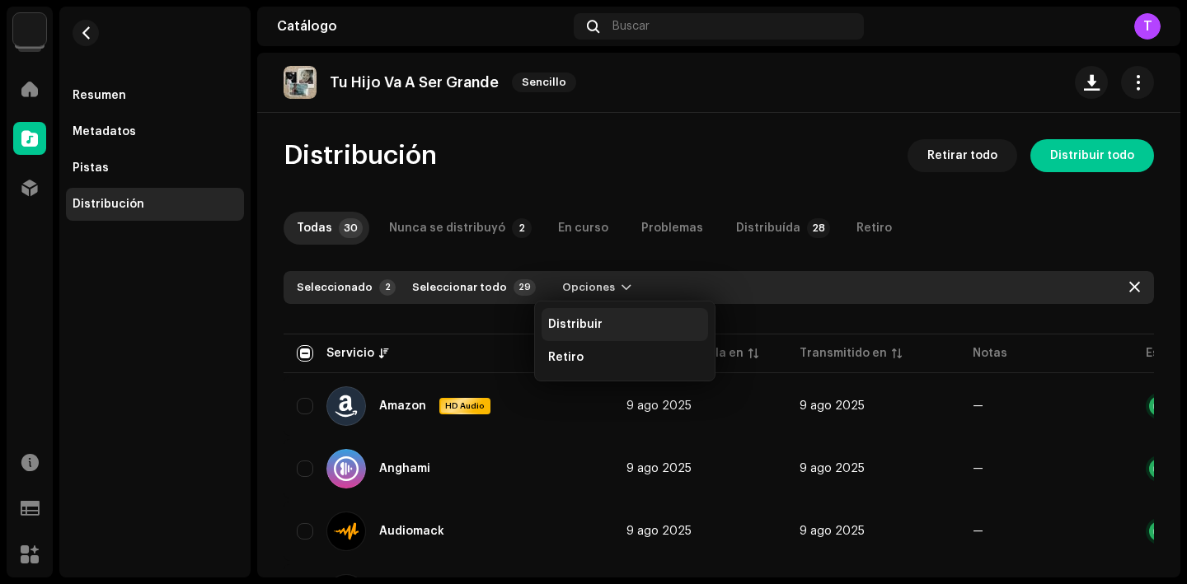
click at [579, 320] on span "Distribuir" at bounding box center [575, 324] width 54 height 13
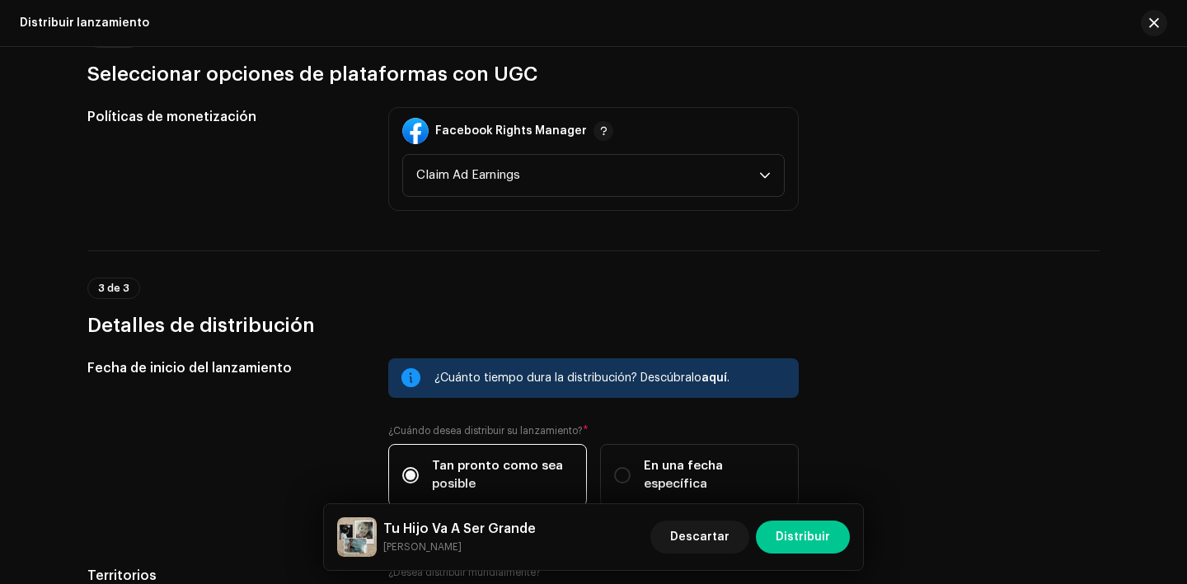
scroll to position [520, 0]
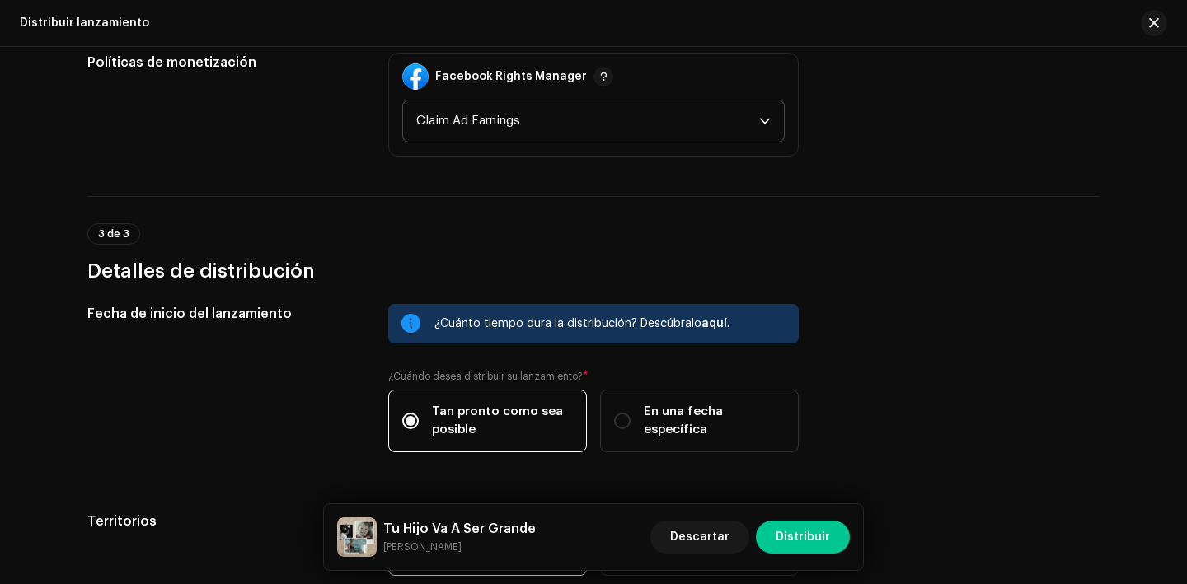
click at [536, 129] on span "Claim Ad Earnings" at bounding box center [587, 121] width 343 height 41
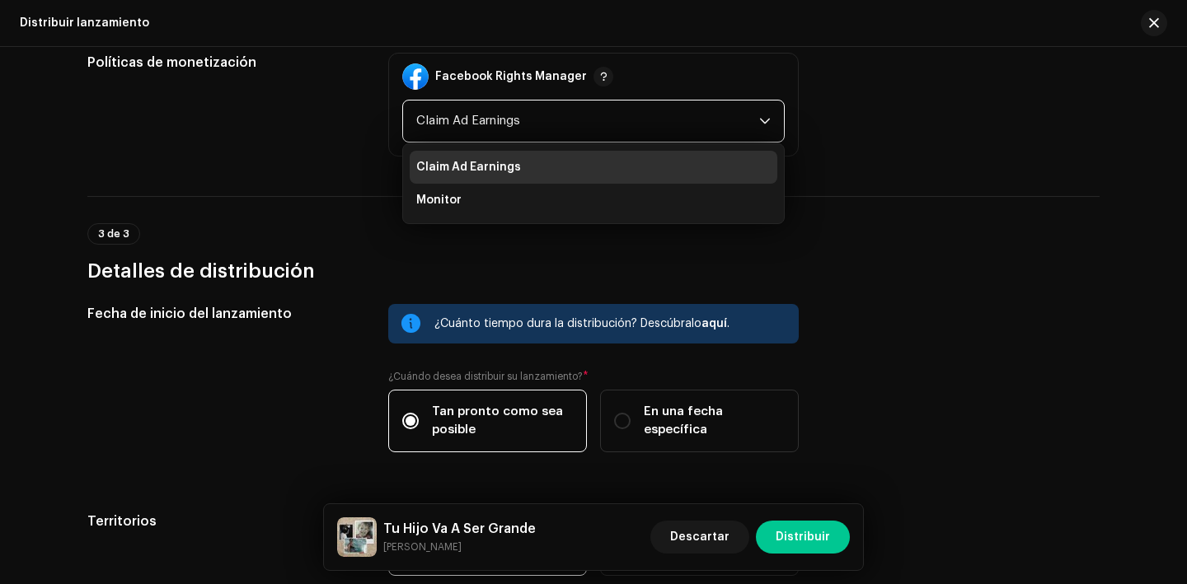
click at [506, 235] on div "3 de 3 Detalles de distribución" at bounding box center [593, 253] width 1012 height 61
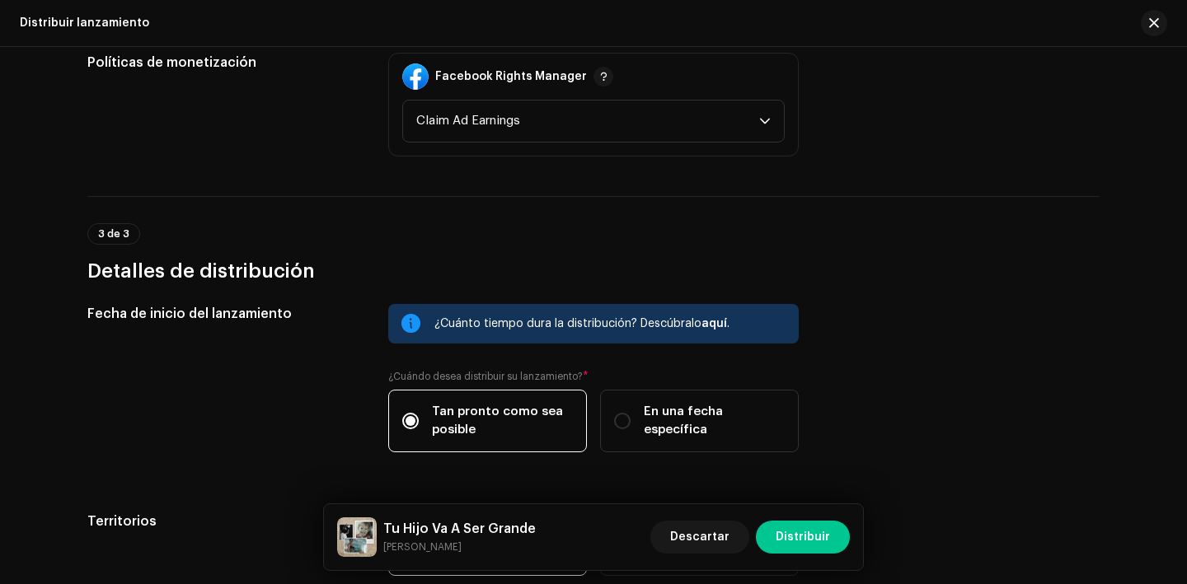
scroll to position [690, 0]
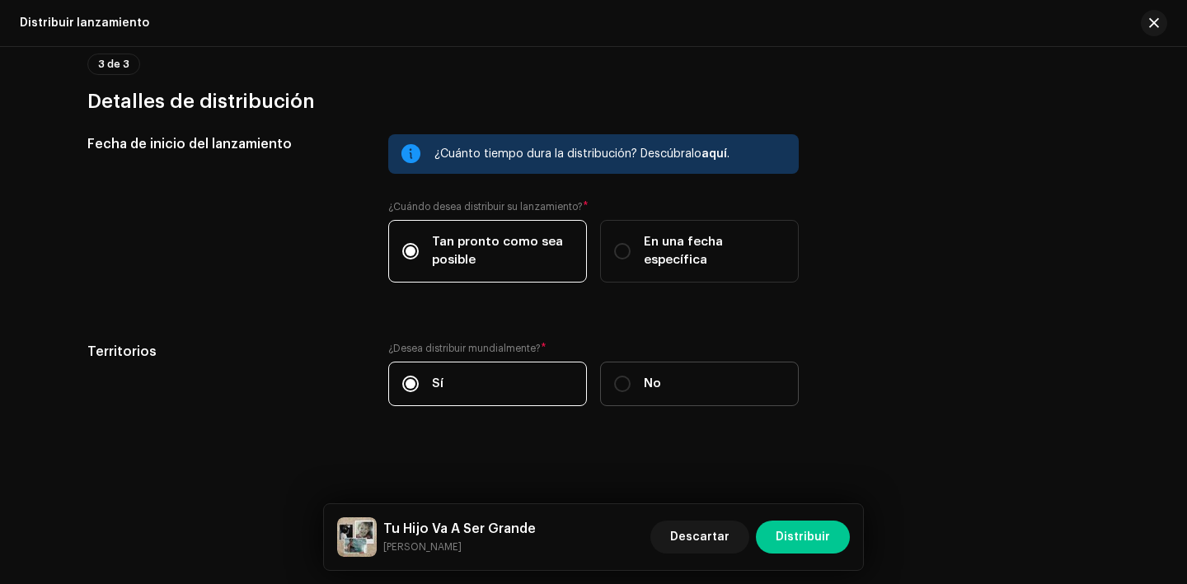
click at [662, 386] on label "No" at bounding box center [699, 384] width 199 height 44
click at [630, 386] on input "No" at bounding box center [622, 384] width 16 height 16
radio input "true"
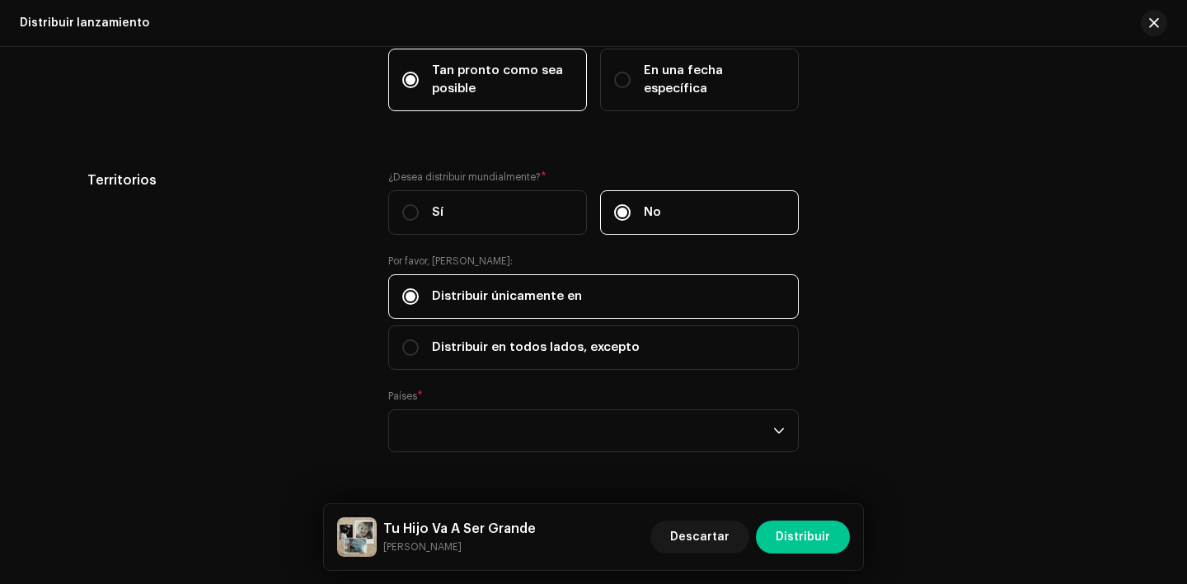
scroll to position [870, 0]
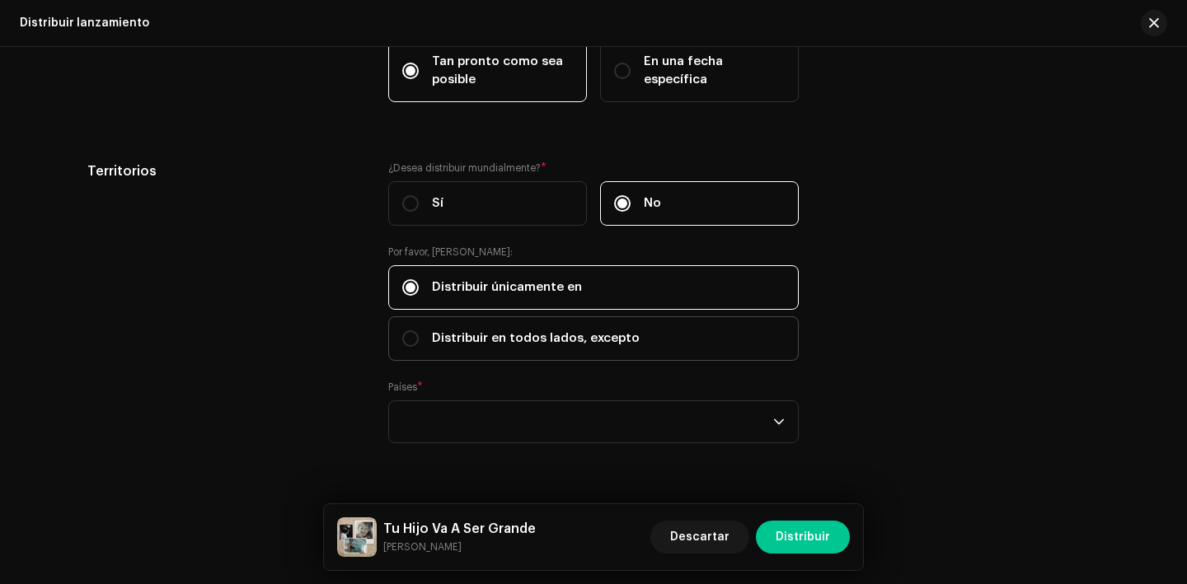
click at [493, 341] on span "Distribuir en todos lados, excepto" at bounding box center [536, 339] width 208 height 18
click at [419, 341] on input "Distribuir en todos lados, excepto" at bounding box center [410, 338] width 16 height 16
radio input "true"
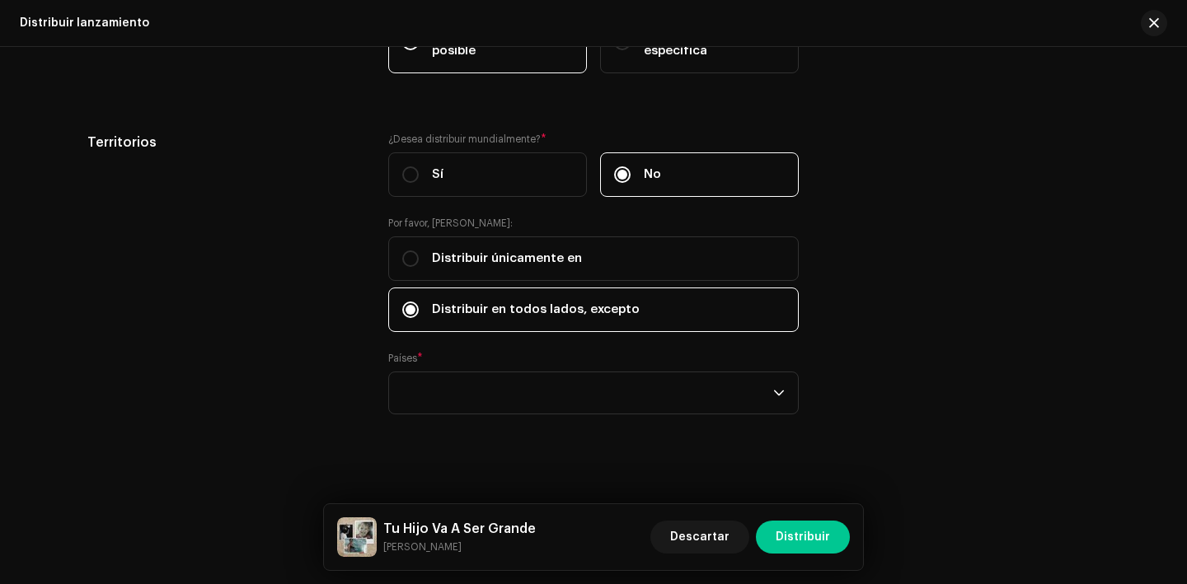
scroll to position [901, 0]
click at [513, 406] on div "empty" at bounding box center [587, 391] width 371 height 41
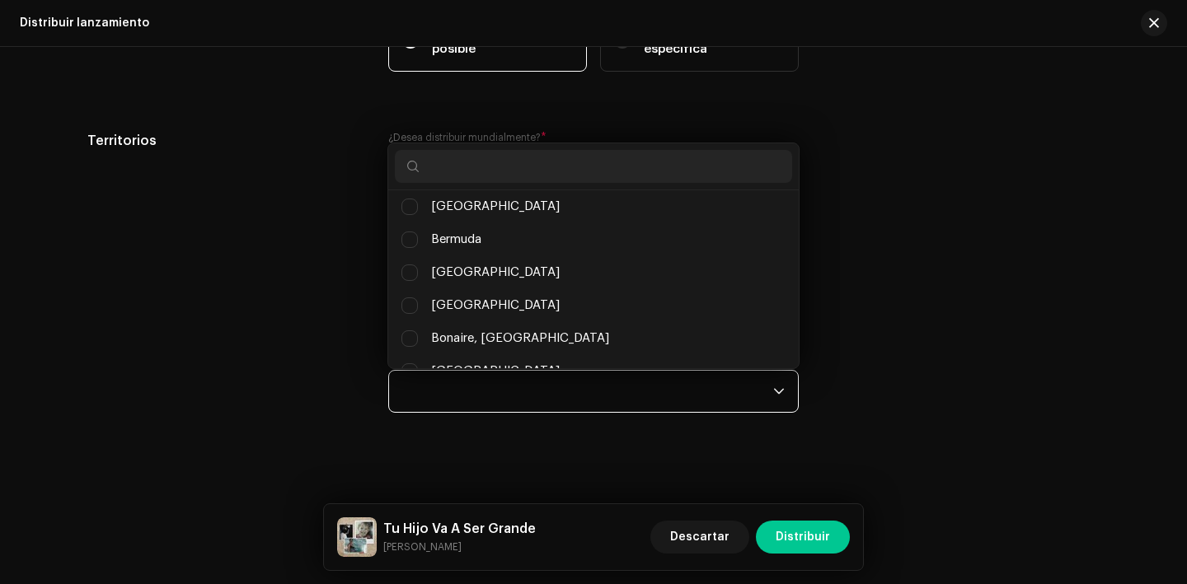
scroll to position [700, 0]
click at [940, 322] on div "Territorios ¿Desea distribuir mundialmente? * Sí No Por favor, elija: Distribui…" at bounding box center [593, 282] width 1012 height 302
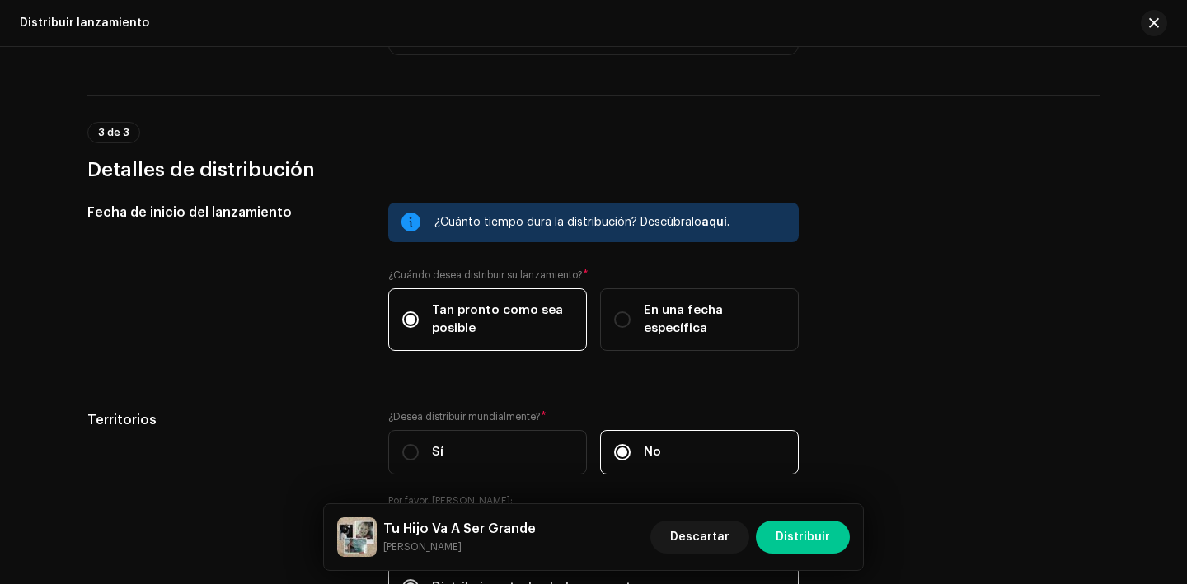
scroll to position [0, 0]
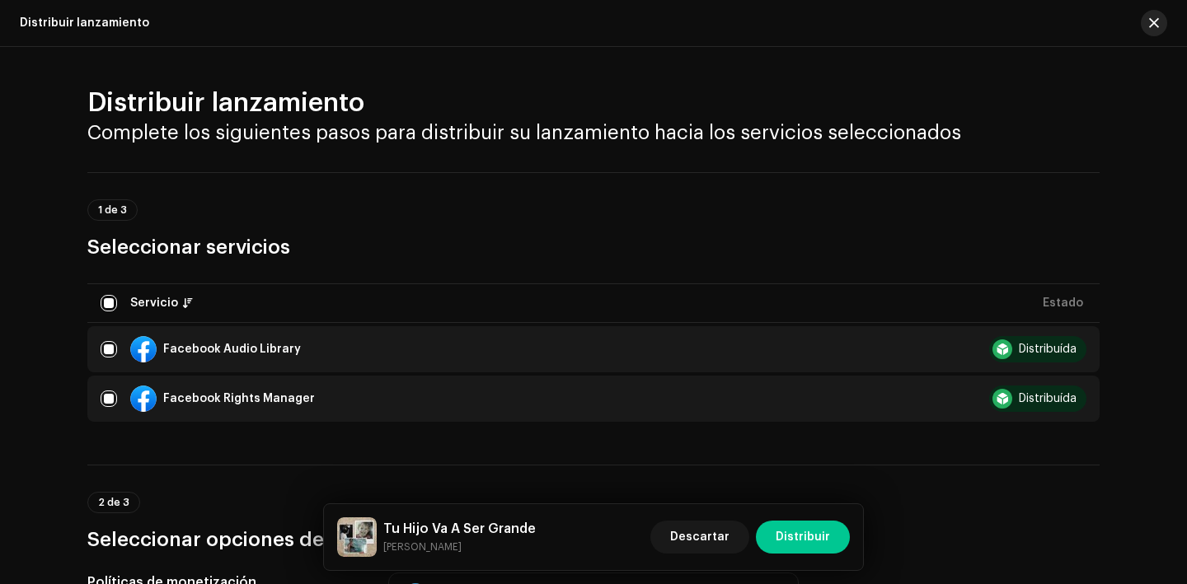
click at [1155, 21] on span "button" at bounding box center [1154, 22] width 10 height 13
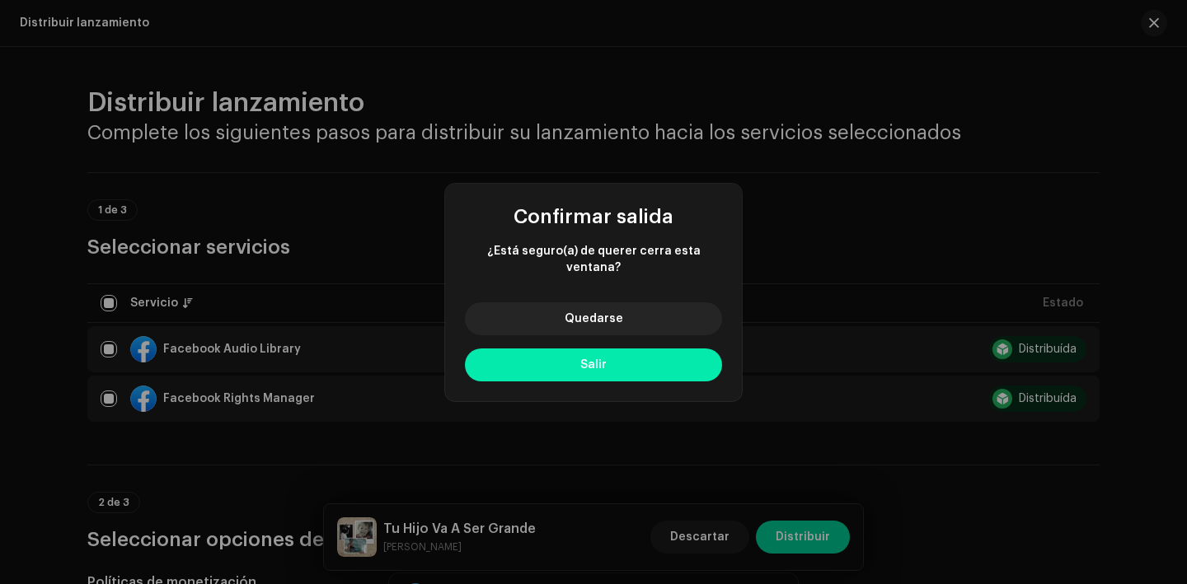
click at [653, 349] on button "Salir" at bounding box center [593, 365] width 257 height 33
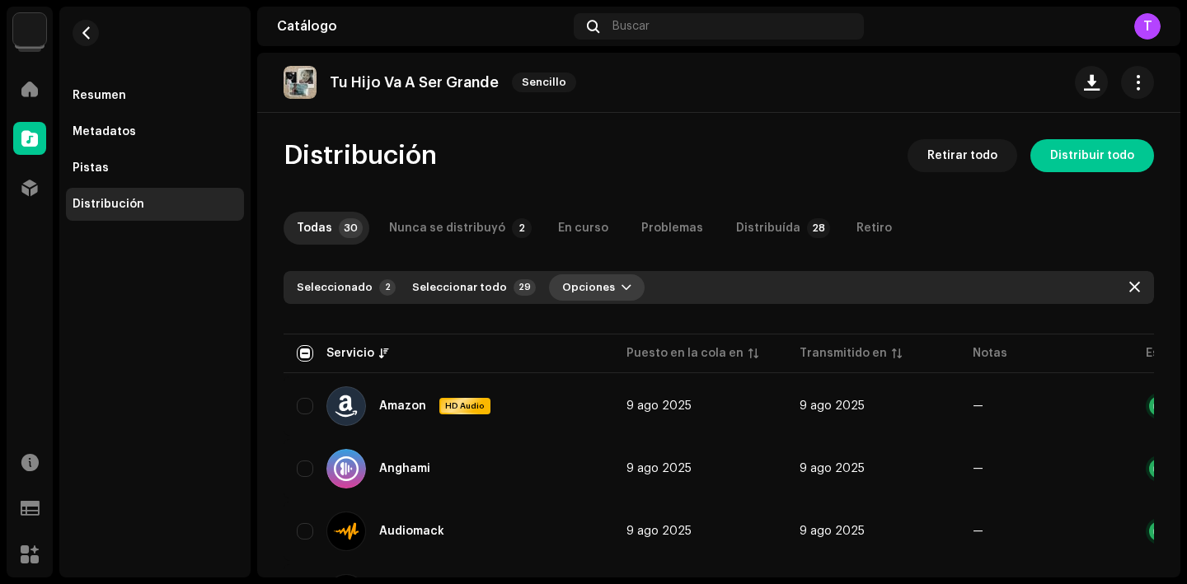
click at [573, 283] on span "Opciones" at bounding box center [588, 287] width 53 height 33
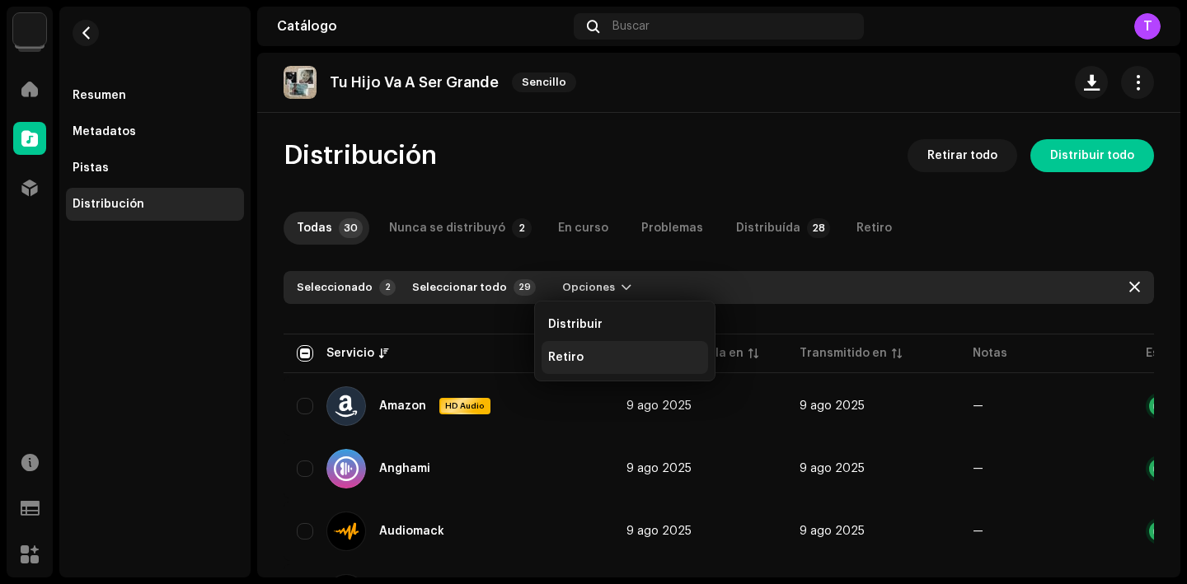
click at [596, 360] on div "Retiro" at bounding box center [624, 357] width 153 height 13
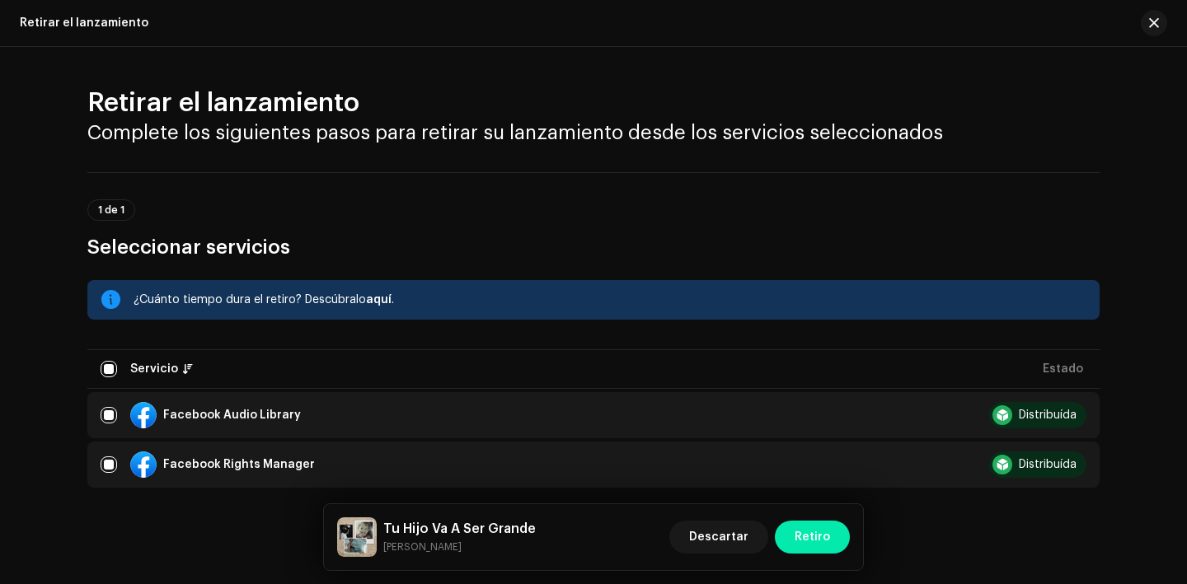
click at [809, 535] on span "Retiro" at bounding box center [811, 537] width 35 height 33
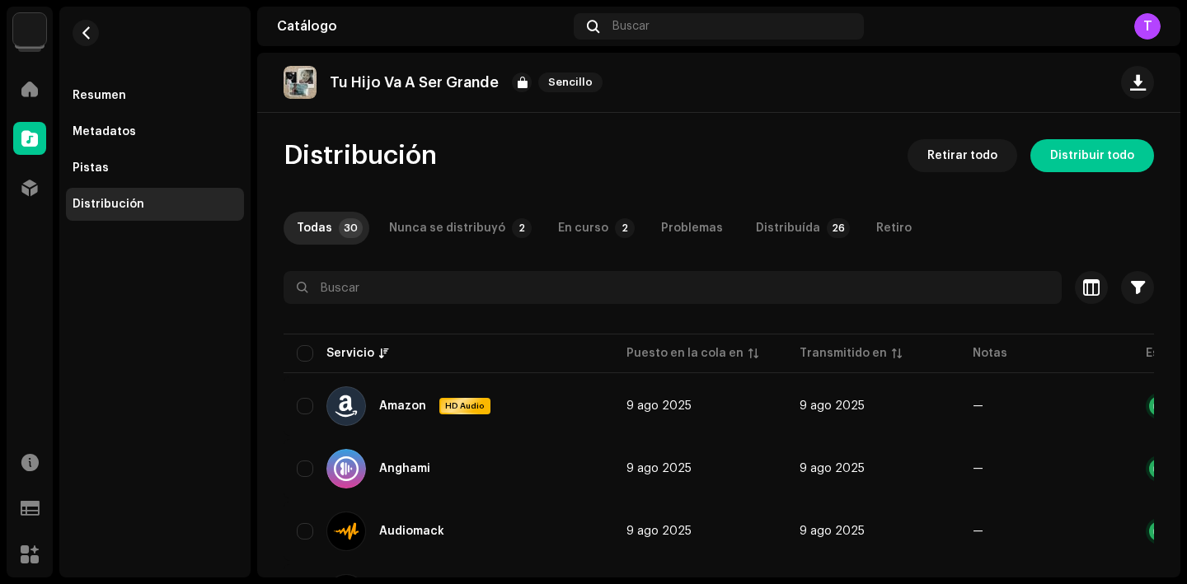
click at [85, 47] on re-m-nav-back at bounding box center [86, 43] width 40 height 73
click at [91, 33] on span "button" at bounding box center [86, 32] width 12 height 13
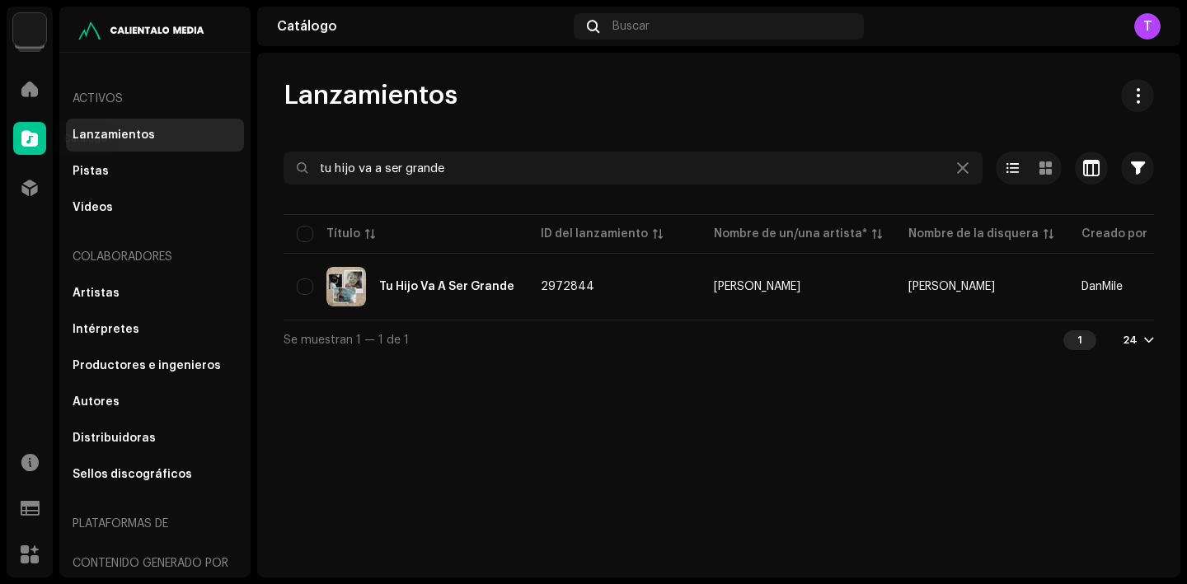
click at [28, 127] on div at bounding box center [29, 138] width 33 height 33
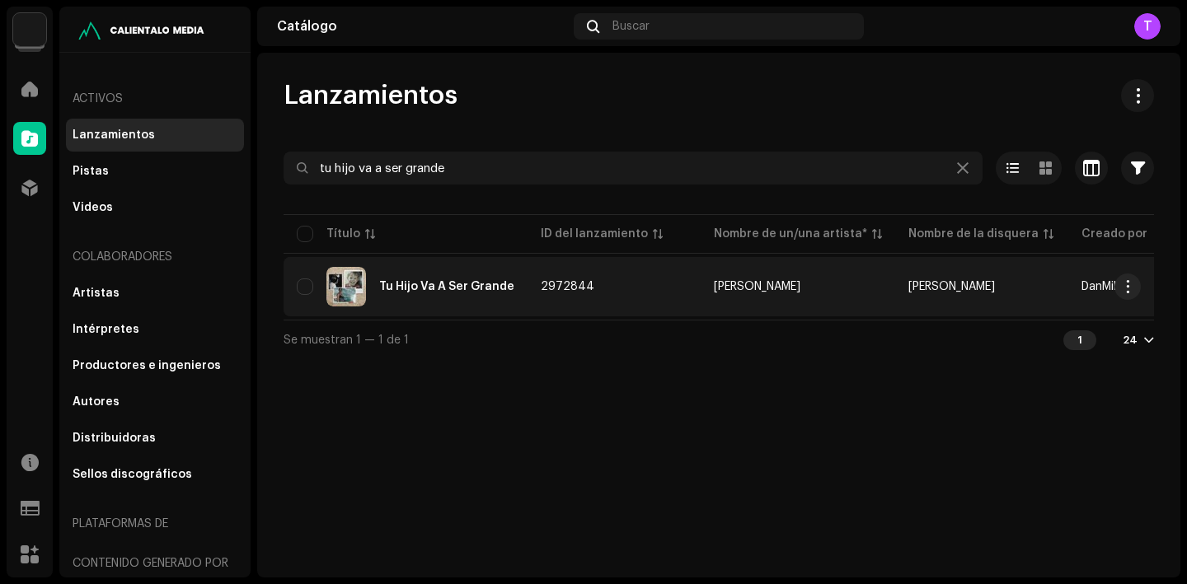
click at [451, 287] on div "Tu Hijo Va A Ser Grande" at bounding box center [446, 287] width 135 height 12
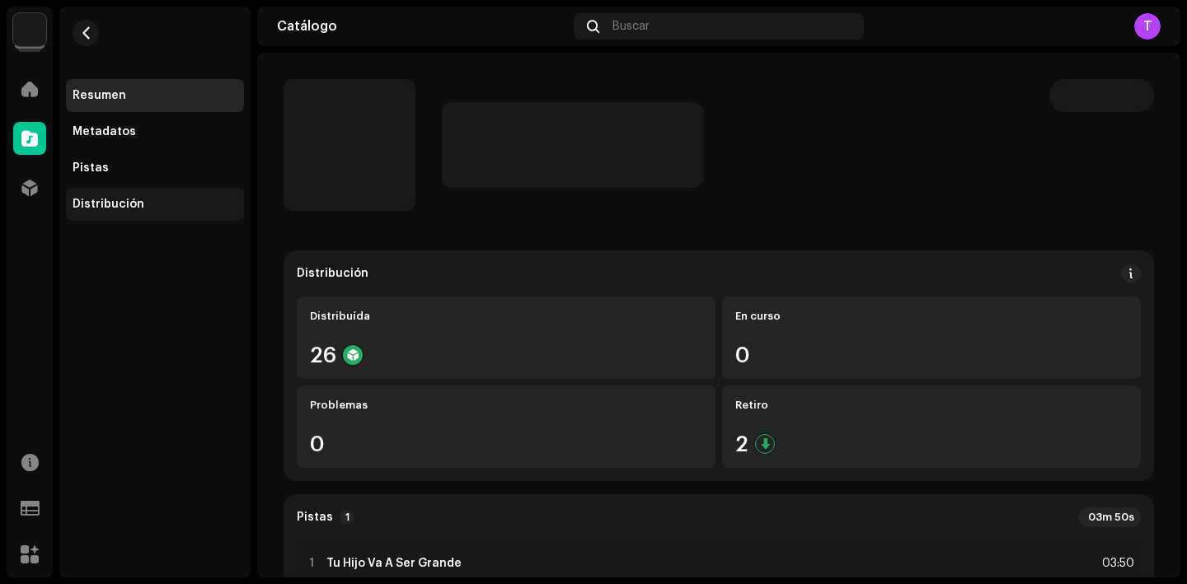
click at [194, 205] on div "Distribución" at bounding box center [155, 204] width 165 height 13
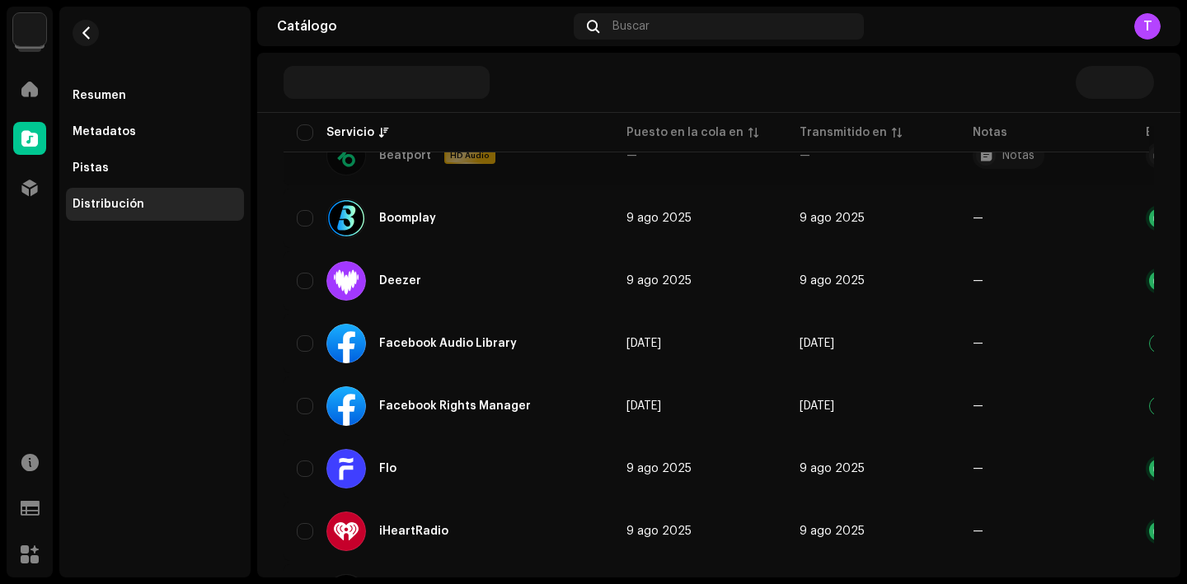
scroll to position [515, 0]
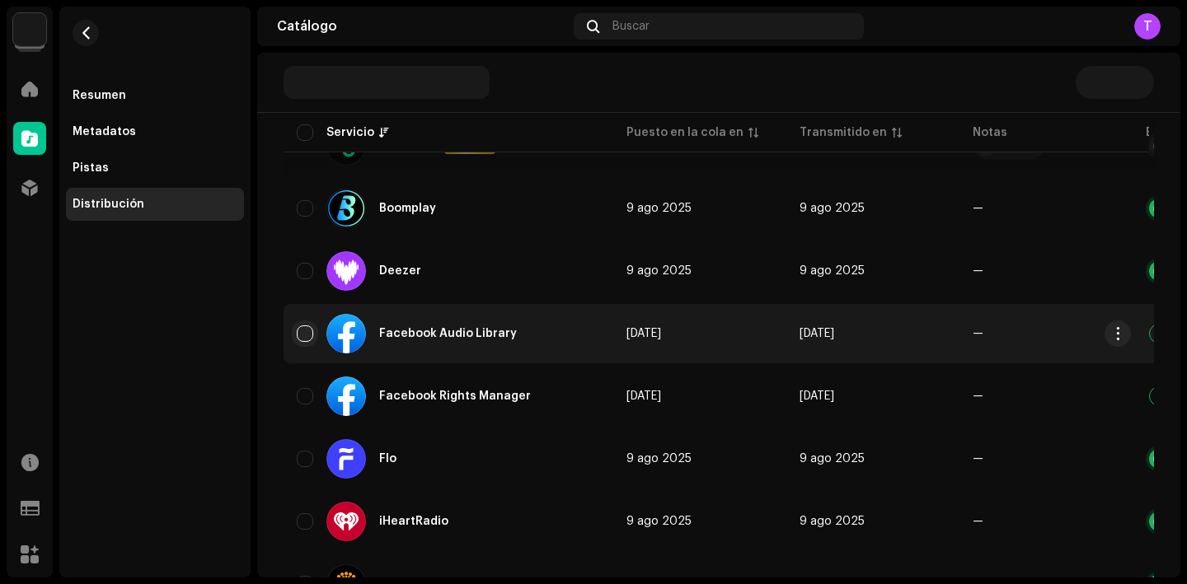
click at [302, 337] on input "checkbox" at bounding box center [305, 333] width 16 height 16
checkbox input "true"
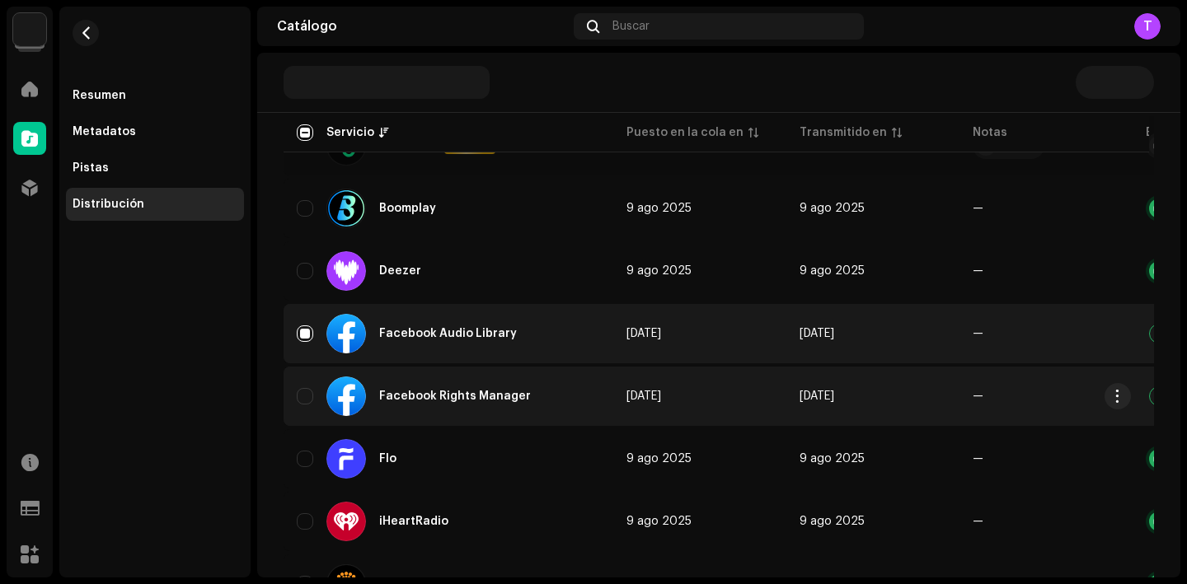
click at [310, 381] on div "Facebook Rights Manager" at bounding box center [448, 397] width 303 height 40
click at [310, 388] on input "Row Unselected" at bounding box center [305, 396] width 16 height 16
checkbox input "true"
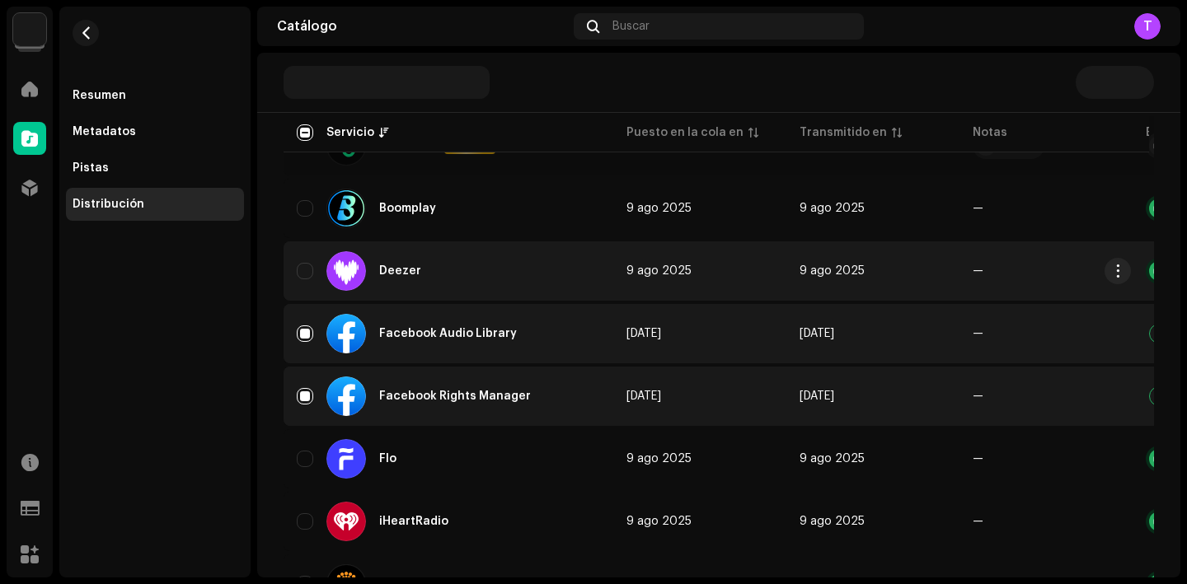
scroll to position [0, 0]
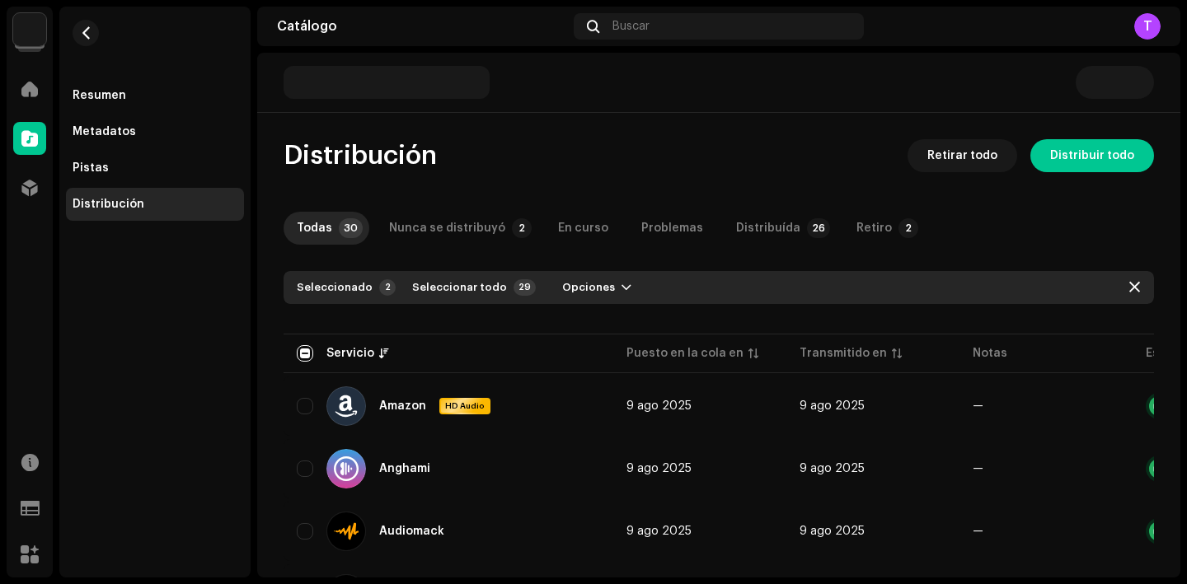
click at [583, 280] on span "Opciones" at bounding box center [588, 287] width 53 height 33
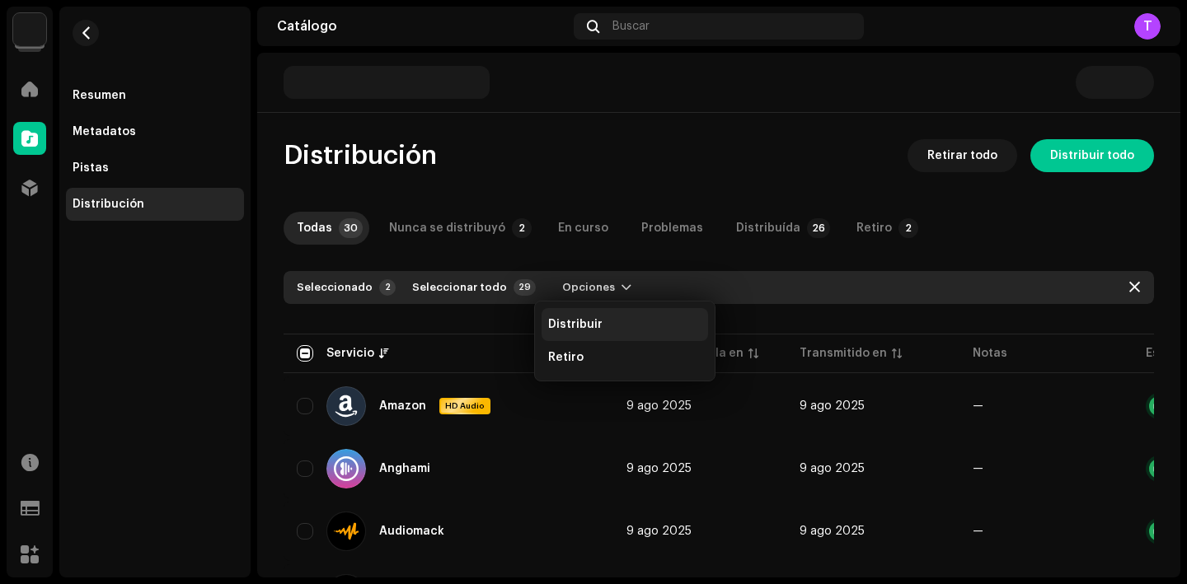
click at [614, 325] on div "Distribuir" at bounding box center [624, 324] width 153 height 13
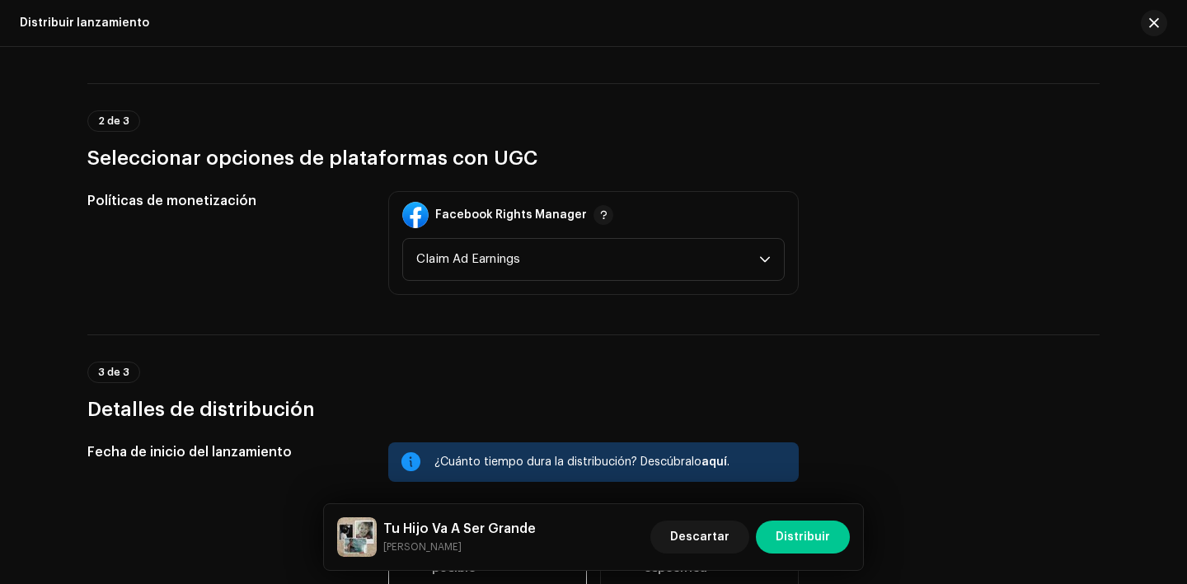
scroll to position [690, 0]
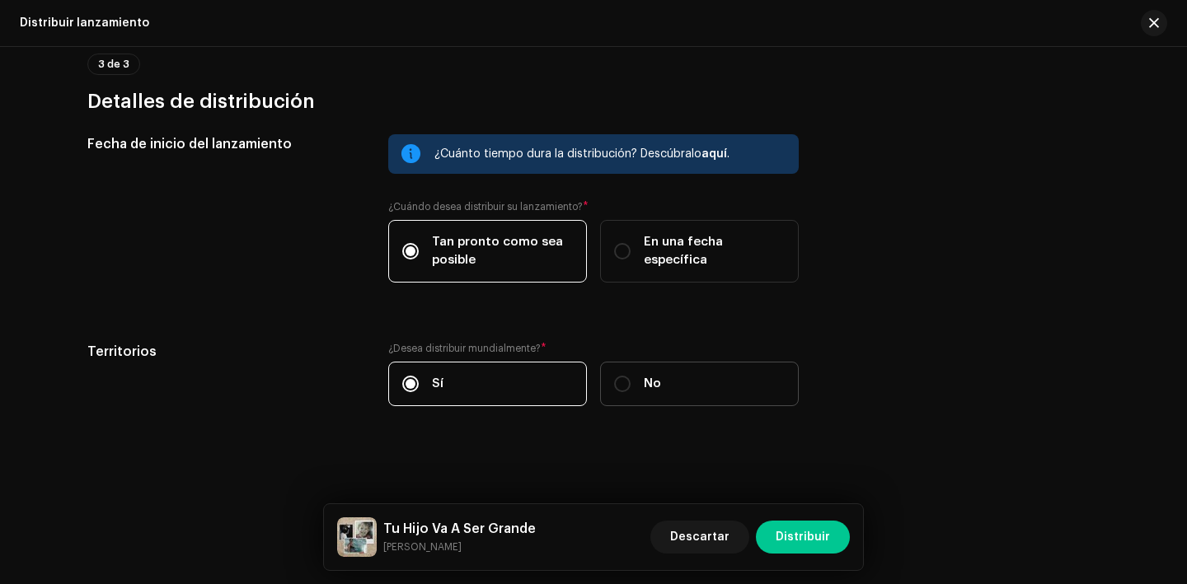
click at [639, 377] on div "No" at bounding box center [637, 384] width 47 height 18
click at [630, 377] on input "No" at bounding box center [622, 384] width 16 height 16
radio input "true"
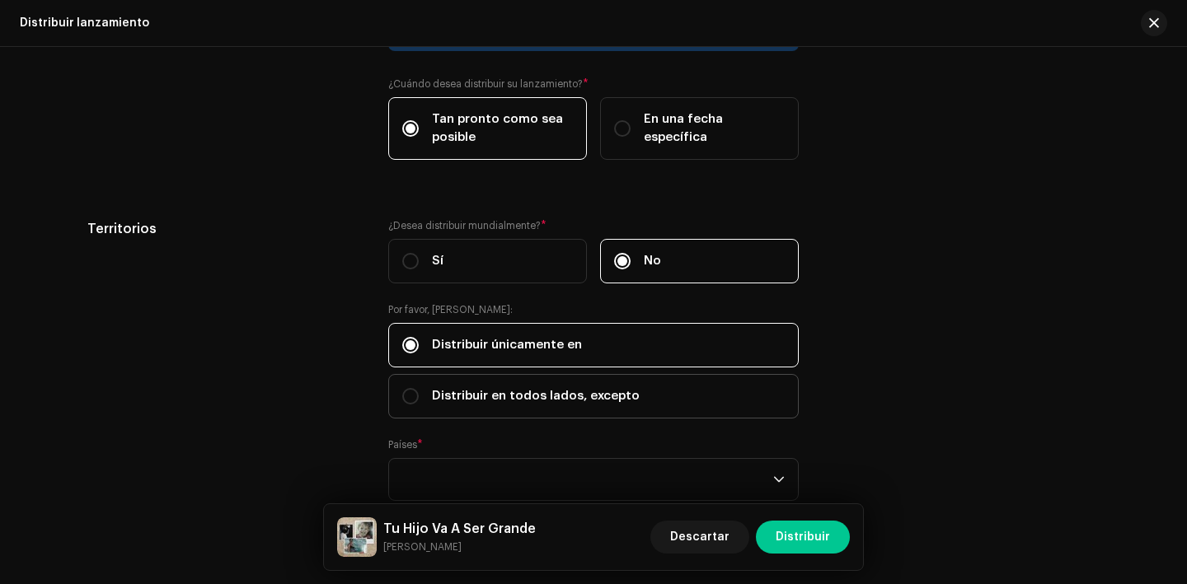
click at [578, 400] on span "Distribuir en todos lados, excepto" at bounding box center [536, 396] width 208 height 18
click at [419, 400] on input "Distribuir en todos lados, excepto" at bounding box center [410, 396] width 16 height 16
radio input "true"
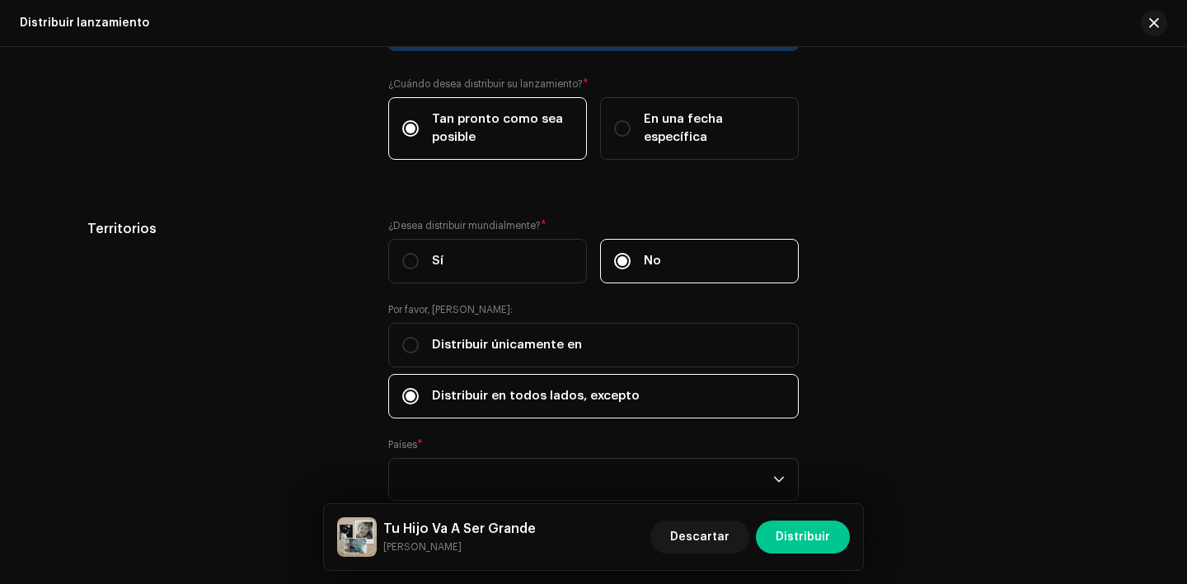
scroll to position [908, 0]
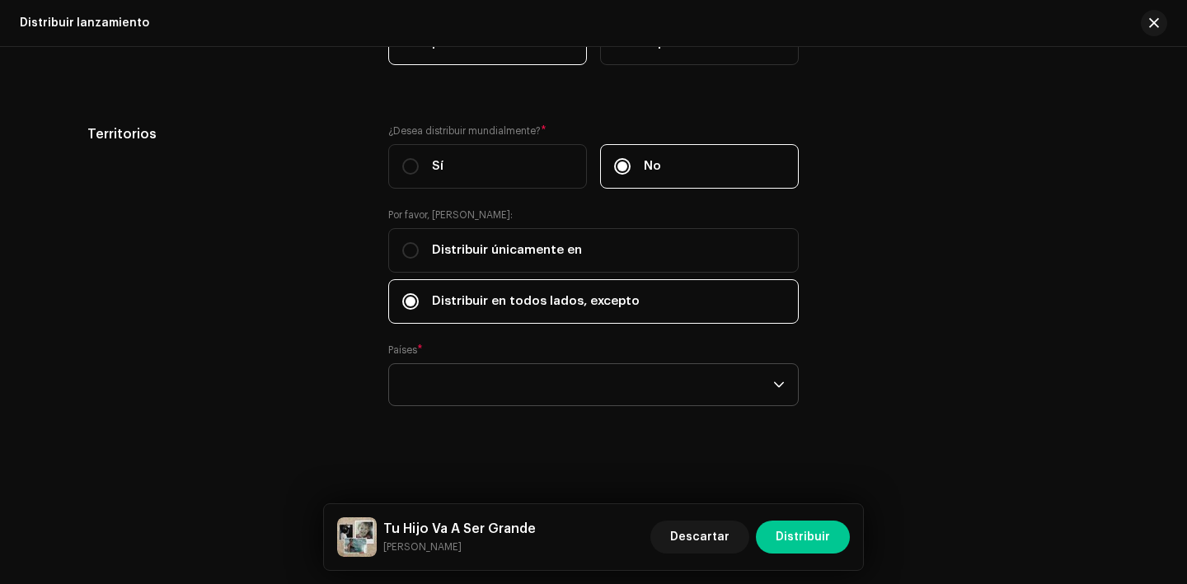
click at [559, 381] on div "empty" at bounding box center [587, 384] width 371 height 41
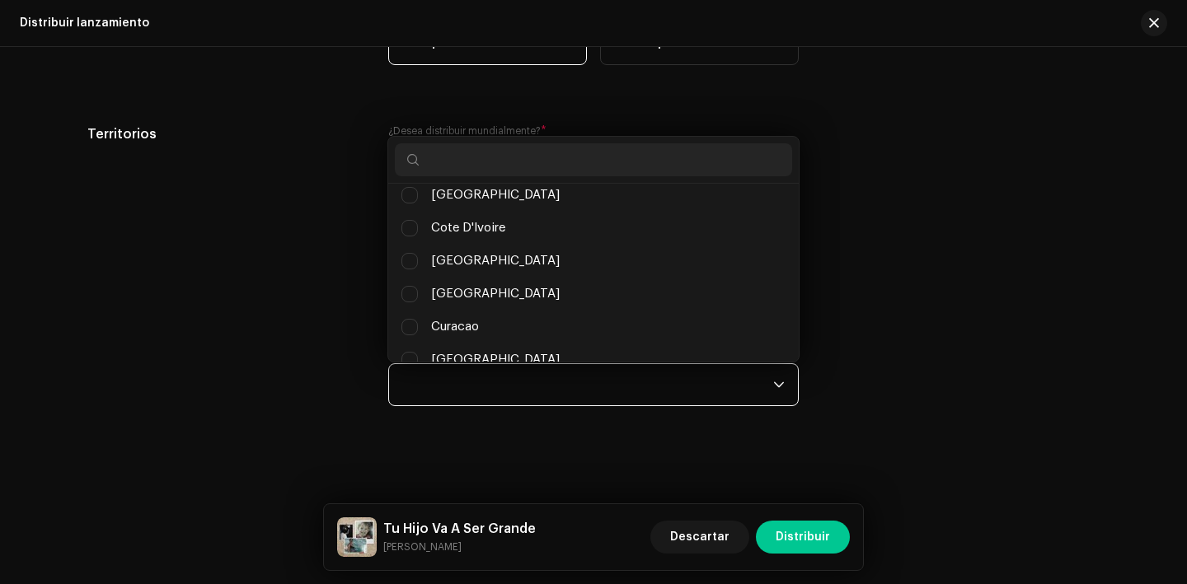
scroll to position [1701, 0]
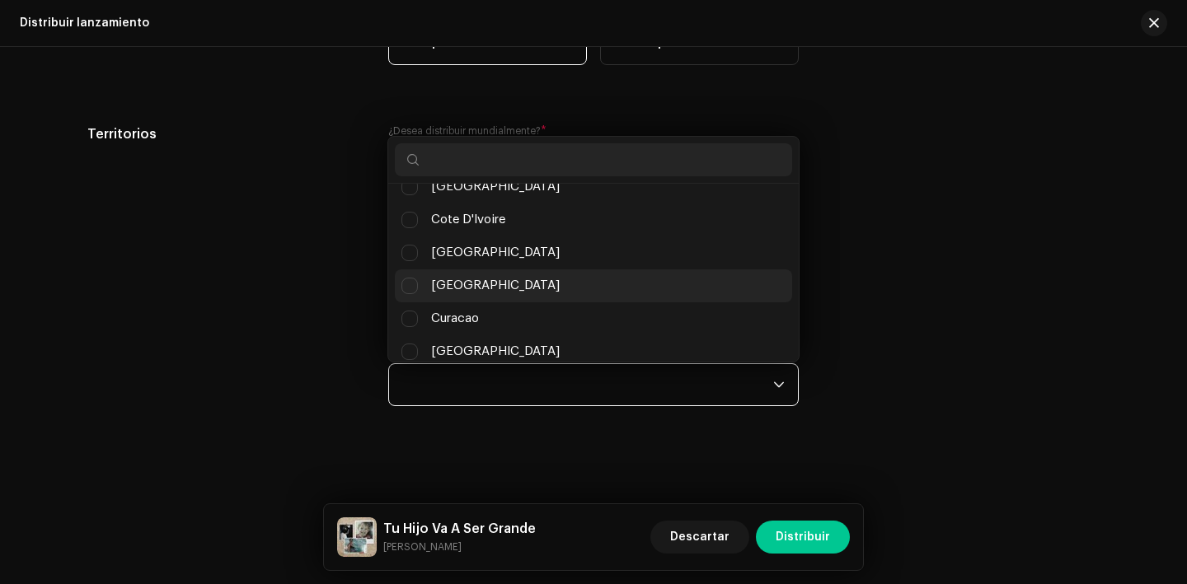
click at [509, 285] on li "[GEOGRAPHIC_DATA]" at bounding box center [593, 285] width 397 height 33
checkbox input "true"
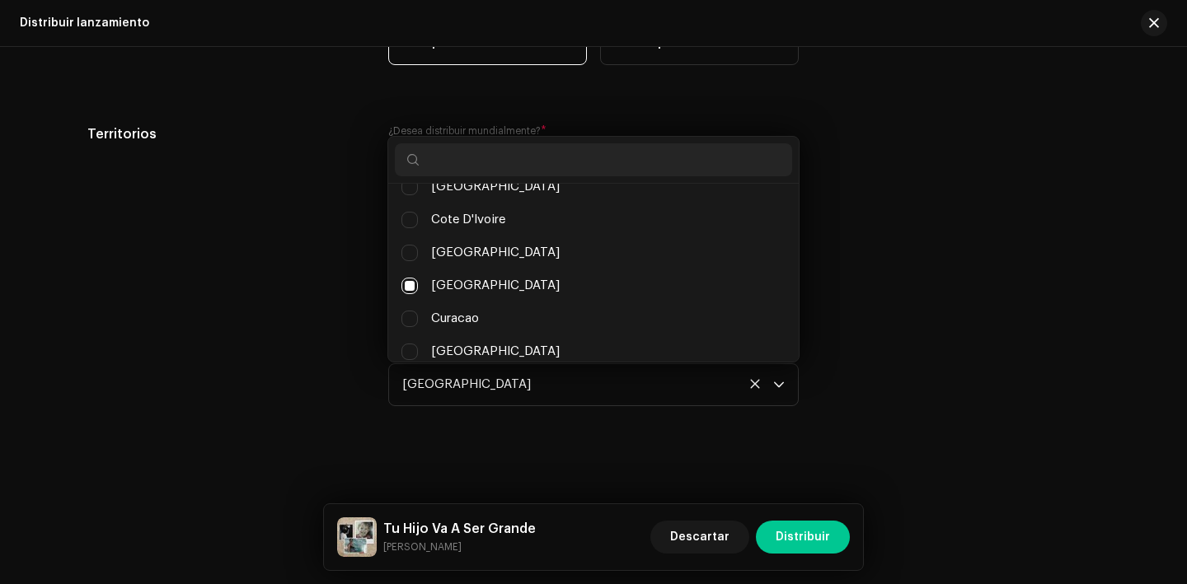
scroll to position [1707, 0]
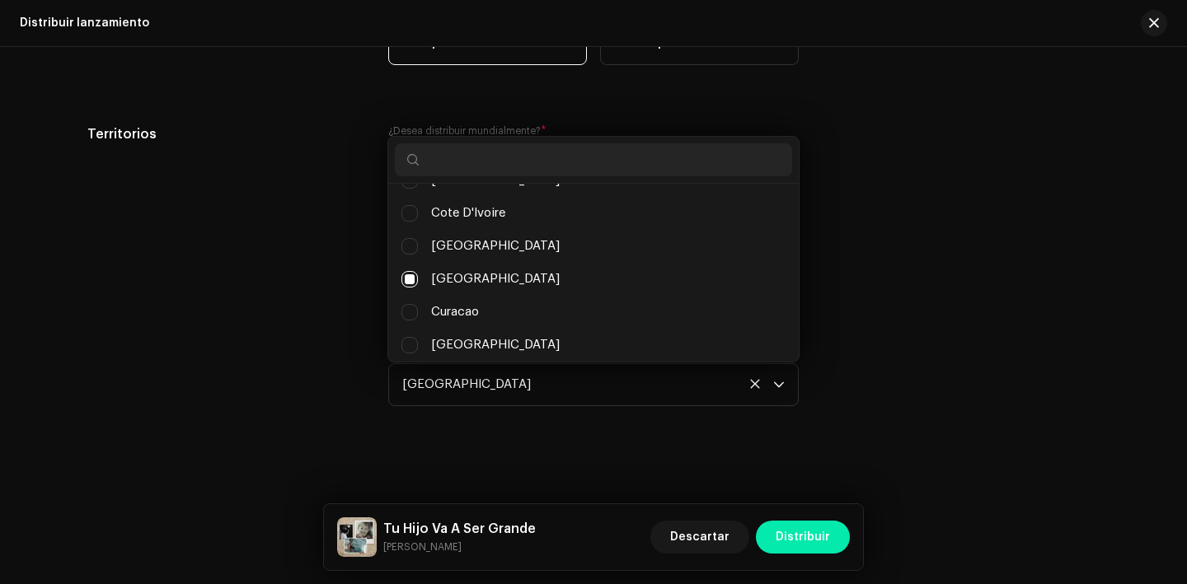
click at [826, 538] on span "Distribuir" at bounding box center [802, 537] width 54 height 33
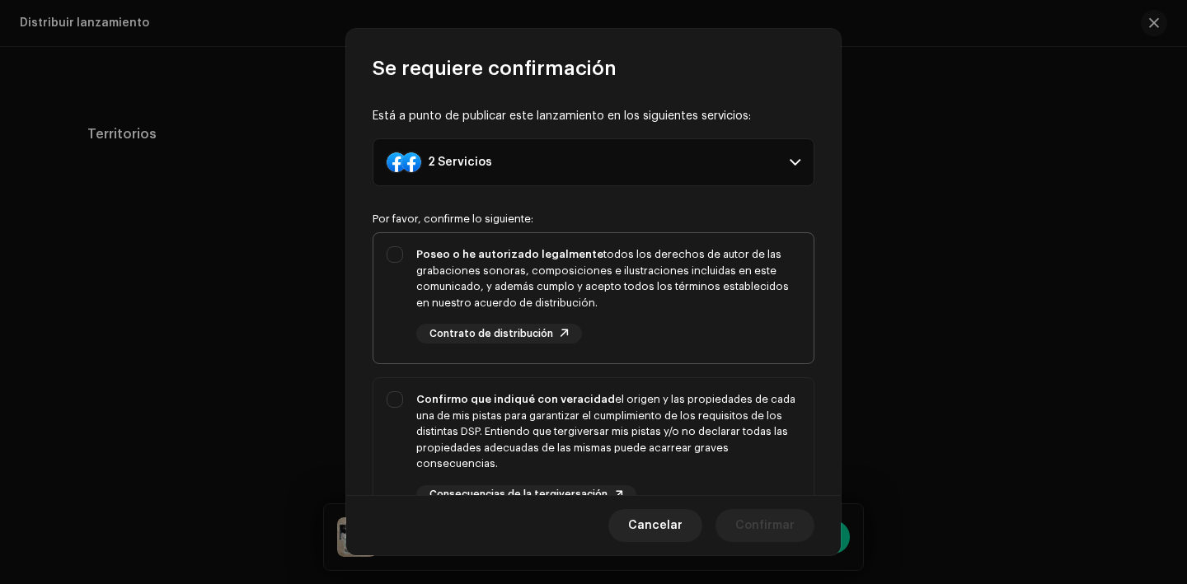
click at [628, 307] on div "Poseo o he autorizado legalmente todos los derechos de autor de las grabaciones…" at bounding box center [608, 278] width 384 height 64
checkbox input "true"
click at [663, 411] on div "Confirmo que indiqué con veracidad el origen y las propiedades de cada una de m…" at bounding box center [608, 431] width 384 height 81
checkbox input "true"
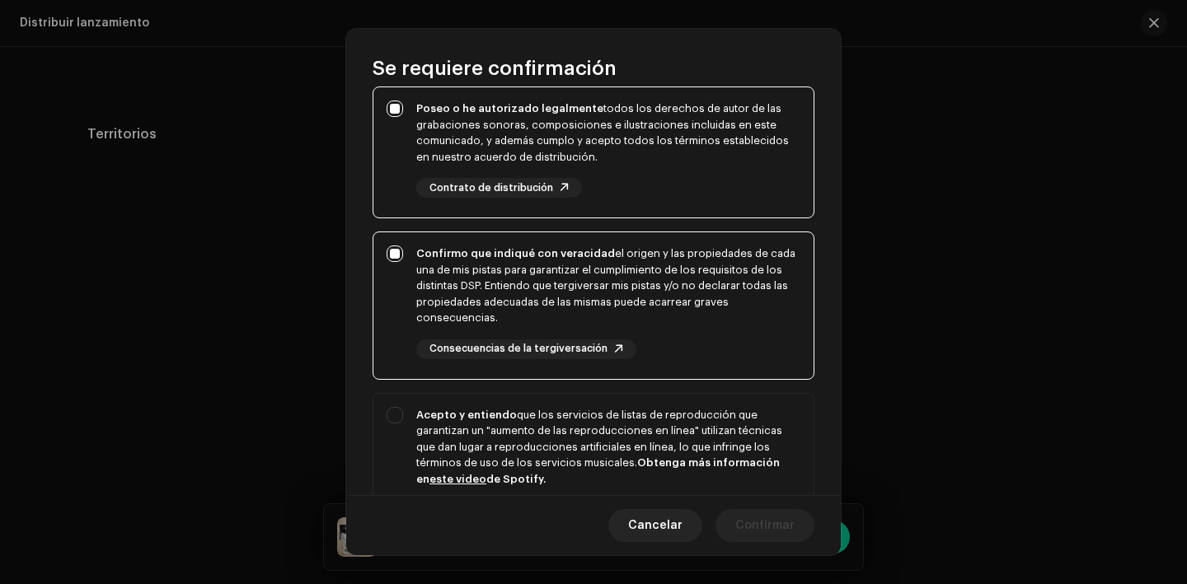
scroll to position [147, 0]
click at [663, 411] on div "Acepto y entiendo que los servicios de listas de reproducción que garantizan un…" at bounding box center [608, 445] width 384 height 81
checkbox input "true"
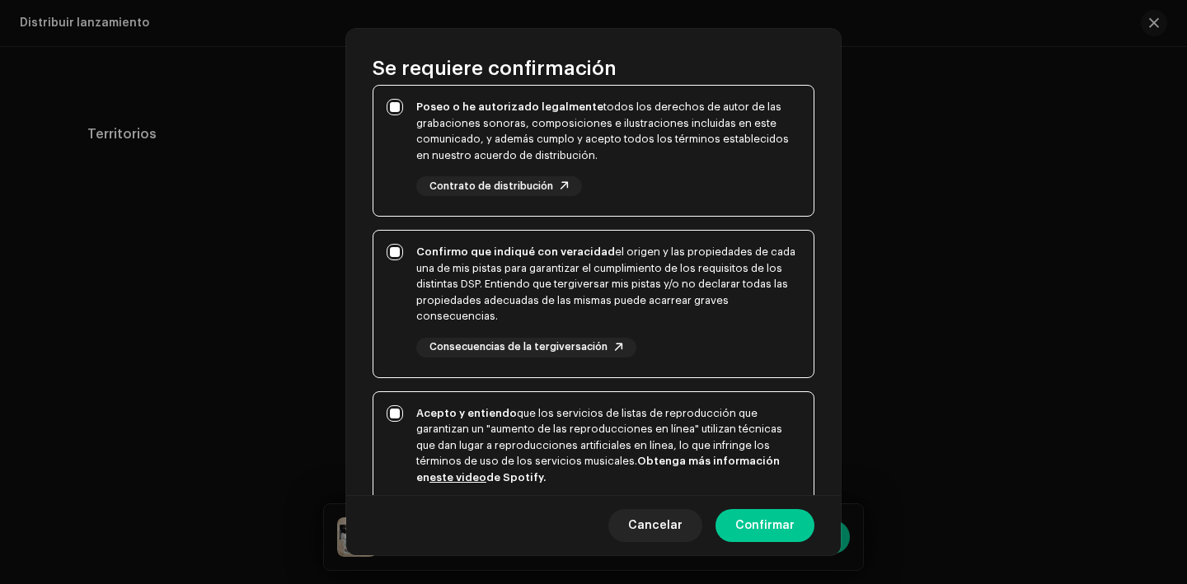
click at [783, 542] on div "Cancelar Confirmar" at bounding box center [593, 525] width 494 height 60
click at [782, 530] on span "Confirmar" at bounding box center [764, 525] width 59 height 33
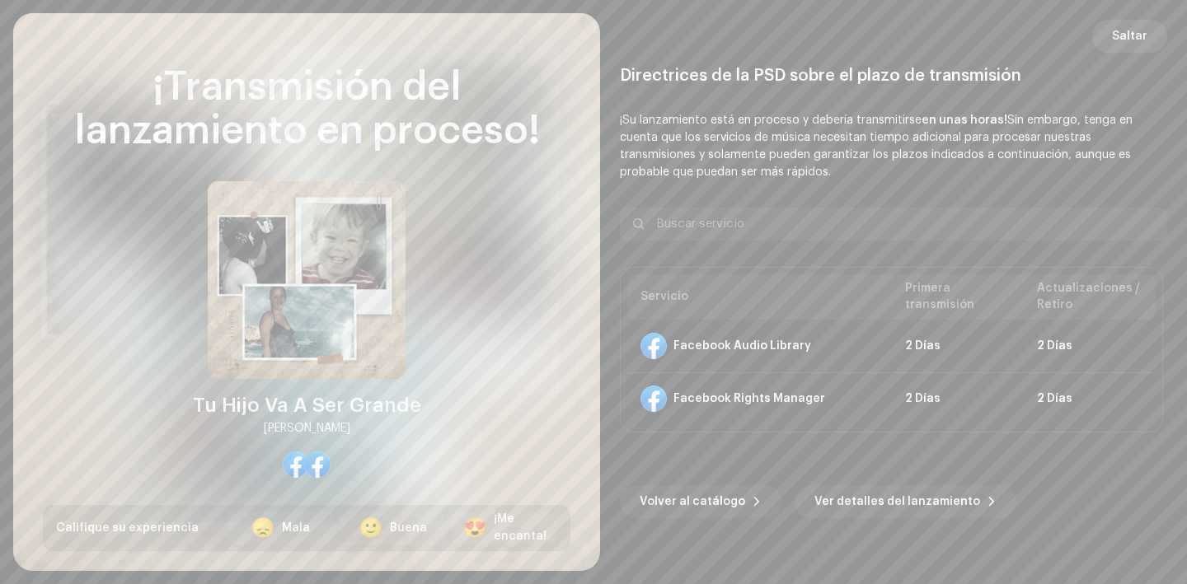
click at [1152, 44] on button "Saltar" at bounding box center [1129, 36] width 75 height 33
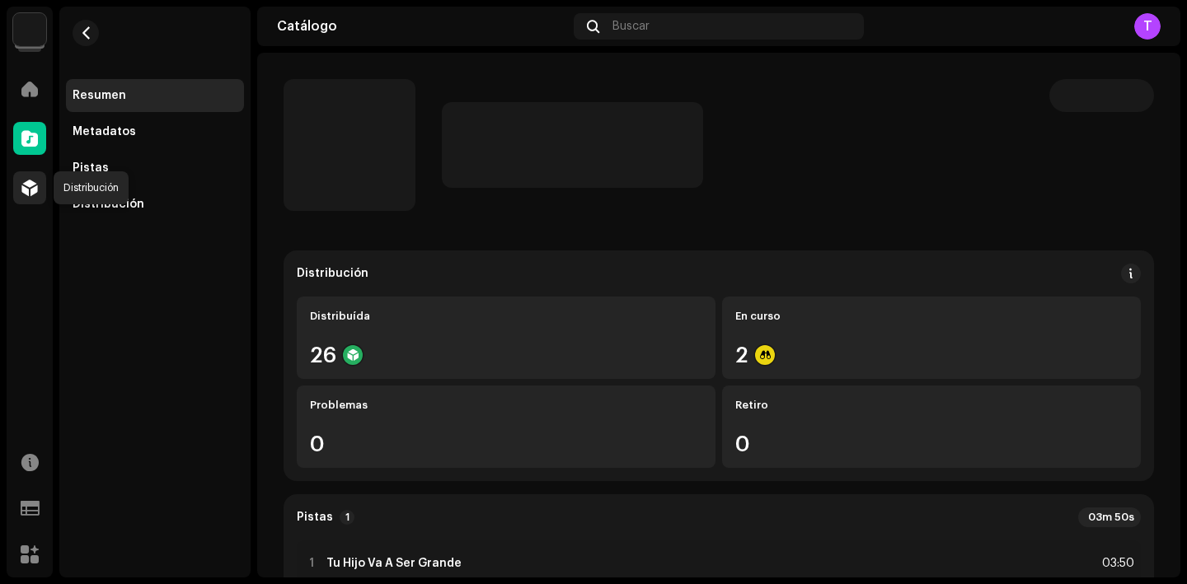
click at [43, 187] on div at bounding box center [29, 187] width 33 height 33
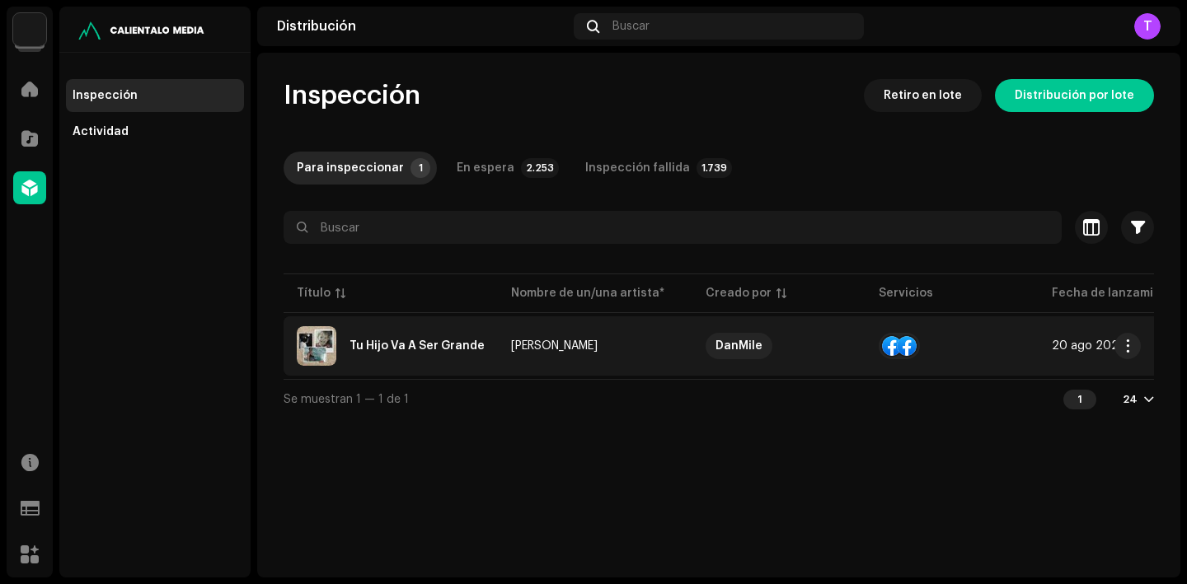
click at [433, 353] on div "Tu Hijo Va A Ser Grande" at bounding box center [391, 346] width 188 height 40
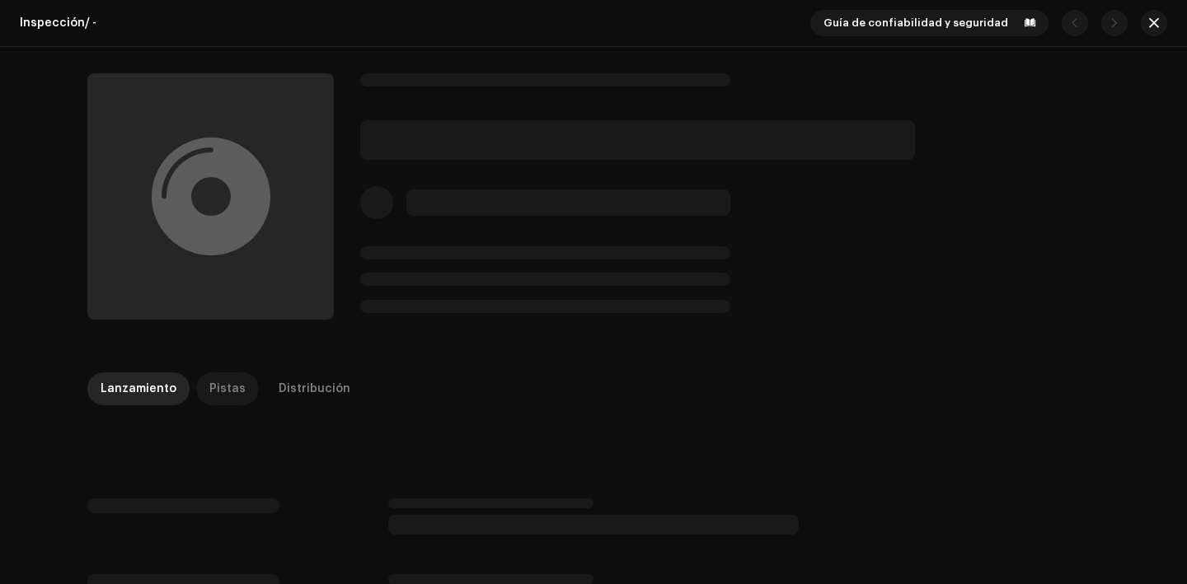
click at [234, 389] on p-tab "Pistas" at bounding box center [227, 388] width 63 height 33
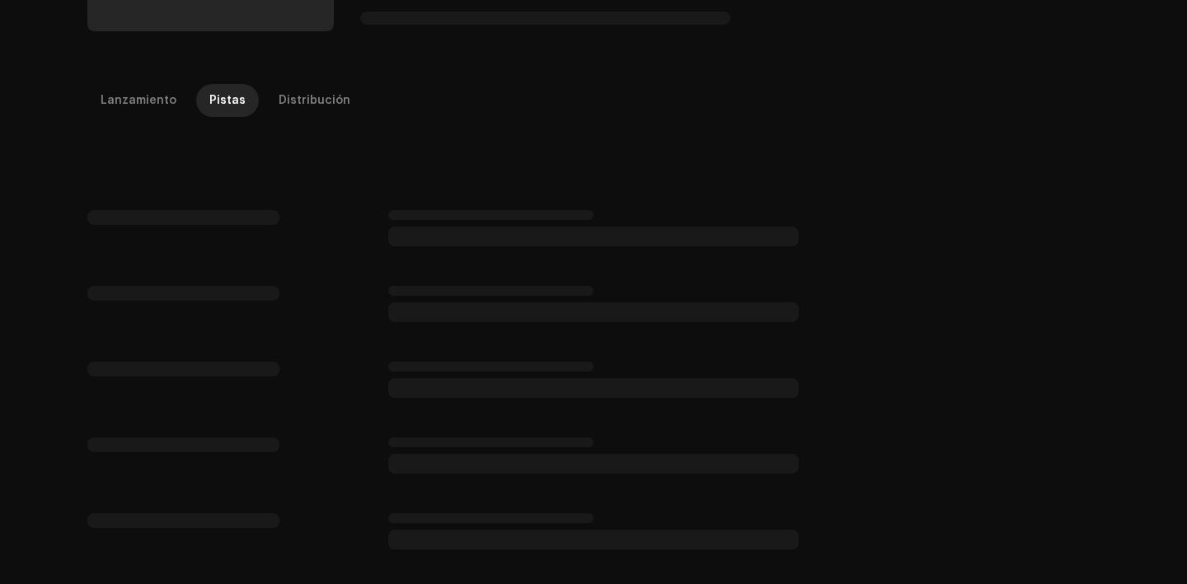
scroll to position [293, 0]
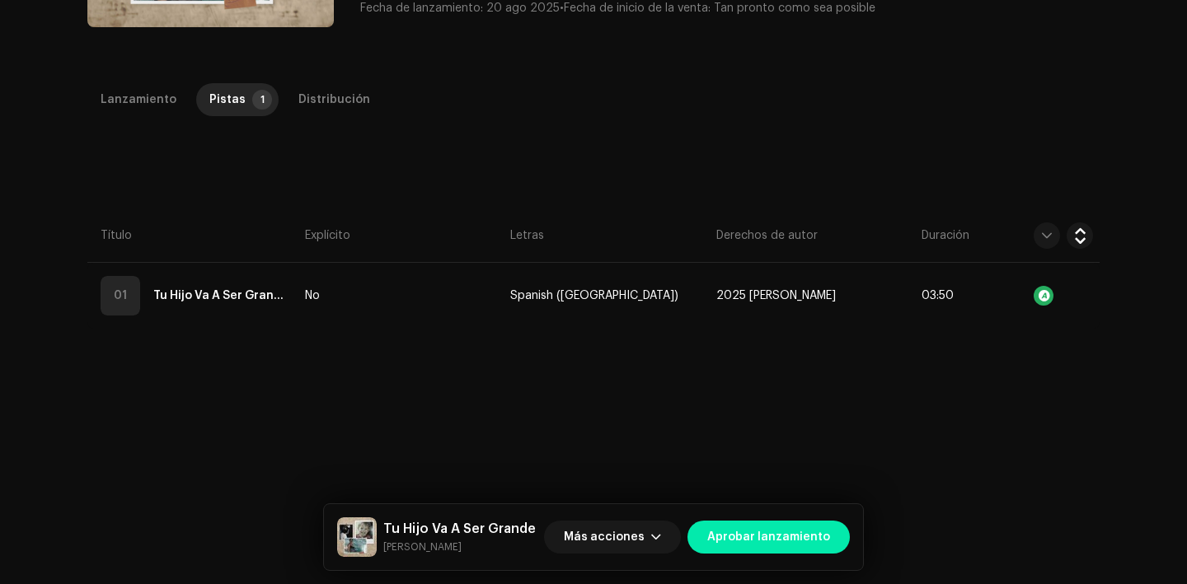
click at [800, 524] on span "Aprobar lanzamiento" at bounding box center [768, 537] width 123 height 33
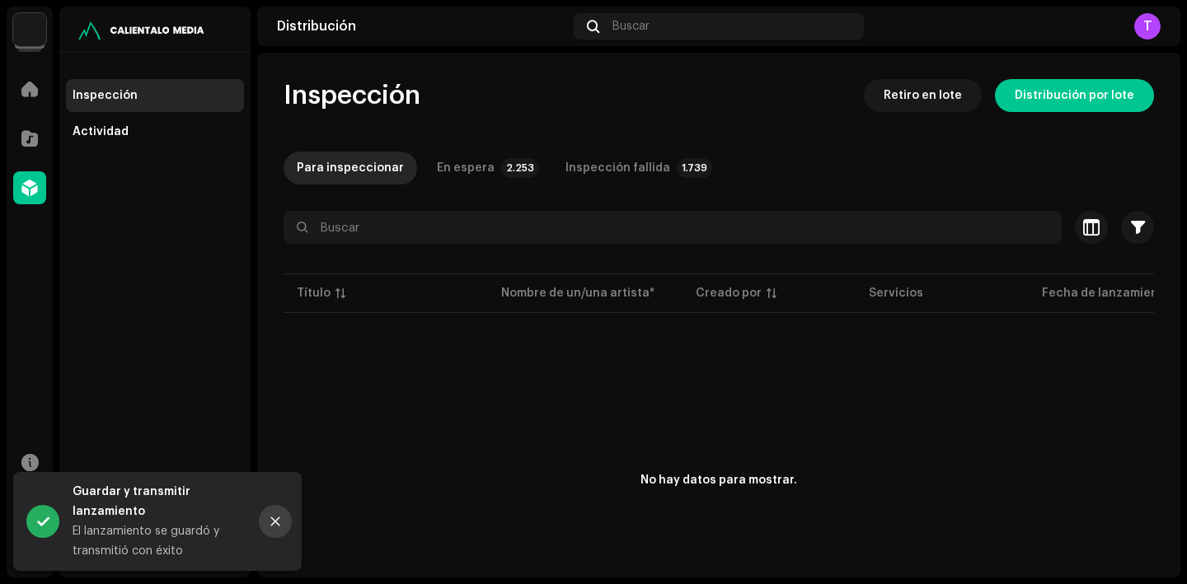
click at [267, 518] on button "Close" at bounding box center [275, 521] width 33 height 33
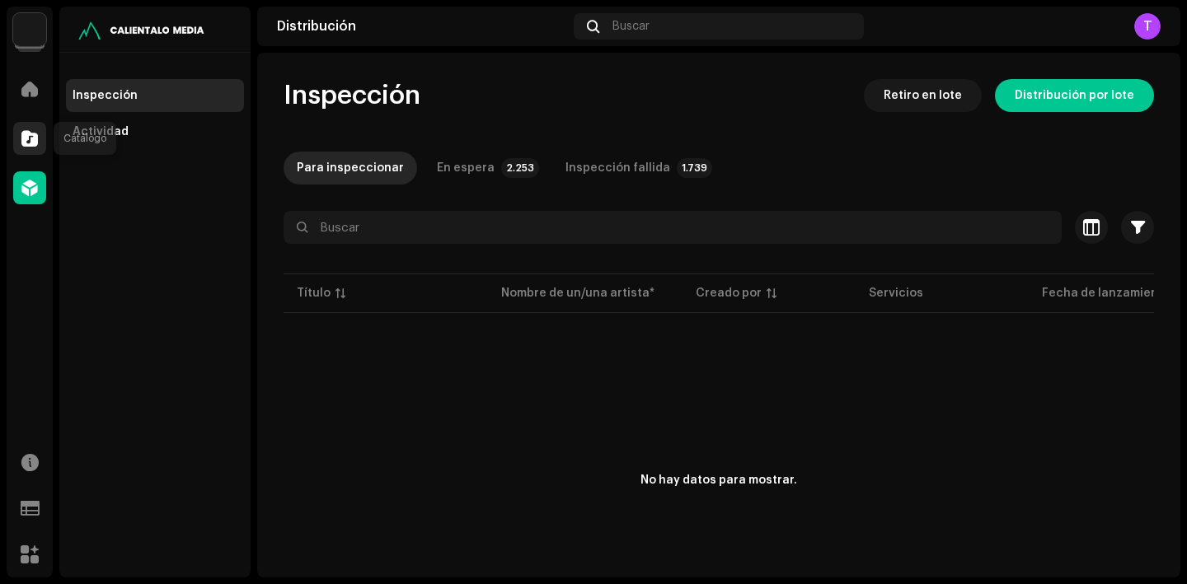
click at [36, 147] on div at bounding box center [29, 138] width 33 height 33
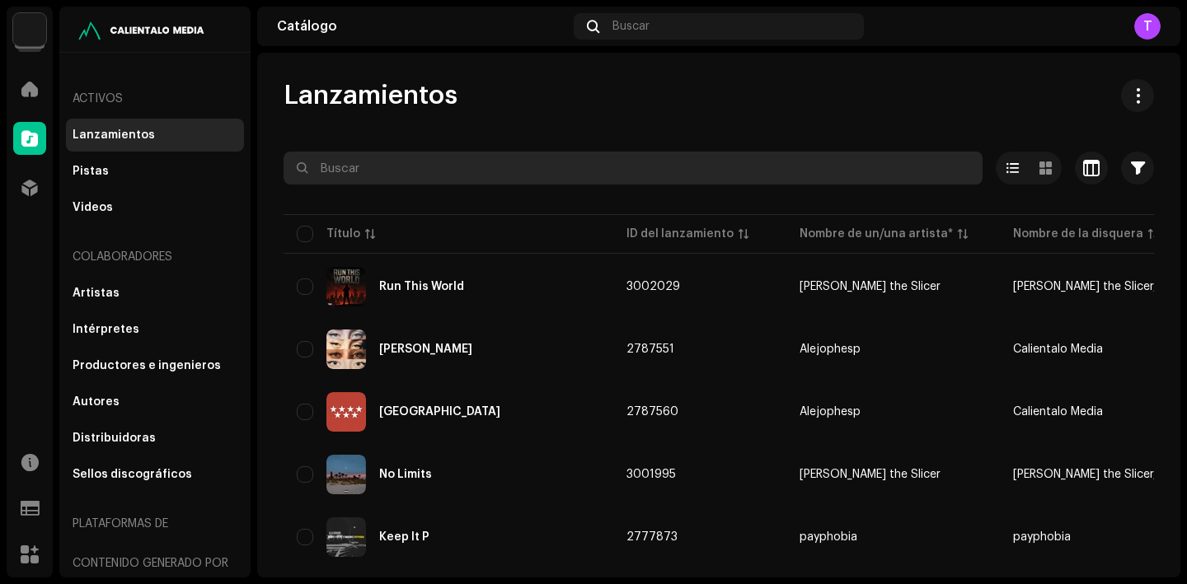
click at [434, 175] on input "text" at bounding box center [632, 168] width 699 height 33
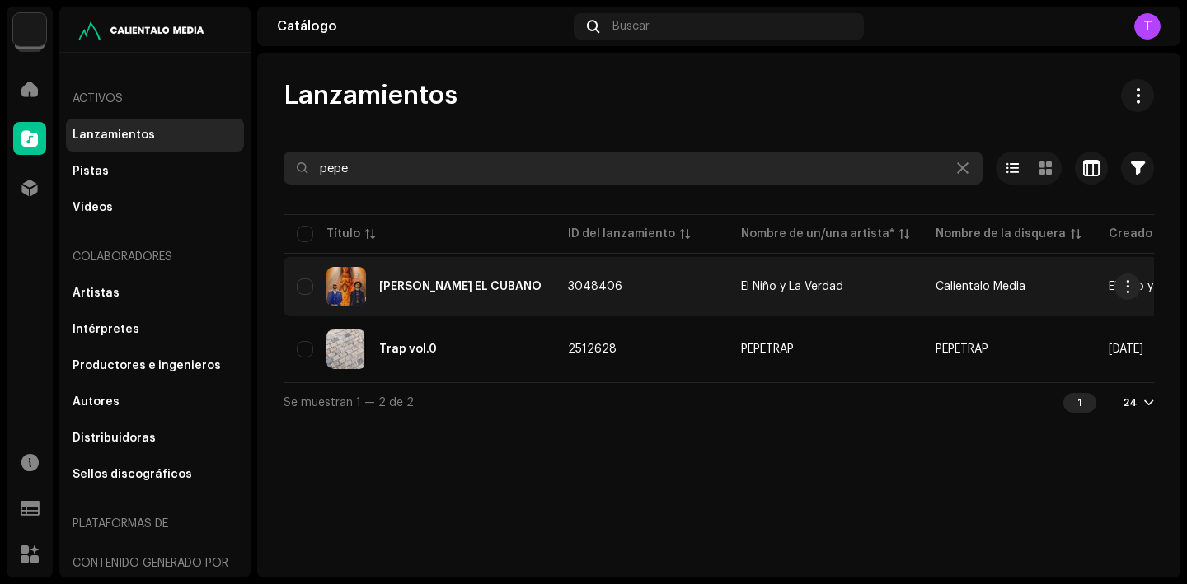
type input "pepe"
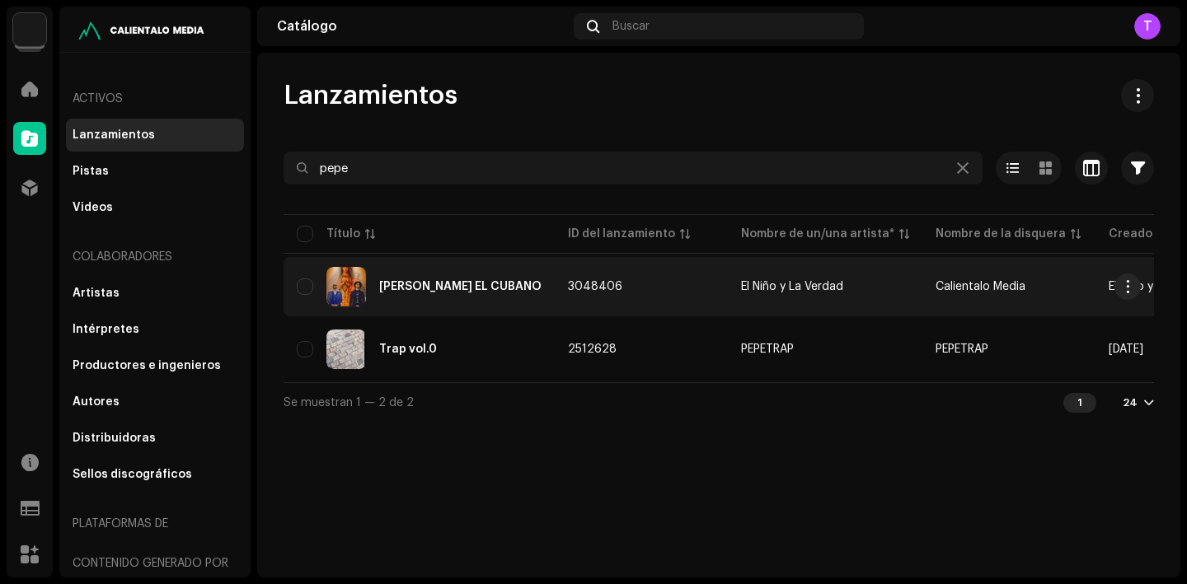
click at [420, 289] on div "[PERSON_NAME] EL CUBANO" at bounding box center [460, 287] width 162 height 12
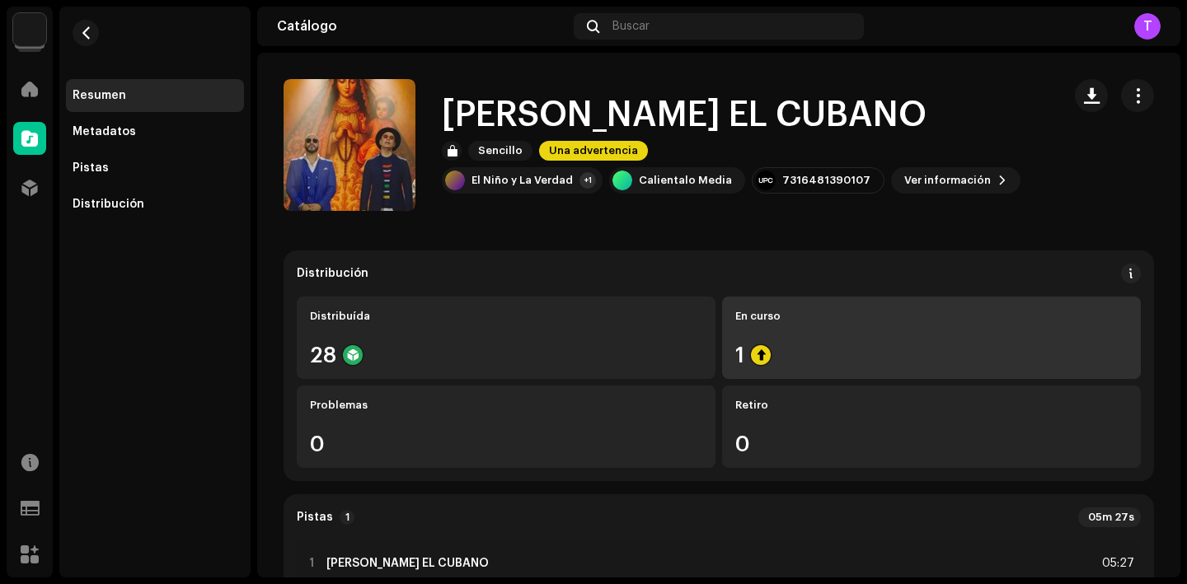
click at [771, 356] on div "1" at bounding box center [931, 354] width 392 height 21
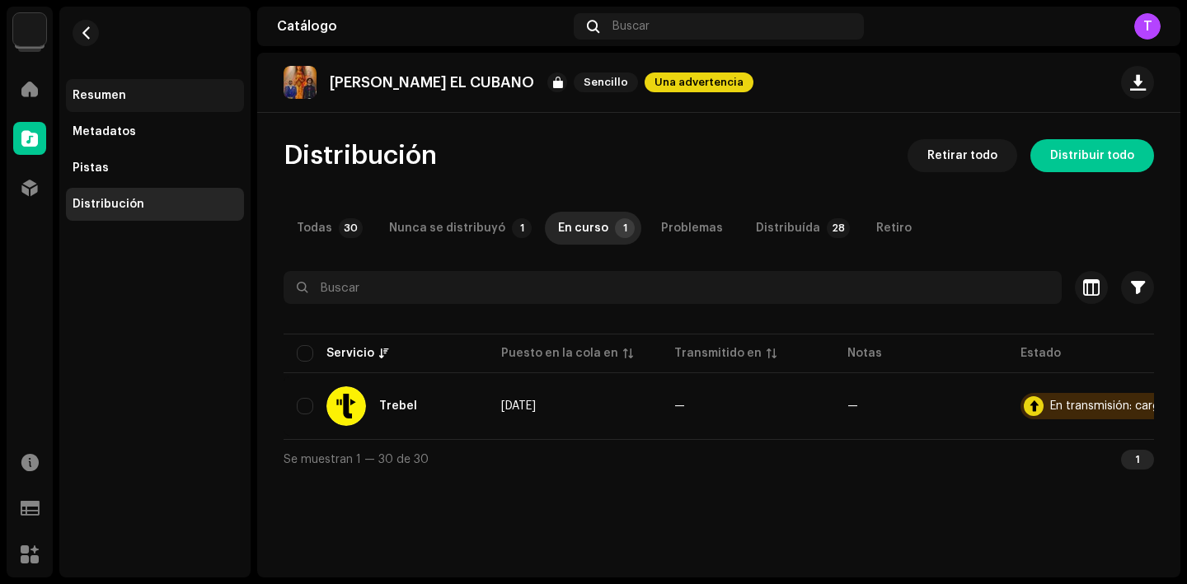
click at [176, 89] on div "Resumen" at bounding box center [155, 95] width 165 height 13
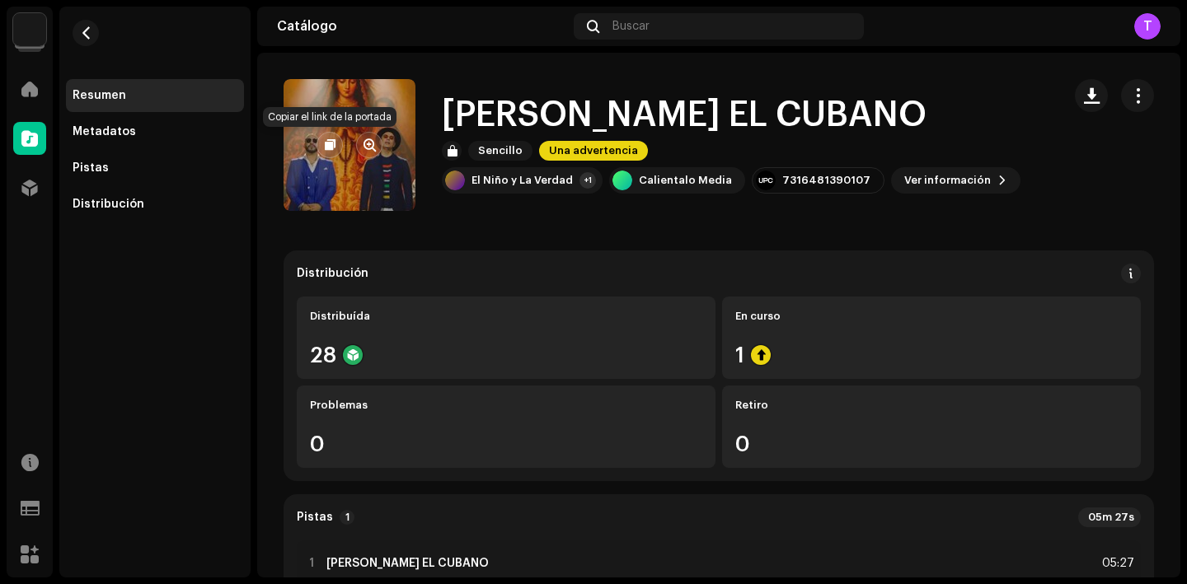
click at [330, 142] on span "button" at bounding box center [330, 144] width 11 height 13
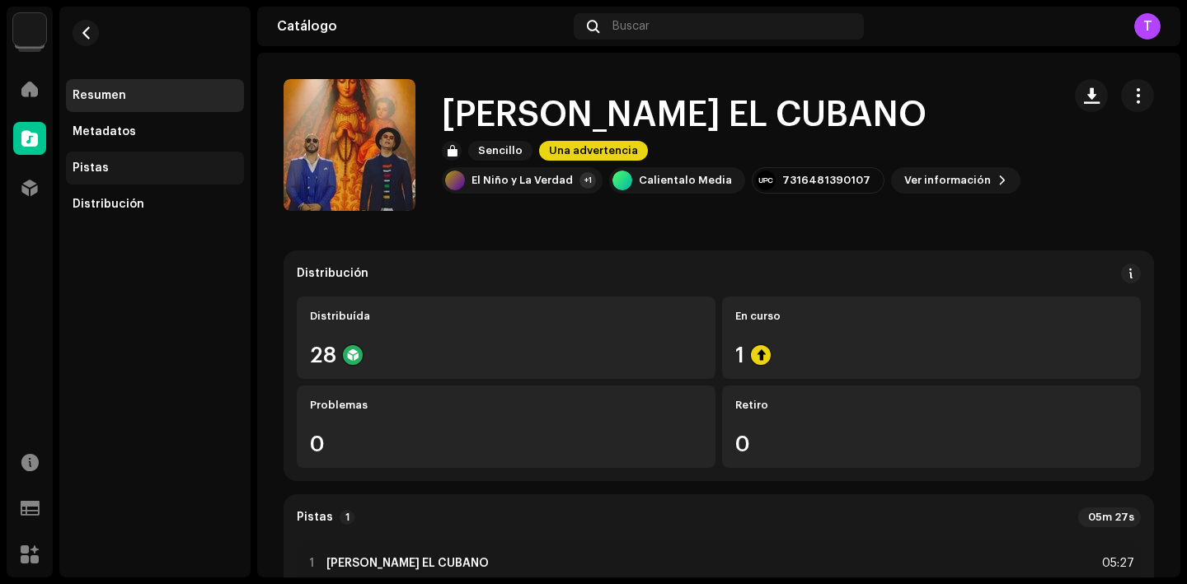
click at [224, 161] on div "Pistas" at bounding box center [155, 167] width 165 height 13
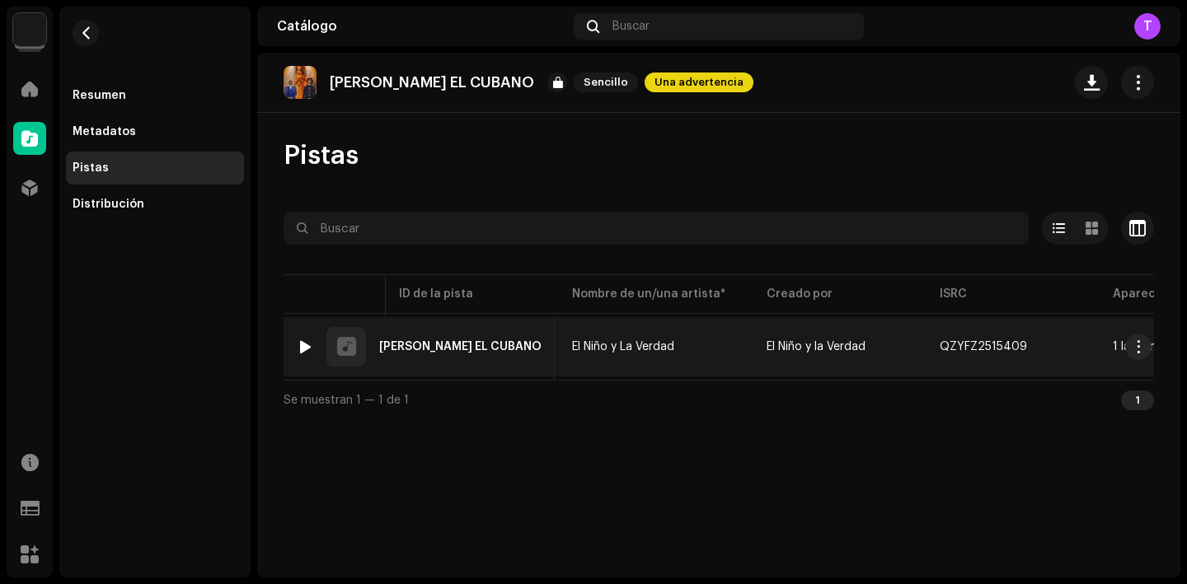
scroll to position [0, 200]
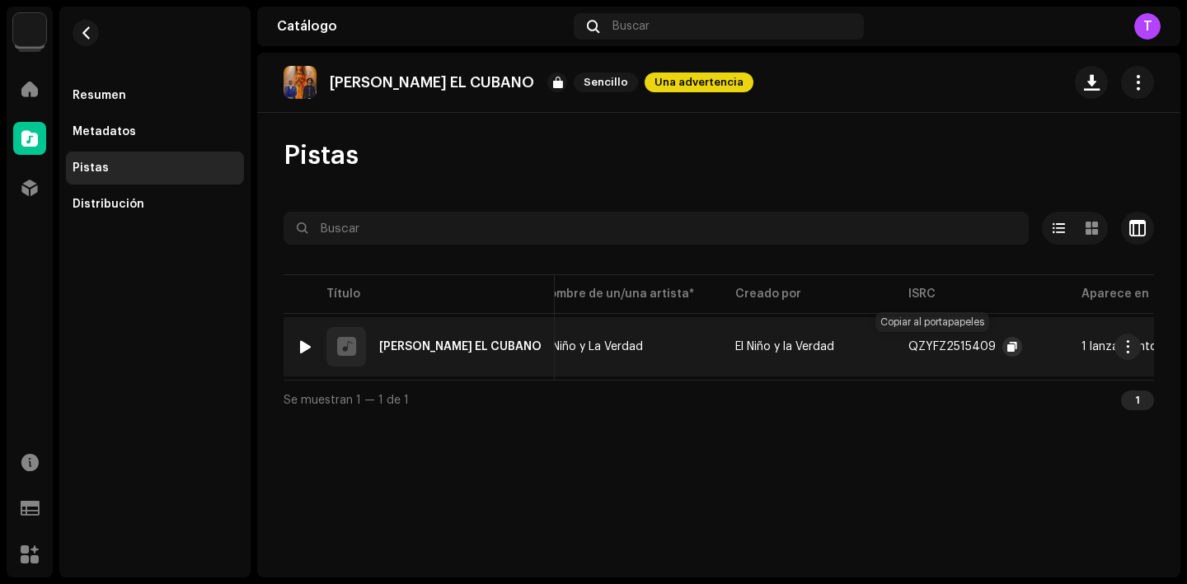
click at [1007, 344] on span "button" at bounding box center [1012, 346] width 10 height 13
click at [42, 139] on div at bounding box center [29, 138] width 33 height 33
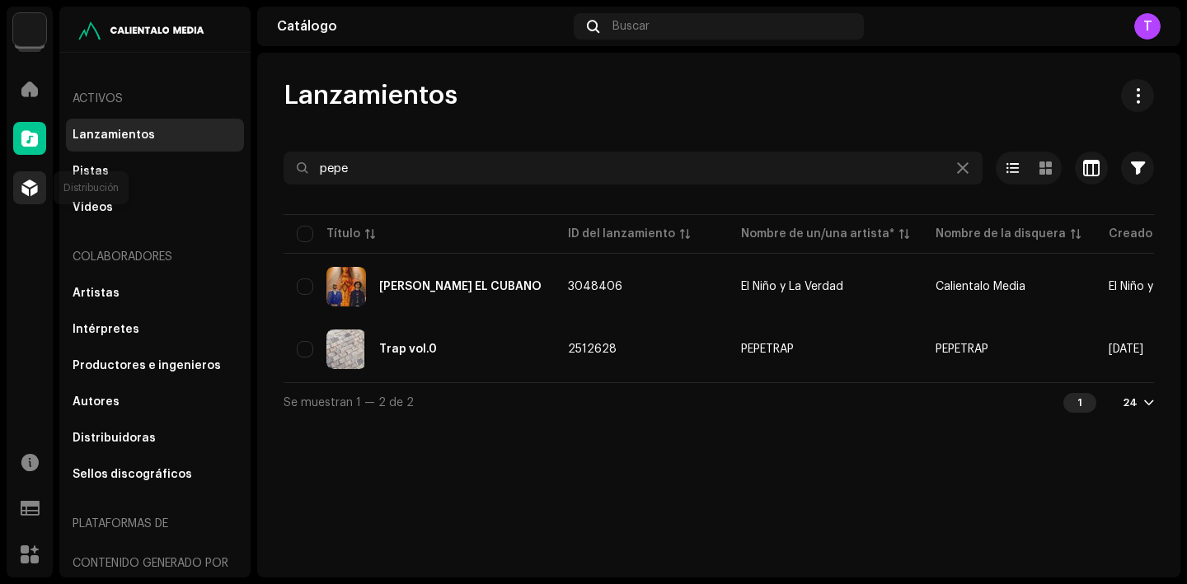
click at [42, 172] on div at bounding box center [29, 187] width 33 height 33
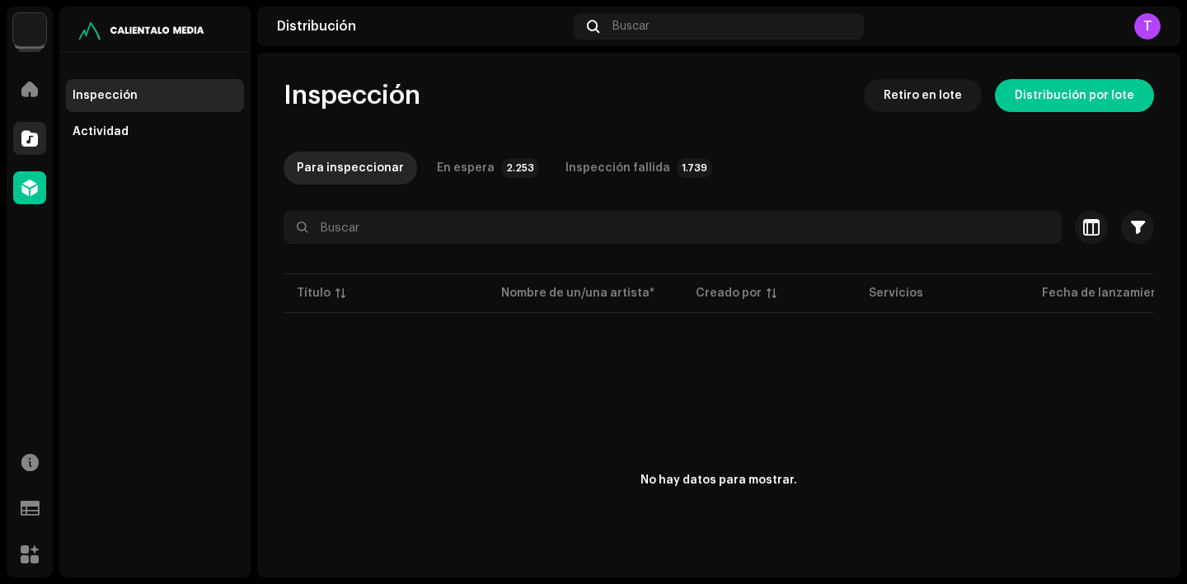
click at [38, 137] on div at bounding box center [29, 138] width 33 height 33
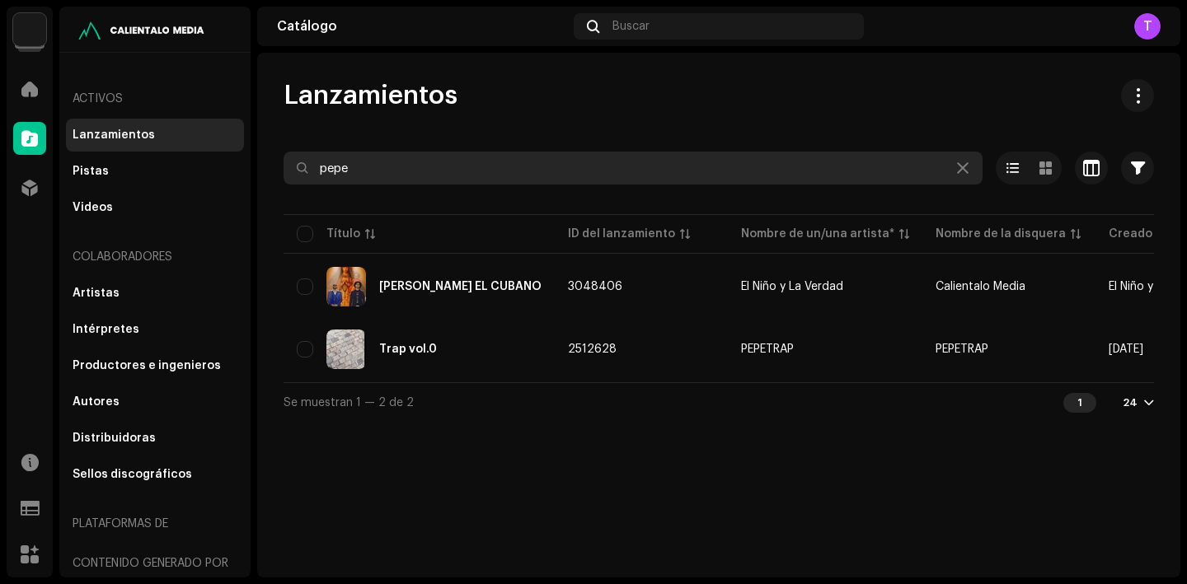
drag, startPoint x: 380, startPoint y: 180, endPoint x: 314, endPoint y: 171, distance: 66.7
click at [314, 171] on input "pepe" at bounding box center [632, 168] width 699 height 33
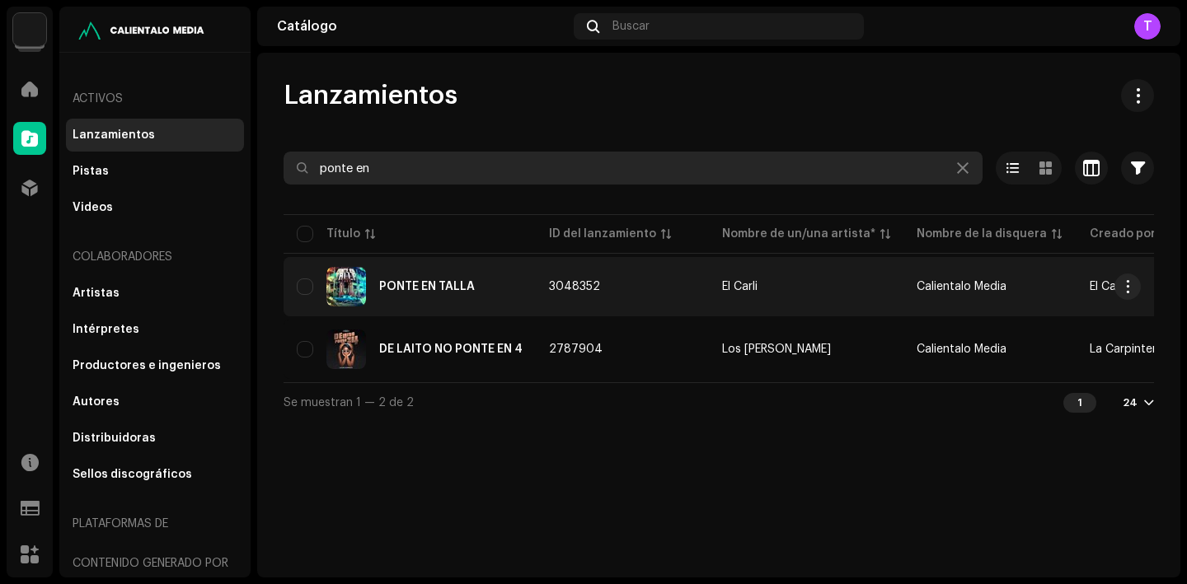
type input "ponte en"
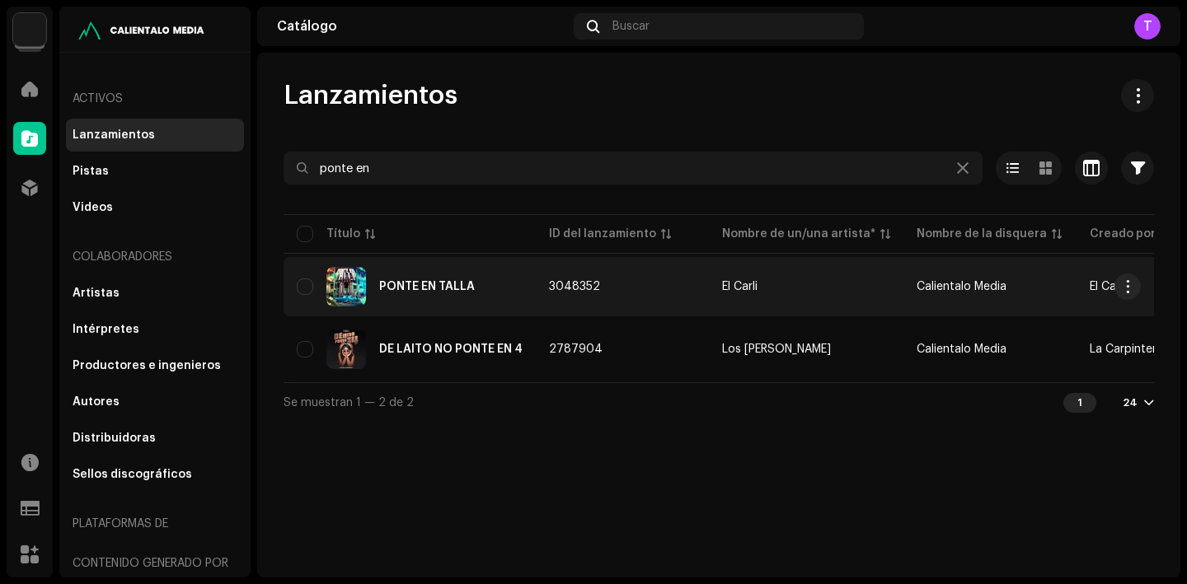
click at [466, 289] on div "PONTE EN TALLA" at bounding box center [427, 287] width 96 height 12
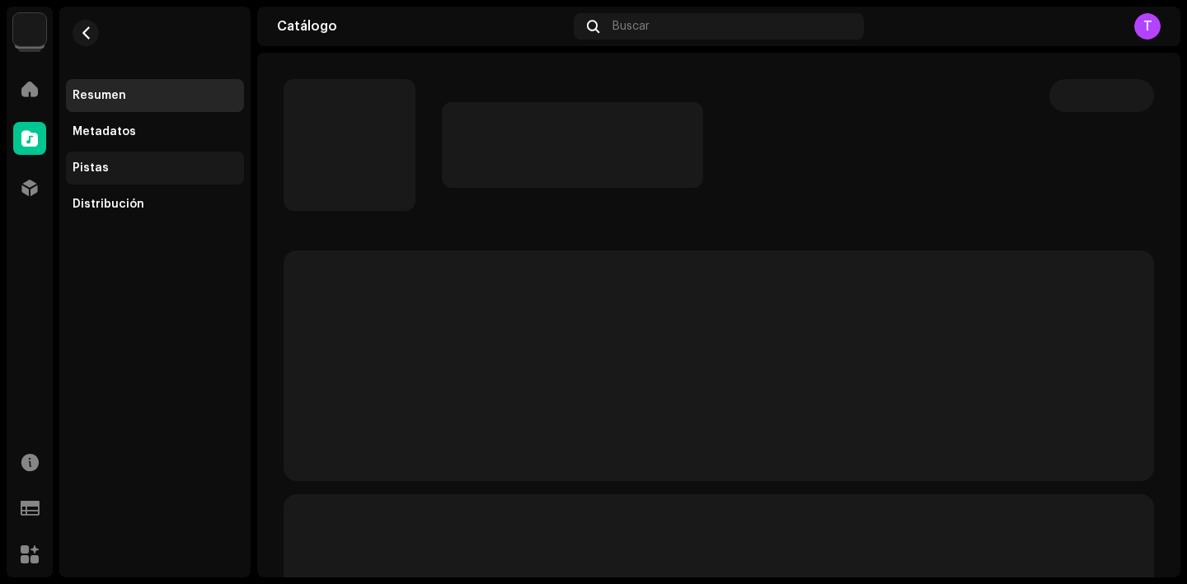
click at [119, 166] on div "Pistas" at bounding box center [155, 167] width 165 height 13
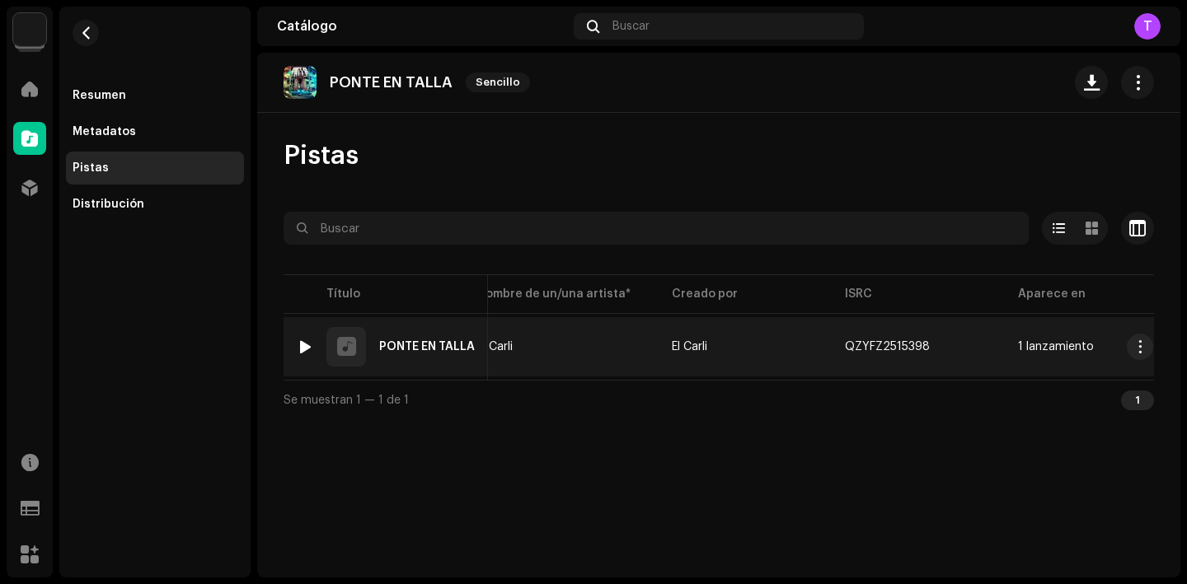
scroll to position [0, 213]
click at [922, 338] on button "button" at bounding box center [930, 347] width 20 height 20
click at [145, 96] on div "Resumen" at bounding box center [155, 95] width 165 height 13
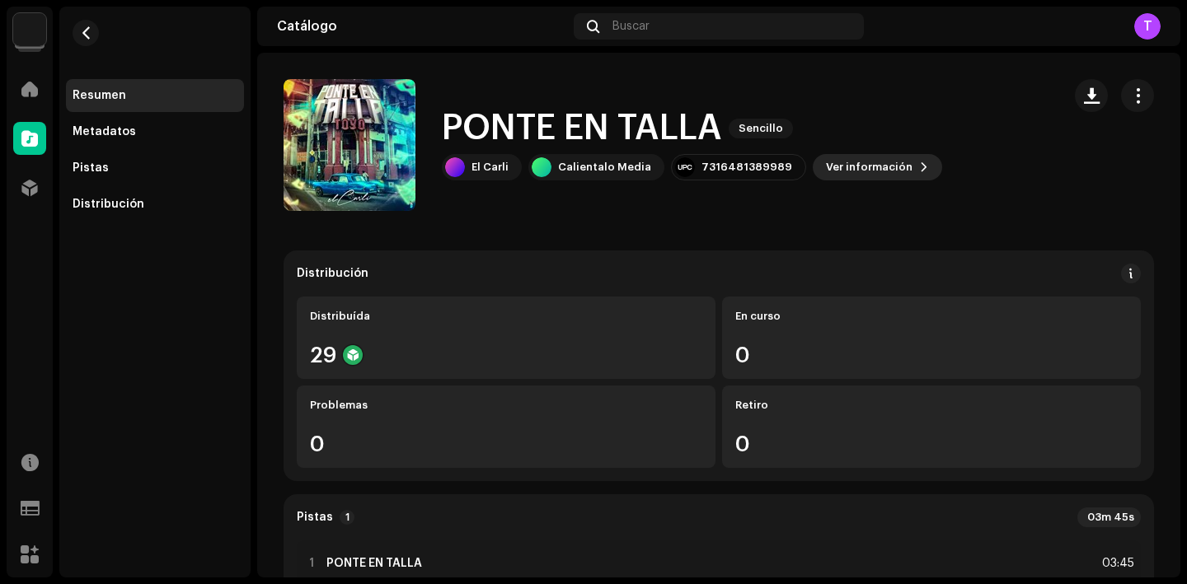
click at [846, 166] on span "Ver información" at bounding box center [869, 167] width 87 height 33
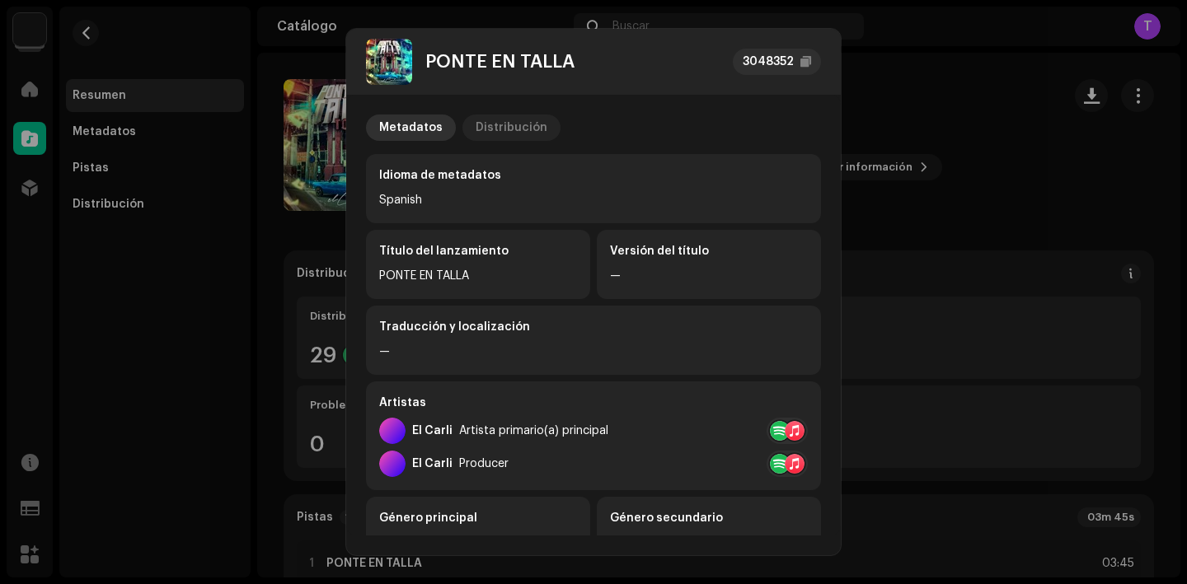
click at [518, 121] on div "Distribución" at bounding box center [511, 128] width 72 height 26
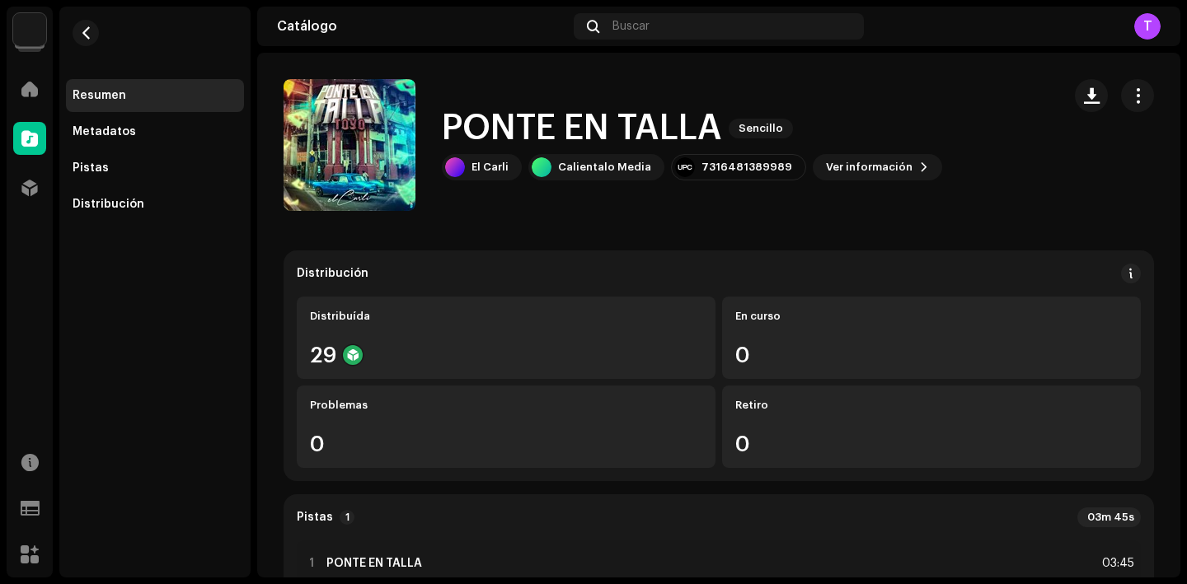
click at [963, 271] on div "PONTE EN TALLA 3048352 Metadatos Distribución Fecha de lanzamiento 24 oct 2025,…" at bounding box center [593, 292] width 1187 height 584
click at [42, 190] on div at bounding box center [29, 187] width 33 height 33
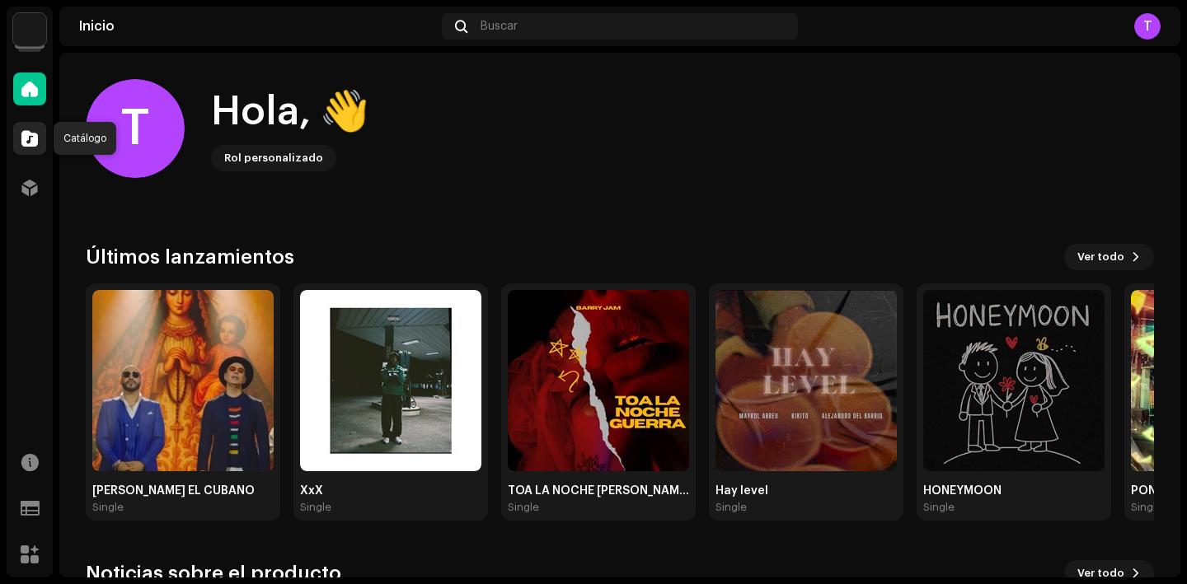
click at [40, 129] on div at bounding box center [29, 138] width 33 height 33
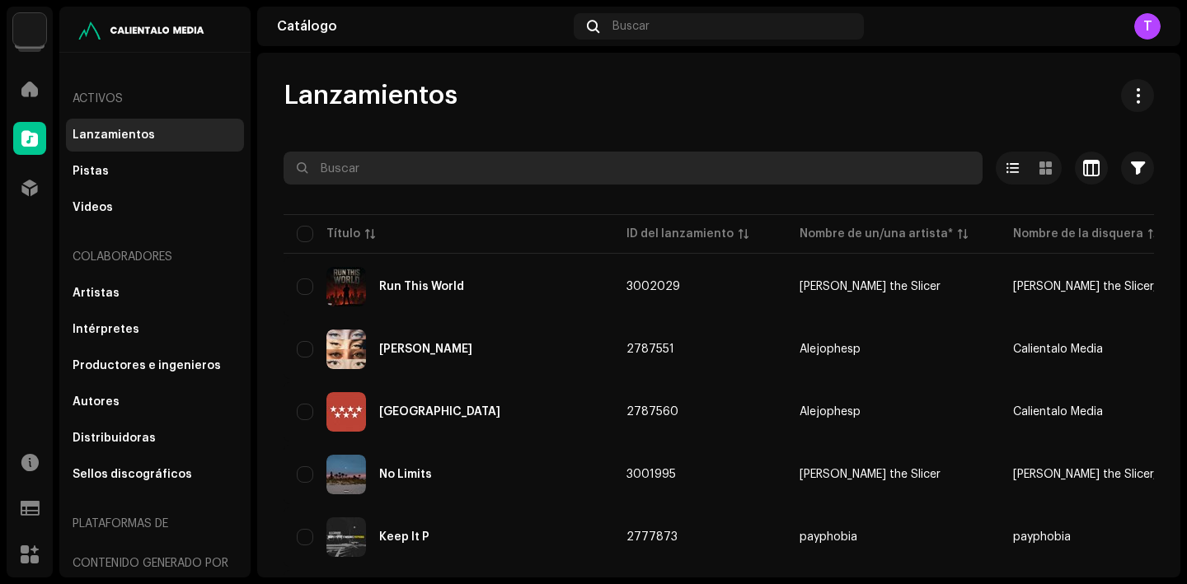
click at [348, 166] on input "text" at bounding box center [632, 168] width 699 height 33
click at [370, 167] on input "[PERSON_NAME]" at bounding box center [632, 168] width 699 height 33
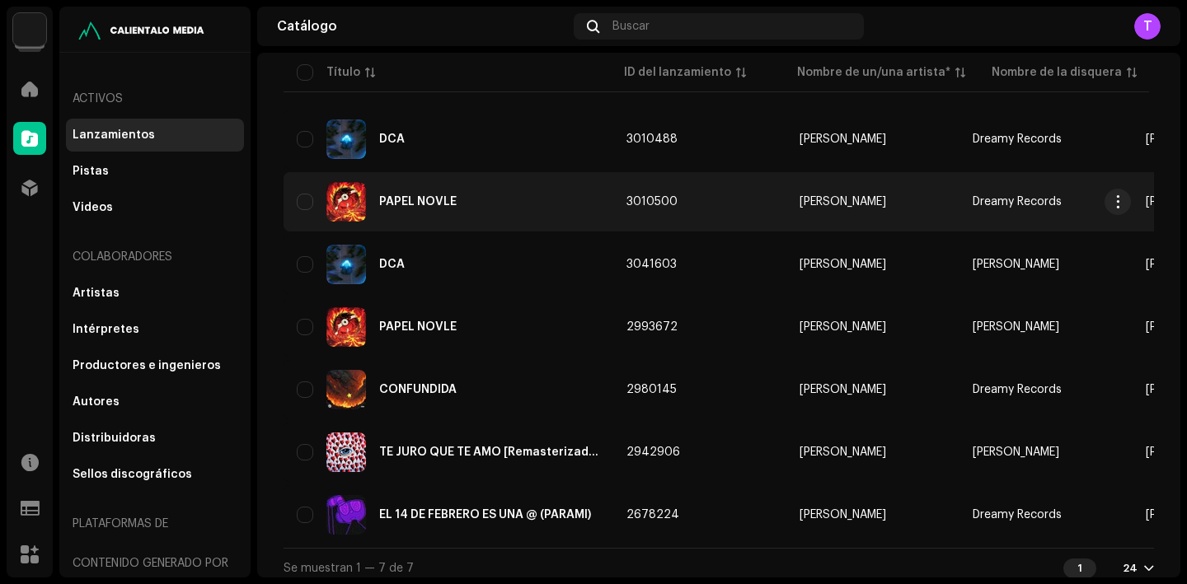
scroll to position [168, 0]
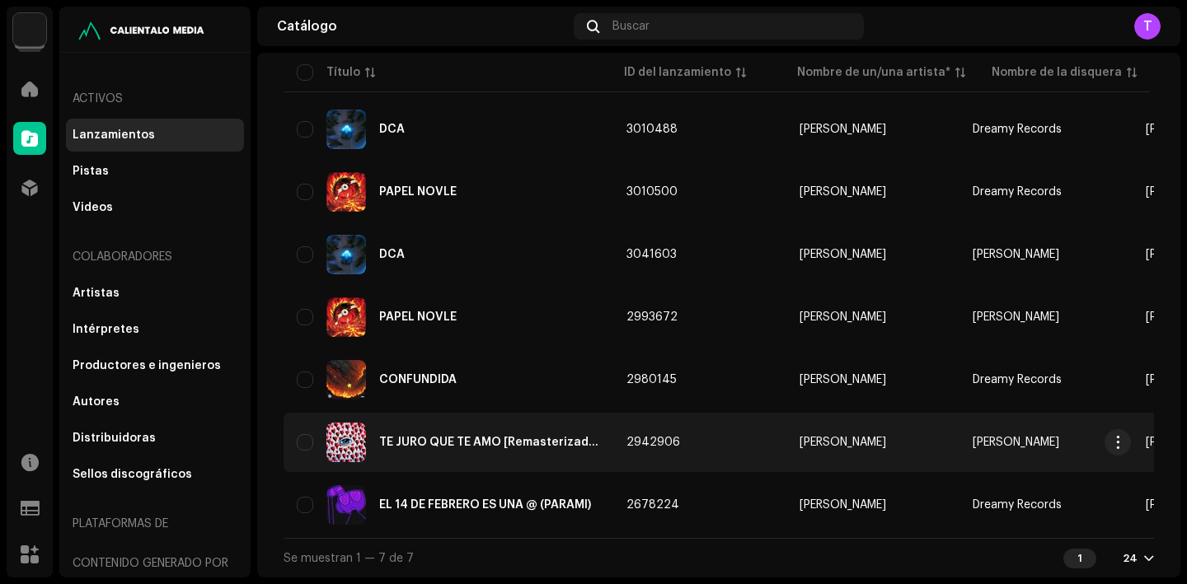
type input "[PERSON_NAME]"
click at [496, 447] on div "TE JURO QUE TE AMO [Remasterizadas]" at bounding box center [448, 443] width 303 height 40
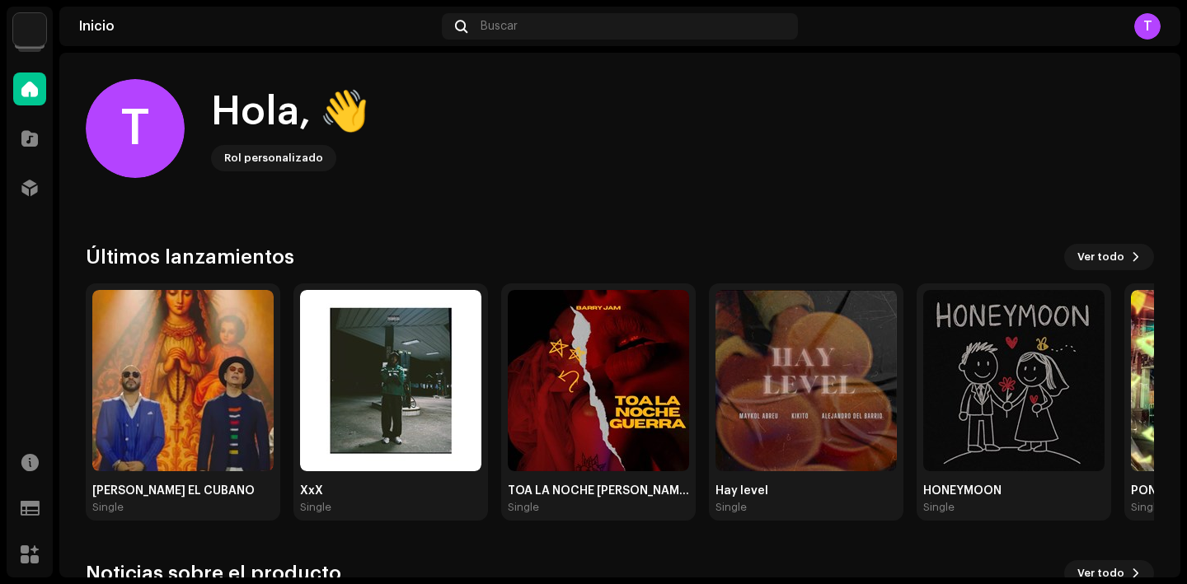
click at [31, 39] on img at bounding box center [29, 29] width 33 height 33
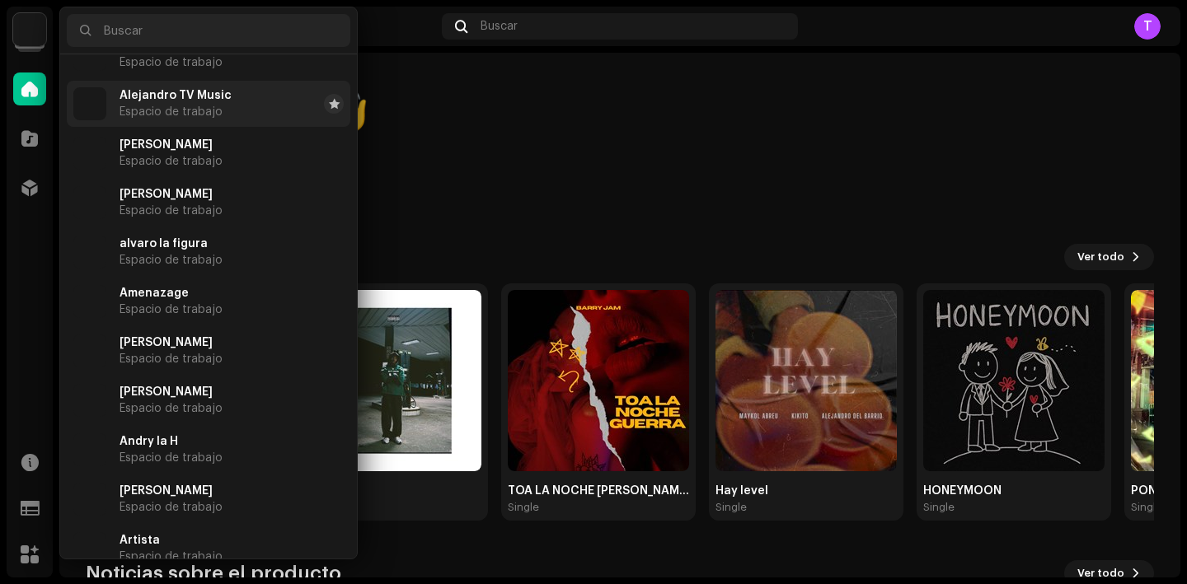
scroll to position [576, 0]
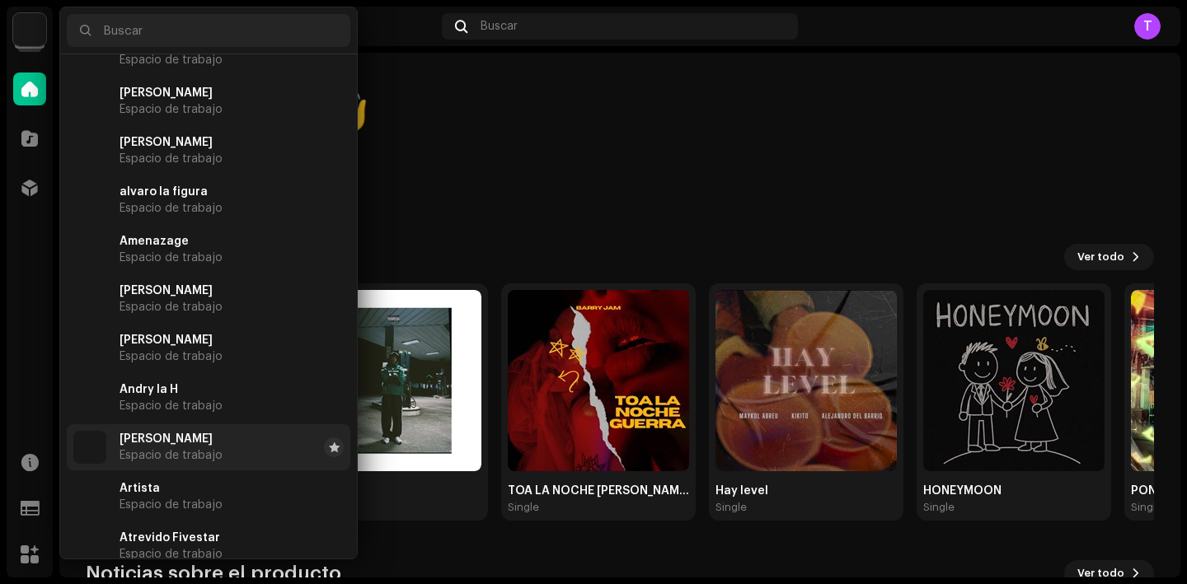
click at [190, 444] on div "[PERSON_NAME] de trabajo" at bounding box center [170, 448] width 103 height 30
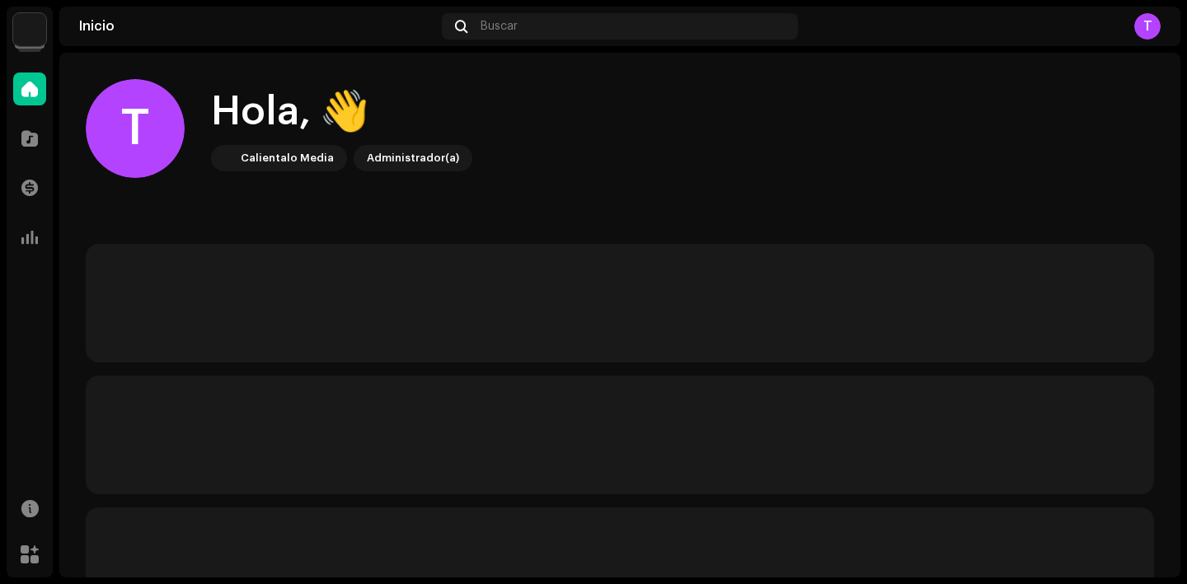
click at [39, 33] on img at bounding box center [29, 29] width 33 height 33
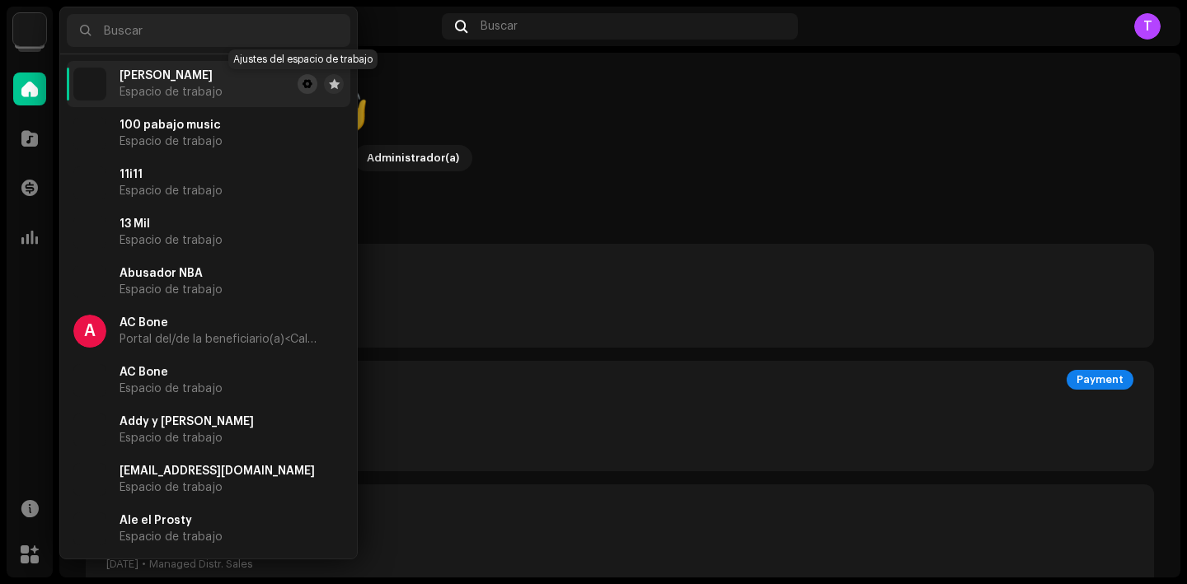
click at [308, 82] on button at bounding box center [307, 84] width 20 height 20
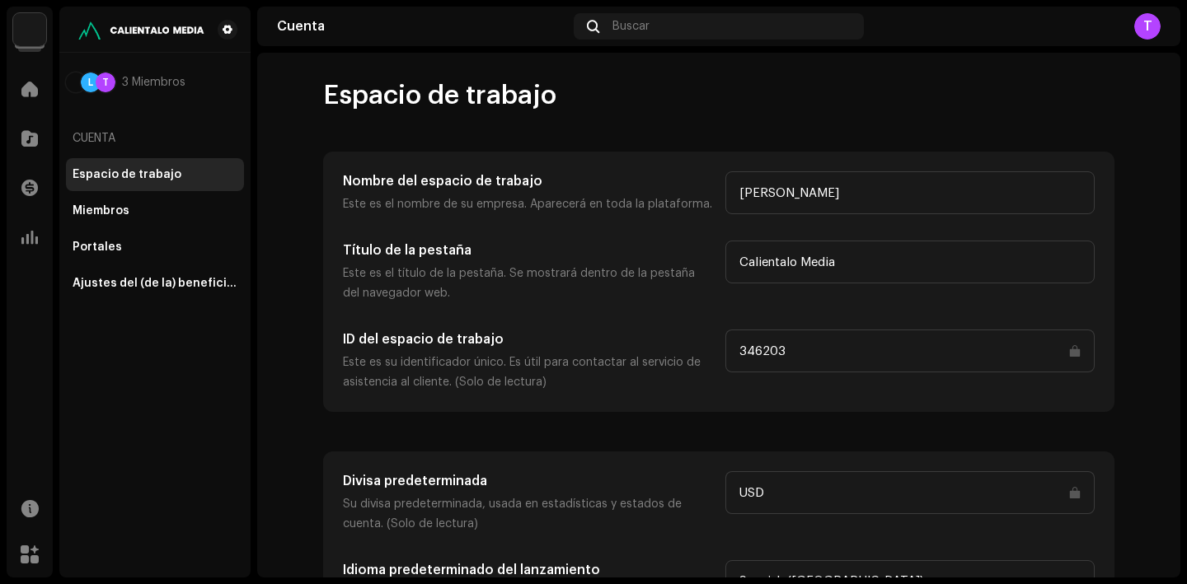
scroll to position [65, 0]
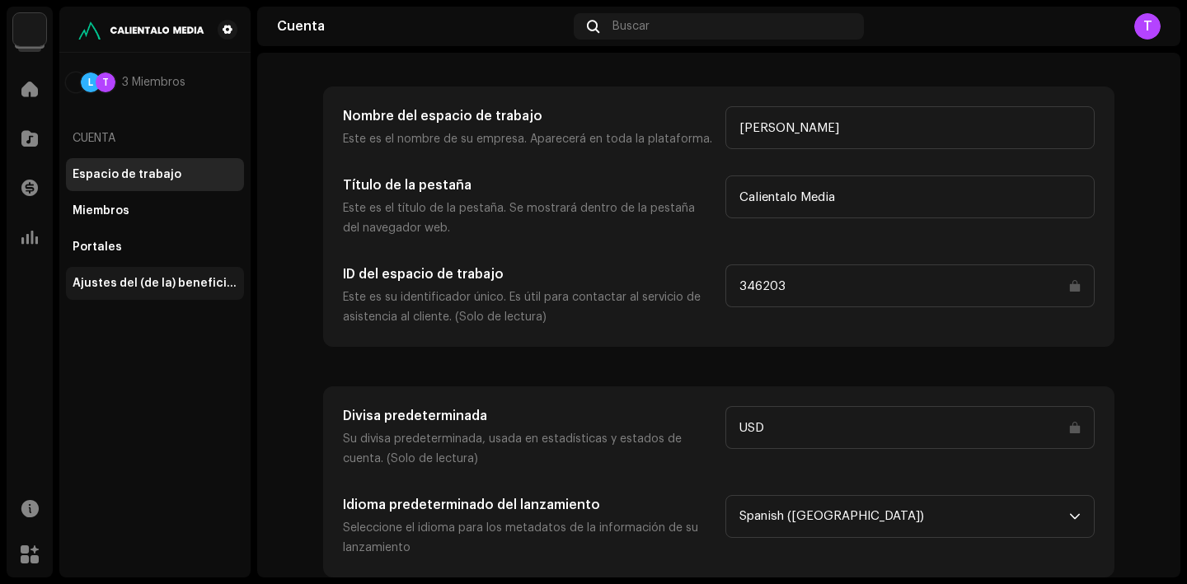
click at [140, 276] on div "Ajustes del (de la) beneficiario(a)" at bounding box center [155, 283] width 178 height 33
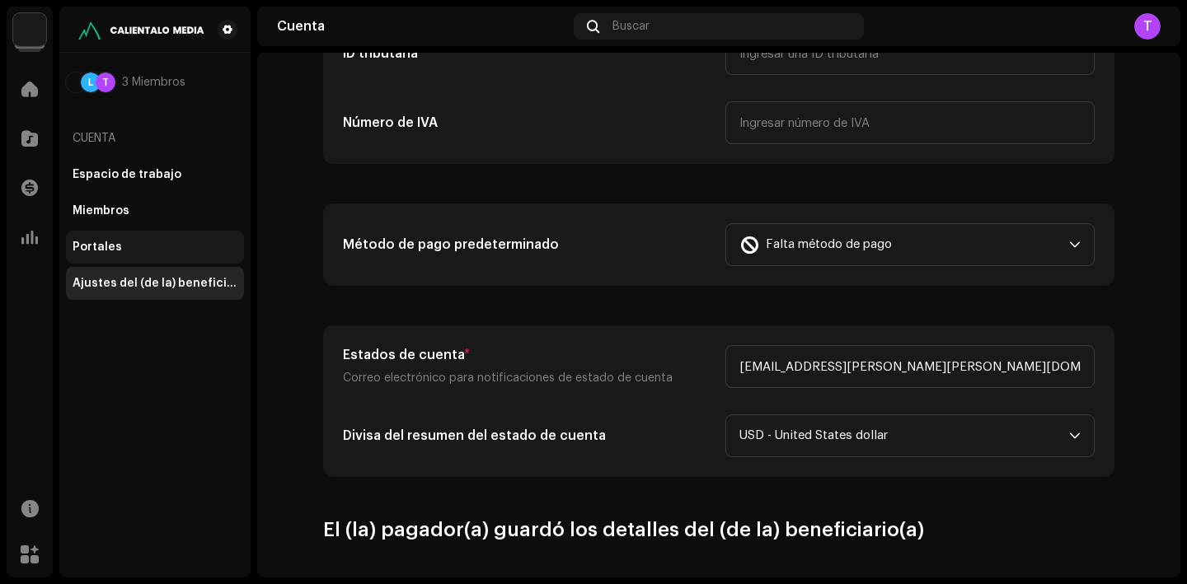
scroll to position [785, 0]
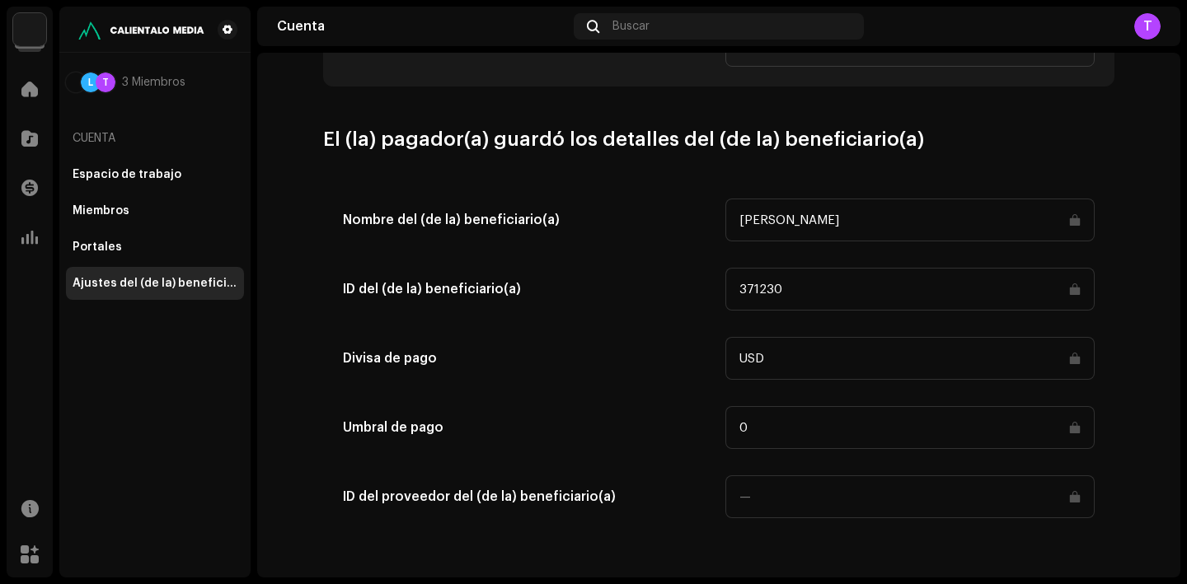
drag, startPoint x: 793, startPoint y: 288, endPoint x: 682, endPoint y: 274, distance: 112.1
click at [682, 274] on div "ID del (de la) beneficiario(a) 371230" at bounding box center [718, 289] width 751 height 43
click at [515, 127] on h3 "El (la) pagador(a) guardó los detalles del (de la) beneficiario(a)" at bounding box center [718, 139] width 791 height 26
click at [28, 35] on img at bounding box center [29, 29] width 33 height 33
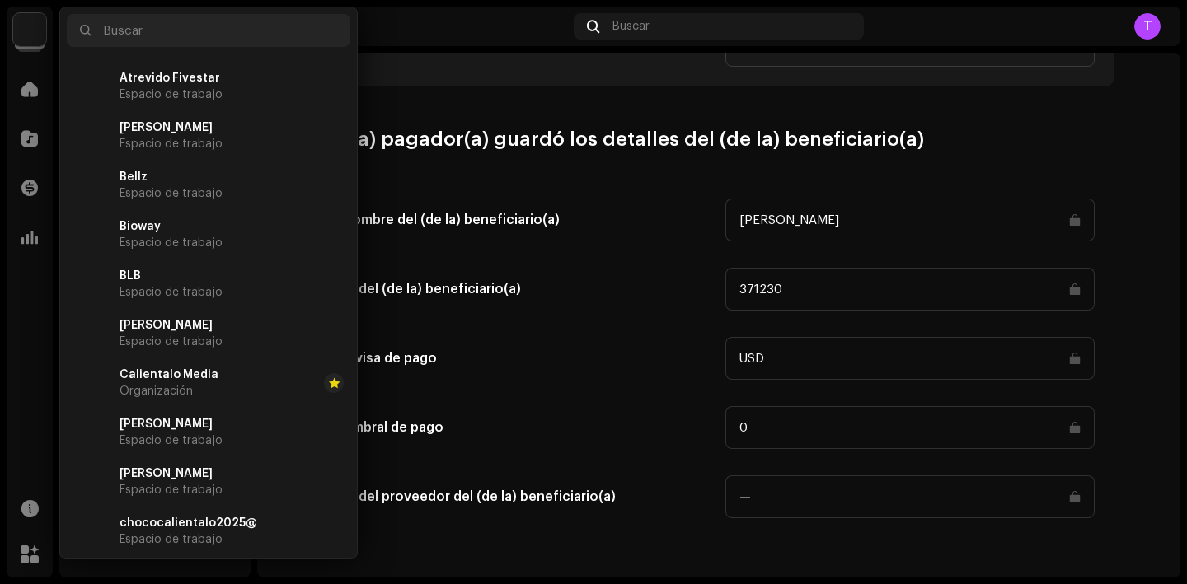
scroll to position [1260, 0]
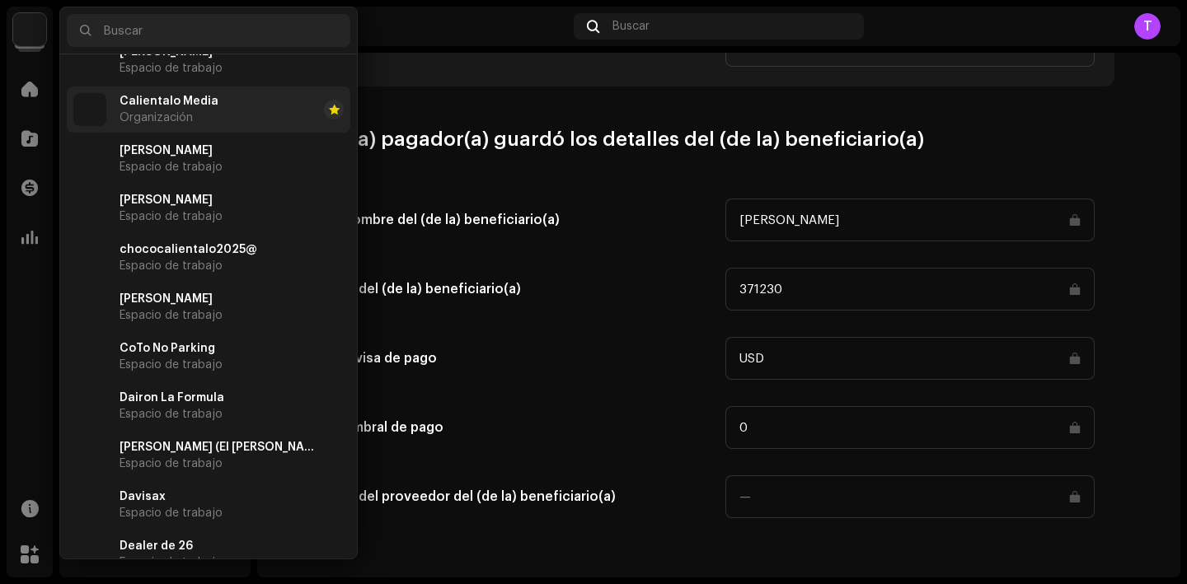
click at [232, 119] on li "Calientalo Media Organización" at bounding box center [208, 110] width 283 height 46
